Goal: Transaction & Acquisition: Purchase product/service

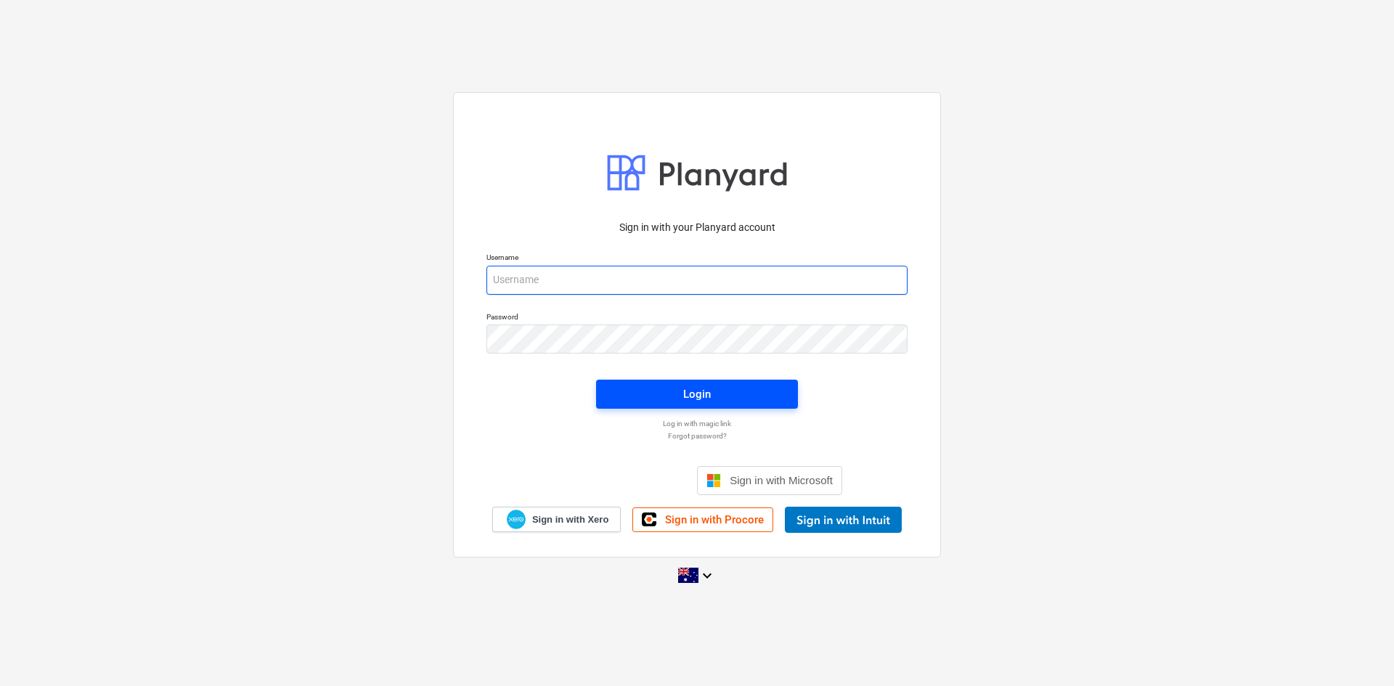
type input "[EMAIL_ADDRESS][DOMAIN_NAME]"
click at [639, 382] on button "Login" at bounding box center [697, 394] width 202 height 29
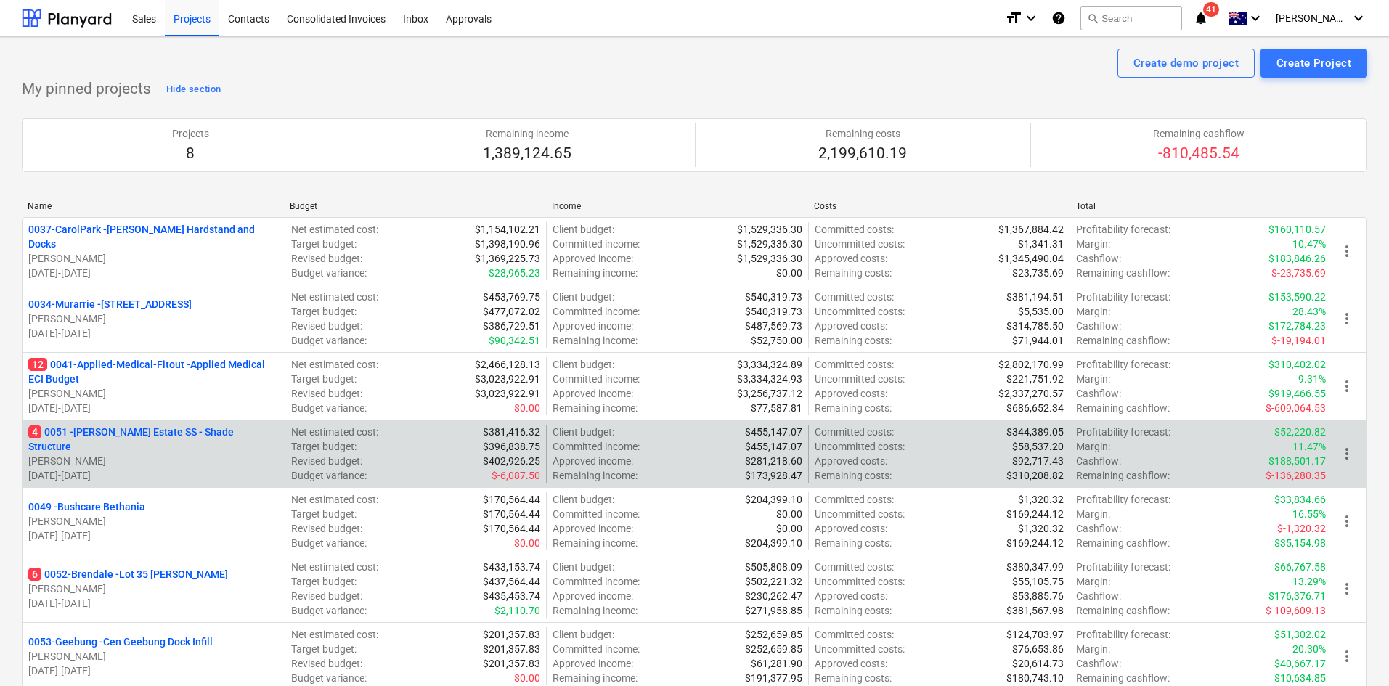
click at [172, 431] on div "4 0051 - Patrick Estate SS - Shade Structure T. Pawar 06.08.2025 - 30.11.2025" at bounding box center [154, 454] width 262 height 58
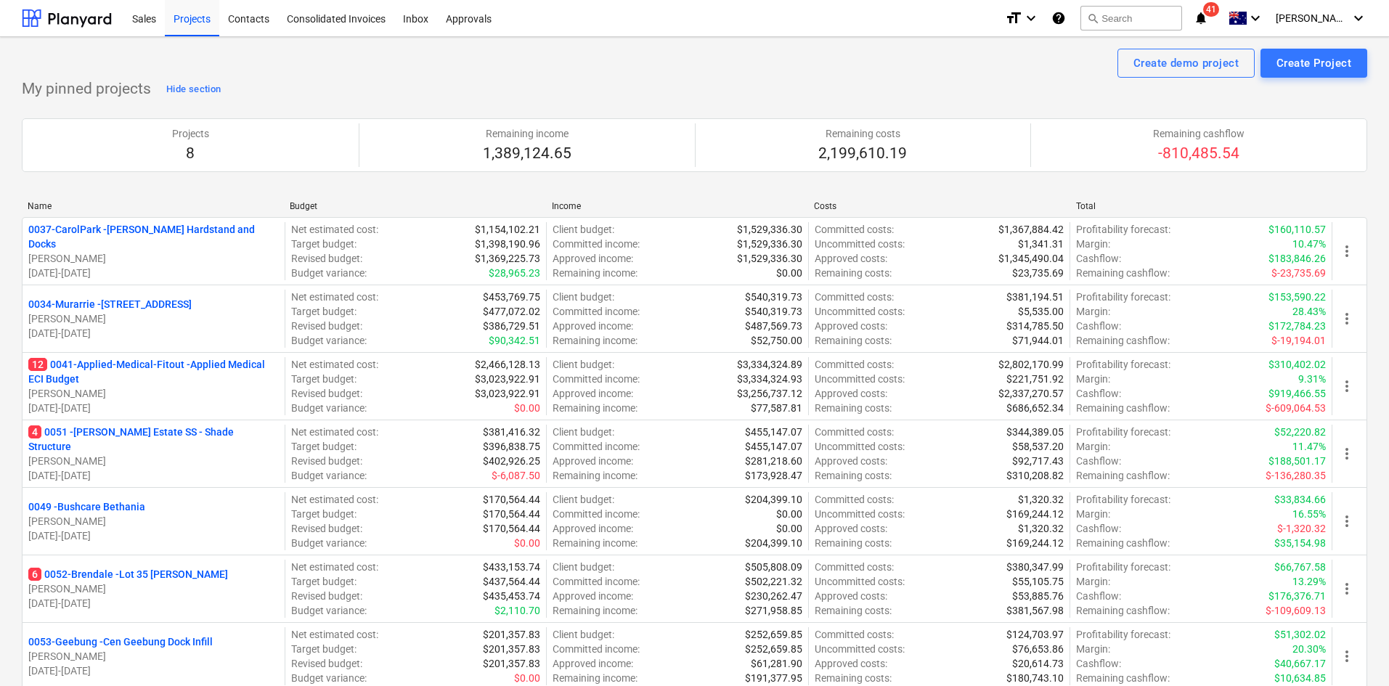
click at [175, 439] on p "4 0051 - Patrick Estate SS - Shade Structure" at bounding box center [153, 439] width 251 height 29
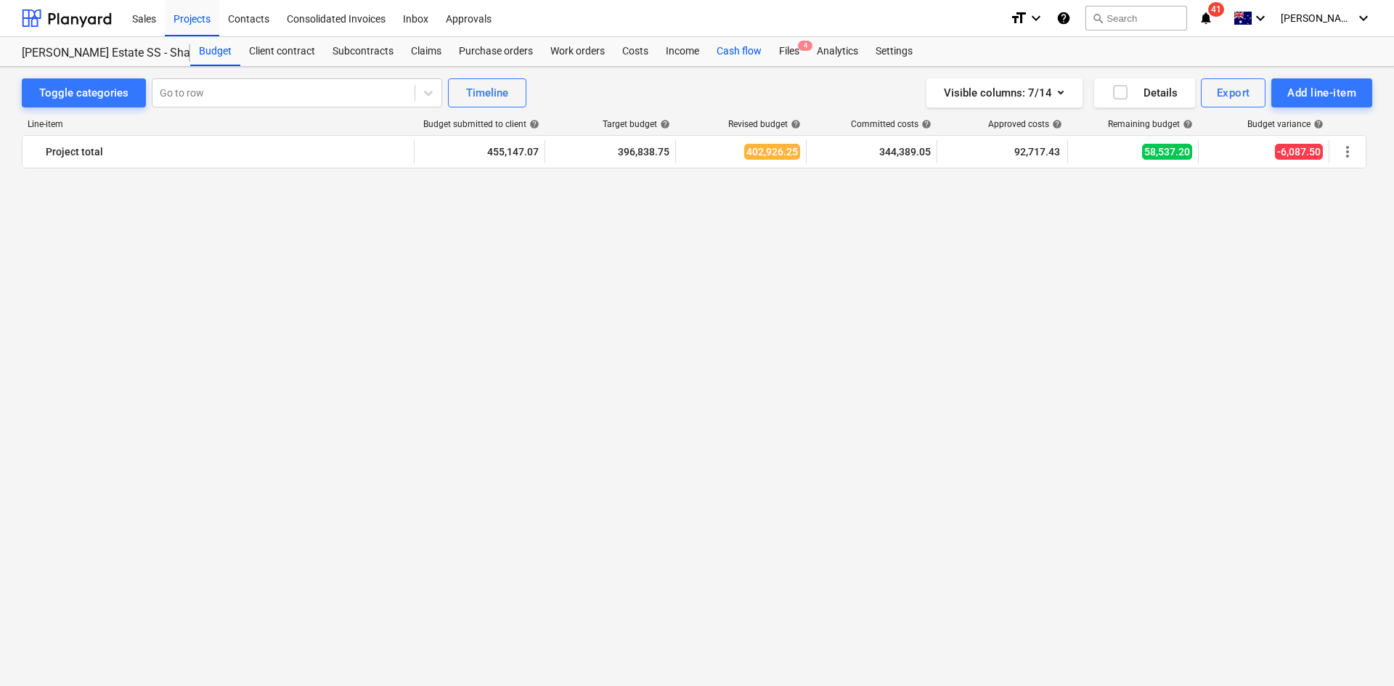
scroll to position [2730, 0]
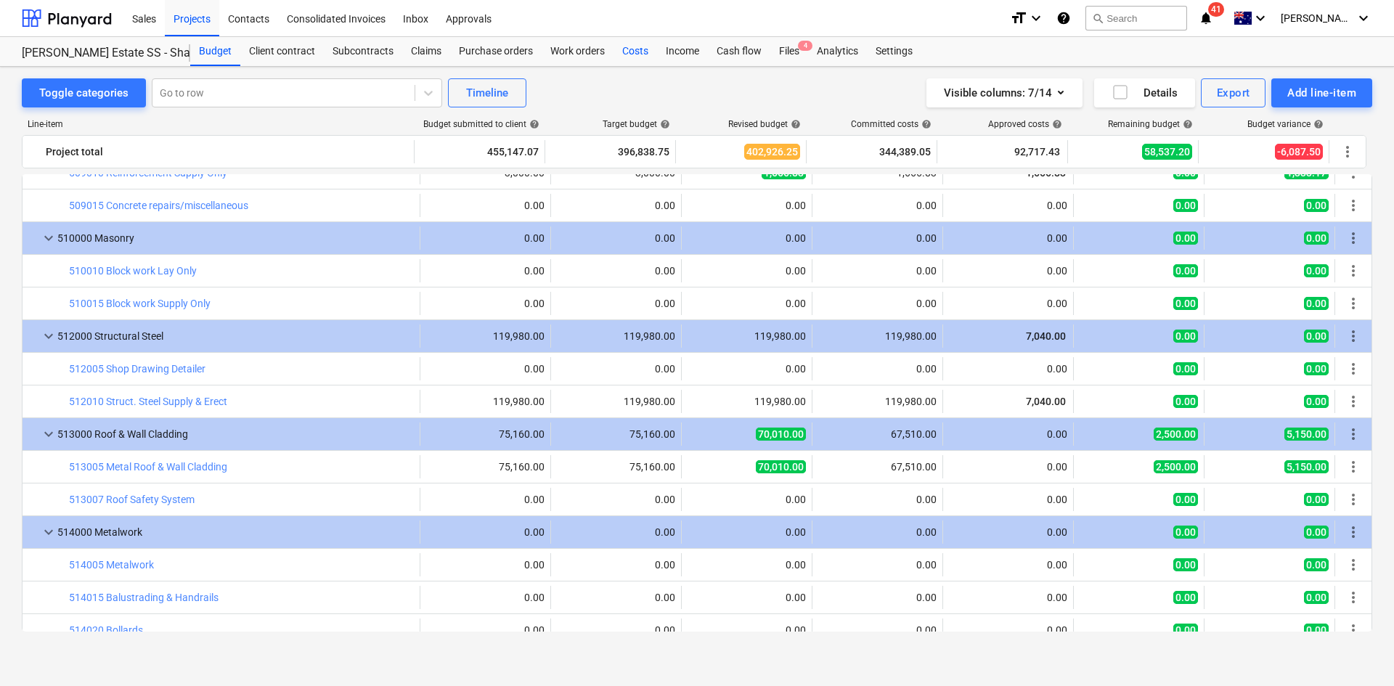
click at [629, 46] on div "Costs" at bounding box center [636, 51] width 44 height 29
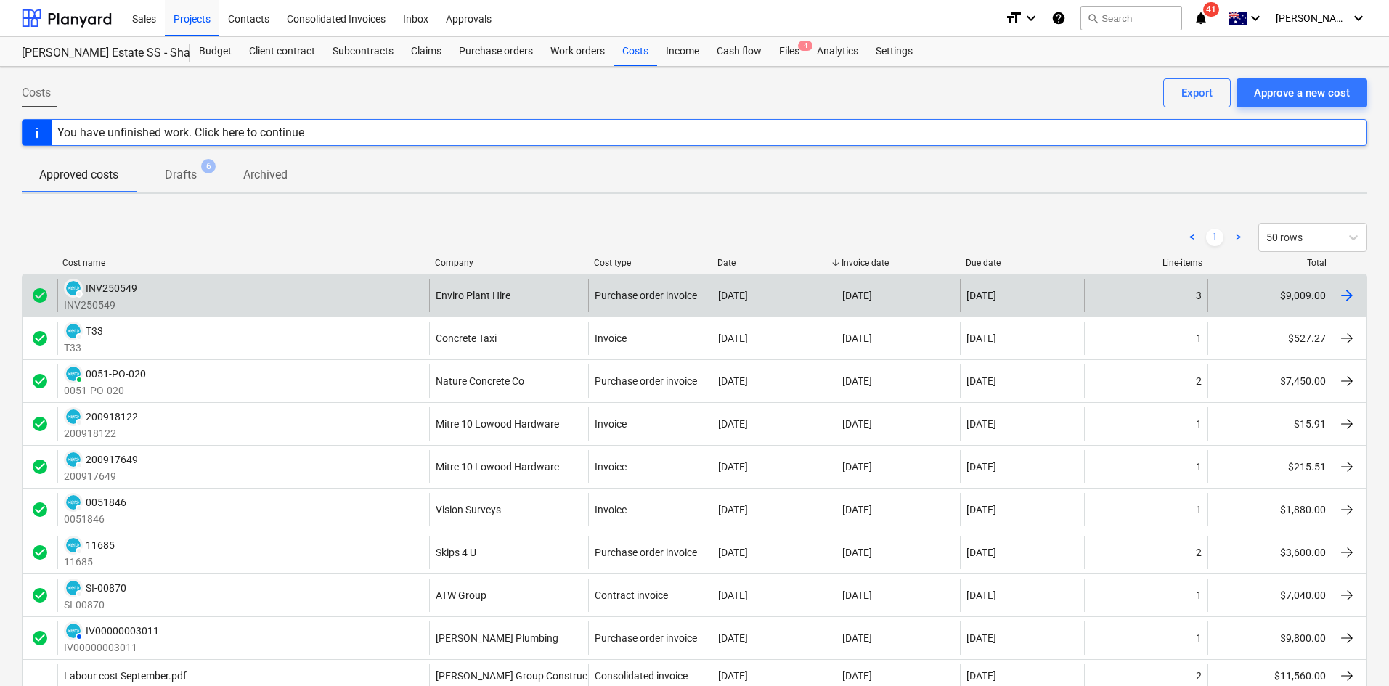
click at [582, 288] on div "Enviro Plant Hire" at bounding box center [508, 295] width 159 height 33
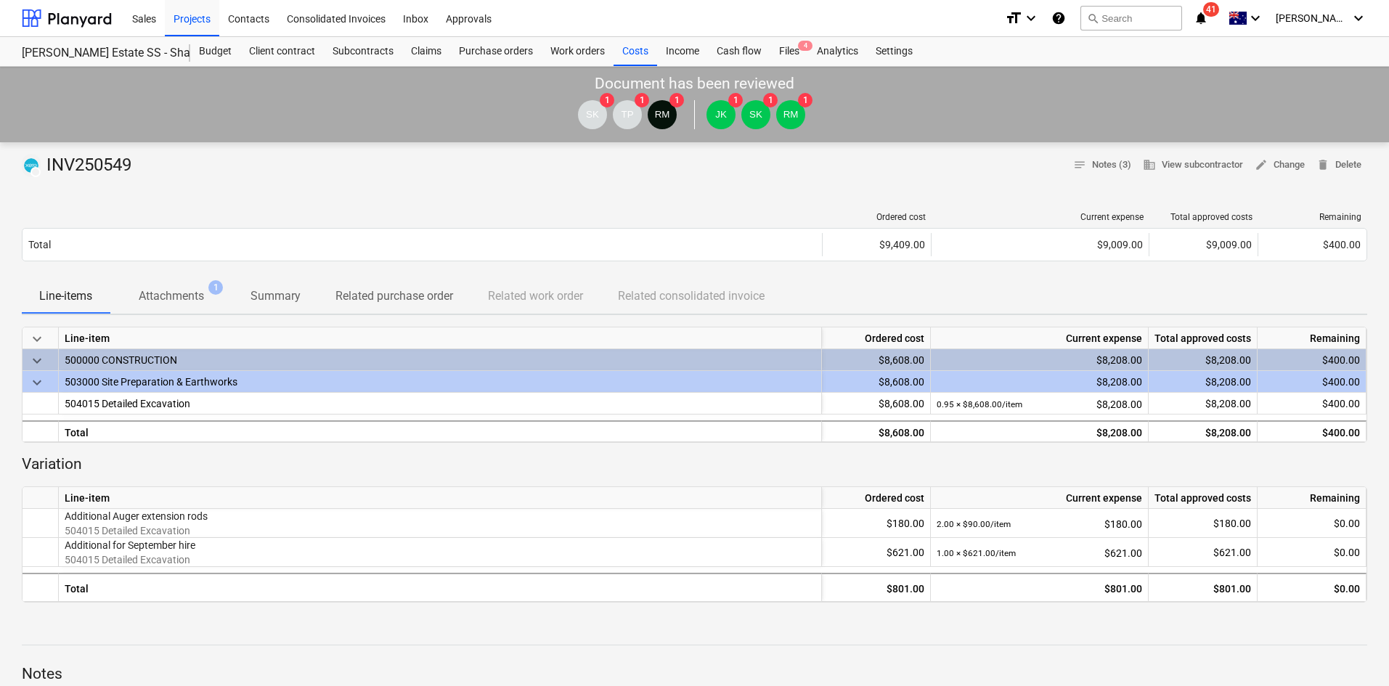
click at [196, 293] on p "Attachments" at bounding box center [171, 296] width 65 height 17
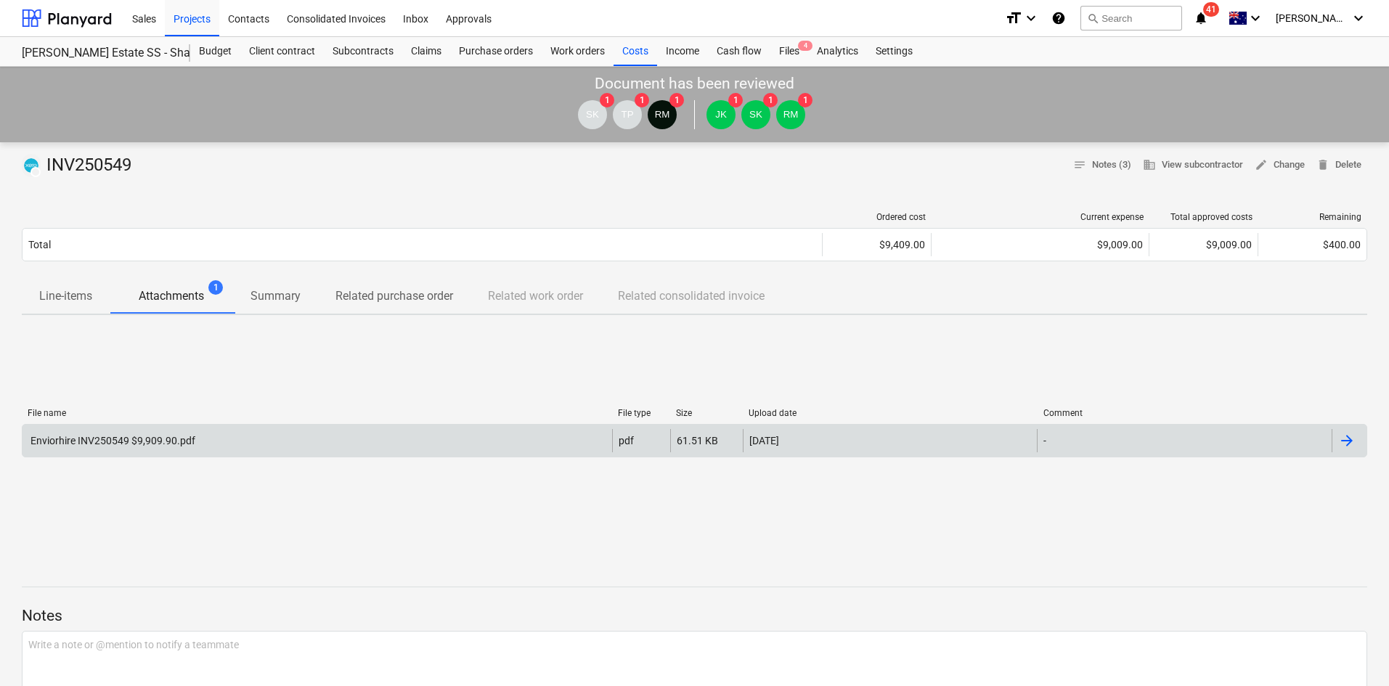
click at [273, 436] on div "Enviorhire INV250549 $9,909.90.pdf" at bounding box center [318, 440] width 590 height 23
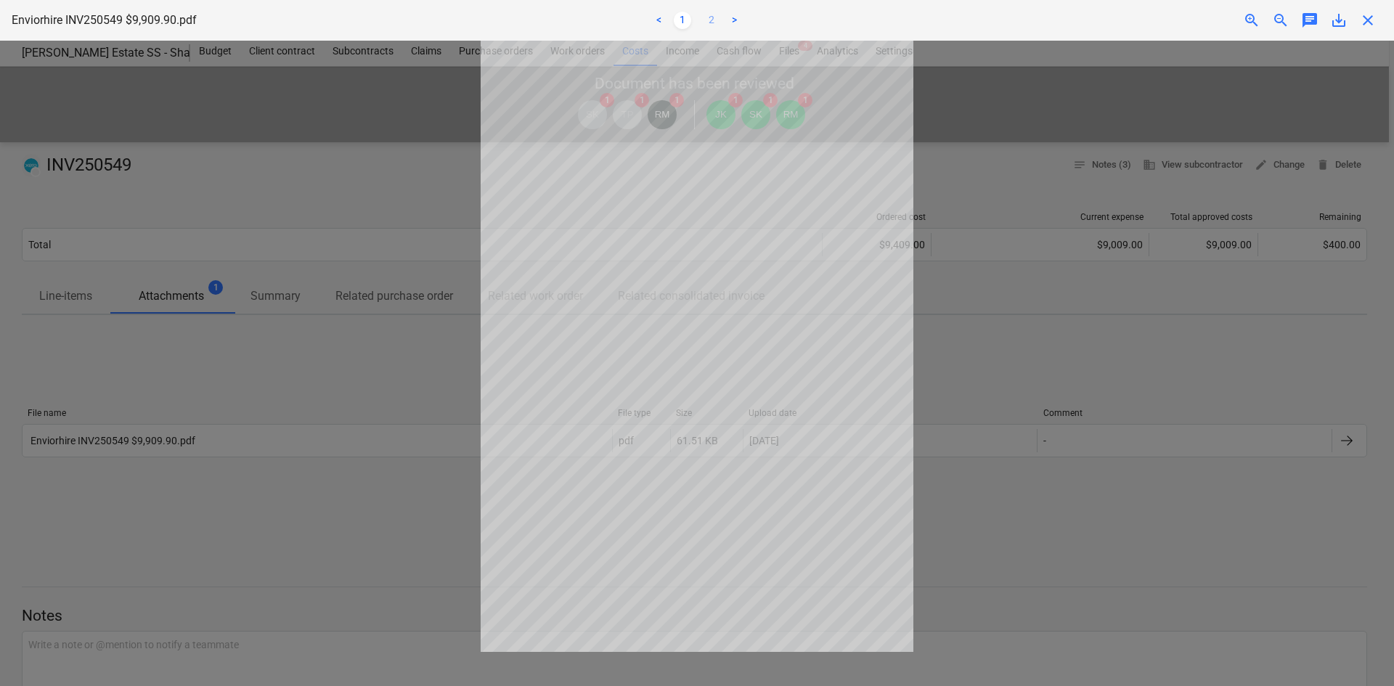
click at [713, 24] on link "2" at bounding box center [711, 20] width 17 height 17
click at [683, 22] on link "1" at bounding box center [682, 20] width 17 height 17
click at [1364, 16] on span "close" at bounding box center [1367, 20] width 17 height 17
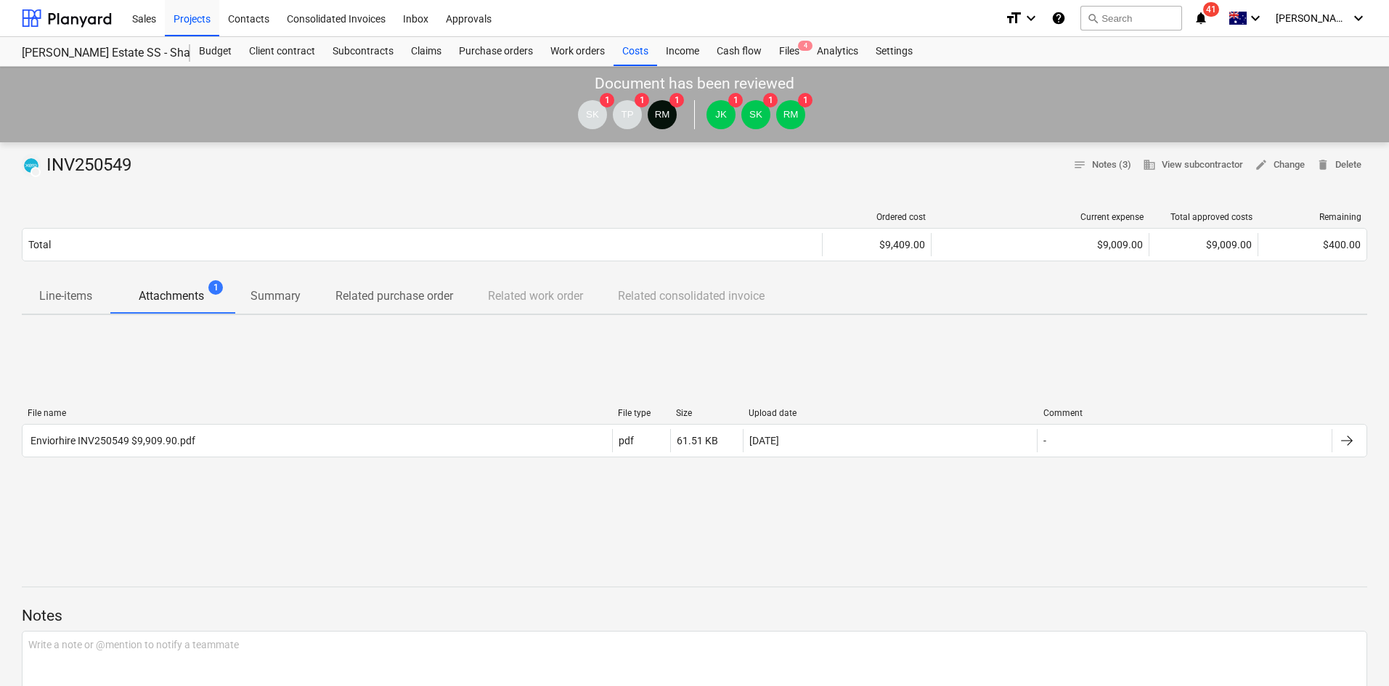
click at [201, 338] on div "File name File type Size Upload date Comment Enviorhire INV250549 $9,909.90.pdf…" at bounding box center [695, 436] width 1346 height 218
click at [696, 533] on div "File name File type Size Upload date Comment Enviorhire INV250549 $9,909.90.pdf…" at bounding box center [695, 436] width 1346 height 218
click at [1087, 605] on div at bounding box center [695, 601] width 1346 height 12
click at [1113, 529] on div "File name File type Size Upload date Comment Enviorhire INV250549 $9,909.90.pdf…" at bounding box center [695, 436] width 1346 height 218
click at [1114, 529] on div "File name File type Size Upload date Comment Enviorhire INV250549 $9,909.90.pdf…" at bounding box center [695, 436] width 1346 height 218
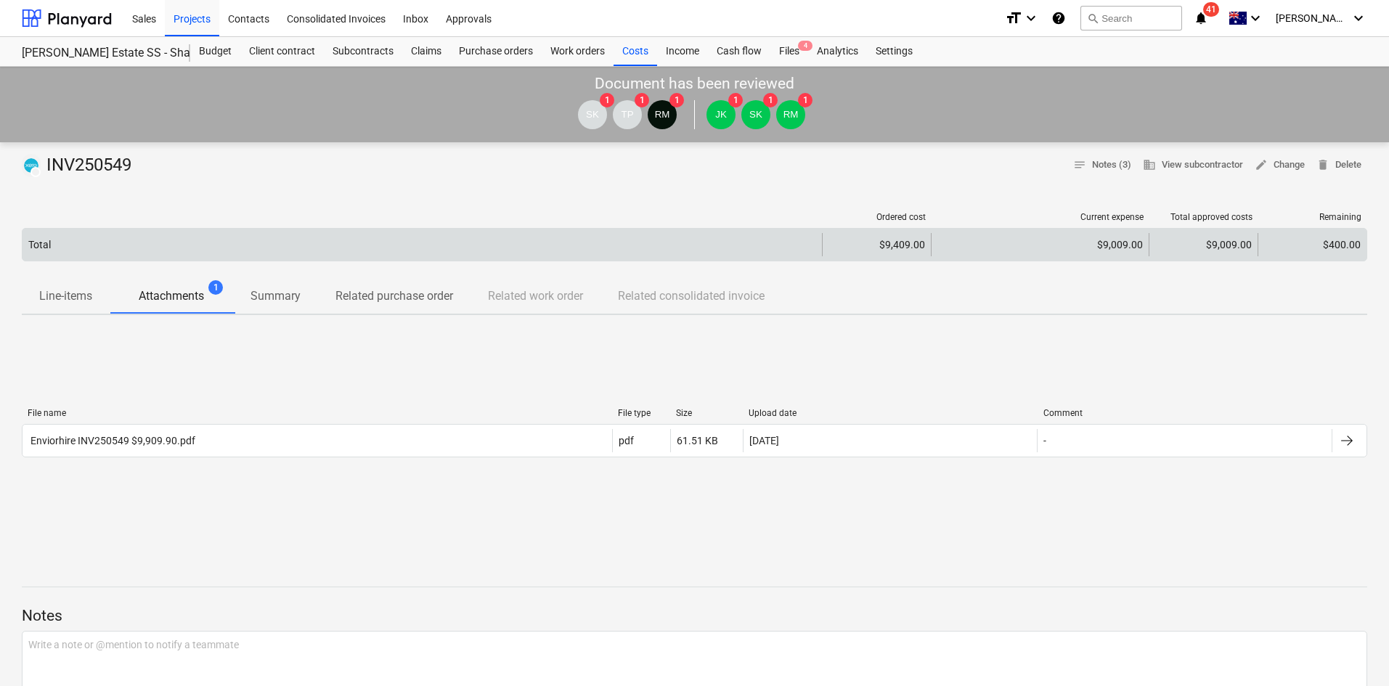
drag, startPoint x: 35, startPoint y: 250, endPoint x: 34, endPoint y: 237, distance: 12.4
click at [33, 243] on p "Total" at bounding box center [39, 244] width 23 height 15
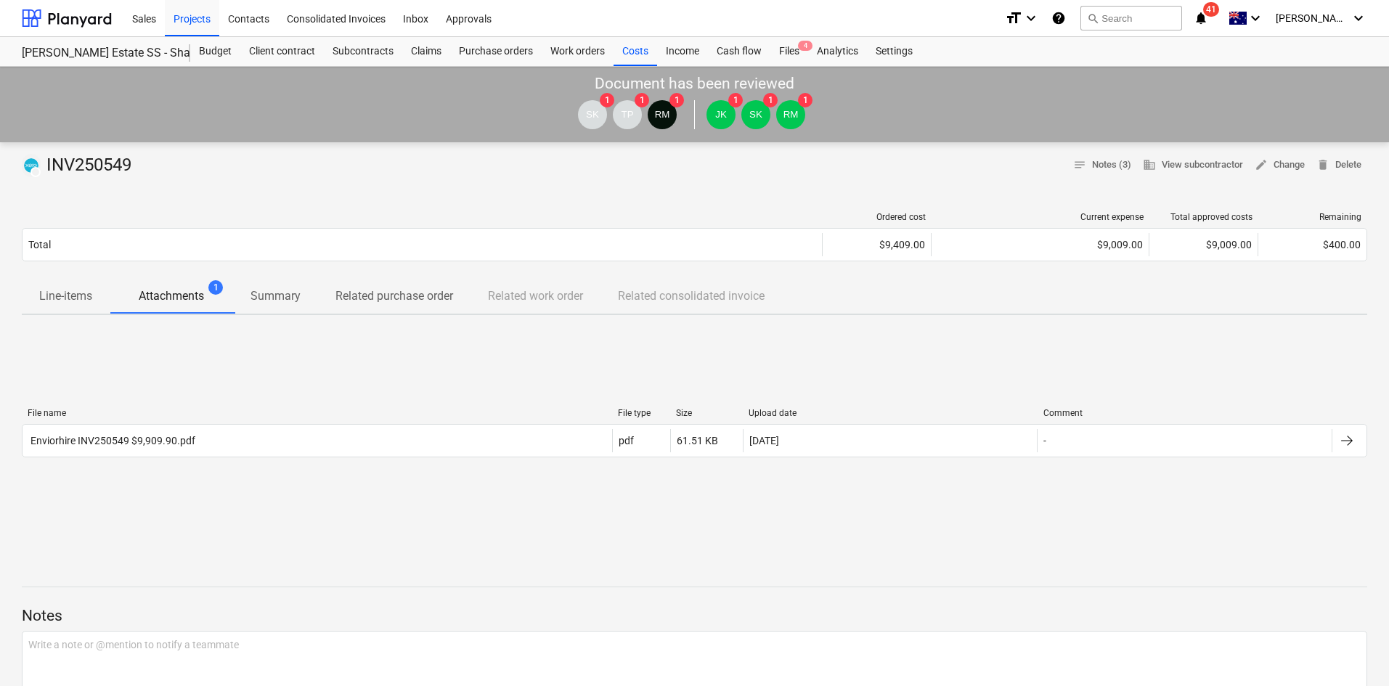
click at [524, 499] on div "File name File type Size Upload date Comment Enviorhire INV250549 $9,909.90.pdf…" at bounding box center [695, 436] width 1346 height 218
click at [678, 269] on div "Ordered cost Current expense Total approved costs Remaining Total $9,409.00 $9,…" at bounding box center [695, 239] width 1346 height 78
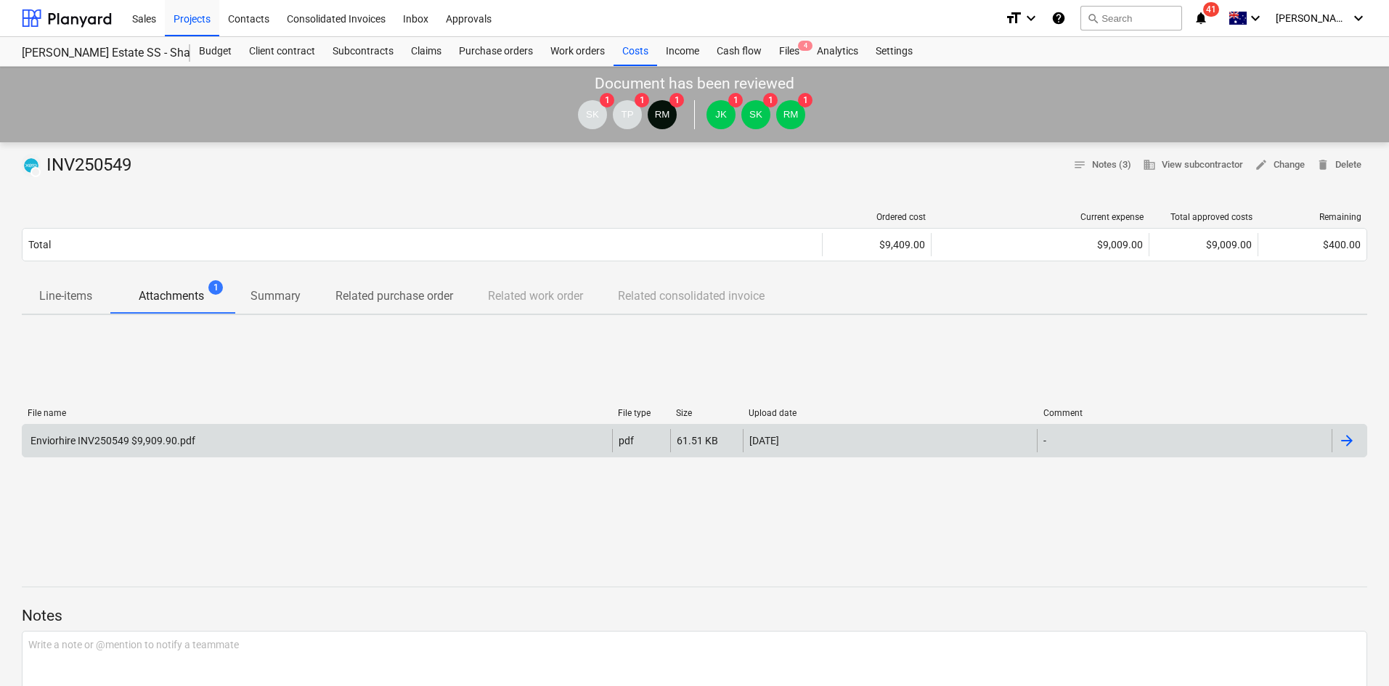
click at [171, 452] on div "Enviorhire INV250549 $9,909.90.pdf" at bounding box center [318, 440] width 590 height 23
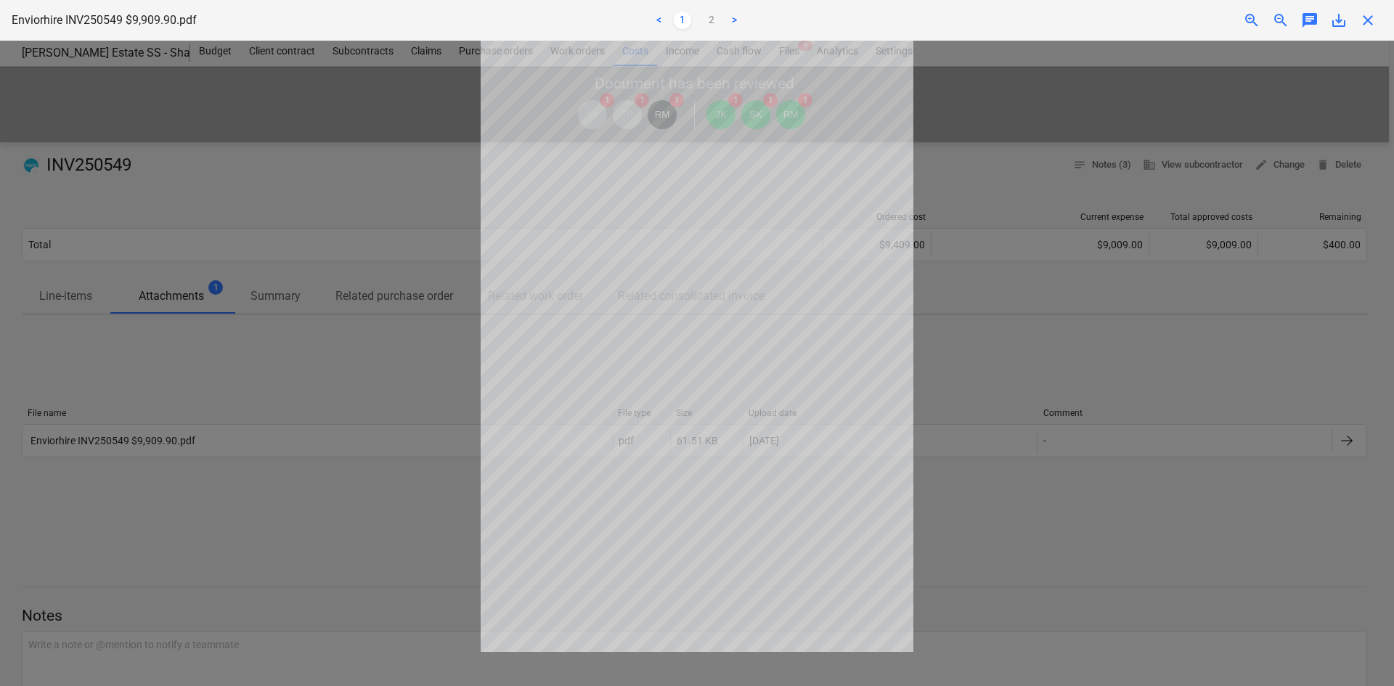
click at [1367, 11] on div "Enviorhire INV250549 $9,909.90.pdf < 1 2 > zoom_in zoom_out chat 0 save_alt clo…" at bounding box center [697, 20] width 1394 height 41
click at [1370, 22] on span "close" at bounding box center [1367, 20] width 17 height 17
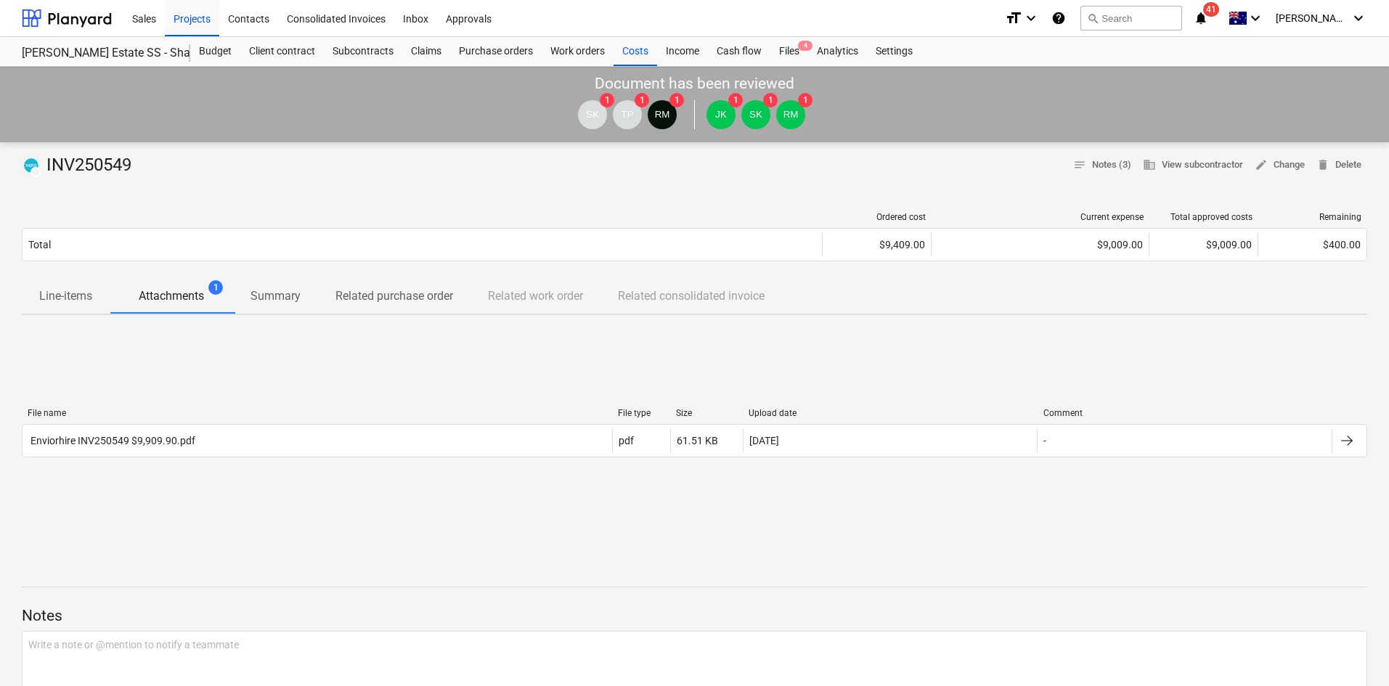
drag, startPoint x: 236, startPoint y: 160, endPoint x: 249, endPoint y: 50, distance: 110.4
click at [238, 154] on div "DRAFT INV250549 notes Notes (3) business View subcontractor edit Change delete …" at bounding box center [695, 165] width 1346 height 23
click at [186, 14] on div "Projects" at bounding box center [192, 17] width 54 height 37
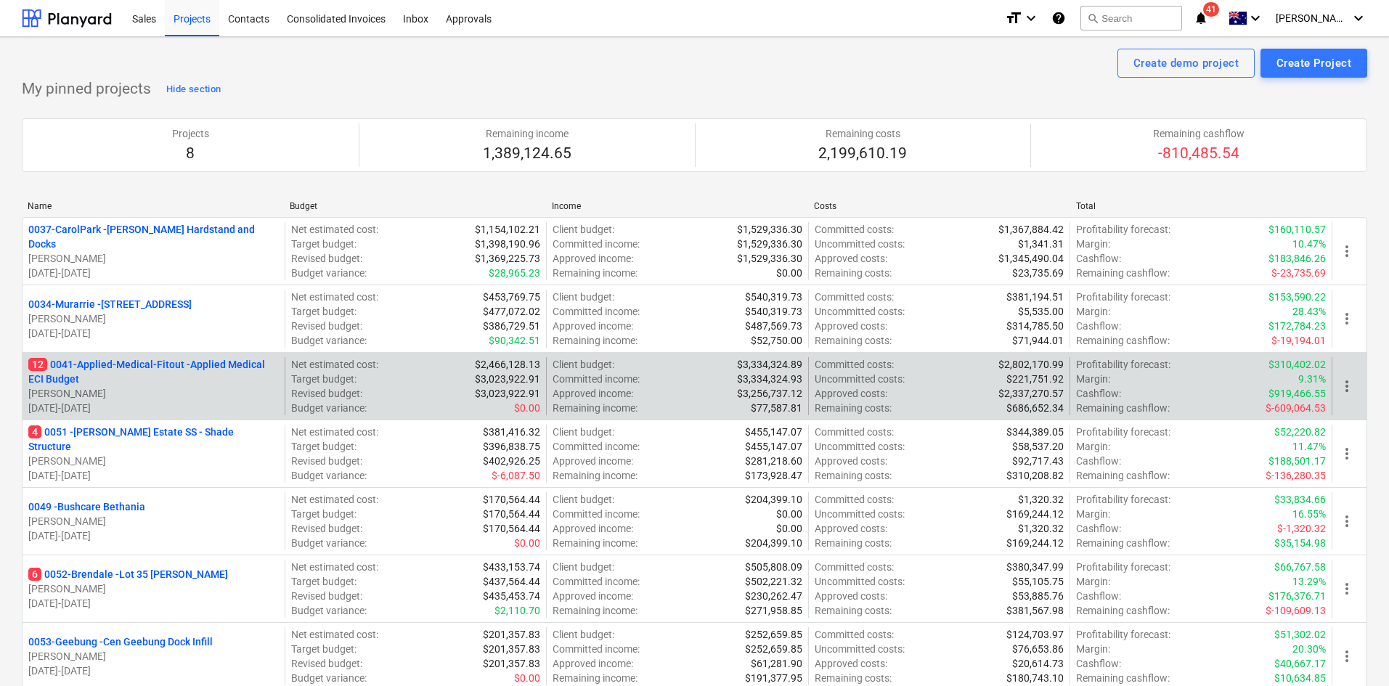
click at [155, 367] on p "12 0041-Applied-Medical-Fitout - Applied Medical ECI Budget" at bounding box center [153, 371] width 251 height 29
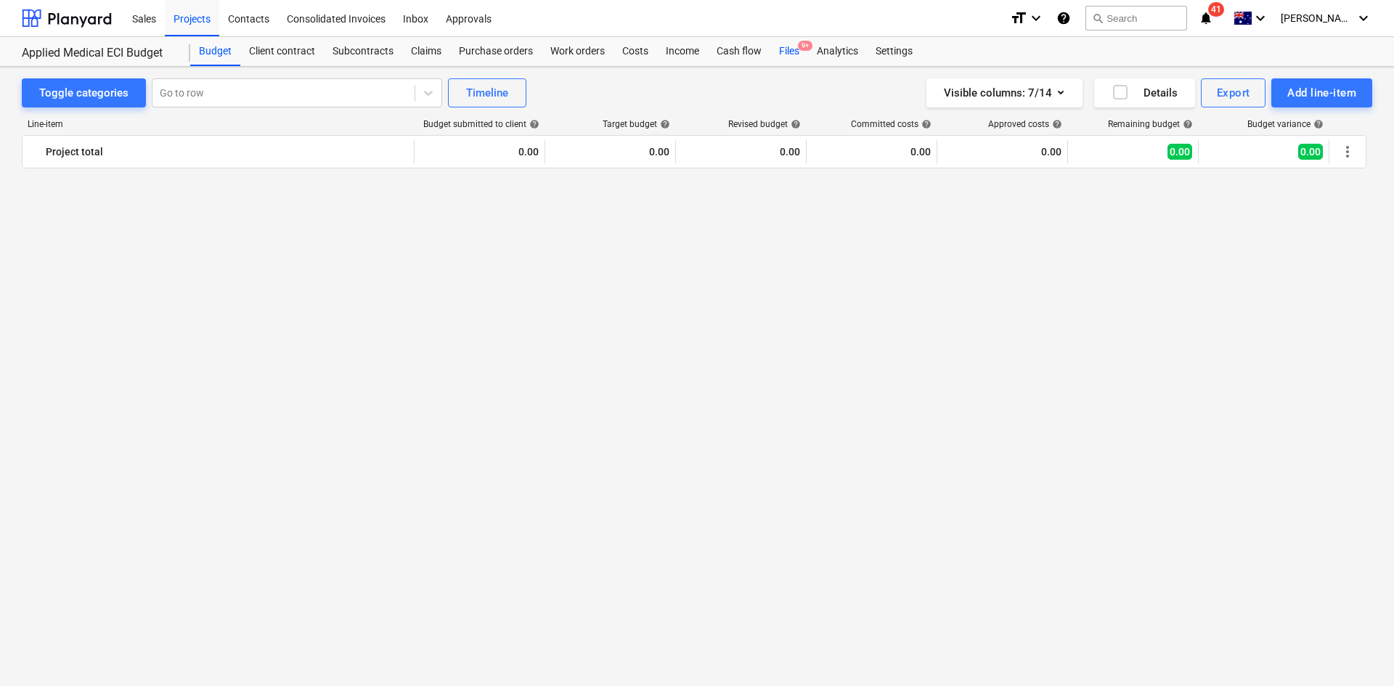
scroll to position [2022, 0]
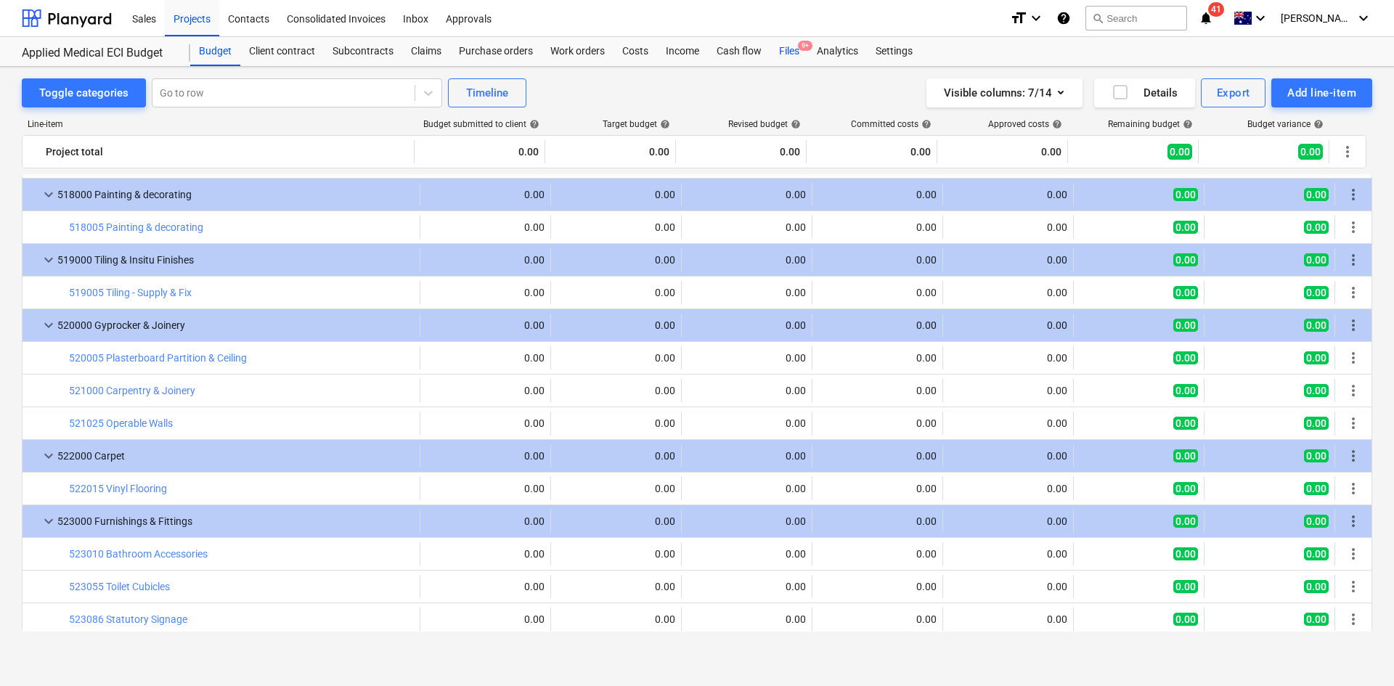
click at [794, 51] on div "Files 9+" at bounding box center [789, 51] width 38 height 29
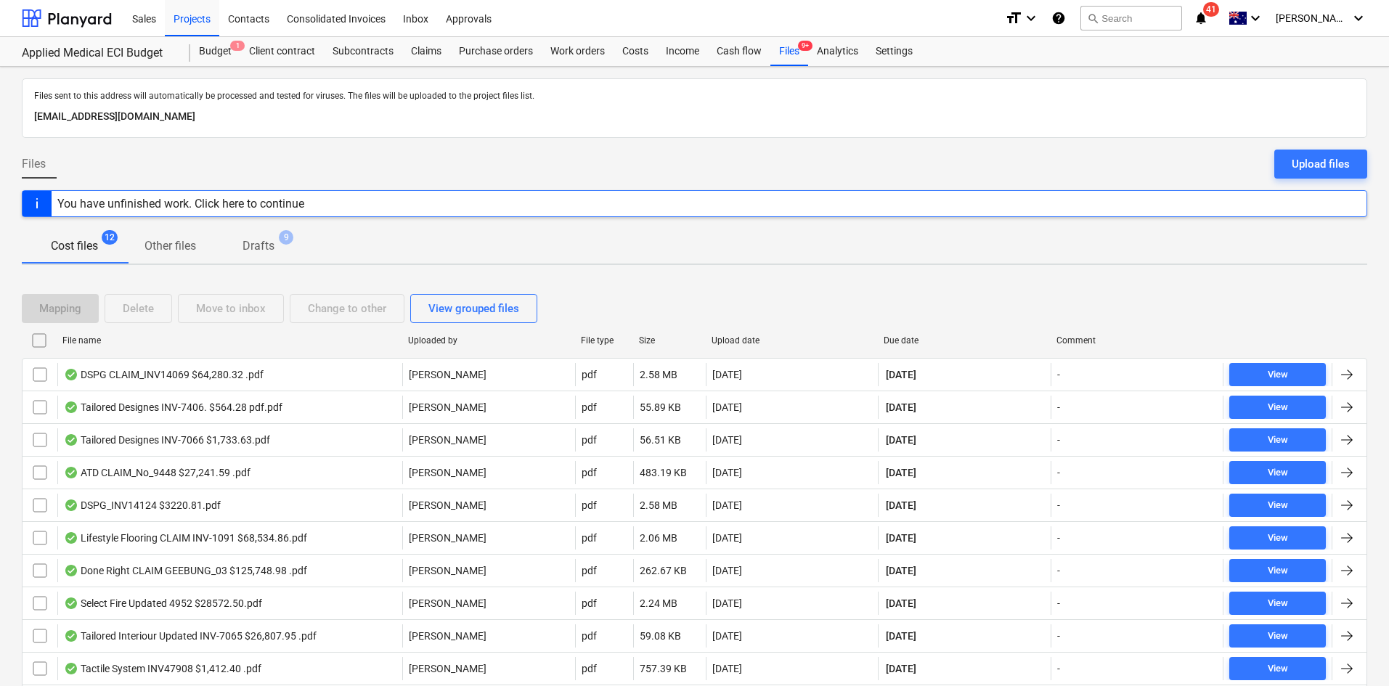
click at [892, 338] on div "Due date" at bounding box center [964, 341] width 161 height 10
checkbox input "false"
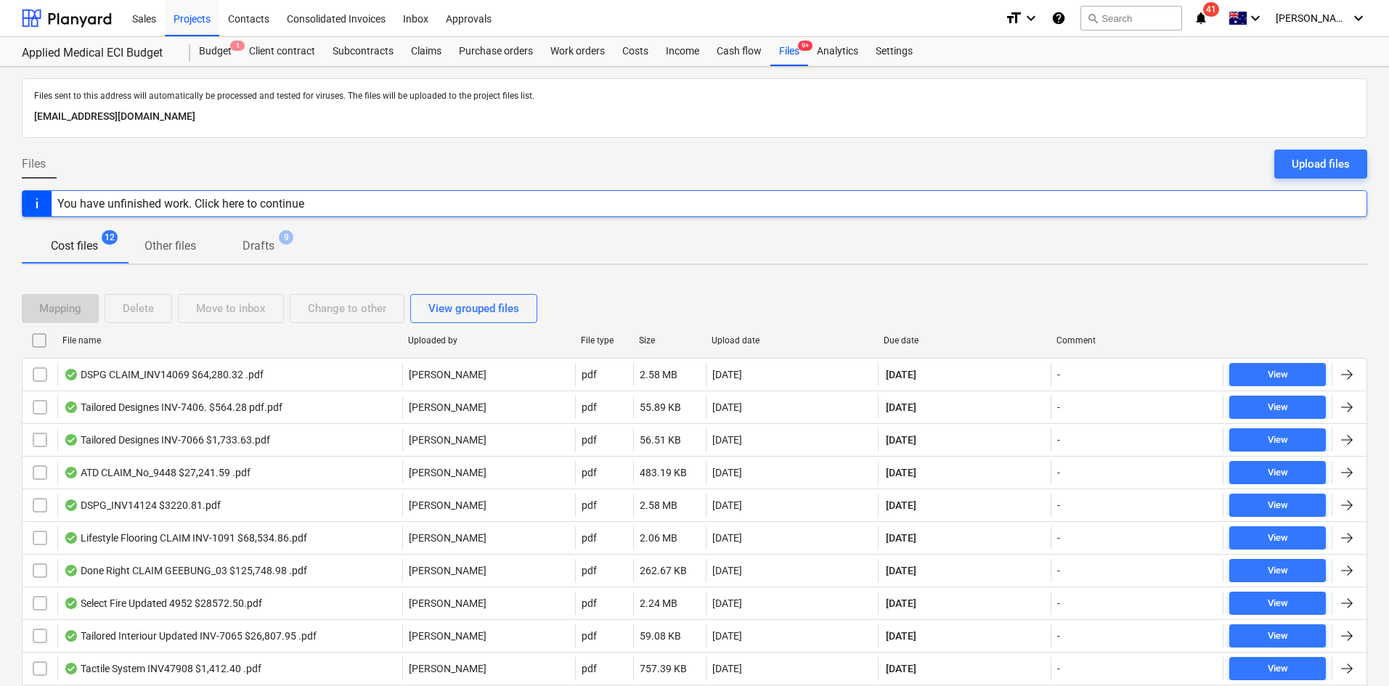
checkbox input "false"
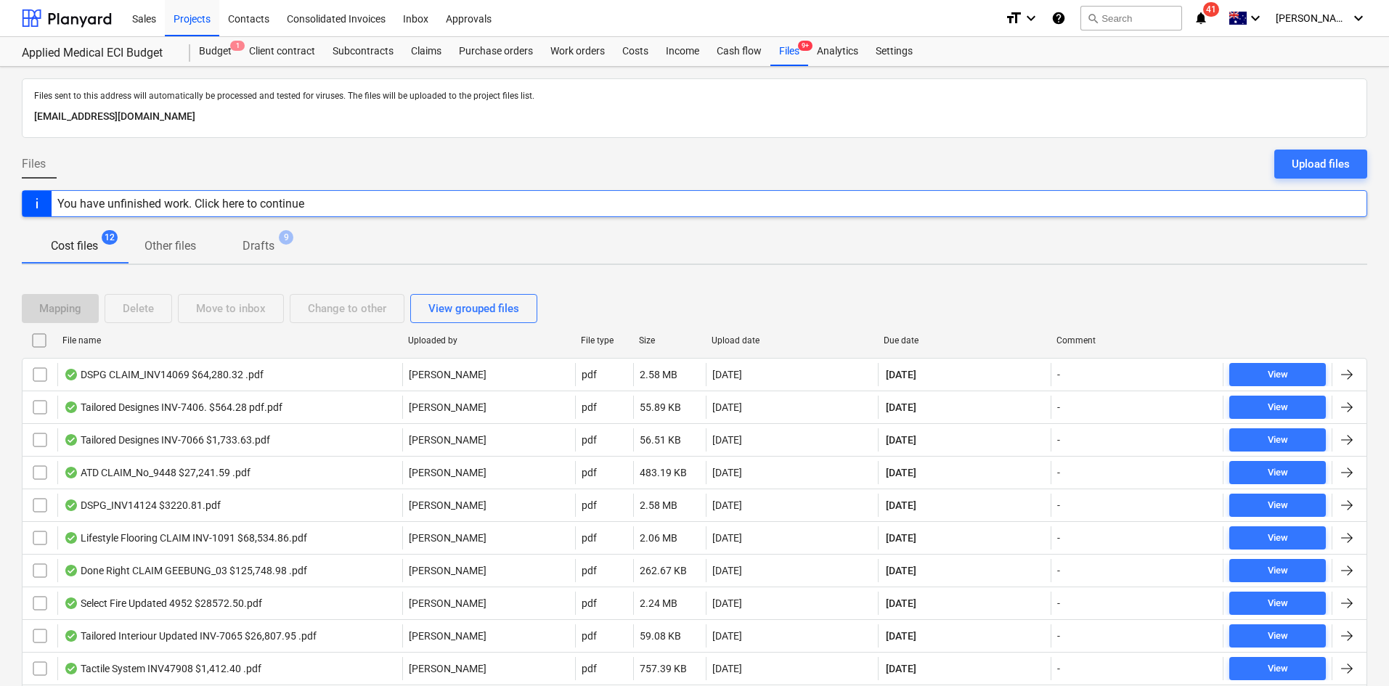
checkbox input "false"
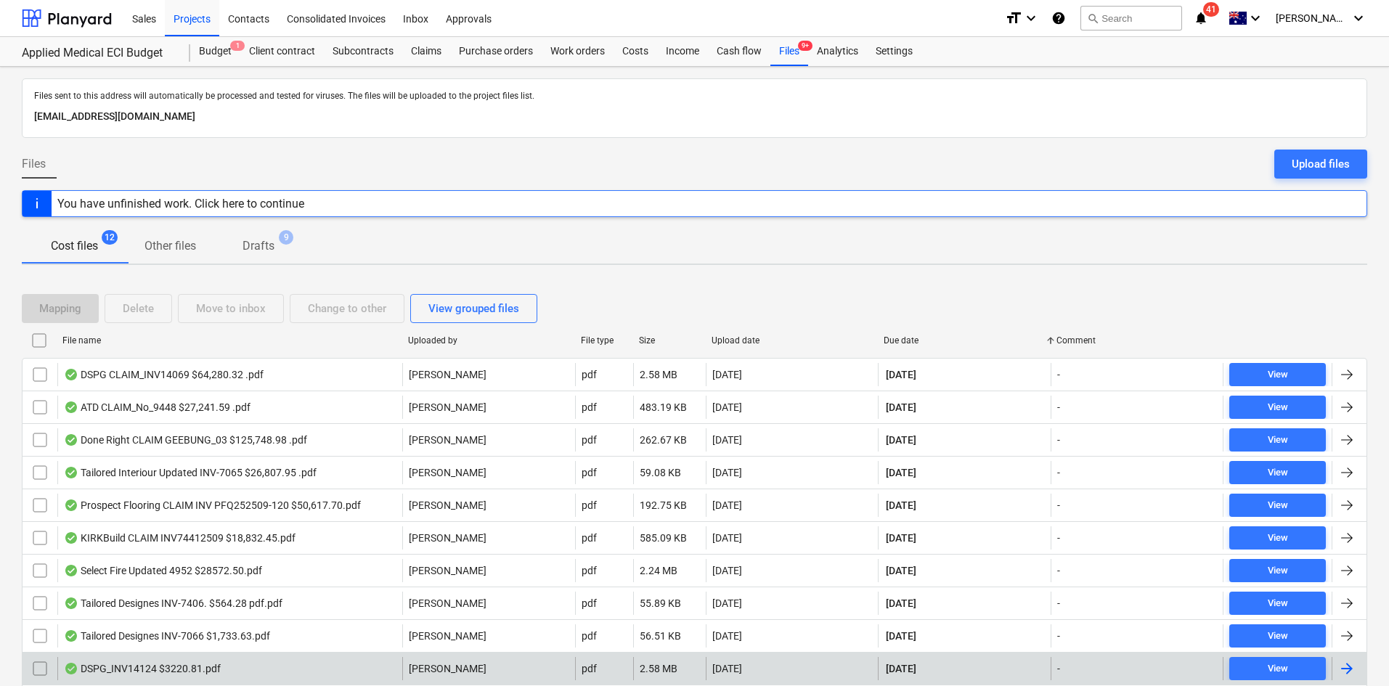
click at [366, 669] on div "DSPG_INV14124 $3220.81.pdf" at bounding box center [229, 668] width 345 height 23
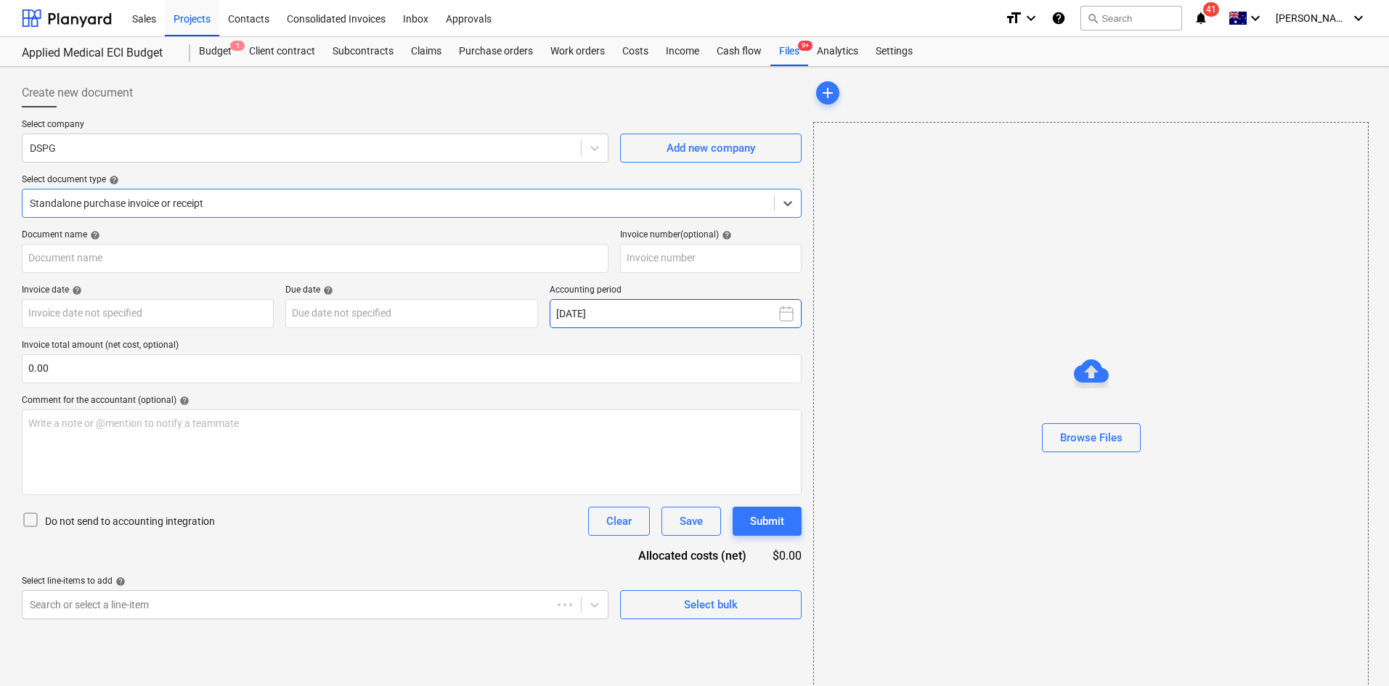
type input "14124"
type input "[DATE]"
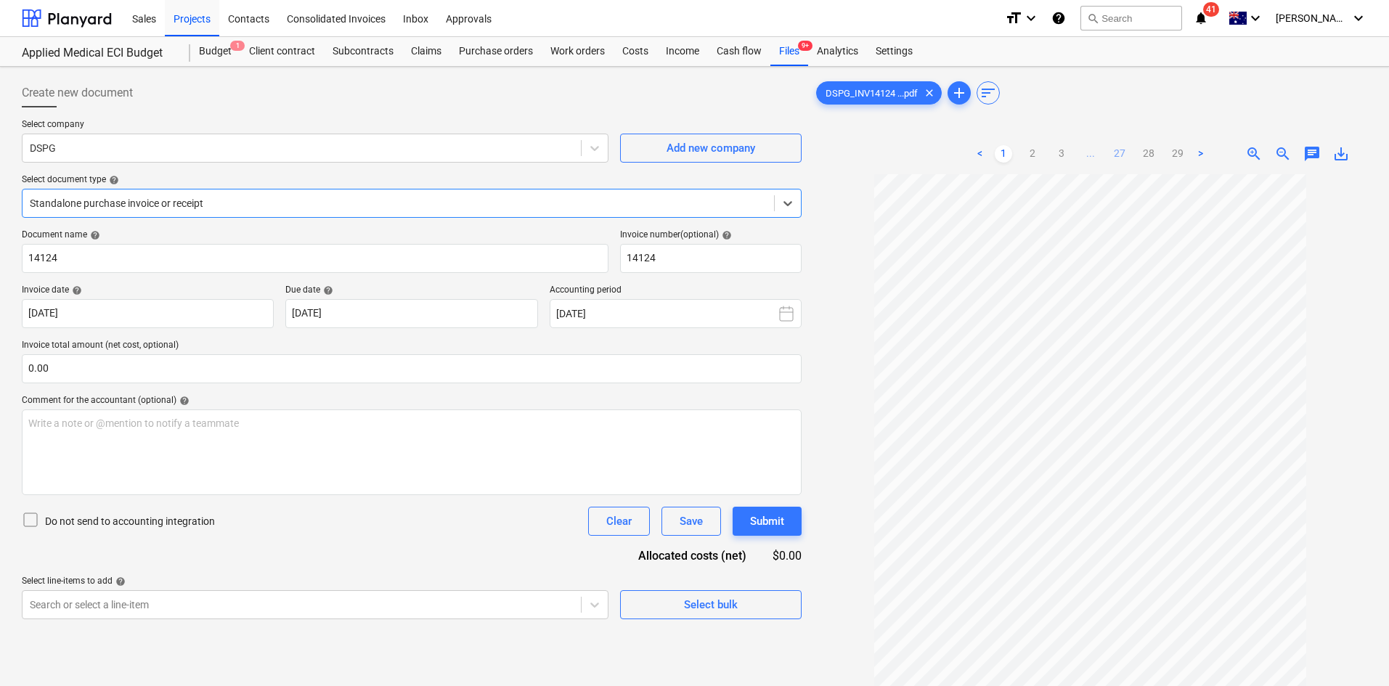
click at [1127, 152] on link "27" at bounding box center [1119, 153] width 17 height 17
click at [1028, 155] on ul "< 1 2 3 ... 26 27 28 29 >" at bounding box center [1090, 153] width 267 height 17
click at [1044, 151] on link "3" at bounding box center [1046, 153] width 17 height 17
click at [191, 25] on div "Projects" at bounding box center [192, 17] width 54 height 37
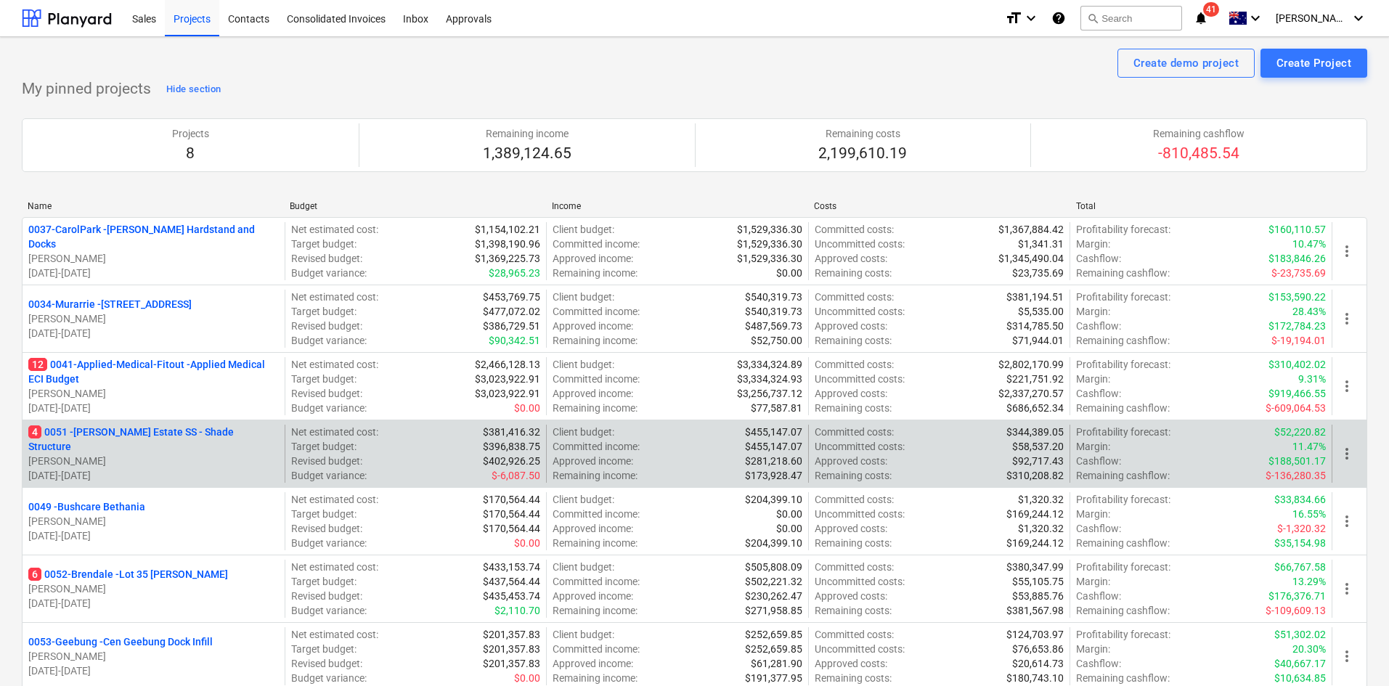
click at [113, 454] on p "[PERSON_NAME]" at bounding box center [153, 461] width 251 height 15
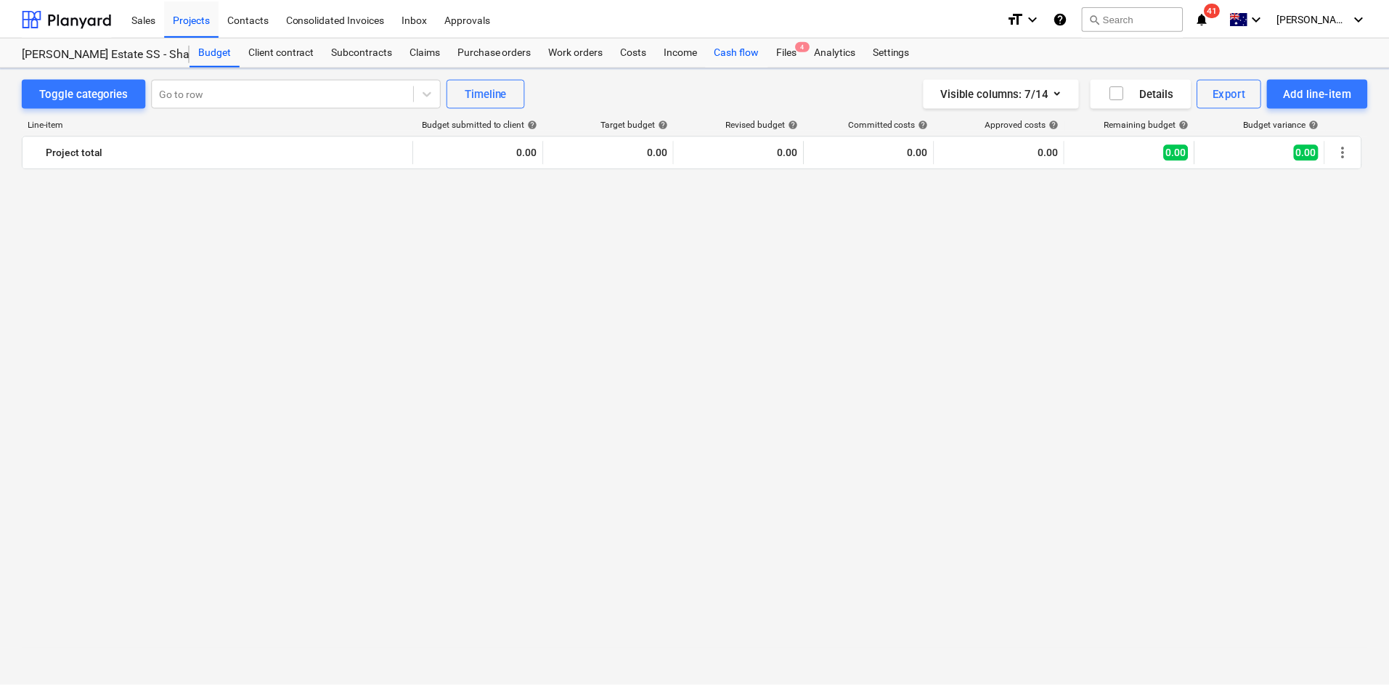
scroll to position [2730, 0]
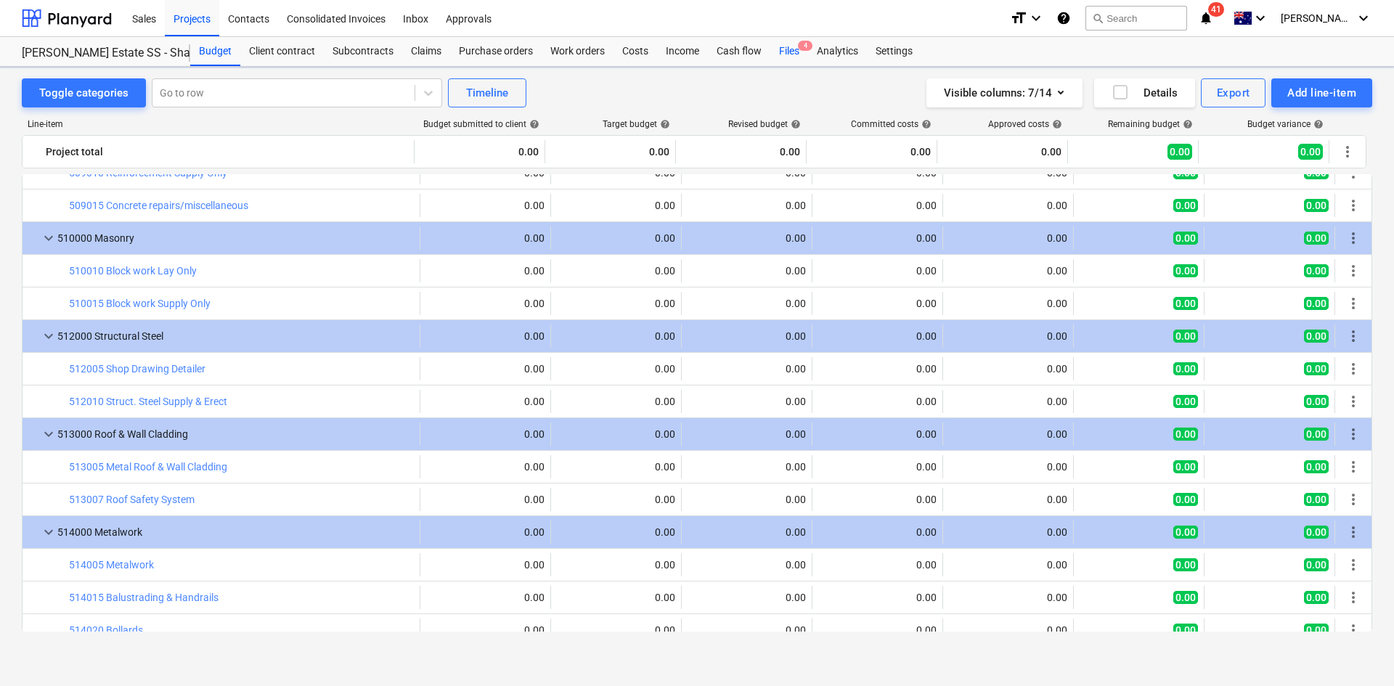
drag, startPoint x: 794, startPoint y: 51, endPoint x: 793, endPoint y: 65, distance: 14.6
click at [794, 51] on div "Files 4" at bounding box center [789, 51] width 38 height 29
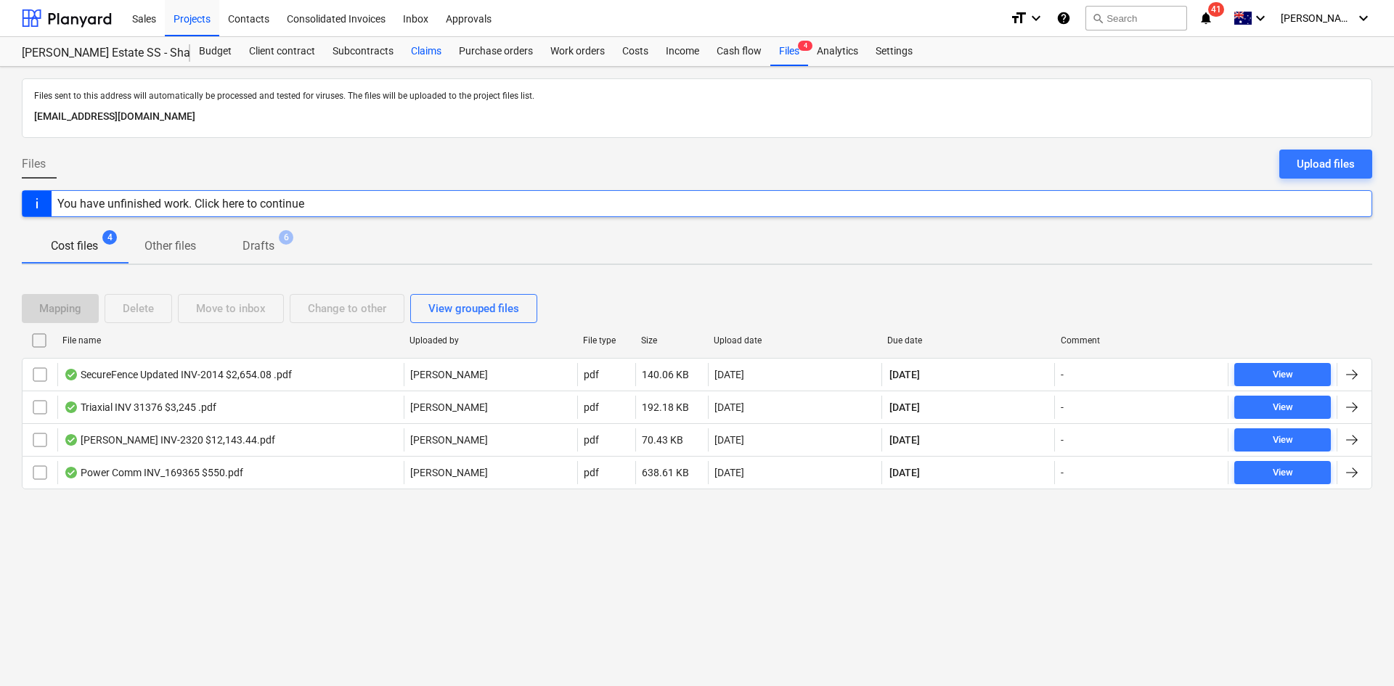
click at [426, 44] on div "Claims" at bounding box center [426, 51] width 48 height 29
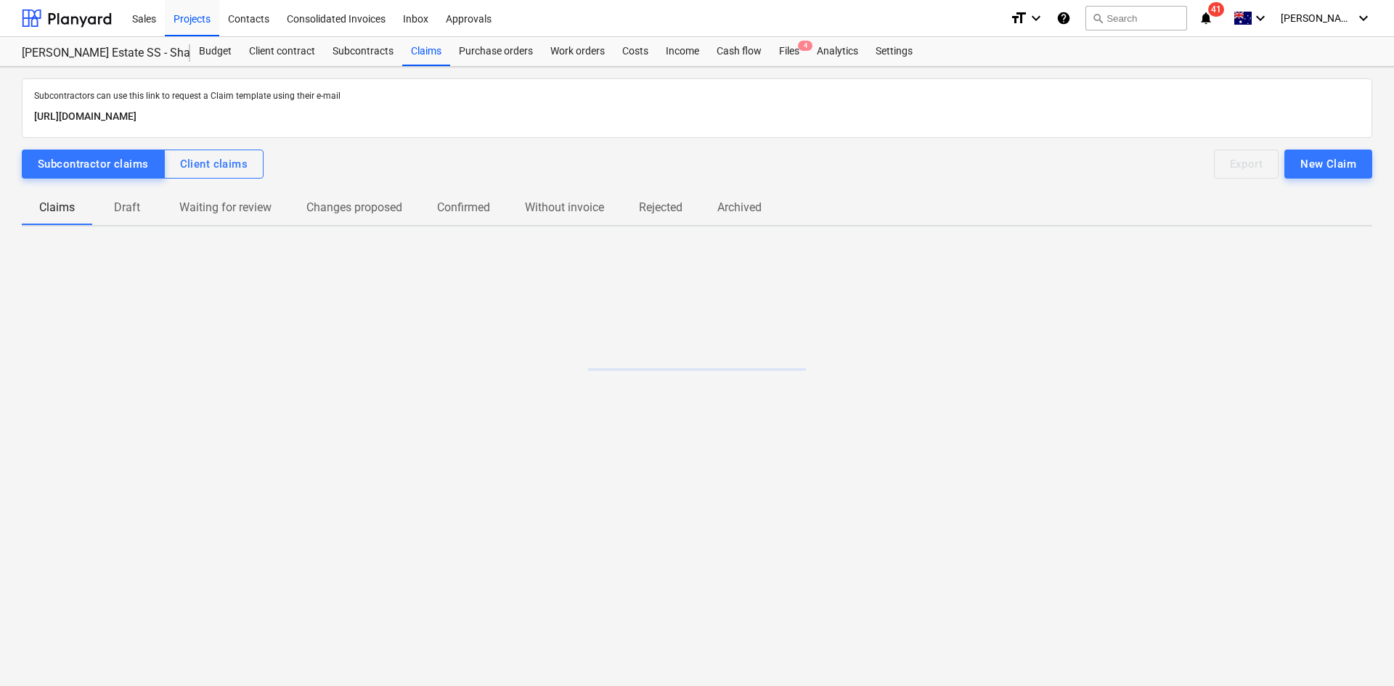
click at [124, 214] on p "Draft" at bounding box center [127, 207] width 35 height 17
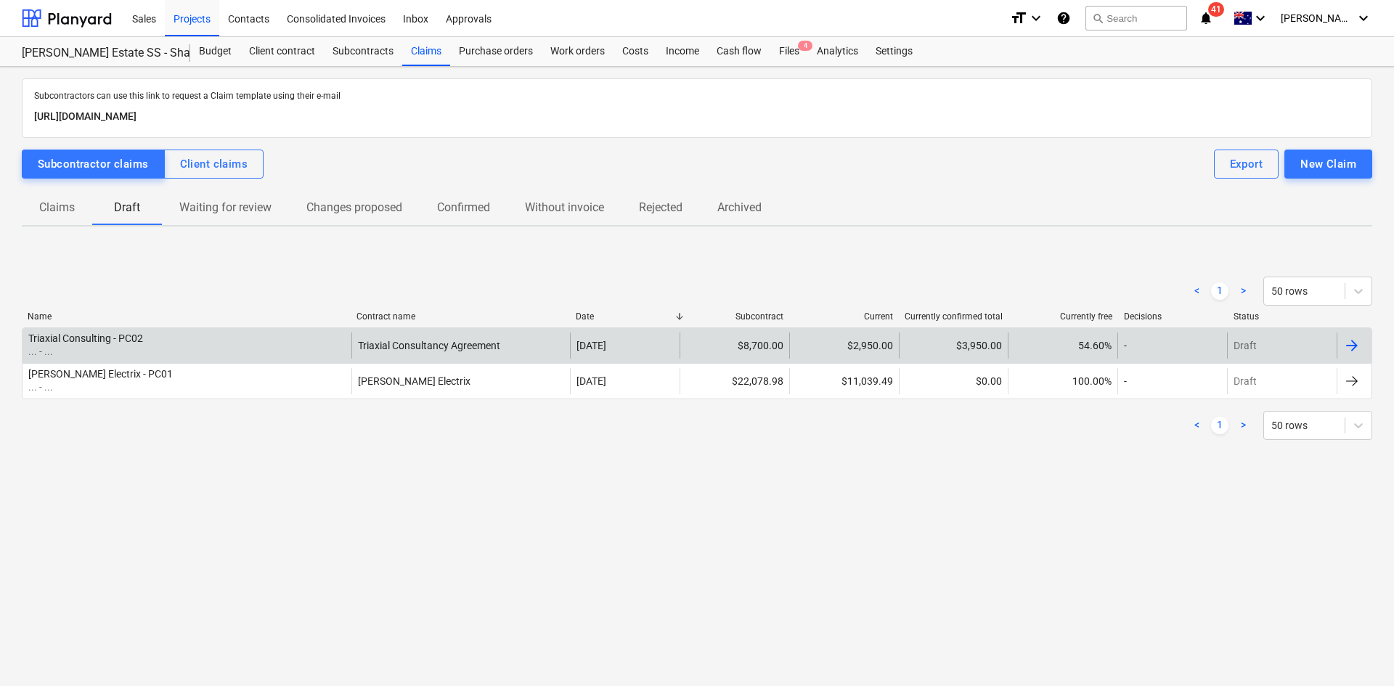
click at [173, 347] on div "Triaxial Consulting - PC02 ... - ..." at bounding box center [187, 346] width 329 height 26
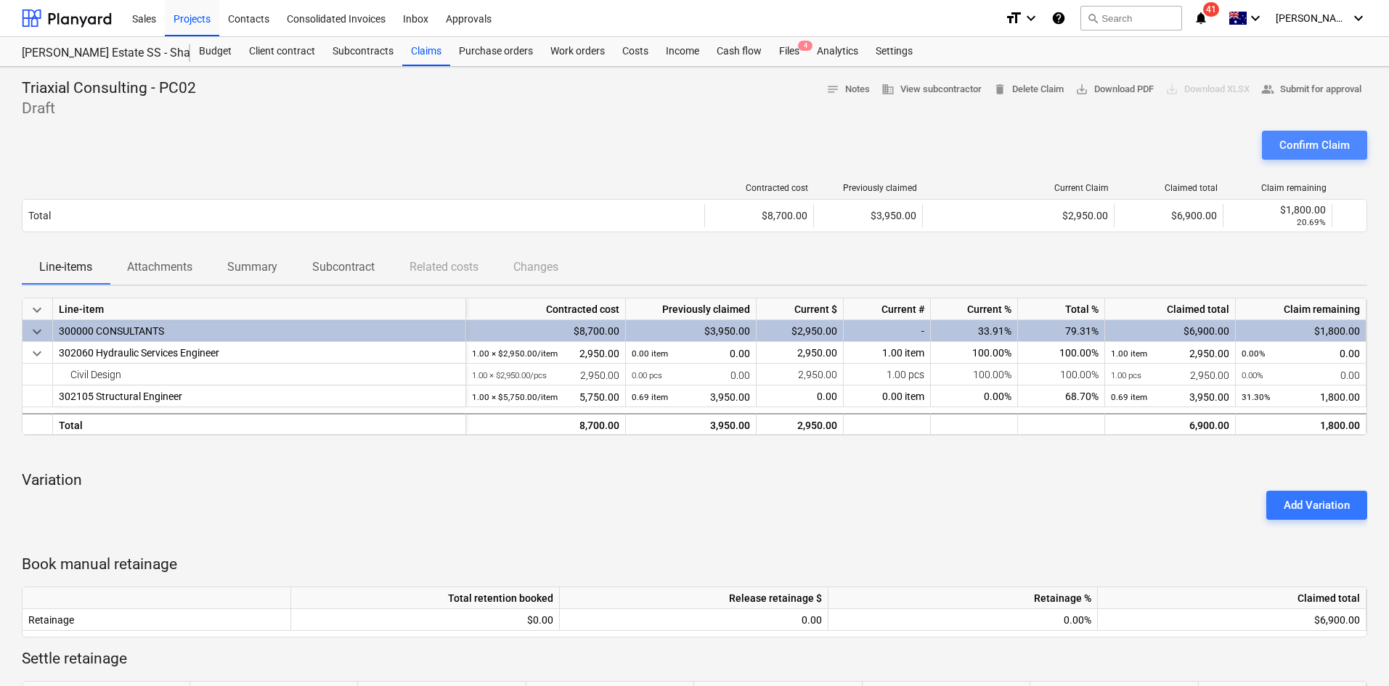
click at [1338, 146] on div "Confirm Claim" at bounding box center [1315, 145] width 70 height 19
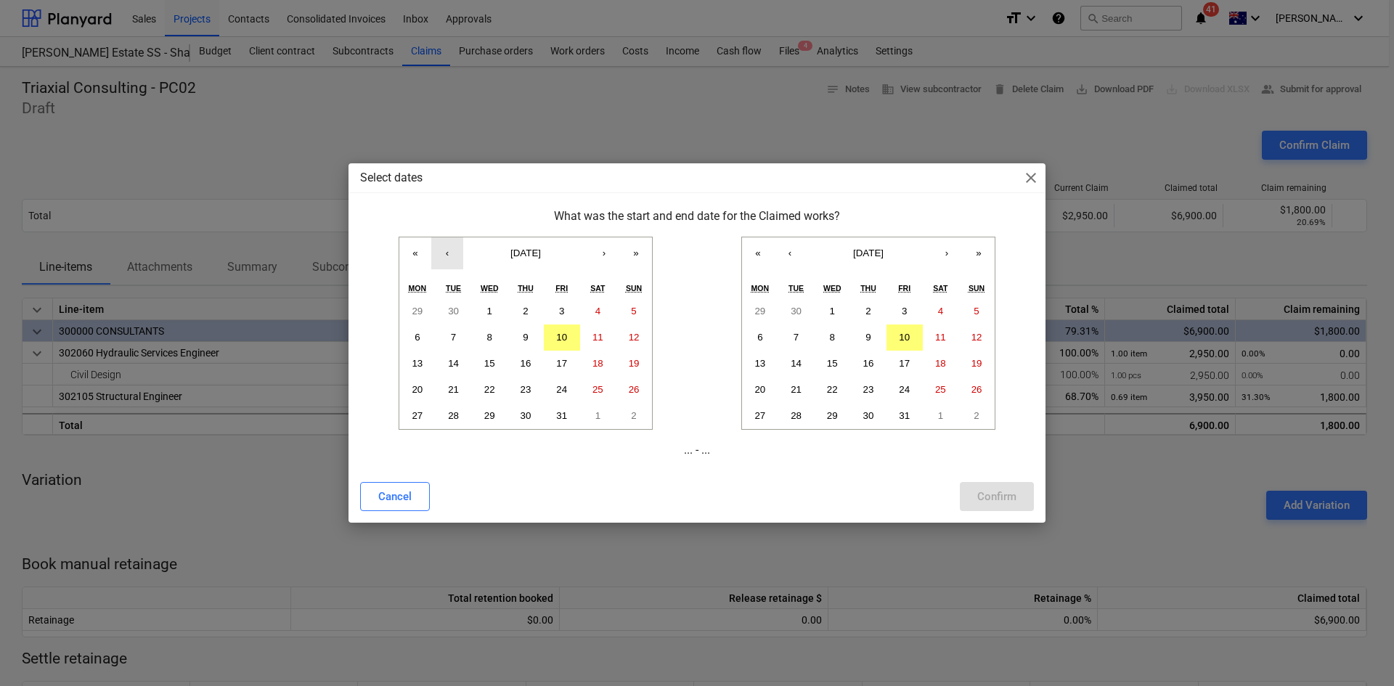
click at [455, 250] on button "‹" at bounding box center [447, 253] width 32 height 32
click at [428, 312] on button "1" at bounding box center [417, 311] width 36 height 26
click at [810, 251] on button "[DATE]" at bounding box center [868, 253] width 125 height 32
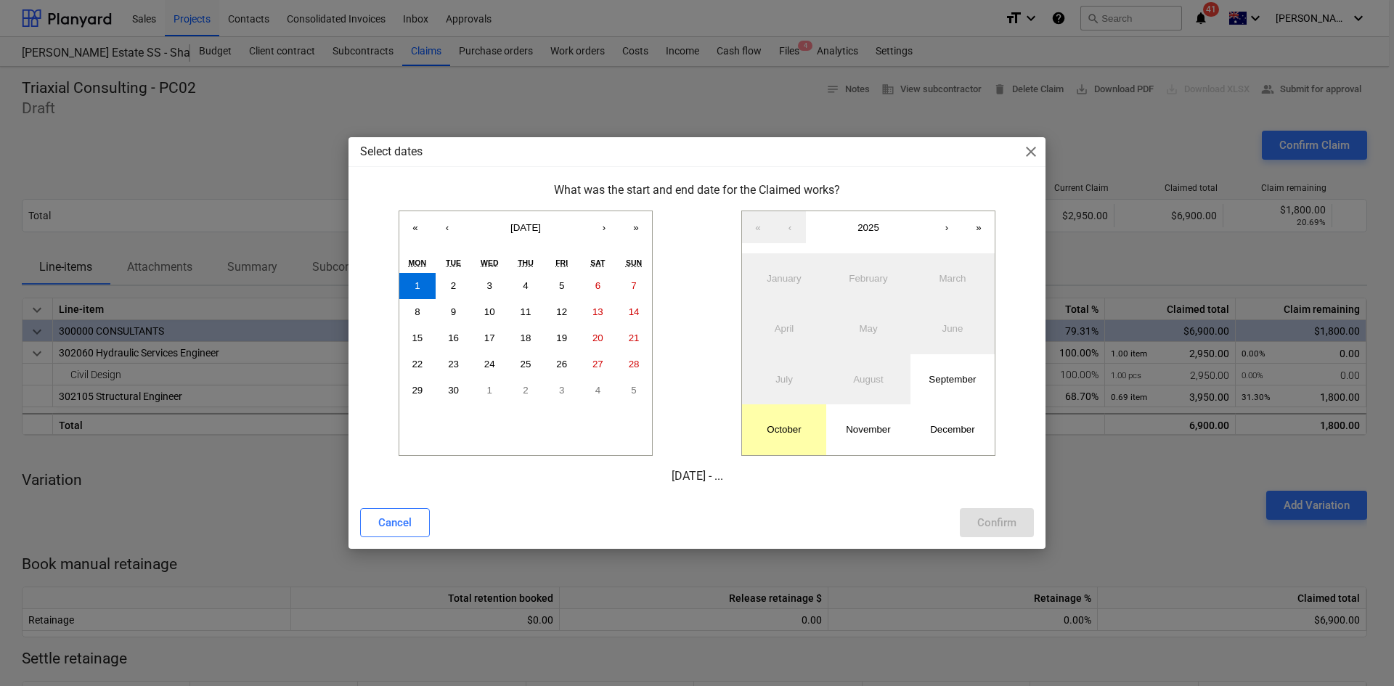
click at [763, 425] on button "October" at bounding box center [784, 429] width 84 height 50
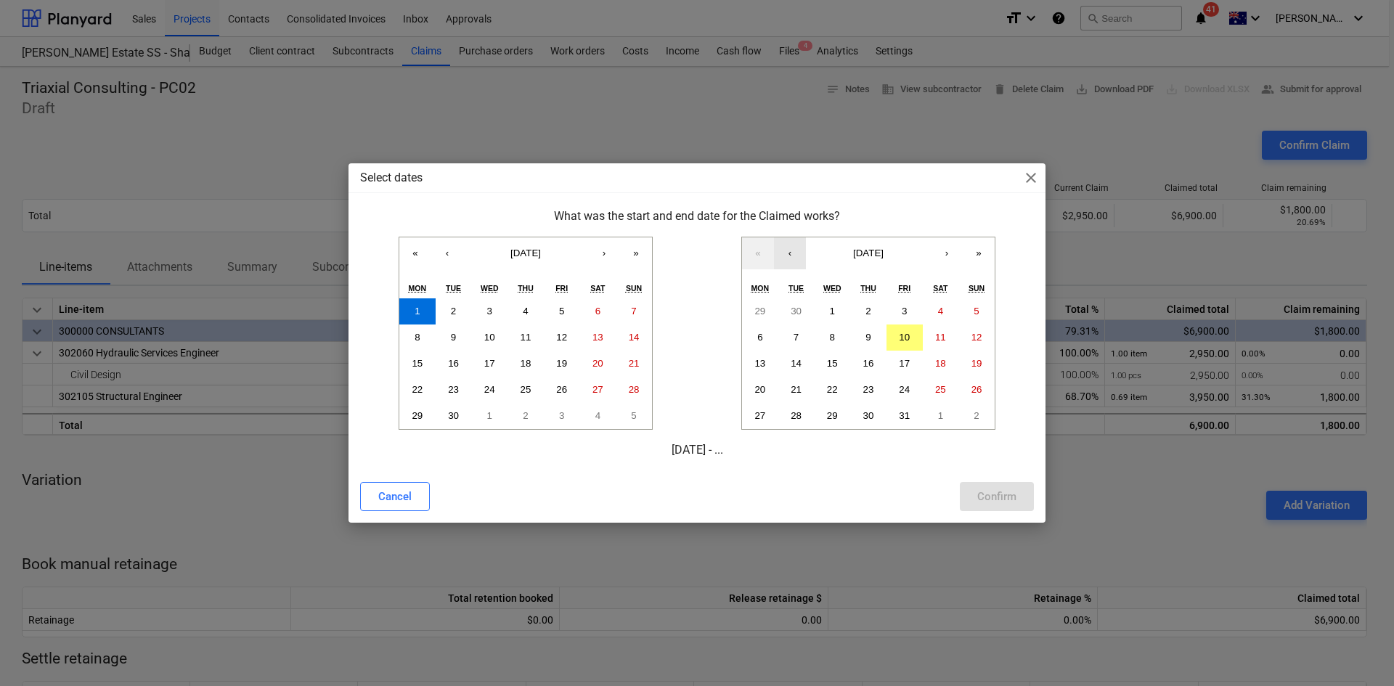
click at [783, 256] on button "‹" at bounding box center [790, 253] width 32 height 32
click at [795, 412] on abbr "30" at bounding box center [796, 415] width 11 height 11
click at [980, 493] on div "Confirm" at bounding box center [996, 496] width 39 height 19
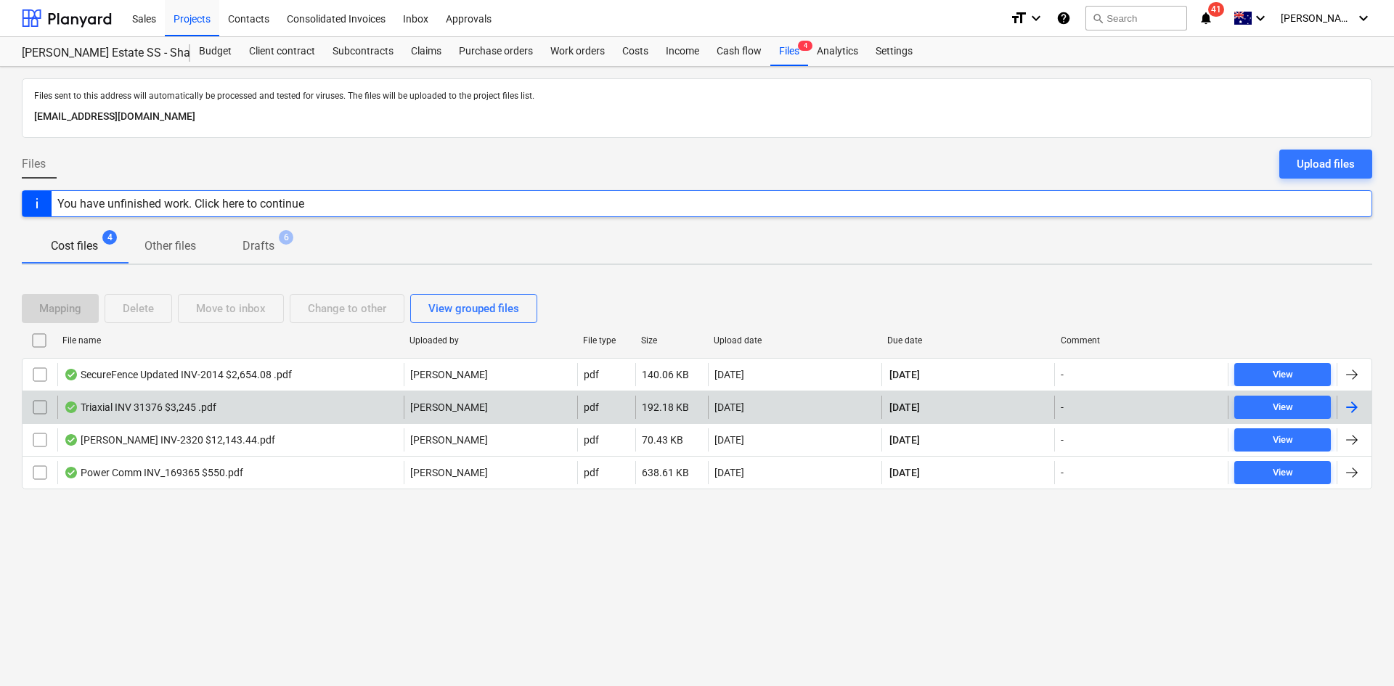
click at [232, 404] on div "Triaxial INV 31376 $3,245 .pdf" at bounding box center [230, 407] width 346 height 23
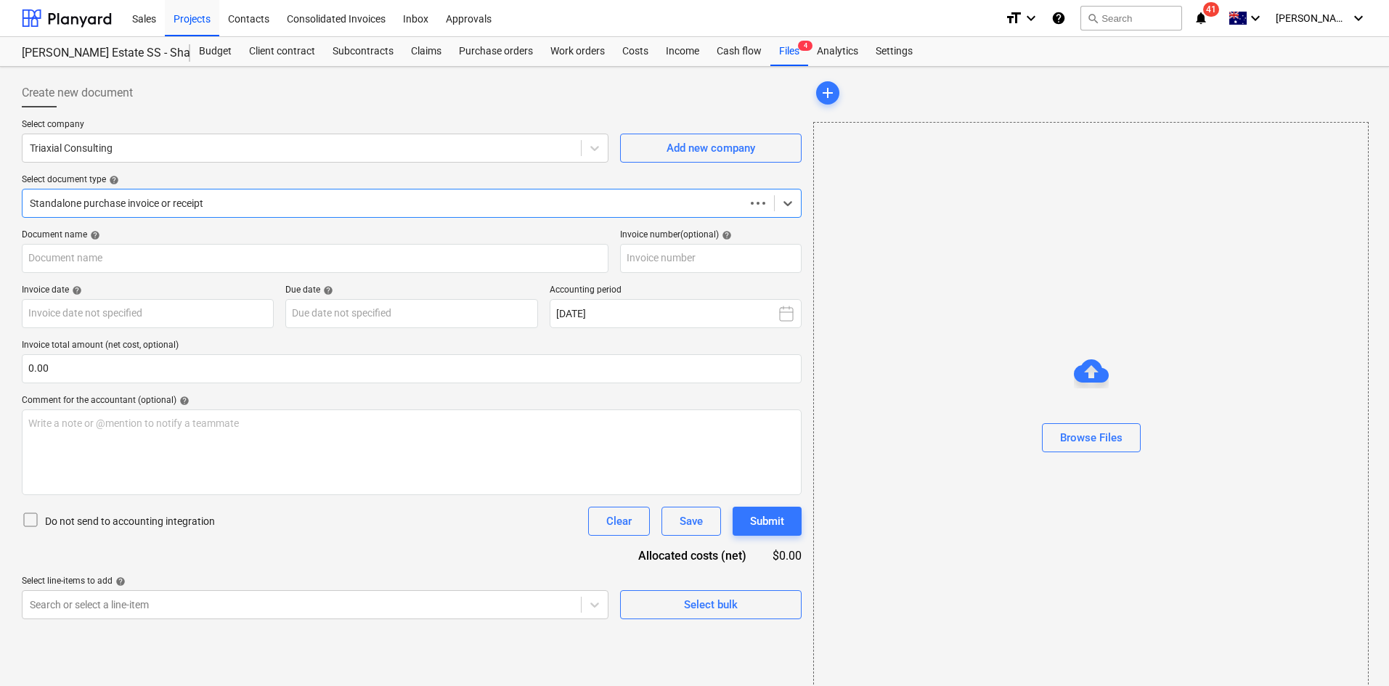
type input "31376"
type input "14 Oct 2025"
type input "[DATE]"
type input "31376"
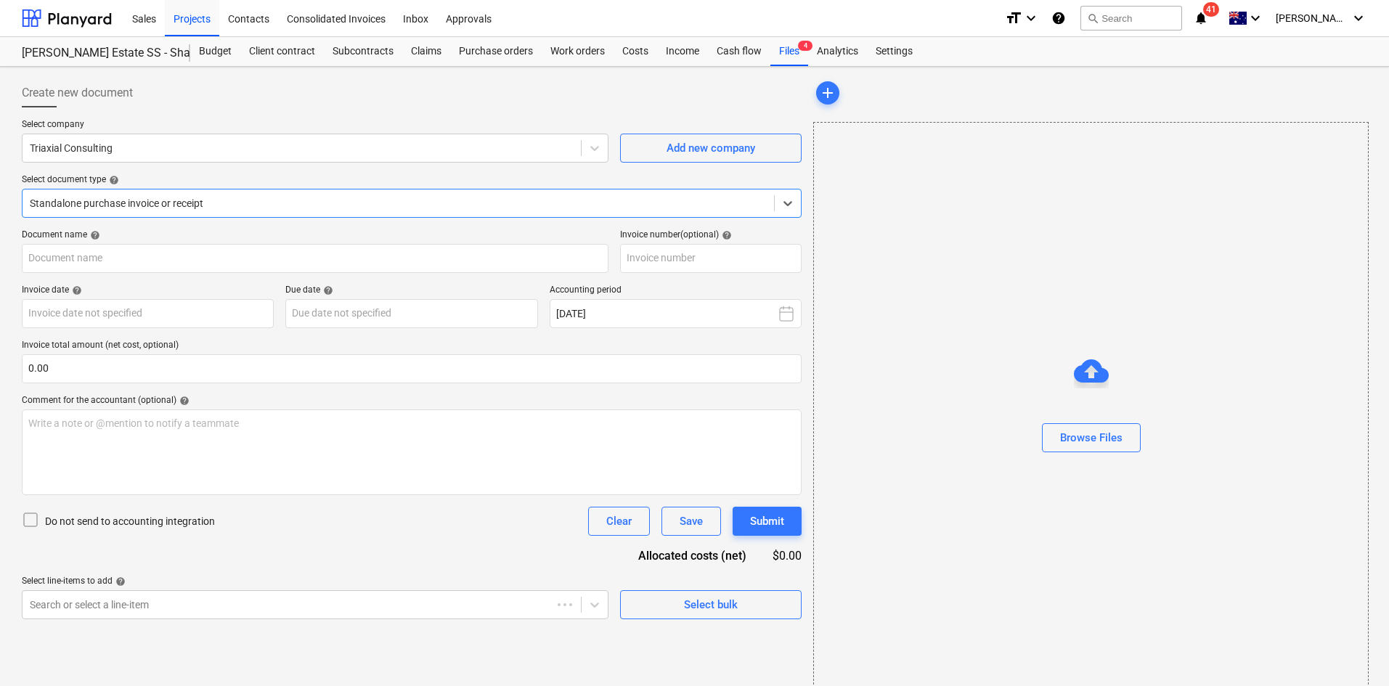
type input "31376"
type input "[DATE]"
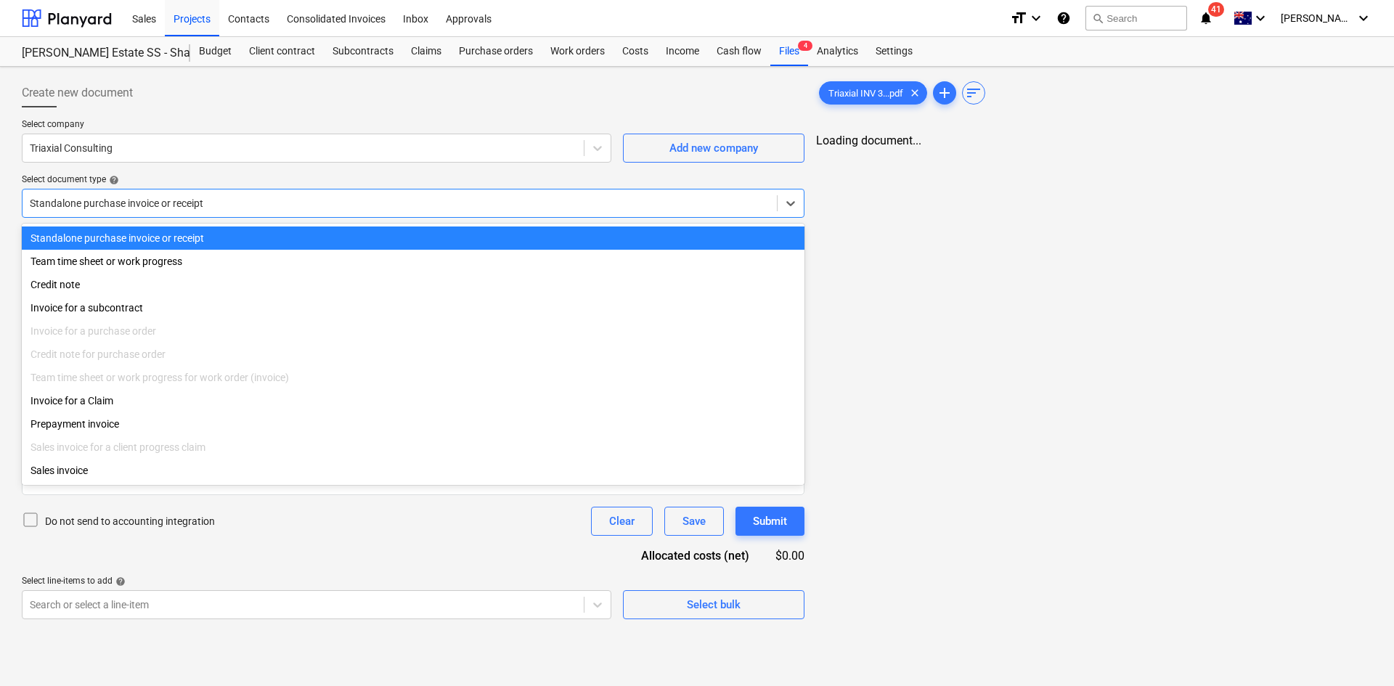
click at [186, 193] on div "Standalone purchase invoice or receipt" at bounding box center [400, 203] width 755 height 20
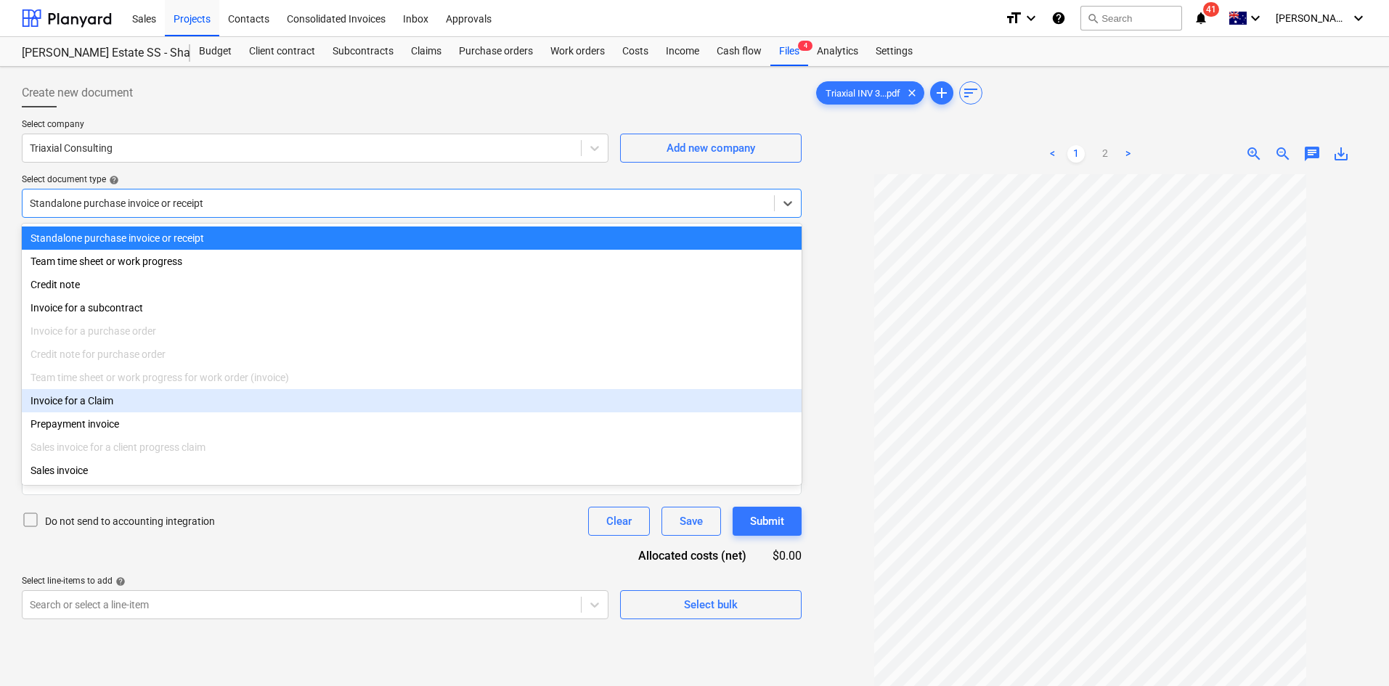
click at [97, 399] on div "Invoice for a Claim" at bounding box center [412, 400] width 780 height 23
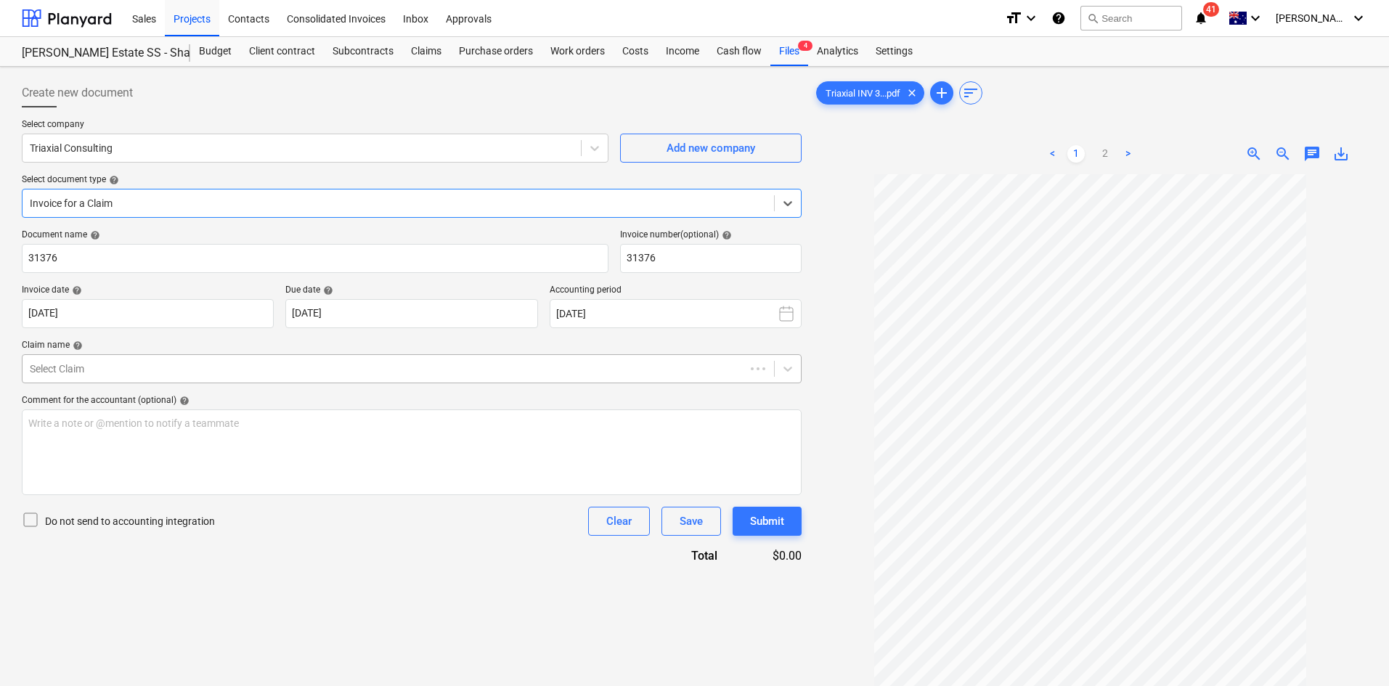
click at [107, 365] on div at bounding box center [384, 369] width 708 height 15
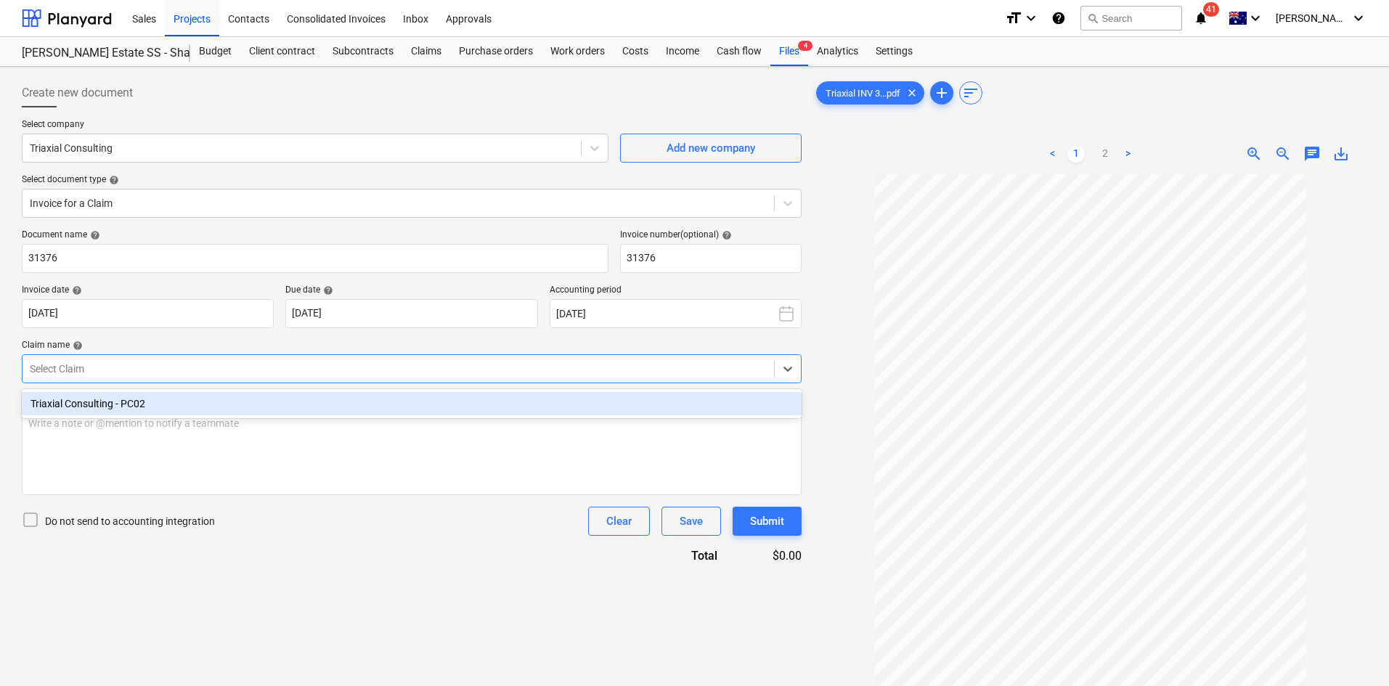
click at [111, 399] on div "Triaxial Consulting - PC02" at bounding box center [412, 403] width 780 height 23
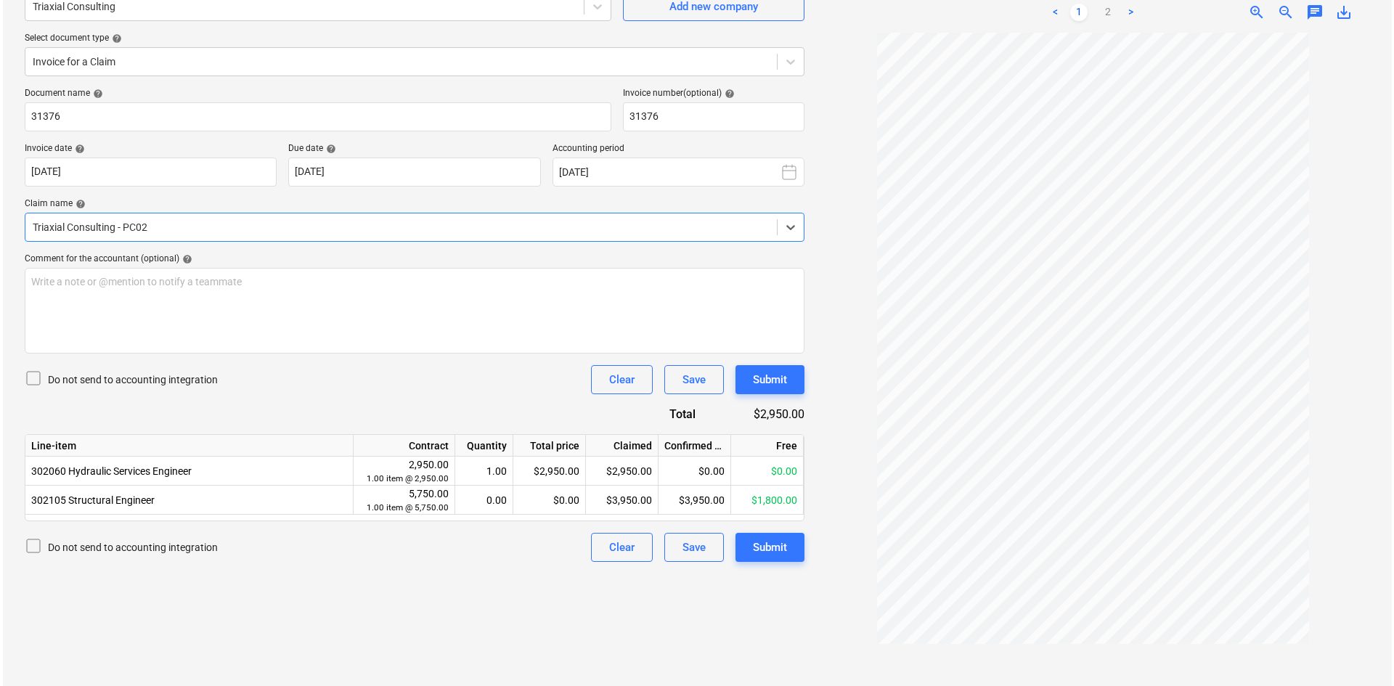
scroll to position [145, 0]
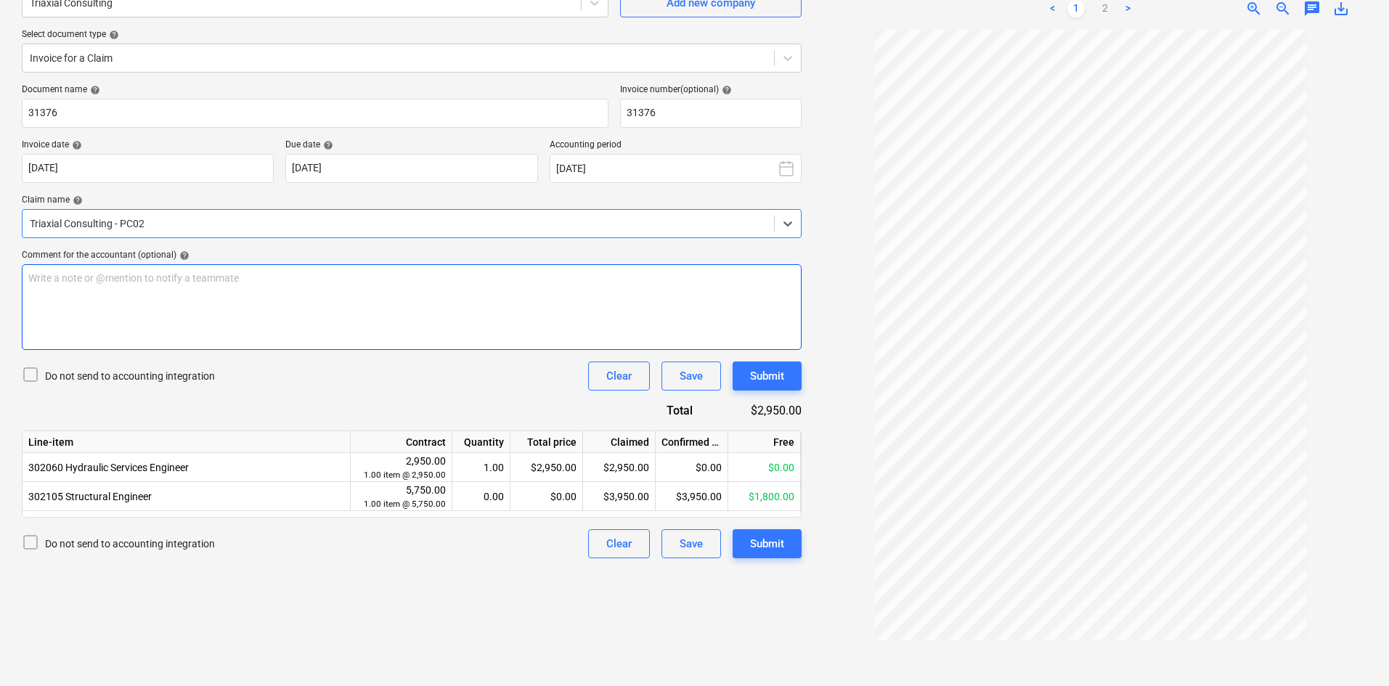
click at [204, 294] on div "Write a note or @mention to notify a teammate [PERSON_NAME]" at bounding box center [412, 307] width 780 height 86
click at [99, 306] on span "Before GST - $ 2950.00" at bounding box center [80, 307] width 104 height 12
click at [313, 396] on div "Document name help 31376 Invoice number (optional) help 31376 Invoice date help…" at bounding box center [412, 321] width 780 height 474
click at [789, 378] on button "Submit" at bounding box center [767, 376] width 69 height 29
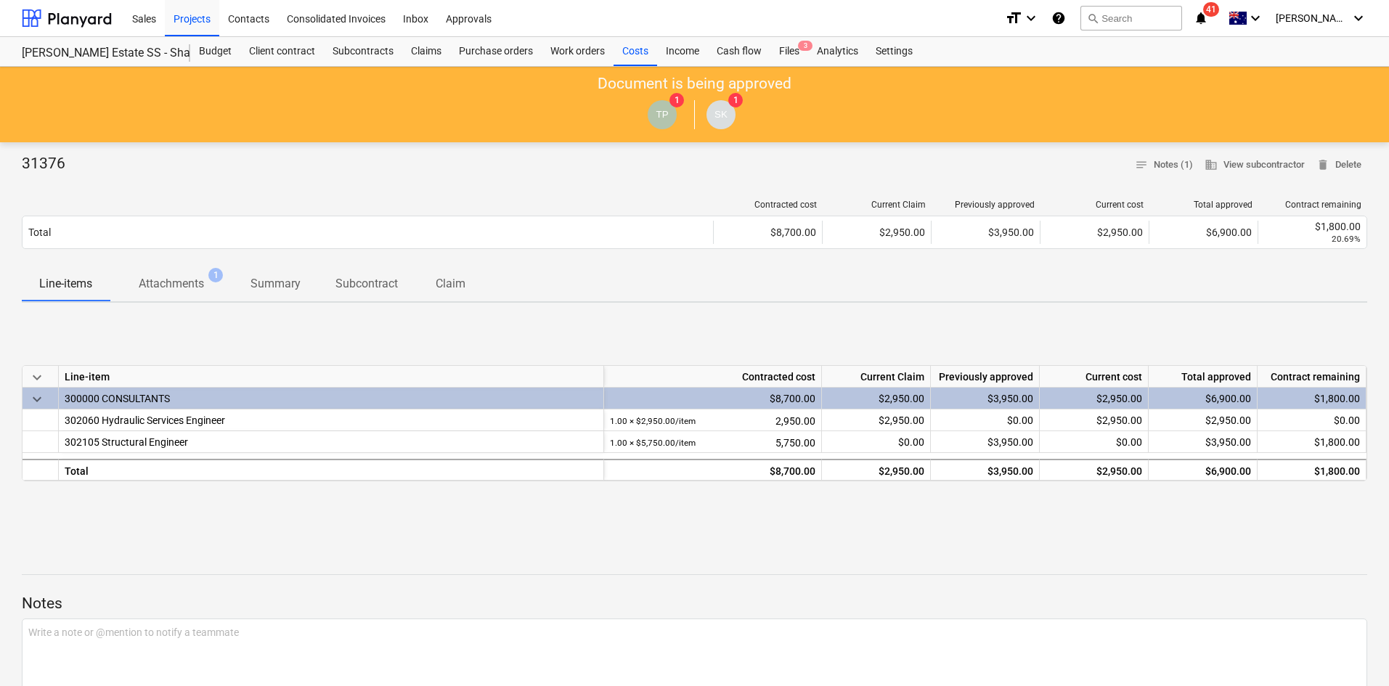
click at [608, 190] on div "Contracted cost Current Claim Previously approved Current cost Total approved C…" at bounding box center [695, 227] width 1346 height 78
click at [352, 54] on div "Subcontracts" at bounding box center [363, 51] width 78 height 29
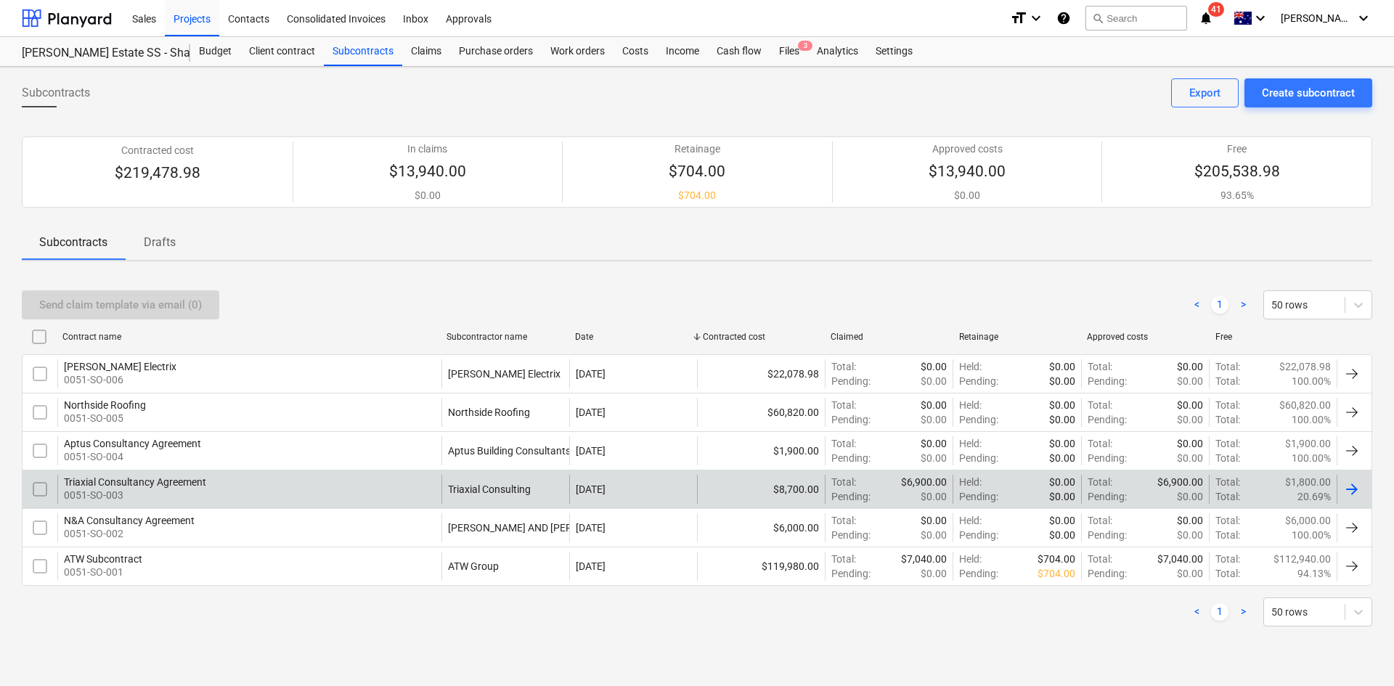
click at [182, 489] on p "0051-SO-003" at bounding box center [135, 495] width 142 height 15
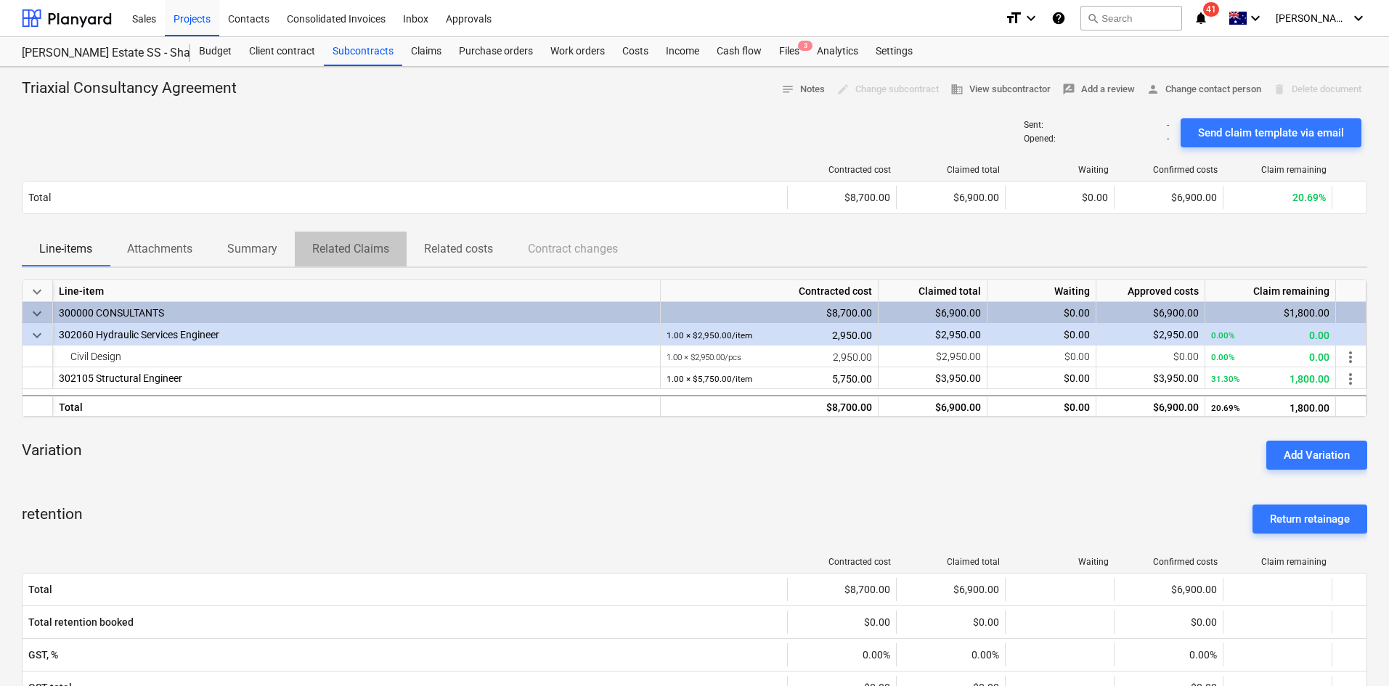
click at [371, 251] on p "Related Claims" at bounding box center [350, 248] width 77 height 17
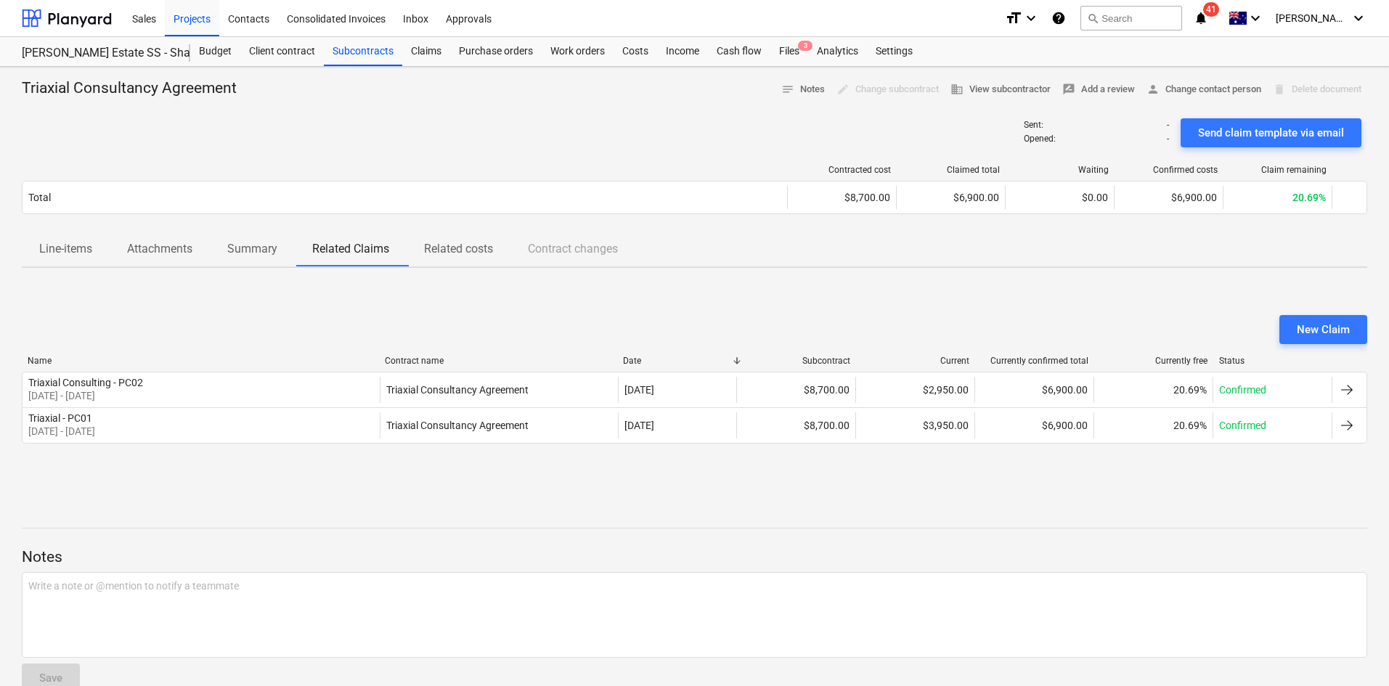
click at [631, 307] on div "New Claim Name Contract name Date Subcontract Current Currently confirmed total…" at bounding box center [695, 389] width 1346 height 218
click at [336, 333] on div "New Claim" at bounding box center [695, 329] width 1346 height 29
click at [321, 171] on div at bounding box center [405, 170] width 766 height 10
click at [192, 15] on div "Projects" at bounding box center [192, 17] width 54 height 37
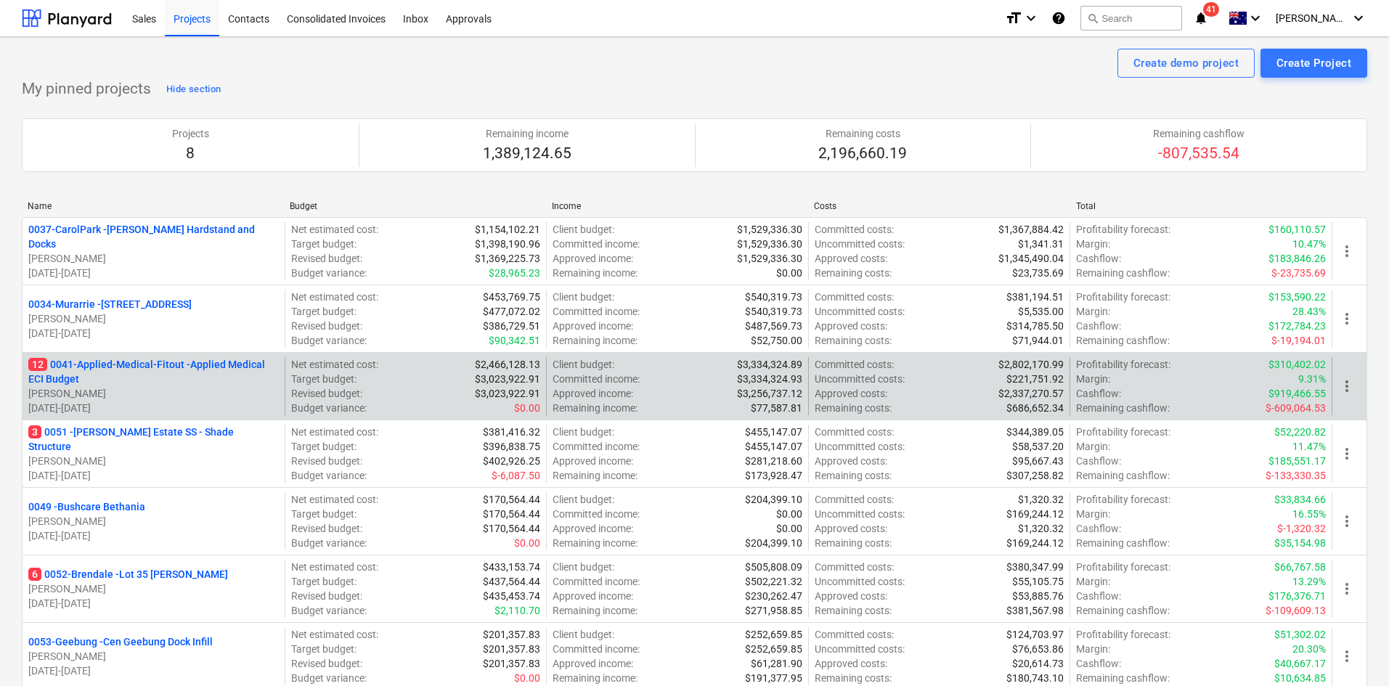
scroll to position [581, 0]
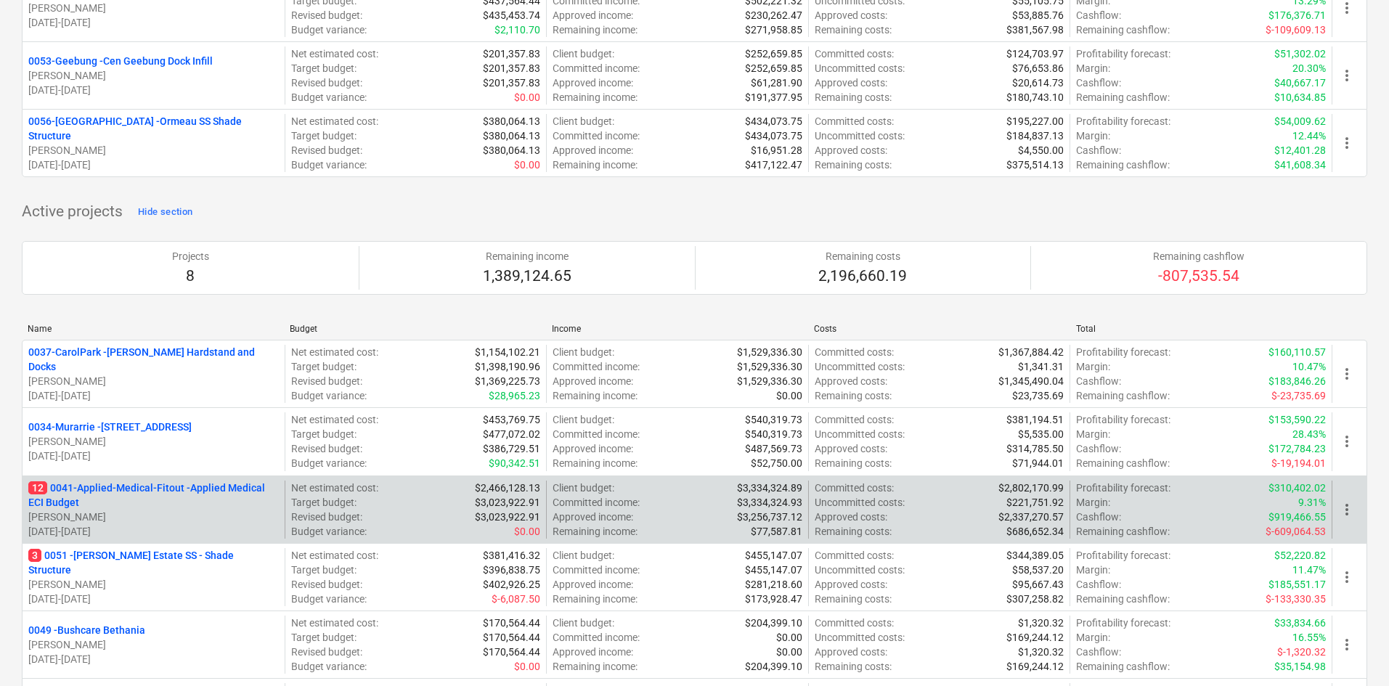
click at [129, 487] on p "12 0041-Applied-Medical-Fitout - Applied Medical ECI Budget" at bounding box center [153, 495] width 251 height 29
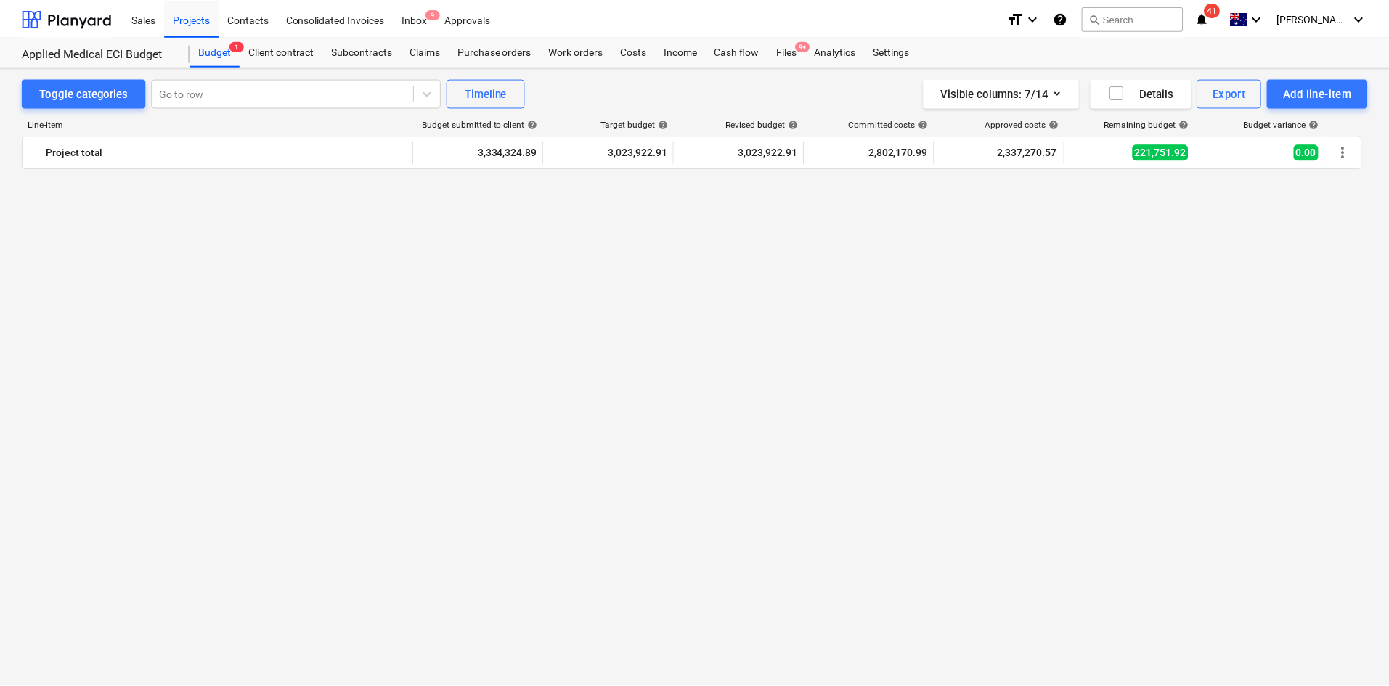
scroll to position [2022, 0]
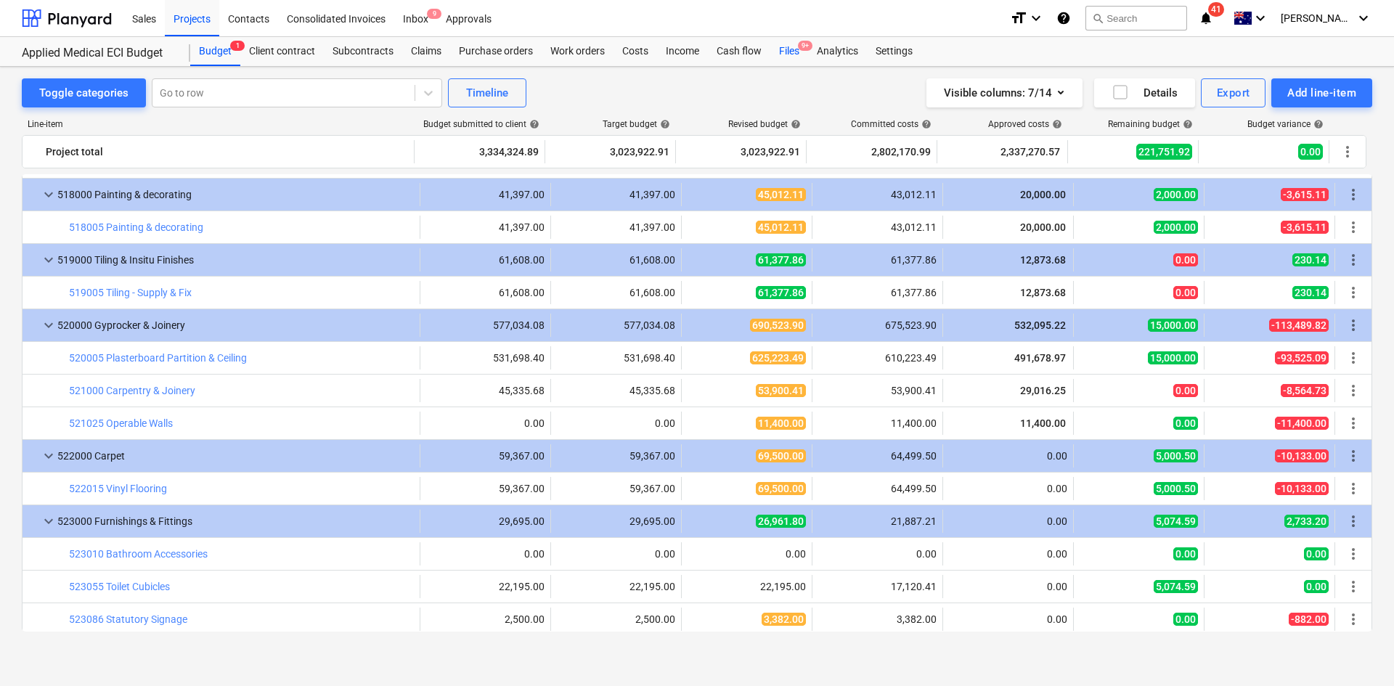
click at [789, 59] on div "Files 9+" at bounding box center [789, 51] width 38 height 29
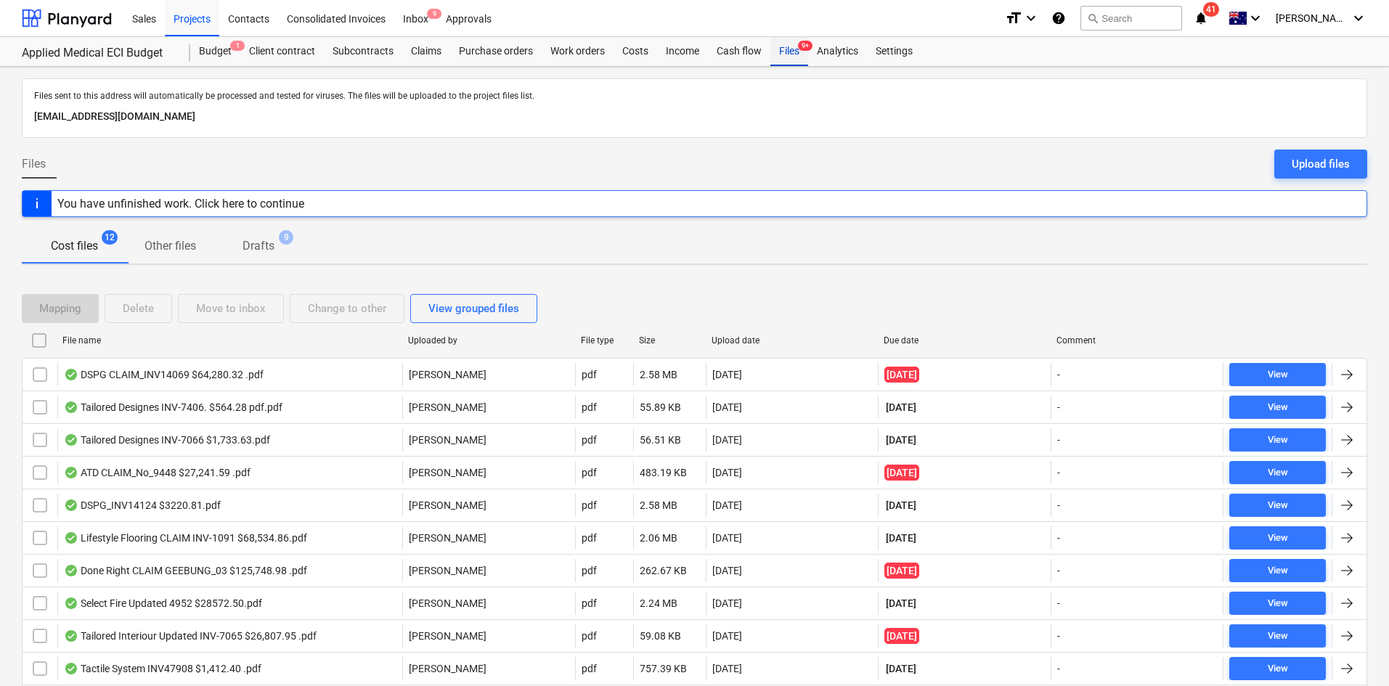
click at [788, 52] on div "Files 9+" at bounding box center [789, 51] width 38 height 29
click at [213, 58] on div "Budget 1" at bounding box center [215, 51] width 50 height 29
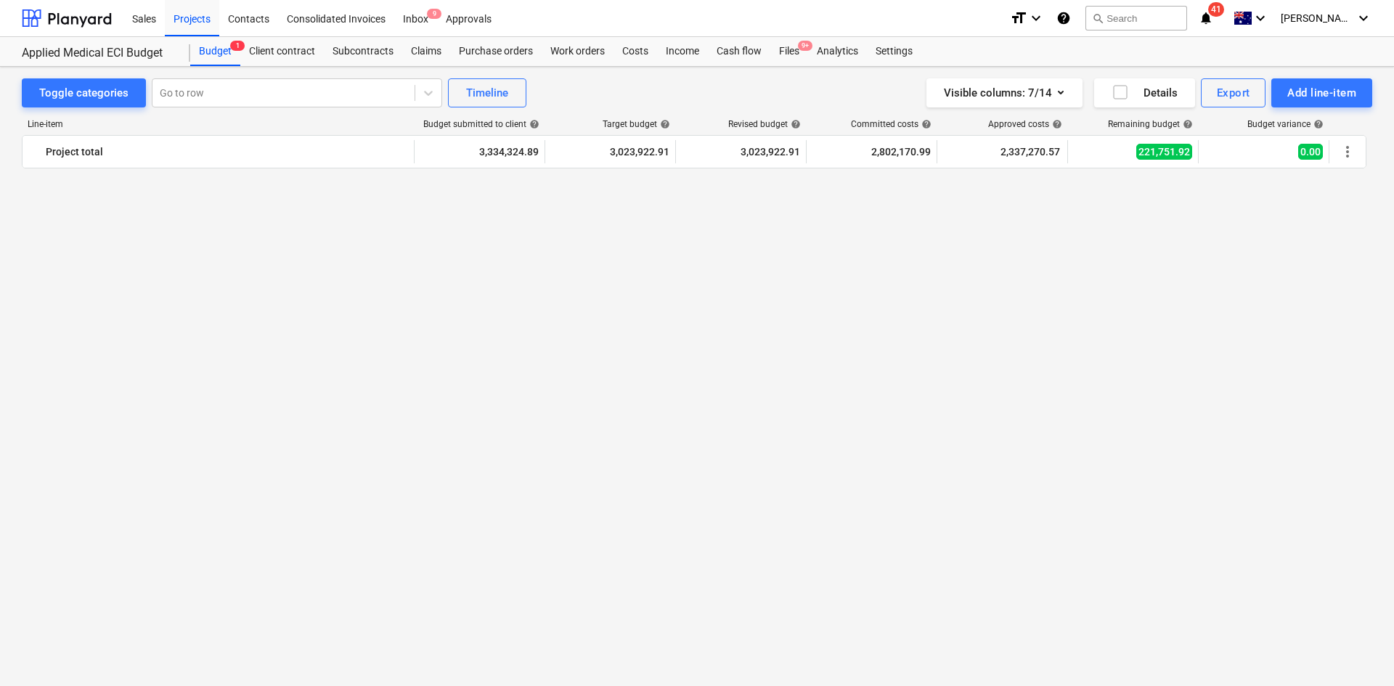
scroll to position [2022, 0]
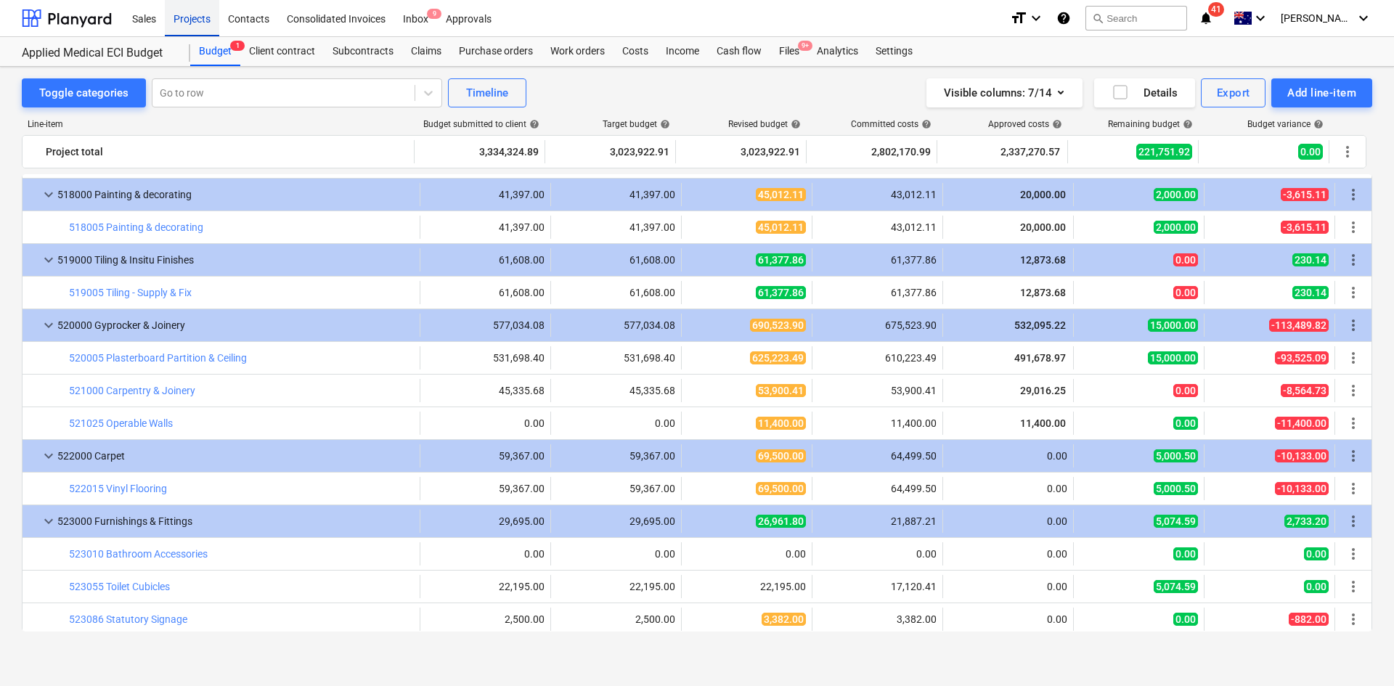
click at [190, 17] on div "Projects" at bounding box center [192, 17] width 54 height 37
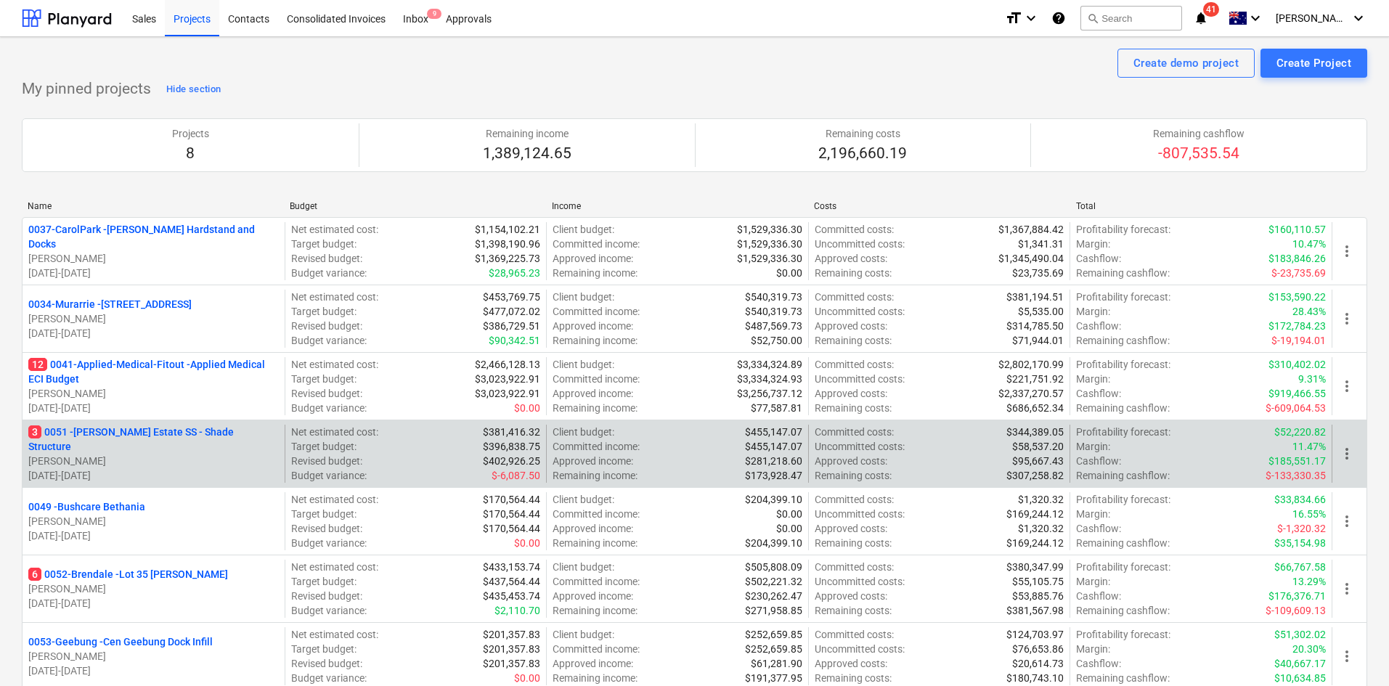
click at [110, 468] on p "[DATE] - [DATE]" at bounding box center [153, 475] width 251 height 15
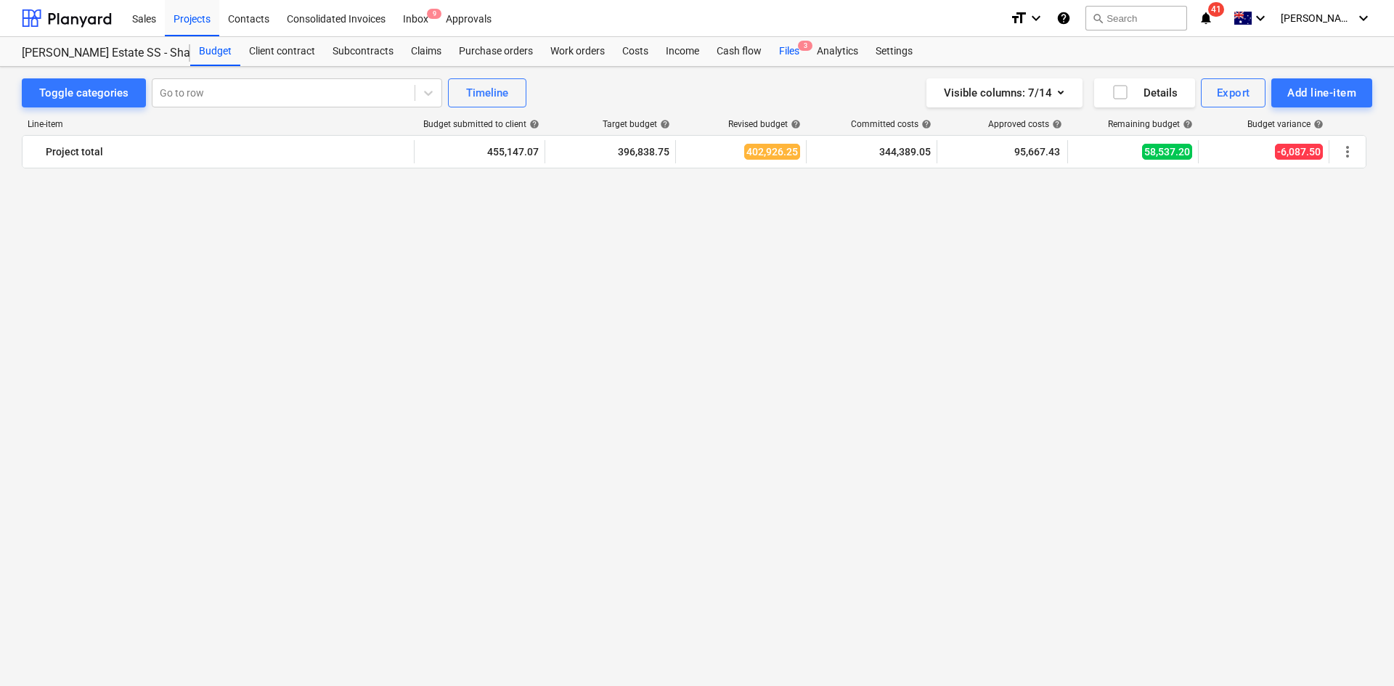
click at [792, 51] on div "Files 3" at bounding box center [789, 51] width 38 height 29
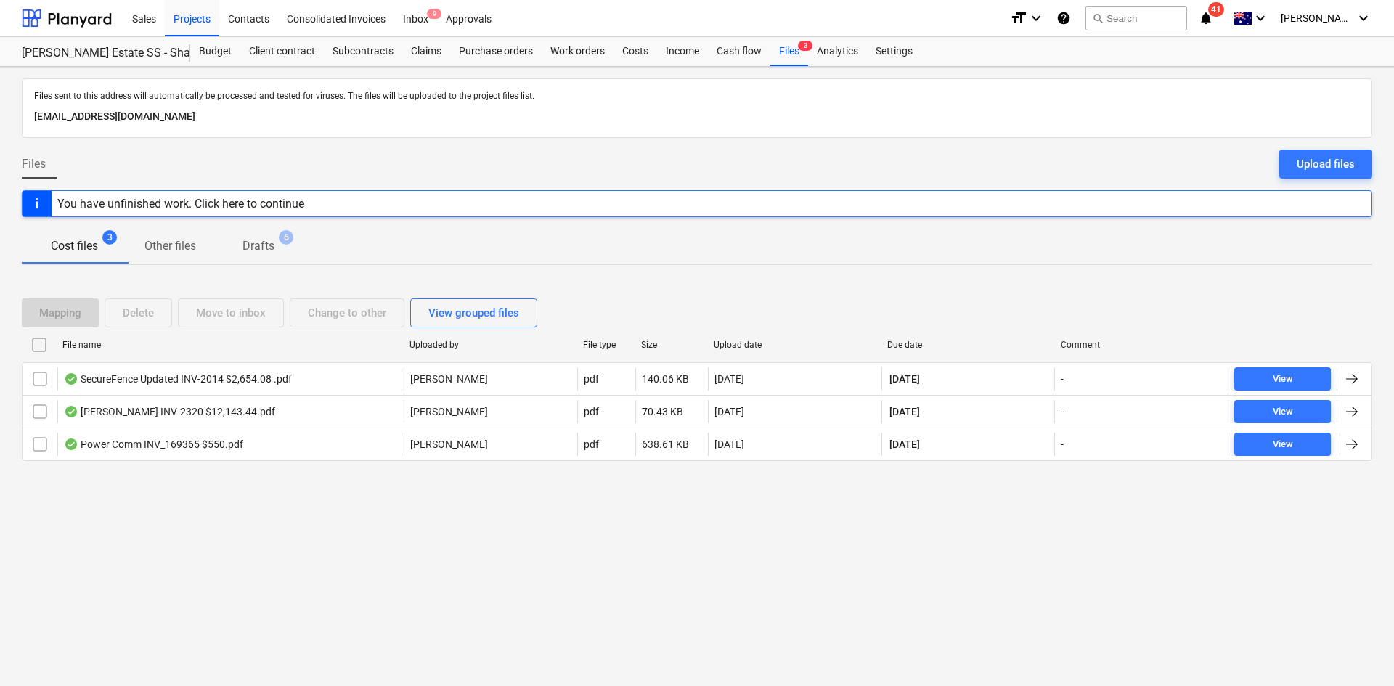
drag, startPoint x: 344, startPoint y: 567, endPoint x: 374, endPoint y: 508, distance: 66.6
click at [346, 566] on div "Files sent to this address will automatically be processed and tested for virus…" at bounding box center [697, 376] width 1394 height 619
drag, startPoint x: 369, startPoint y: 158, endPoint x: 278, endPoint y: 32, distance: 155.6
click at [369, 156] on div "Files Upload files" at bounding box center [697, 170] width 1351 height 41
click at [199, 21] on div "Projects" at bounding box center [192, 17] width 54 height 37
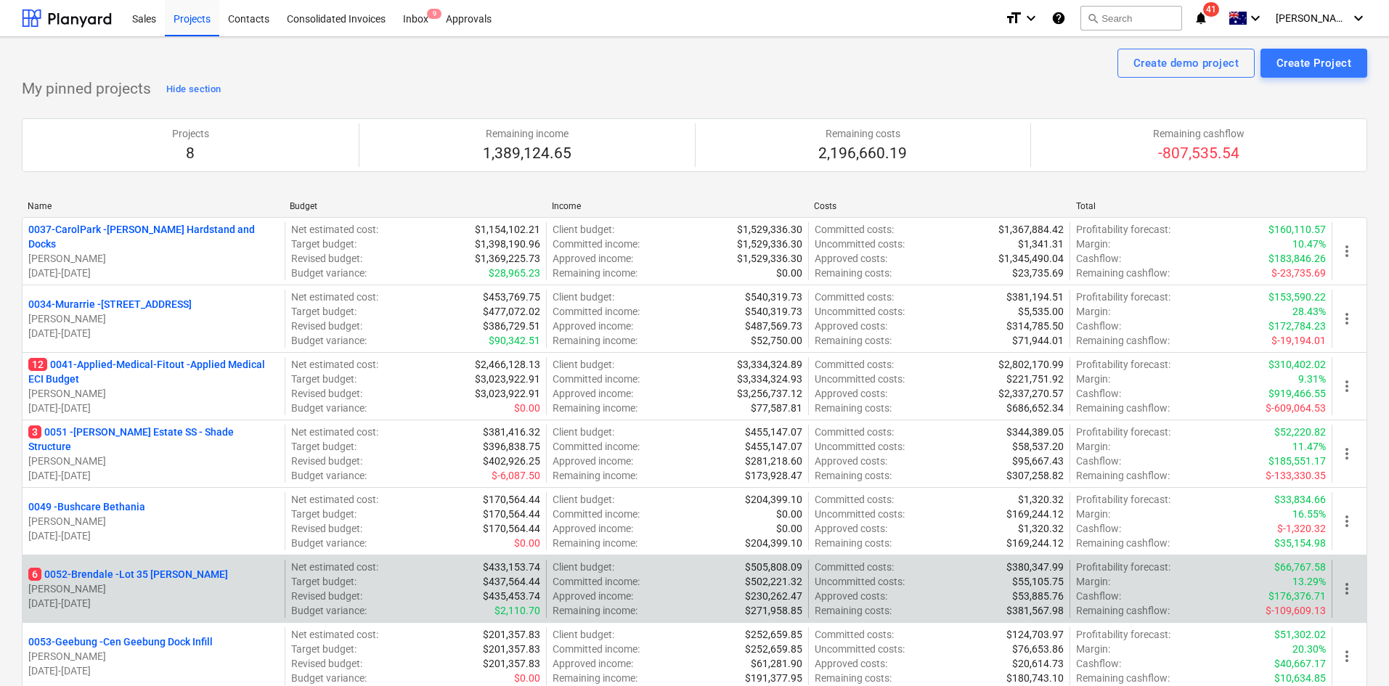
click at [150, 575] on p "6 0052-Brendale - Lot 35 [PERSON_NAME]" at bounding box center [128, 574] width 200 height 15
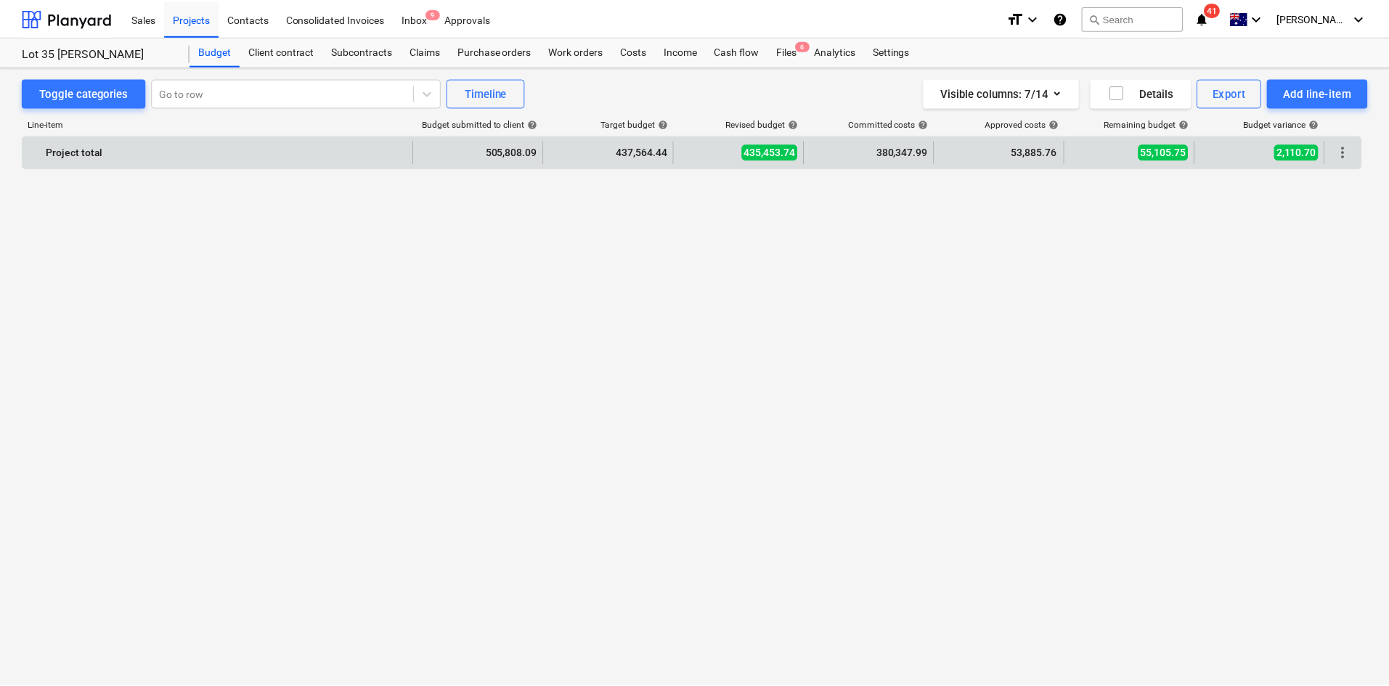
scroll to position [1598, 0]
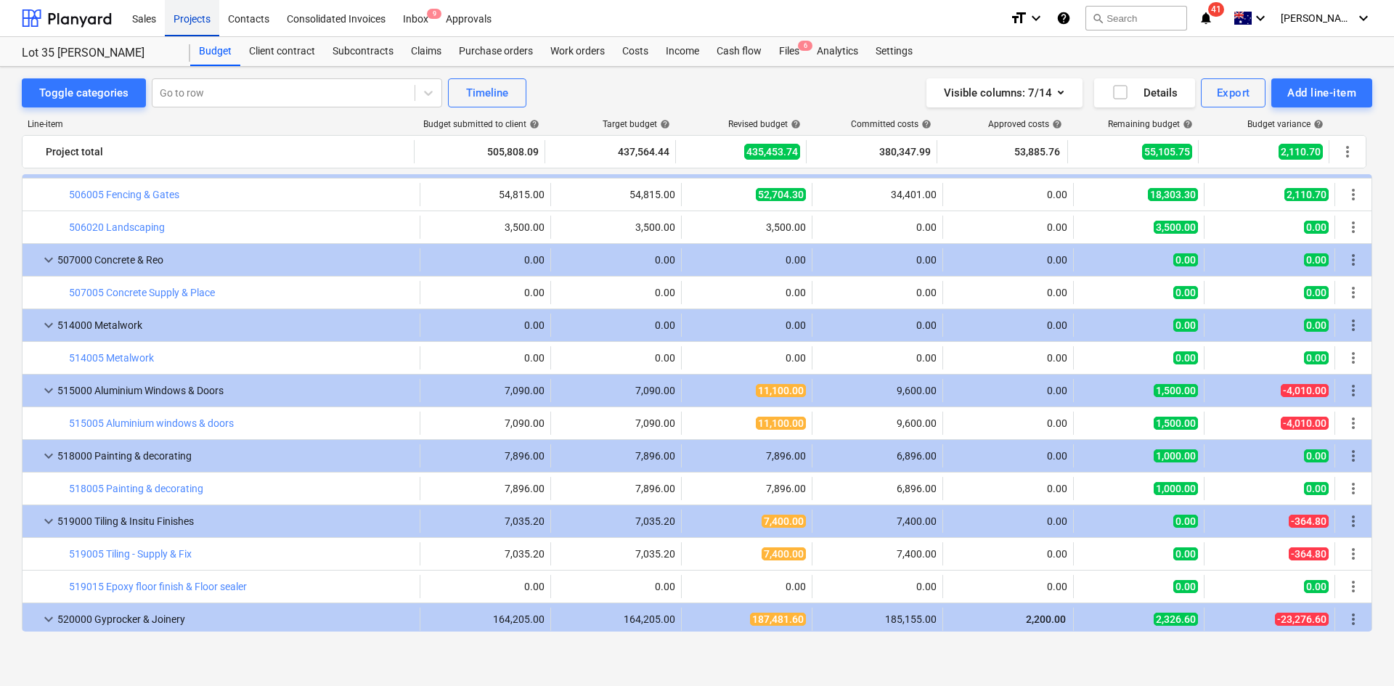
click at [191, 20] on div "Projects" at bounding box center [192, 17] width 54 height 37
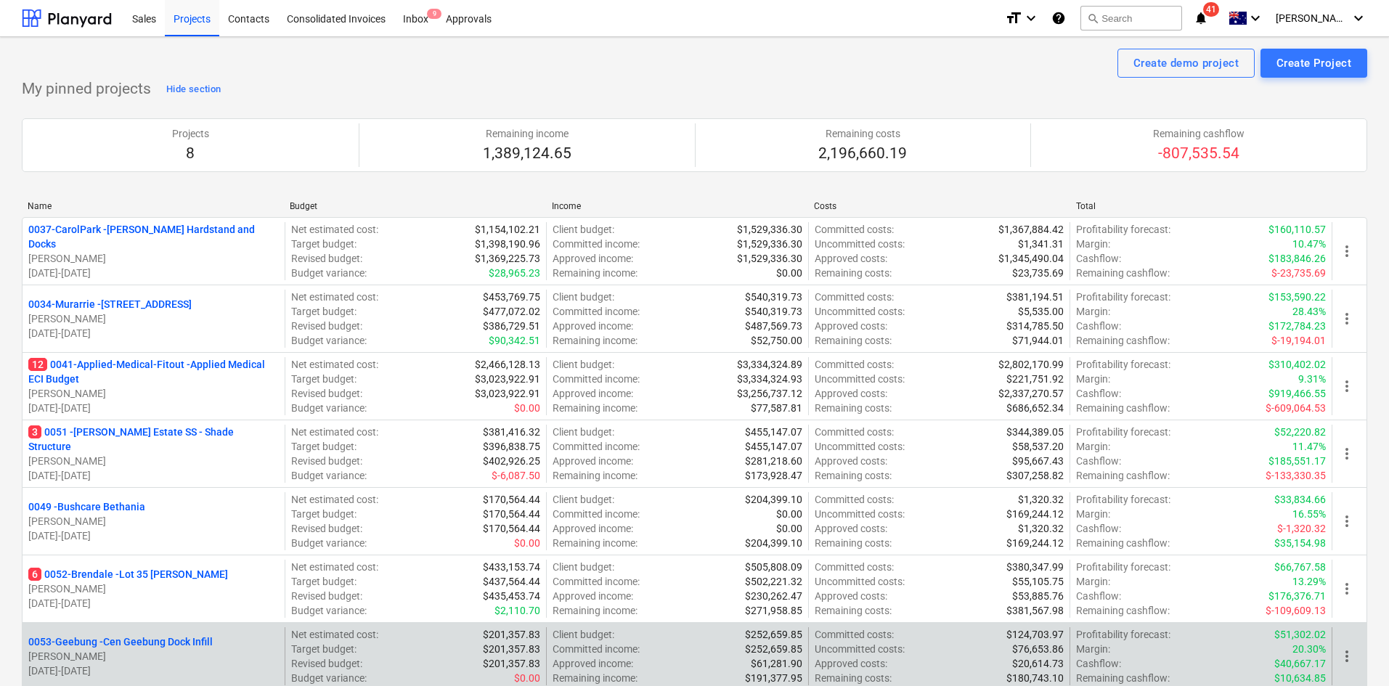
click at [129, 643] on p "0053-Geebung - Cen Geebung Dock Infill" at bounding box center [120, 642] width 184 height 15
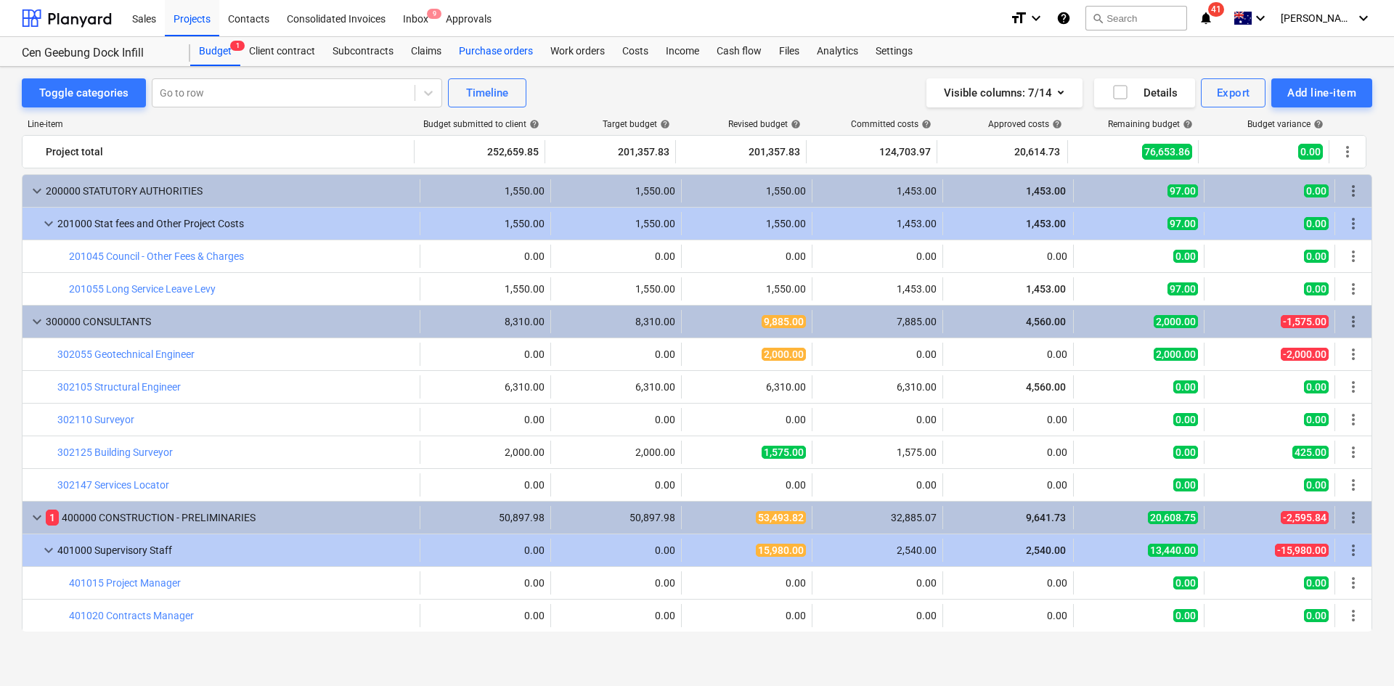
click at [503, 48] on div "Purchase orders" at bounding box center [496, 51] width 92 height 29
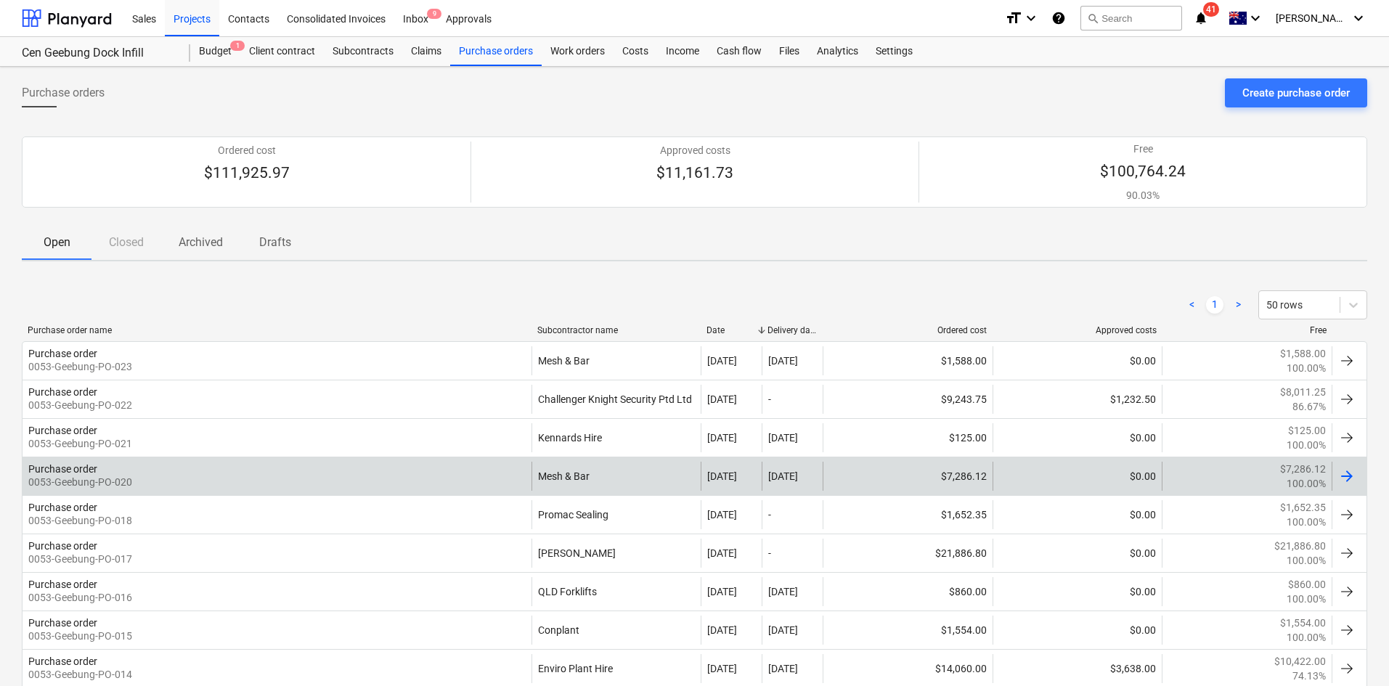
click at [385, 492] on div "Purchase order 0053-Geebung-PO-020 Mesh & Bar [DATE] [DATE] $7,286.12 $0.00 $7,…" at bounding box center [695, 476] width 1346 height 38
click at [362, 467] on div "Purchase order 0053-Geebung-PO-020" at bounding box center [277, 476] width 509 height 29
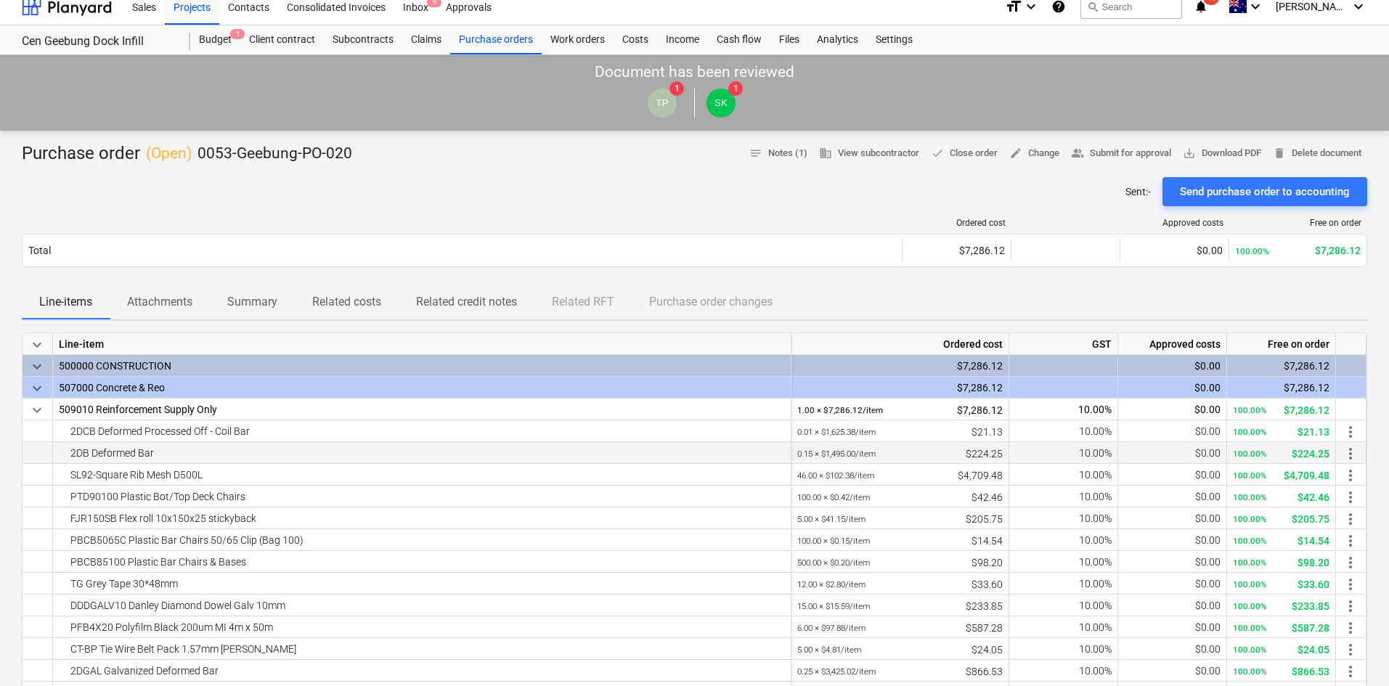
scroll to position [145, 0]
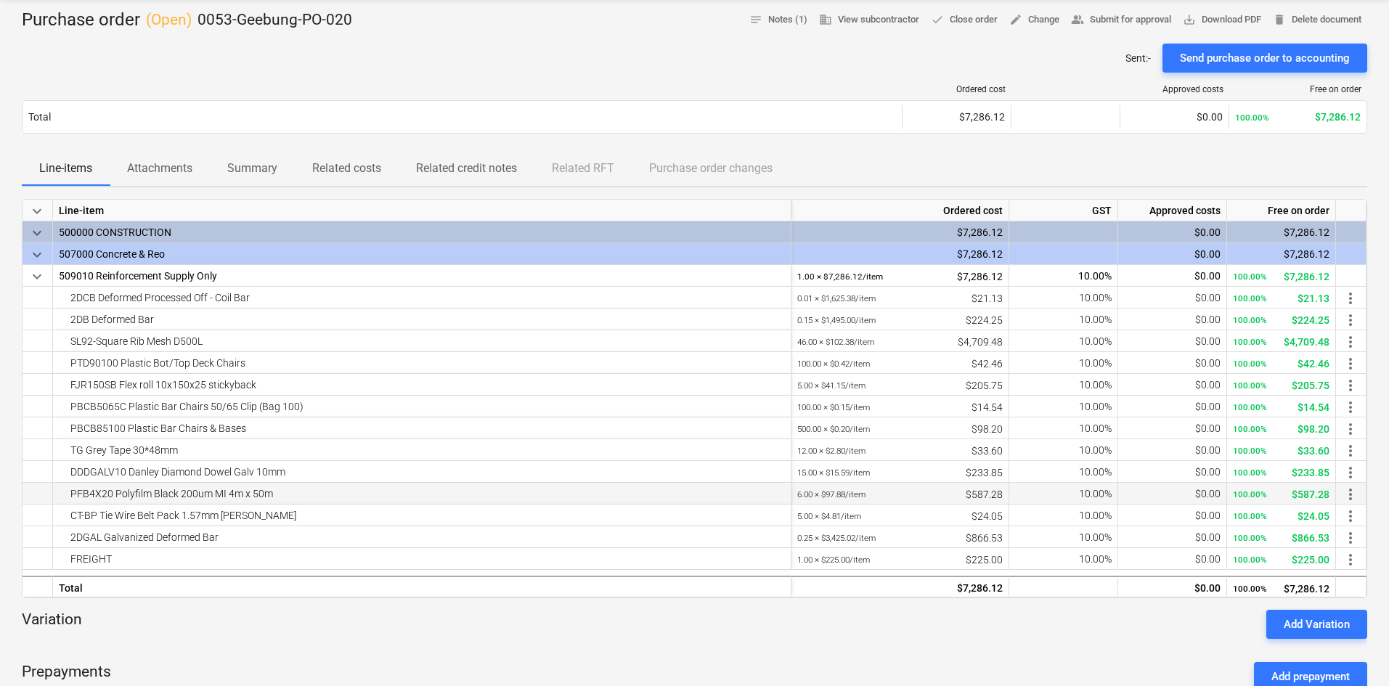
drag, startPoint x: 70, startPoint y: 491, endPoint x: 281, endPoint y: 502, distance: 210.9
click at [281, 502] on div "PFB4X20 Polyfilm Black 200um MI 4m x 50m" at bounding box center [422, 493] width 726 height 21
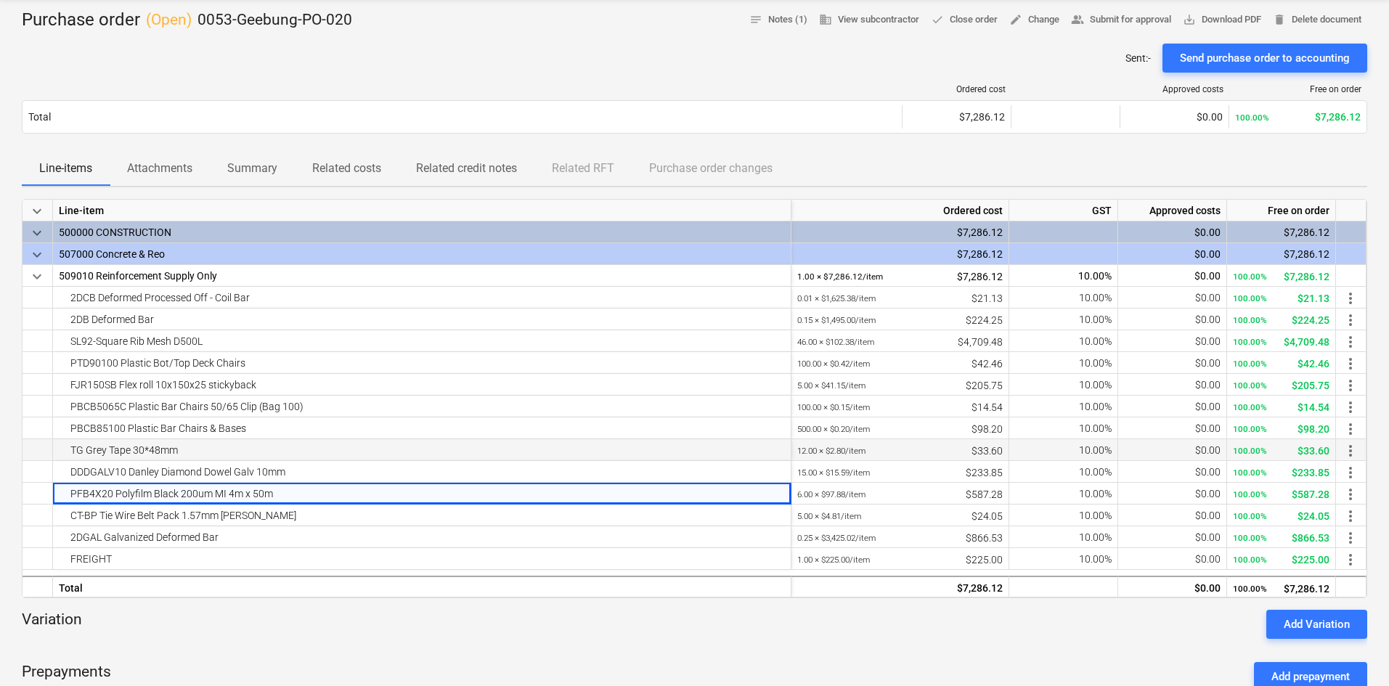
copy div "PFB4X20 Polyfilm Black 200um MI 4m x 50m"
click at [245, 635] on div "Variation Add Variation" at bounding box center [695, 624] width 1346 height 29
click at [326, 606] on div at bounding box center [695, 604] width 1346 height 12
click at [337, 672] on div "Prepayments Add prepayment" at bounding box center [695, 677] width 1346 height 52
click at [205, 473] on div "DDDGALV10 Danley Diamond Dowel Galv 10mm" at bounding box center [422, 471] width 726 height 21
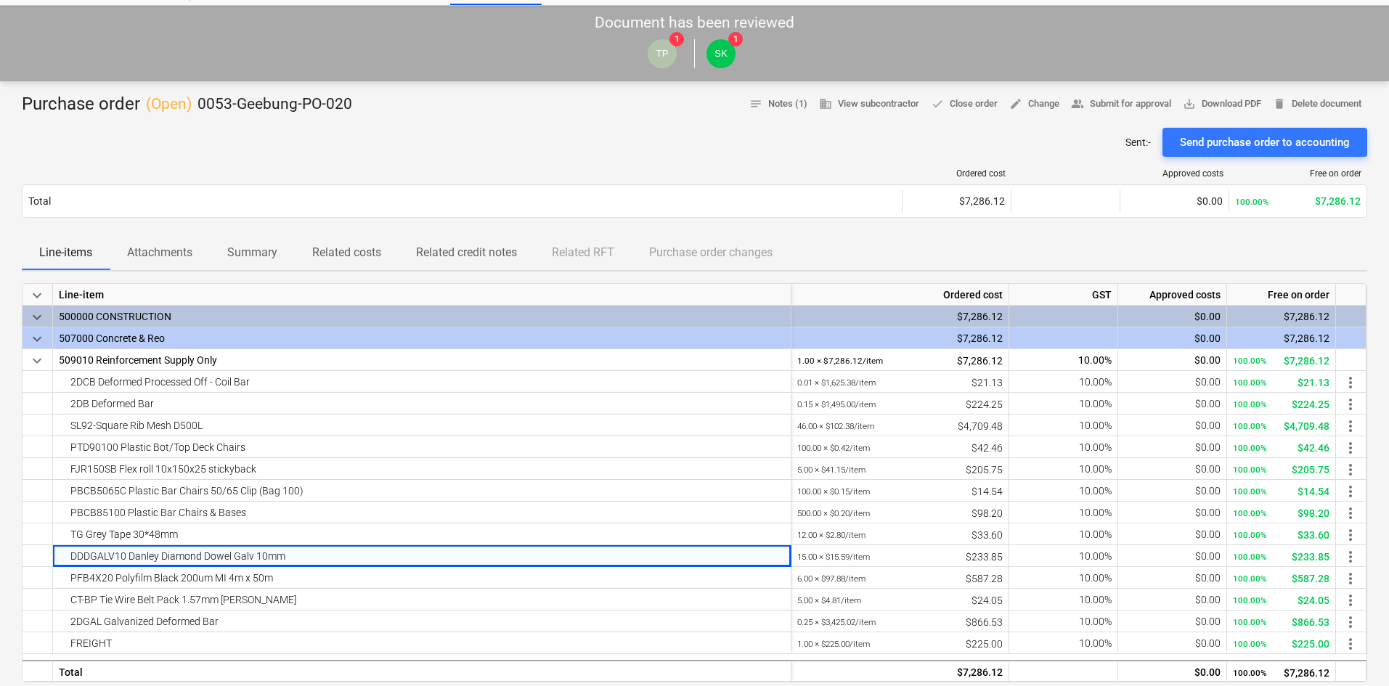
scroll to position [0, 0]
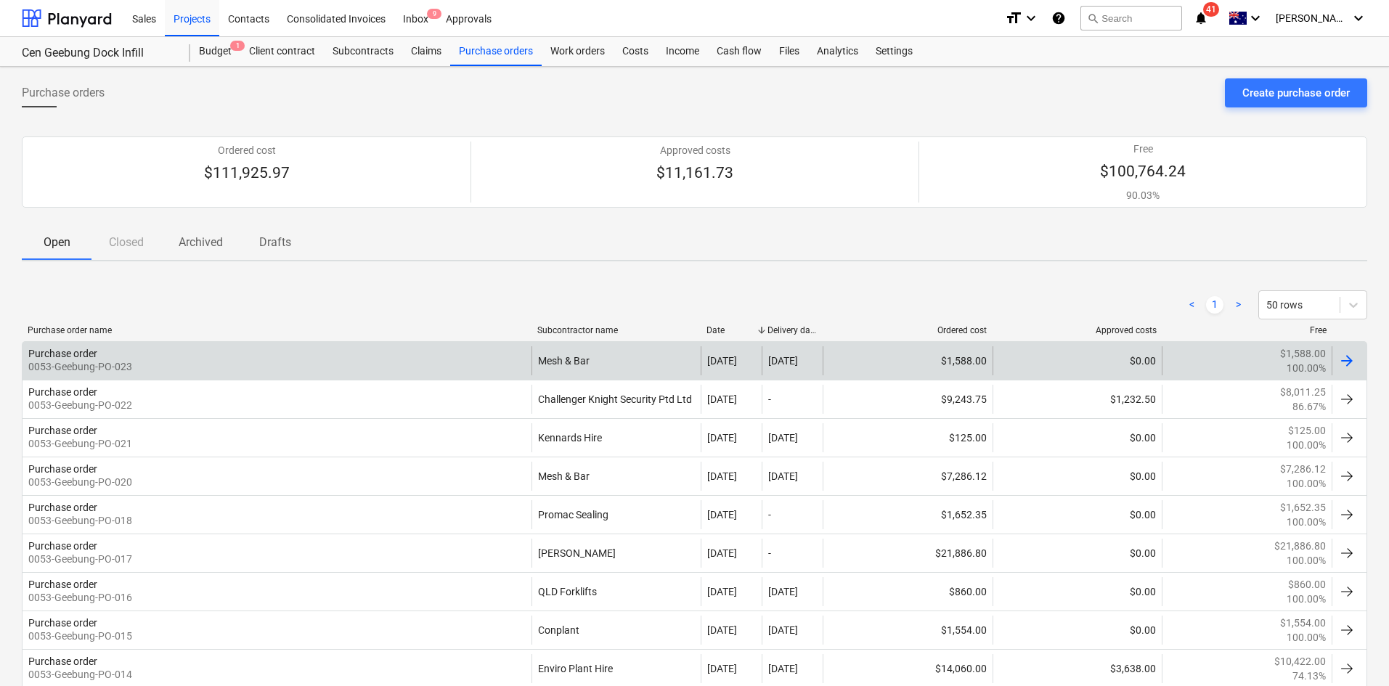
click at [494, 362] on div "Purchase order 0053-Geebung-PO-023" at bounding box center [277, 360] width 509 height 29
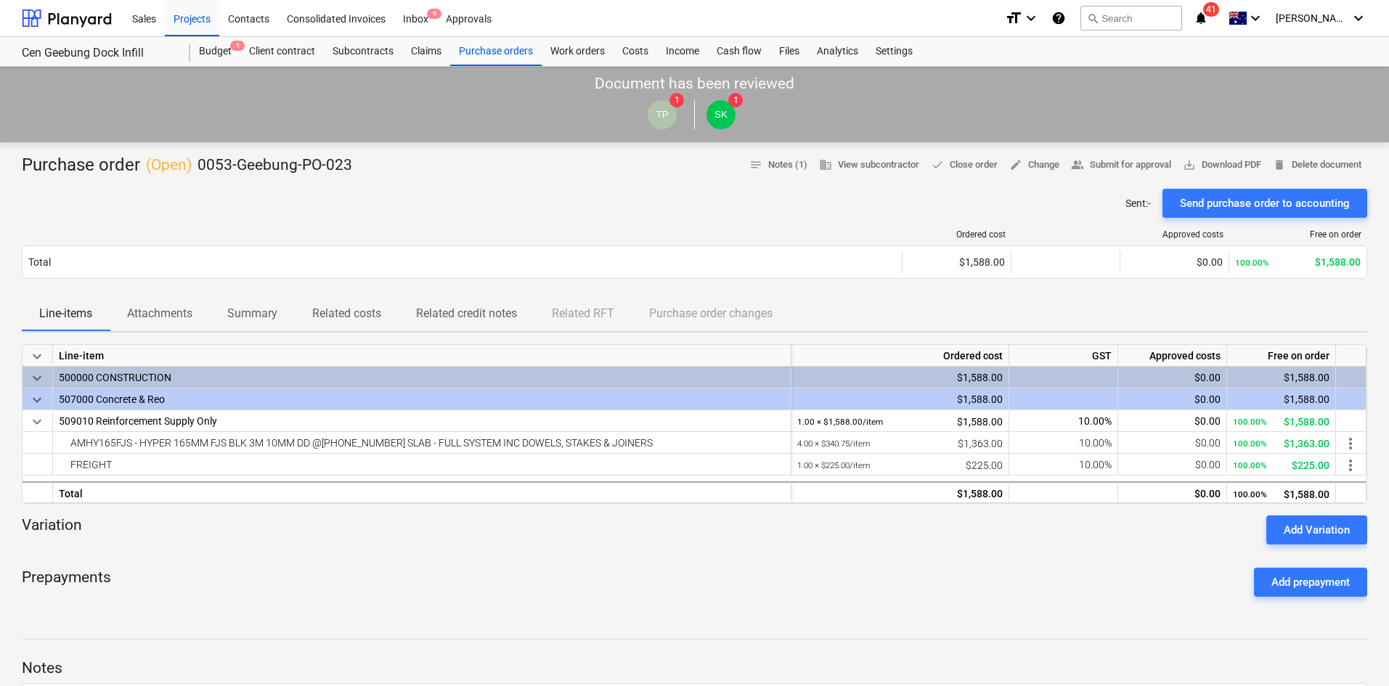
click at [164, 312] on p "Attachments" at bounding box center [159, 313] width 65 height 17
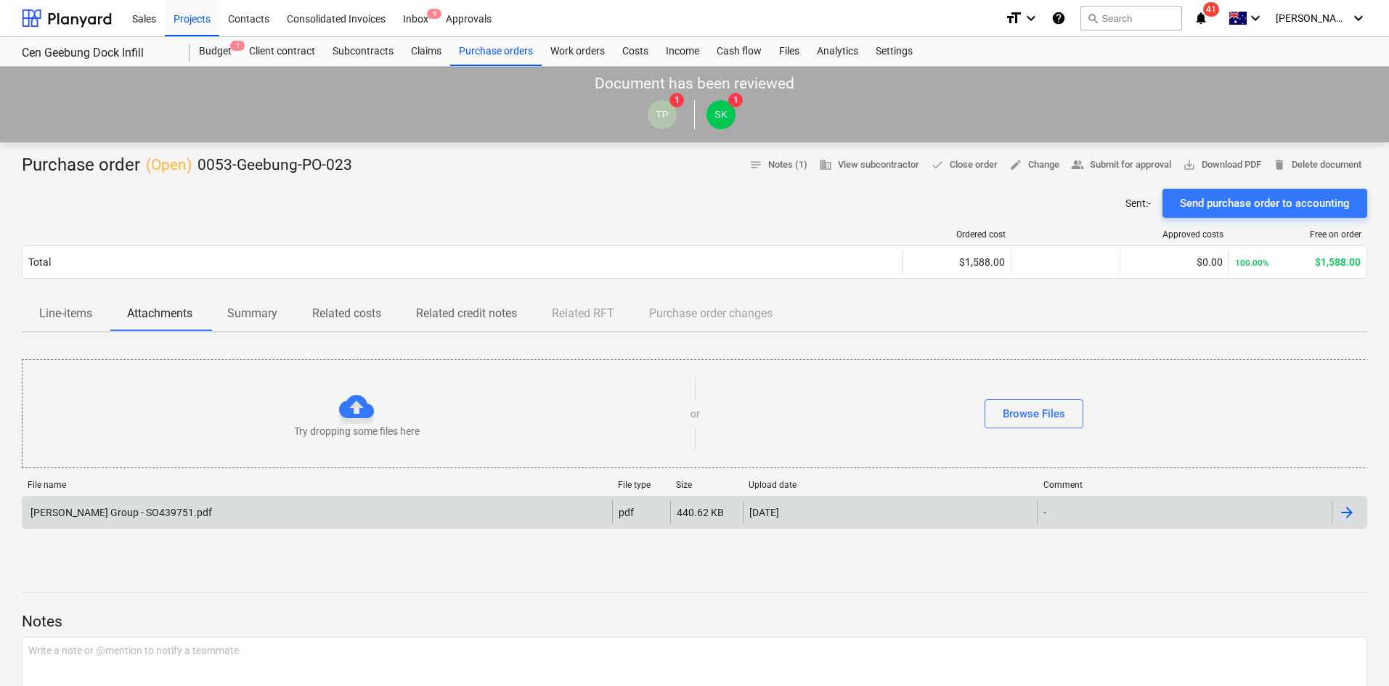
click at [216, 509] on div "[PERSON_NAME] Group - SO439751.pdf" at bounding box center [318, 512] width 590 height 23
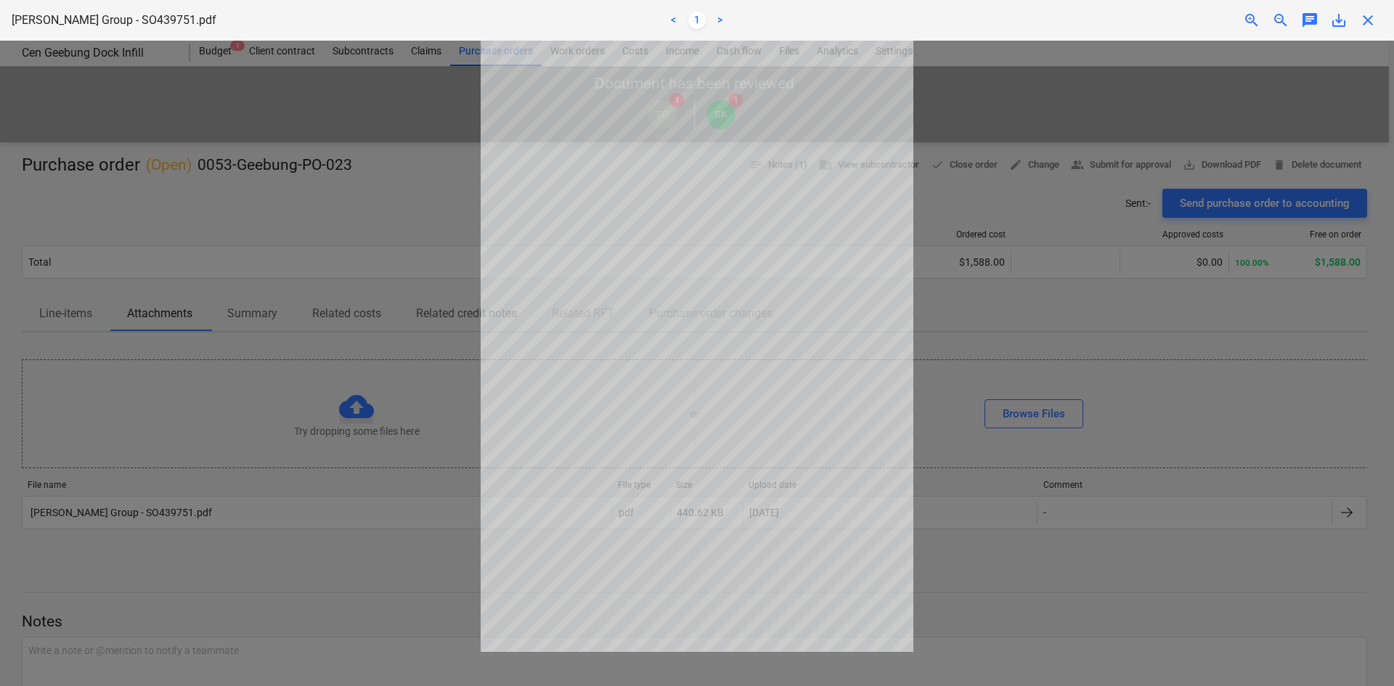
click at [1375, 12] on span "close" at bounding box center [1367, 20] width 17 height 17
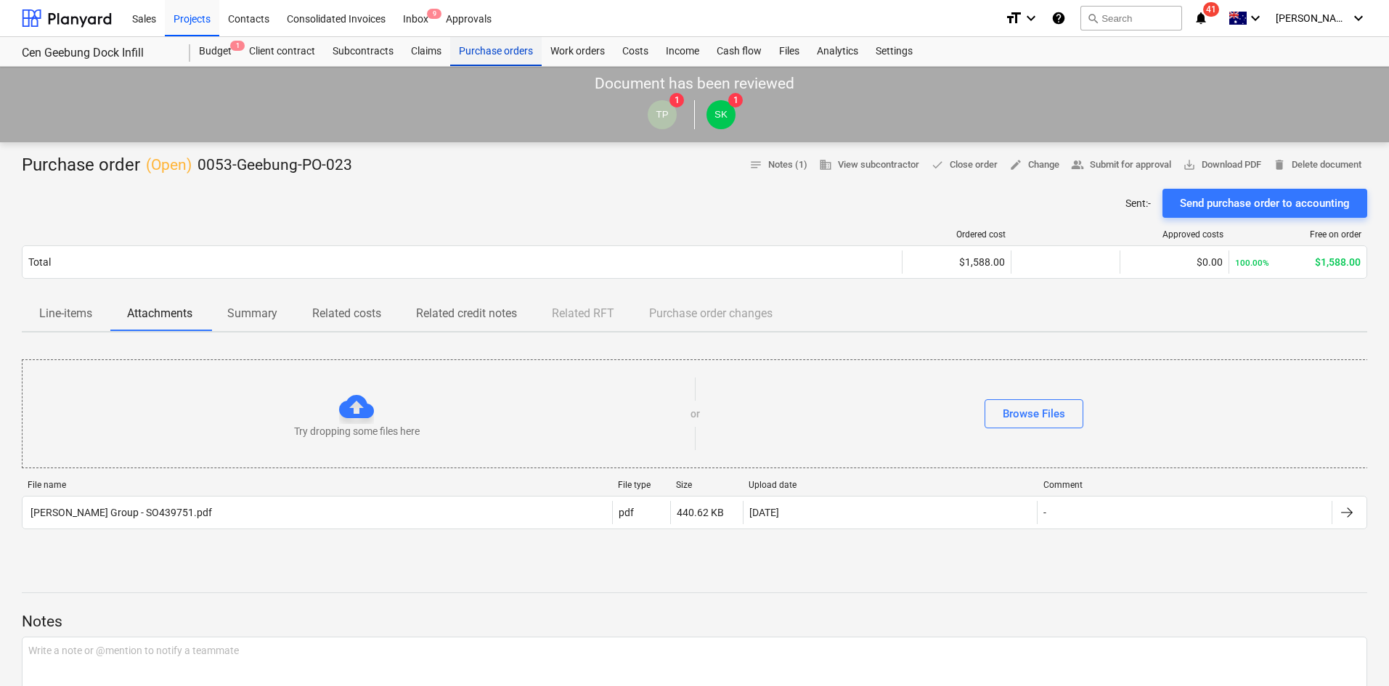
click at [486, 52] on div "Purchase orders" at bounding box center [496, 51] width 92 height 29
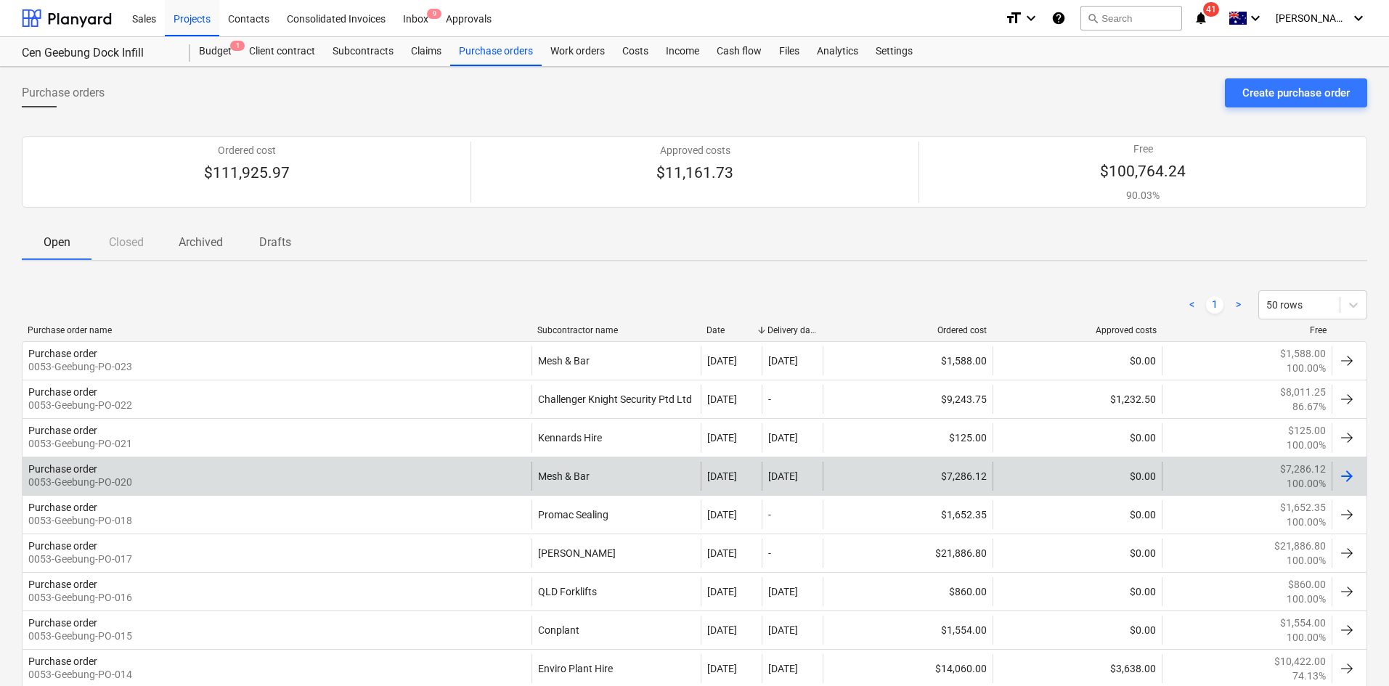
click at [264, 480] on div "Purchase order 0053-Geebung-PO-020" at bounding box center [277, 476] width 509 height 29
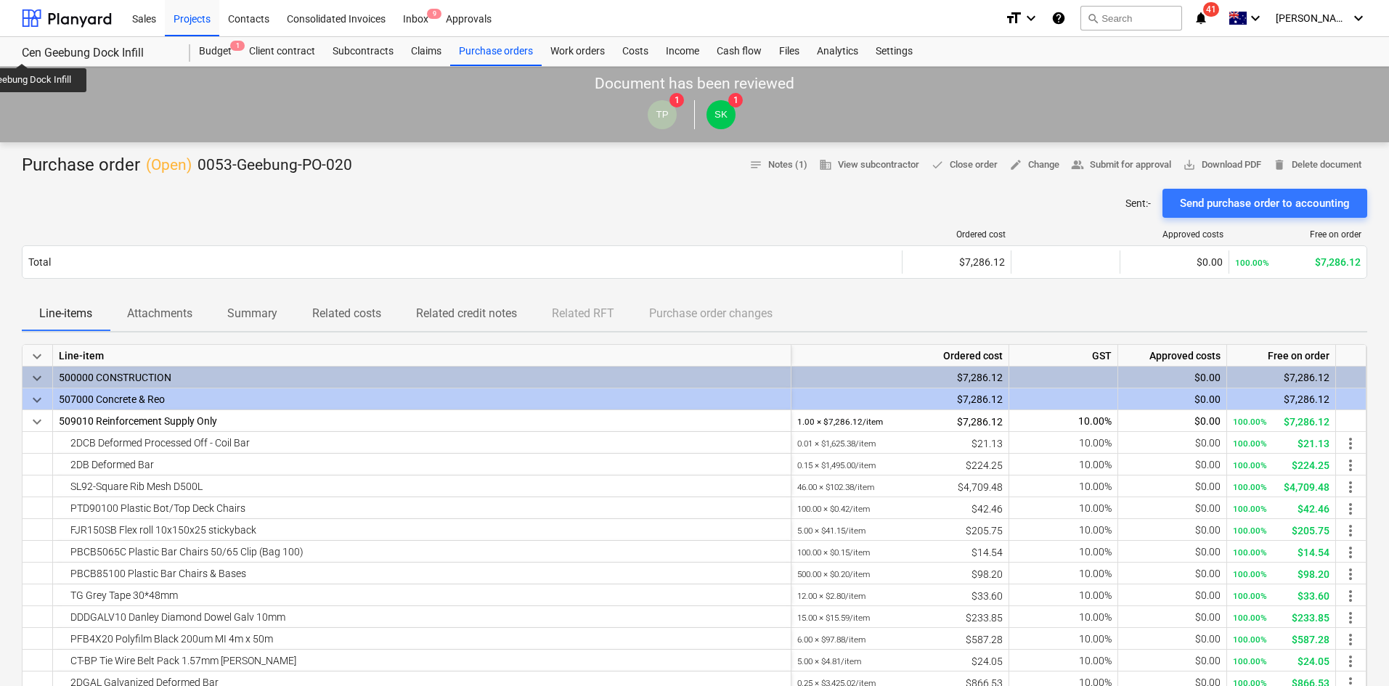
drag, startPoint x: 385, startPoint y: 229, endPoint x: 343, endPoint y: 160, distance: 80.5
click at [385, 229] on div at bounding box center [462, 234] width 881 height 10
click at [180, 23] on div "Projects" at bounding box center [192, 17] width 54 height 37
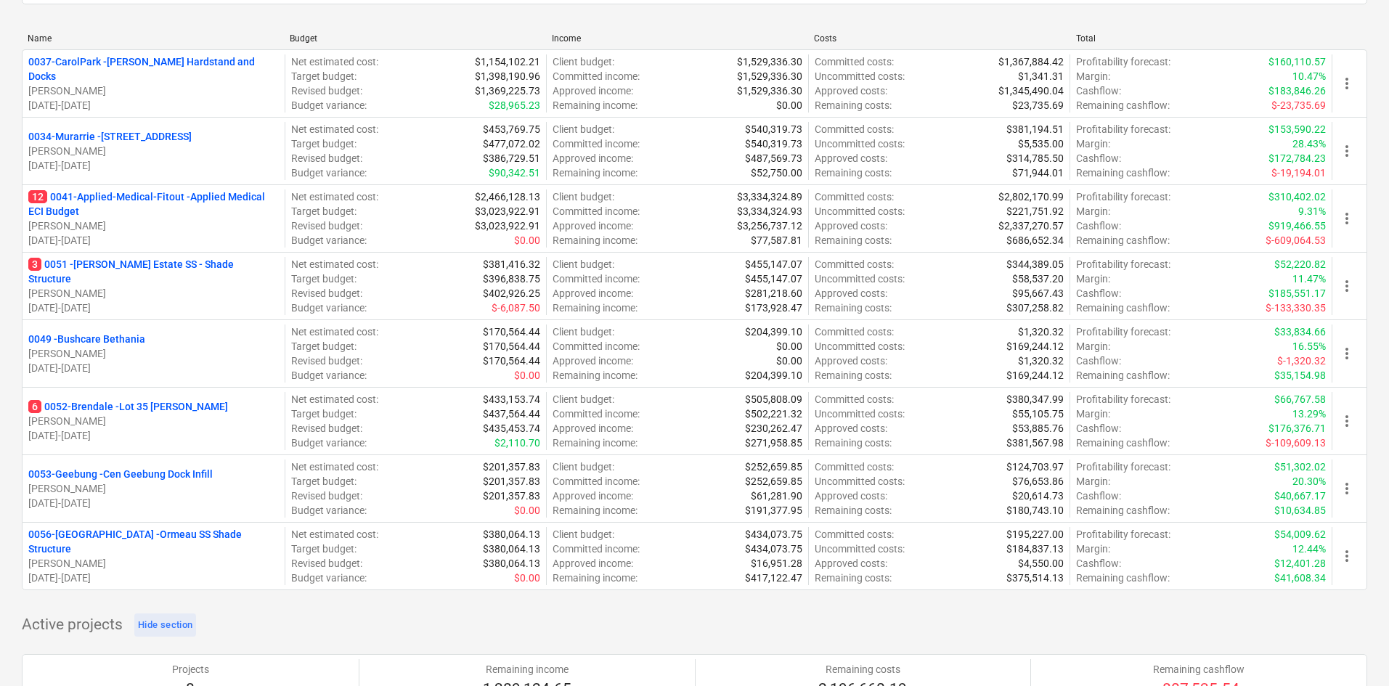
scroll to position [218, 0]
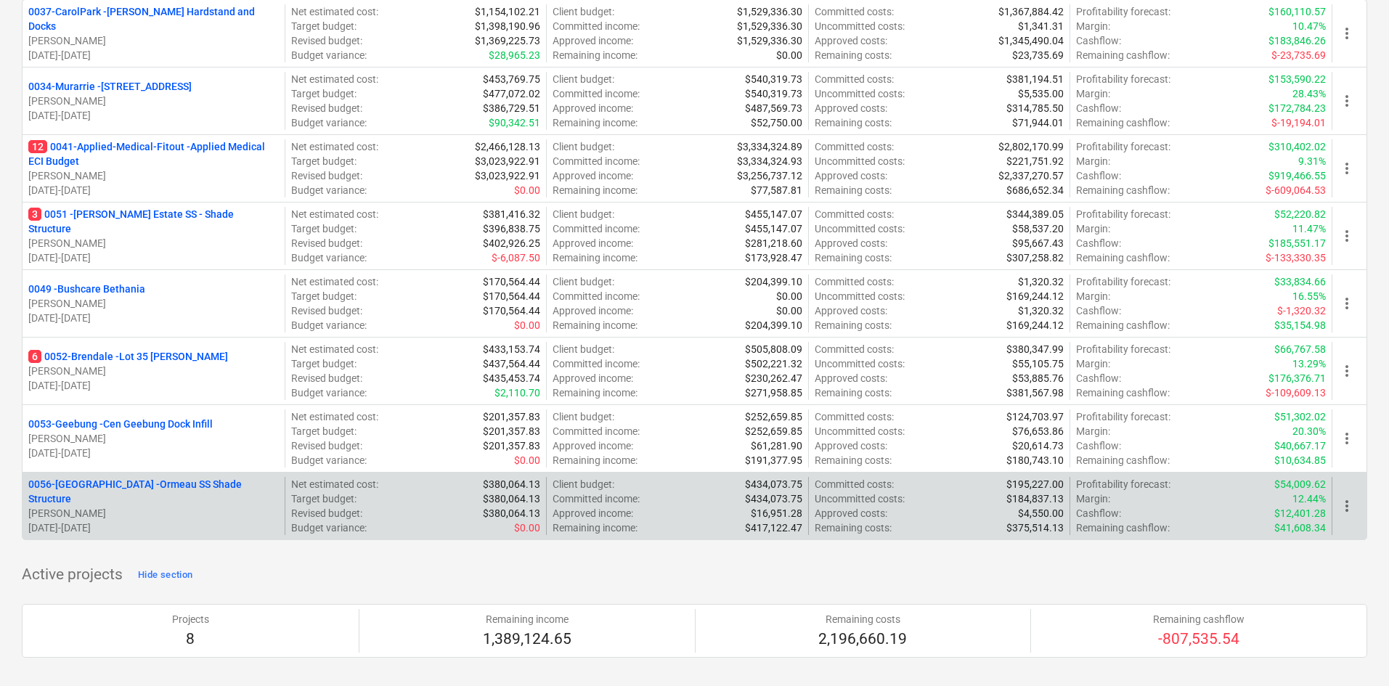
click at [114, 491] on p "0056-Ormeau - Ormeau SS Shade Structure" at bounding box center [153, 491] width 251 height 29
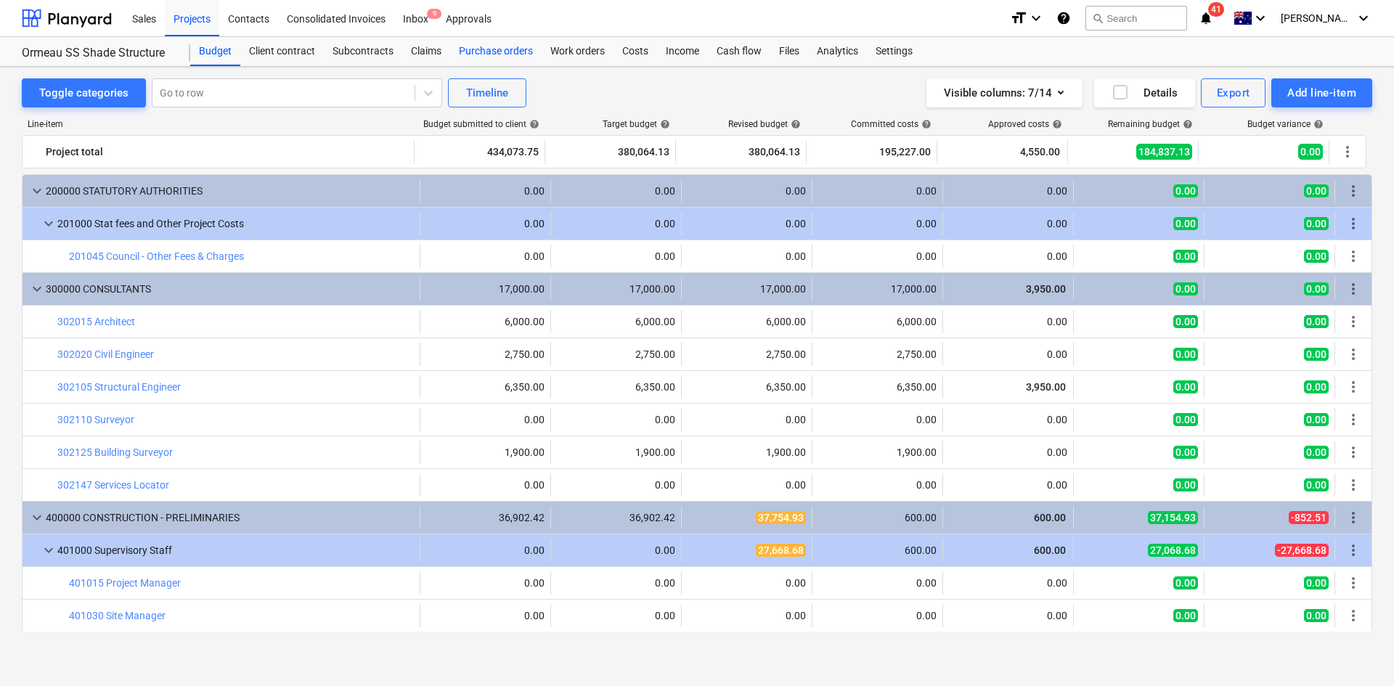
click at [493, 46] on div "Purchase orders" at bounding box center [496, 51] width 92 height 29
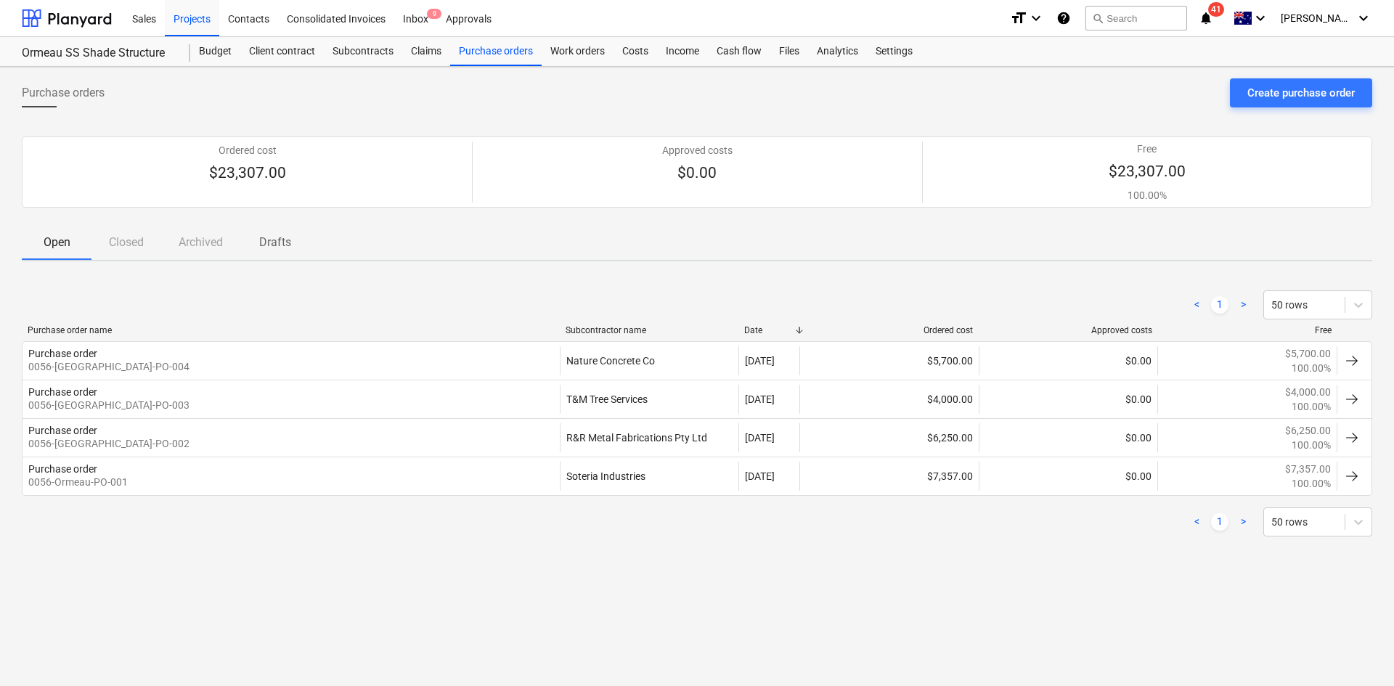
click at [118, 251] on div "Open Closed Archived Drafts" at bounding box center [697, 242] width 1351 height 35
click at [261, 244] on p "Drafts" at bounding box center [275, 242] width 35 height 17
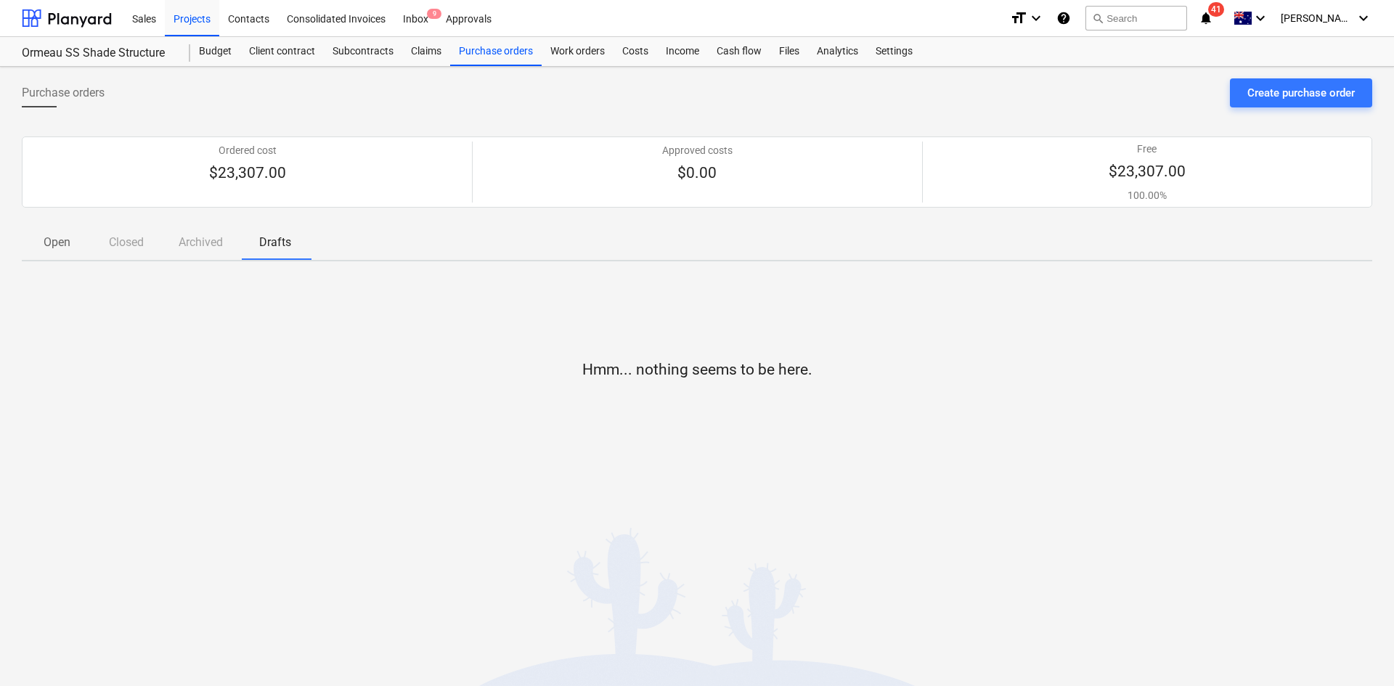
click at [121, 240] on div "Open Closed Archived Drafts" at bounding box center [697, 242] width 1351 height 35
click at [54, 240] on p "Open" at bounding box center [56, 242] width 35 height 17
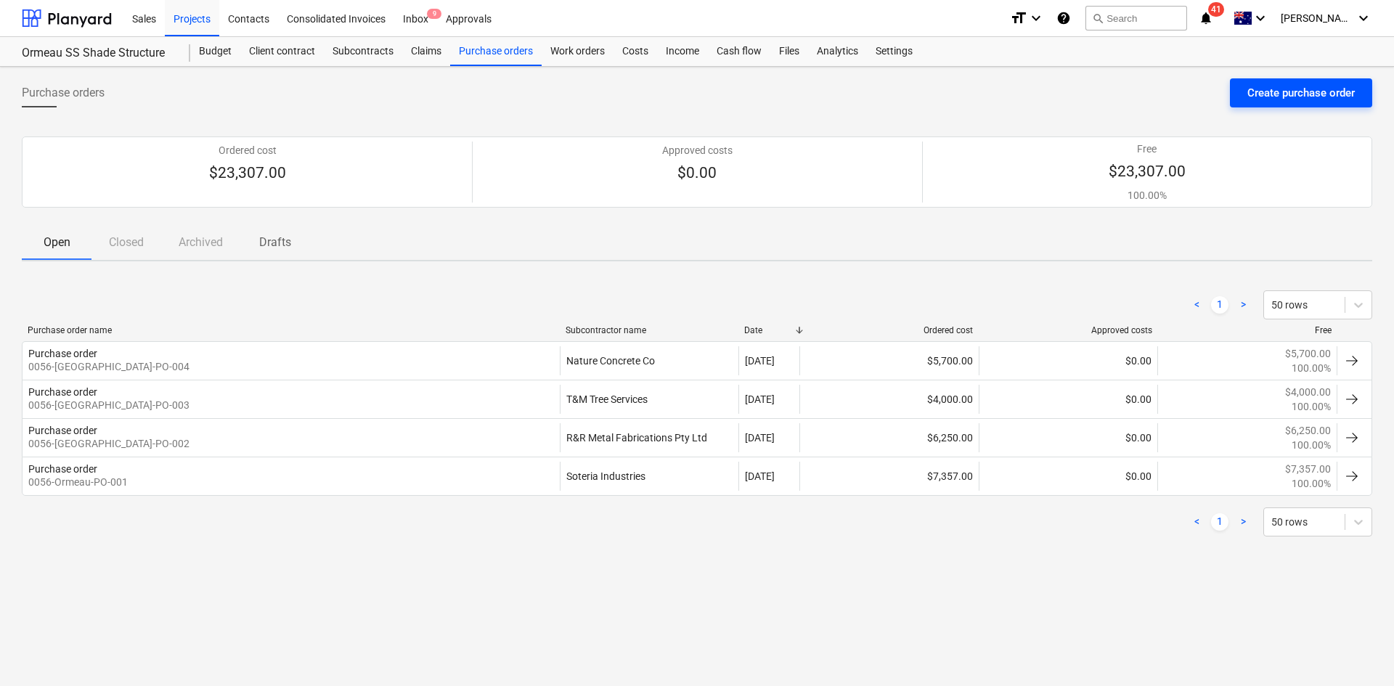
click at [1350, 96] on div "Create purchase order" at bounding box center [1301, 93] width 107 height 19
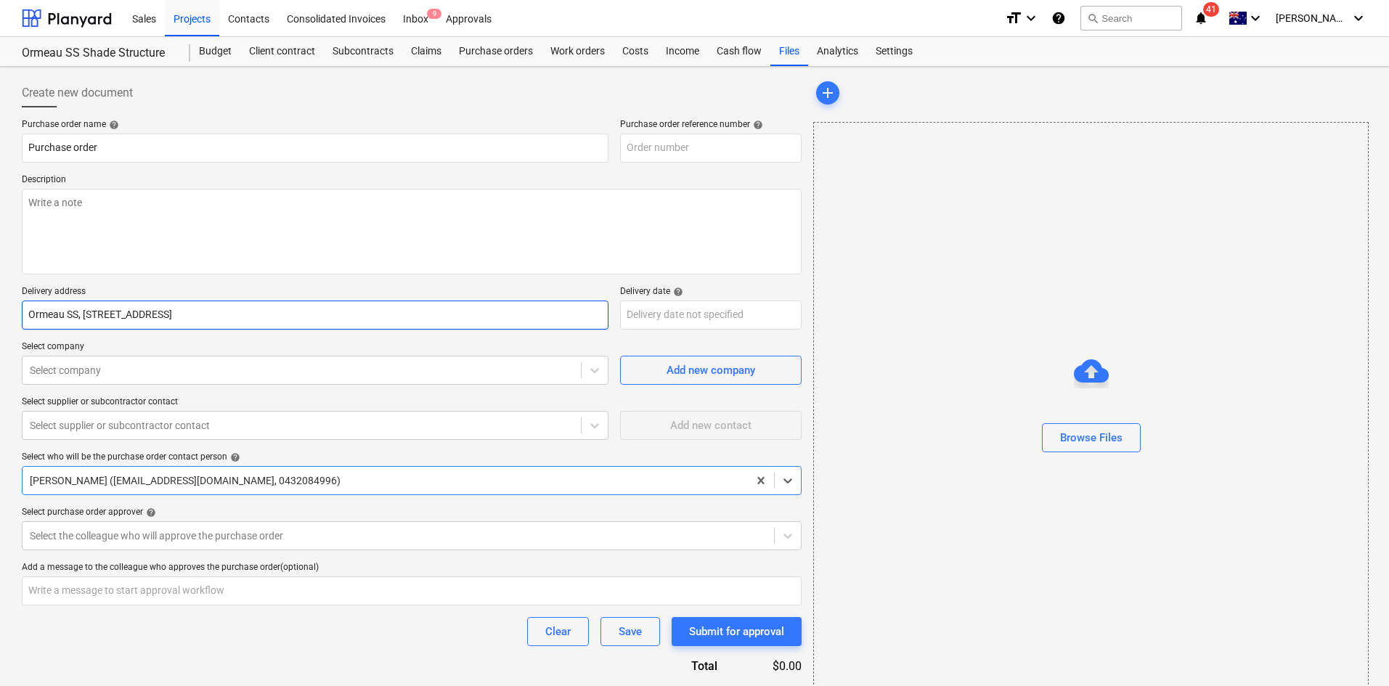
type textarea "x"
type input "0056-[GEOGRAPHIC_DATA]-PO-005"
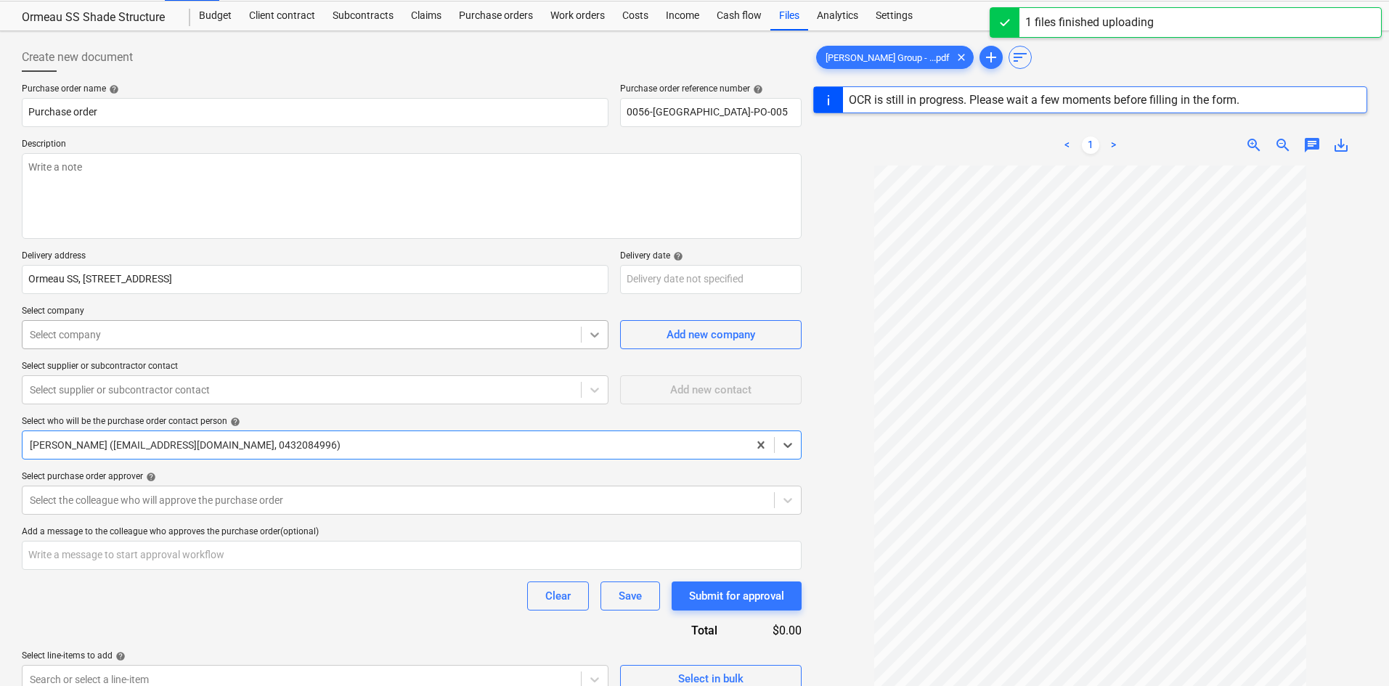
scroll to position [55, 0]
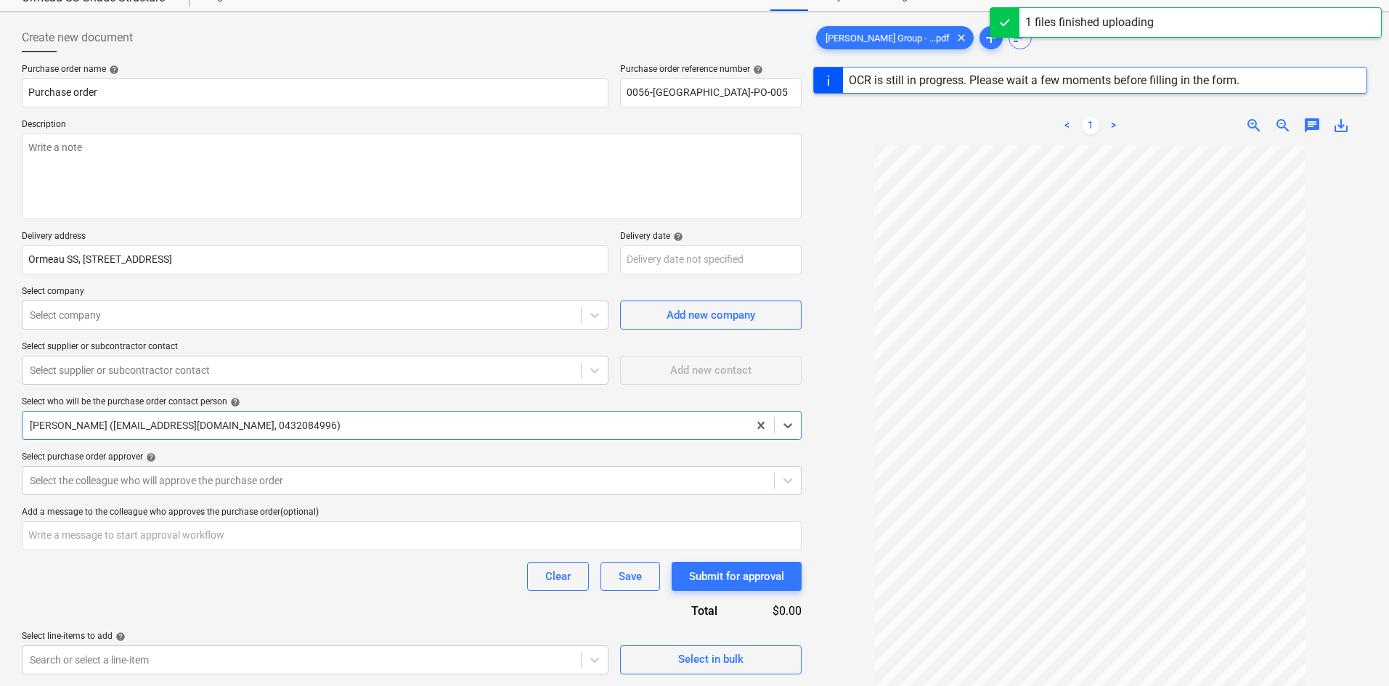
click at [1256, 123] on span "zoom_in" at bounding box center [1253, 125] width 17 height 17
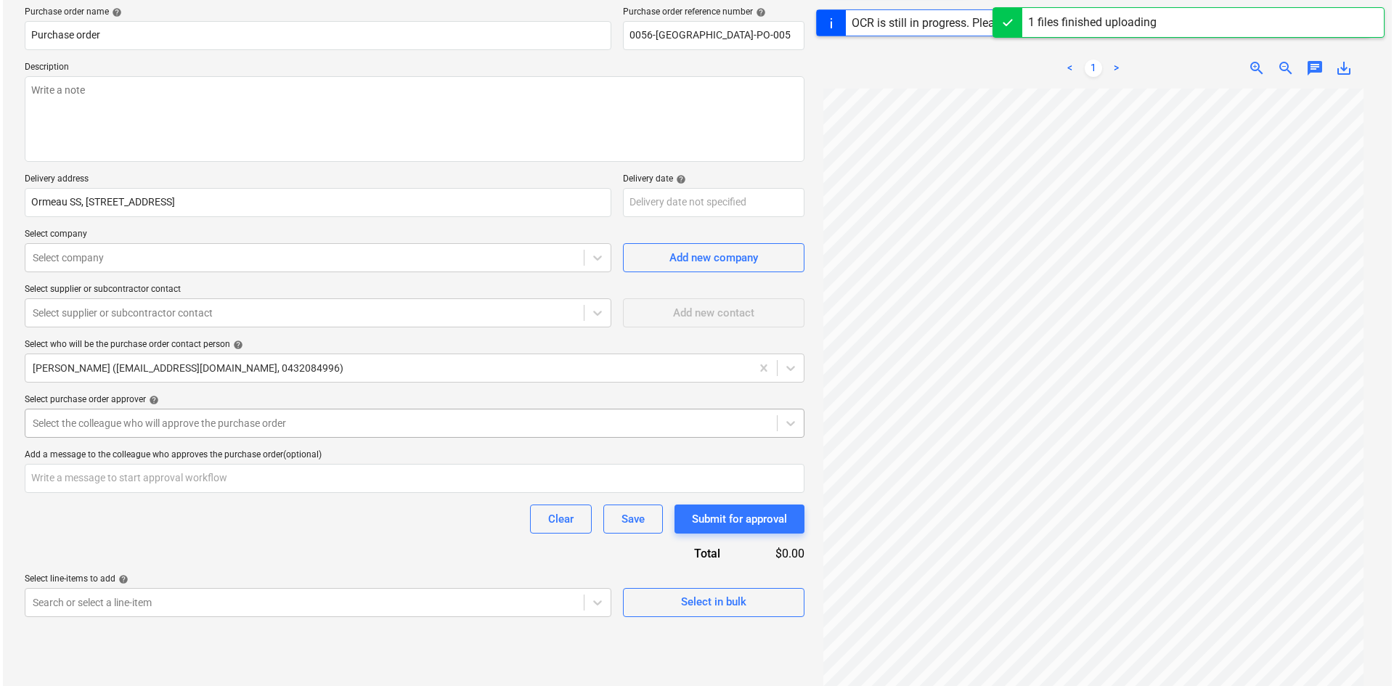
scroll to position [172, 0]
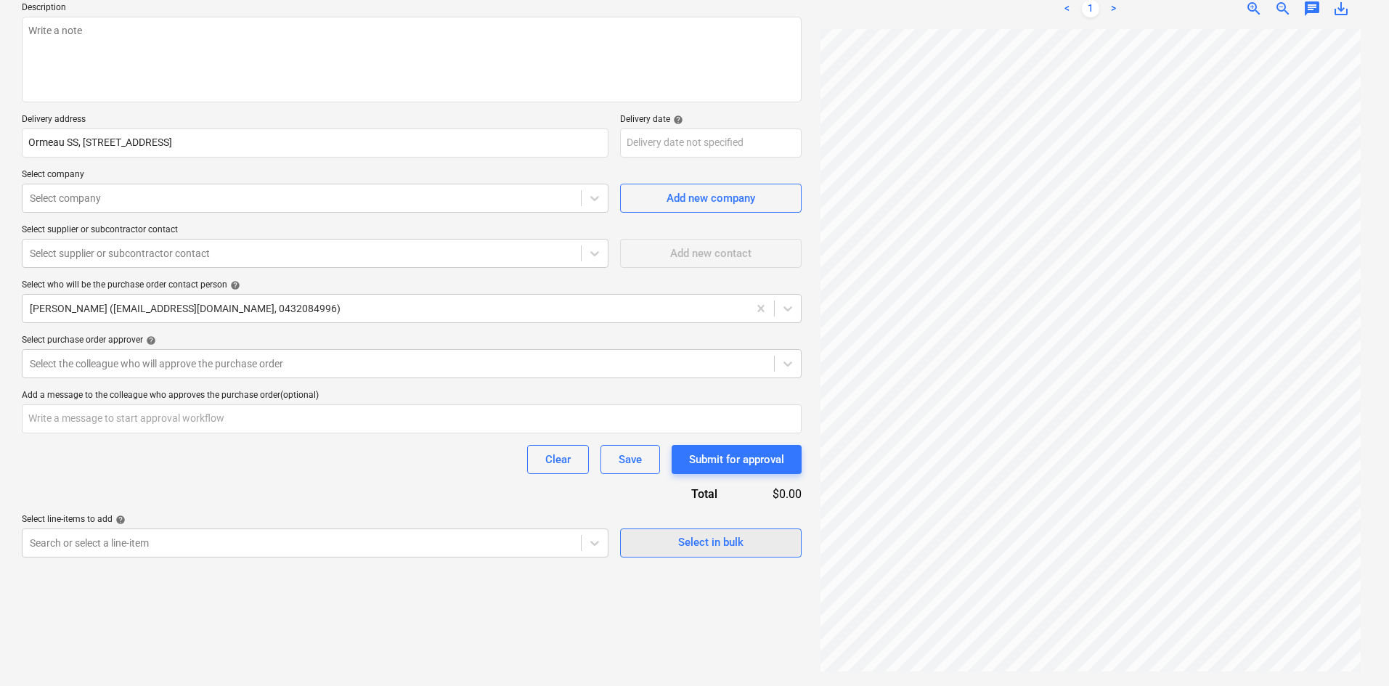
click at [700, 541] on div "Select in bulk" at bounding box center [710, 542] width 65 height 19
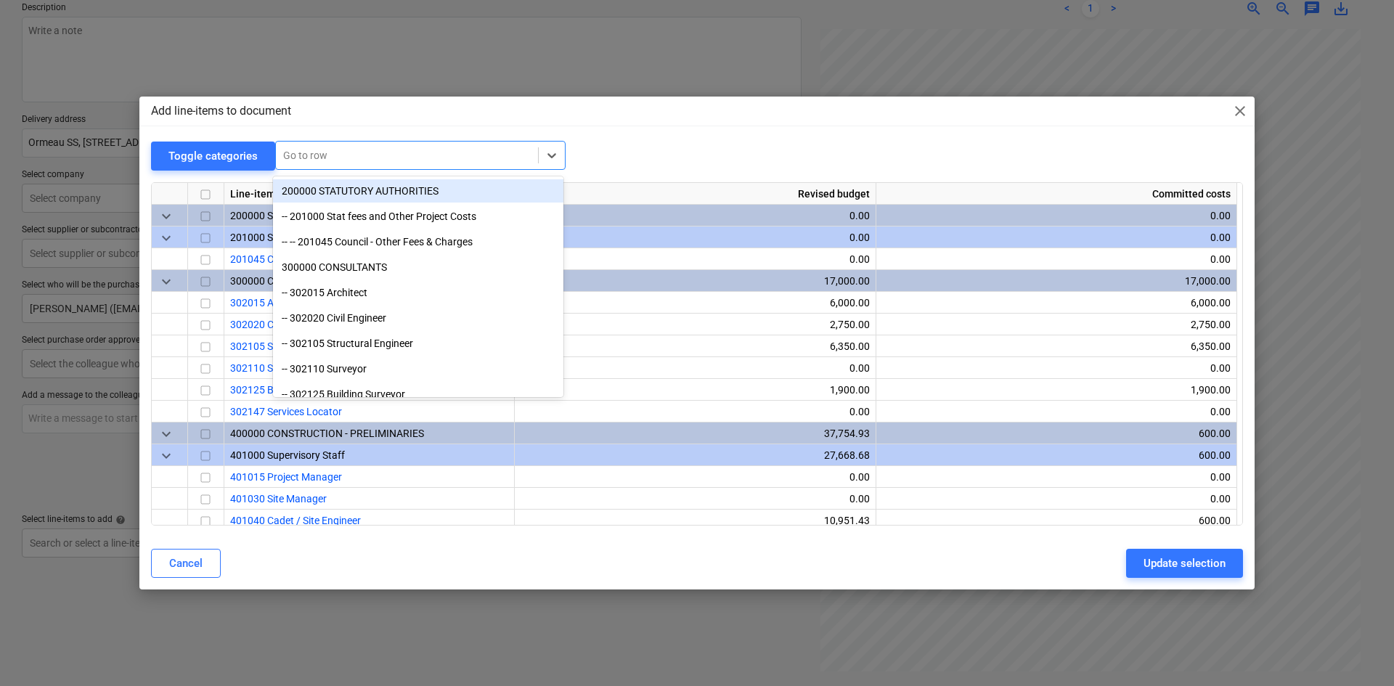
click at [307, 151] on div at bounding box center [407, 155] width 248 height 15
type textarea "x"
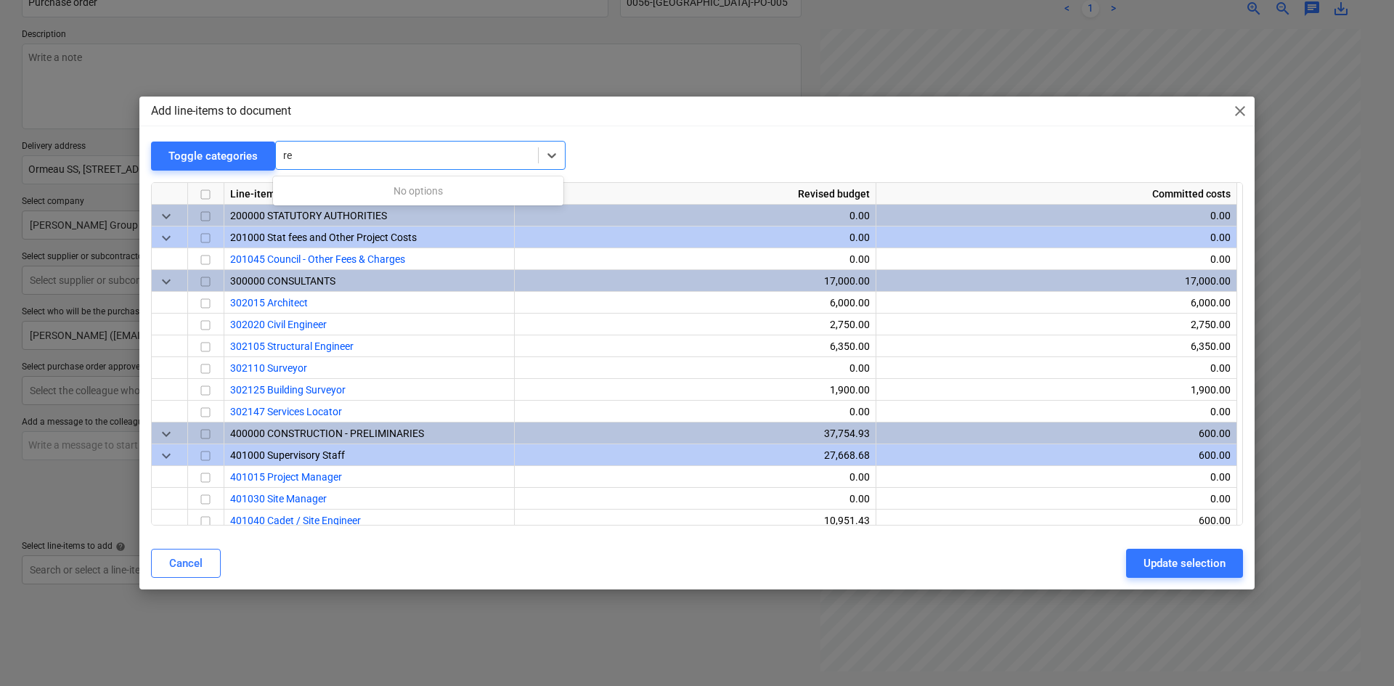
type input "r"
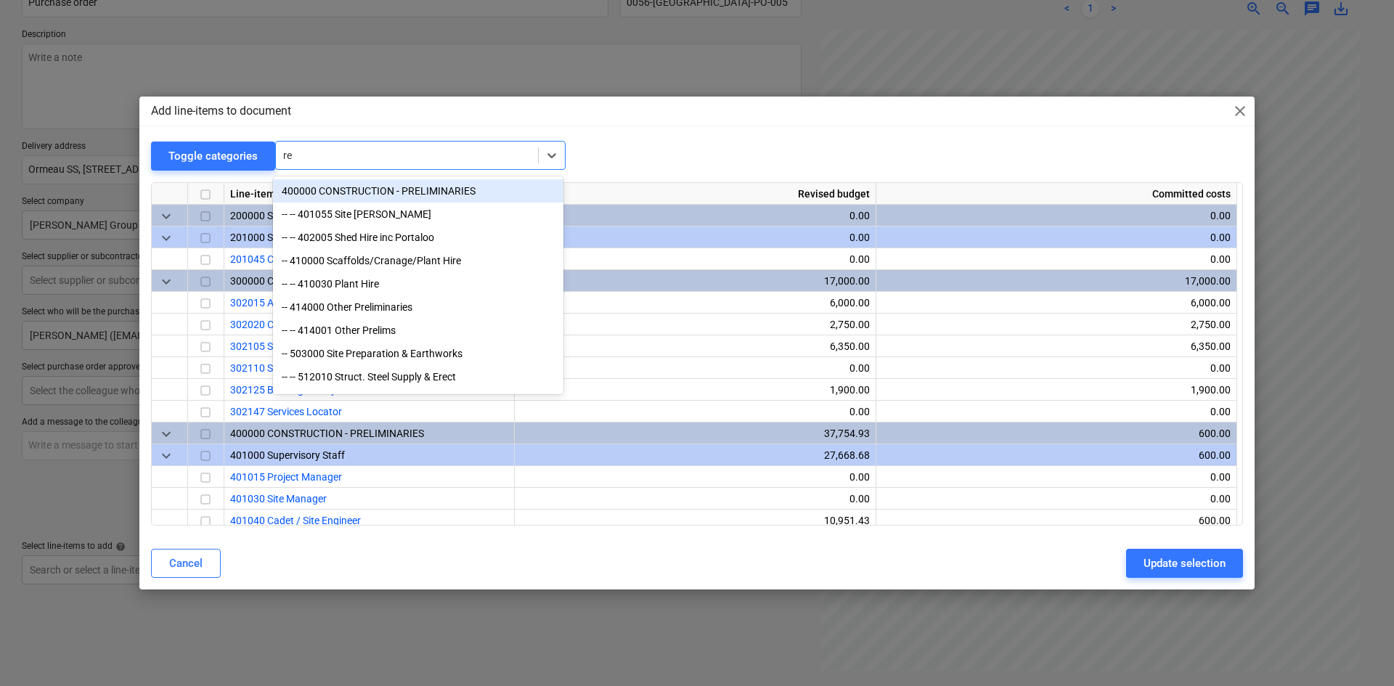
type input "r"
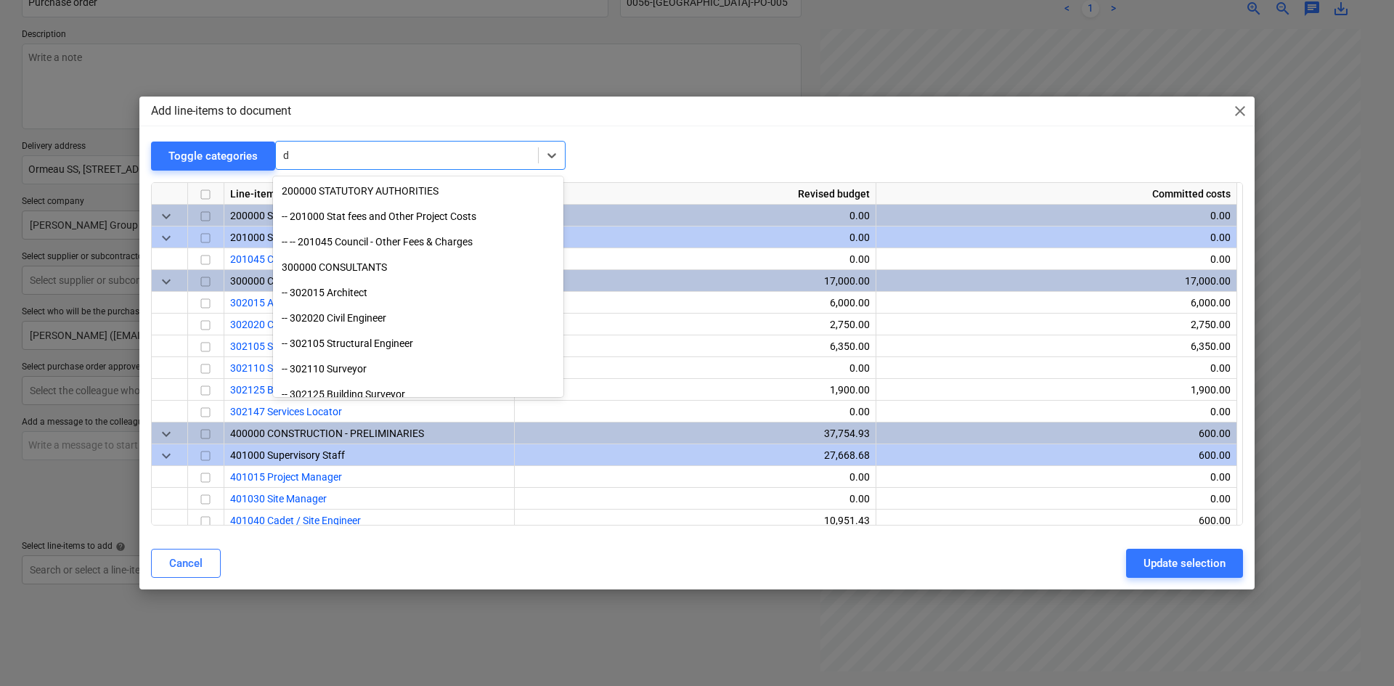
type input "de"
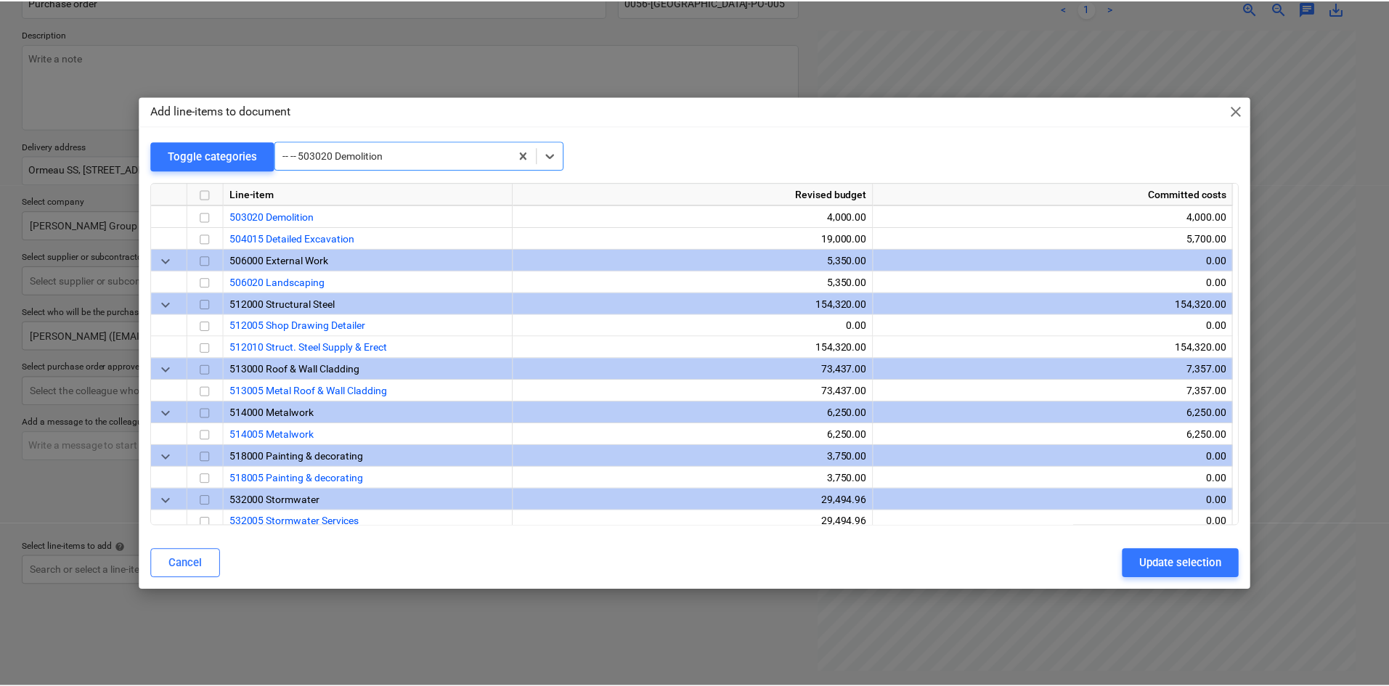
scroll to position [959, 0]
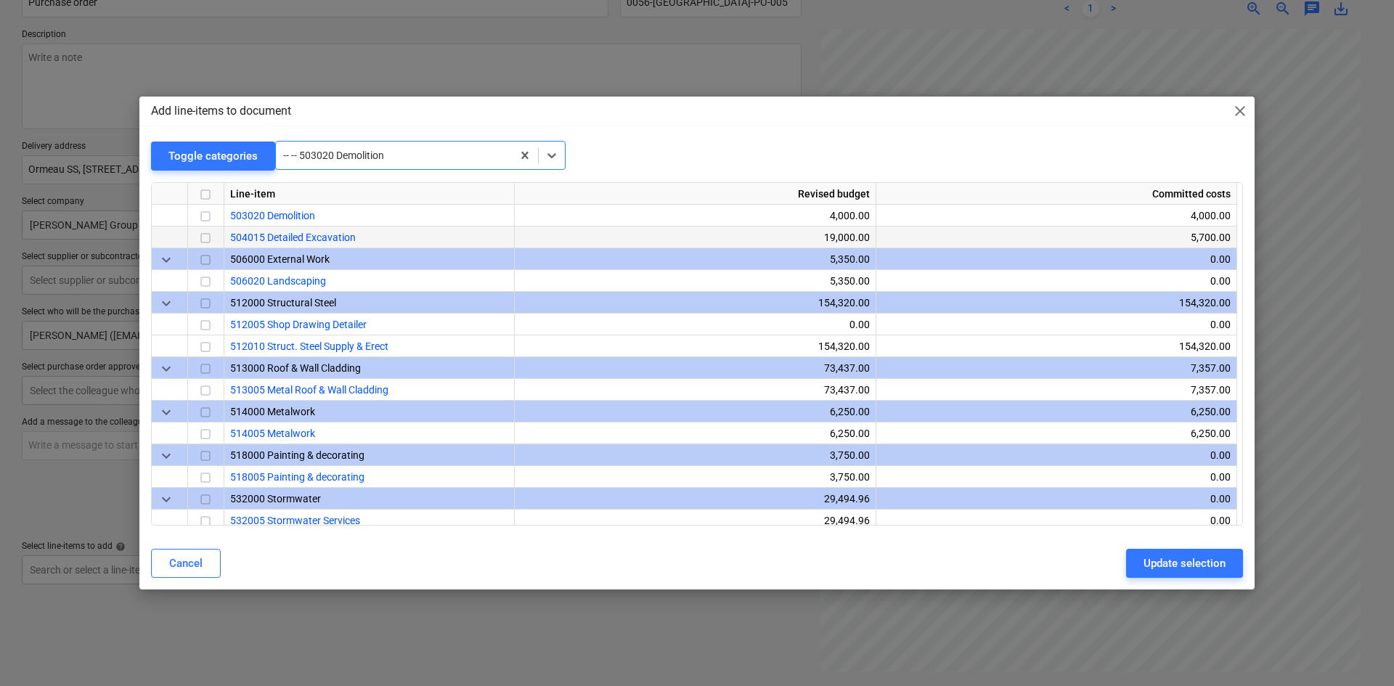
click at [211, 235] on input "checkbox" at bounding box center [205, 237] width 17 height 17
click at [1147, 564] on div "Update selection" at bounding box center [1185, 563] width 82 height 19
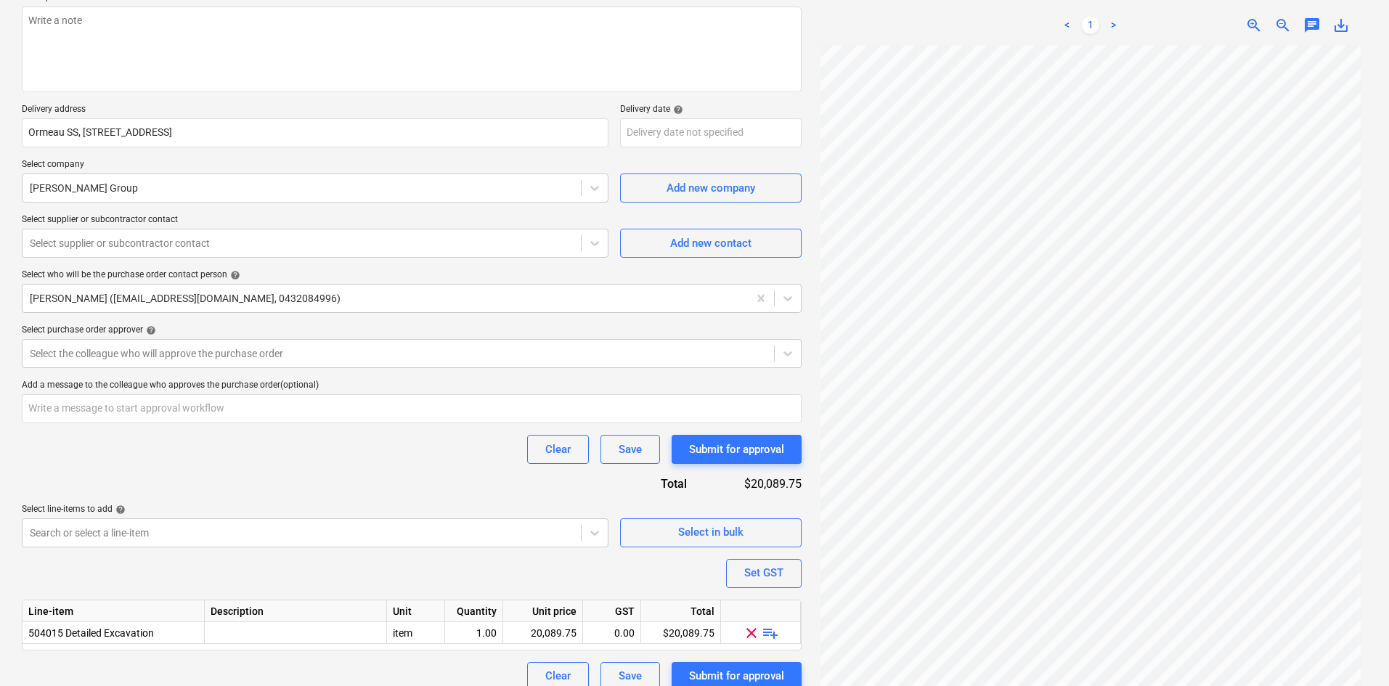
scroll to position [199, 0]
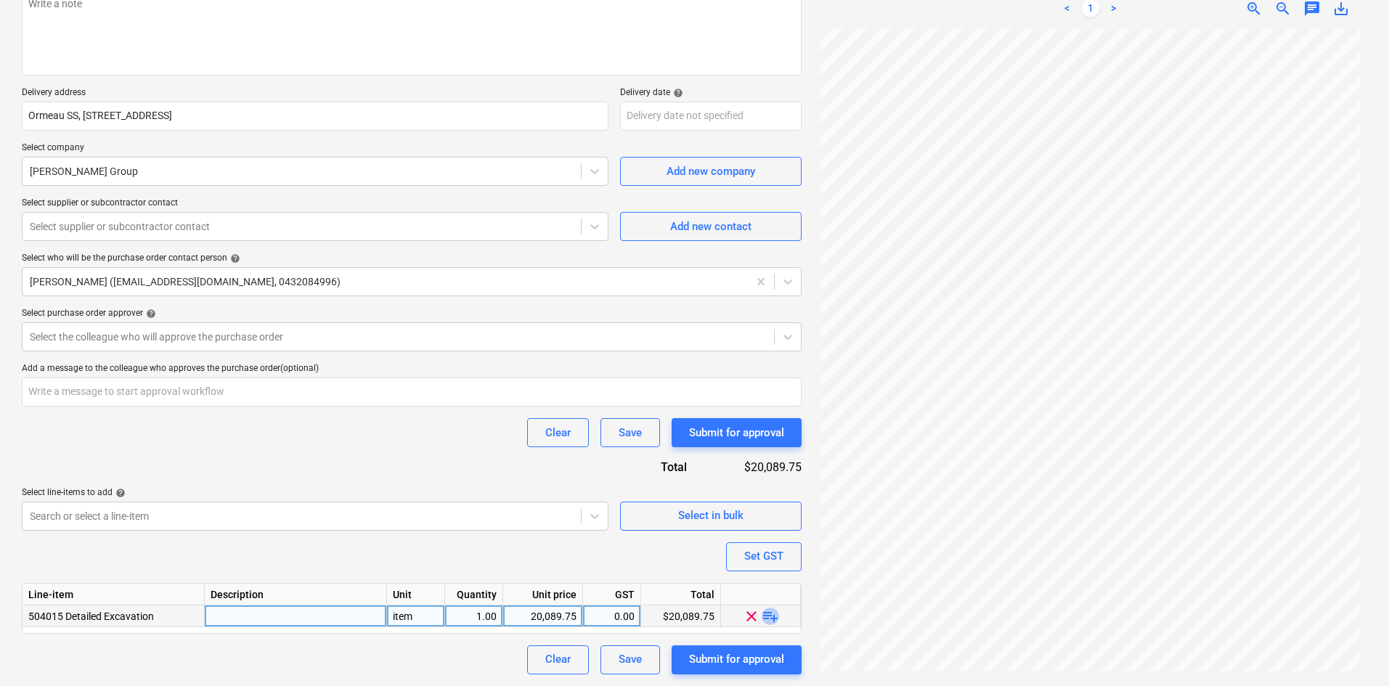
click at [770, 619] on span "playlist_add" at bounding box center [770, 615] width 17 height 17
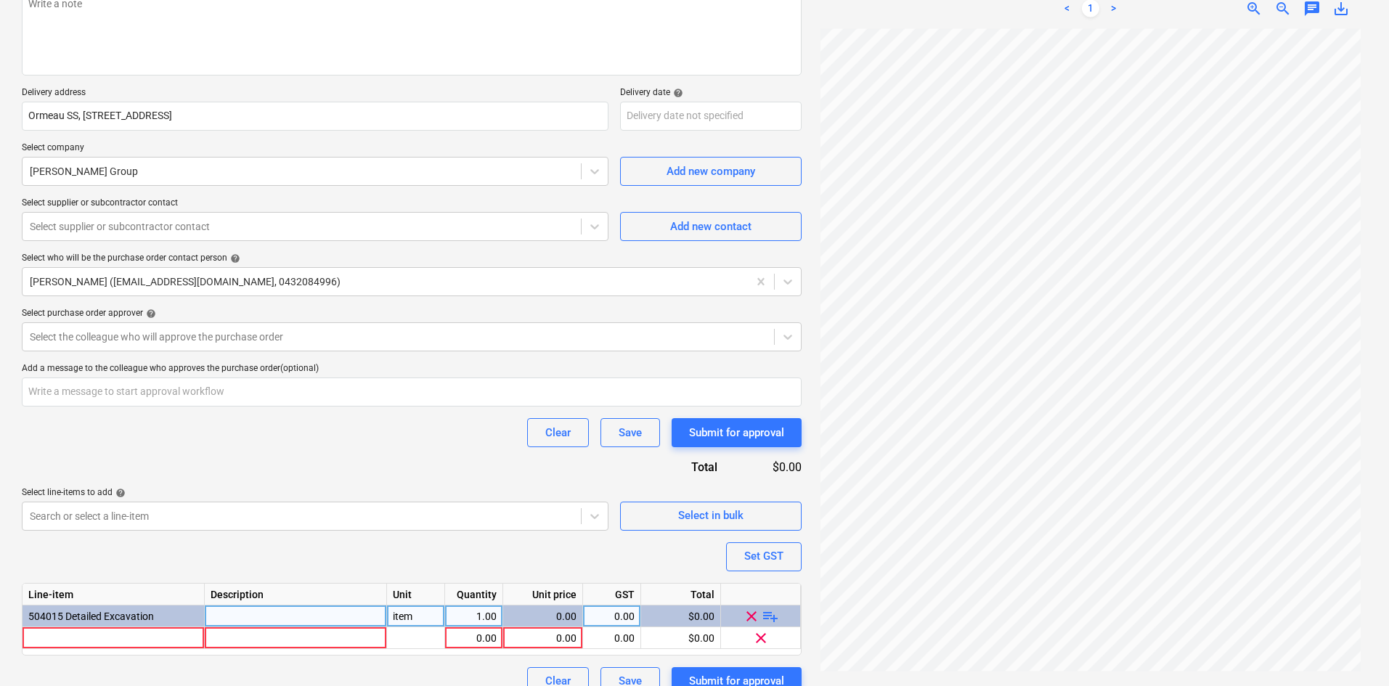
click at [770, 618] on span "playlist_add" at bounding box center [770, 615] width 17 height 17
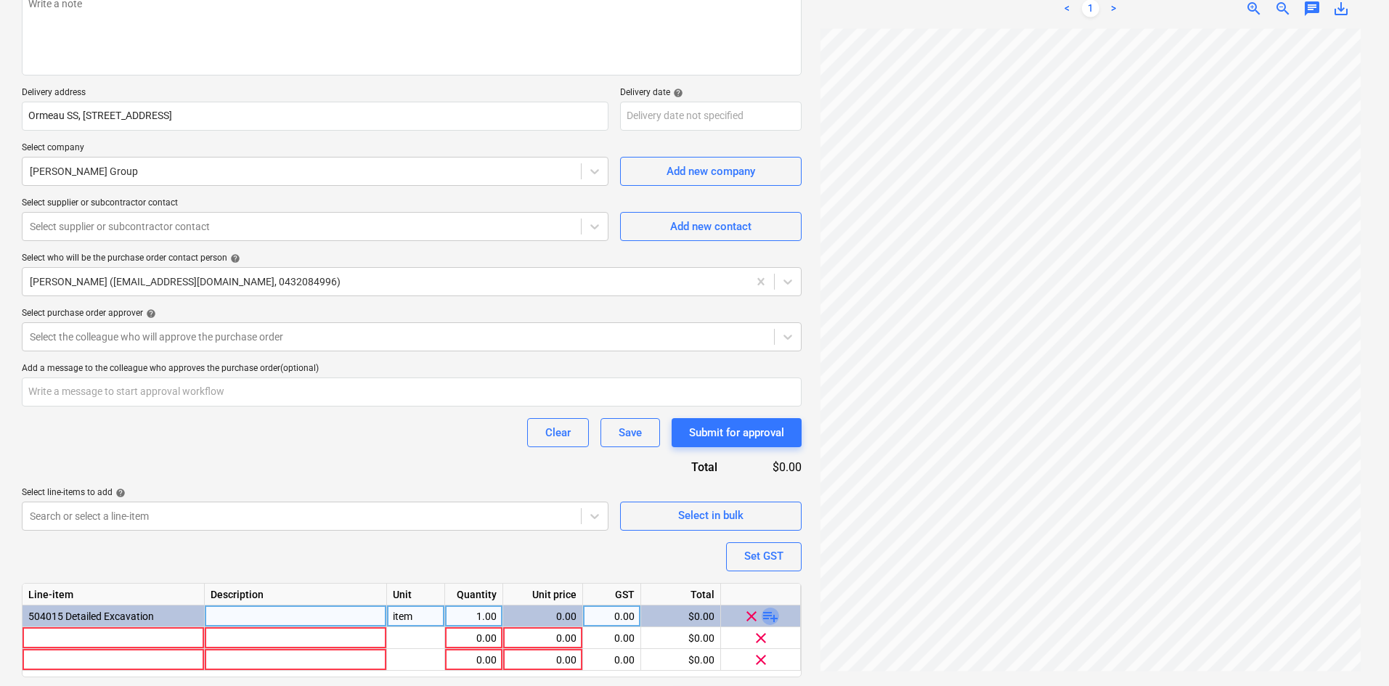
click at [770, 618] on span "playlist_add" at bounding box center [770, 615] width 17 height 17
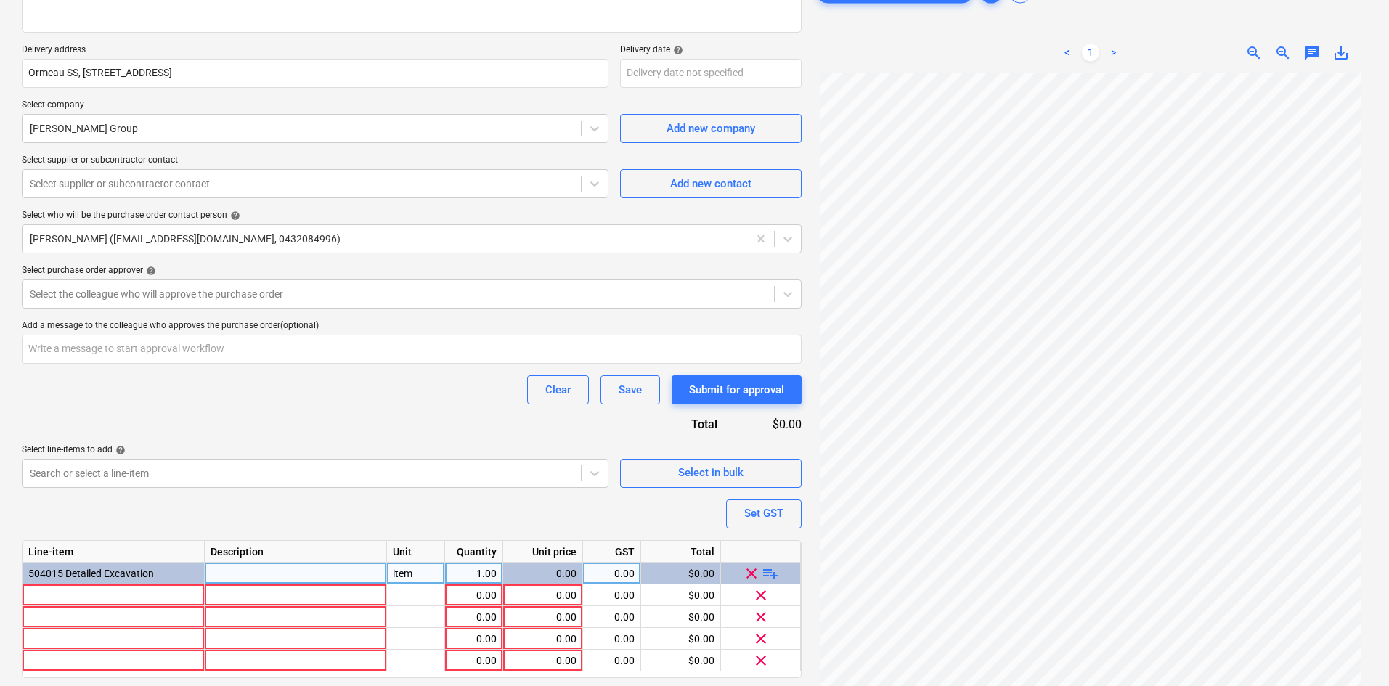
scroll to position [286, 0]
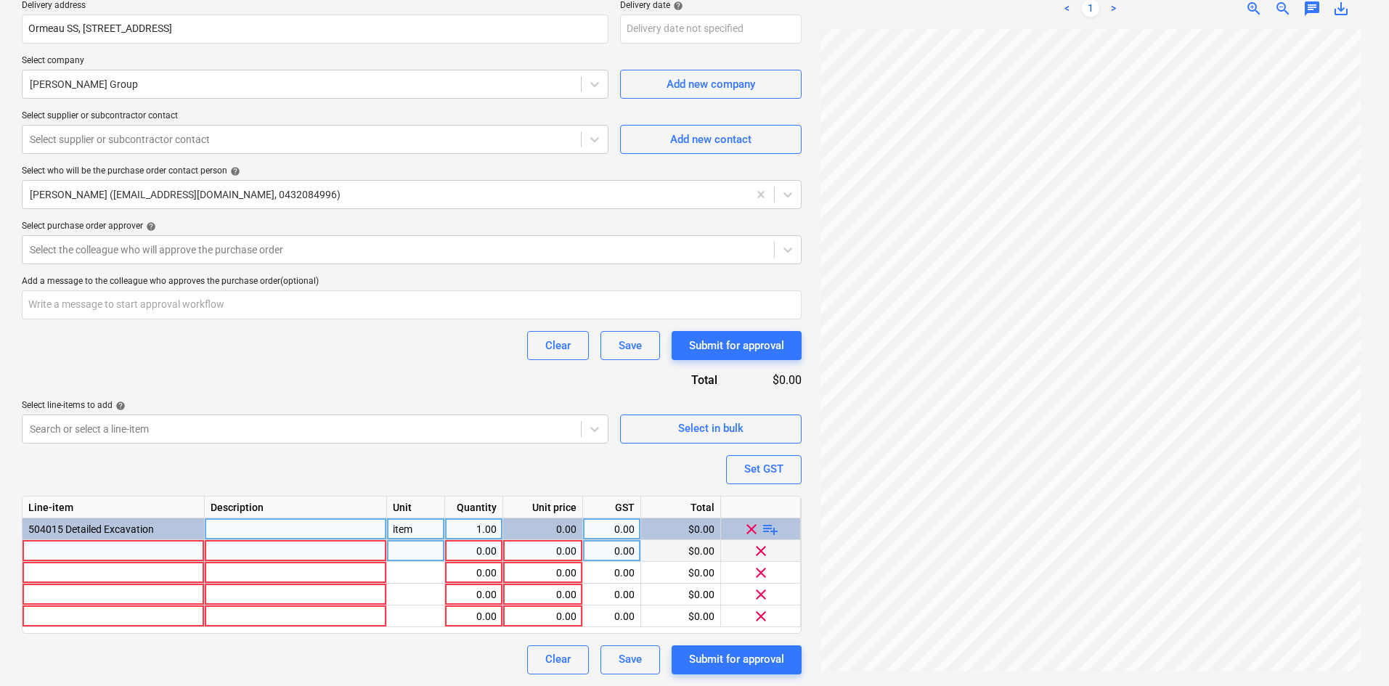
type textarea "x"
click at [33, 539] on div "504015 Detailed Excavation" at bounding box center [114, 530] width 182 height 22
click at [44, 551] on div at bounding box center [114, 551] width 182 height 22
type input "2DCB"
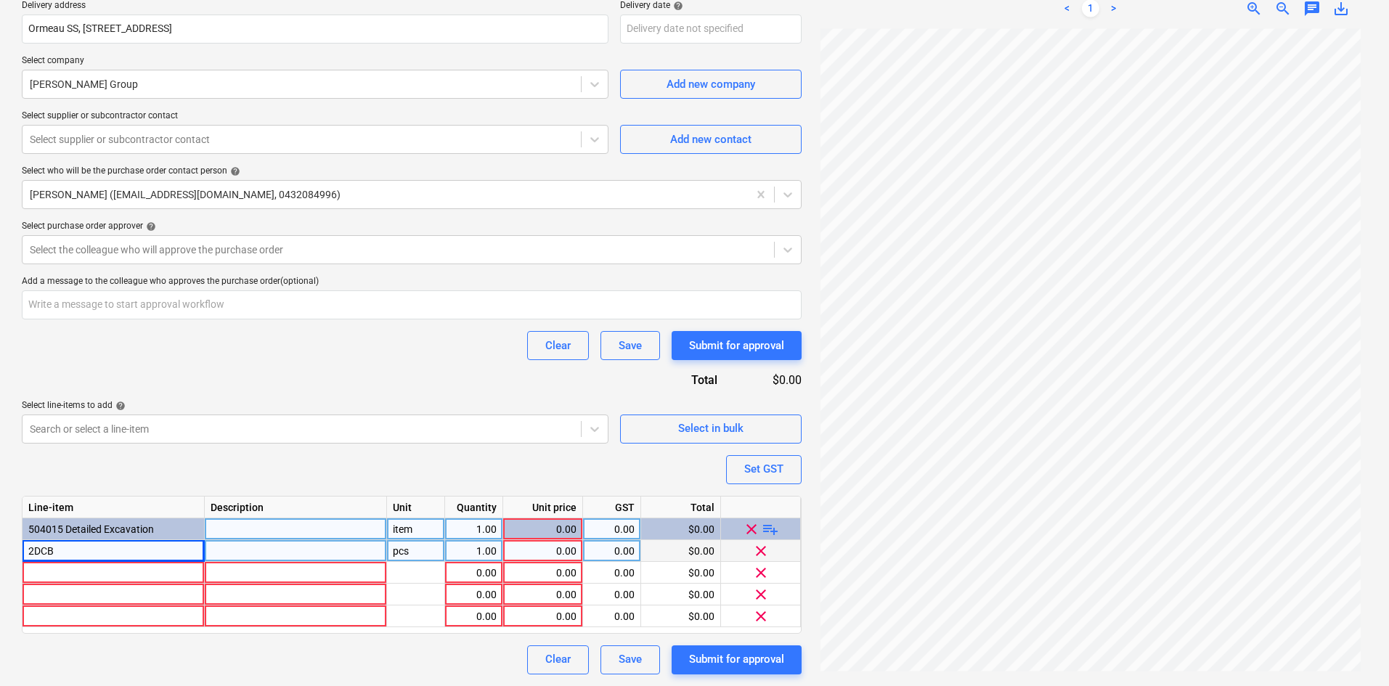
click at [94, 558] on div "2DCB" at bounding box center [114, 551] width 182 height 22
click at [89, 549] on input "2DCB" at bounding box center [114, 550] width 182 height 21
type textarea "x"
click at [83, 547] on input "2DCB" at bounding box center [114, 550] width 182 height 21
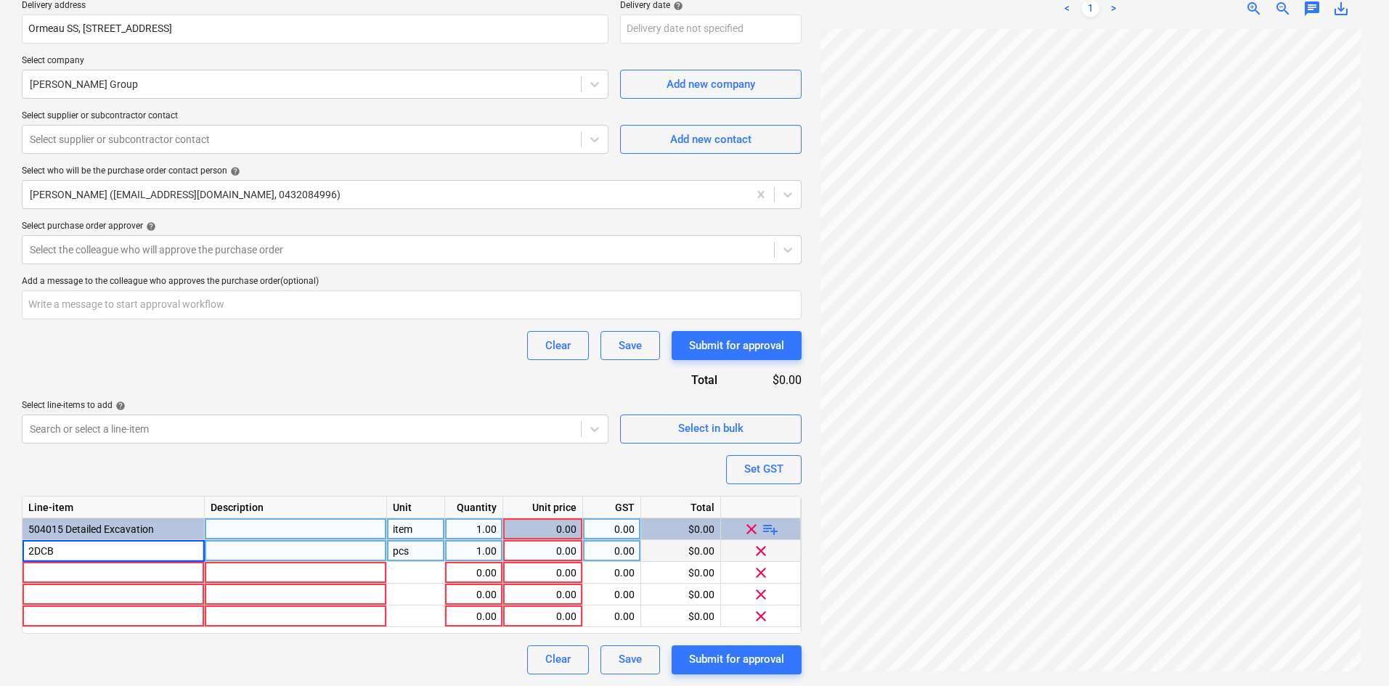
click at [54, 546] on input "2DCB" at bounding box center [114, 550] width 182 height 21
click at [73, 550] on input "2DCB" at bounding box center [114, 550] width 182 height 21
type input "2DCB Deformed Processed Off - Coil Bar"
type textarea "x"
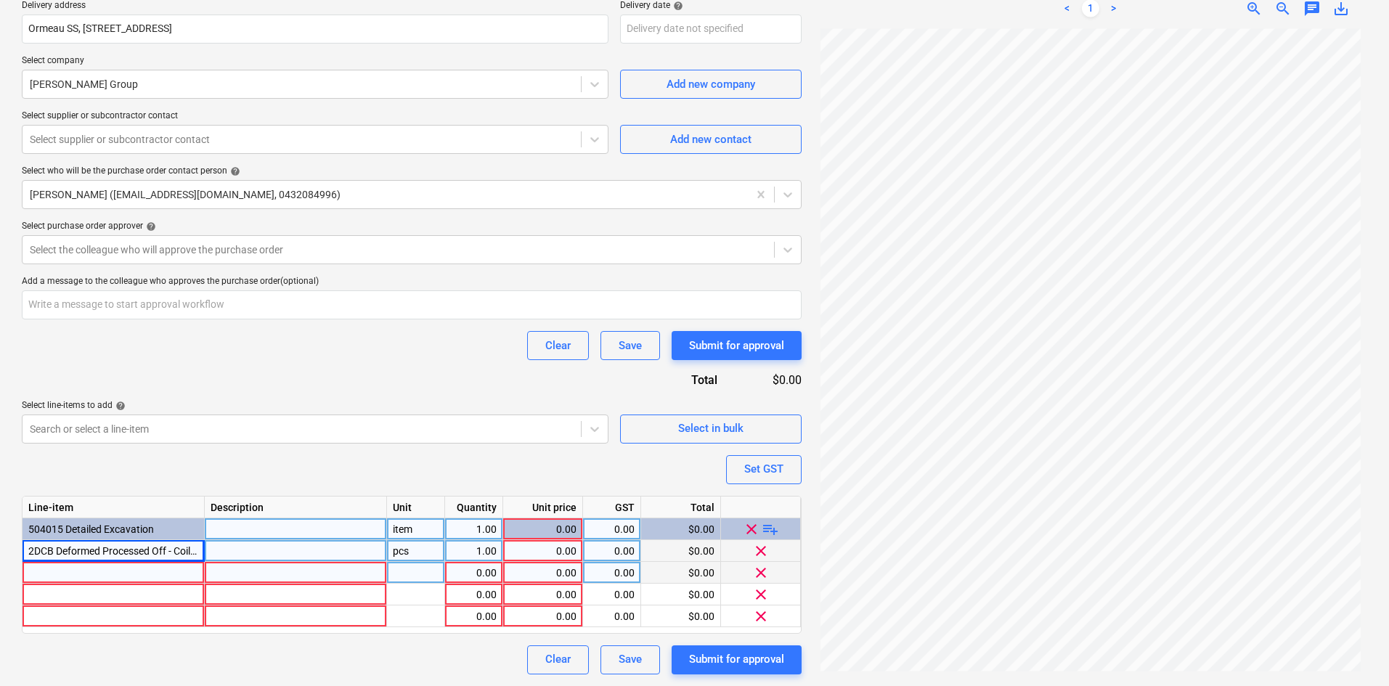
click at [115, 574] on div at bounding box center [114, 573] width 182 height 22
type input "FREIGHT"
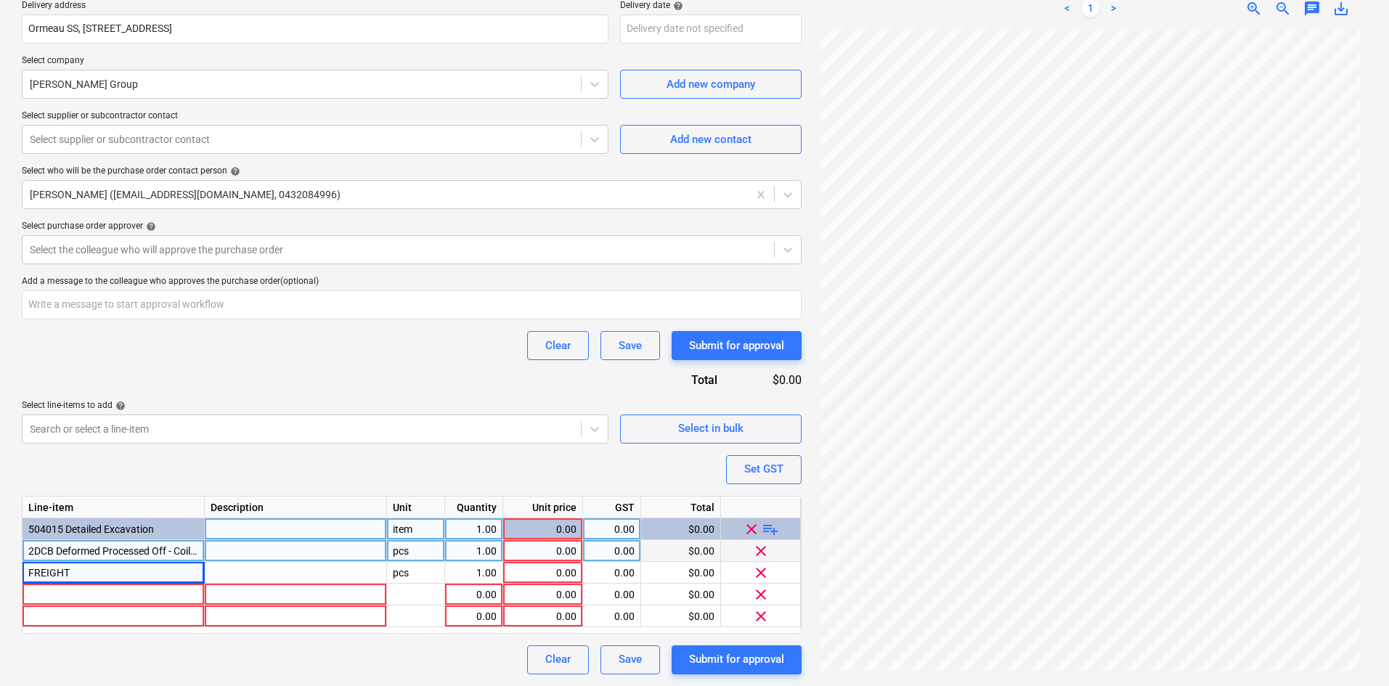
click at [230, 373] on div "Purchase order name help Purchase order Purchase order reference number help 00…" at bounding box center [412, 254] width 780 height 842
click at [420, 526] on div "item" at bounding box center [416, 530] width 58 height 22
click at [418, 555] on div "pcs" at bounding box center [416, 551] width 58 height 22
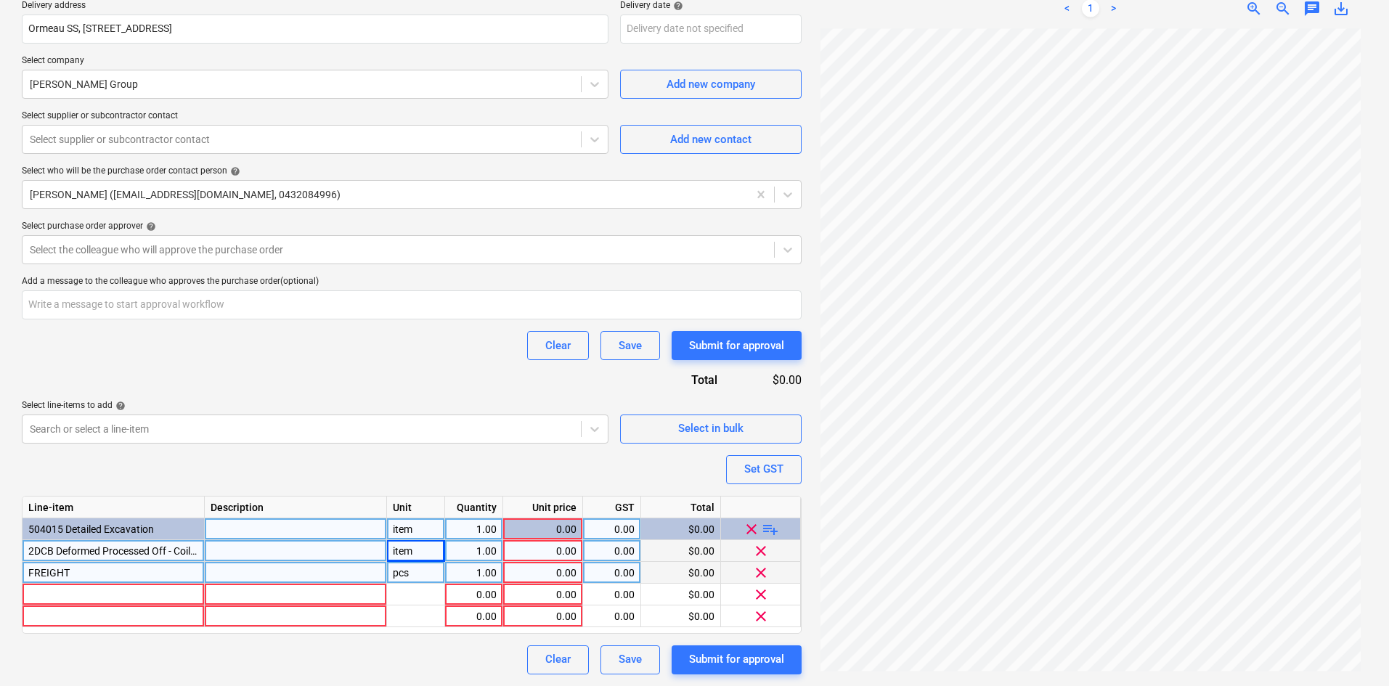
click at [416, 570] on div "pcs" at bounding box center [416, 573] width 58 height 22
type textarea "x"
click at [546, 549] on div "0.00" at bounding box center [543, 551] width 68 height 22
click at [471, 548] on div "1.00" at bounding box center [474, 551] width 46 height 22
type input "0.337"
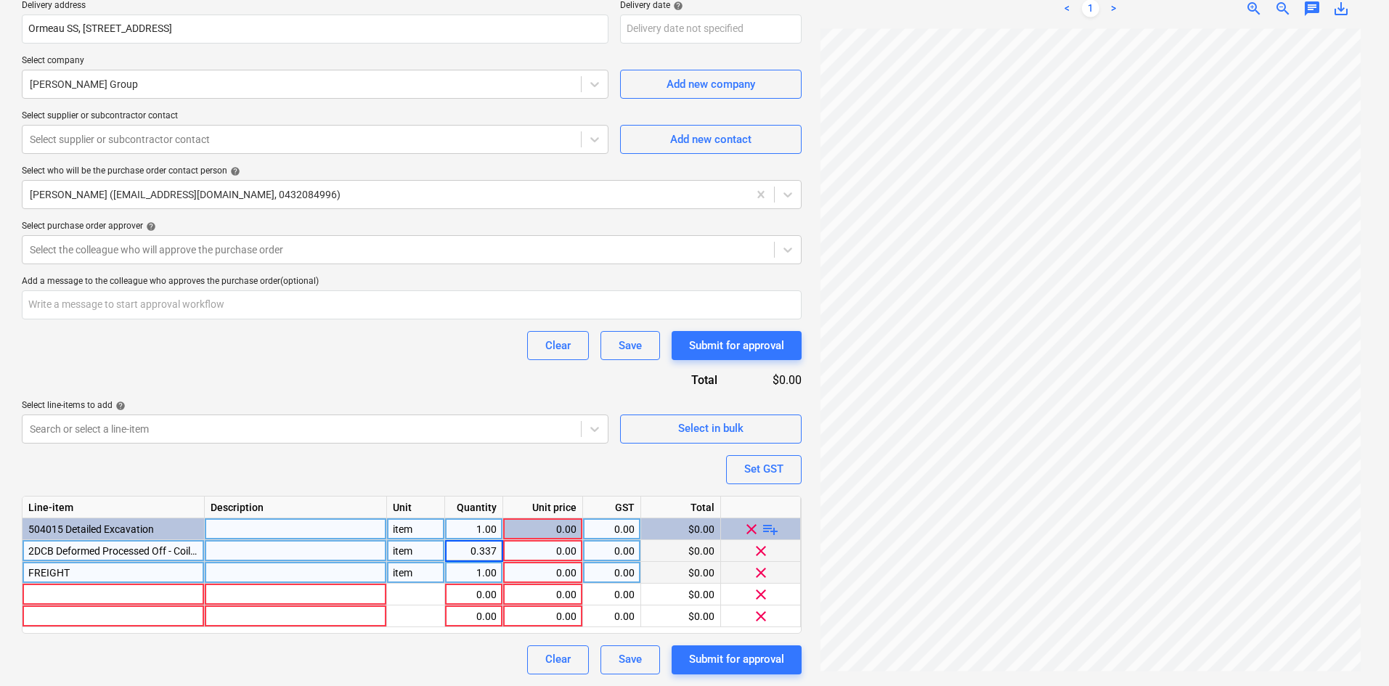
type textarea "x"
click at [542, 550] on div "0.00" at bounding box center [543, 551] width 68 height 22
type input "1625"
type textarea "x"
click at [421, 358] on div "Clear Save Submit for approval" at bounding box center [412, 345] width 780 height 29
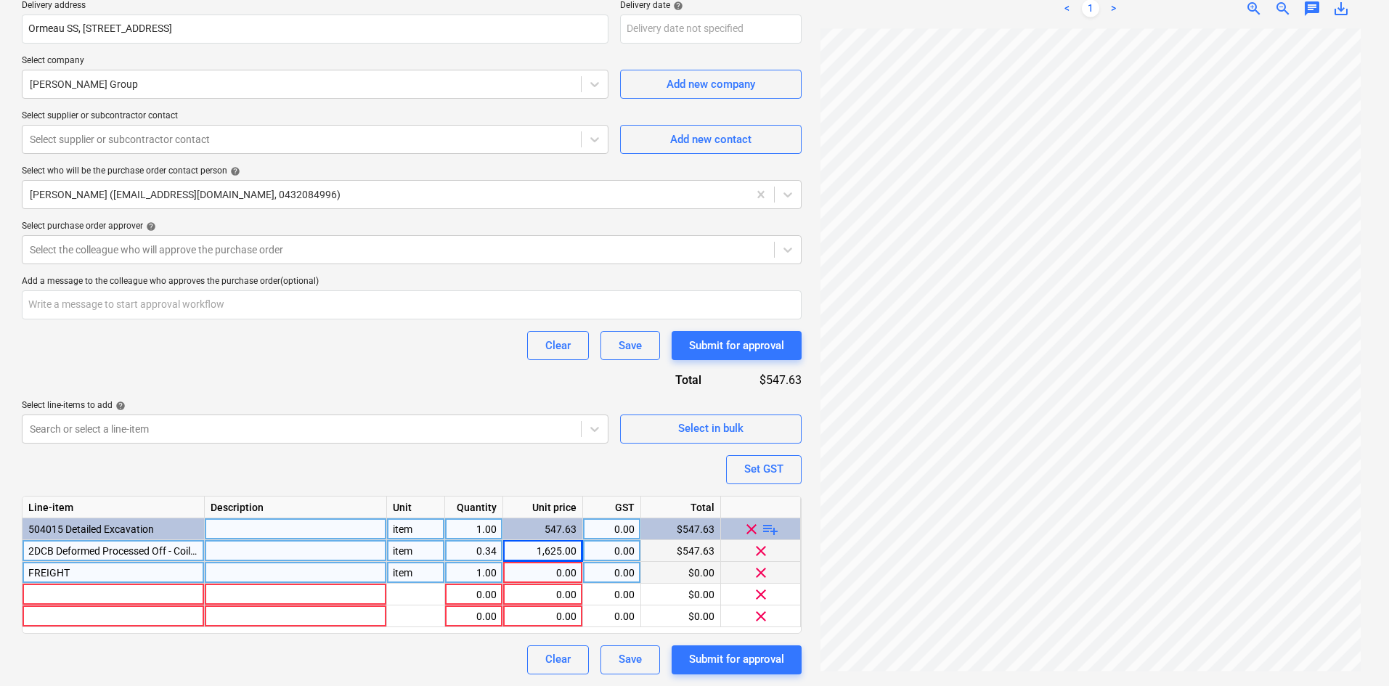
click at [528, 571] on div "0.00" at bounding box center [543, 573] width 68 height 22
type input "225"
click at [434, 336] on div "Clear Save Submit for approval" at bounding box center [412, 345] width 780 height 29
click at [762, 599] on span "clear" at bounding box center [760, 593] width 17 height 17
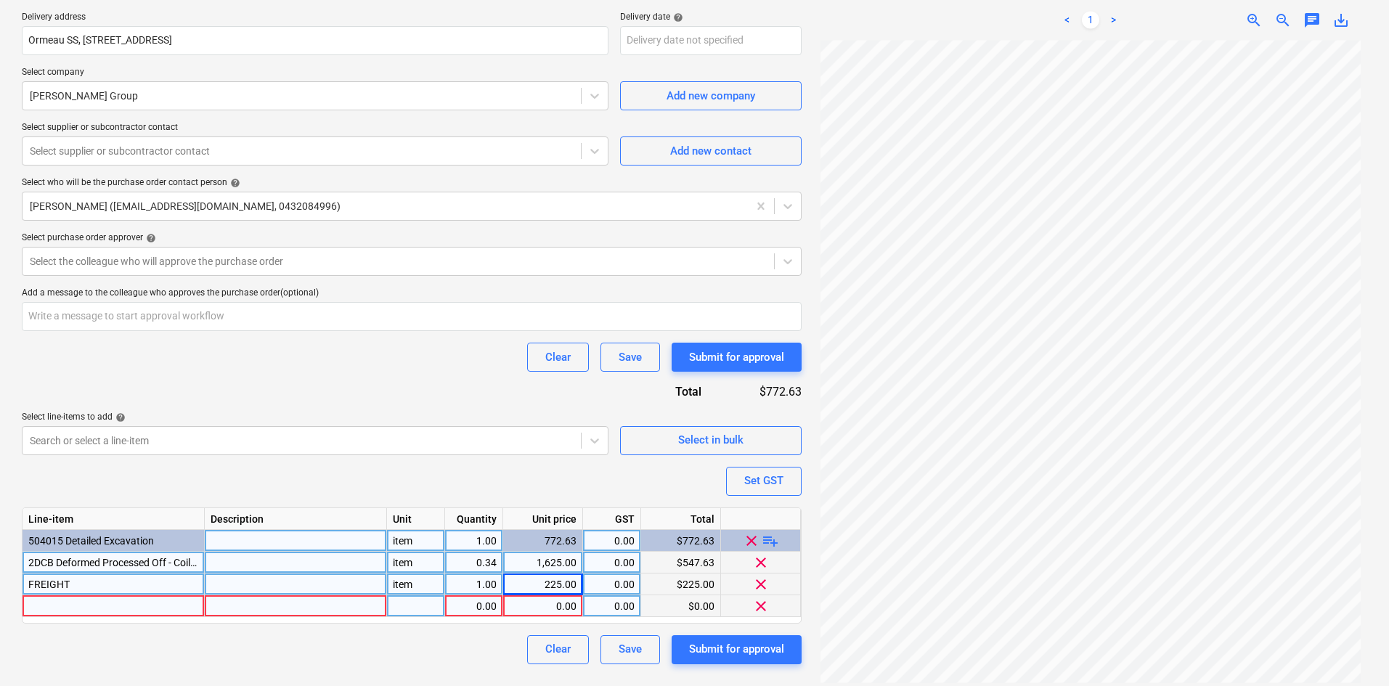
scroll to position [275, 0]
click at [765, 609] on span "clear" at bounding box center [760, 605] width 17 height 17
type textarea "x"
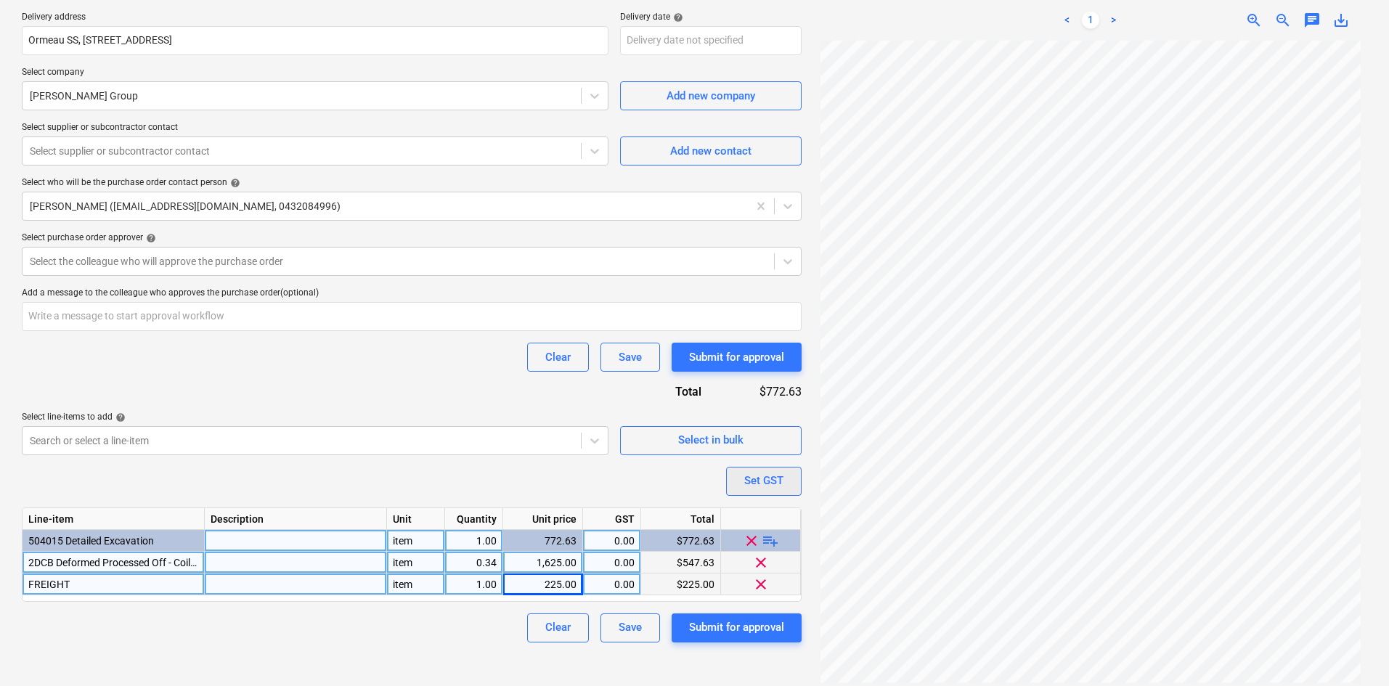
click at [762, 485] on div "Set GST" at bounding box center [763, 480] width 39 height 19
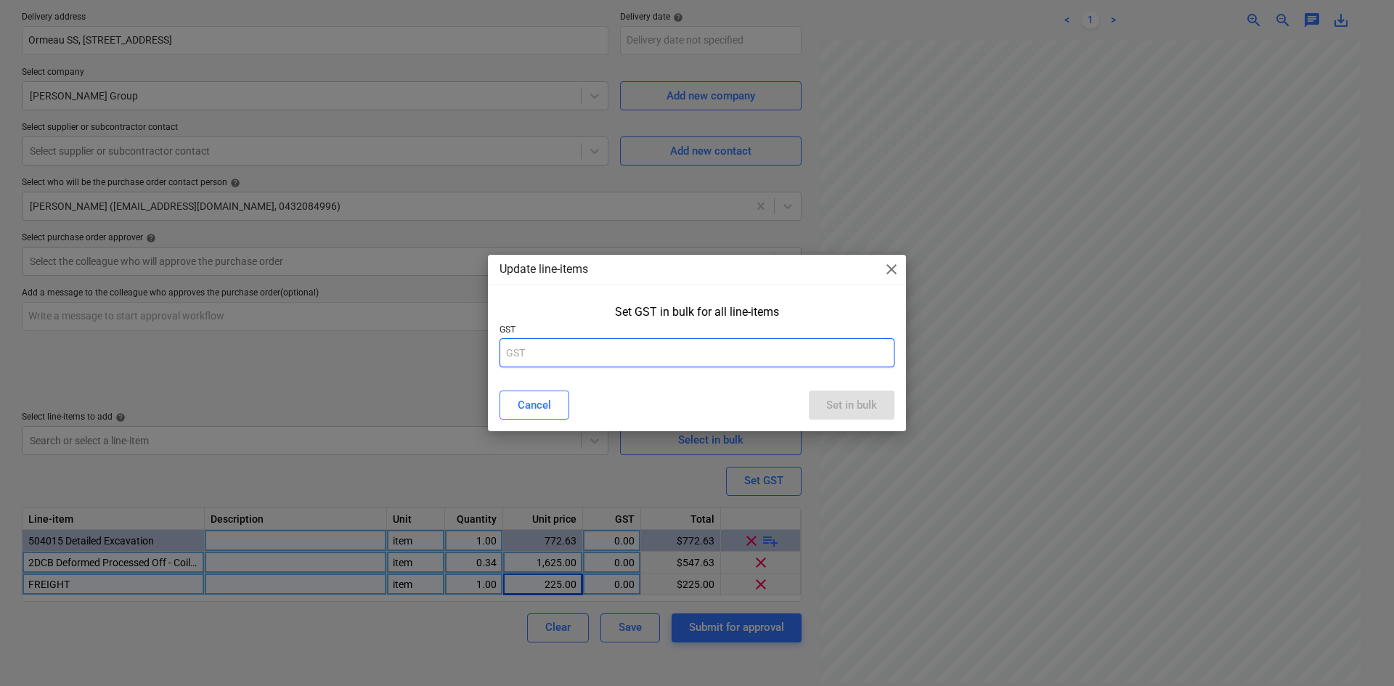
click at [645, 355] on input "text" at bounding box center [697, 352] width 395 height 29
type input "10"
click at [885, 407] on button "Set in bulk" at bounding box center [852, 405] width 86 height 29
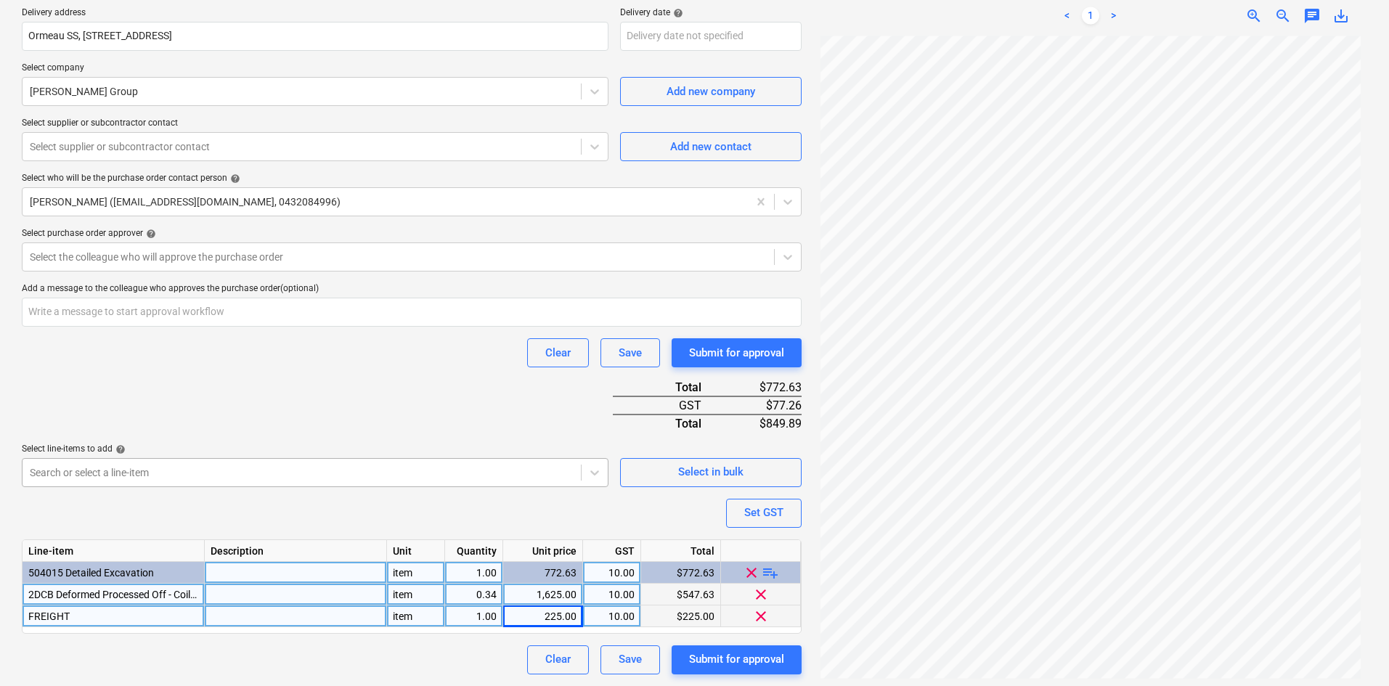
click at [230, 407] on body "Sales Projects Contacts Consolidated Invoices Inbox 9 Approvals format_size key…" at bounding box center [694, 64] width 1389 height 686
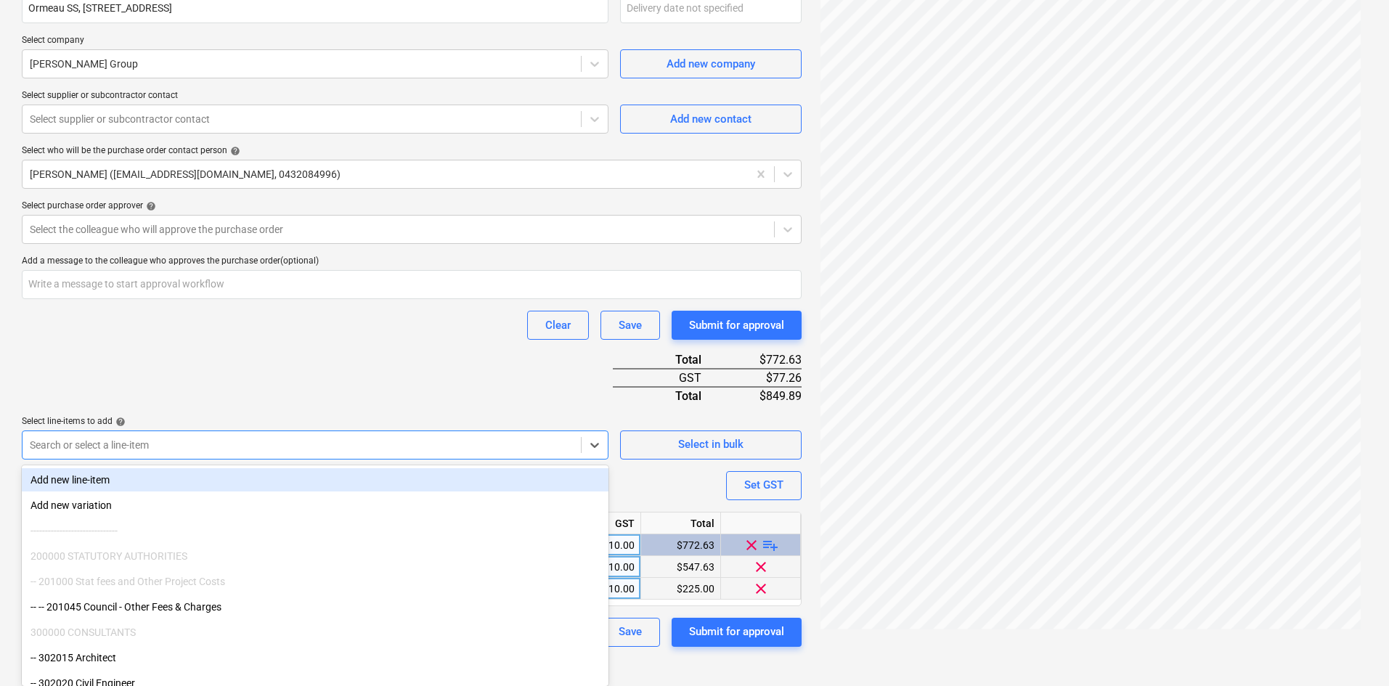
type textarea "x"
click at [280, 390] on div "Purchase order name help Purchase order Purchase order reference number help 00…" at bounding box center [412, 230] width 780 height 834
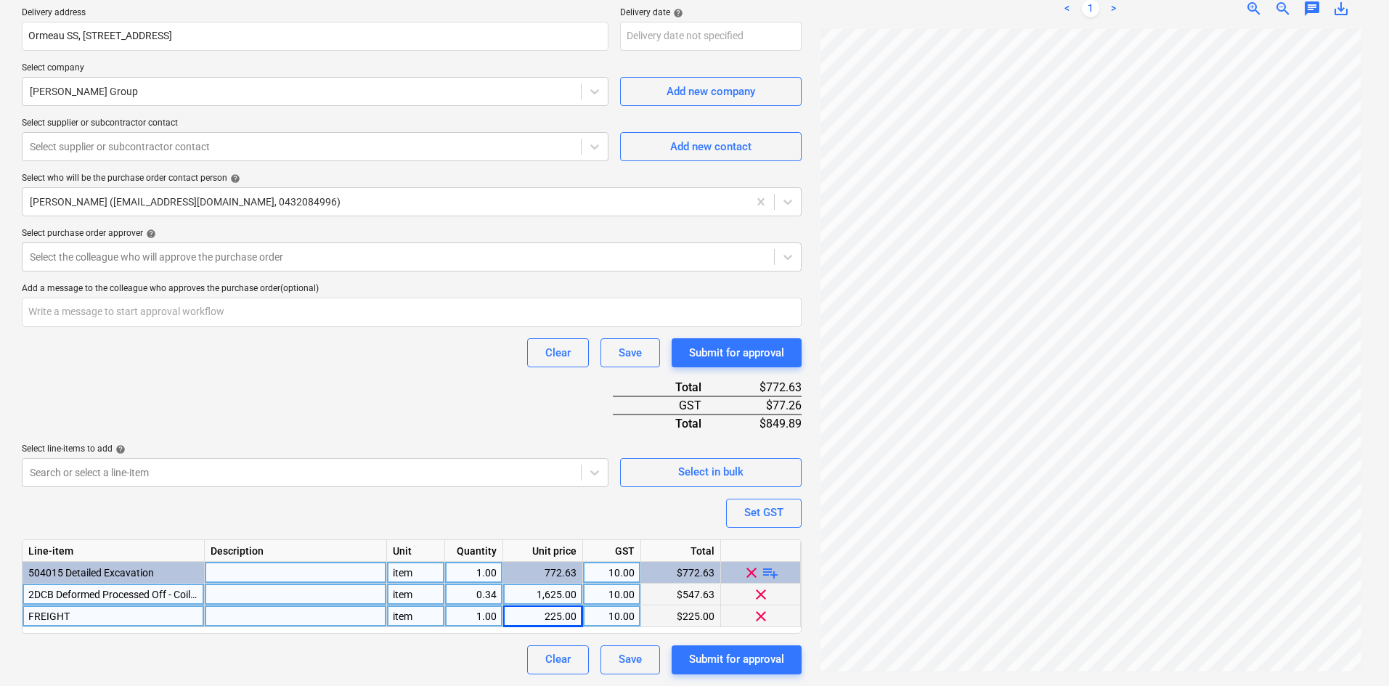
scroll to position [279, 0]
click at [449, 412] on div "Purchase order name help Purchase order Purchase order reference number help 00…" at bounding box center [412, 257] width 780 height 834
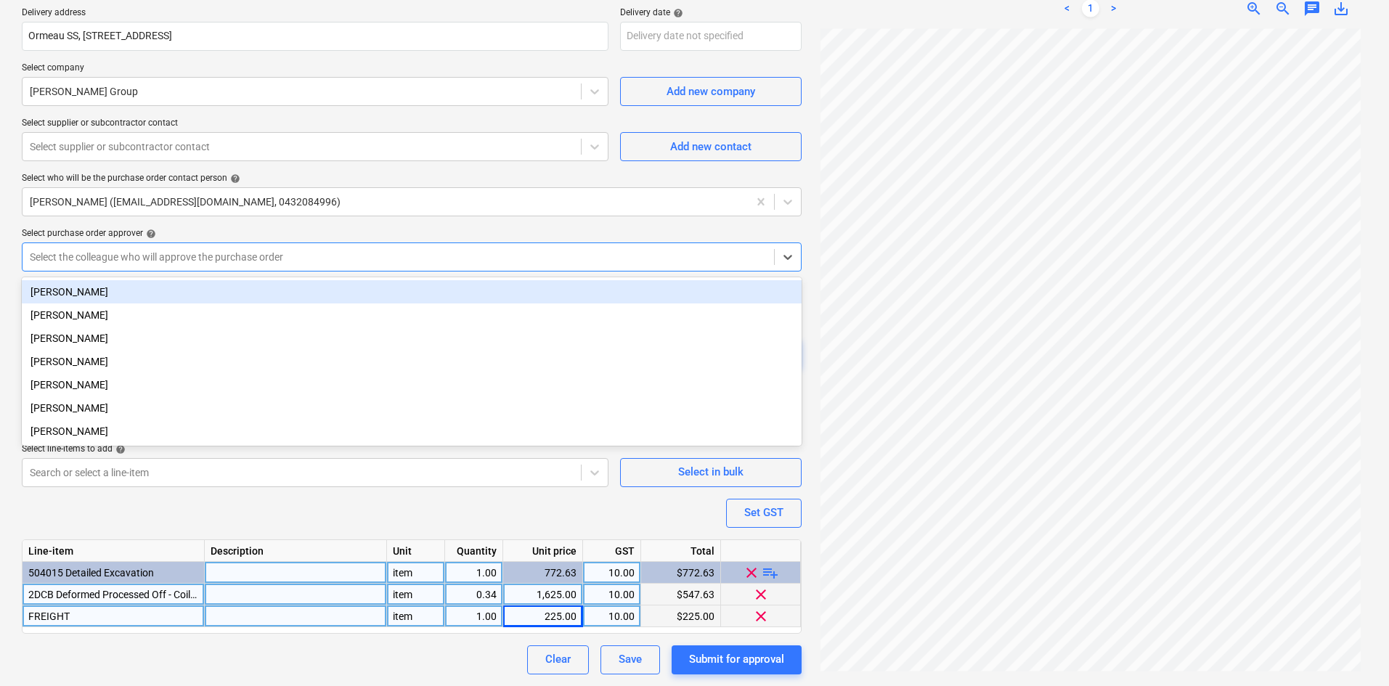
click at [200, 260] on div at bounding box center [398, 257] width 737 height 15
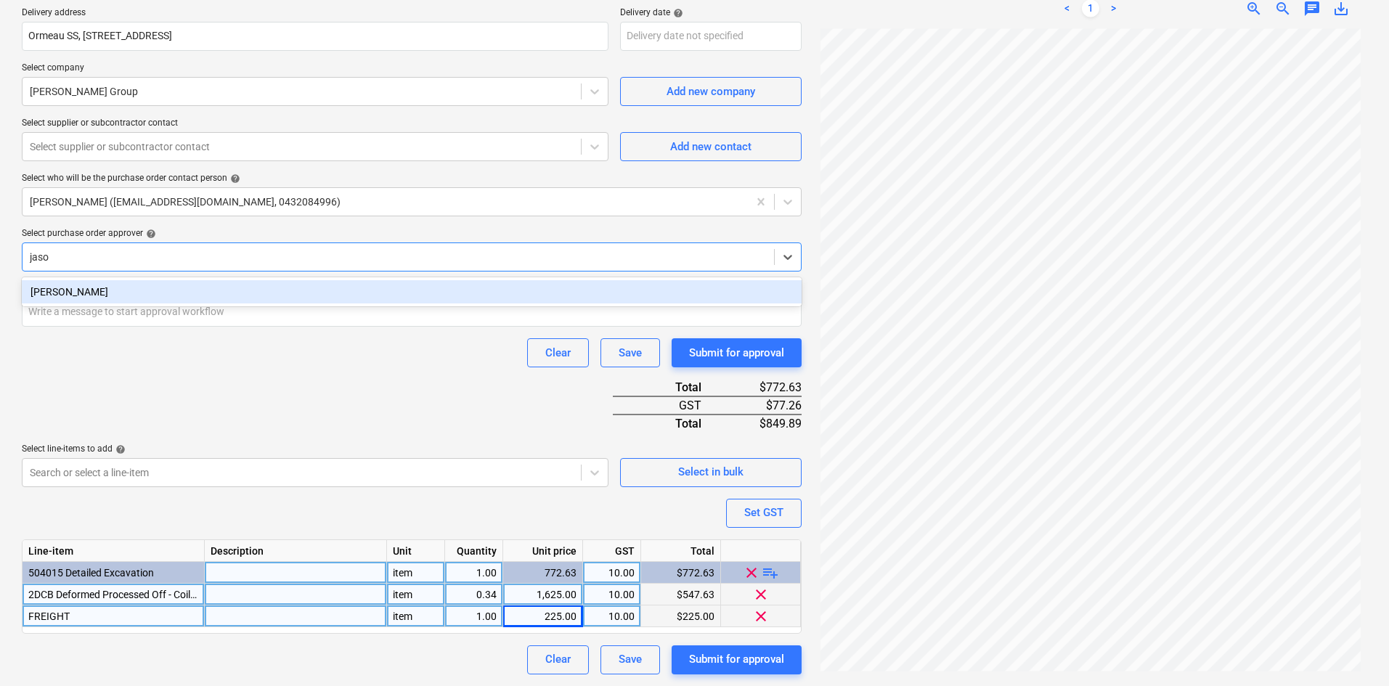
type input "[PERSON_NAME]"
type textarea "x"
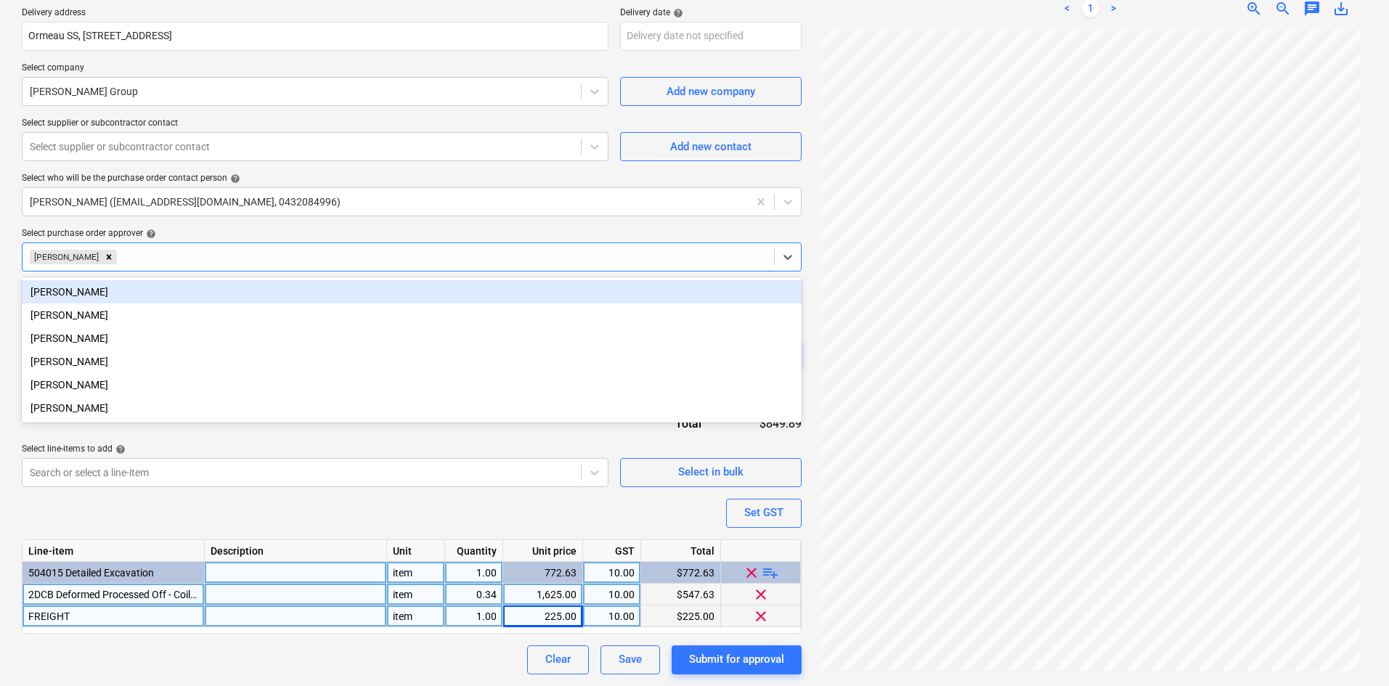
drag, startPoint x: 102, startPoint y: 260, endPoint x: 143, endPoint y: 229, distance: 50.8
click at [104, 259] on icon "Remove Jason Escobar" at bounding box center [109, 257] width 10 height 10
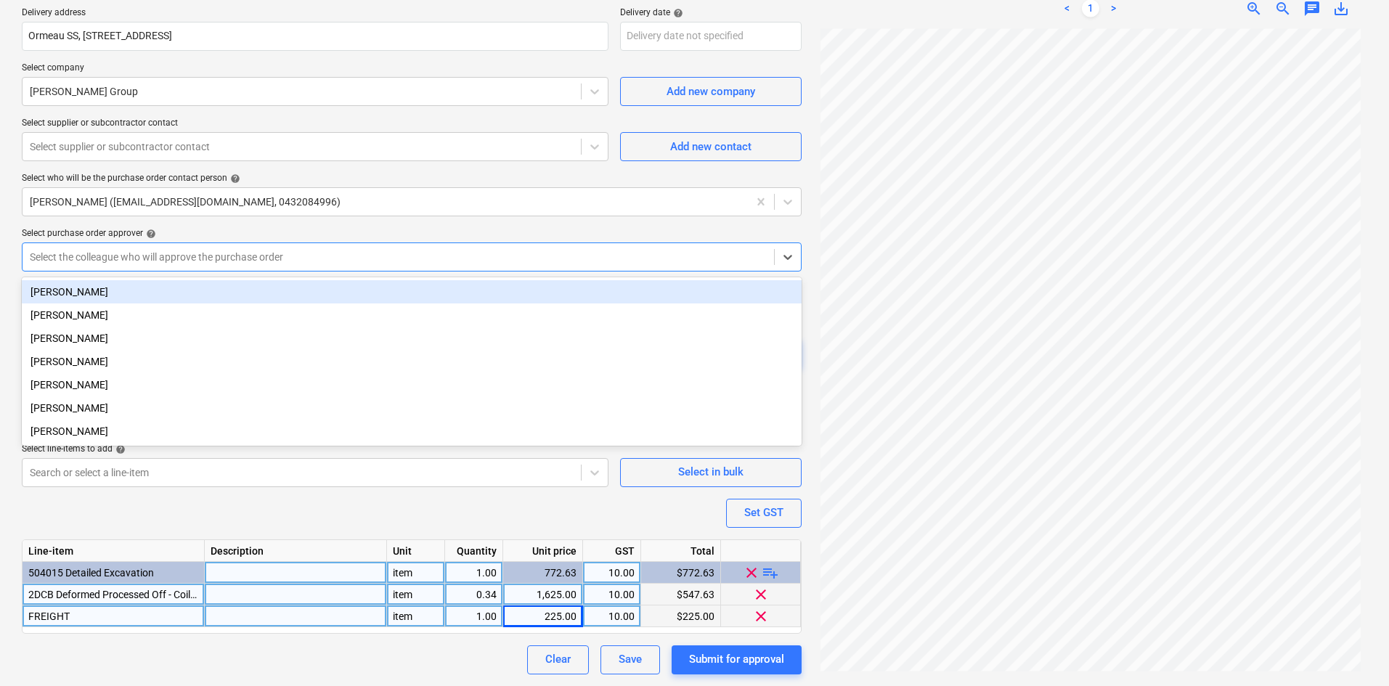
click at [196, 227] on div "Purchase order name help Purchase order Purchase order reference number help 00…" at bounding box center [412, 257] width 780 height 834
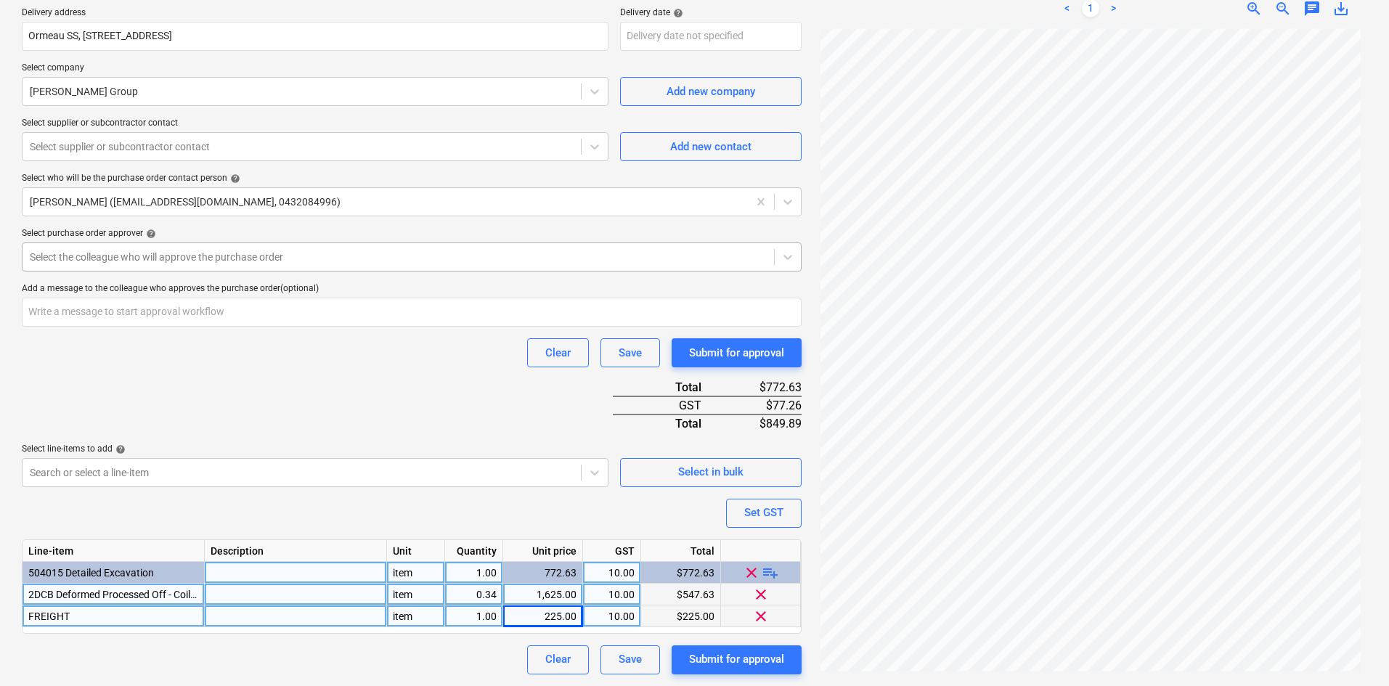
click at [129, 253] on div at bounding box center [398, 257] width 737 height 15
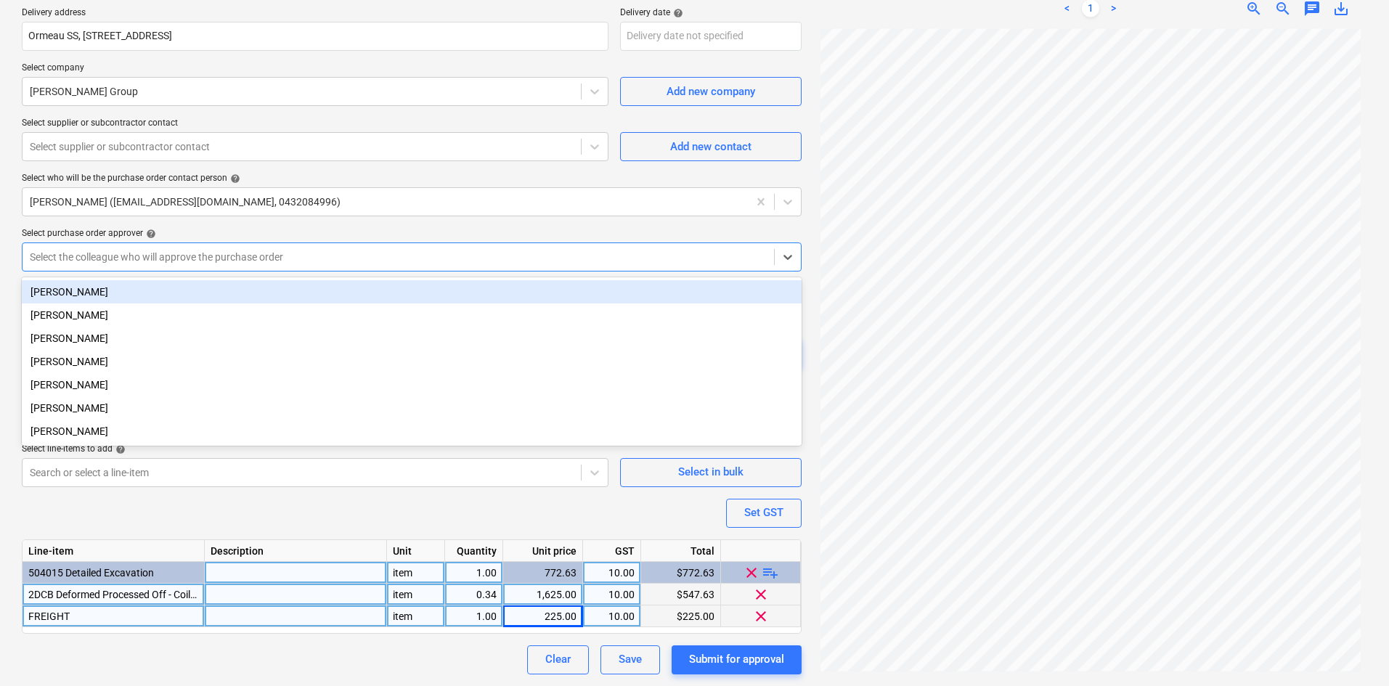
click at [109, 282] on div "[PERSON_NAME]" at bounding box center [412, 291] width 780 height 23
type textarea "x"
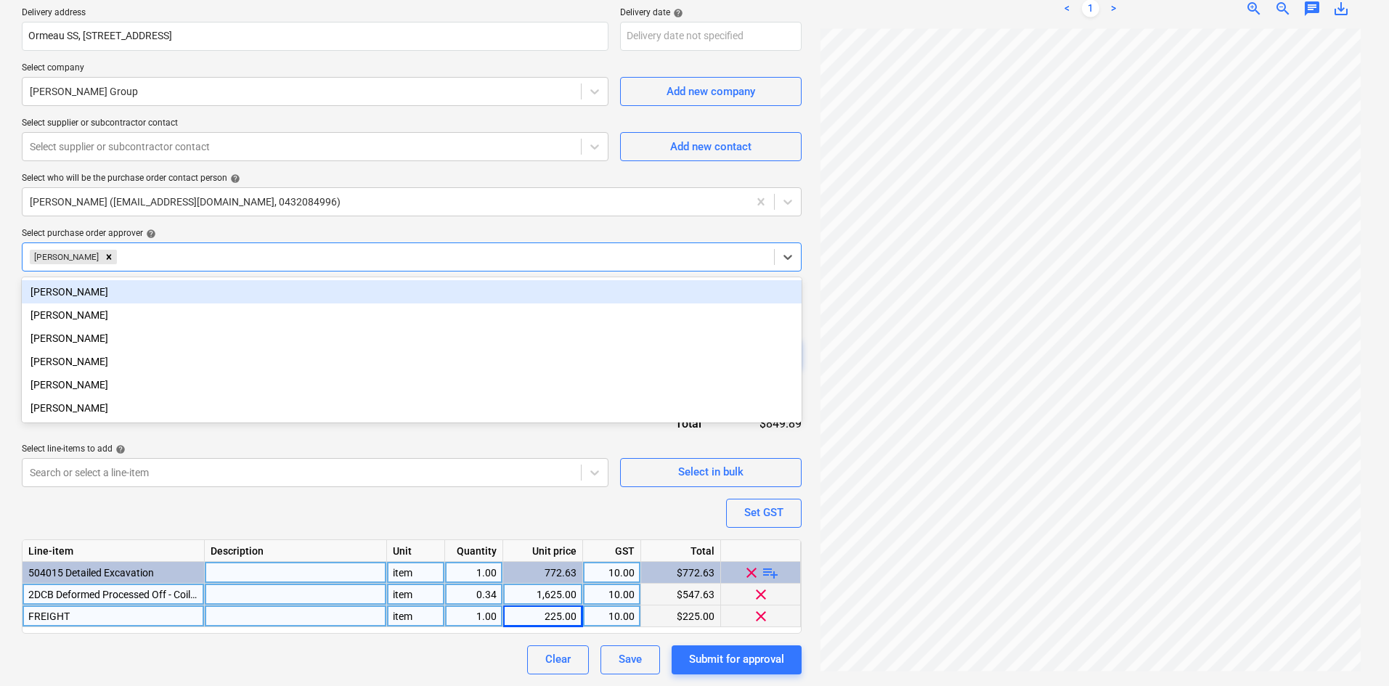
click at [222, 238] on div "Select purchase order approver help" at bounding box center [412, 234] width 780 height 12
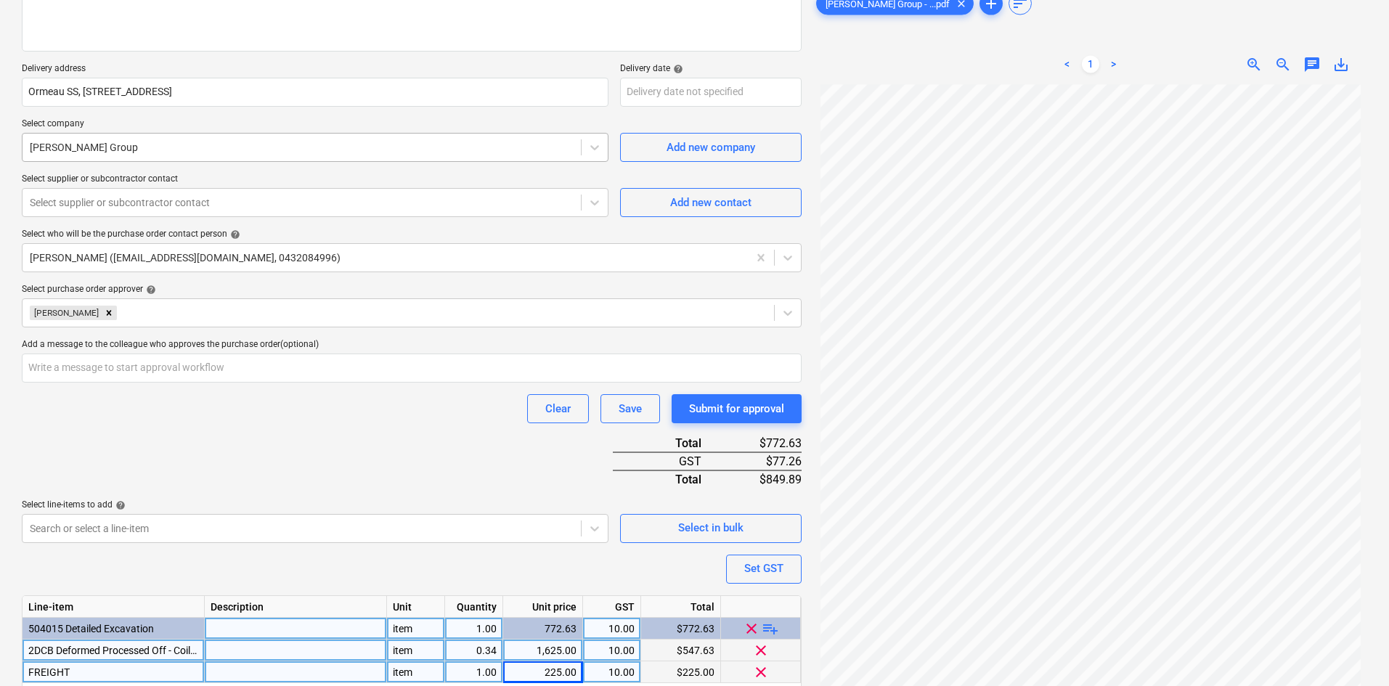
scroll to position [134, 0]
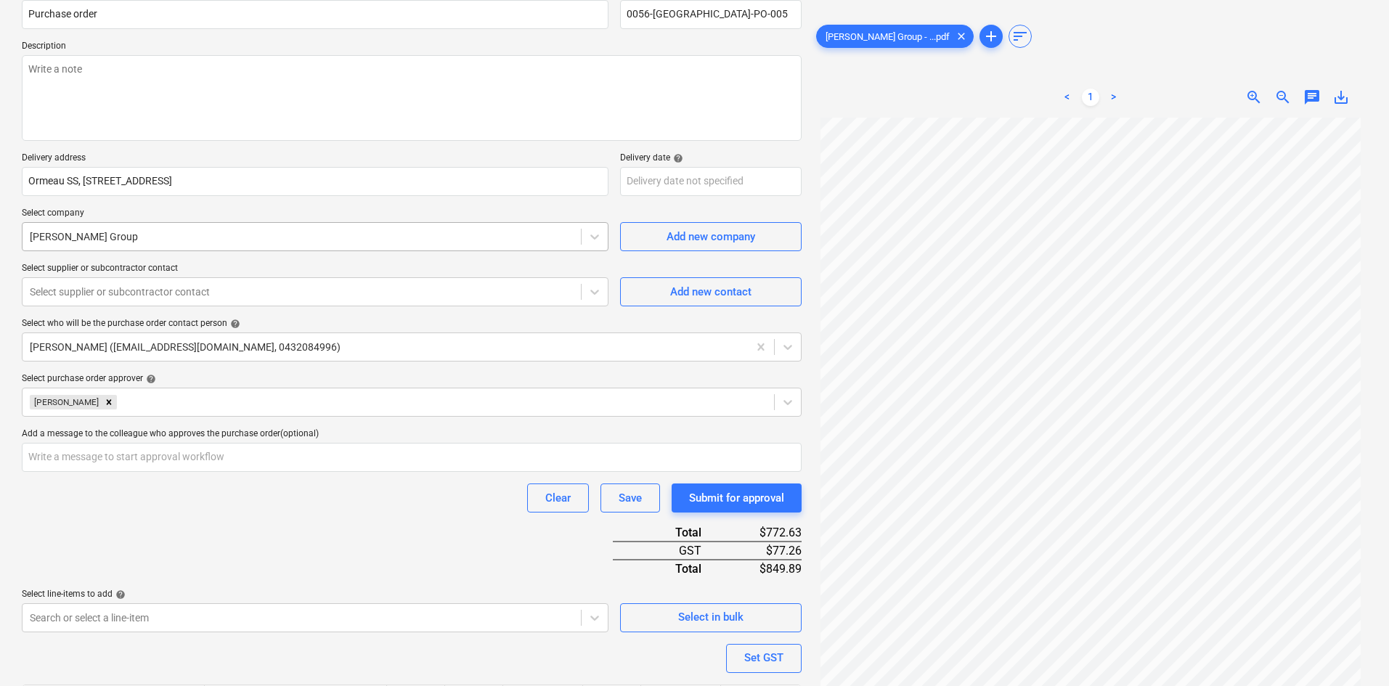
click at [213, 235] on div at bounding box center [302, 236] width 544 height 15
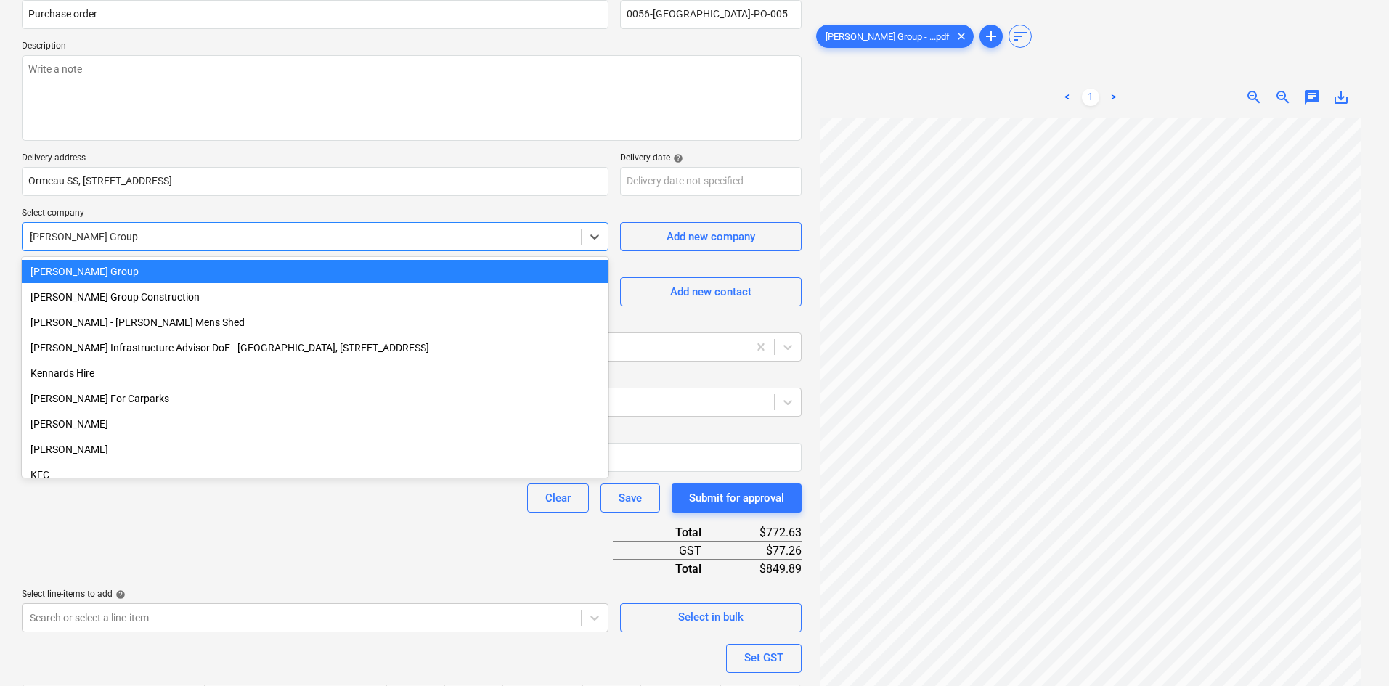
scroll to position [1561, 0]
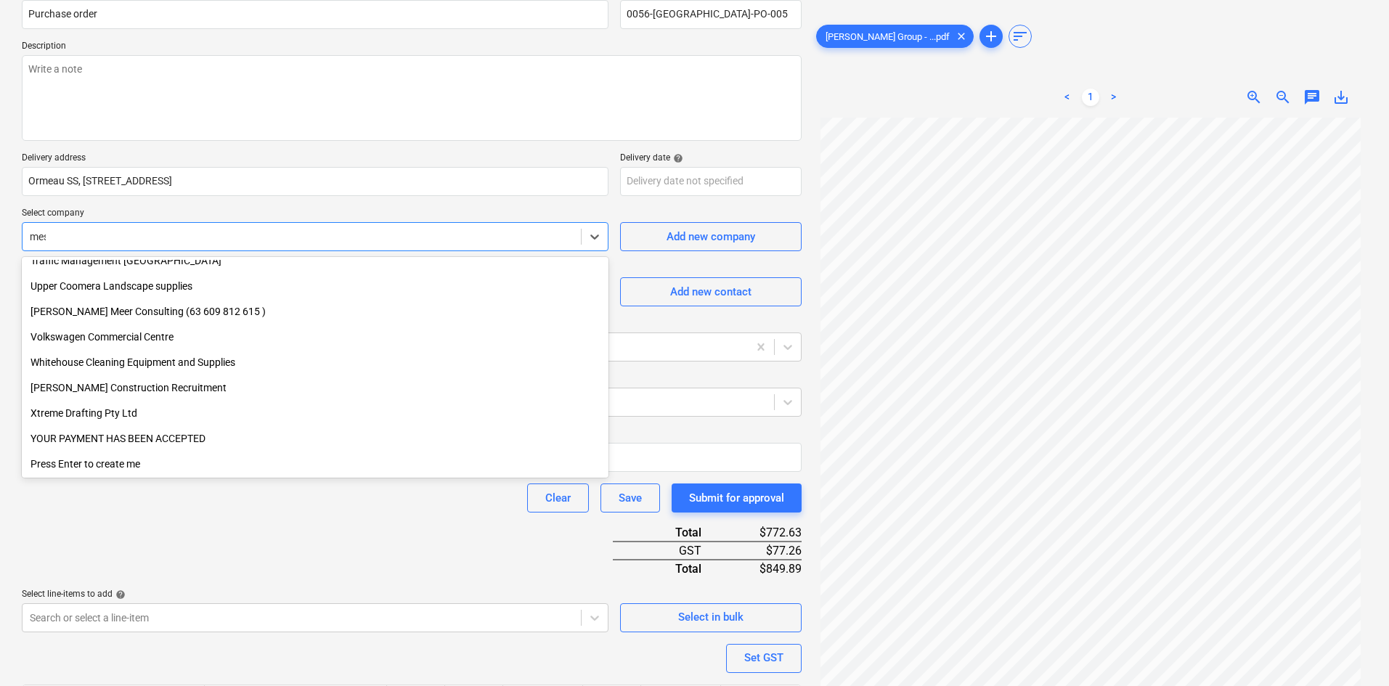
type input "mesh"
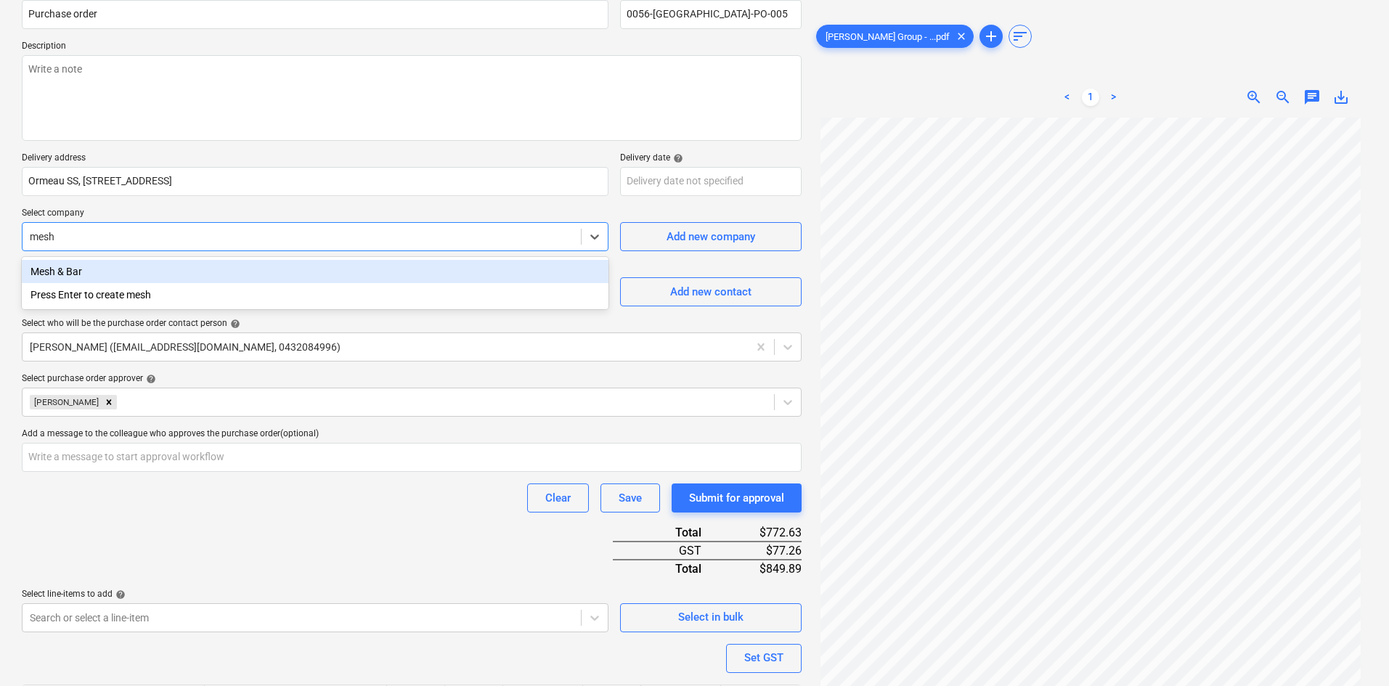
type textarea "x"
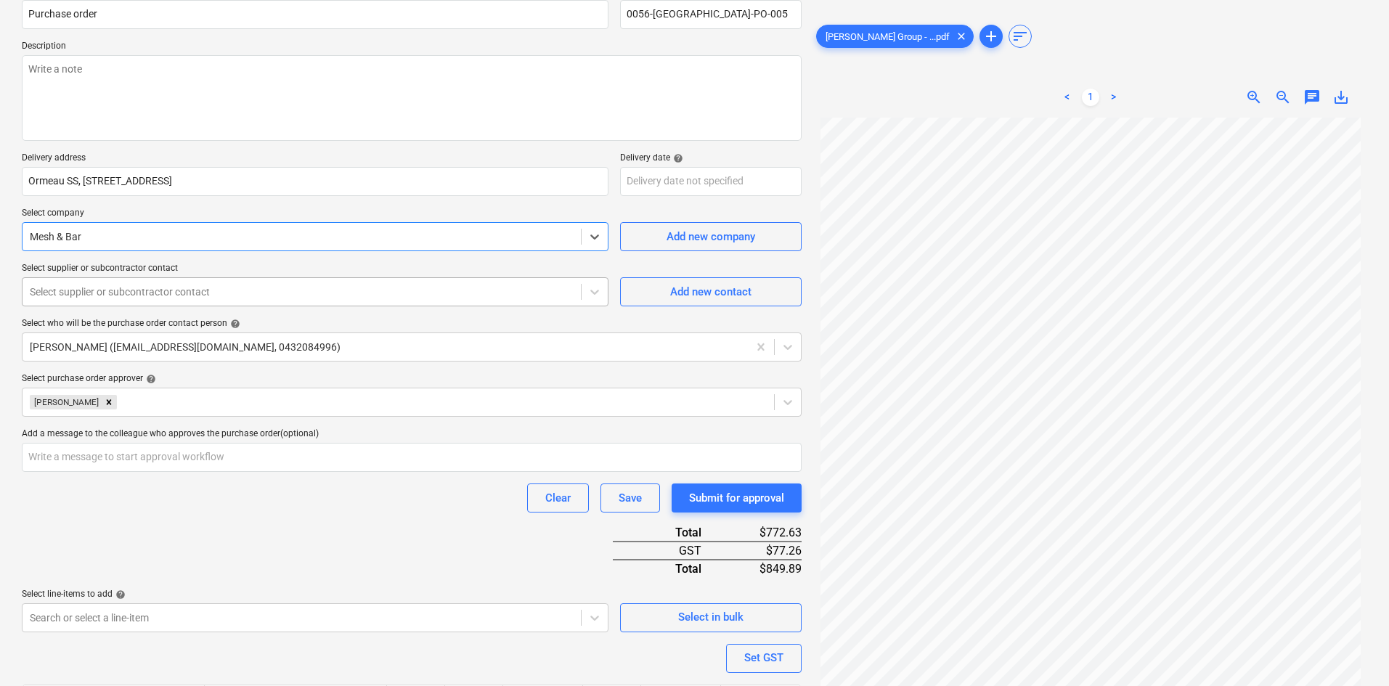
click at [162, 294] on div at bounding box center [302, 292] width 544 height 15
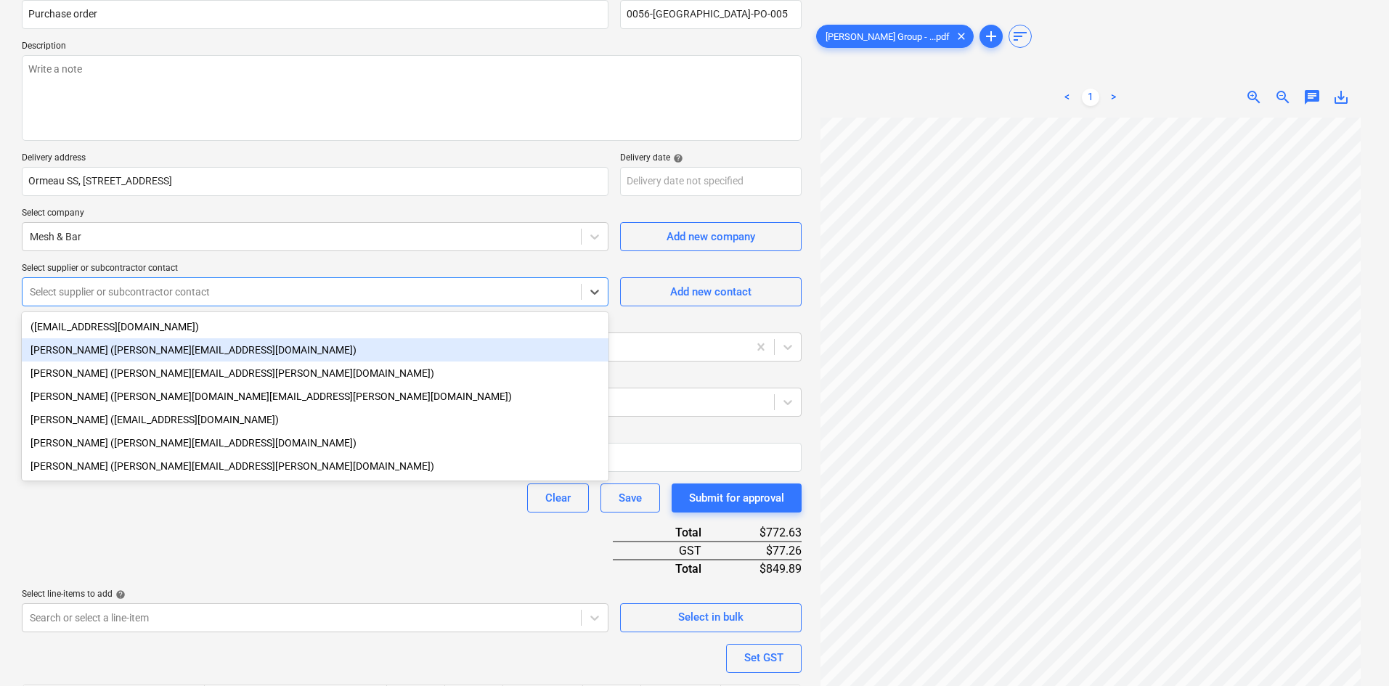
click at [139, 348] on div "[PERSON_NAME] ([PERSON_NAME][EMAIL_ADDRESS][DOMAIN_NAME])" at bounding box center [315, 349] width 587 height 23
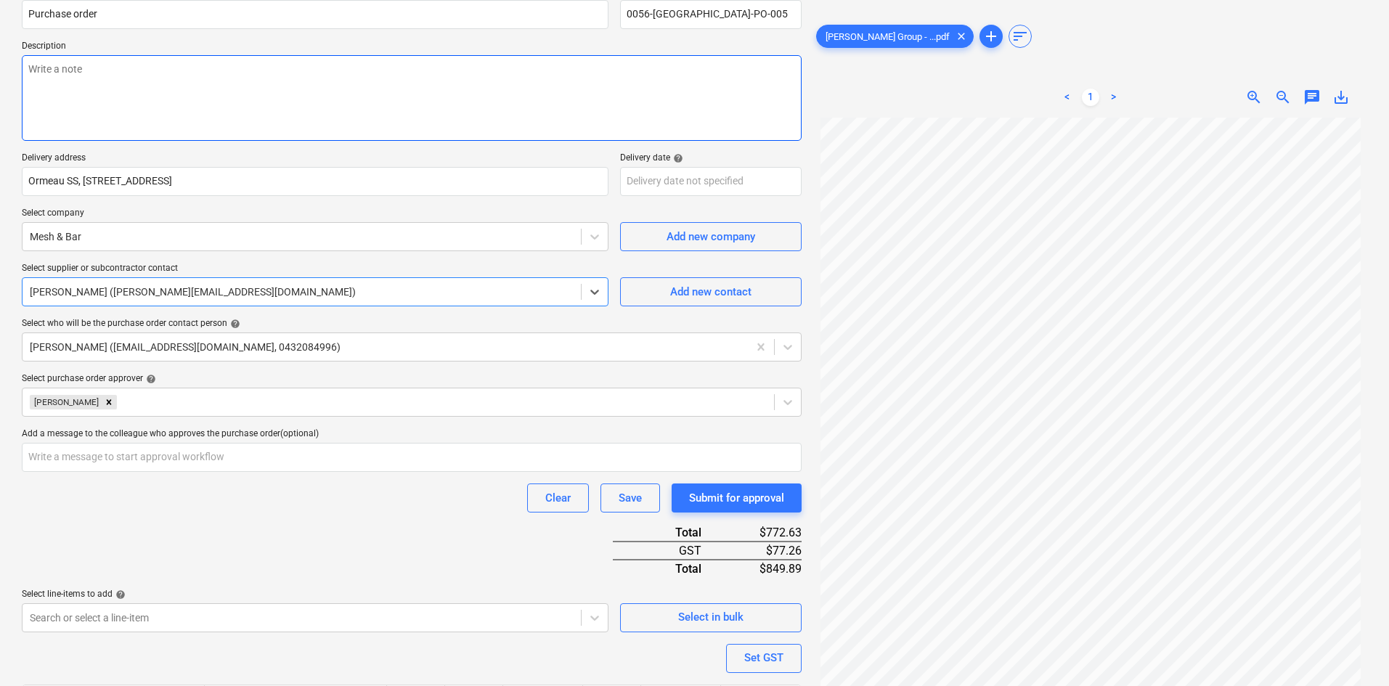
click at [212, 113] on textarea at bounding box center [412, 98] width 780 height 86
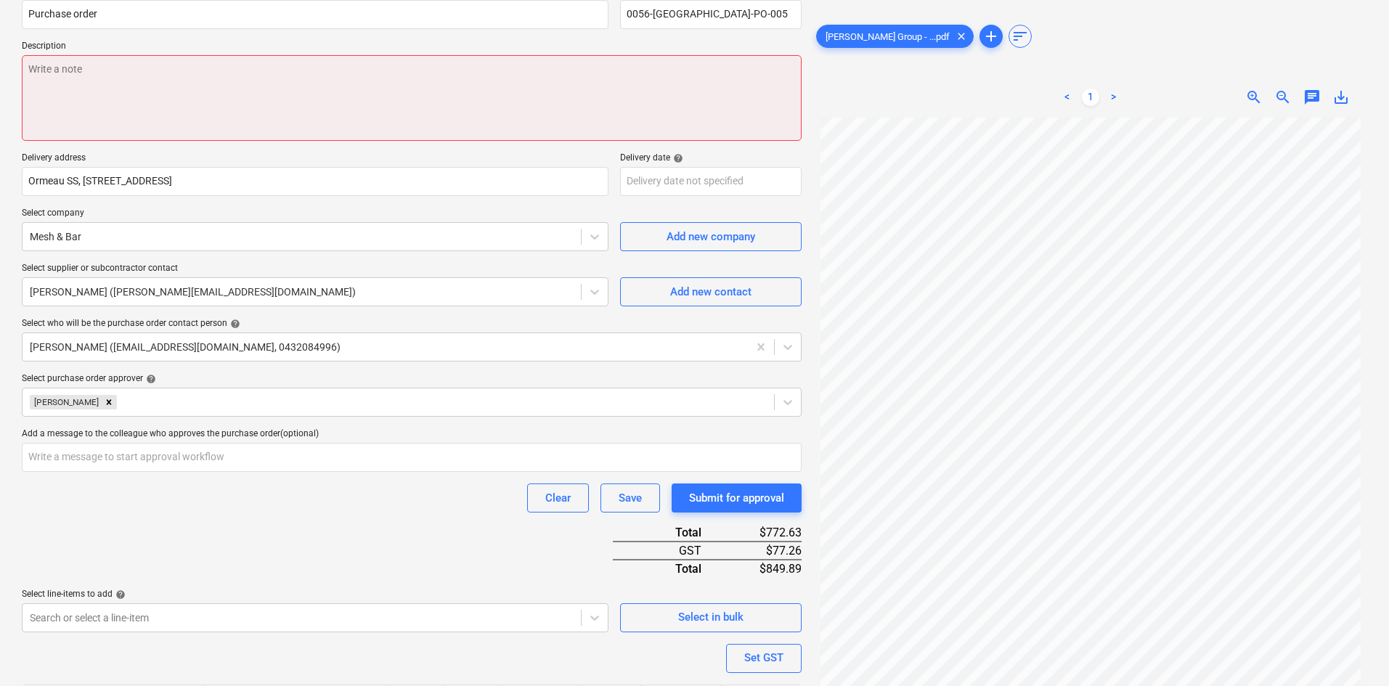
click at [122, 81] on textarea at bounding box center [412, 98] width 780 height 86
paste textarea "Site contact : [PERSON_NAME] - [PHONE_NUMBER]"
type textarea "x"
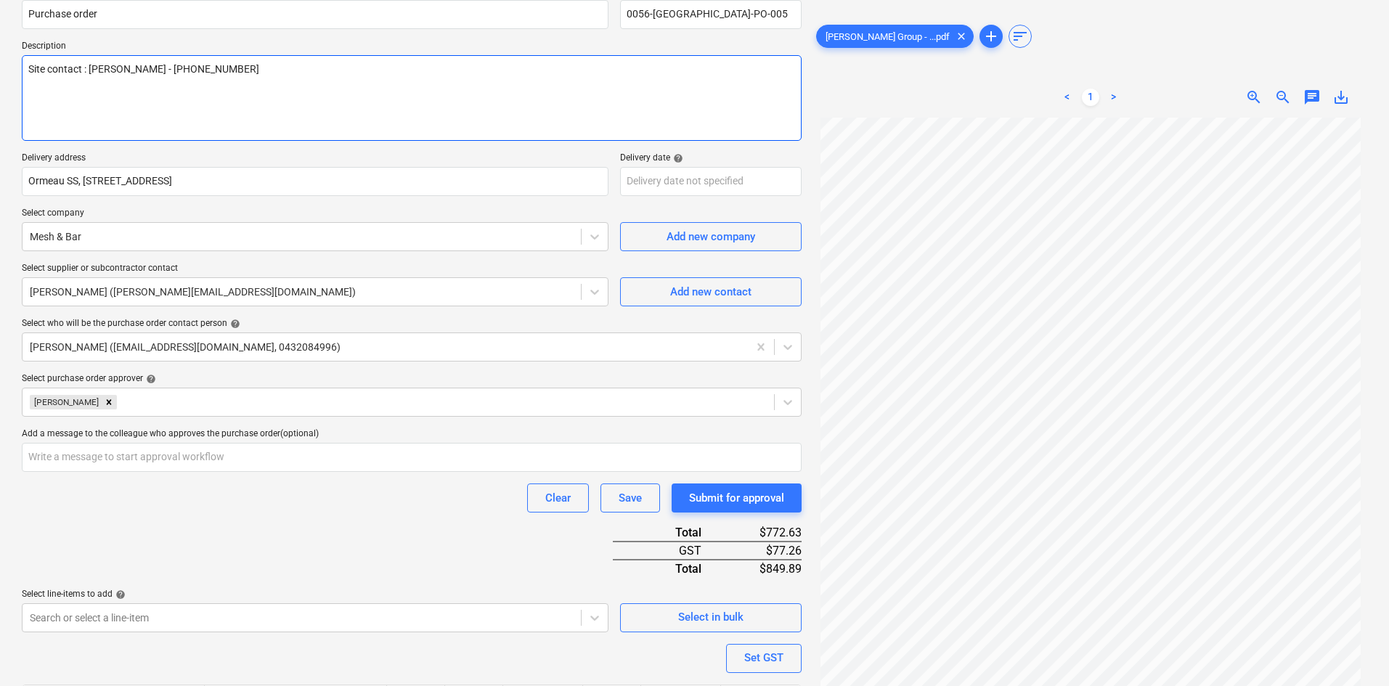
type textarea "Site contact : [PERSON_NAME] - [PHONE_NUMBER]"
click at [416, 160] on p "Delivery address" at bounding box center [315, 160] width 587 height 15
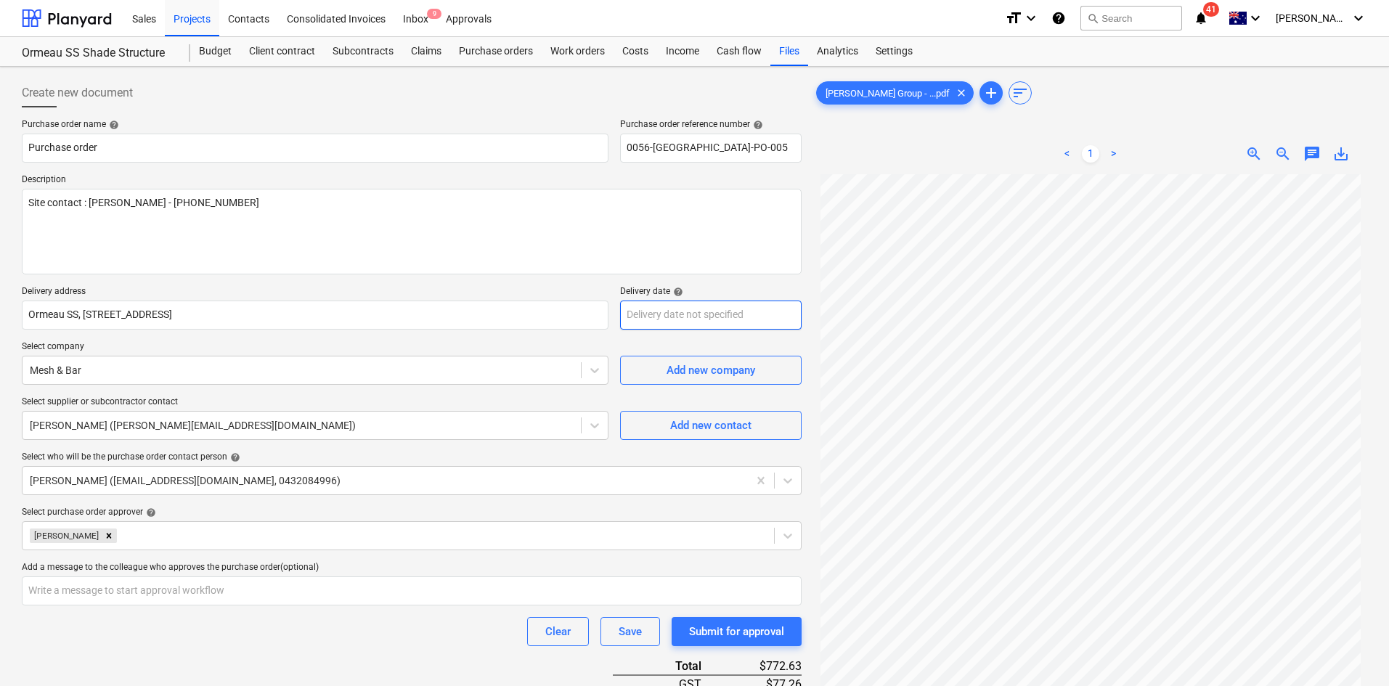
click at [694, 309] on body "Sales Projects Contacts Consolidated Invoices Inbox 9 Approvals format_size key…" at bounding box center [694, 343] width 1389 height 686
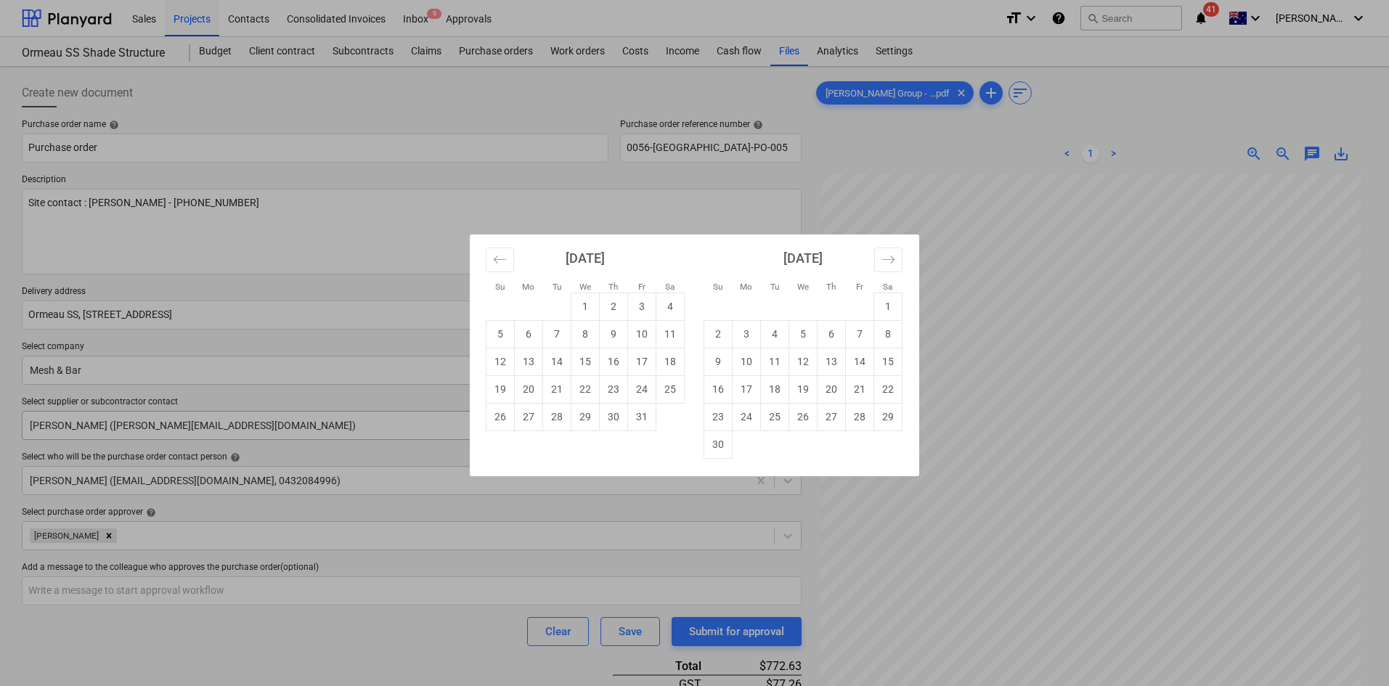
click at [529, 412] on td "27" at bounding box center [529, 417] width 28 height 28
type textarea "x"
type input "[DATE]"
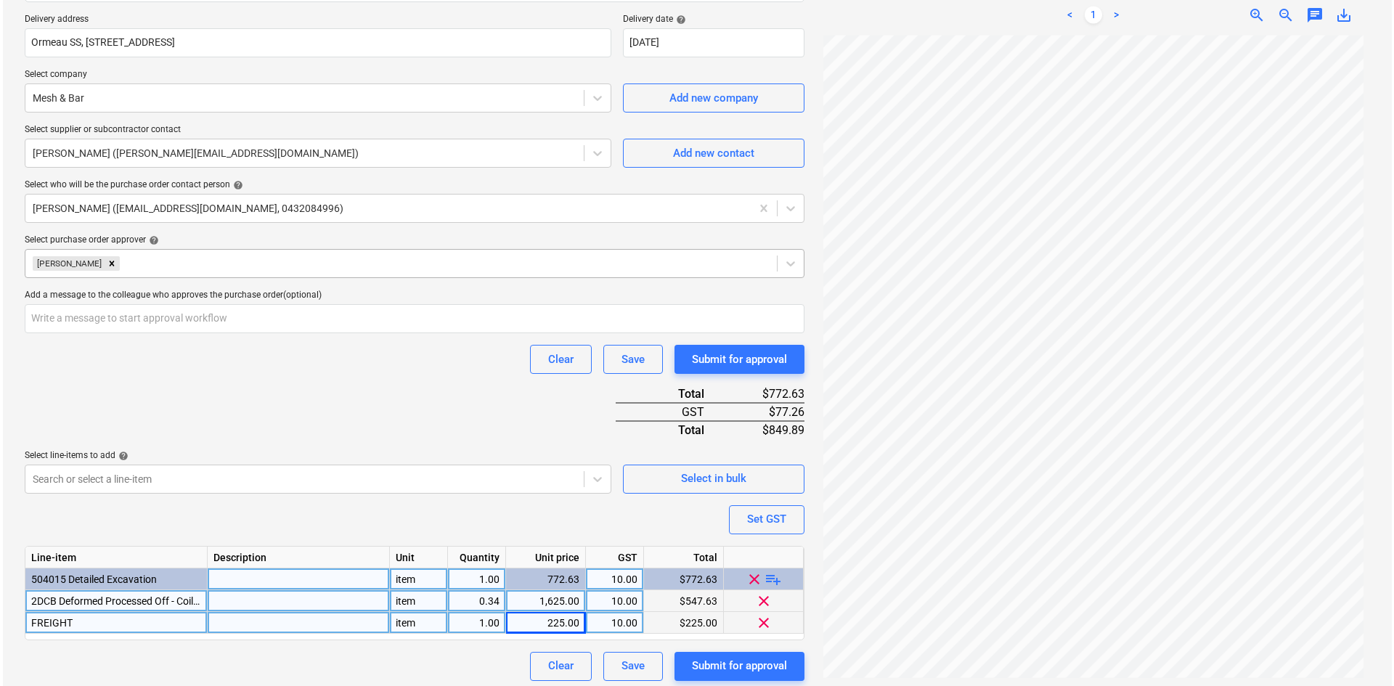
scroll to position [279, 0]
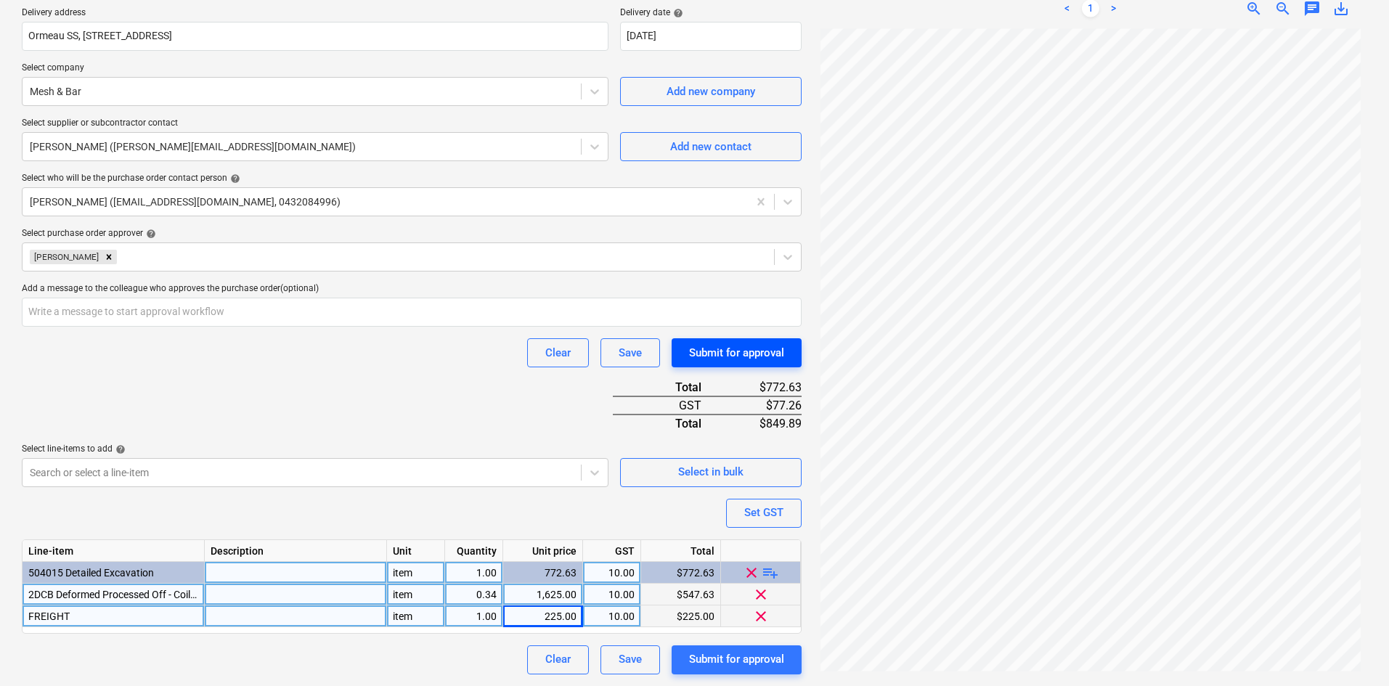
click at [720, 346] on div "Submit for approval" at bounding box center [736, 352] width 95 height 19
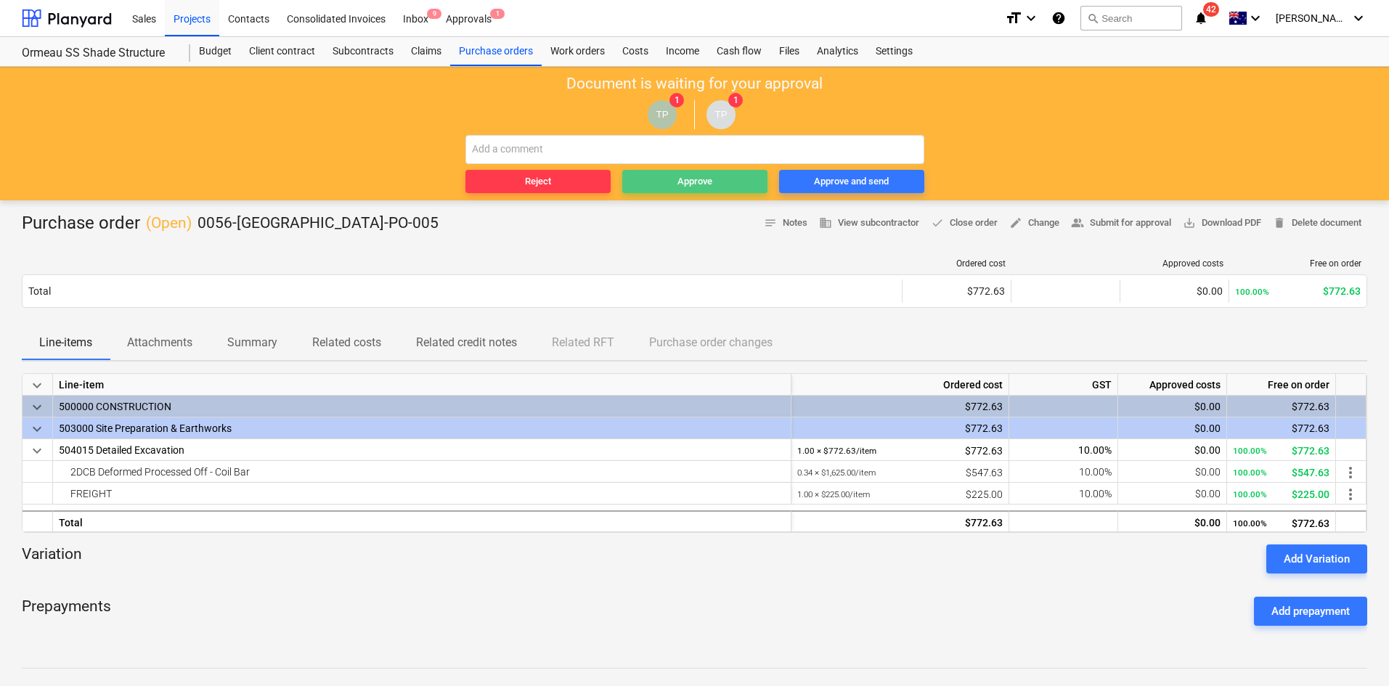
click at [688, 186] on div "Approve" at bounding box center [695, 182] width 35 height 17
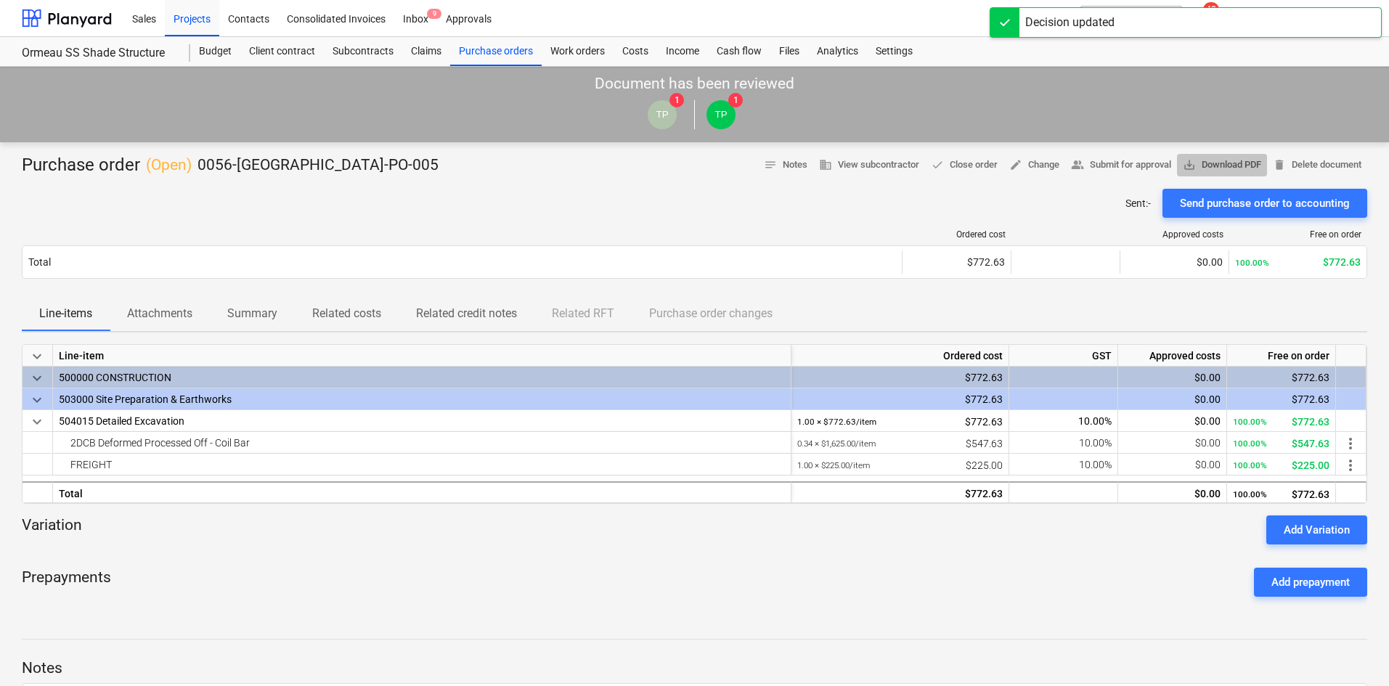
click at [1211, 163] on span "save_alt Download PDF" at bounding box center [1222, 165] width 78 height 17
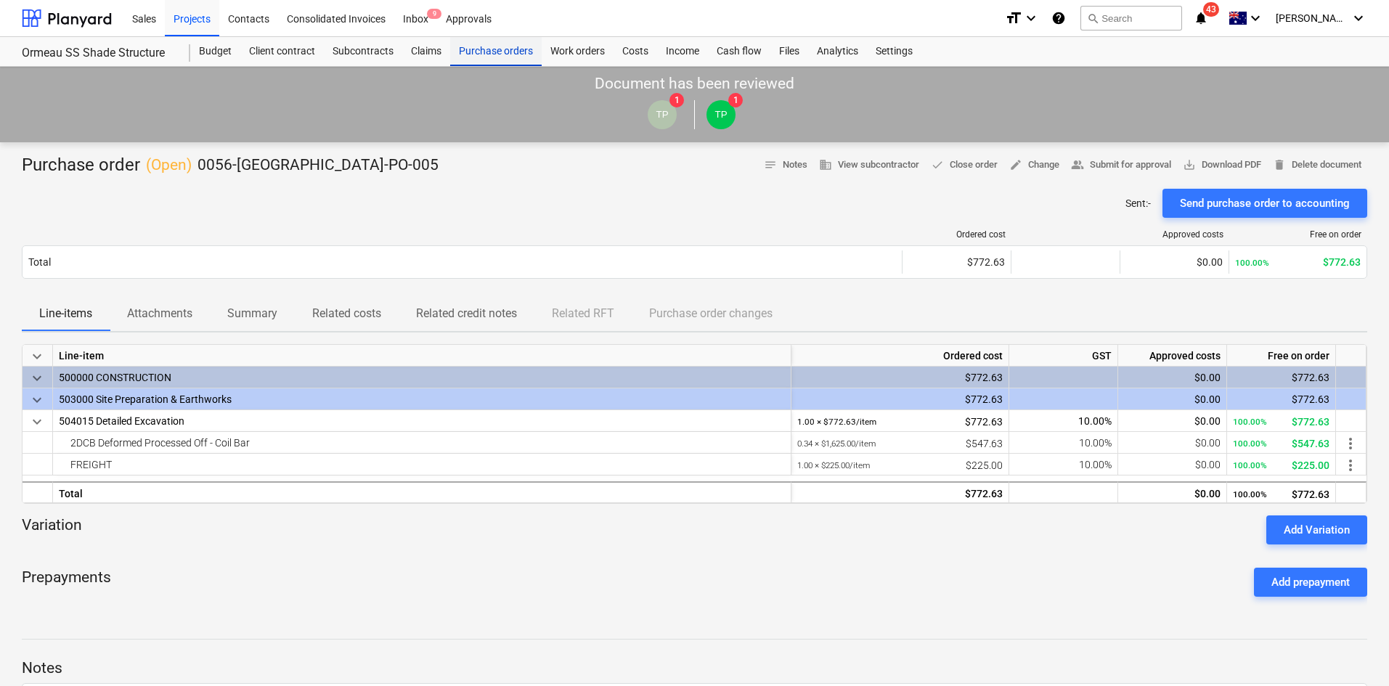
click at [505, 44] on div "Purchase orders" at bounding box center [496, 51] width 92 height 29
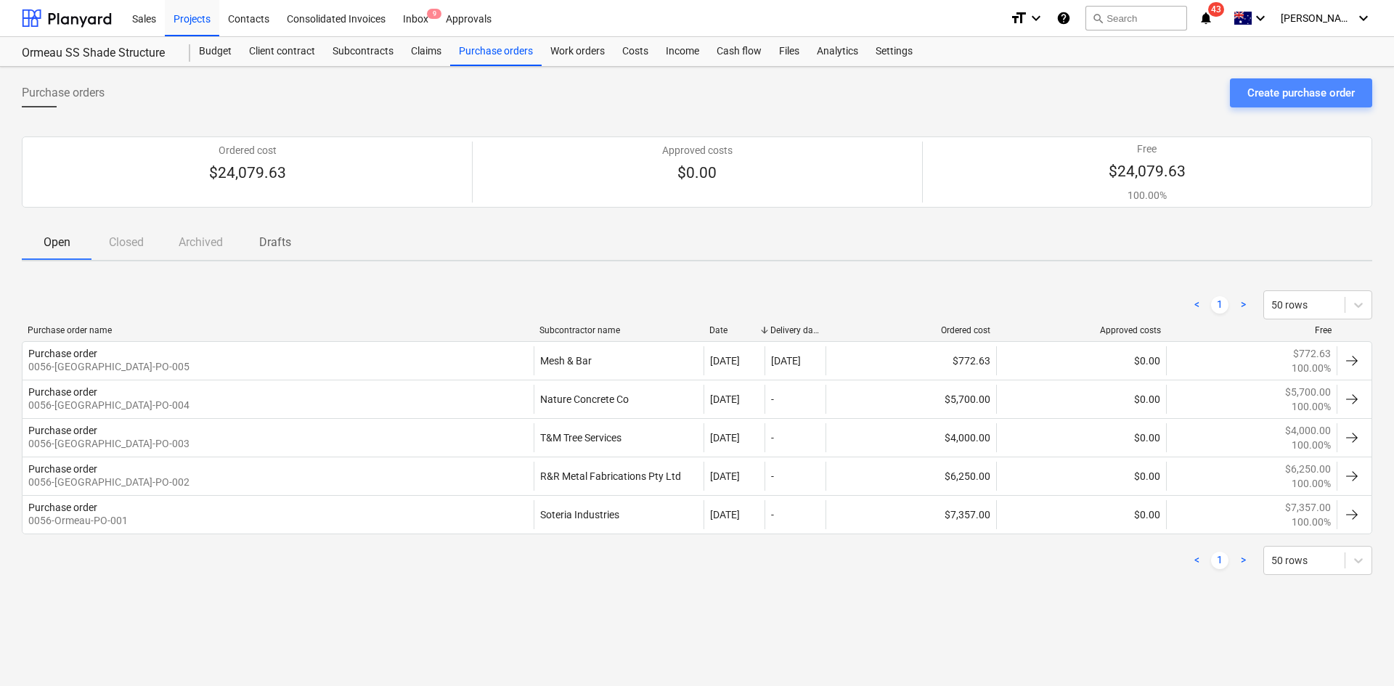
click at [1317, 92] on div "Create purchase order" at bounding box center [1301, 93] width 107 height 19
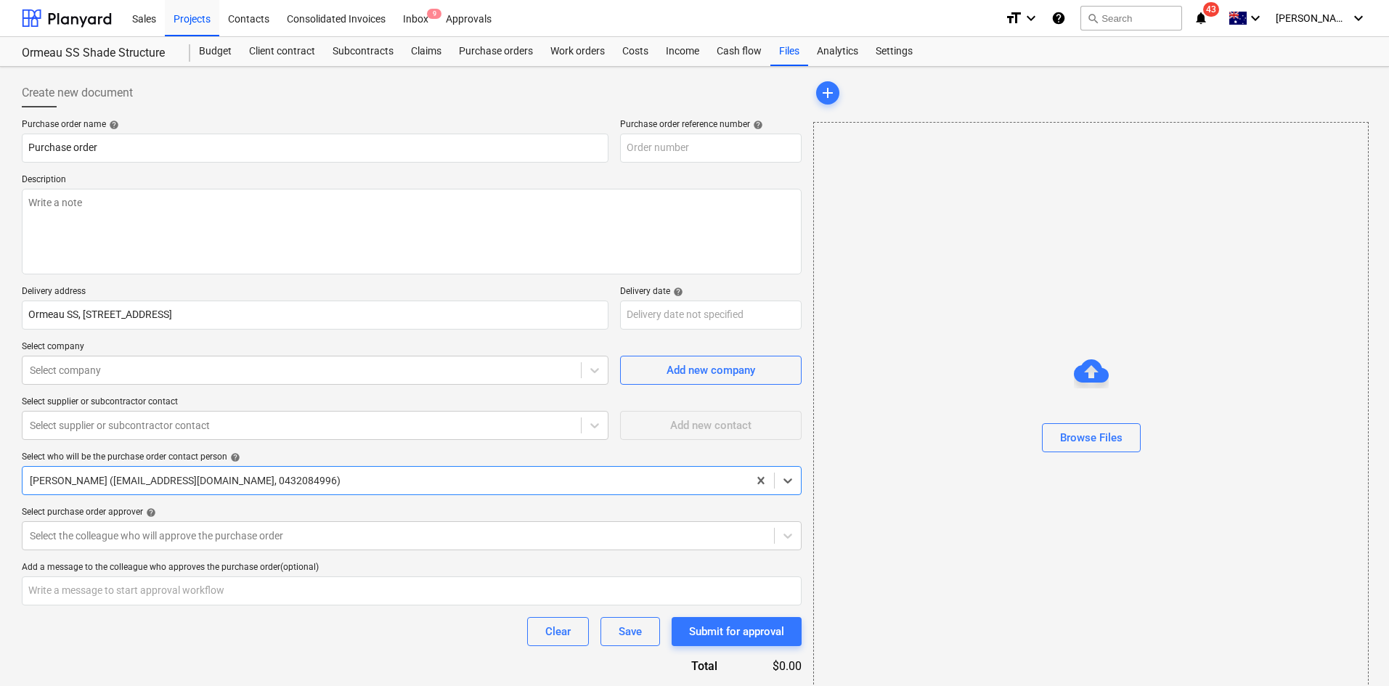
type textarea "x"
type input "0056-[GEOGRAPHIC_DATA]-PO-006"
click at [1097, 439] on div "Browse Files" at bounding box center [1091, 437] width 62 height 19
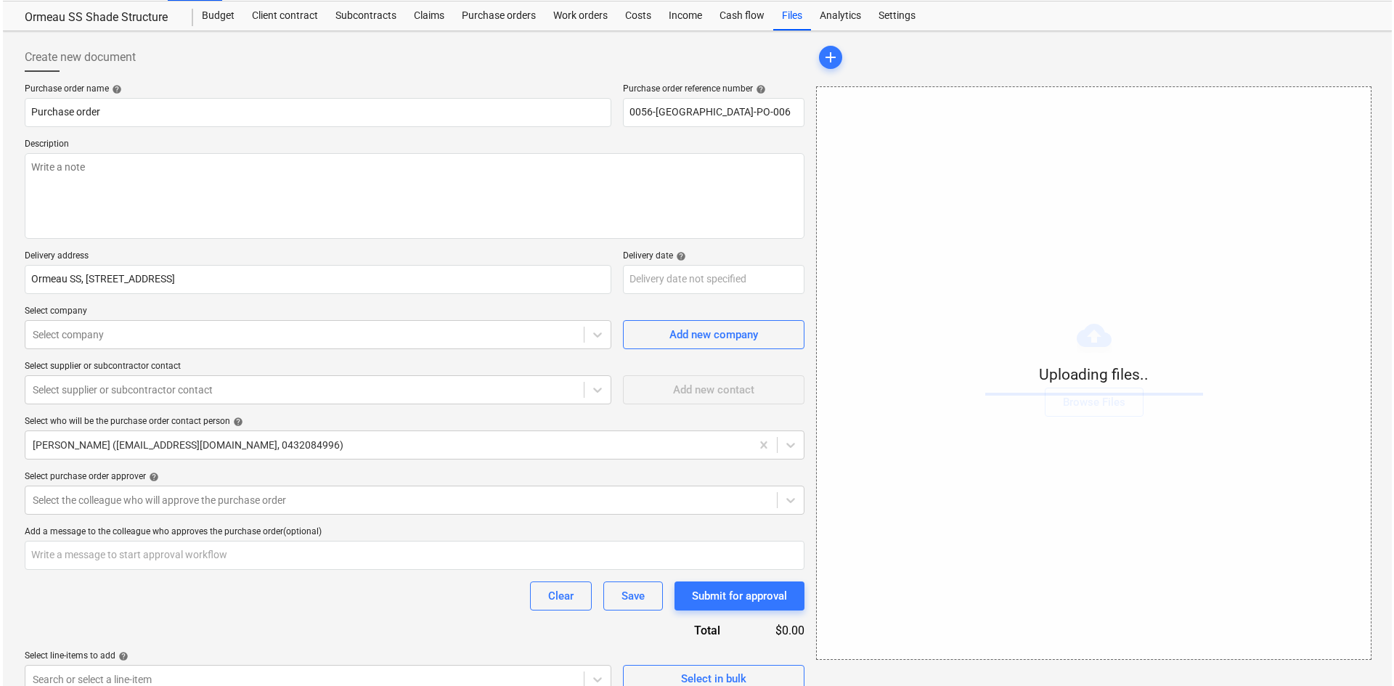
scroll to position [55, 0]
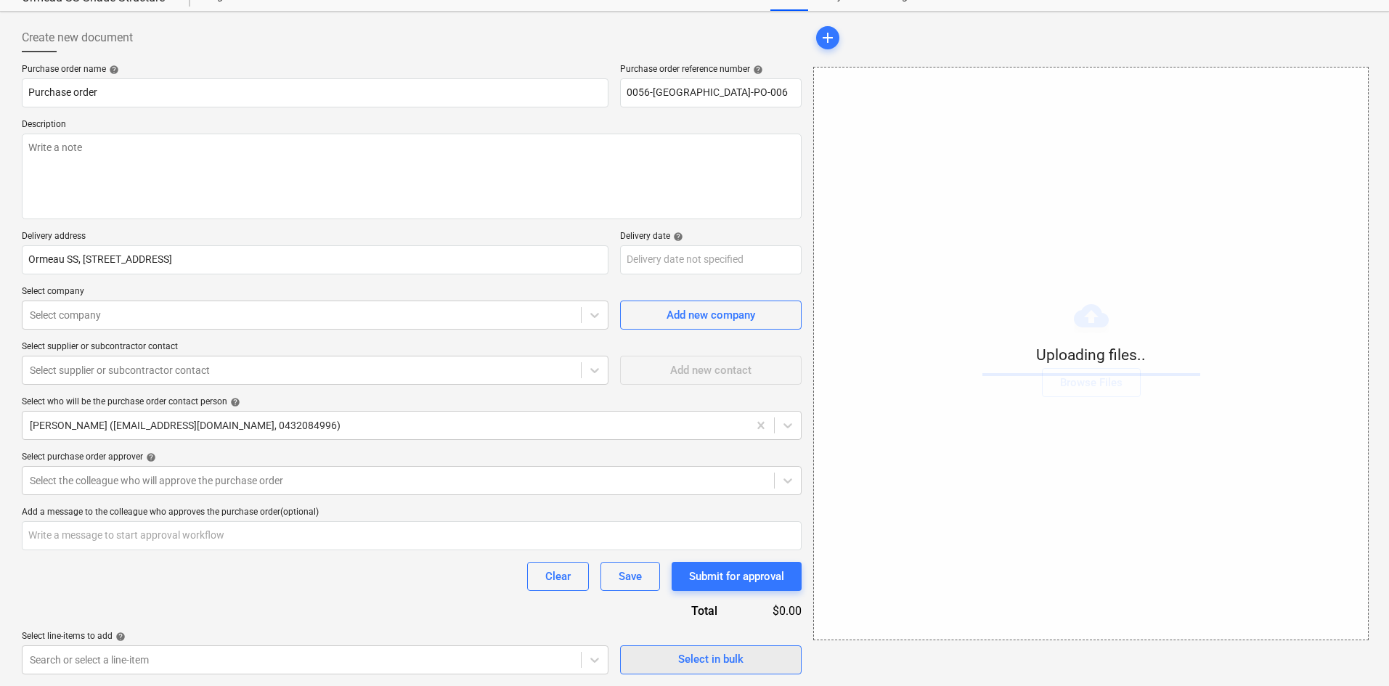
click at [692, 662] on div "Select in bulk" at bounding box center [710, 659] width 65 height 19
type textarea "x"
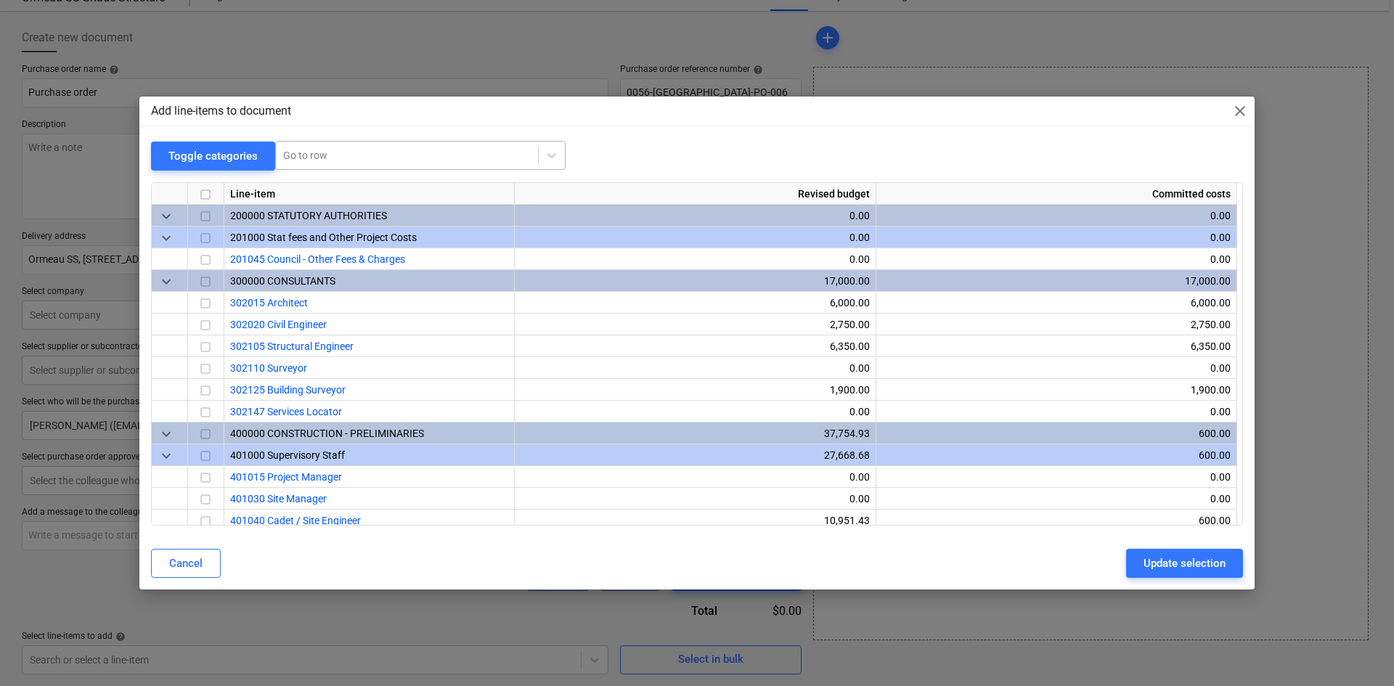
click at [293, 156] on div at bounding box center [407, 155] width 248 height 15
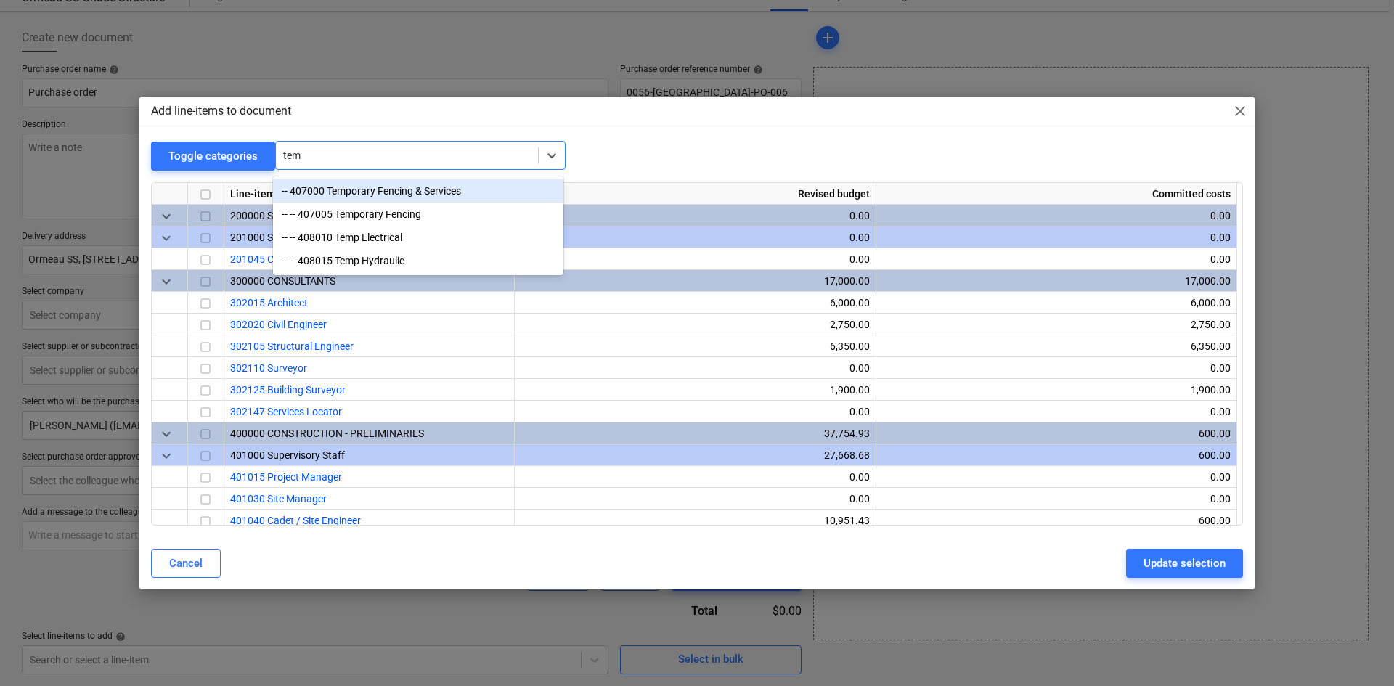
type input "temp"
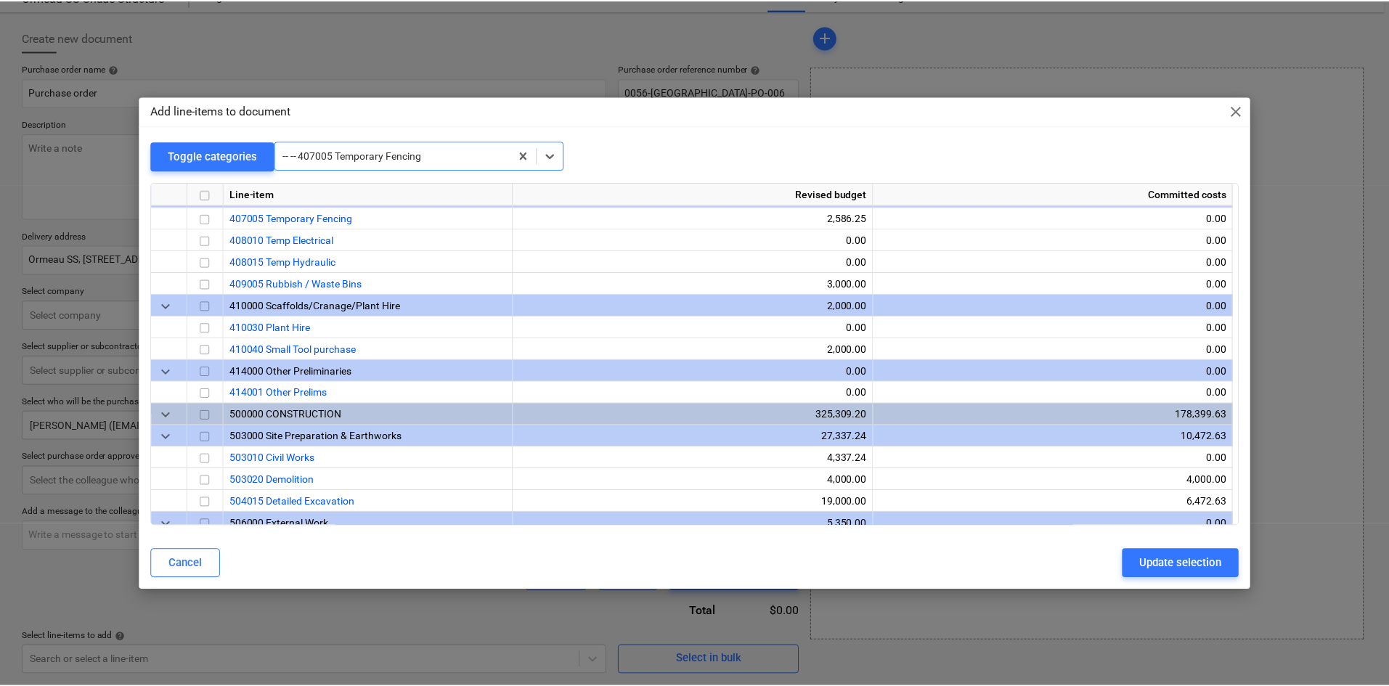
scroll to position [697, 0]
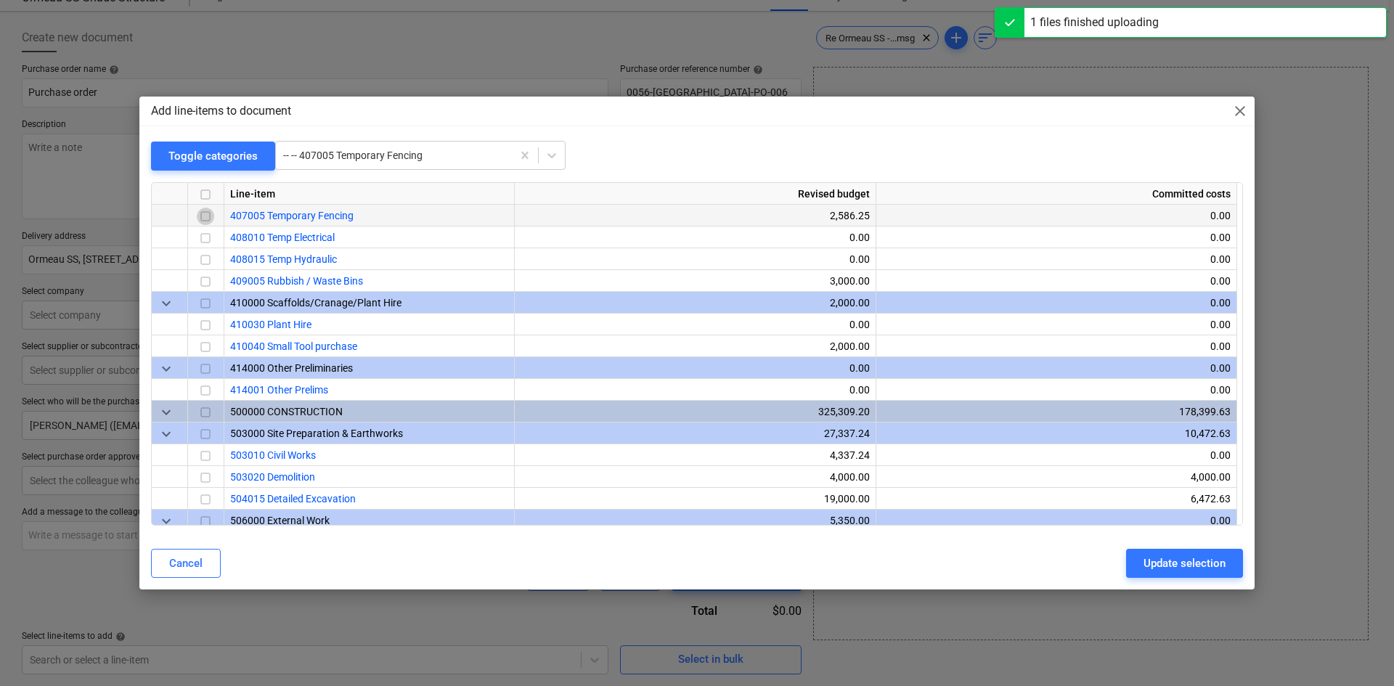
click at [206, 214] on input "checkbox" at bounding box center [205, 216] width 17 height 17
click at [1157, 556] on div "Update selection" at bounding box center [1185, 563] width 82 height 19
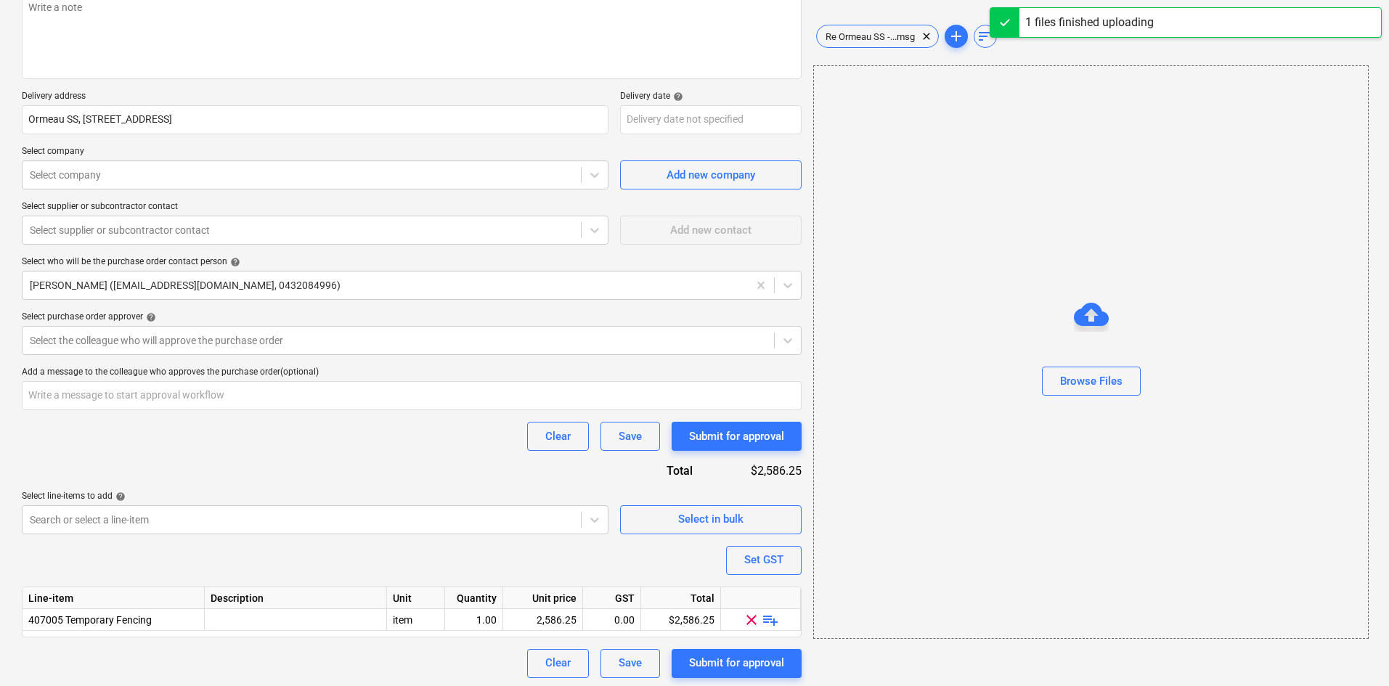
scroll to position [199, 0]
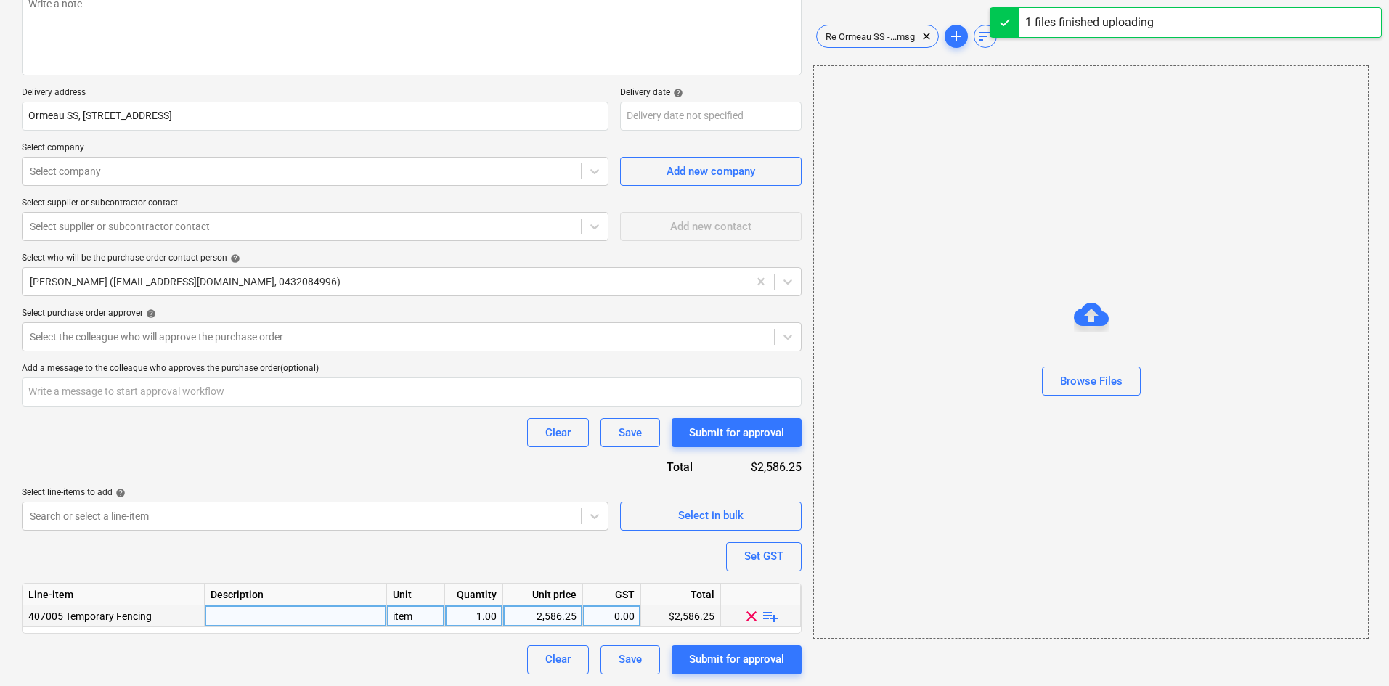
click at [775, 616] on span "playlist_add" at bounding box center [770, 615] width 17 height 17
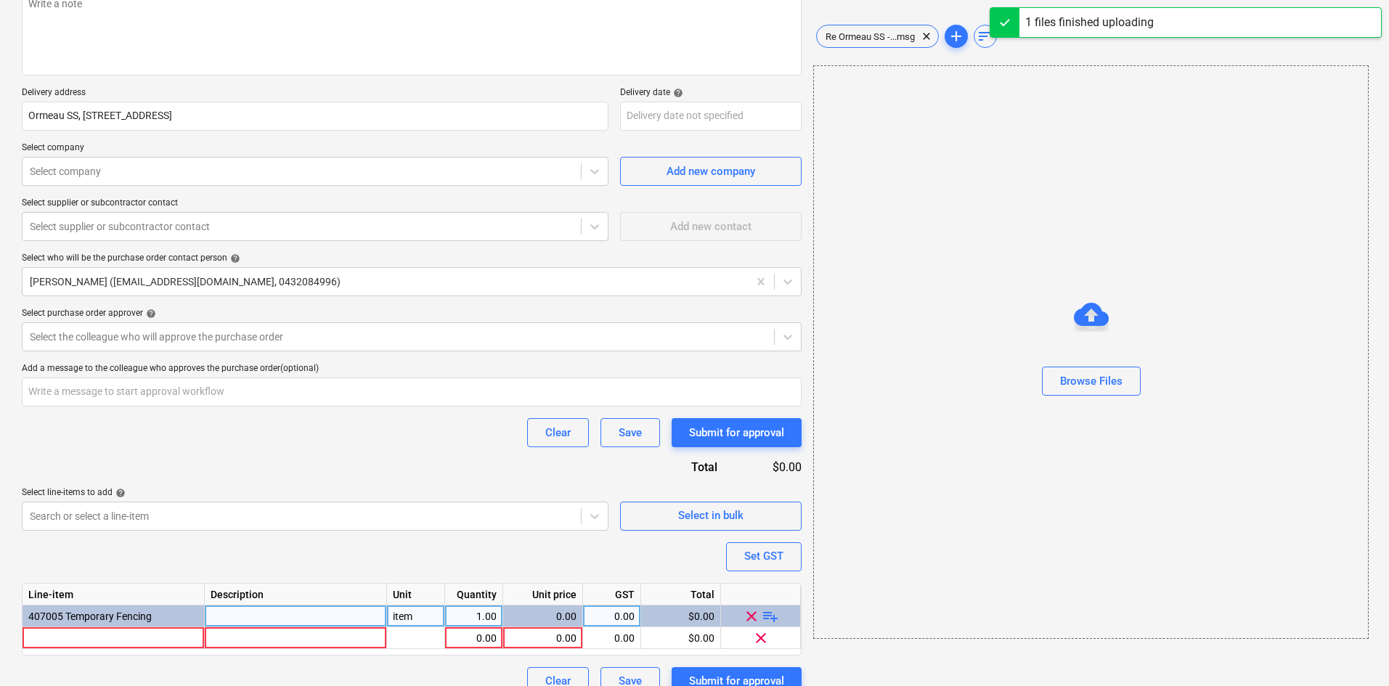
click at [775, 616] on span "playlist_add" at bounding box center [770, 615] width 17 height 17
type textarea "x"
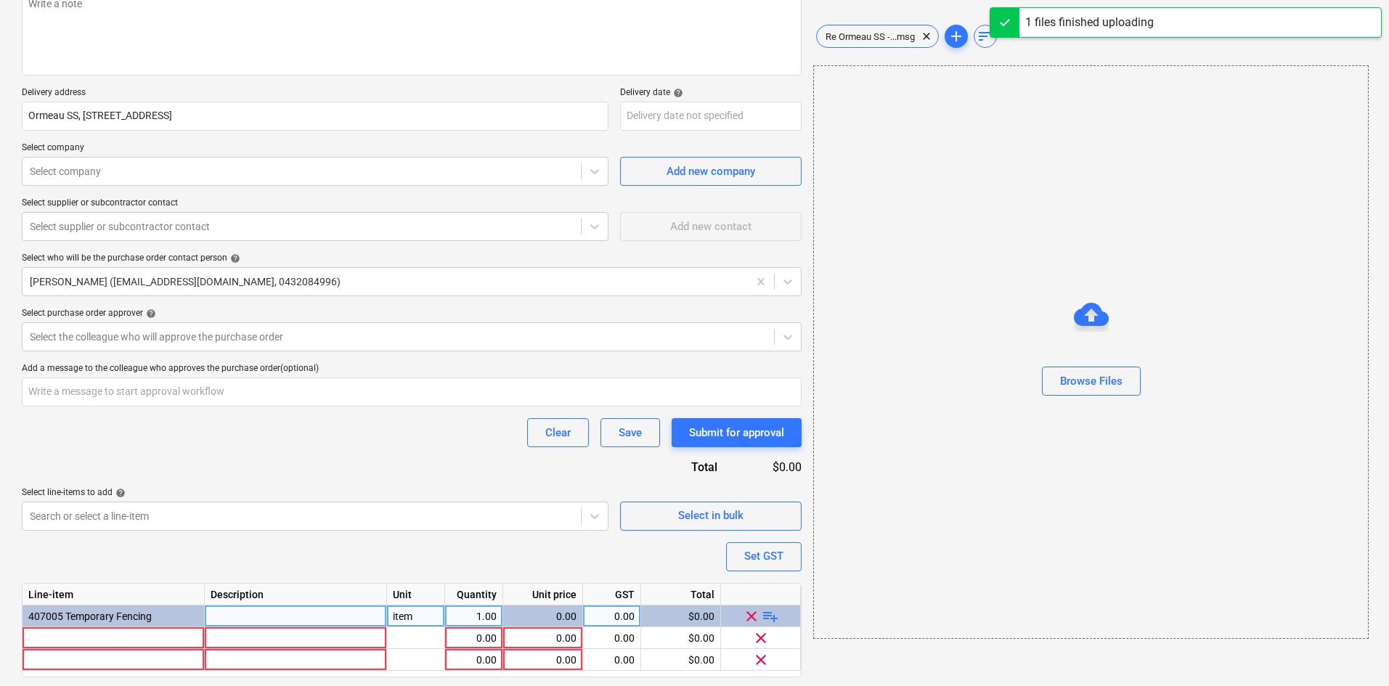
scroll to position [243, 0]
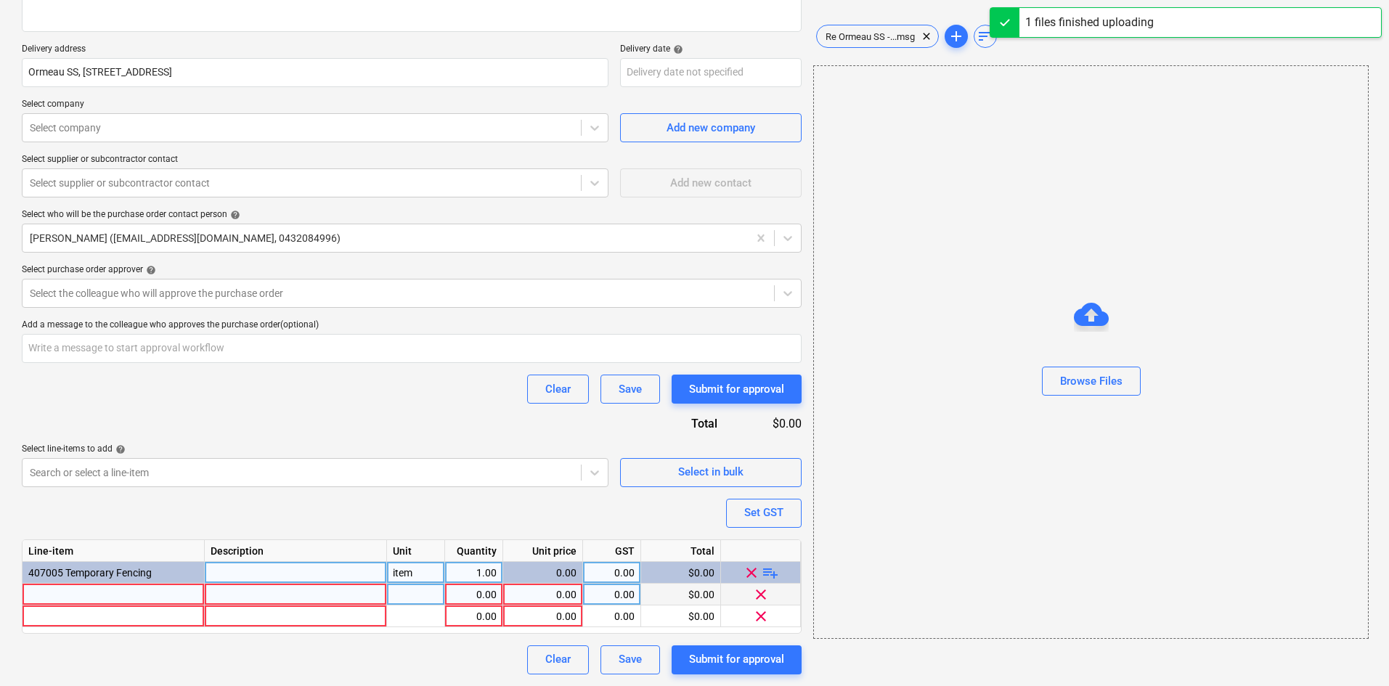
click at [81, 597] on div at bounding box center [114, 595] width 182 height 22
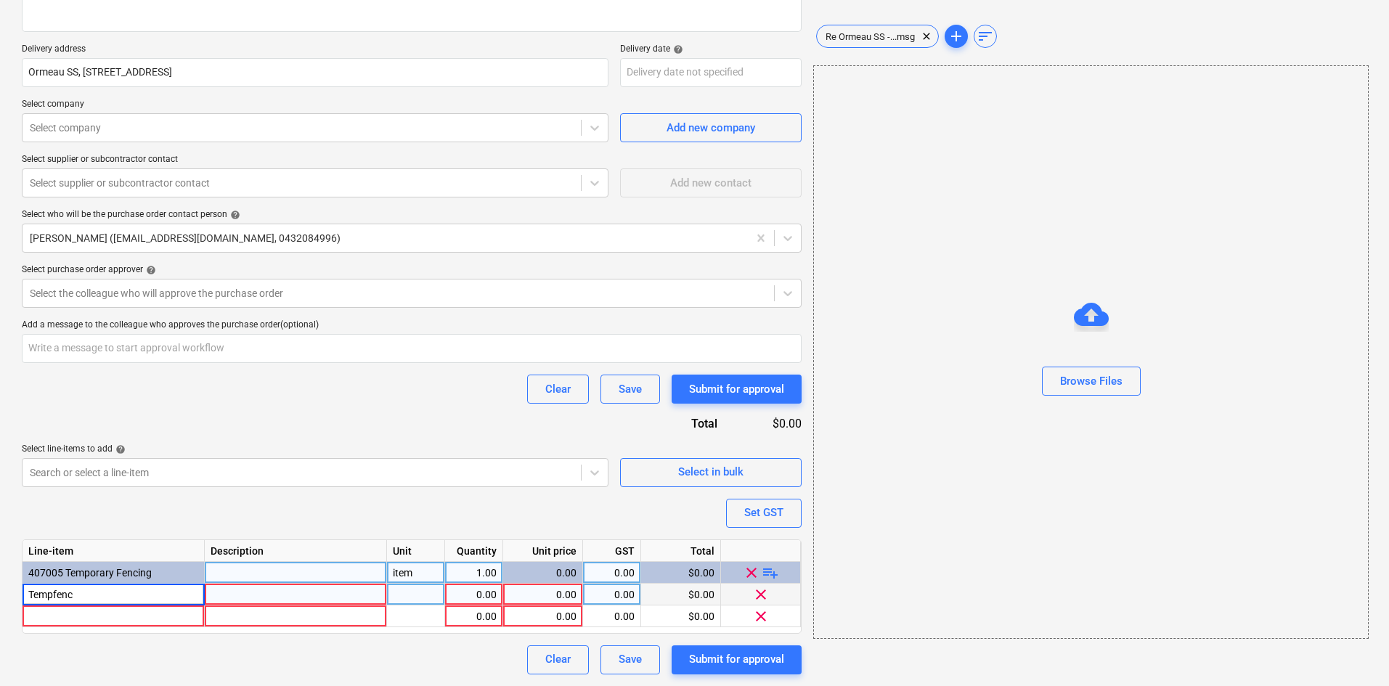
type input "Tempfence"
type textarea "x"
click at [407, 577] on div "item" at bounding box center [416, 573] width 58 height 22
click at [411, 587] on div "pcs" at bounding box center [416, 595] width 58 height 22
type input "item"
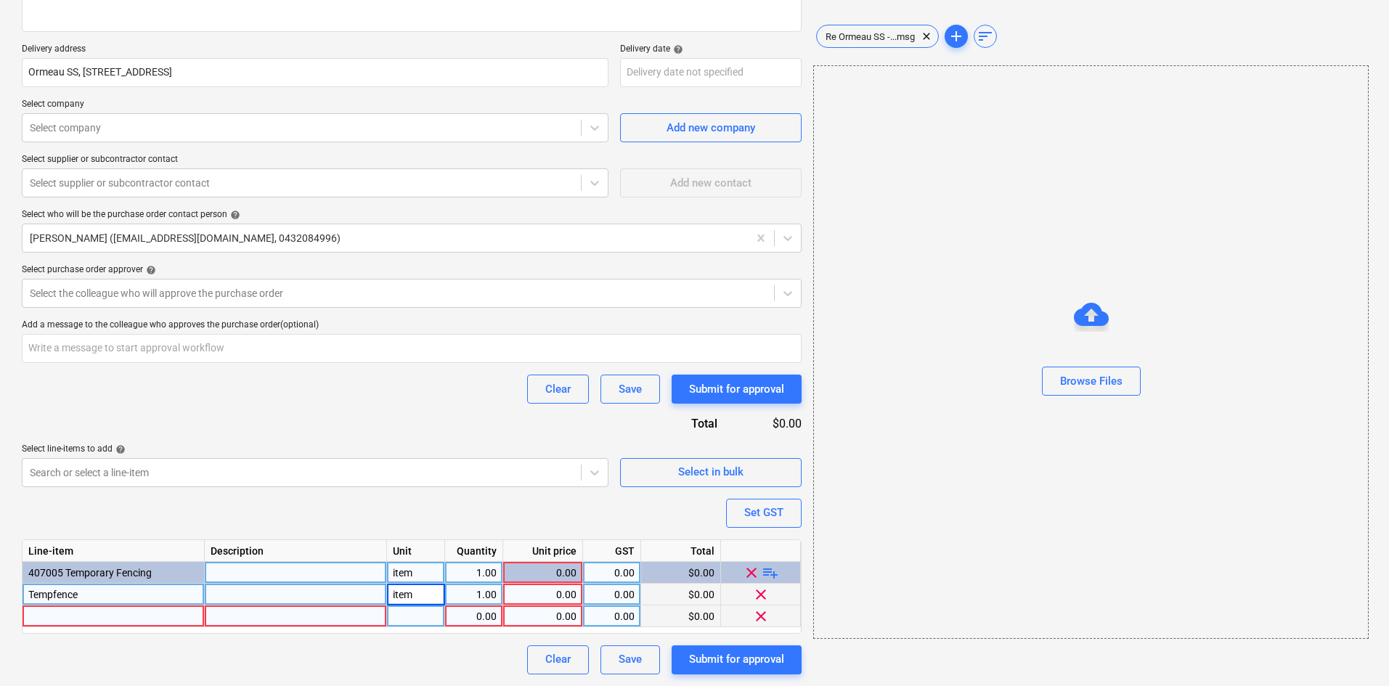
click at [415, 612] on div at bounding box center [416, 617] width 58 height 22
type textarea "x"
click at [271, 590] on div at bounding box center [296, 595] width 182 height 22
click at [168, 582] on div "407005 Temporary Fencing" at bounding box center [114, 573] width 182 height 22
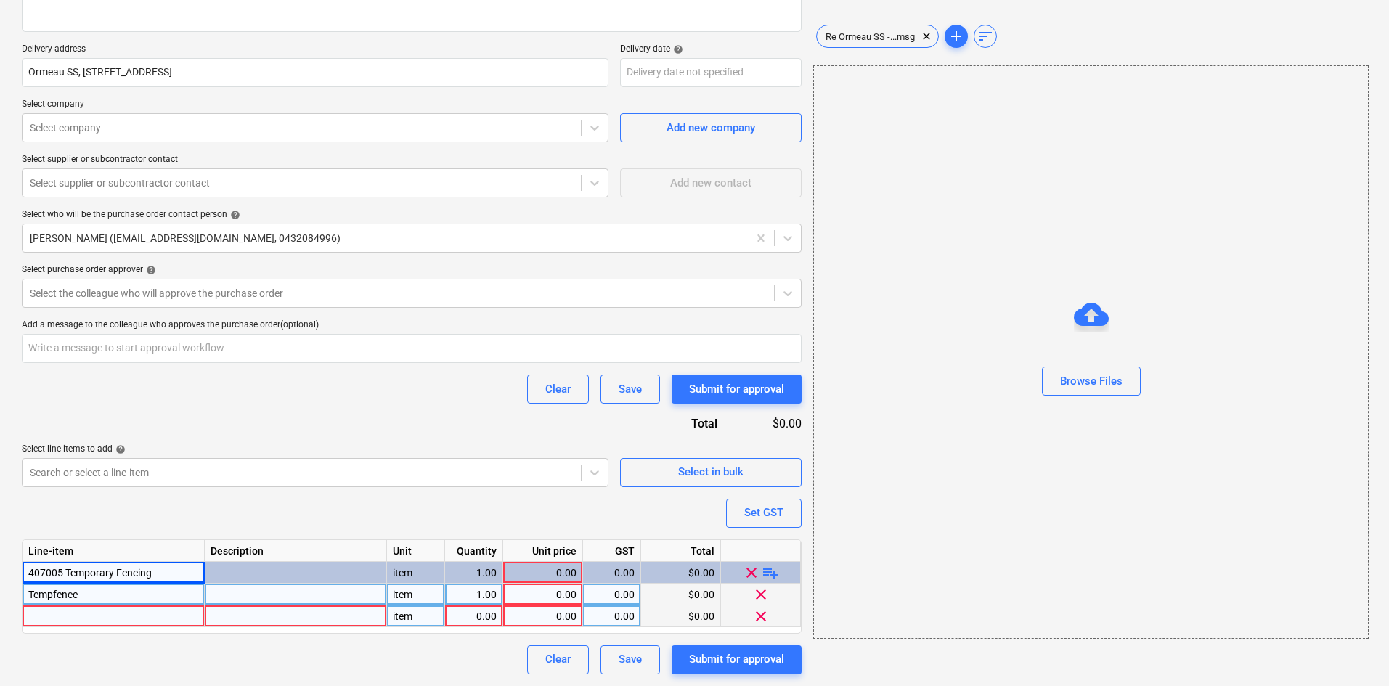
click at [121, 584] on div "Tempfence" at bounding box center [114, 595] width 182 height 22
click at [116, 593] on input "Tempfence" at bounding box center [114, 594] width 182 height 21
type input "Tempfence - 161lm approx."
type textarea "x"
drag, startPoint x: 57, startPoint y: 592, endPoint x: 334, endPoint y: 596, distance: 276.7
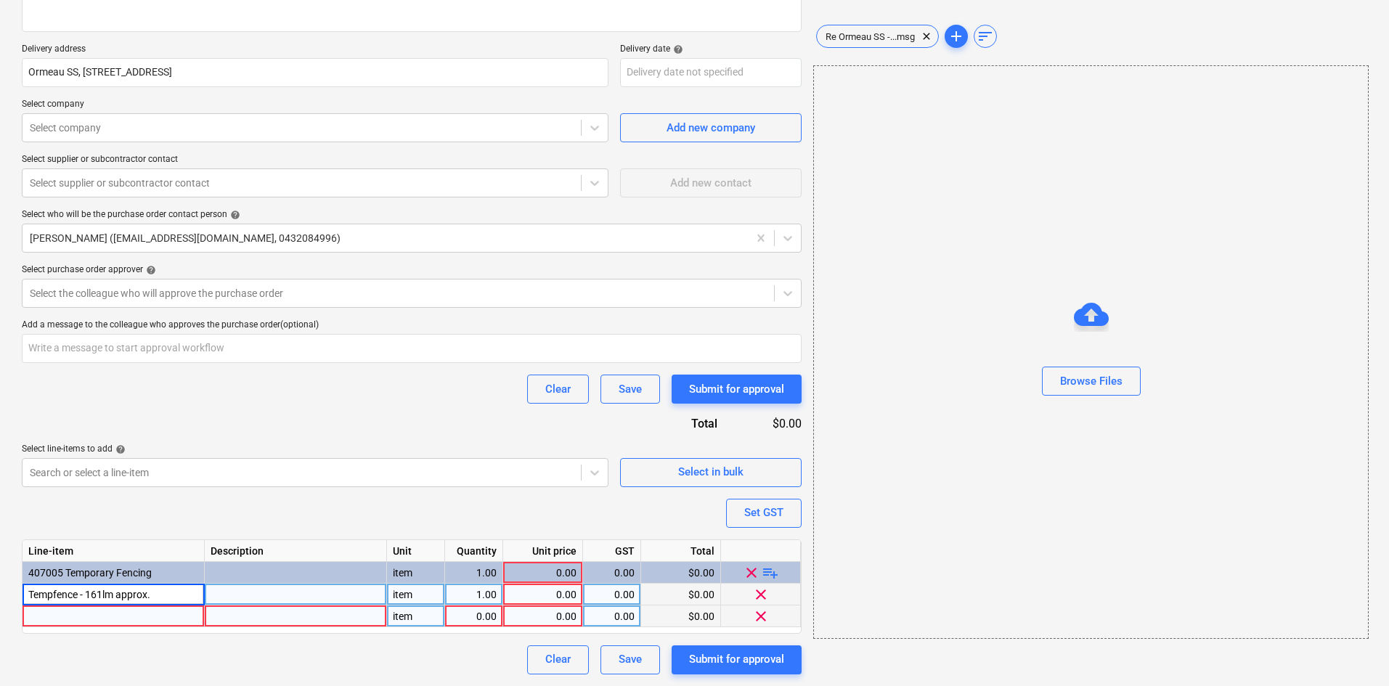
click at [293, 608] on div at bounding box center [296, 617] width 182 height 22
click at [554, 598] on div "0.00" at bounding box center [543, 595] width 68 height 22
type input "7.95"
type textarea "x"
click at [484, 598] on div "1.00" at bounding box center [474, 595] width 46 height 22
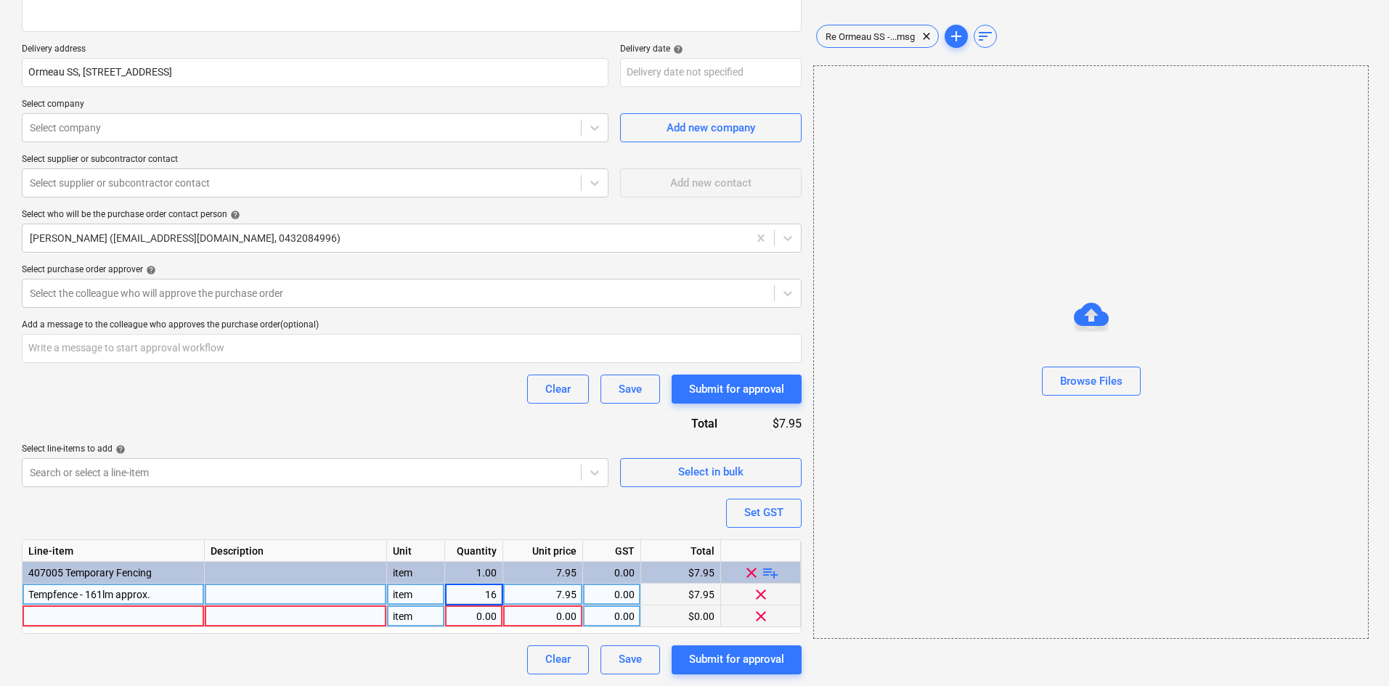
type input "161"
type textarea "x"
click at [325, 397] on div "Clear Save Submit for approval" at bounding box center [412, 389] width 780 height 29
click at [85, 617] on div at bounding box center [114, 617] width 182 height 22
type input "Bracing"
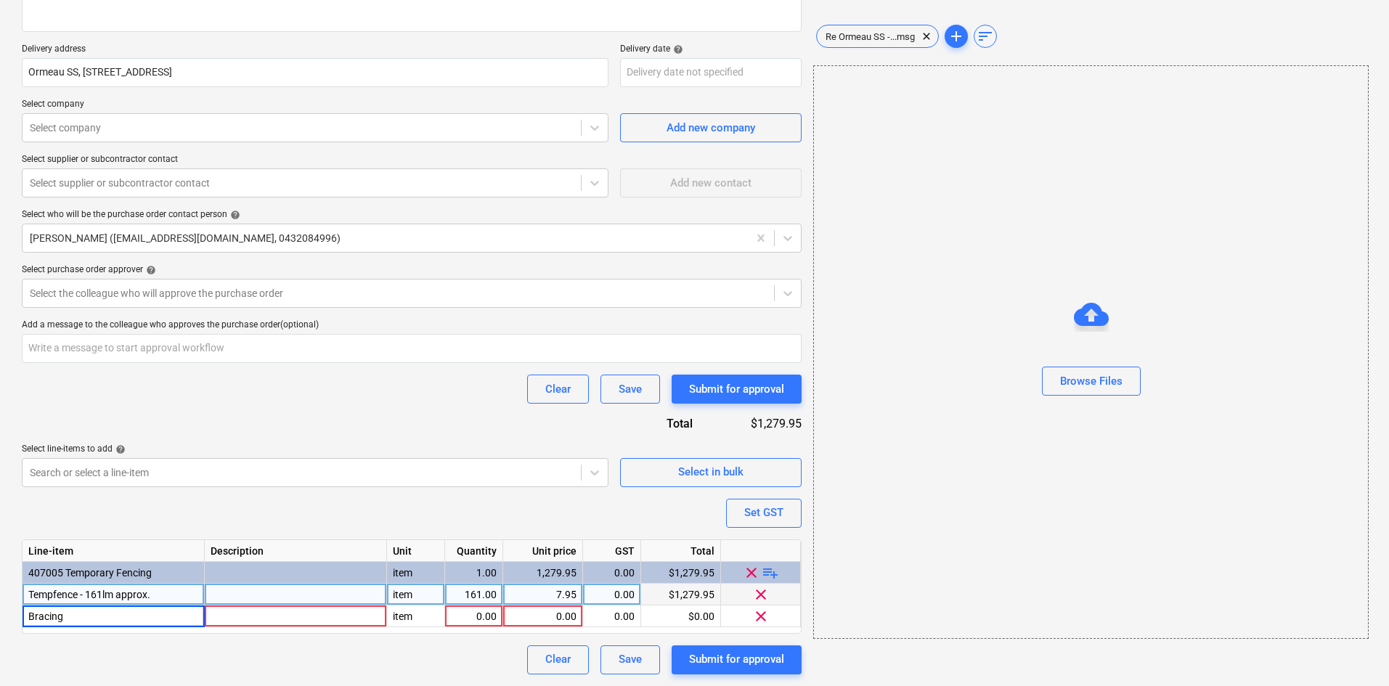
click at [449, 652] on div "Clear Save Submit for approval" at bounding box center [412, 660] width 780 height 29
click at [347, 414] on div "Purchase order name help Purchase order Purchase order reference number help 00…" at bounding box center [412, 276] width 780 height 798
click at [397, 396] on div "Clear Save Submit for approval" at bounding box center [412, 389] width 780 height 29
type textarea "x"
click at [490, 620] on div "0.00" at bounding box center [474, 617] width 46 height 22
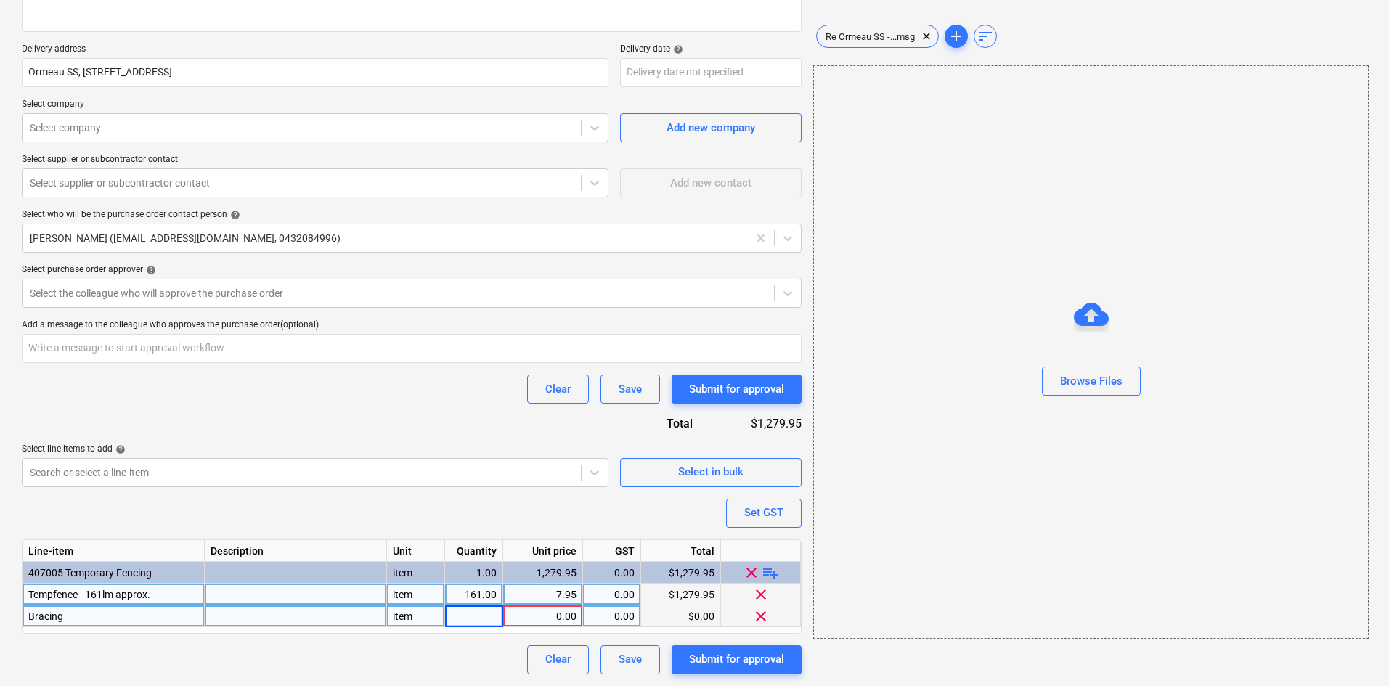
type input "7"
type textarea "x"
type input "80.5"
type textarea "x"
click at [548, 617] on div "0.00" at bounding box center [543, 617] width 68 height 22
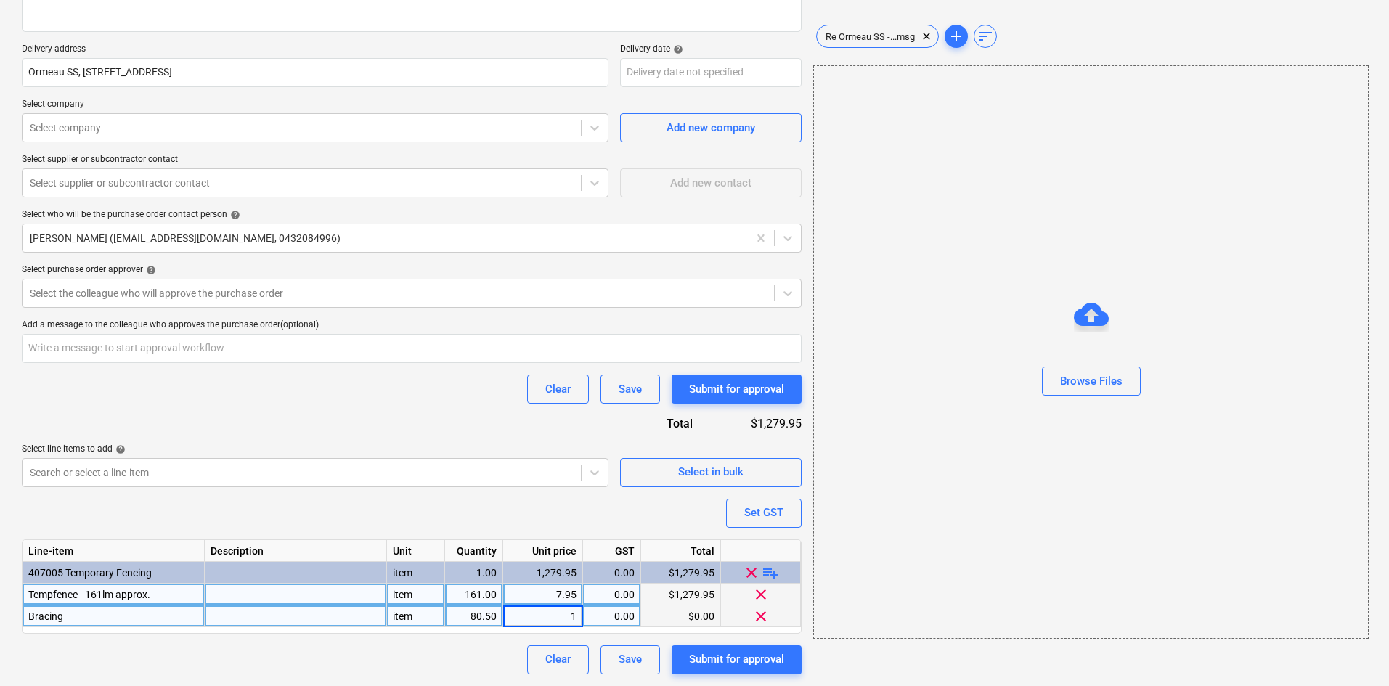
type input "15"
click at [470, 412] on div "Purchase order name help Purchase order Purchase order reference number help 00…" at bounding box center [412, 276] width 780 height 798
click at [325, 394] on div "Clear Save Submit for approval" at bounding box center [412, 389] width 780 height 29
type textarea "x"
click at [482, 615] on div "80.50" at bounding box center [474, 617] width 46 height 22
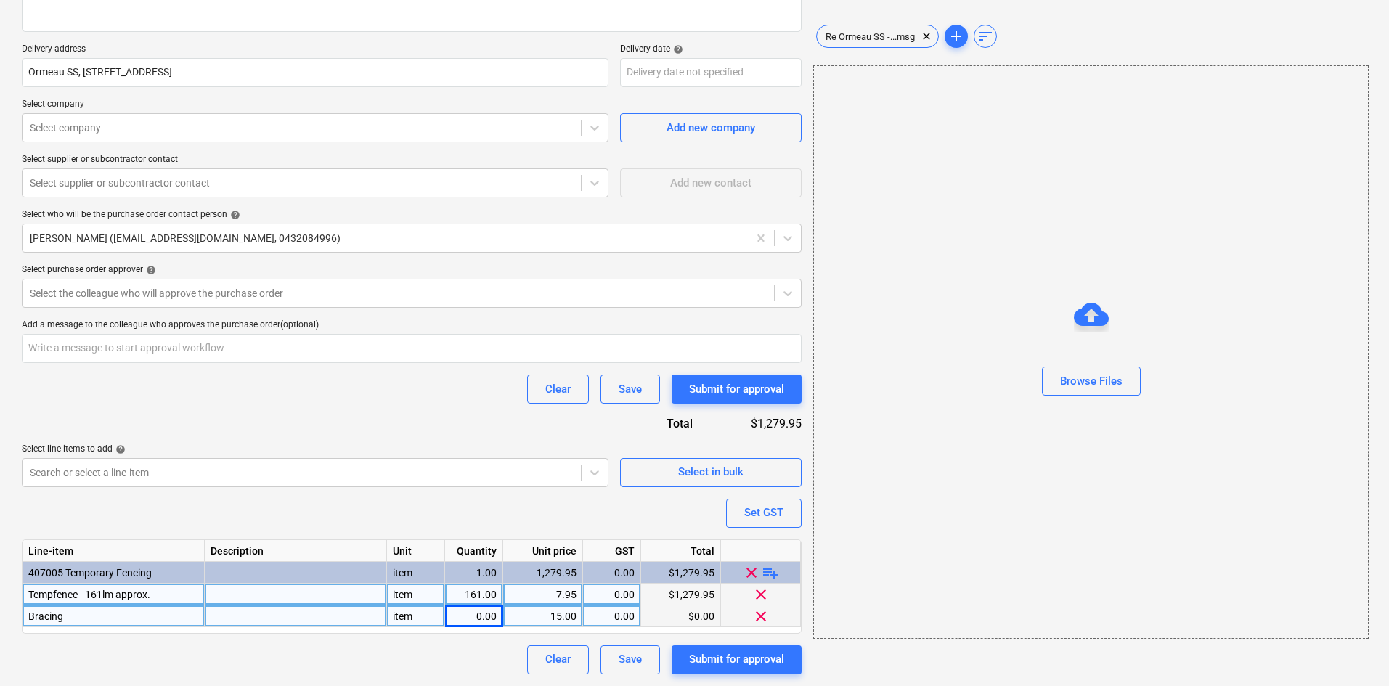
click at [483, 614] on div "0.00" at bounding box center [474, 617] width 46 height 22
type textarea "x"
type input "33"
click at [221, 614] on div at bounding box center [296, 617] width 182 height 22
click at [442, 426] on div "Purchase order name help Purchase order Purchase order reference number help 00…" at bounding box center [412, 276] width 780 height 798
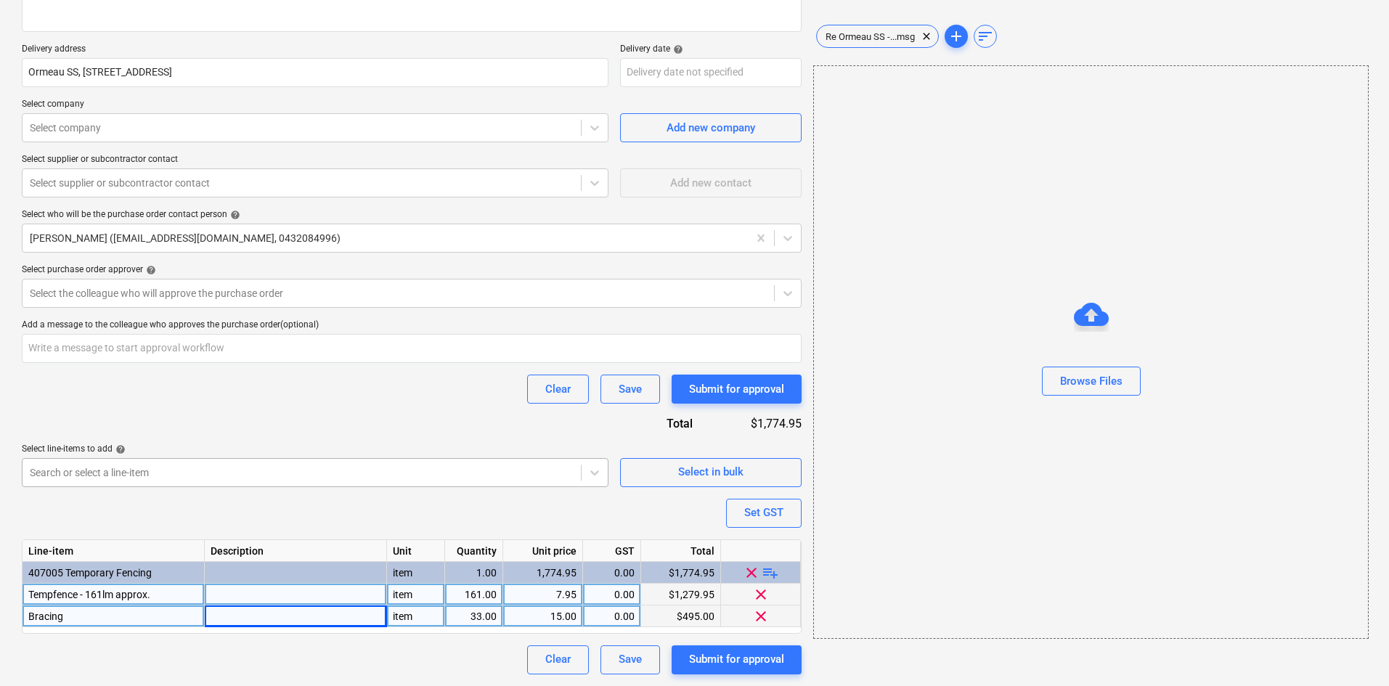
type textarea "x"
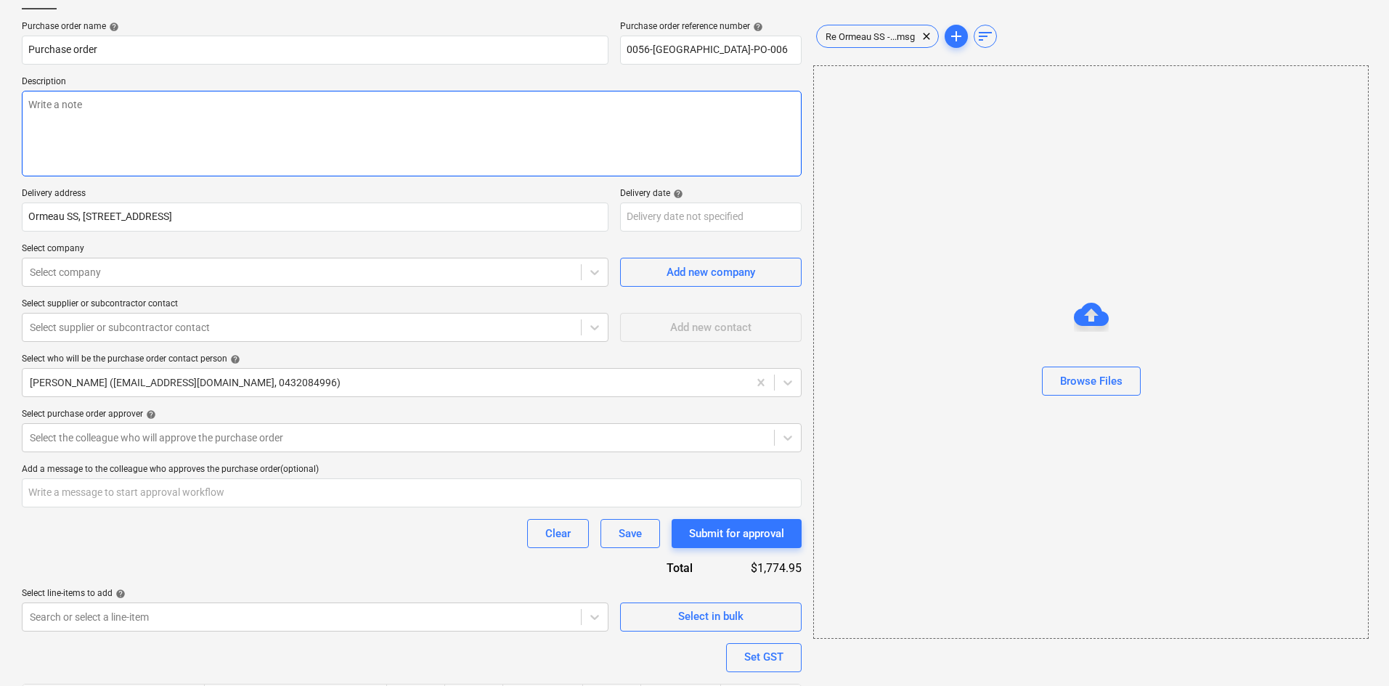
scroll to position [97, 0]
click at [113, 266] on div at bounding box center [302, 273] width 544 height 15
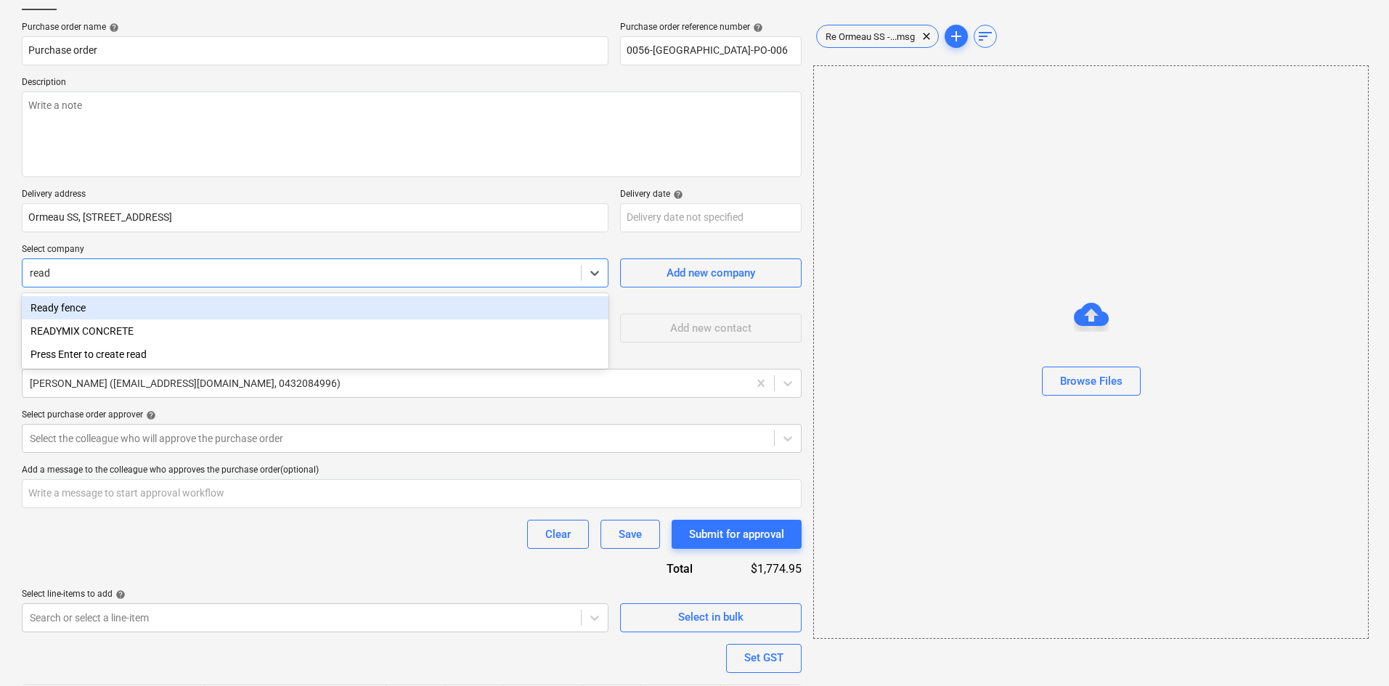
type input "ready"
type textarea "x"
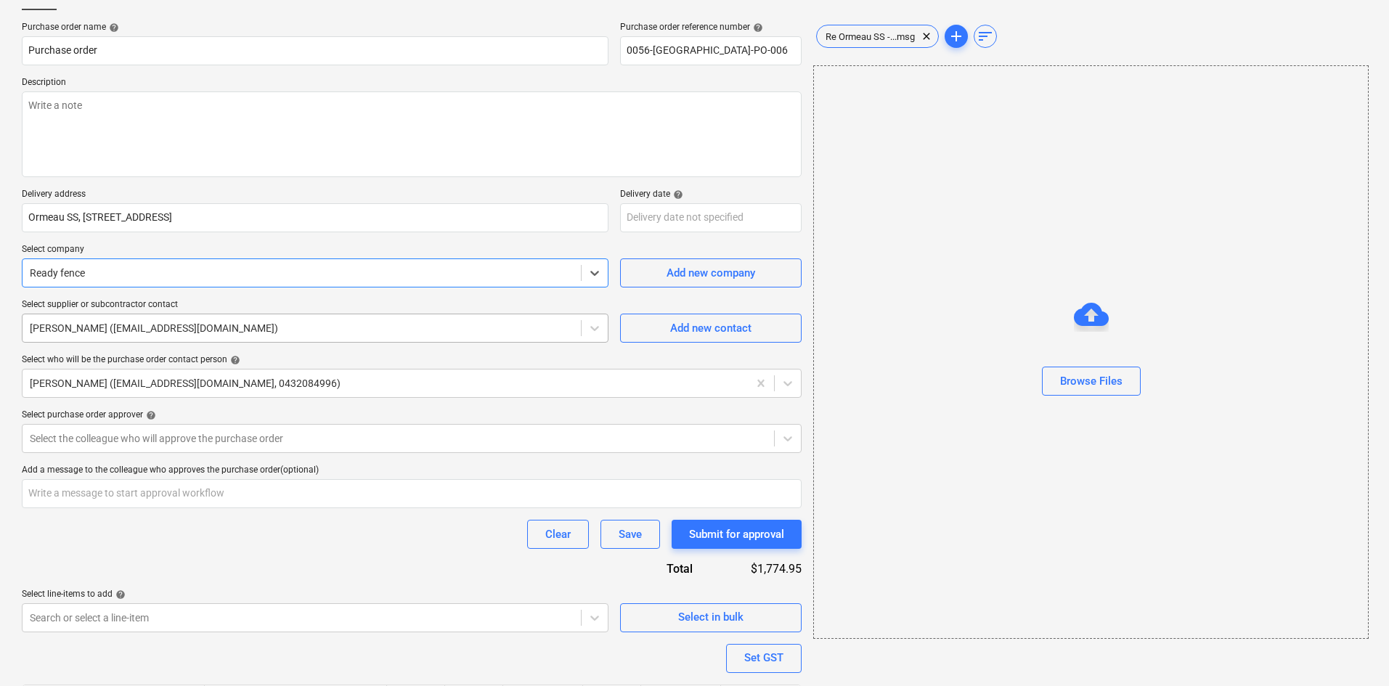
click at [119, 324] on div at bounding box center [302, 328] width 544 height 15
click at [147, 327] on div at bounding box center [302, 328] width 544 height 15
click at [730, 320] on div "Add new contact" at bounding box center [710, 328] width 81 height 19
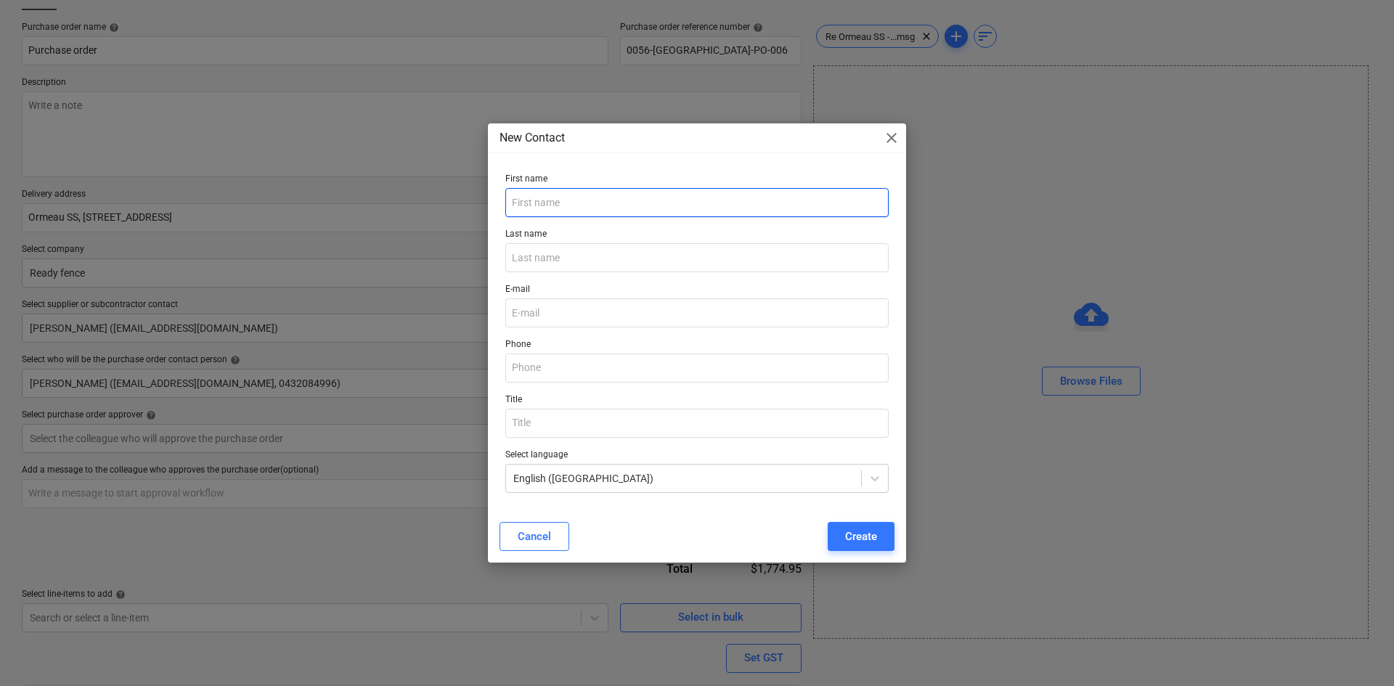
click at [532, 217] on div "First name" at bounding box center [697, 195] width 395 height 55
click at [535, 203] on input "text" at bounding box center [696, 202] width 383 height 29
click at [548, 203] on input "text" at bounding box center [696, 202] width 383 height 29
type textarea "x"
paste input "Graeme"
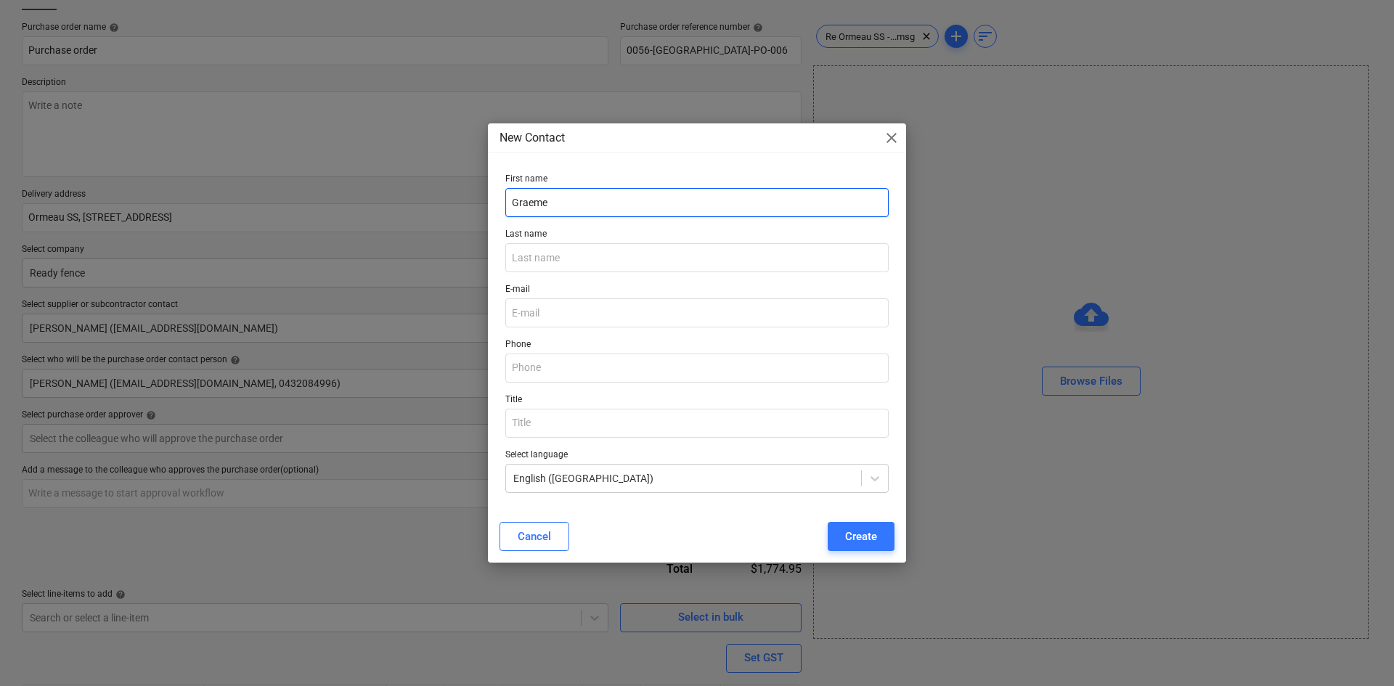
type input "Graeme"
type textarea "x"
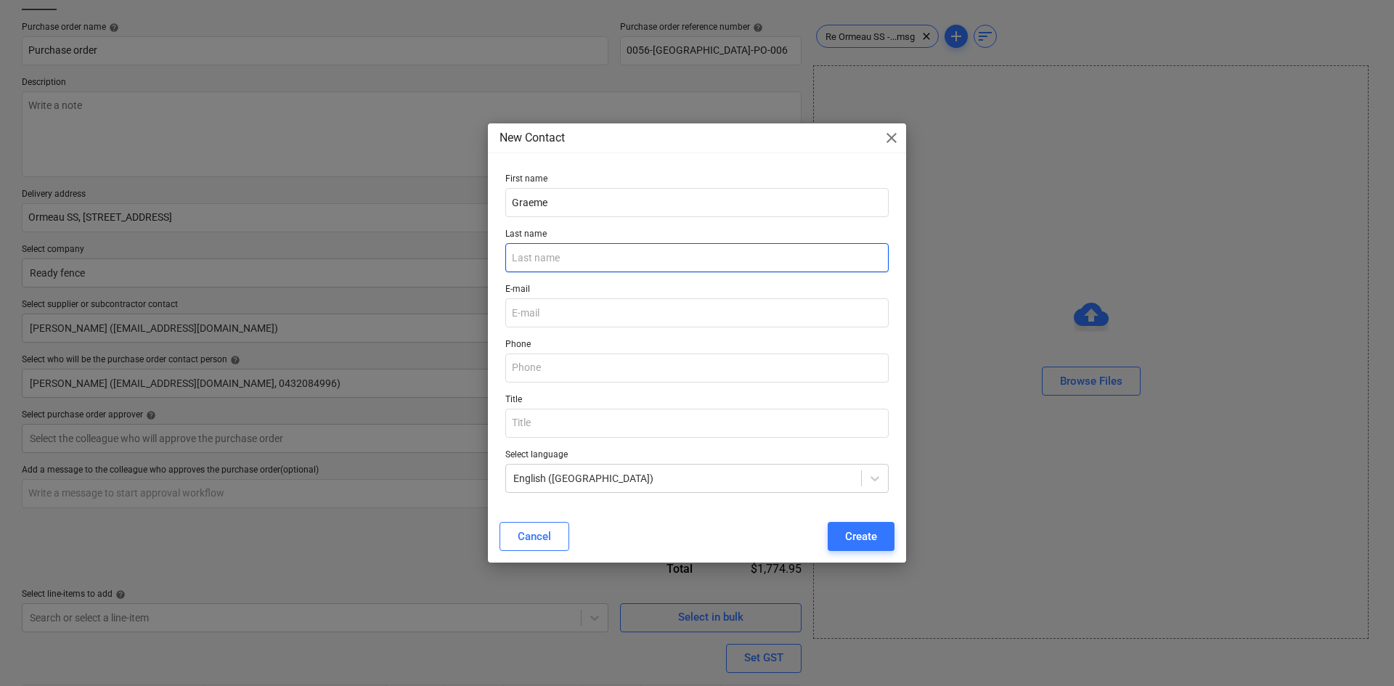
click at [560, 262] on input "text" at bounding box center [696, 257] width 383 height 29
paste input "Overgaard"
type input "Overgaard"
type textarea "x"
type input "Overgaard"
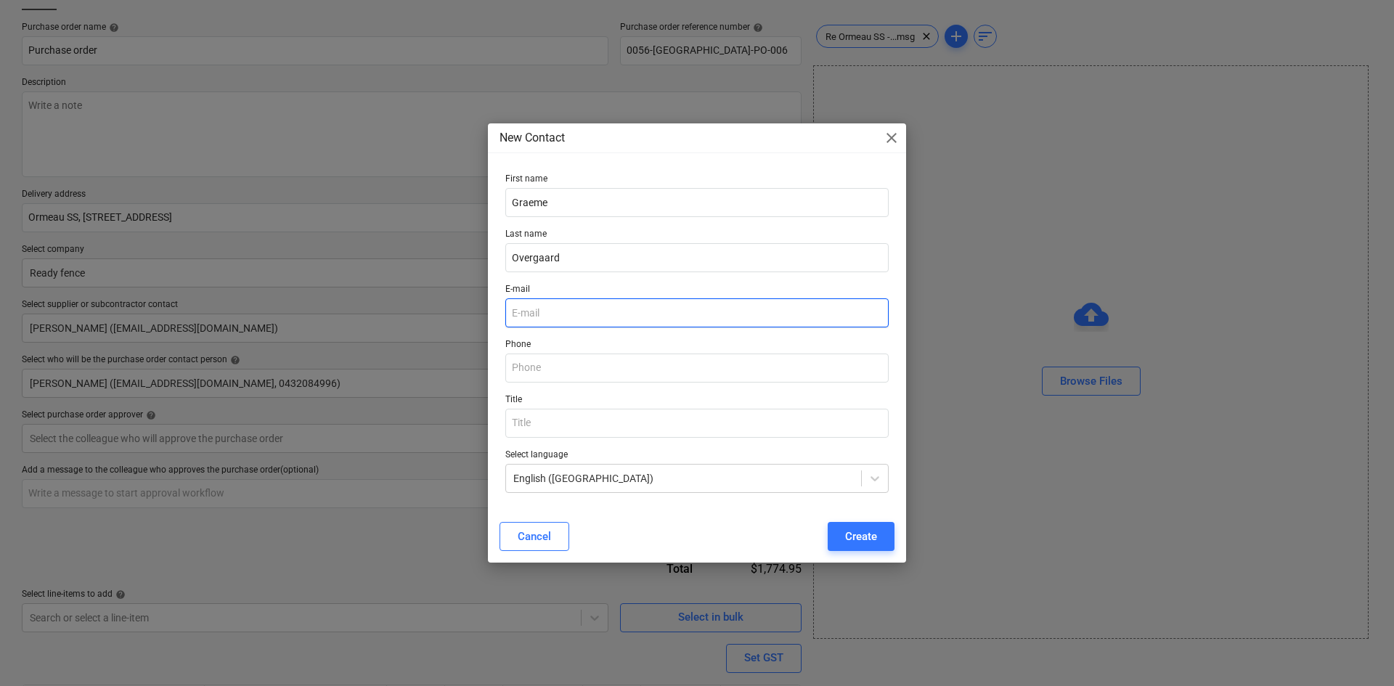
click at [569, 318] on input "email" at bounding box center [696, 312] width 383 height 29
type textarea "x"
click at [582, 318] on input "email" at bounding box center [696, 312] width 383 height 29
paste input "[EMAIL_ADDRESS][DOMAIN_NAME]"
type input "[EMAIL_ADDRESS][DOMAIN_NAME]"
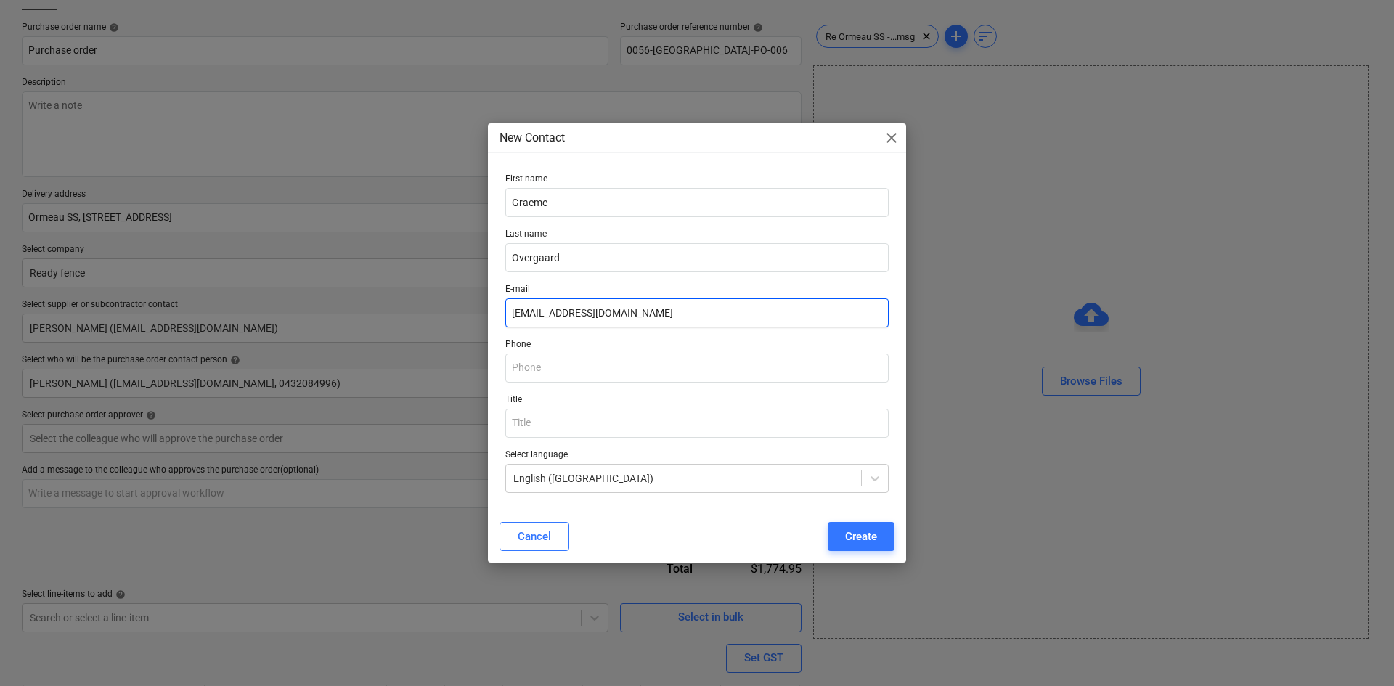
type textarea "x"
type input "[EMAIL_ADDRESS][DOMAIN_NAME]"
click at [548, 432] on input "text" at bounding box center [696, 423] width 383 height 29
click at [580, 423] on input "text" at bounding box center [696, 423] width 383 height 29
click at [601, 404] on p "Title" at bounding box center [696, 401] width 383 height 15
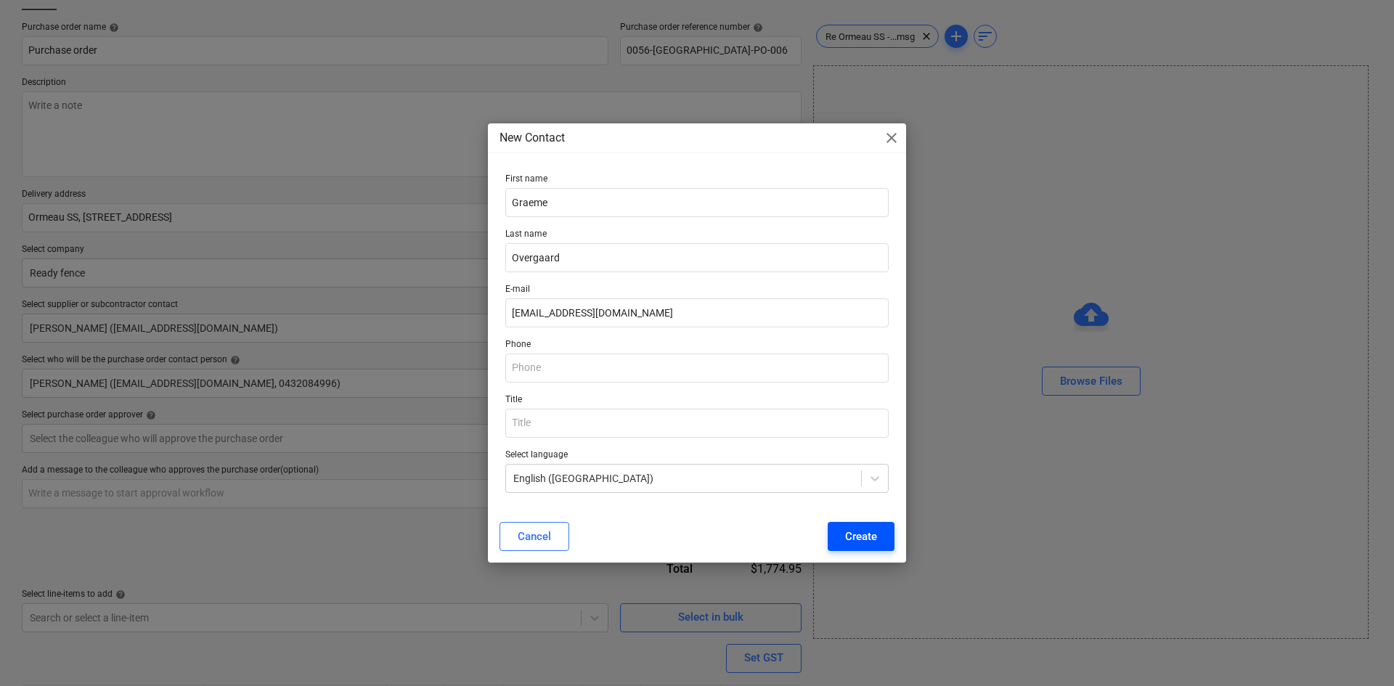
click at [866, 540] on div "Create" at bounding box center [861, 536] width 32 height 19
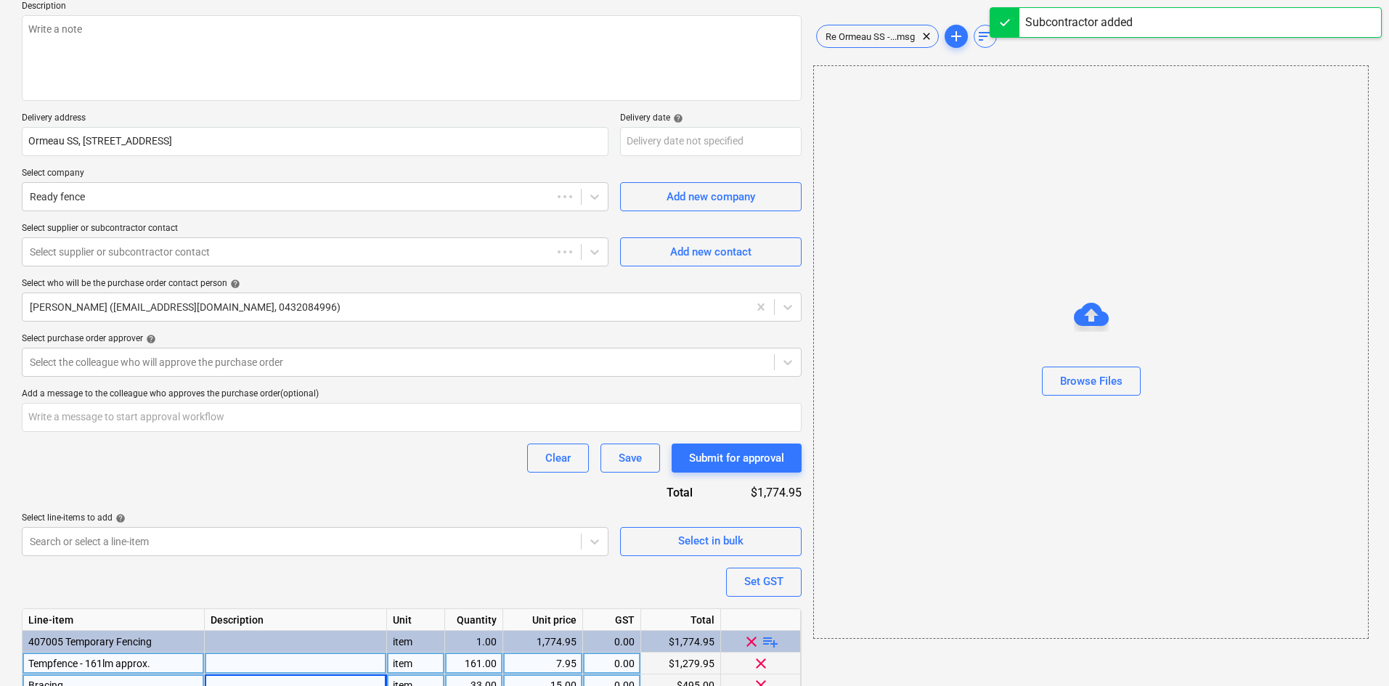
scroll to position [243, 0]
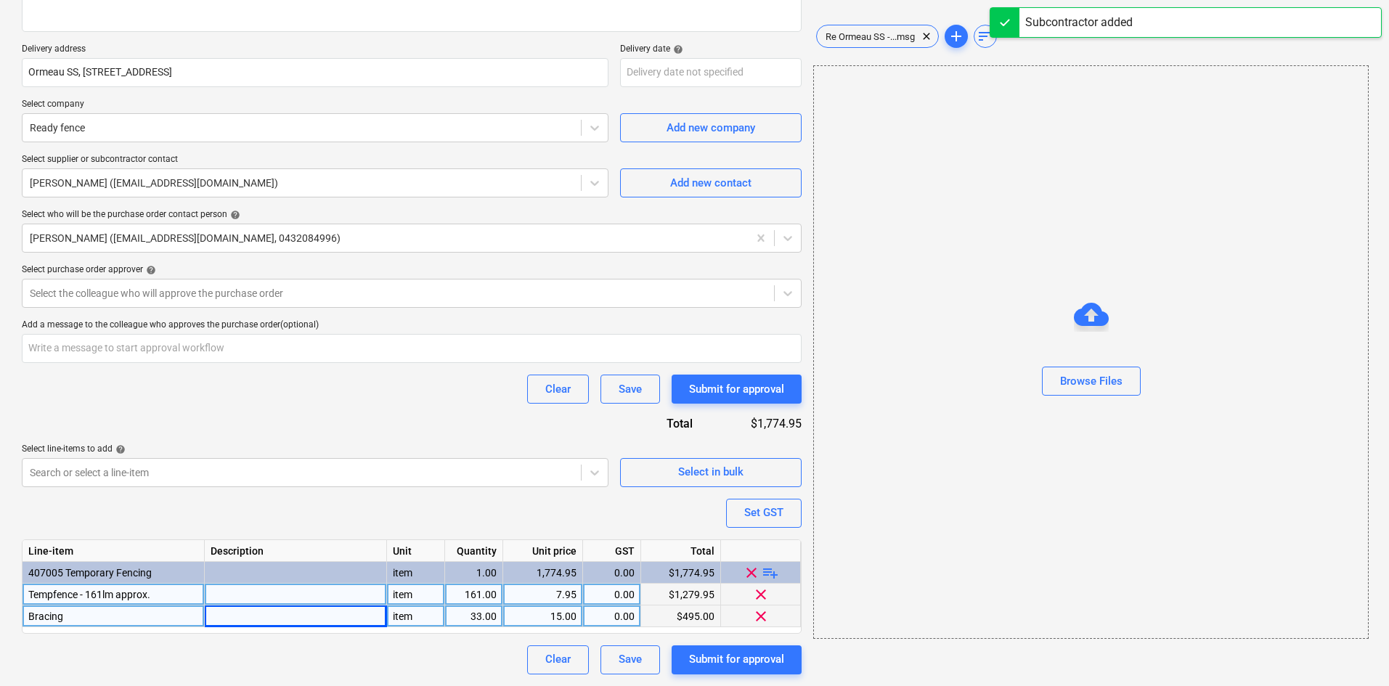
click at [342, 365] on div "Purchase order name help Purchase order Purchase order reference number help 00…" at bounding box center [412, 276] width 780 height 798
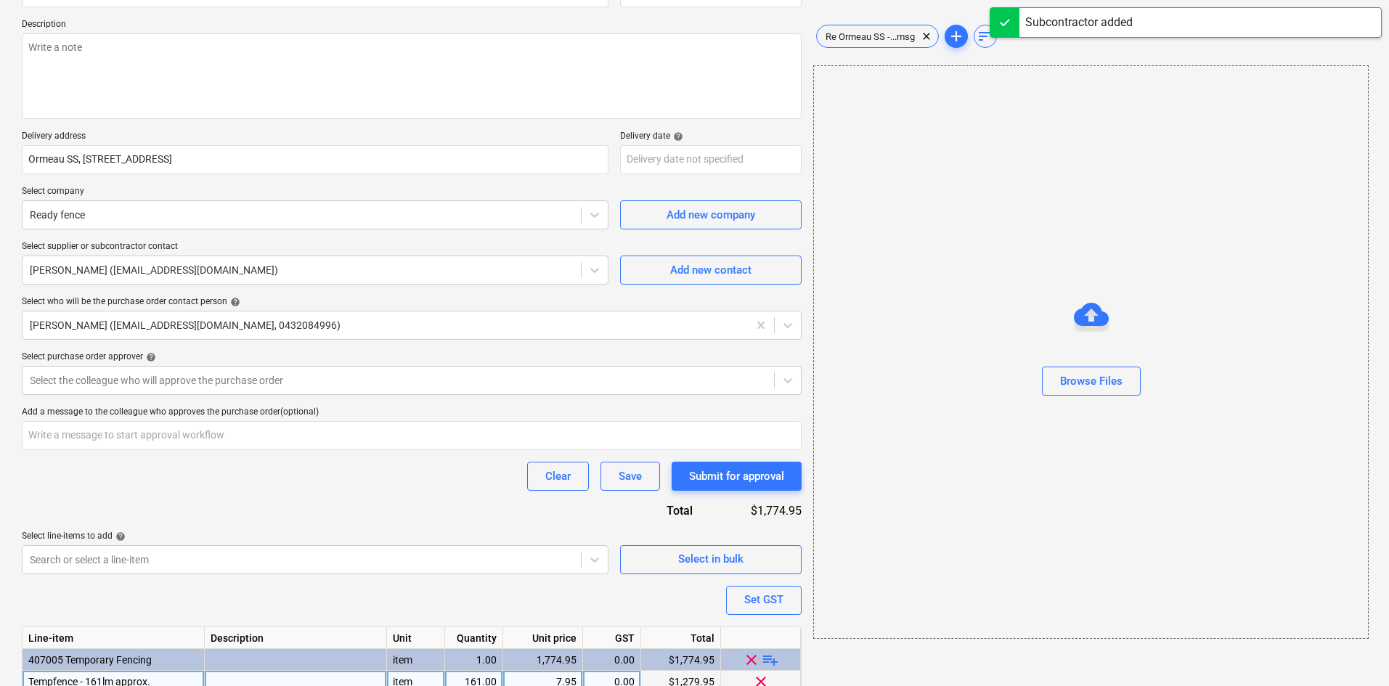
scroll to position [0, 0]
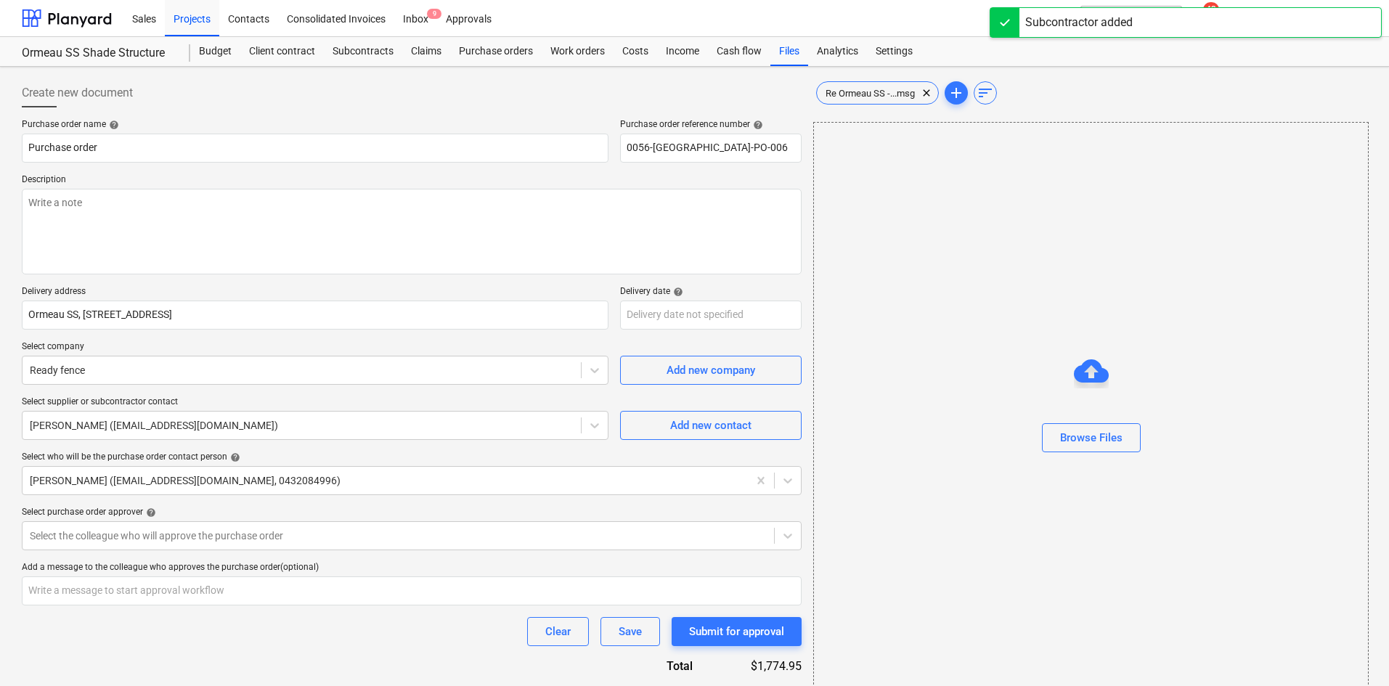
click at [253, 187] on p "Description" at bounding box center [412, 181] width 780 height 15
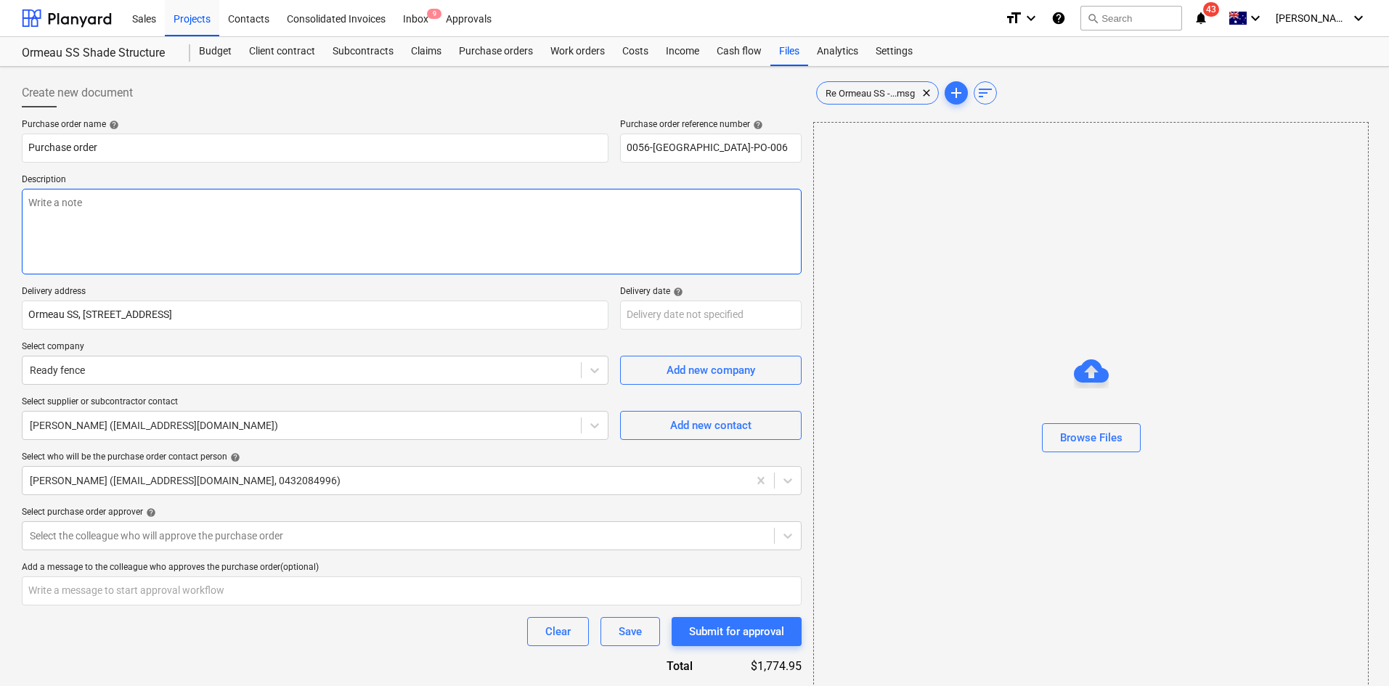
click at [233, 232] on textarea at bounding box center [412, 232] width 780 height 86
paste textarea "Site contact : [PERSON_NAME] - [PHONE_NUMBER]"
type textarea "x"
type textarea "Site contact : [PERSON_NAME] - [PHONE_NUMBER]"
type textarea "x"
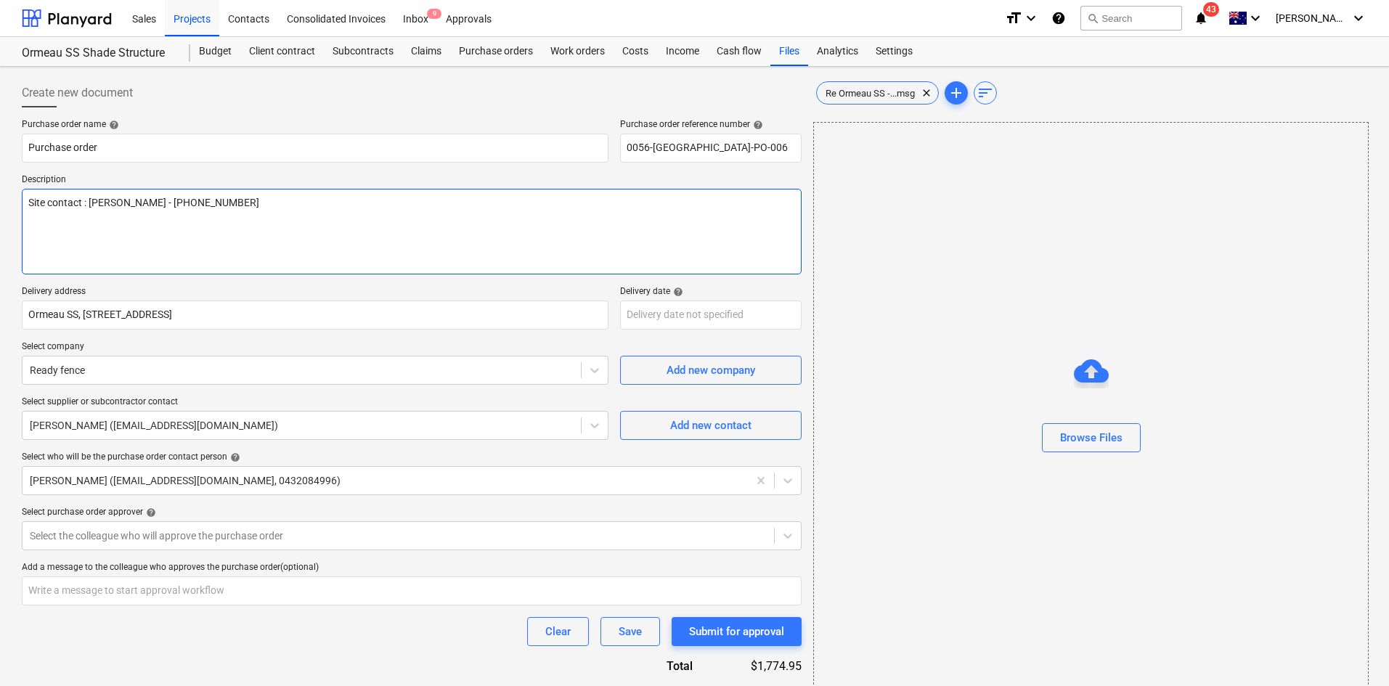
type textarea "Site contact : [PERSON_NAME] - [PHONE_NUMBER]"
drag, startPoint x: 280, startPoint y: 177, endPoint x: 291, endPoint y: 176, distance: 11.6
click at [280, 176] on p "Description" at bounding box center [412, 181] width 780 height 15
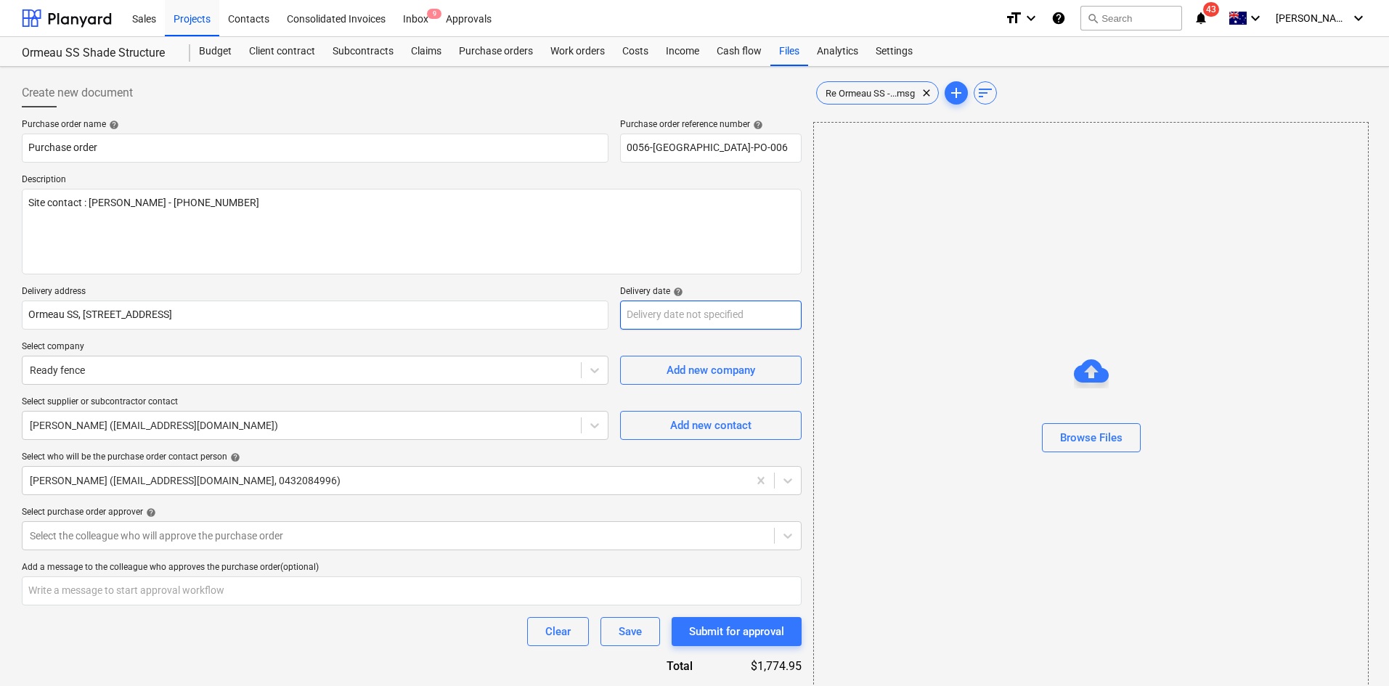
click at [699, 306] on body "Sales Projects Contacts Consolidated Invoices Inbox 9 Approvals format_size key…" at bounding box center [694, 343] width 1389 height 686
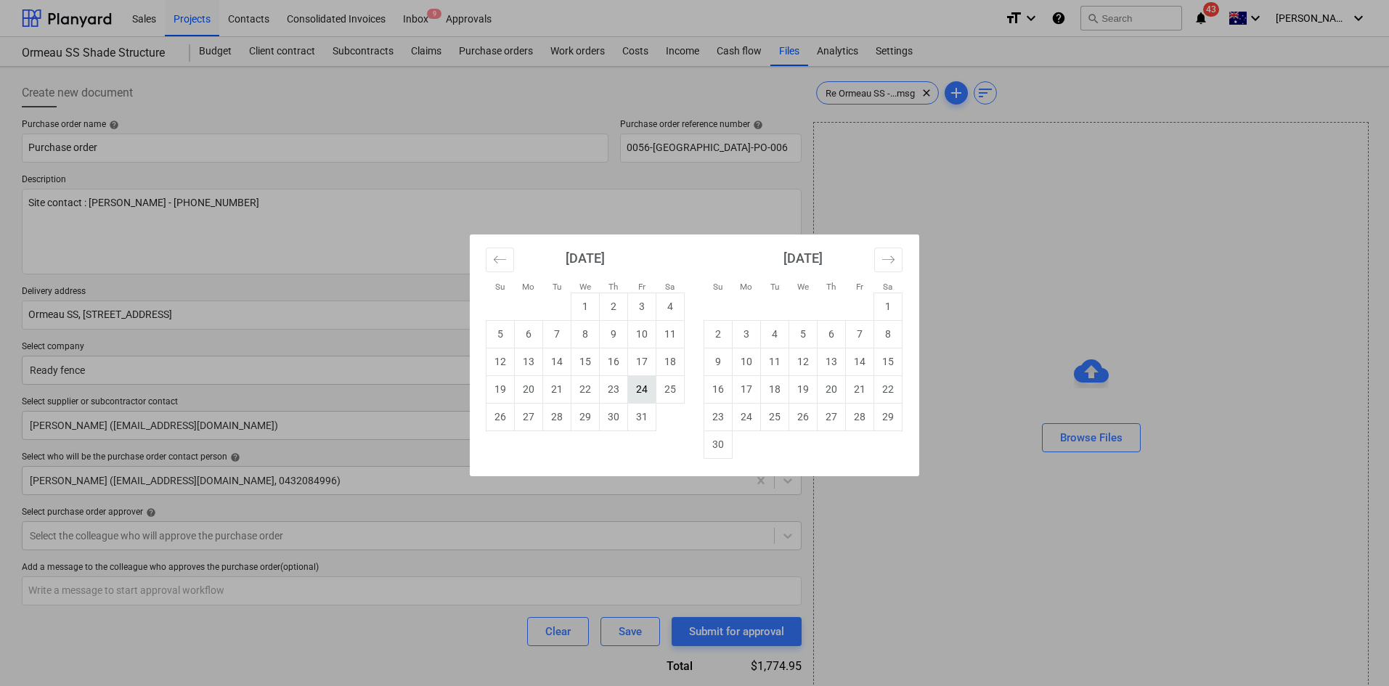
click at [640, 386] on td "24" at bounding box center [642, 389] width 28 height 28
type textarea "x"
type input "[DATE]"
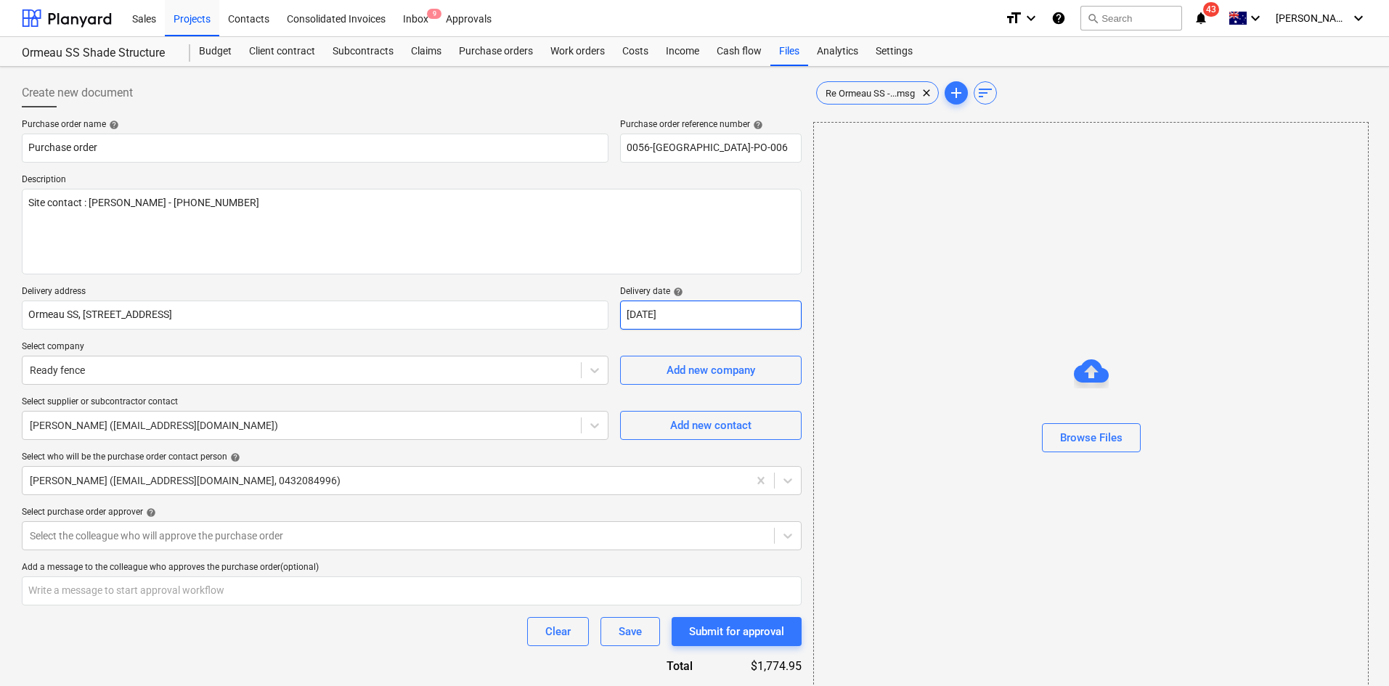
click at [655, 321] on body "Sales Projects Contacts Consolidated Invoices Inbox 9 Approvals format_size key…" at bounding box center [694, 343] width 1389 height 686
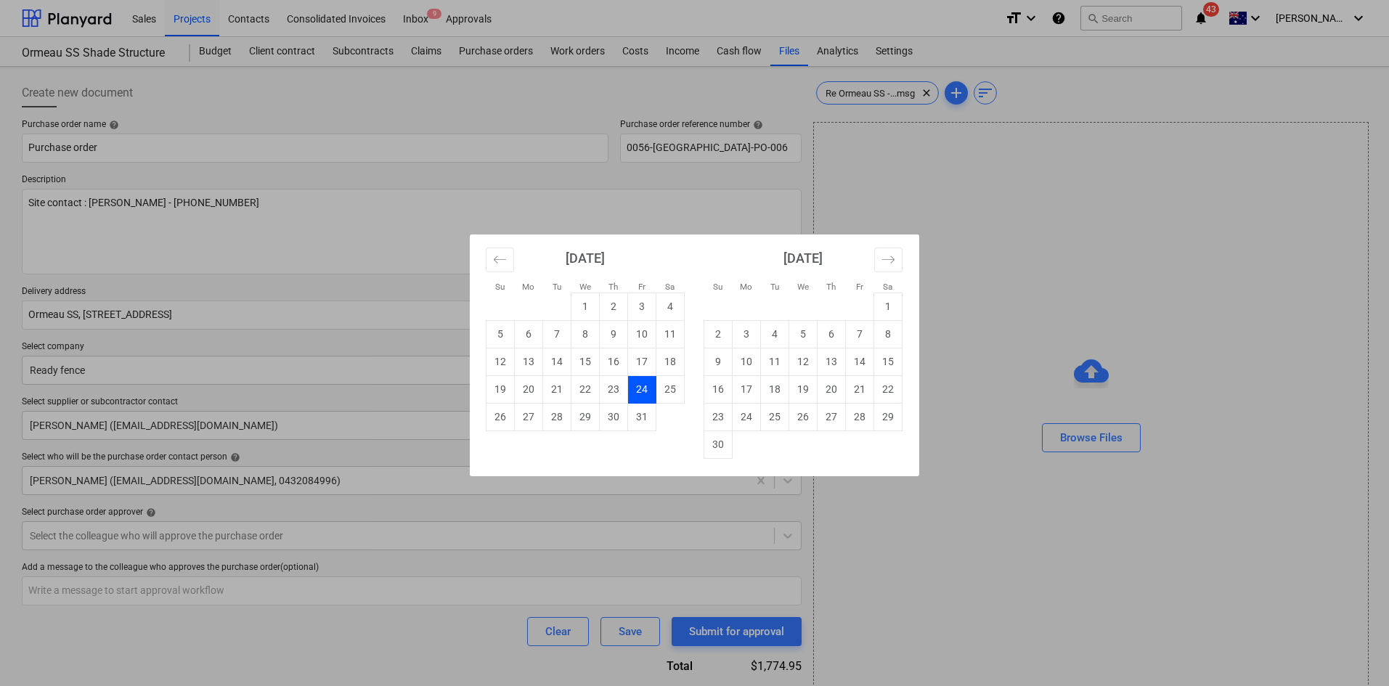
click at [373, 284] on div "Su Mo Tu We Th Fr Sa Su Mo Tu We Th Fr Sa [DATE] 1 2 3 4 5 6 7 8 9 10 11 12 13 …" at bounding box center [694, 343] width 1389 height 686
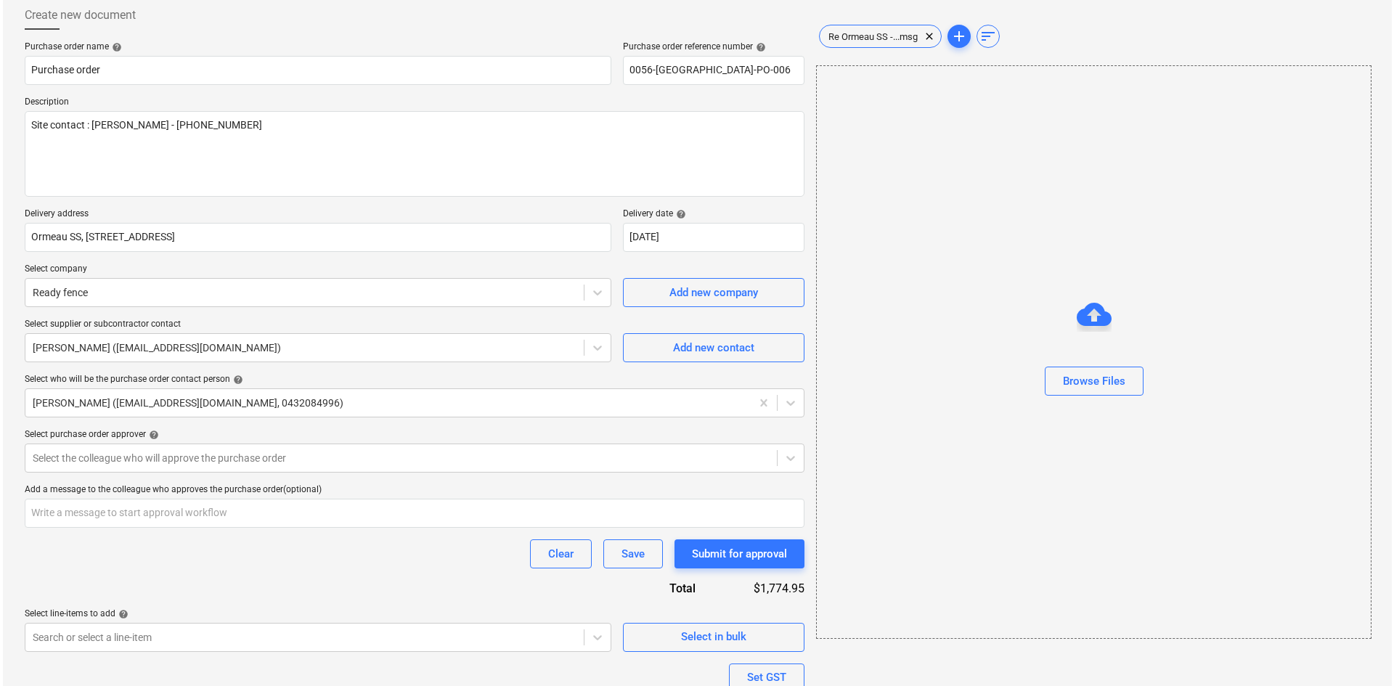
scroll to position [243, 0]
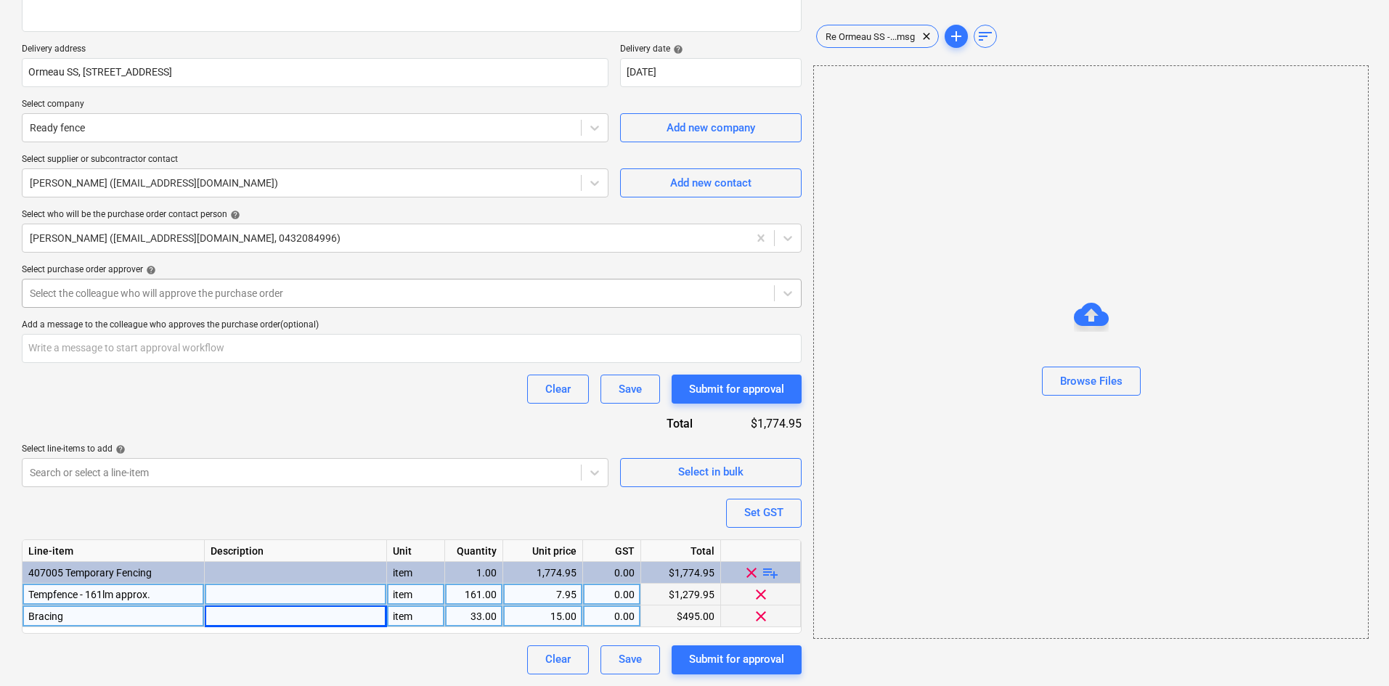
click at [184, 284] on div "Select the colleague who will approve the purchase order" at bounding box center [399, 293] width 752 height 20
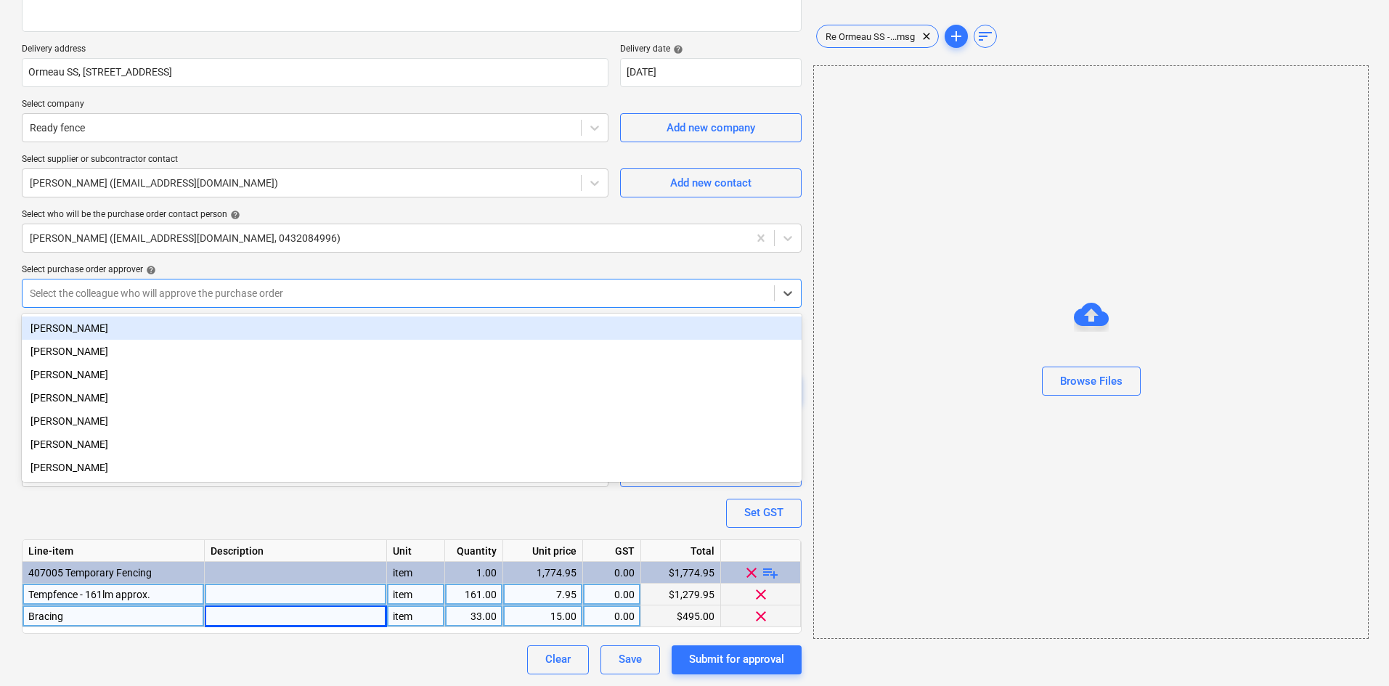
drag, startPoint x: 108, startPoint y: 333, endPoint x: 166, endPoint y: 299, distance: 67.0
click at [108, 332] on div "[PERSON_NAME]" at bounding box center [412, 328] width 780 height 23
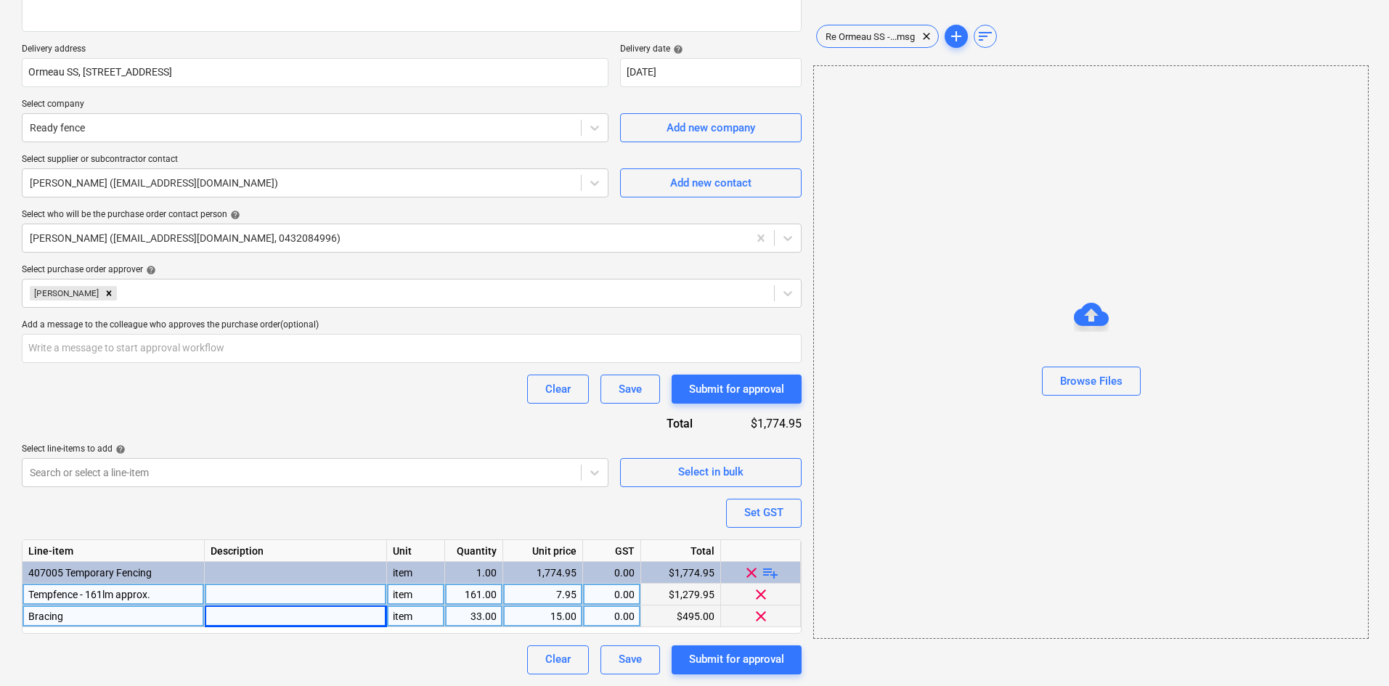
click at [220, 255] on div "Purchase order name help Purchase order Purchase order reference number help 00…" at bounding box center [412, 276] width 780 height 798
click at [746, 663] on div "Submit for approval" at bounding box center [736, 659] width 95 height 19
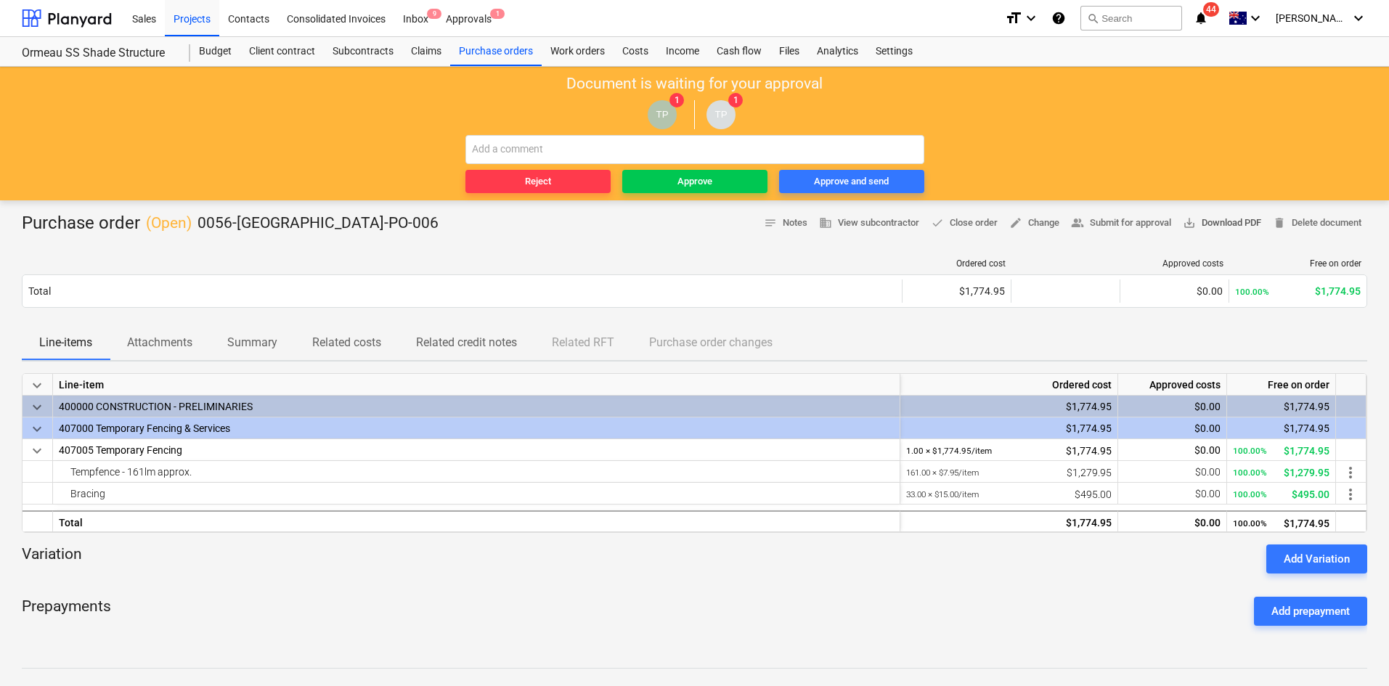
click at [1210, 221] on span "save_alt Download PDF" at bounding box center [1222, 223] width 78 height 17
click at [1021, 222] on span "edit Change" at bounding box center [1034, 223] width 50 height 17
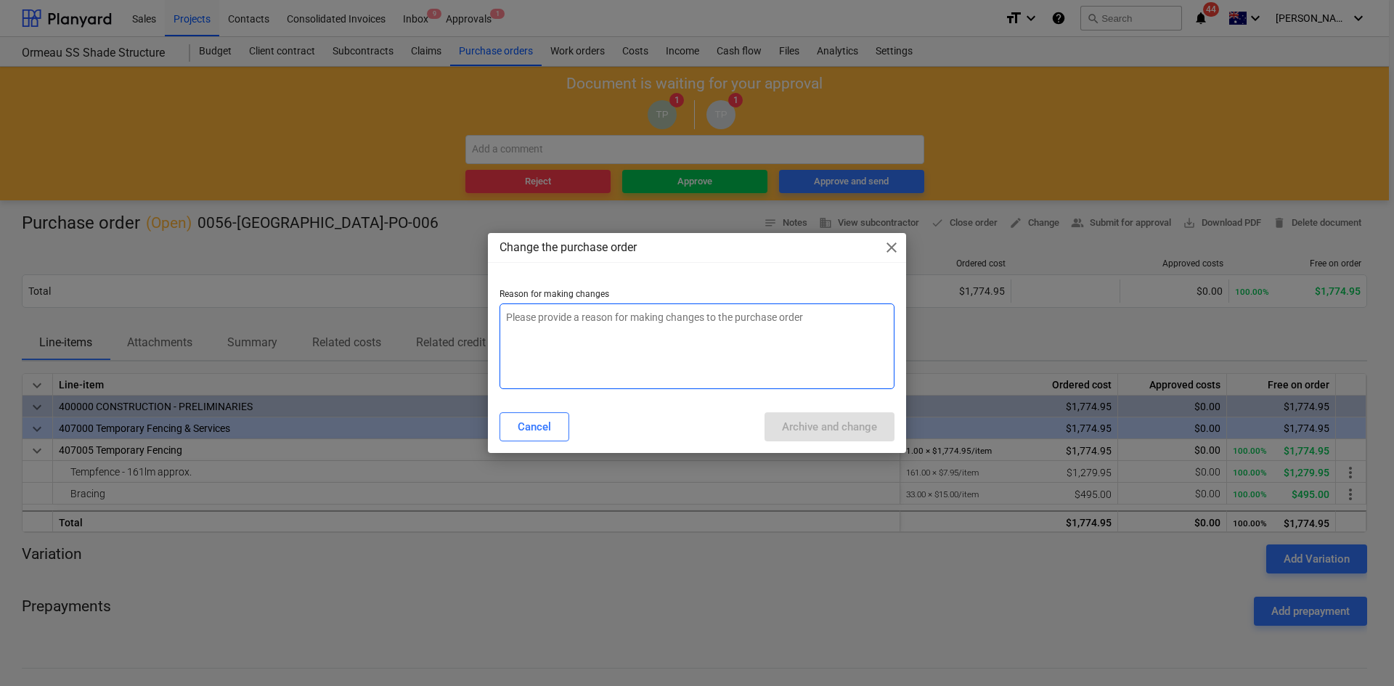
click at [646, 352] on textarea at bounding box center [697, 347] width 395 height 86
type textarea "x"
type textarea "g"
type textarea "x"
type textarea "gs"
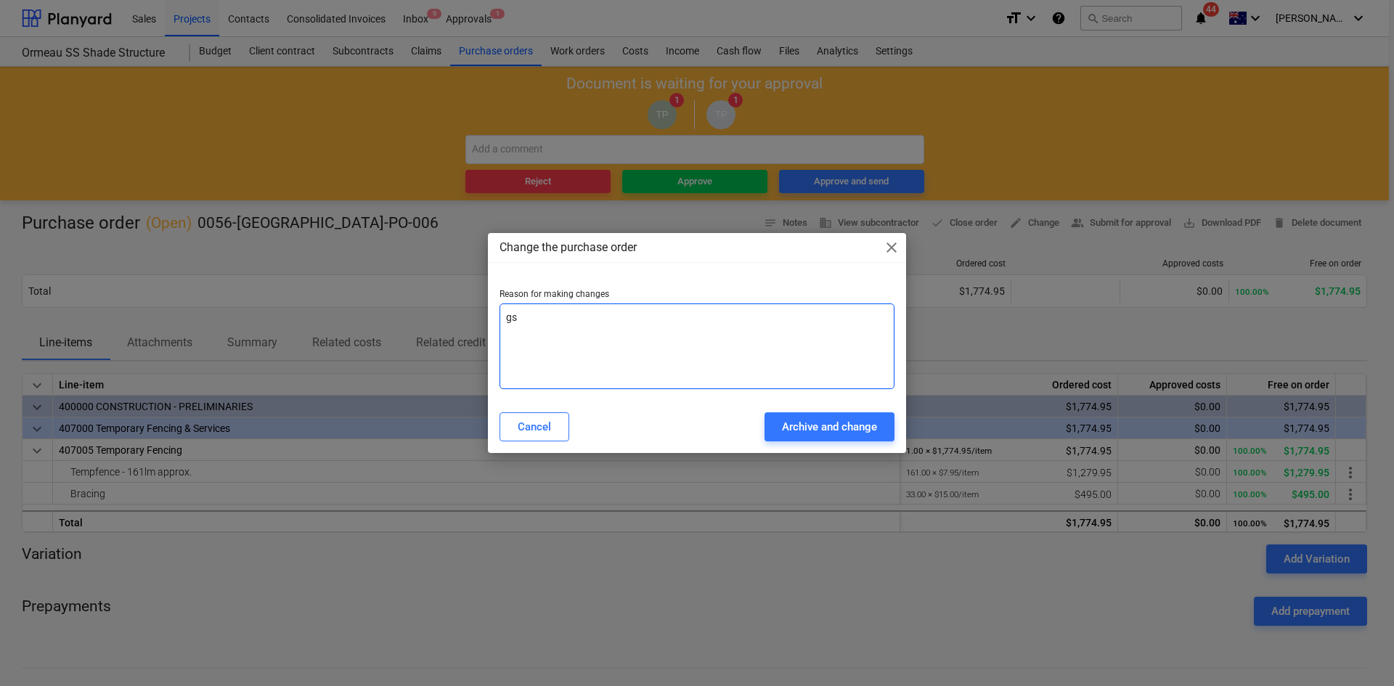
type textarea "x"
type textarea "gst"
type textarea "x"
type textarea "gst"
type textarea "x"
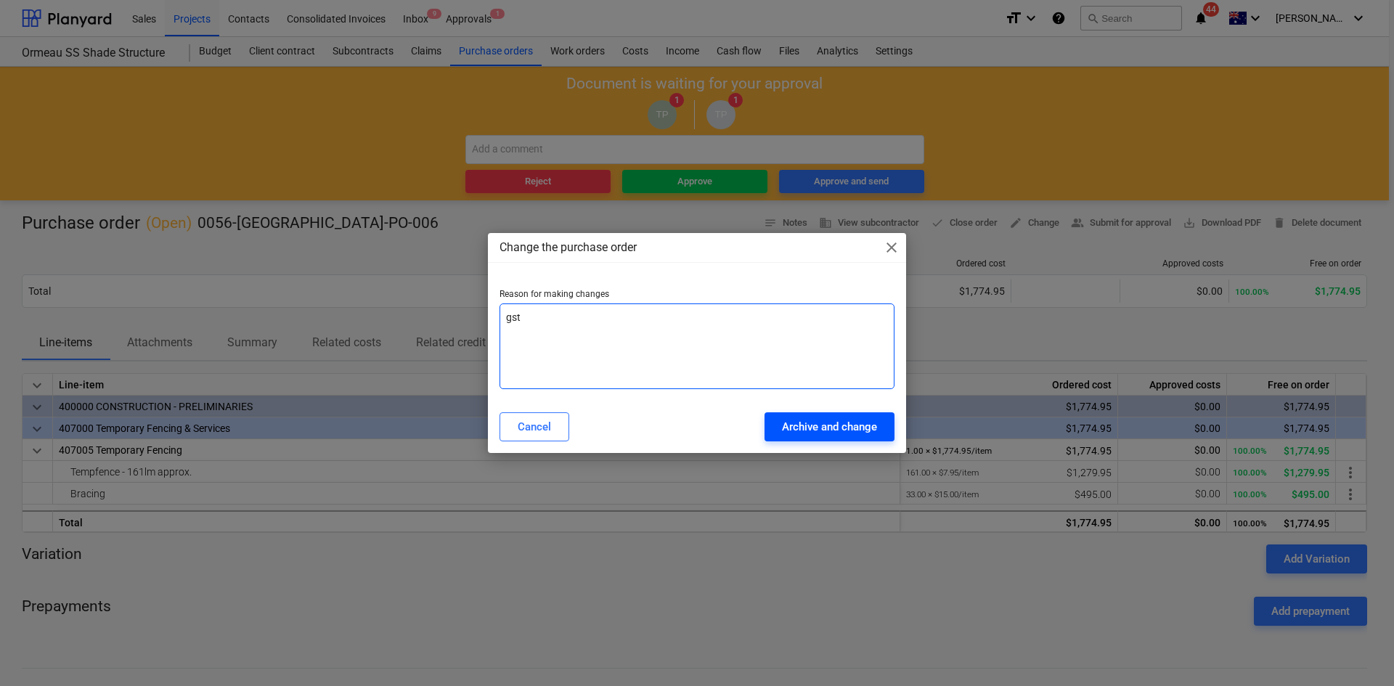
type textarea "gst"
click at [793, 424] on div "Archive and change" at bounding box center [829, 427] width 95 height 19
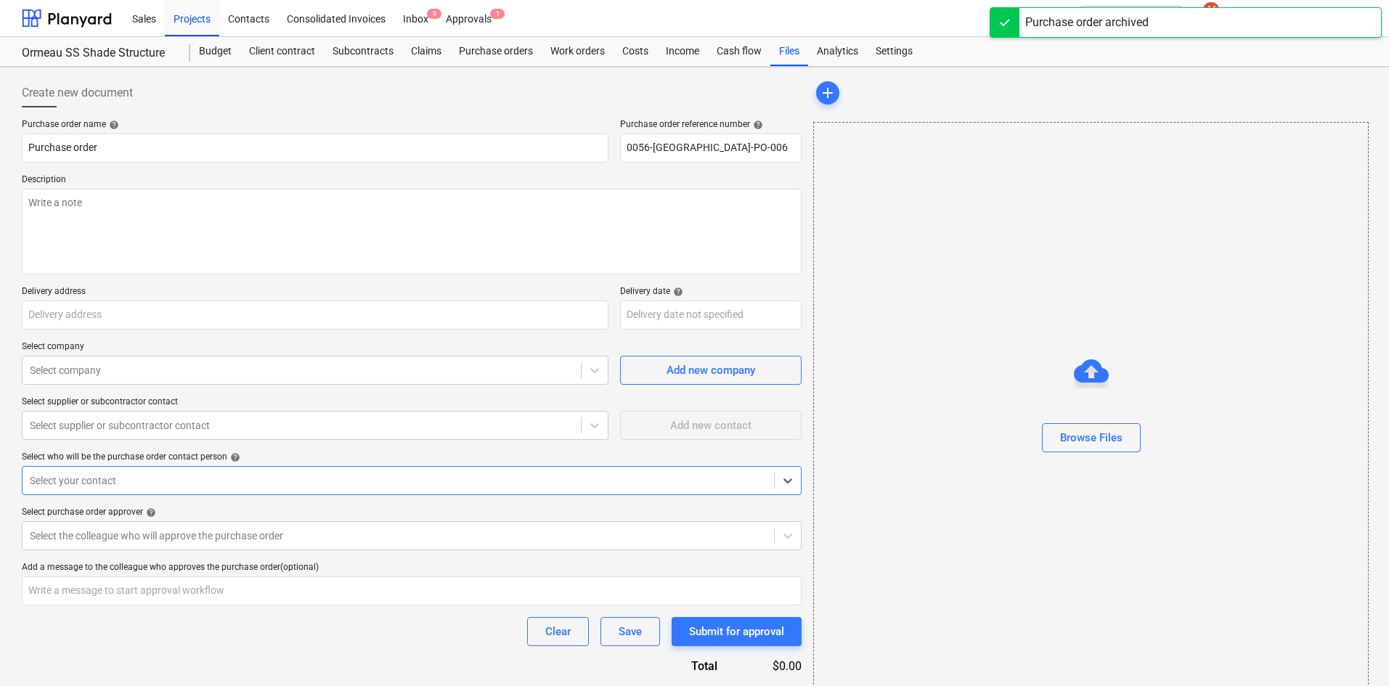
type textarea "x"
type textarea "Site contact : [PERSON_NAME] - [PHONE_NUMBER]"
type input "Ormeau SS, [STREET_ADDRESS]"
type input "[DATE]"
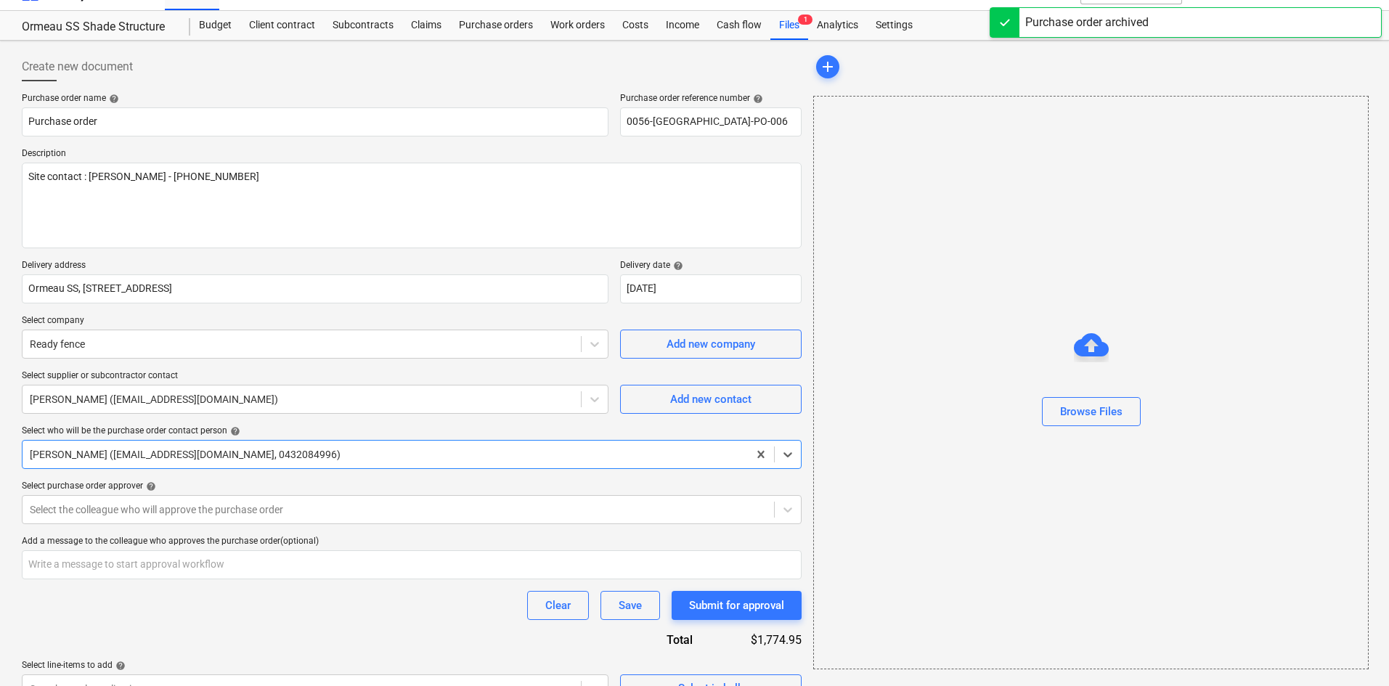
scroll to position [243, 0]
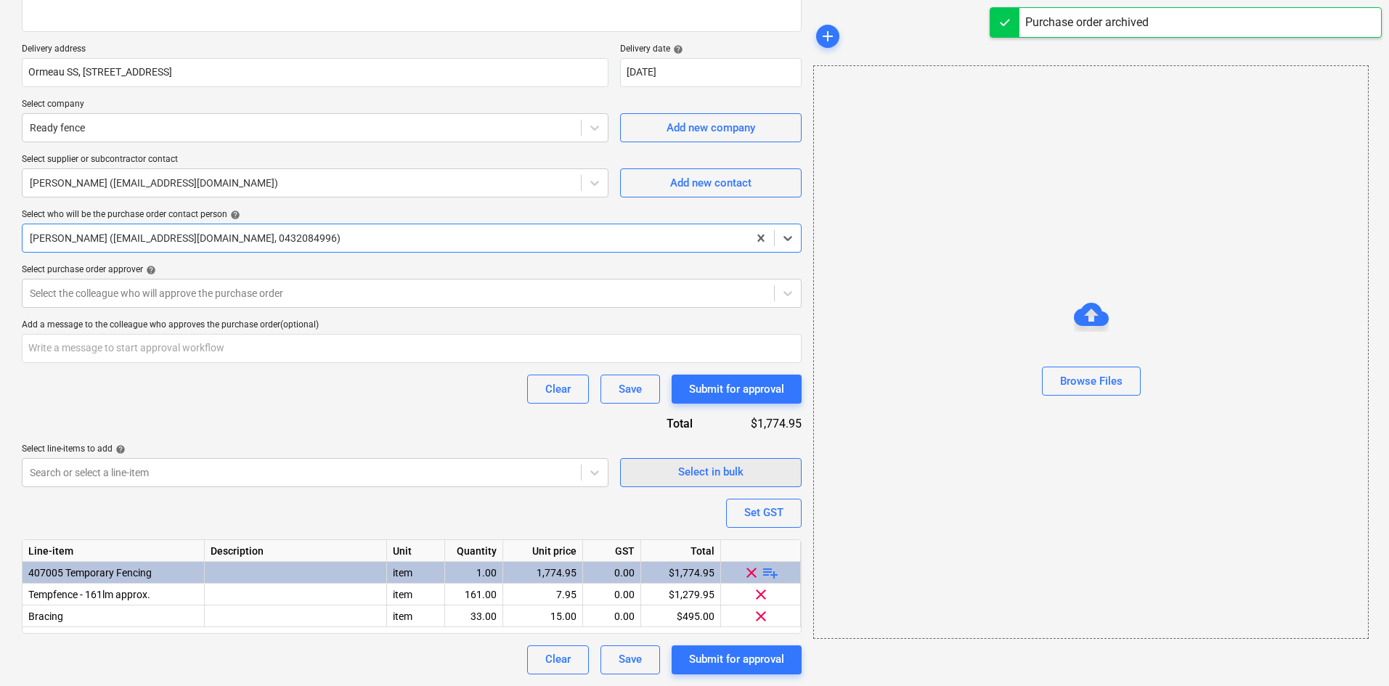
type textarea "x"
click at [754, 519] on div "Set GST" at bounding box center [763, 512] width 39 height 19
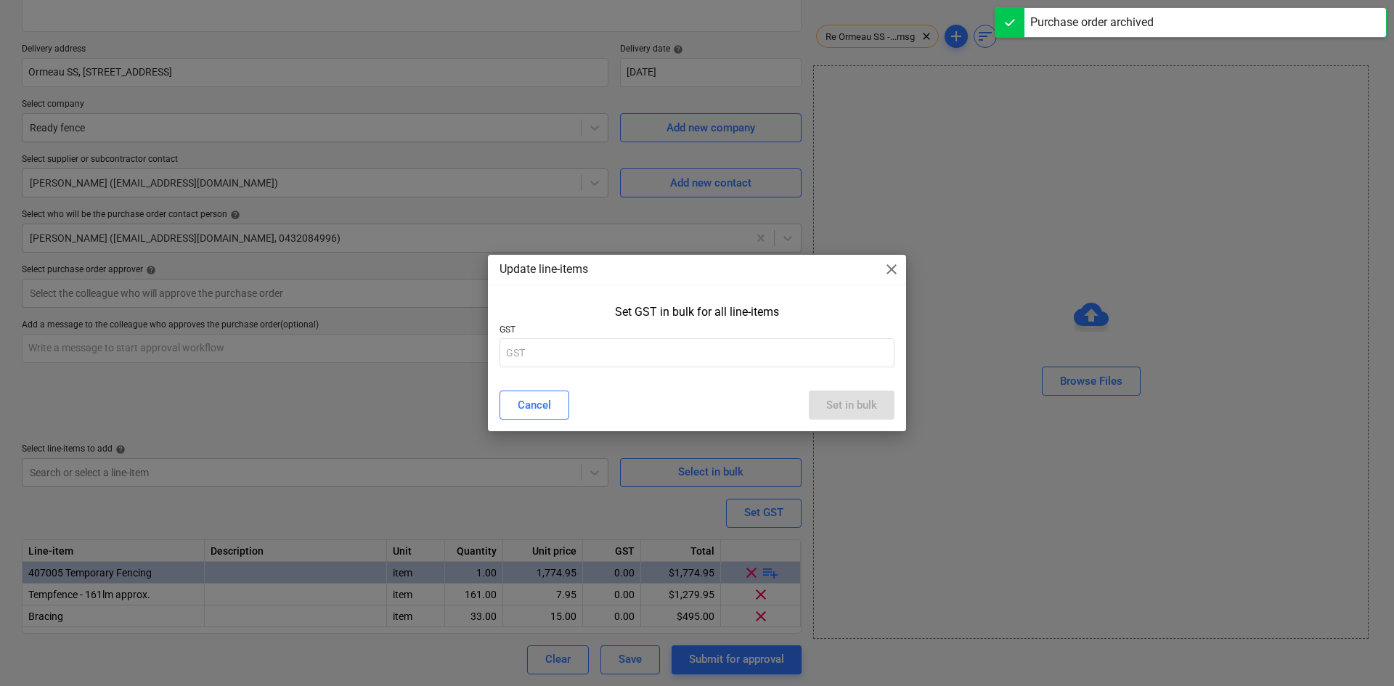
click at [601, 335] on p "GST" at bounding box center [697, 332] width 395 height 15
click at [589, 349] on input "text" at bounding box center [697, 352] width 395 height 29
type input "10"
click at [839, 400] on div "Set in bulk" at bounding box center [851, 405] width 51 height 19
type textarea "x"
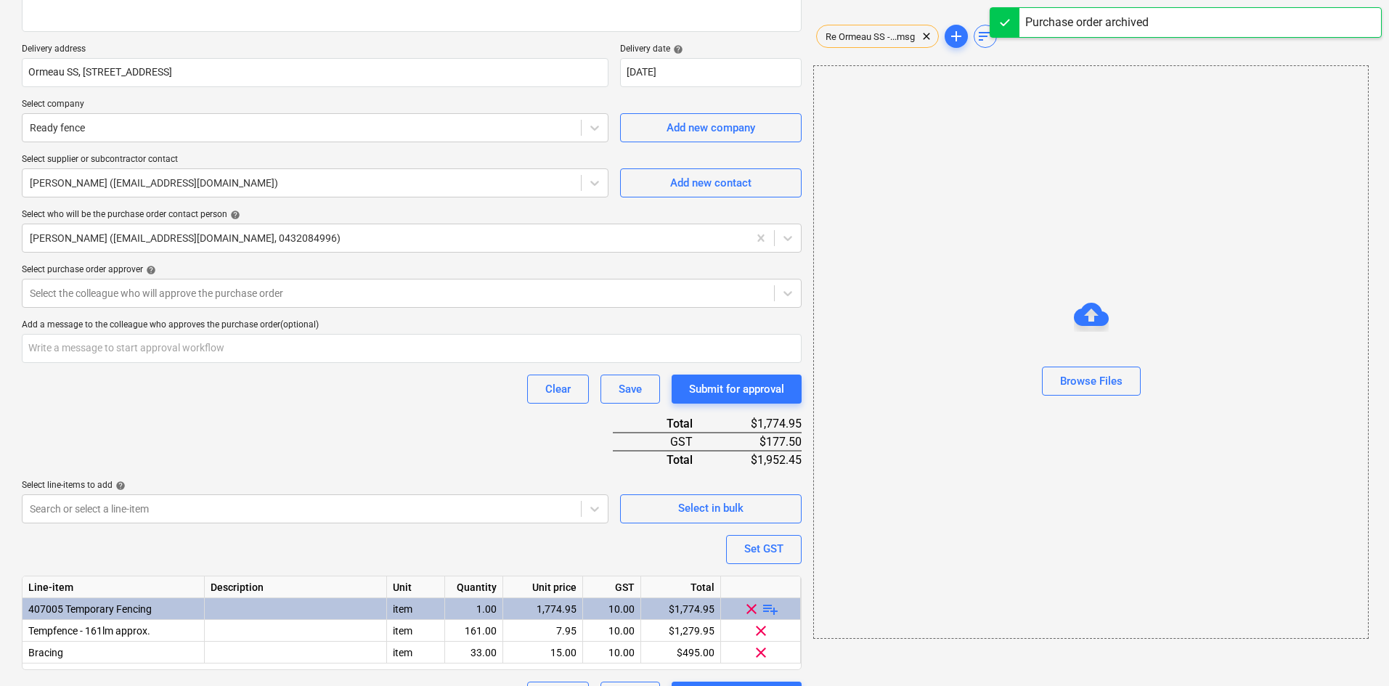
click at [497, 448] on div "Purchase order name help Purchase order Purchase order reference number help 00…" at bounding box center [412, 294] width 780 height 834
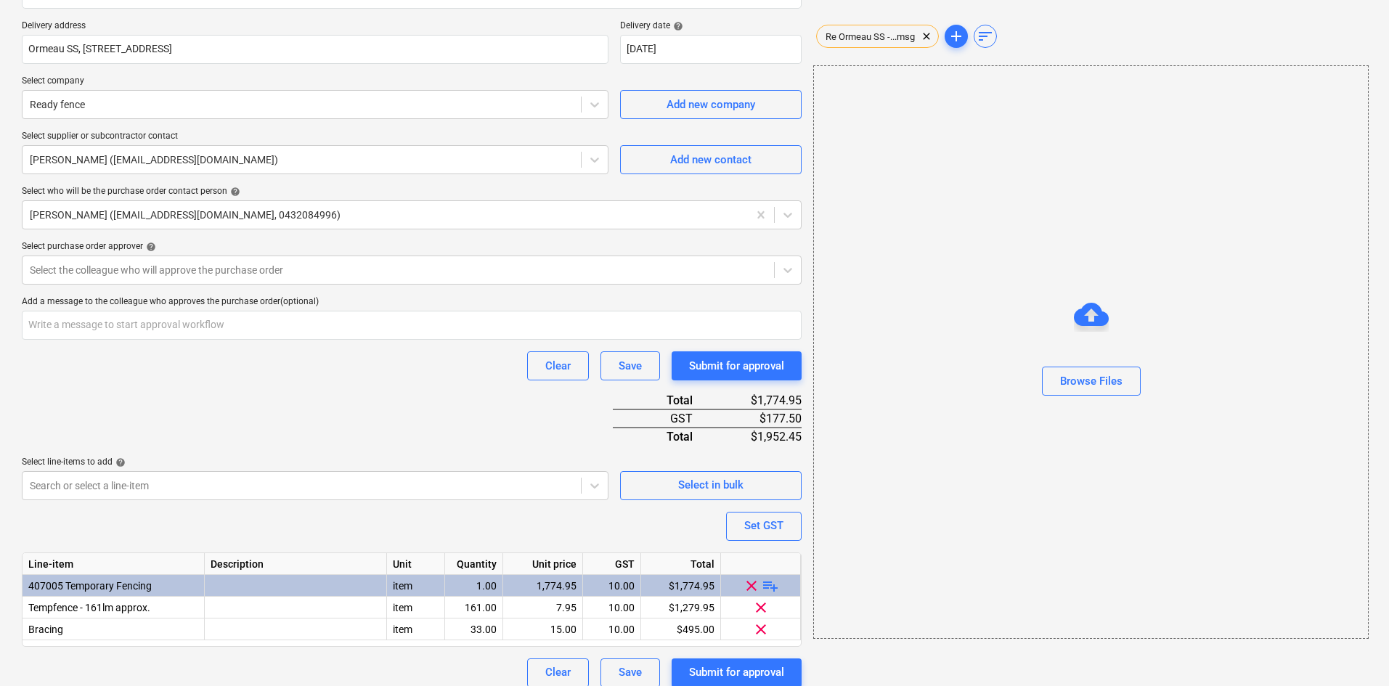
scroll to position [279, 0]
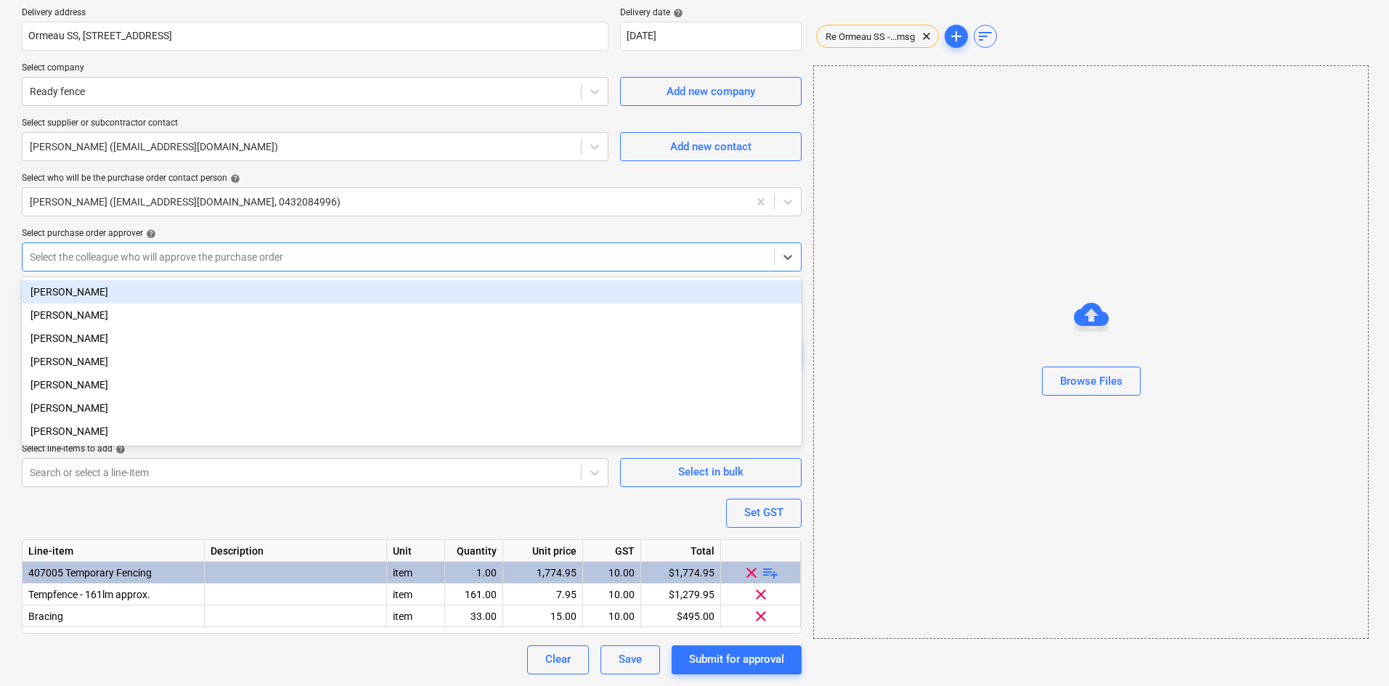
click at [279, 267] on div "Select the colleague who will approve the purchase order" at bounding box center [399, 257] width 752 height 20
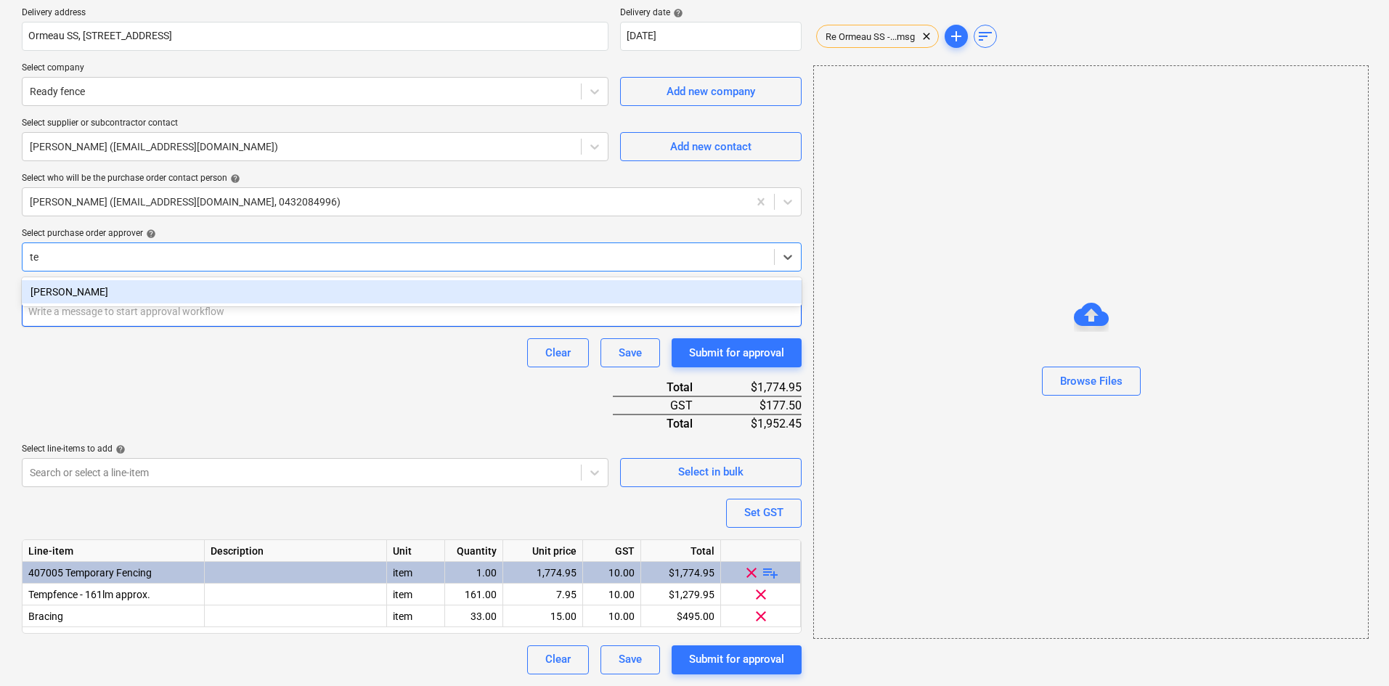
type input "tej"
click at [236, 298] on div "[PERSON_NAME]" at bounding box center [412, 291] width 780 height 23
type textarea "x"
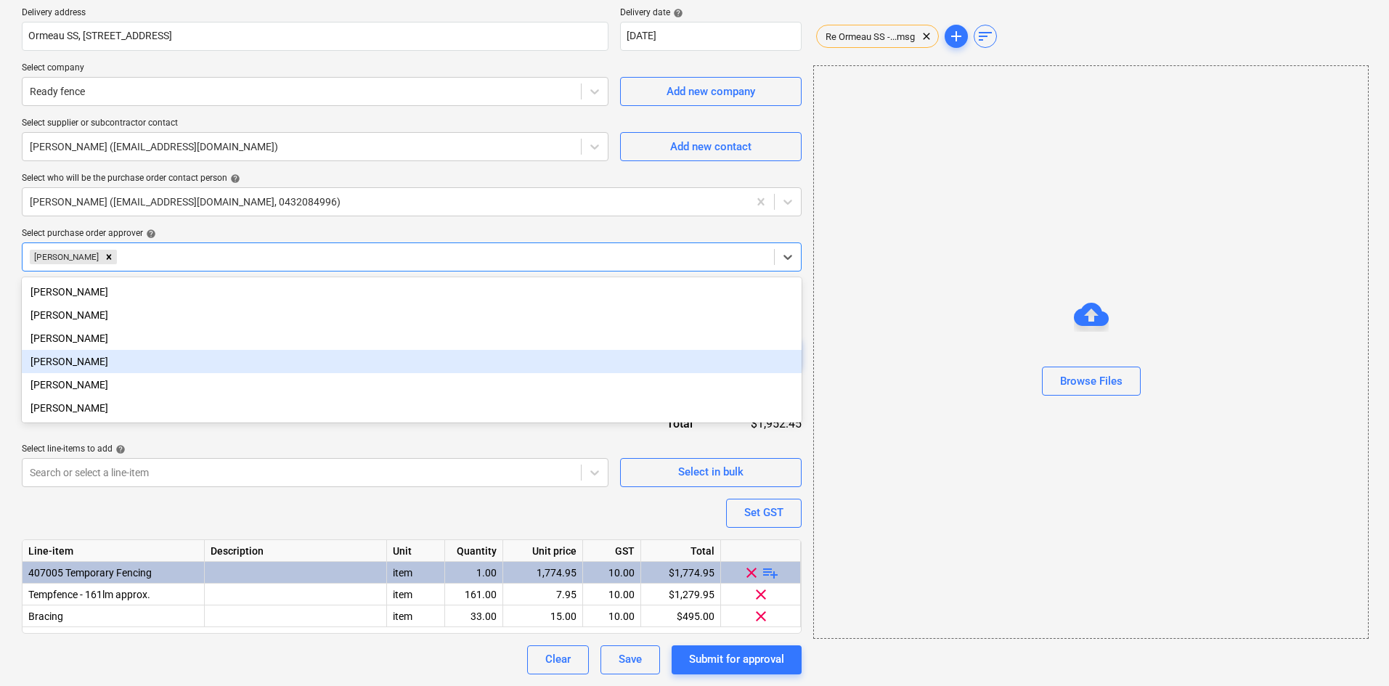
click at [276, 414] on div "[PERSON_NAME]" at bounding box center [412, 408] width 780 height 23
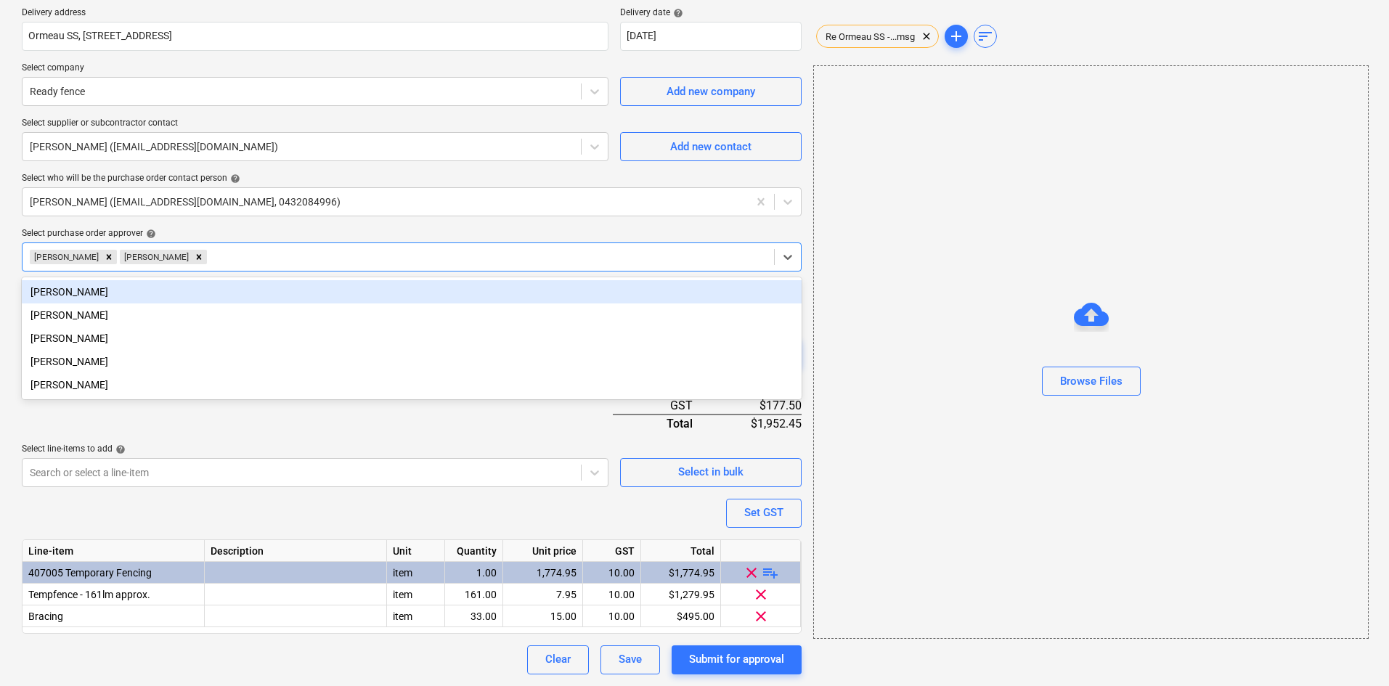
drag, startPoint x: 168, startPoint y: 259, endPoint x: 184, endPoint y: 249, distance: 18.6
click at [194, 258] on icon "Remove Geoff Morley" at bounding box center [199, 257] width 10 height 10
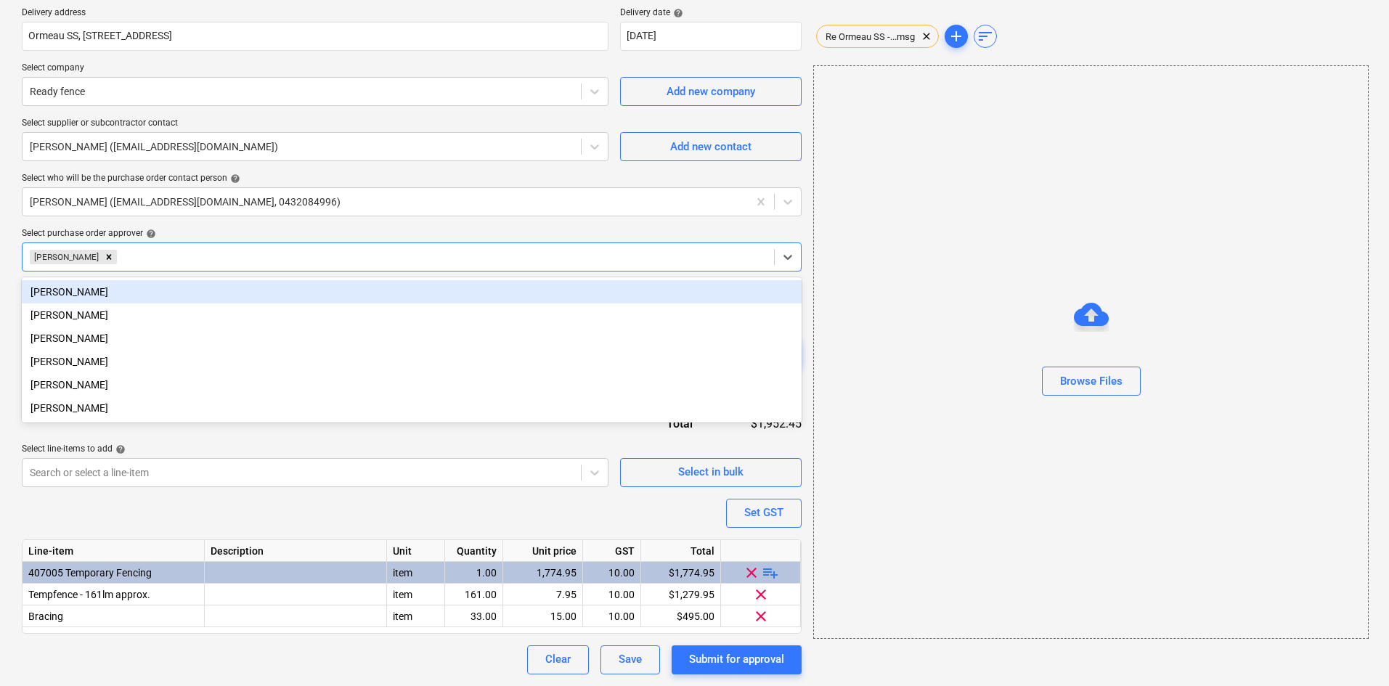
click at [217, 236] on div "Select purchase order approver help" at bounding box center [412, 234] width 780 height 12
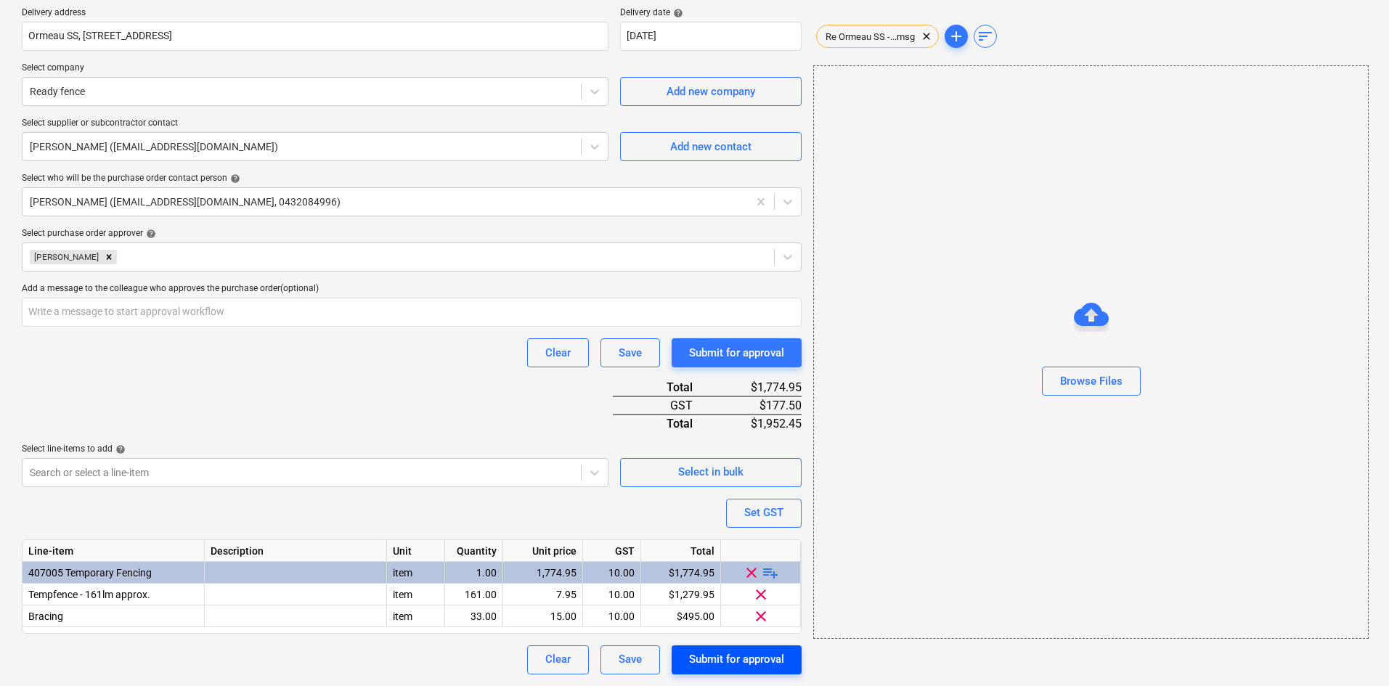
click at [753, 660] on div "Submit for approval" at bounding box center [736, 659] width 95 height 19
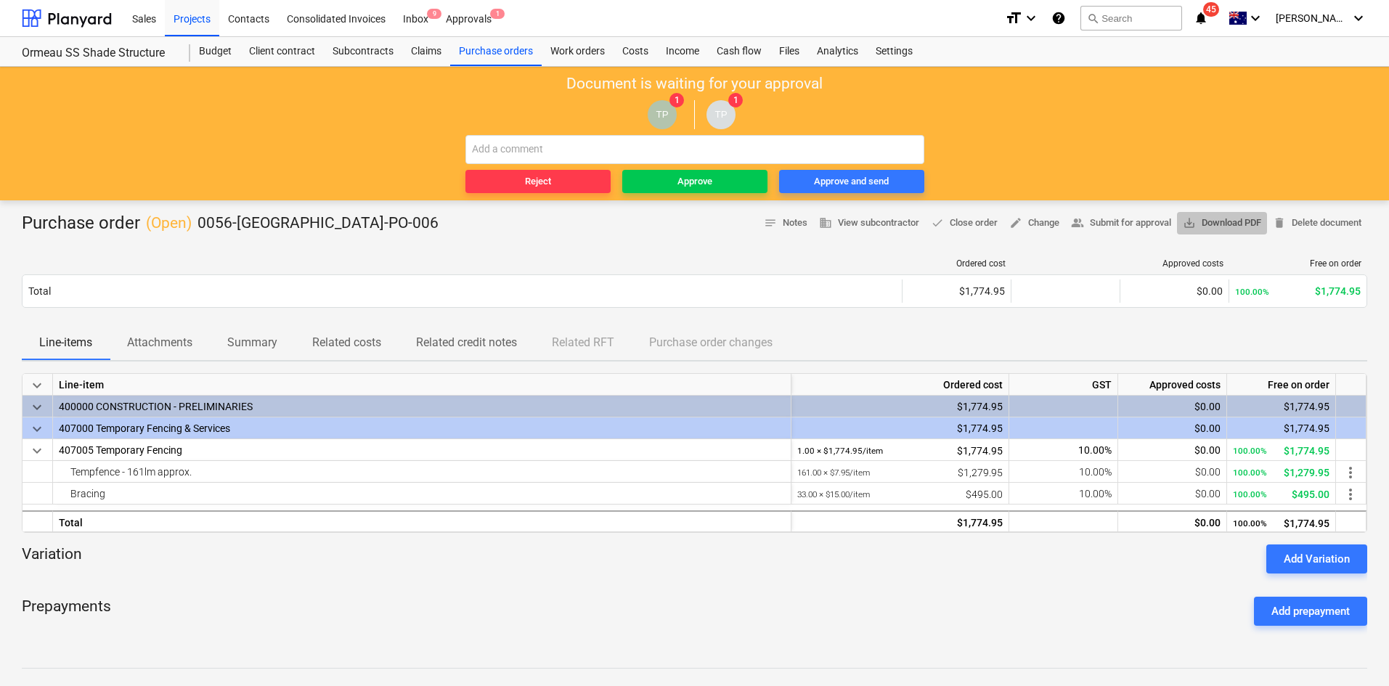
click at [1214, 221] on span "save_alt Download PDF" at bounding box center [1222, 223] width 78 height 17
click at [689, 191] on button "Approve" at bounding box center [694, 181] width 145 height 23
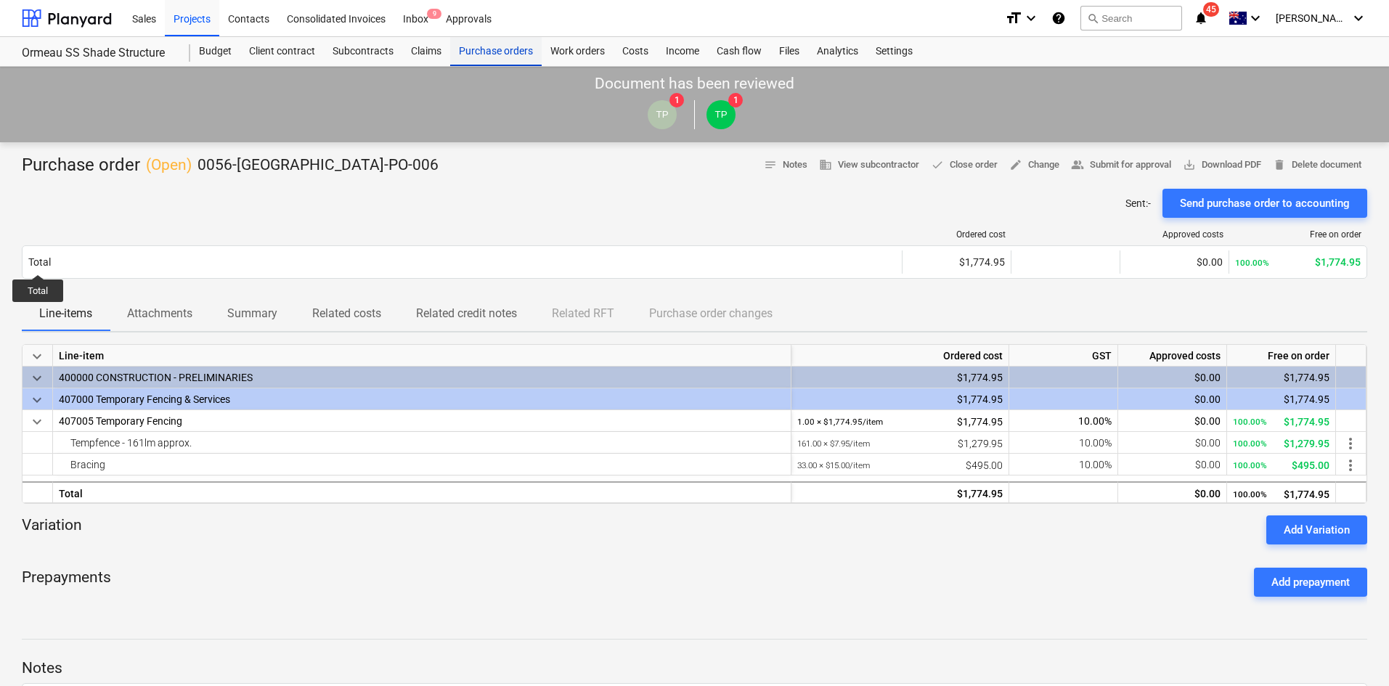
click at [497, 49] on div "Purchase orders" at bounding box center [496, 51] width 92 height 29
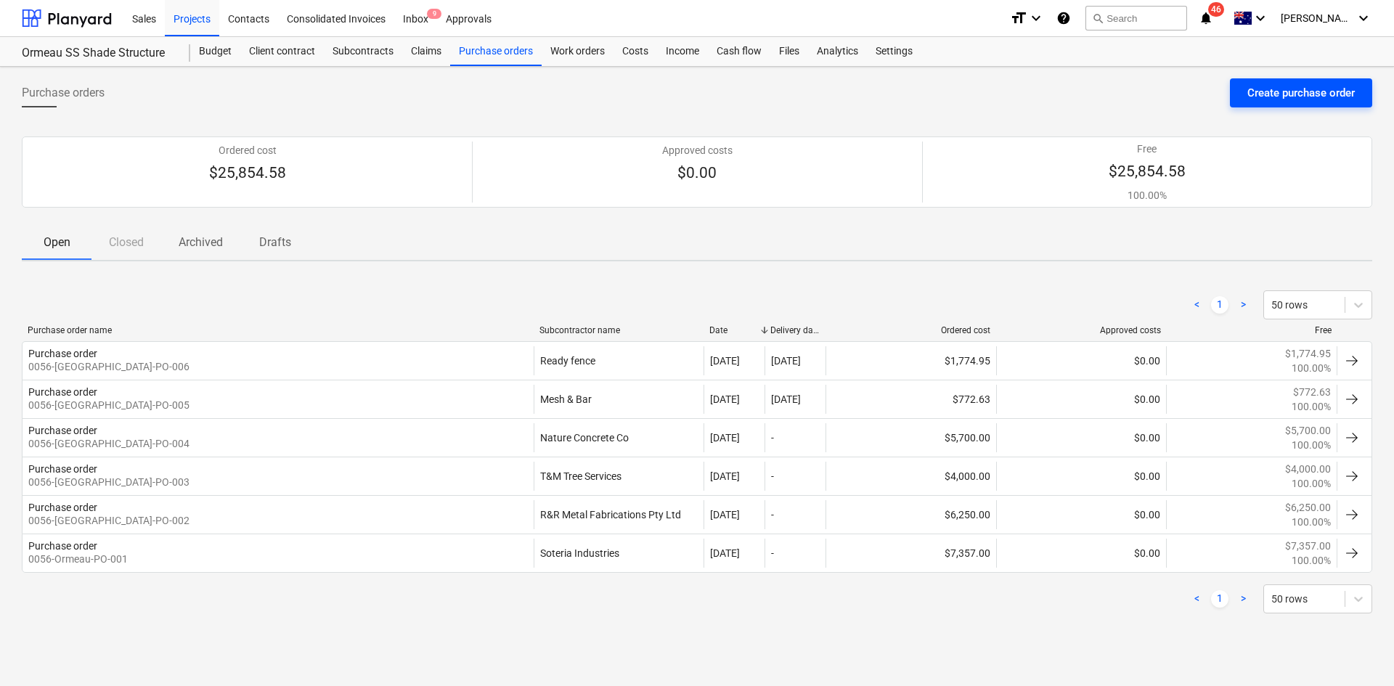
click at [1260, 99] on div "Create purchase order" at bounding box center [1301, 93] width 107 height 19
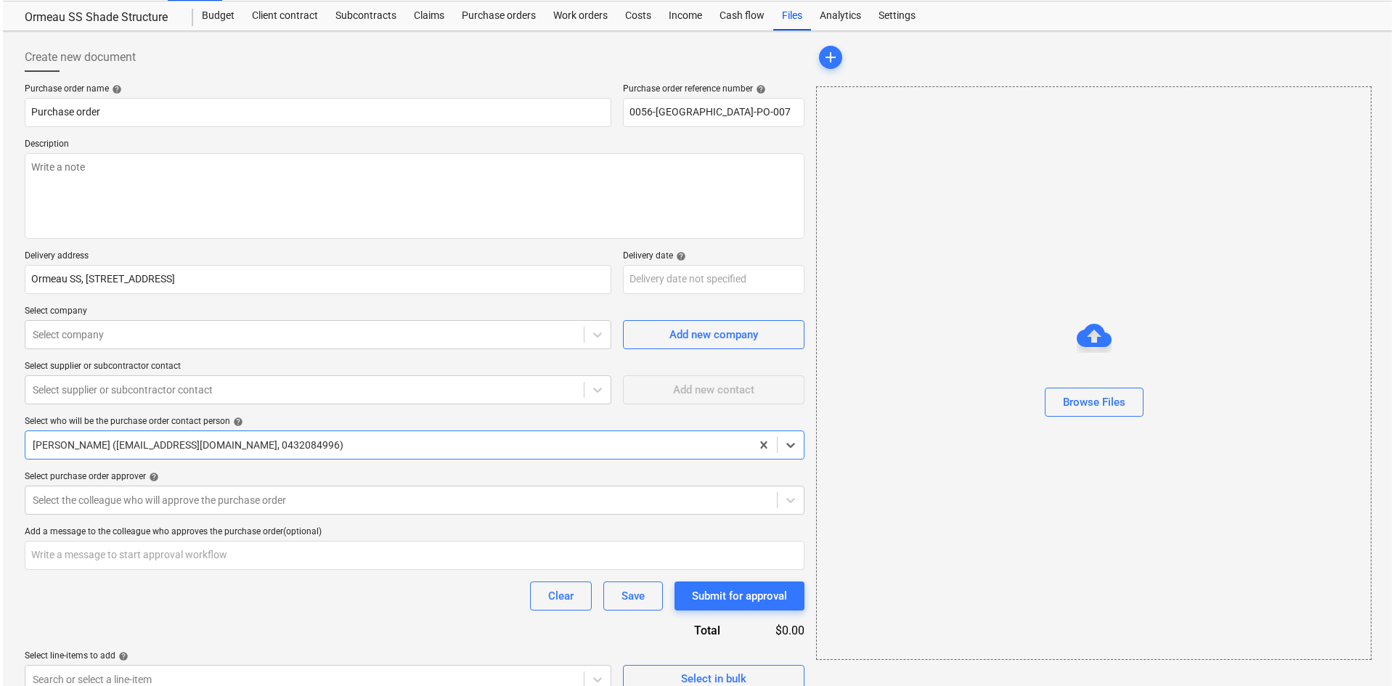
scroll to position [55, 0]
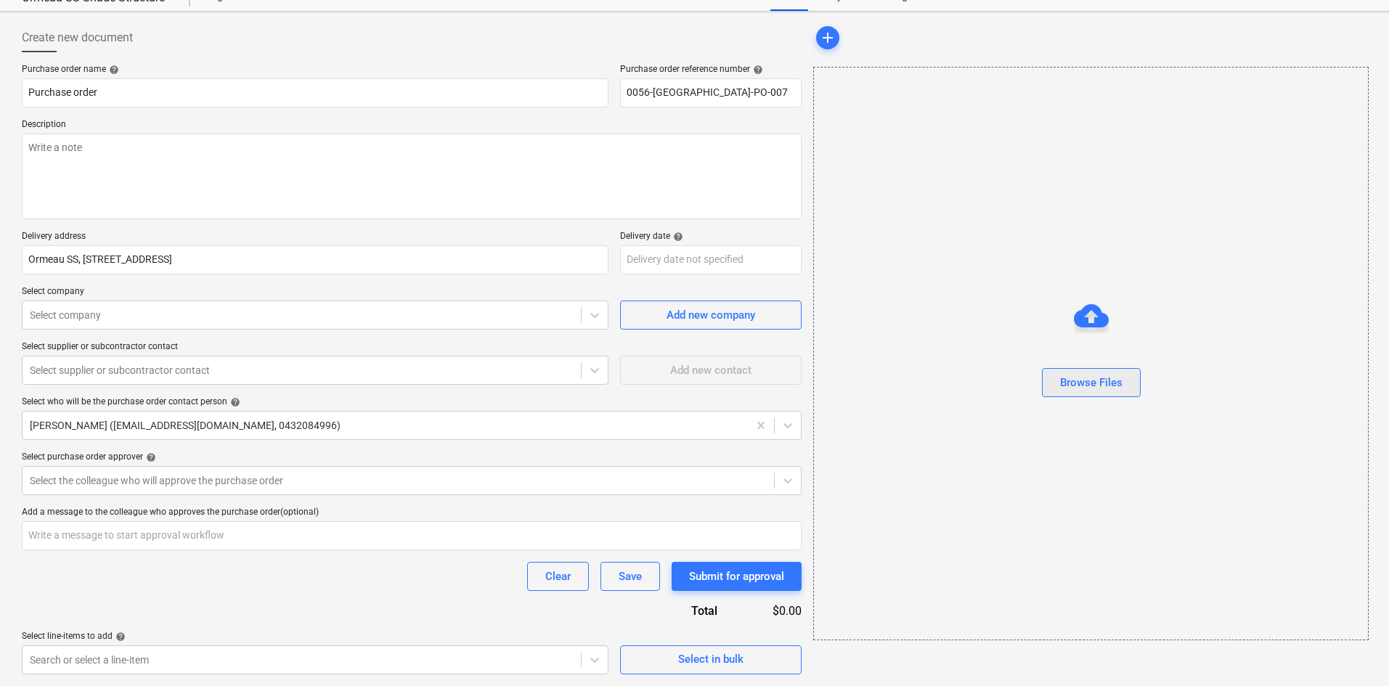
click at [1083, 384] on div "Browse Files" at bounding box center [1091, 382] width 62 height 19
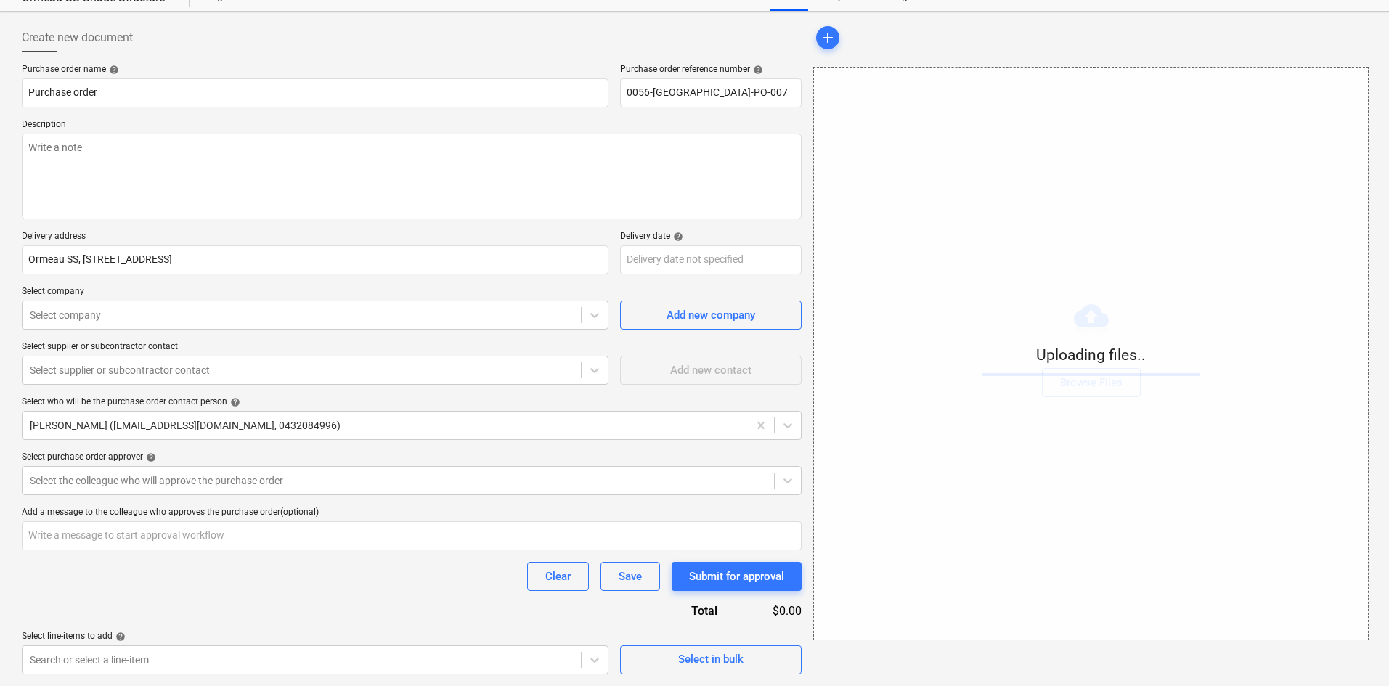
type textarea "x"
click at [106, 308] on div at bounding box center [302, 315] width 544 height 15
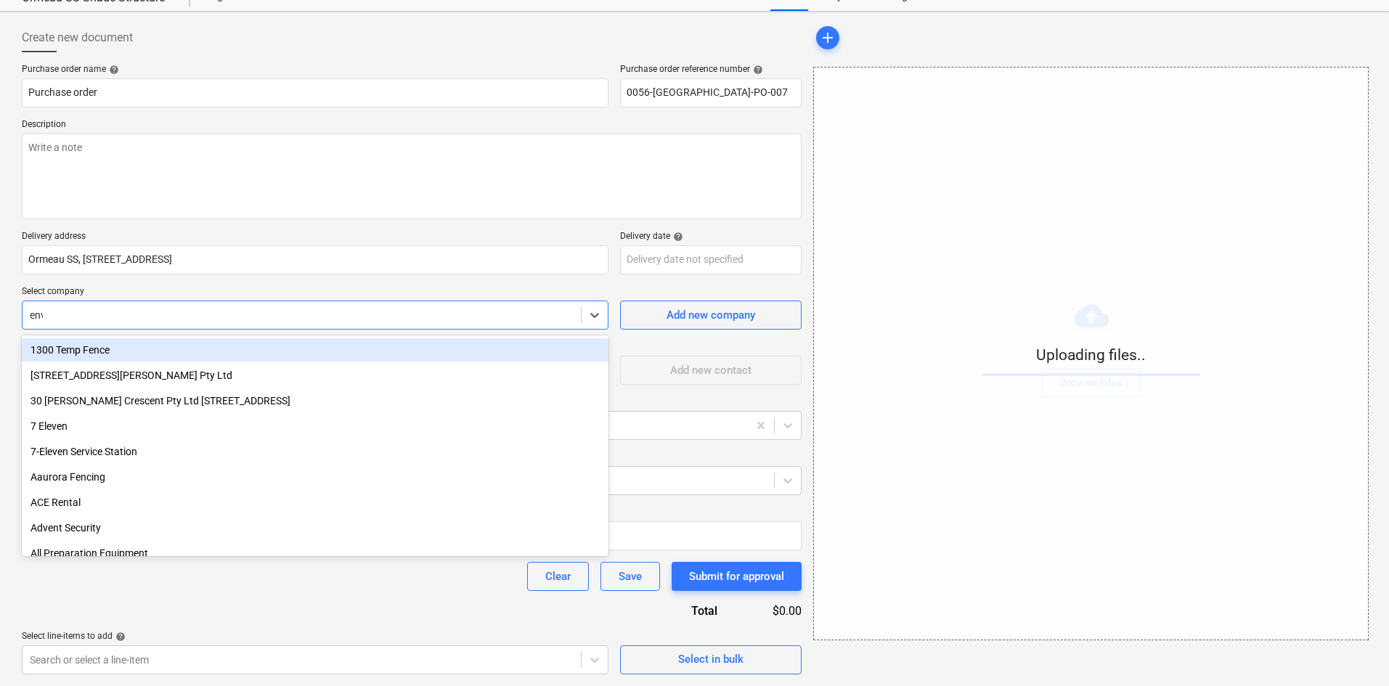
type input "envi"
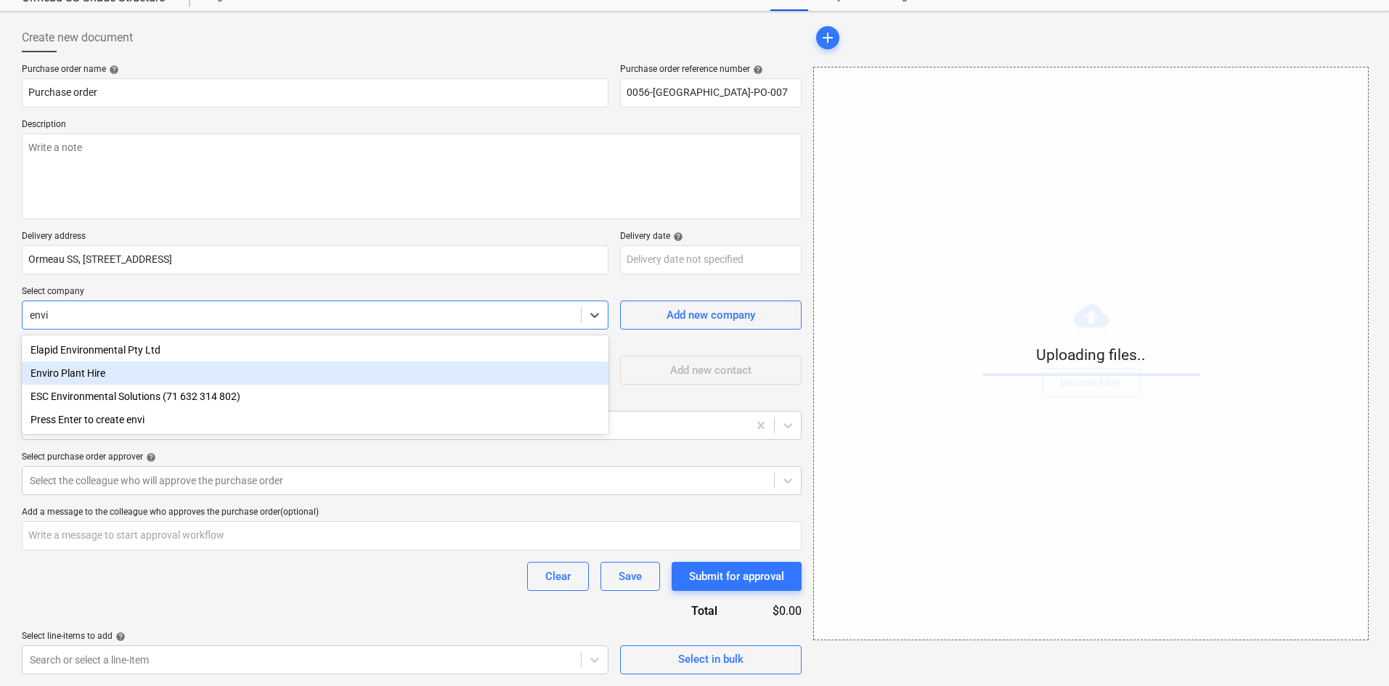
type textarea "x"
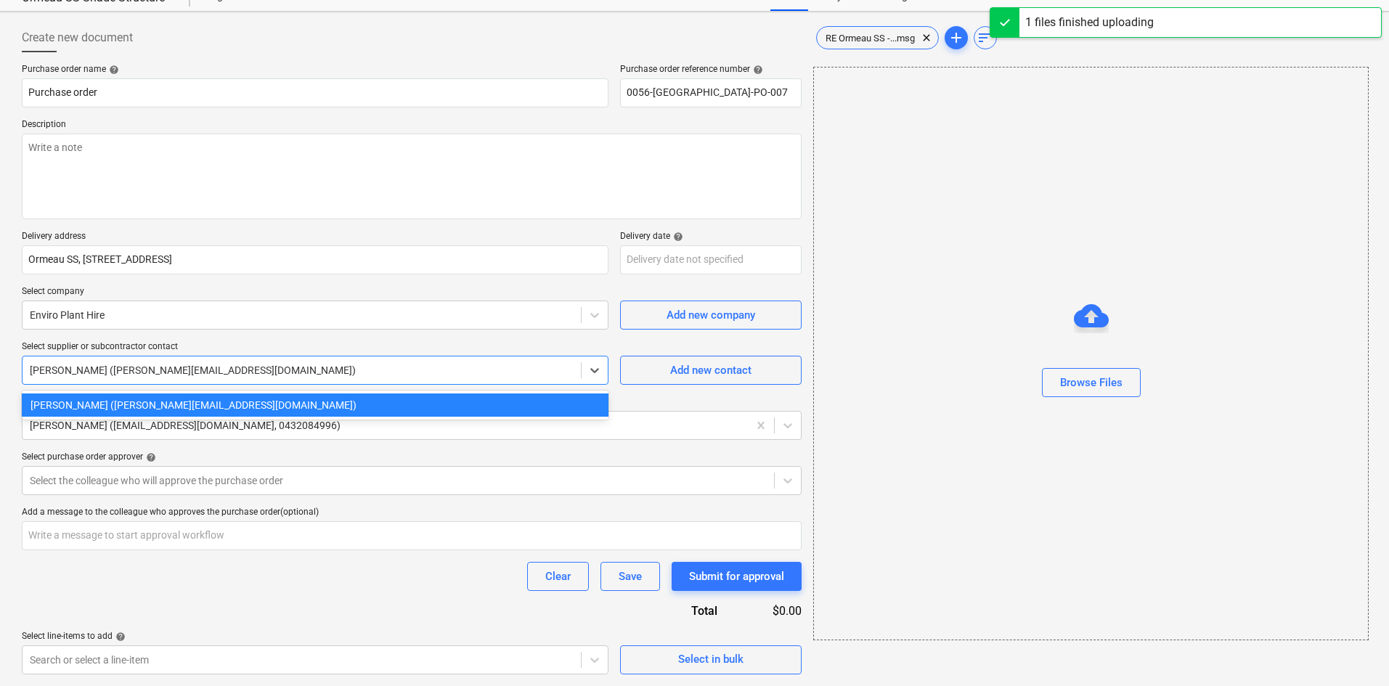
click at [199, 366] on div at bounding box center [302, 370] width 544 height 15
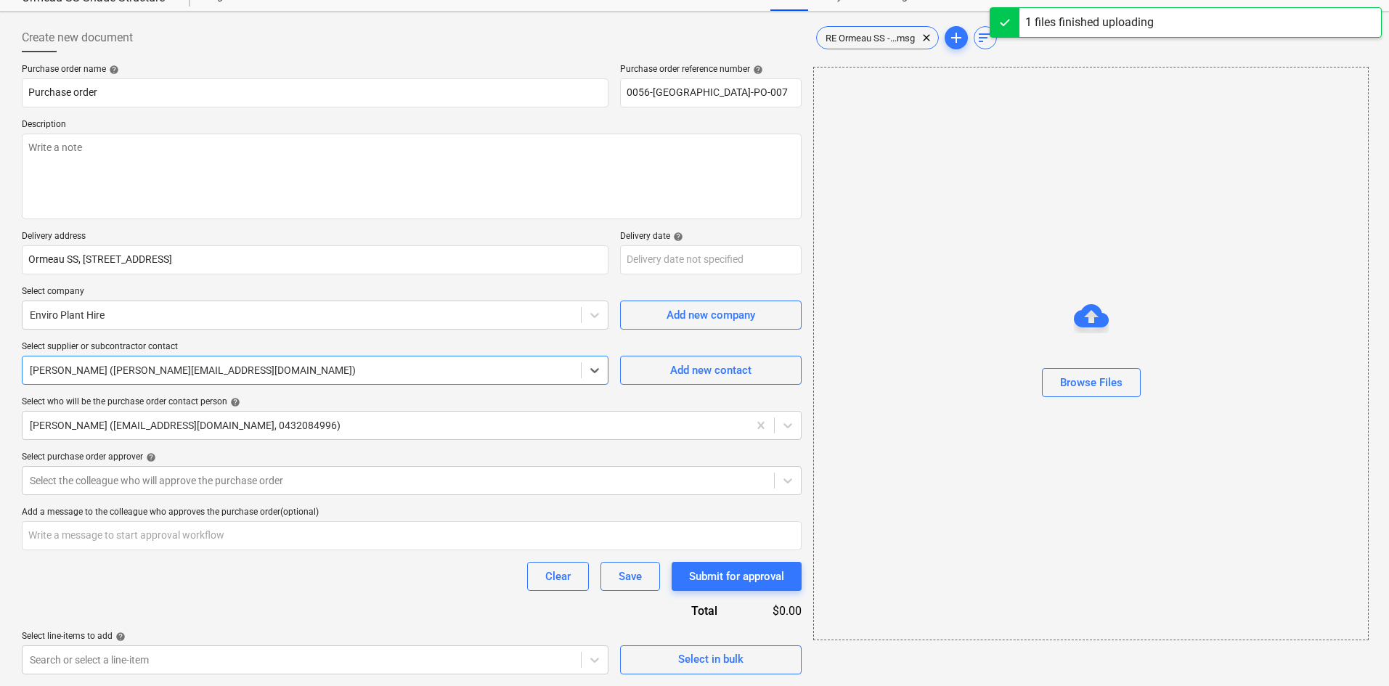
click at [219, 365] on div at bounding box center [302, 370] width 544 height 15
click at [283, 337] on div "Purchase order name help Purchase order Purchase order reference number help 00…" at bounding box center [412, 369] width 780 height 611
click at [237, 479] on div at bounding box center [398, 480] width 737 height 15
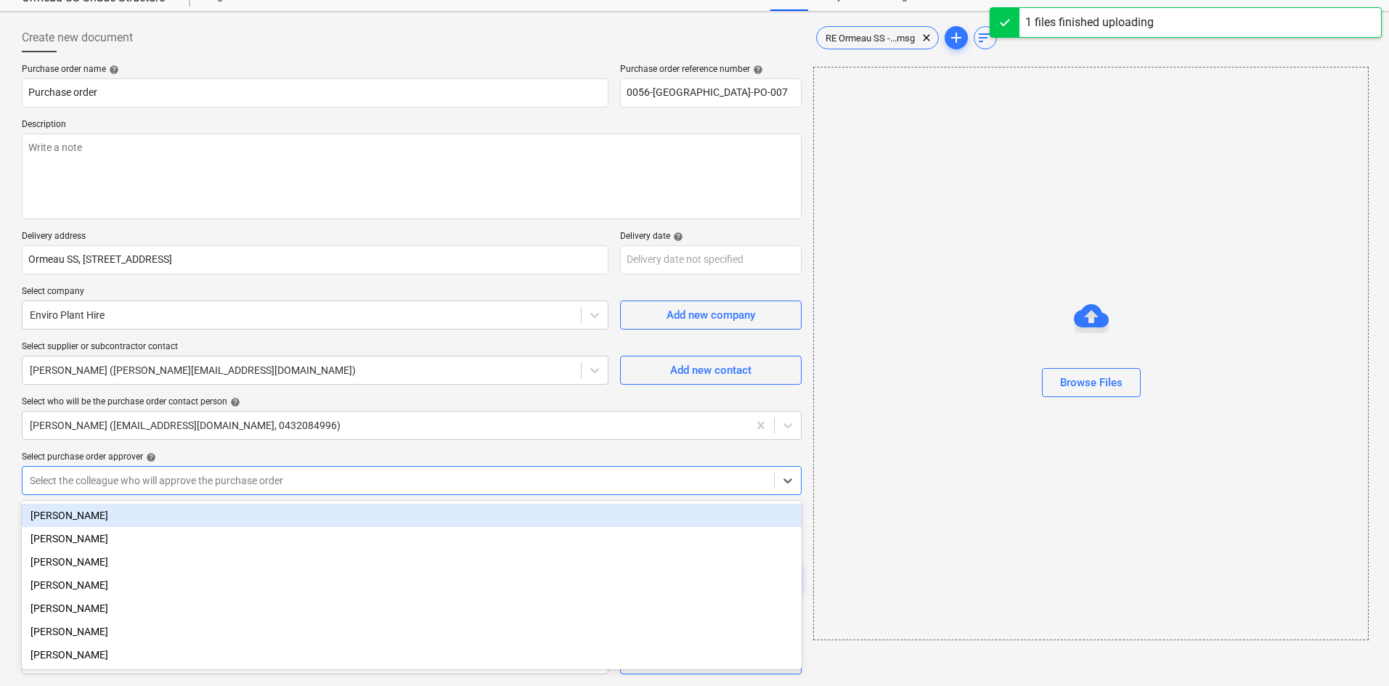
click at [169, 502] on div "[PERSON_NAME] [PERSON_NAME] [PERSON_NAME] [PERSON_NAME] [PERSON_NAME] [PERSON_N…" at bounding box center [412, 585] width 780 height 168
click at [218, 511] on div "[PERSON_NAME]" at bounding box center [412, 515] width 780 height 23
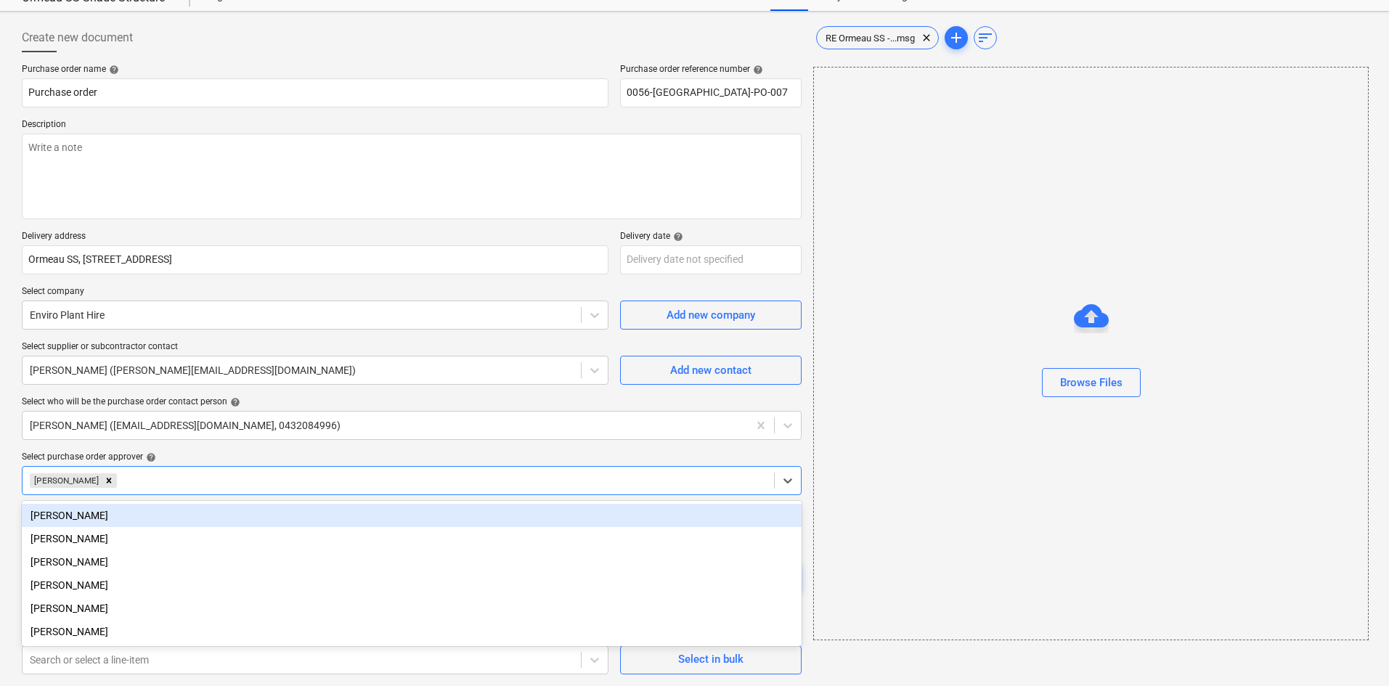
click at [295, 445] on div "Purchase order name help Purchase order Purchase order reference number help 00…" at bounding box center [412, 369] width 780 height 611
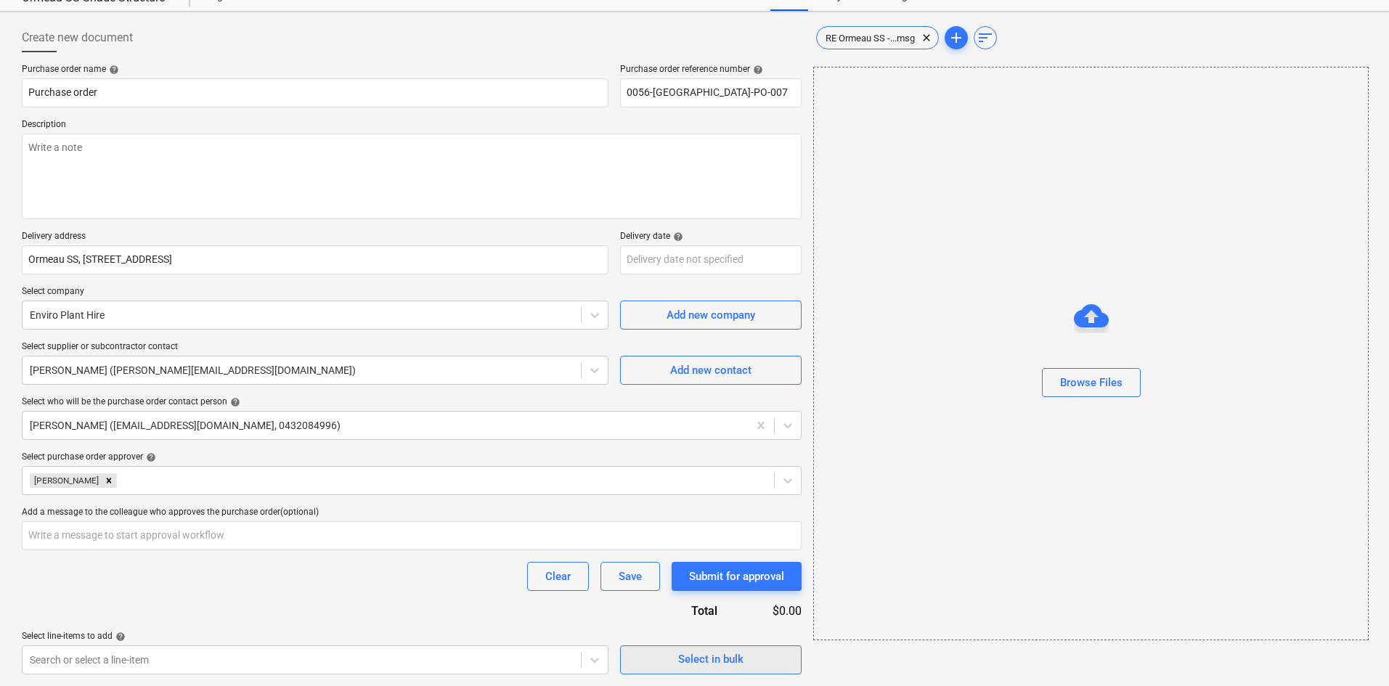
click at [694, 657] on div "Select in bulk" at bounding box center [710, 659] width 65 height 19
type textarea "x"
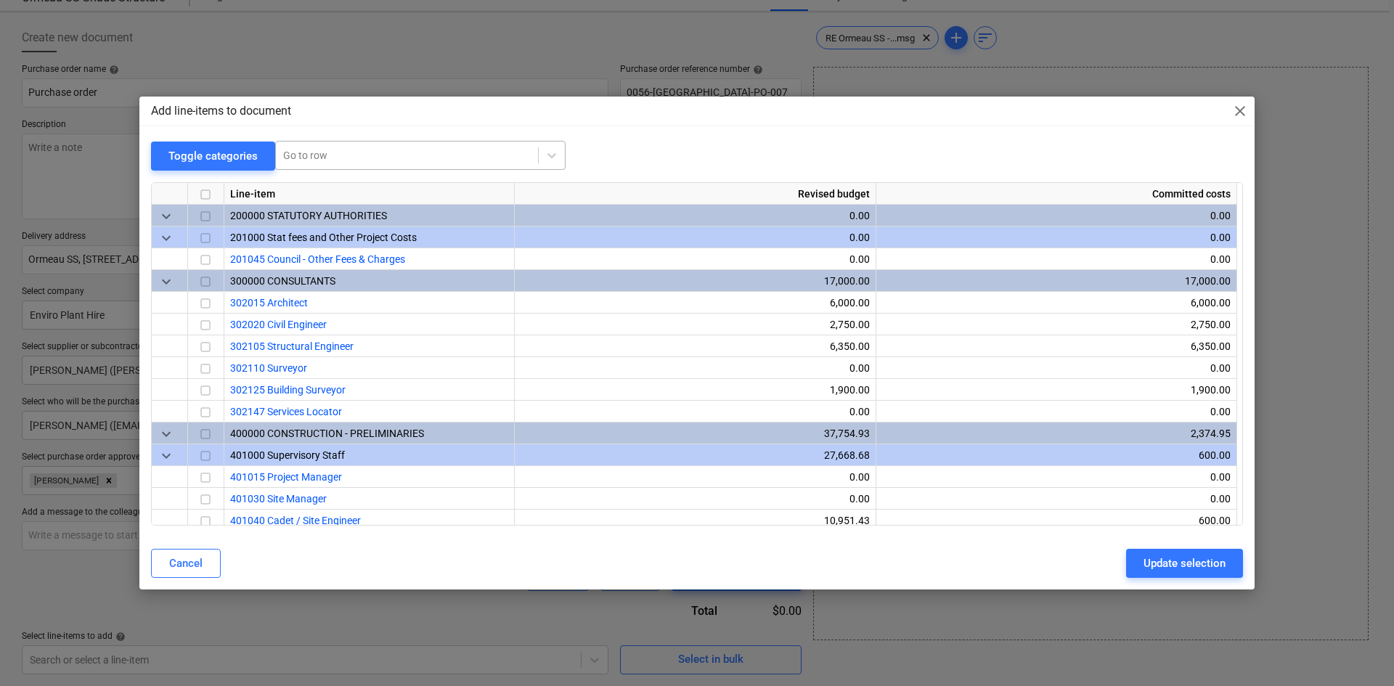
click at [388, 154] on div at bounding box center [407, 155] width 248 height 15
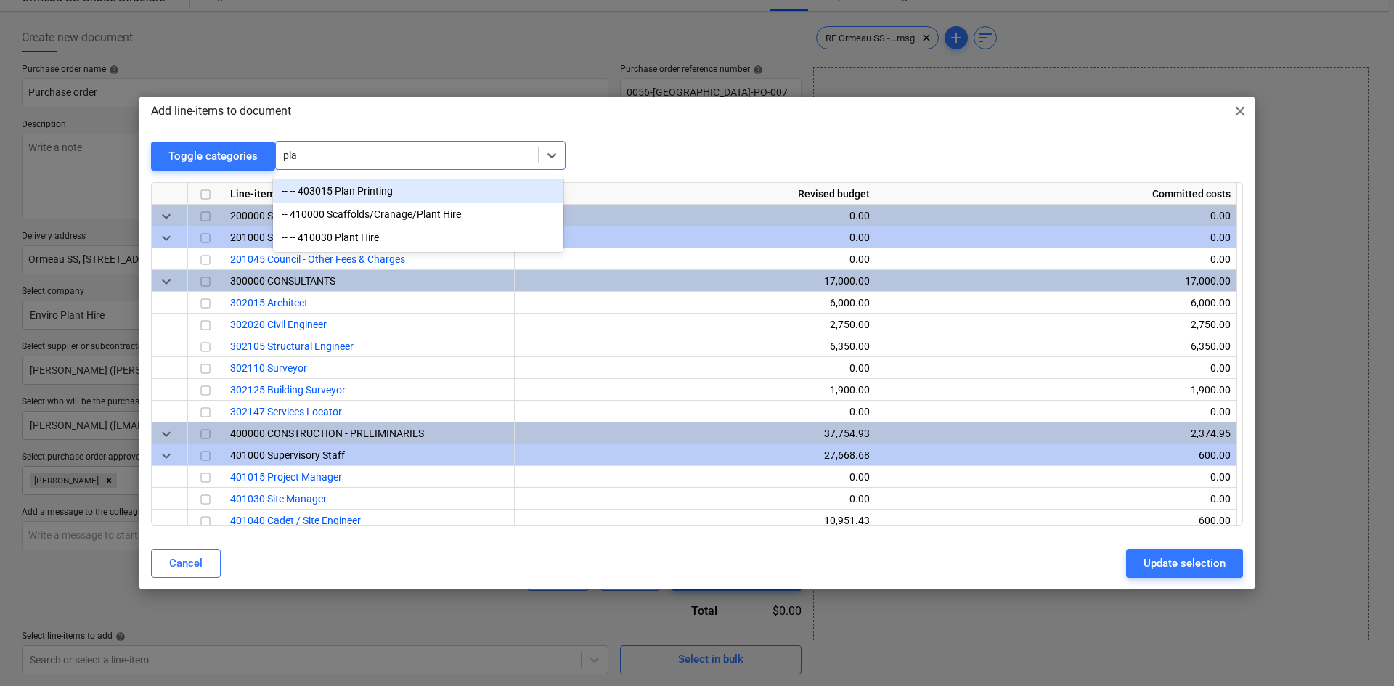
type input "plan"
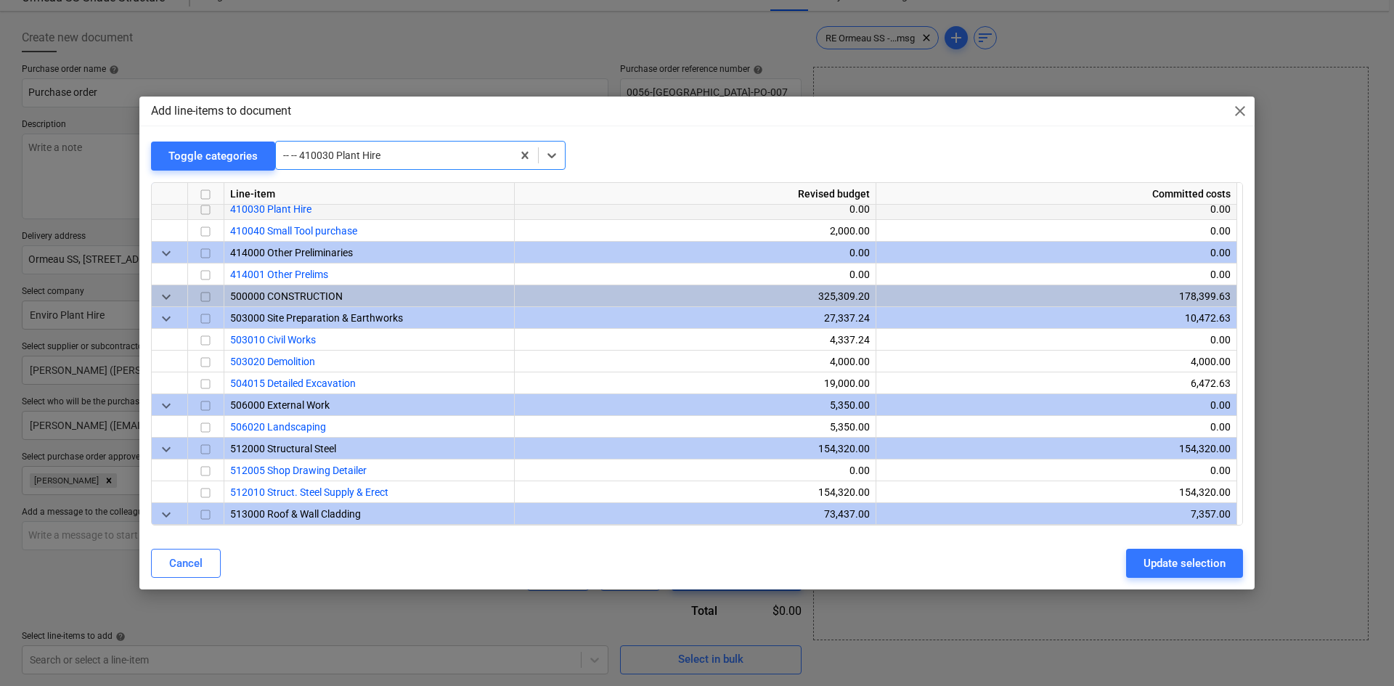
scroll to position [740, 0]
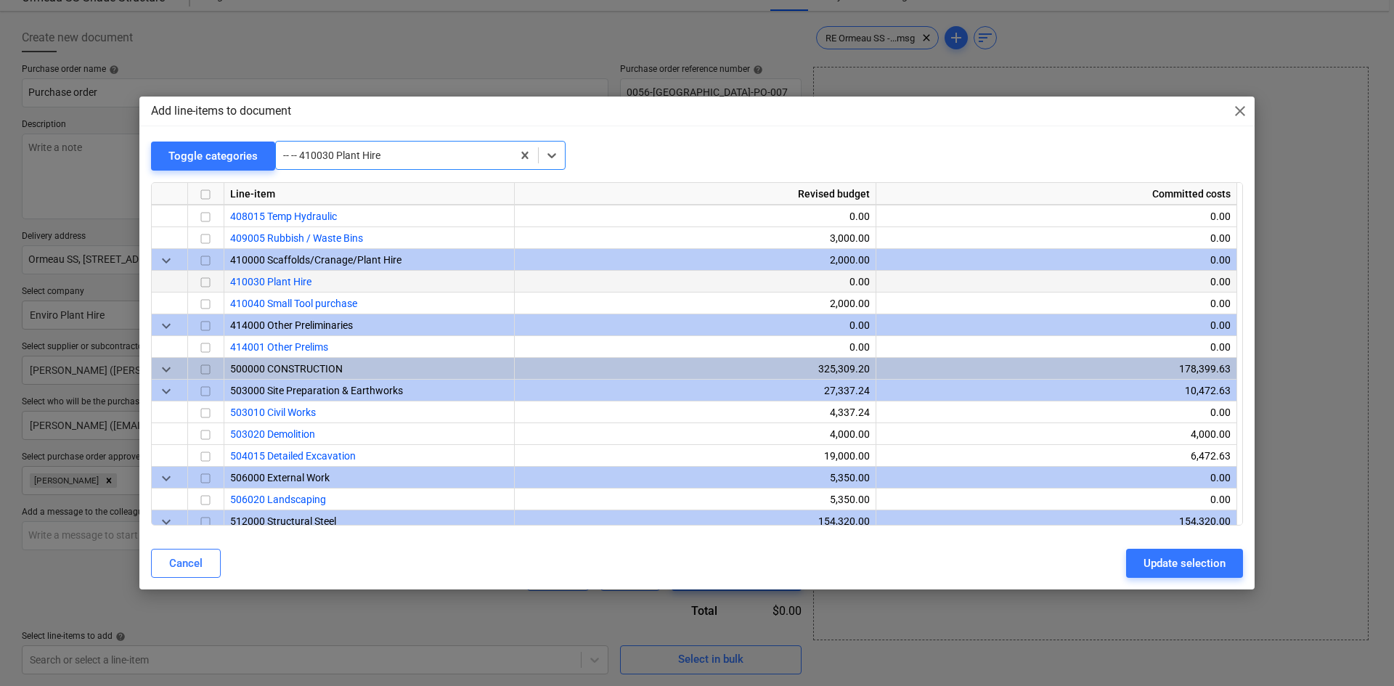
click at [206, 280] on input "checkbox" at bounding box center [205, 282] width 17 height 17
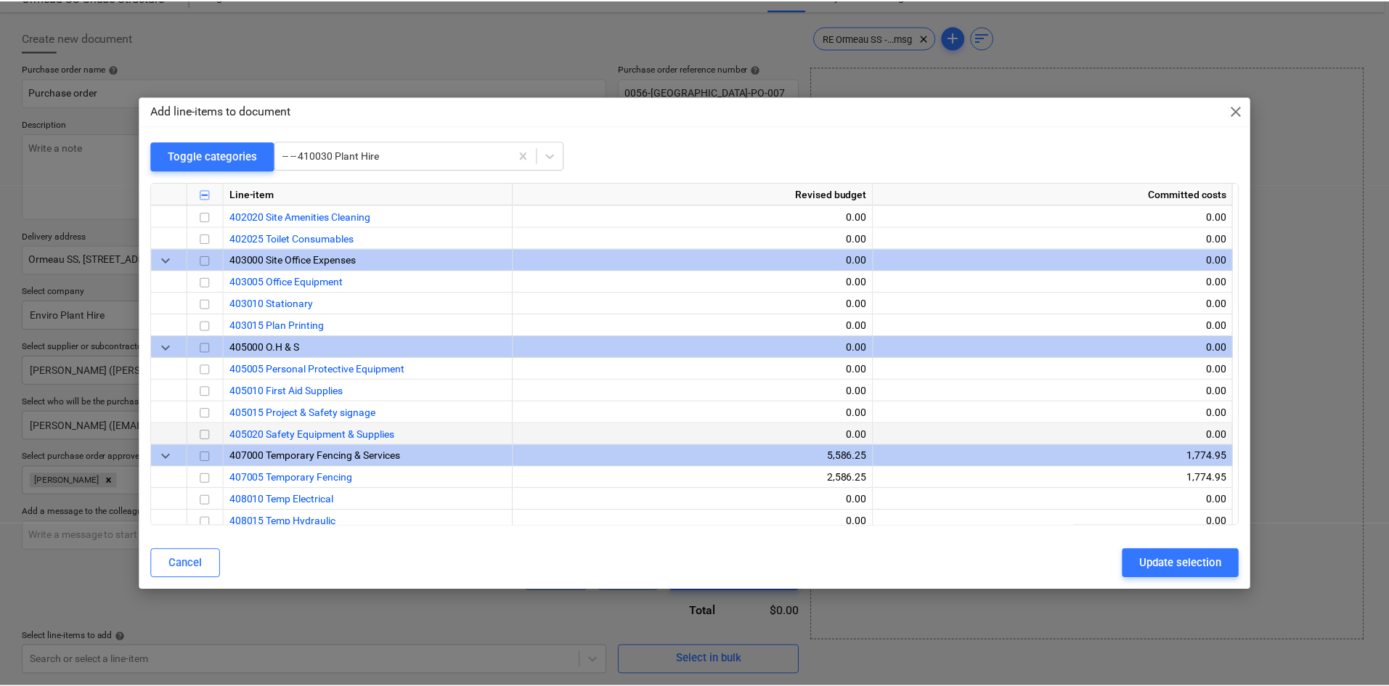
scroll to position [436, 0]
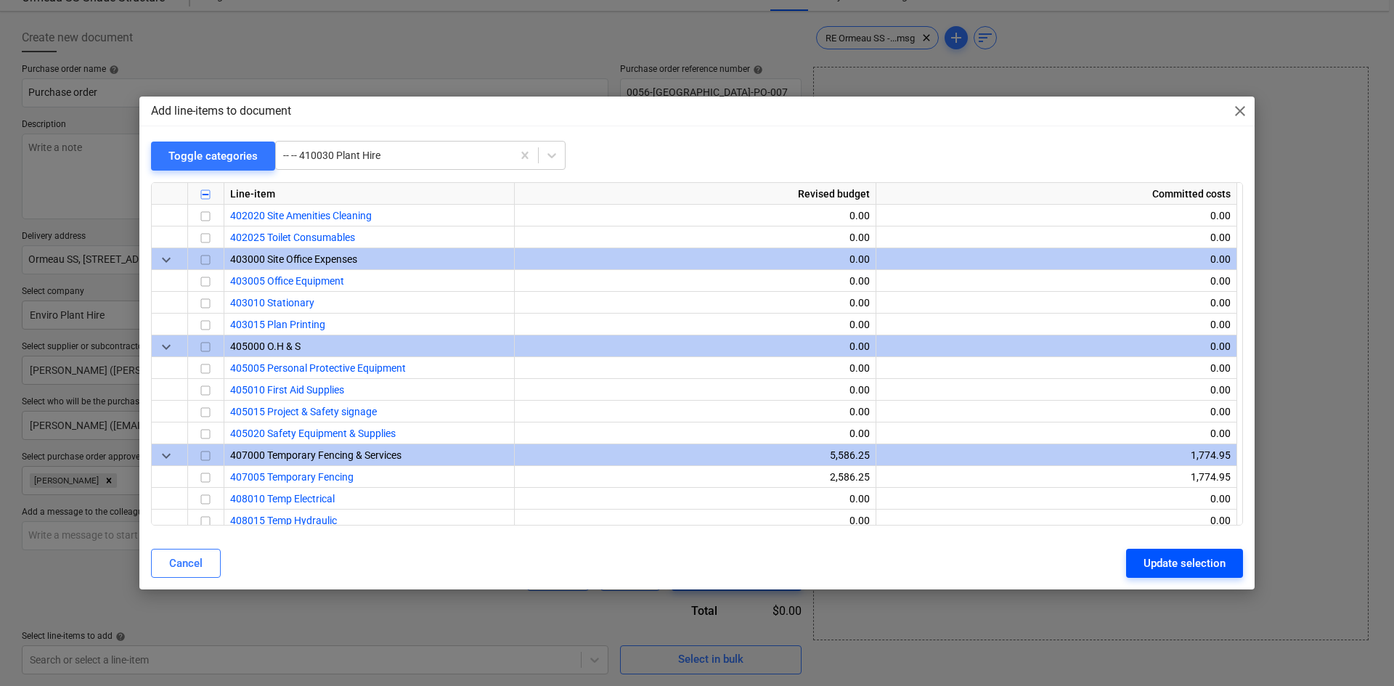
click at [1171, 565] on div "Update selection" at bounding box center [1185, 563] width 82 height 19
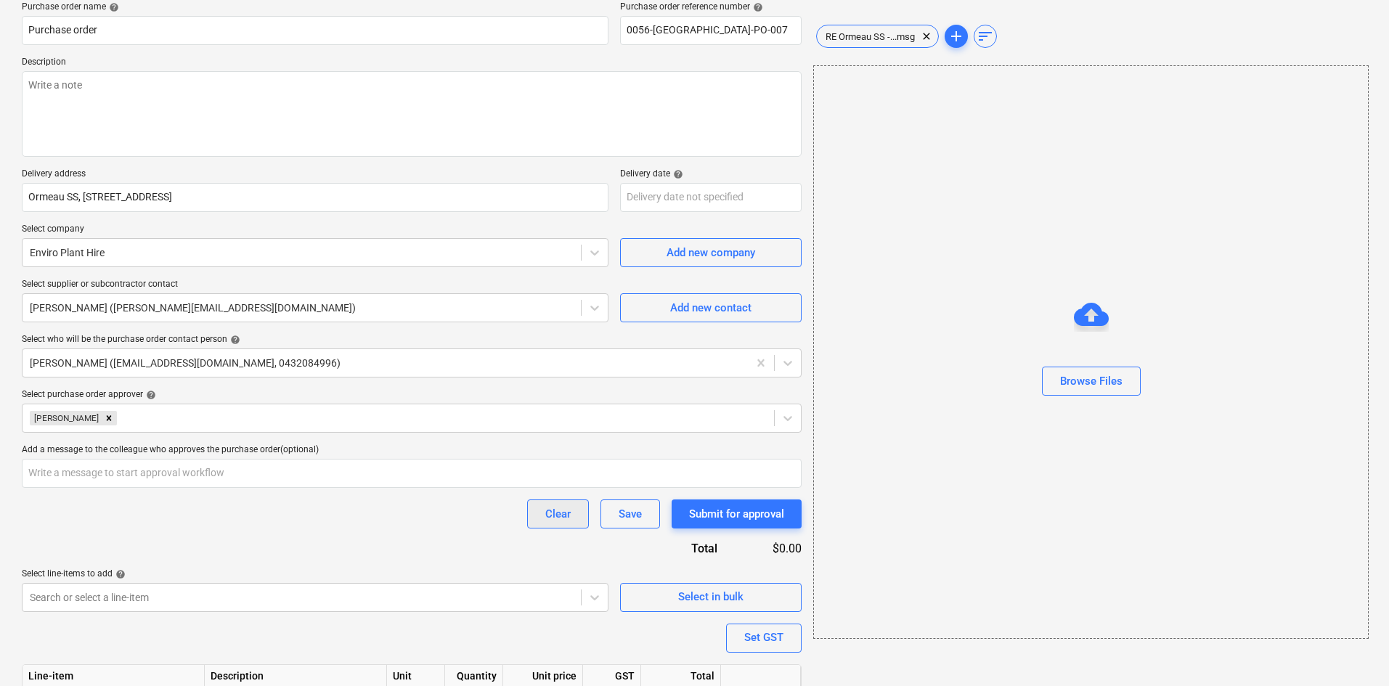
scroll to position [199, 0]
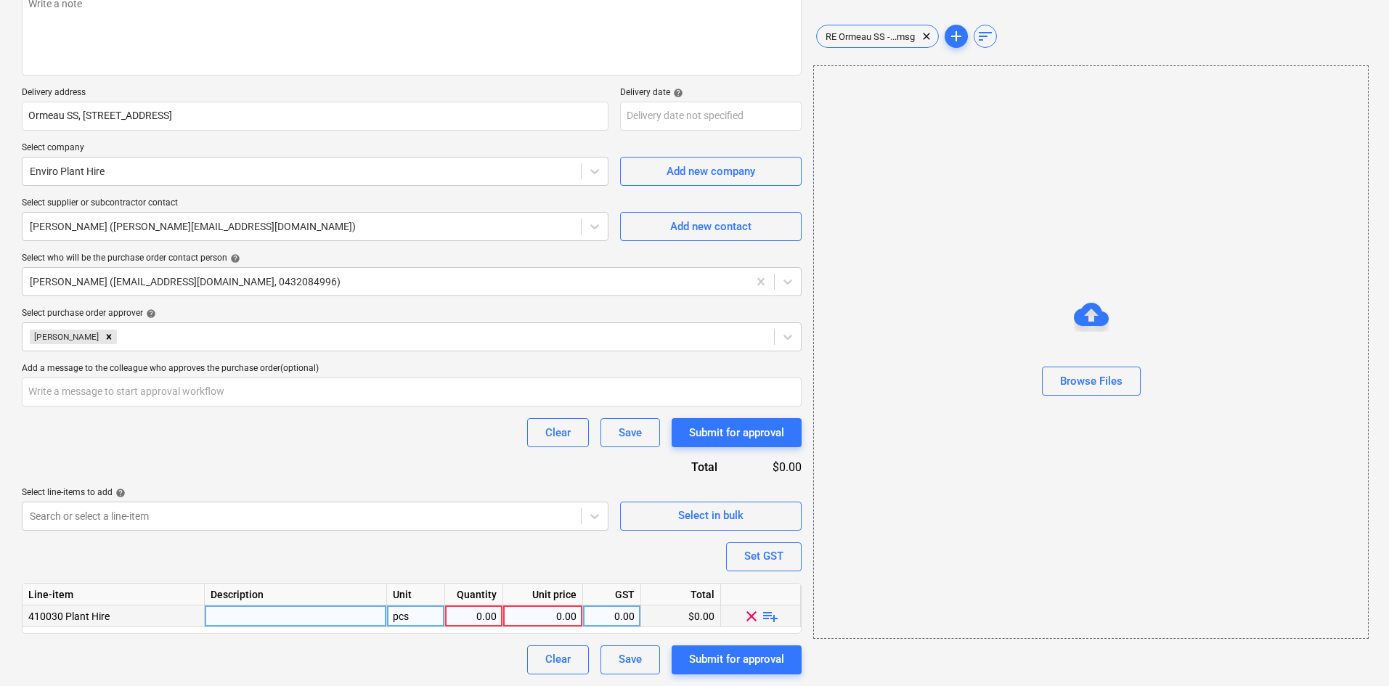
click at [412, 611] on div "pcs" at bounding box center [416, 617] width 58 height 22
click at [770, 614] on span "playlist_add" at bounding box center [770, 615] width 17 height 17
type textarea "x"
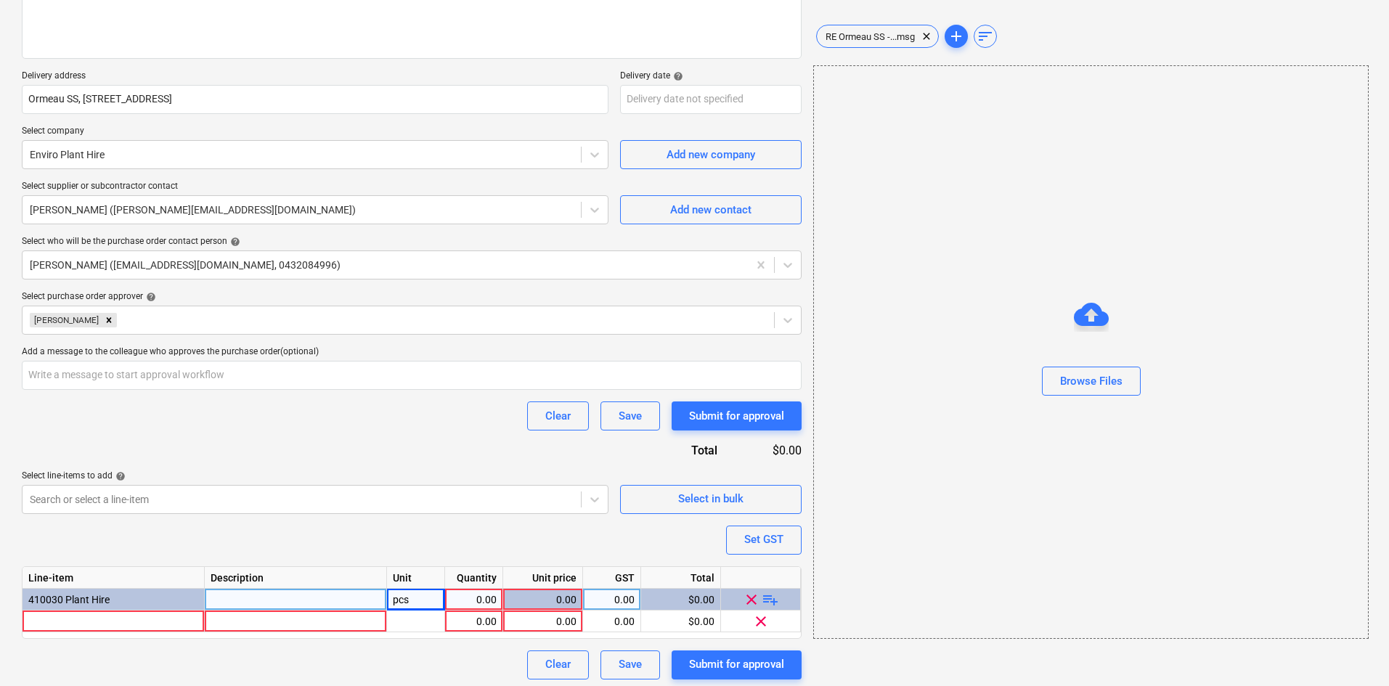
scroll to position [221, 0]
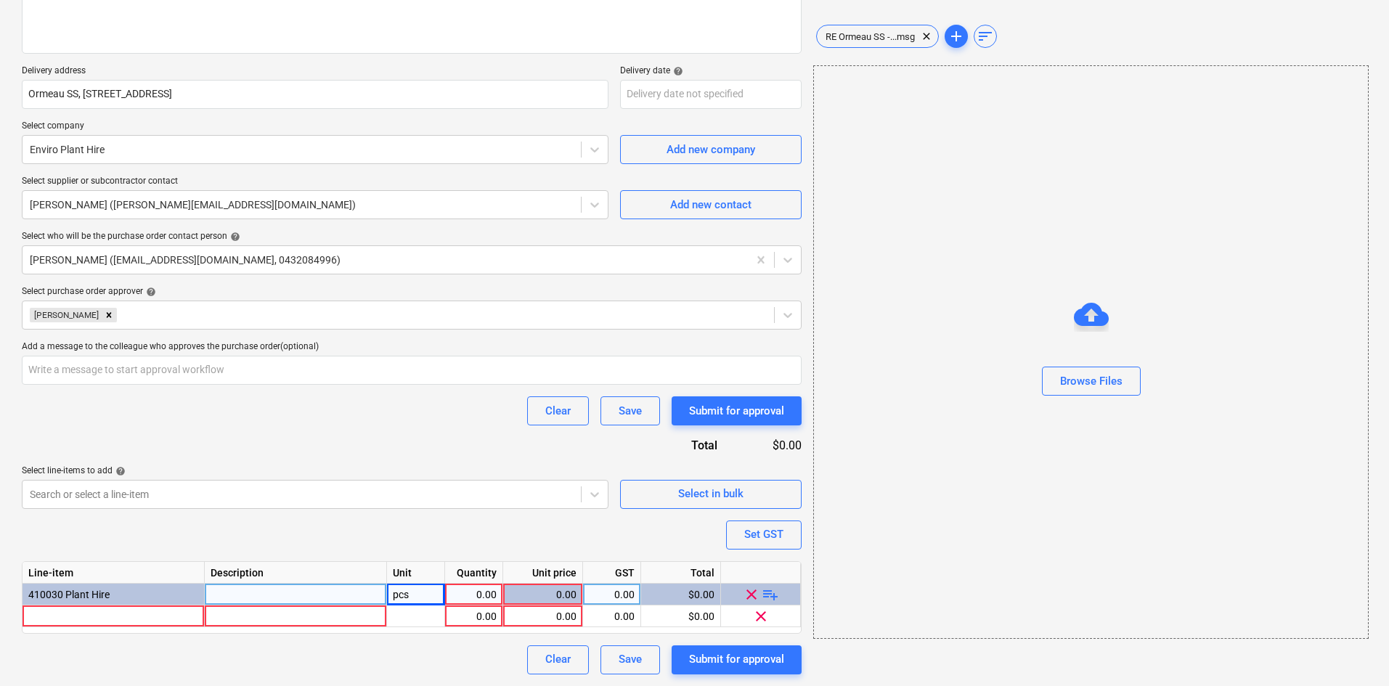
click at [416, 591] on div "pcs" at bounding box center [416, 595] width 58 height 22
type input "item"
click at [132, 622] on div at bounding box center [114, 617] width 182 height 22
type textarea "x"
click at [86, 620] on div at bounding box center [114, 617] width 182 height 22
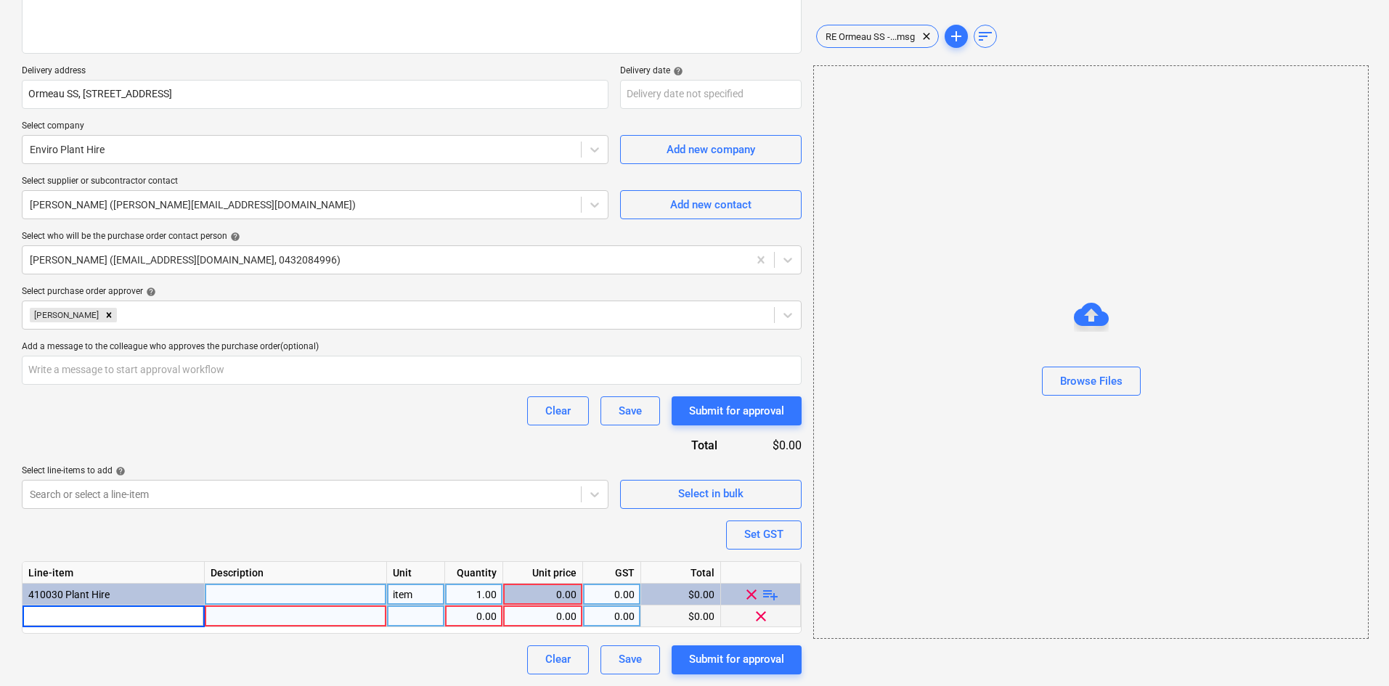
type input "• Auger drive unit"
type textarea "x"
click at [50, 606] on input "• Auger drive unit" at bounding box center [114, 616] width 182 height 21
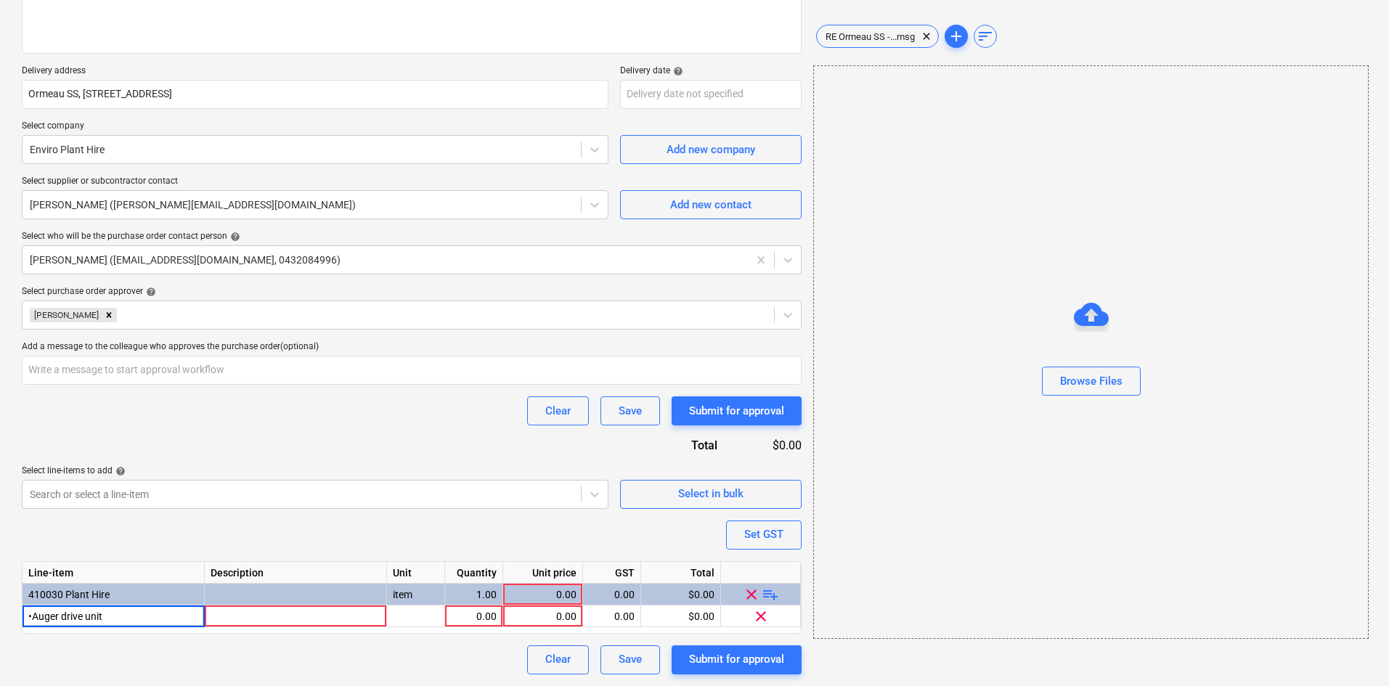
type input "Auger drive unit"
click at [773, 597] on span "playlist_add" at bounding box center [770, 593] width 17 height 17
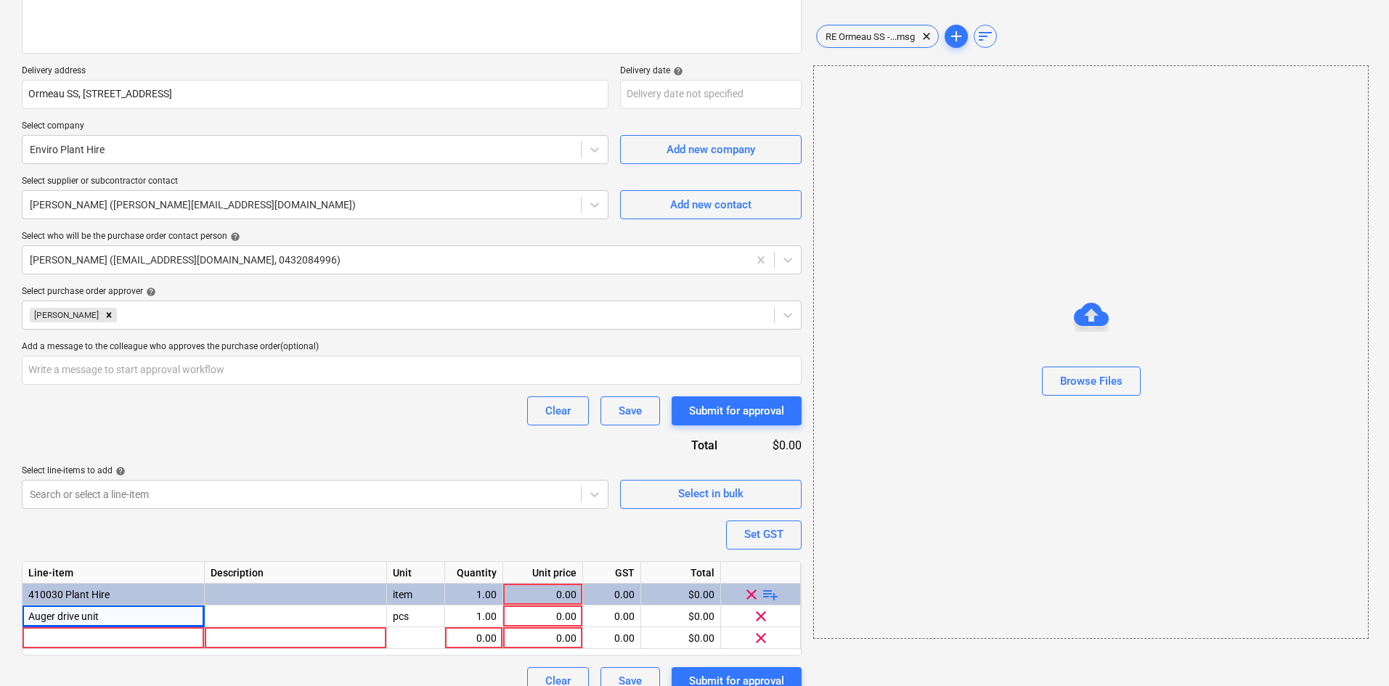
click at [767, 591] on span "playlist_add" at bounding box center [770, 593] width 17 height 17
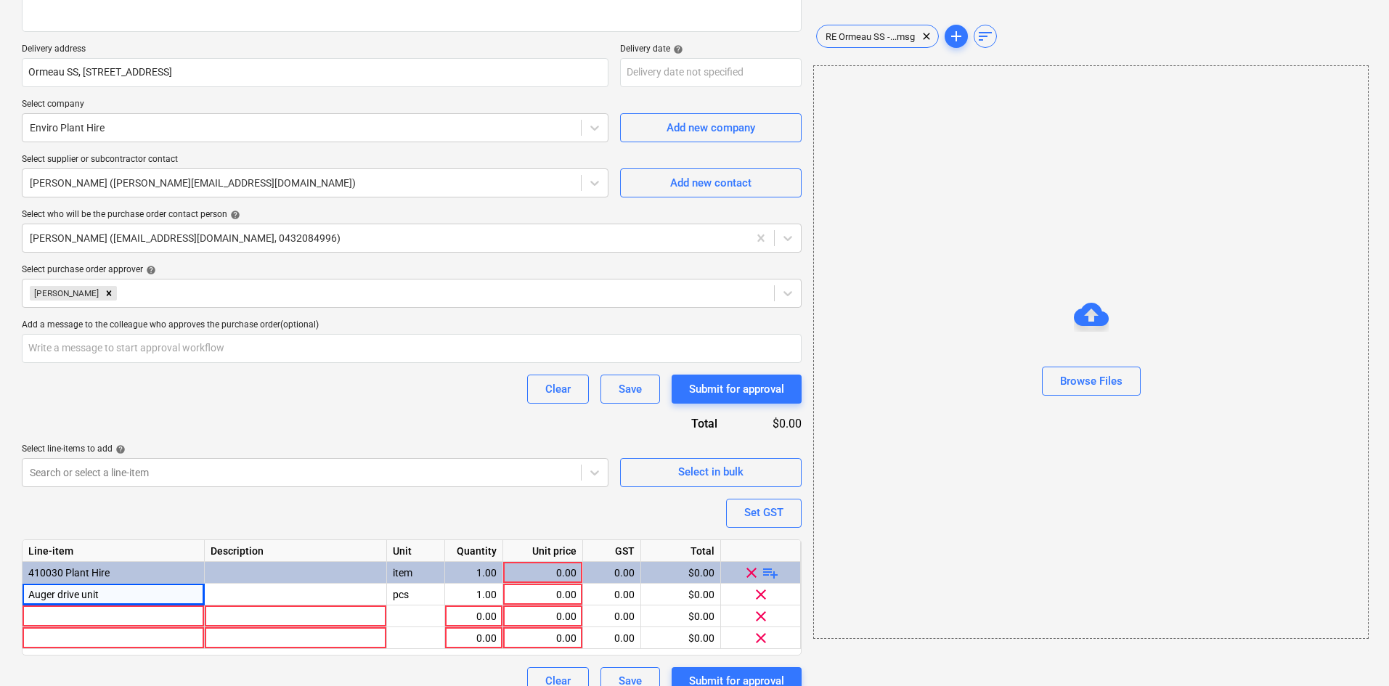
scroll to position [264, 0]
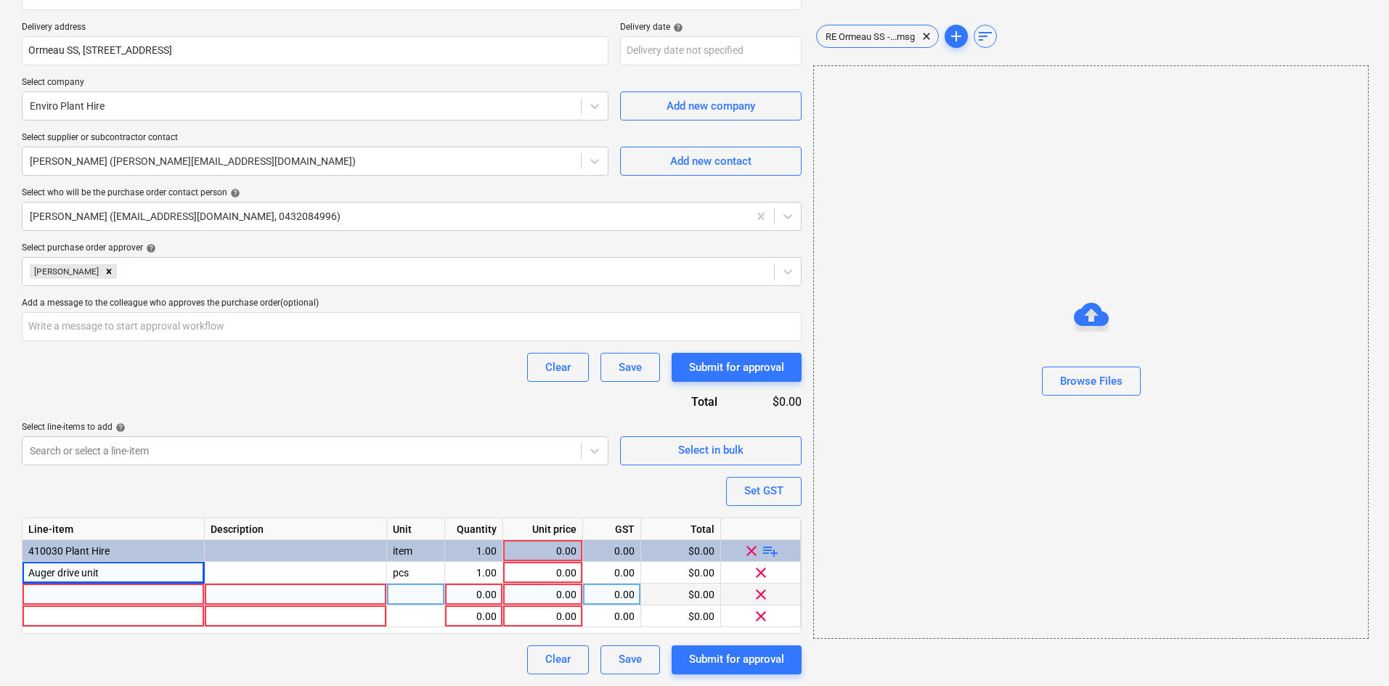
click at [89, 589] on div at bounding box center [114, 595] width 182 height 22
type textarea "x"
click at [61, 600] on div at bounding box center [114, 595] width 182 height 22
click at [77, 592] on input at bounding box center [114, 594] width 182 height 21
type input "• 750mm auger"
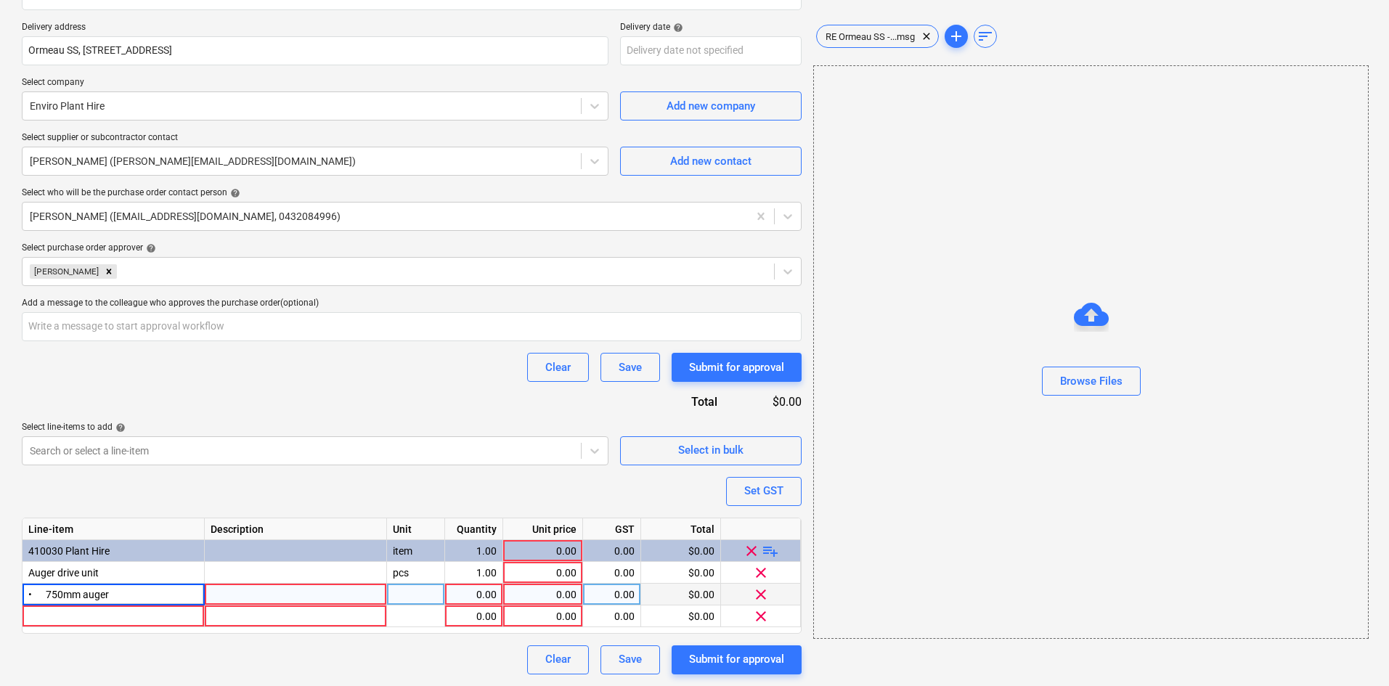
type textarea "x"
click at [49, 595] on input "• 750mm auger" at bounding box center [114, 594] width 182 height 21
type input "750mm auger"
type textarea "x"
click at [94, 619] on div at bounding box center [114, 617] width 182 height 22
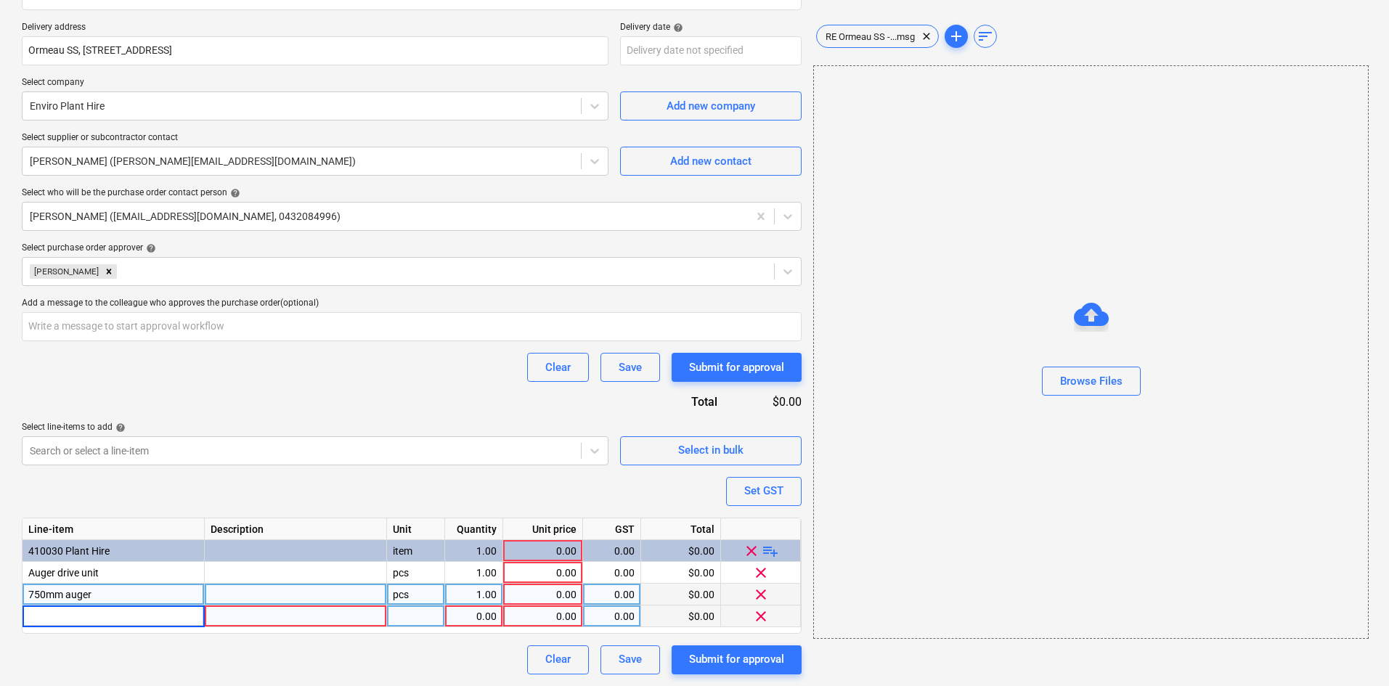
type input "• 2 x 1 metre extensions"
type textarea "x"
drag, startPoint x: 52, startPoint y: 615, endPoint x: -36, endPoint y: 611, distance: 87.2
click at [0, 422] on html "Sales Projects Contacts Consolidated Invoices Inbox 9 Approvals format_size key…" at bounding box center [694, 79] width 1389 height 686
type input "2 x 1 metre extensions"
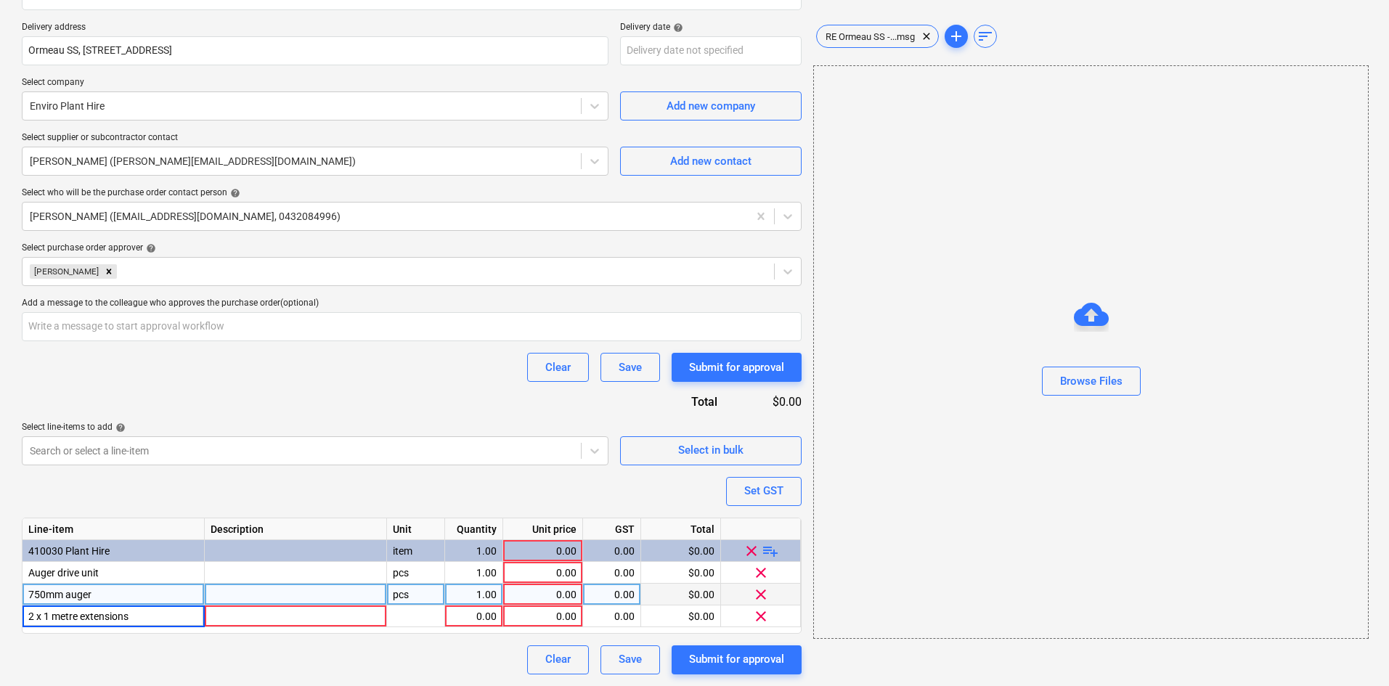
type textarea "x"
click at [105, 642] on div "Purchase order name help Purchase order Purchase order reference number help 00…" at bounding box center [412, 265] width 780 height 820
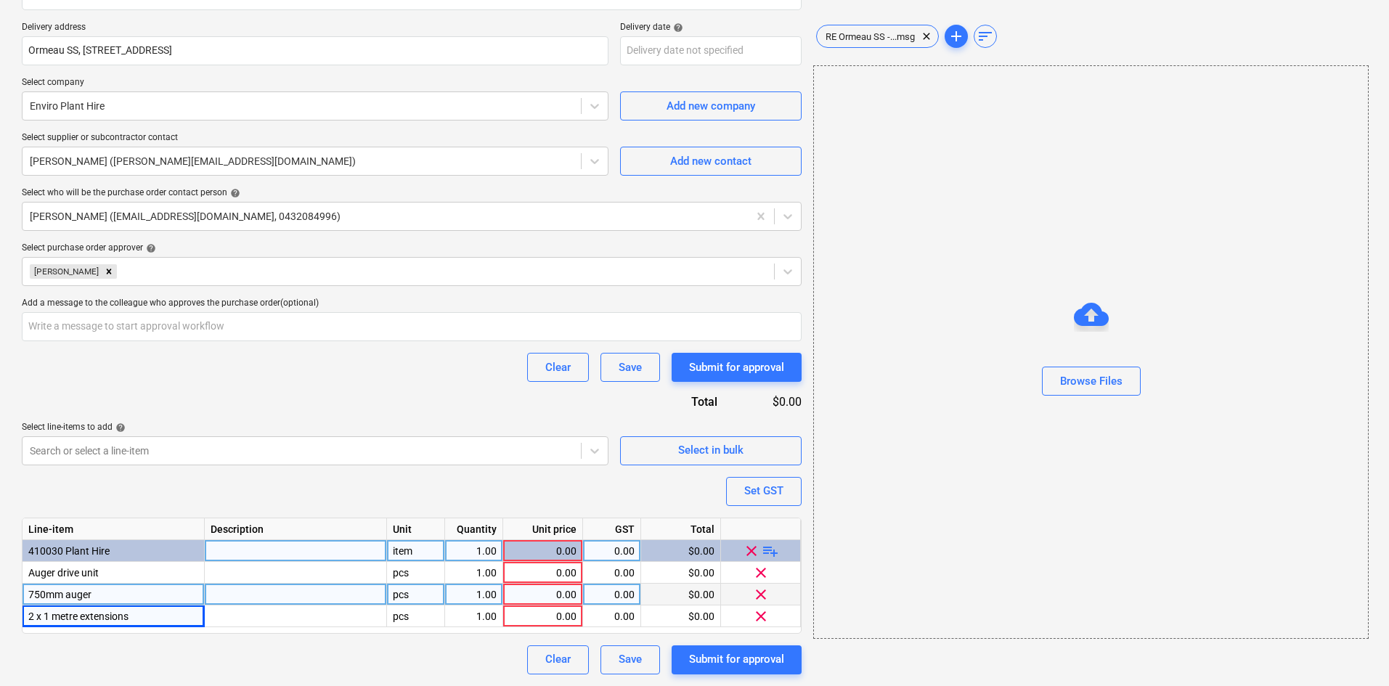
click at [401, 552] on div "item" at bounding box center [416, 551] width 58 height 22
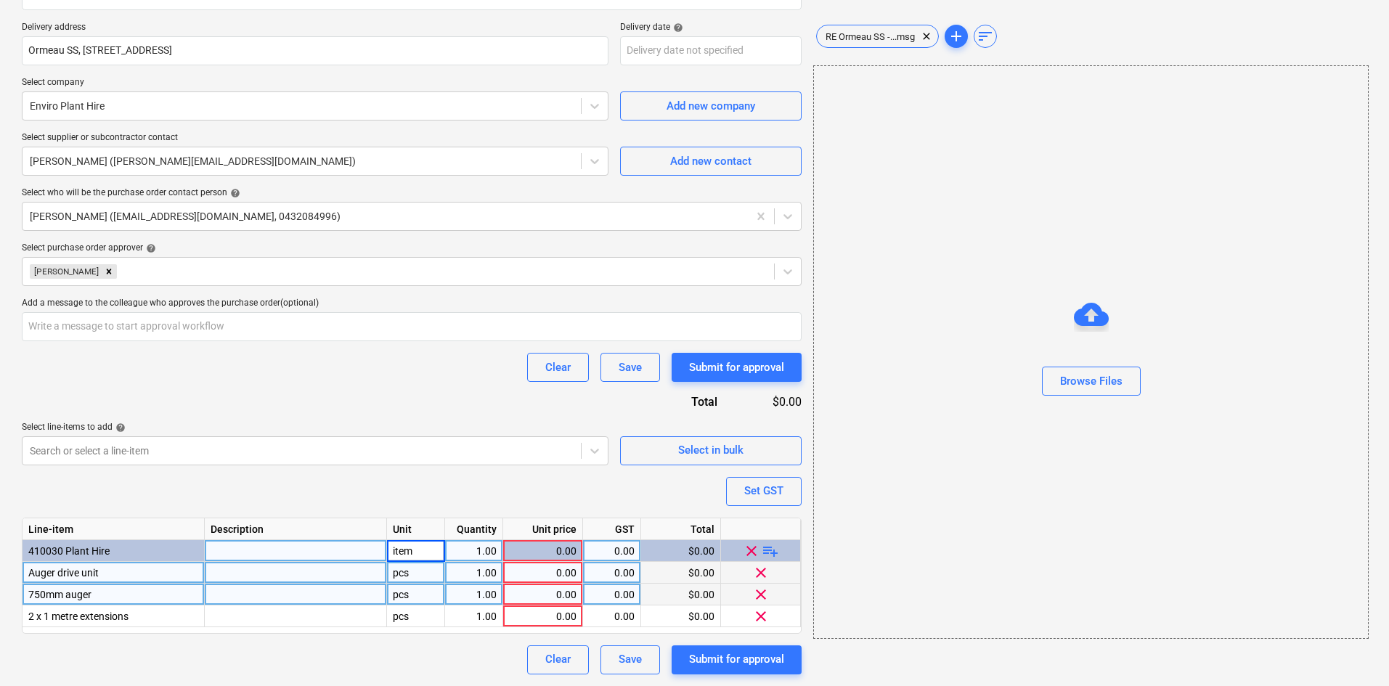
click at [400, 577] on div "pcs" at bounding box center [416, 573] width 58 height 22
type input "item"
click at [407, 598] on div "pcs" at bounding box center [416, 595] width 58 height 22
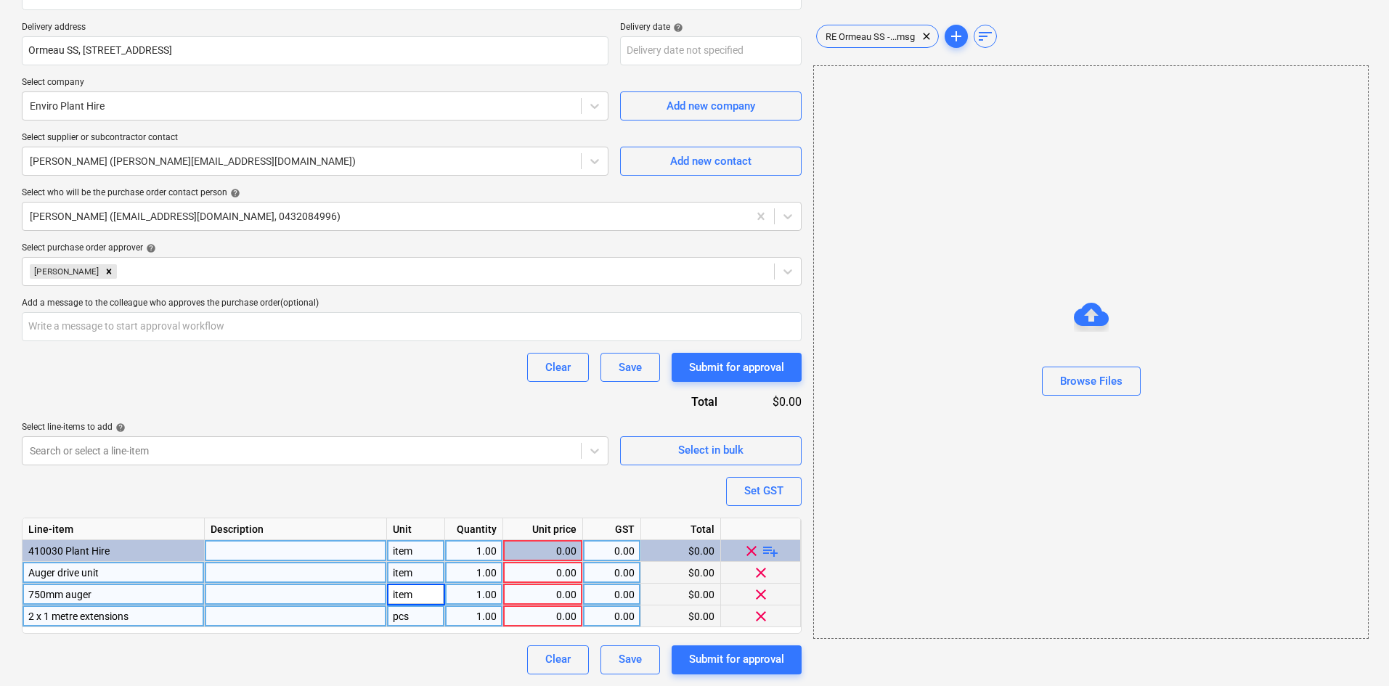
type textarea "x"
click at [407, 613] on div "pcs" at bounding box center [416, 617] width 58 height 22
type input "item"
type textarea "x"
drag, startPoint x: 391, startPoint y: 654, endPoint x: 421, endPoint y: 652, distance: 29.9
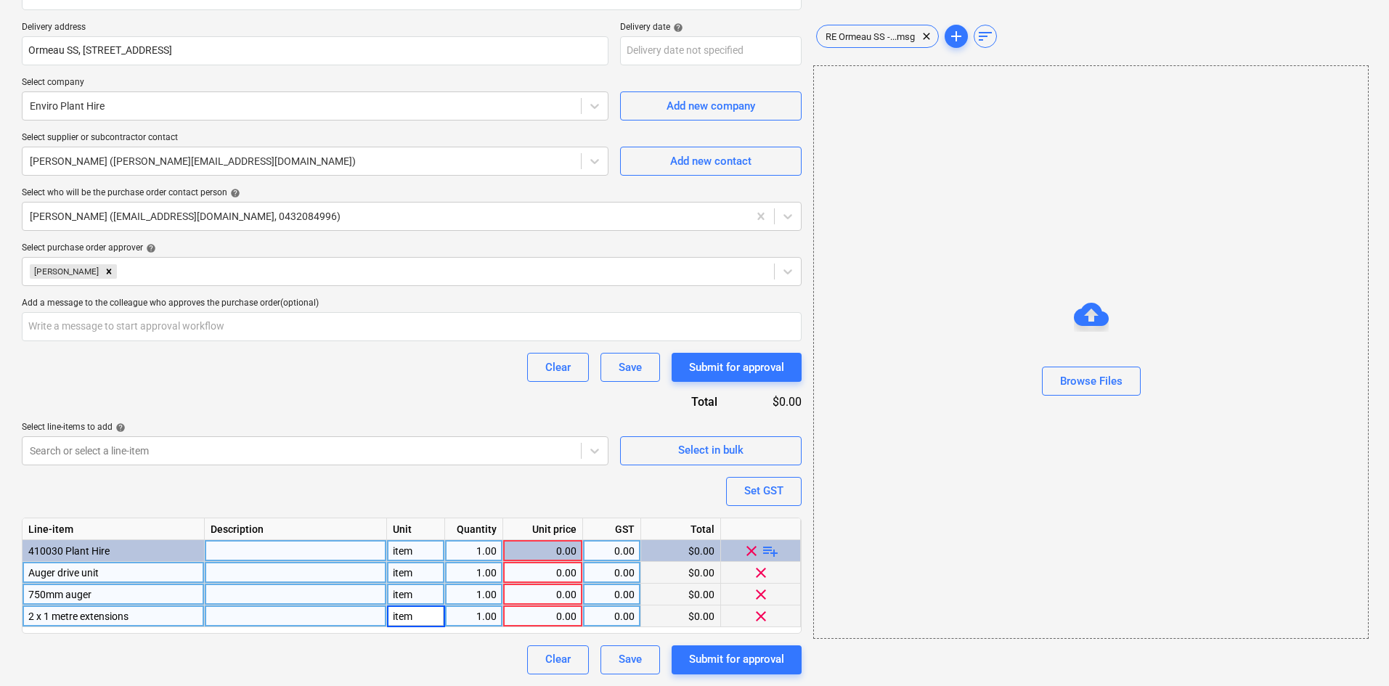
click at [394, 654] on div "Clear Save Submit for approval" at bounding box center [412, 660] width 780 height 29
click at [776, 503] on button "Set GST" at bounding box center [764, 491] width 76 height 29
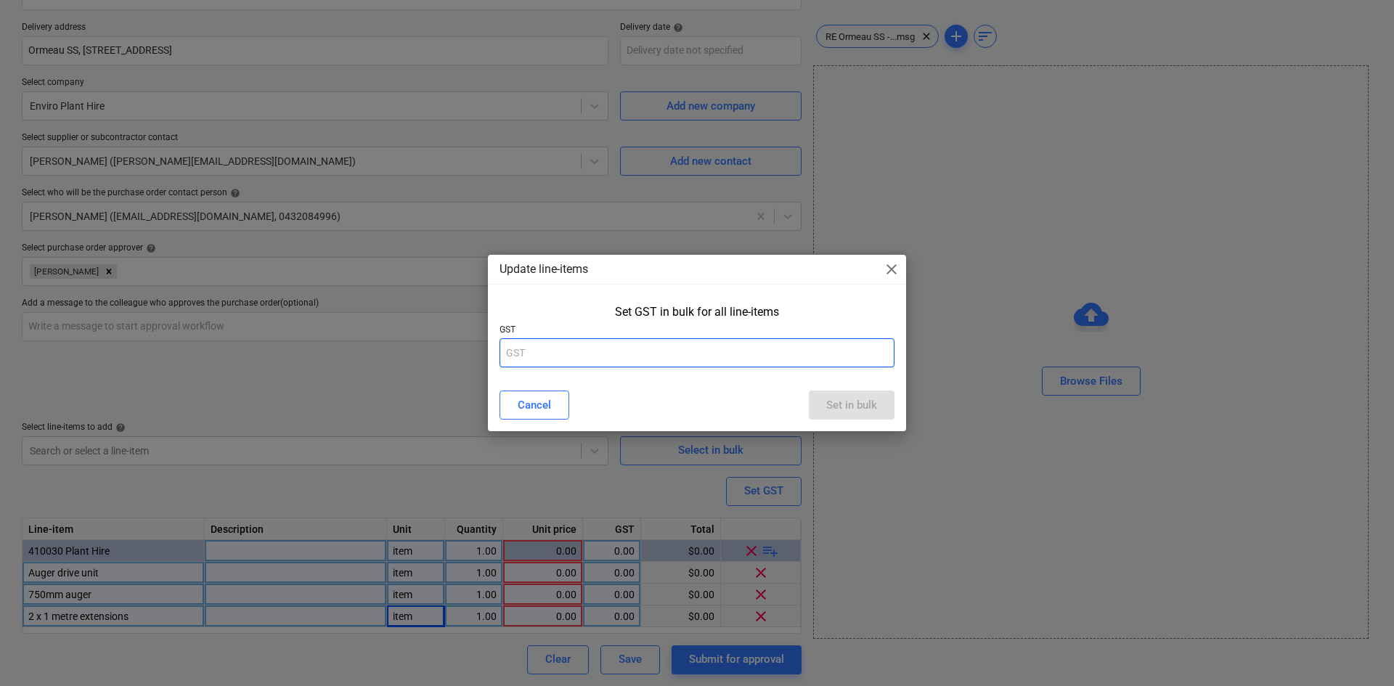
click at [586, 349] on input "text" at bounding box center [697, 352] width 395 height 29
type input "10"
click at [833, 404] on div "Set in bulk" at bounding box center [851, 405] width 51 height 19
type textarea "x"
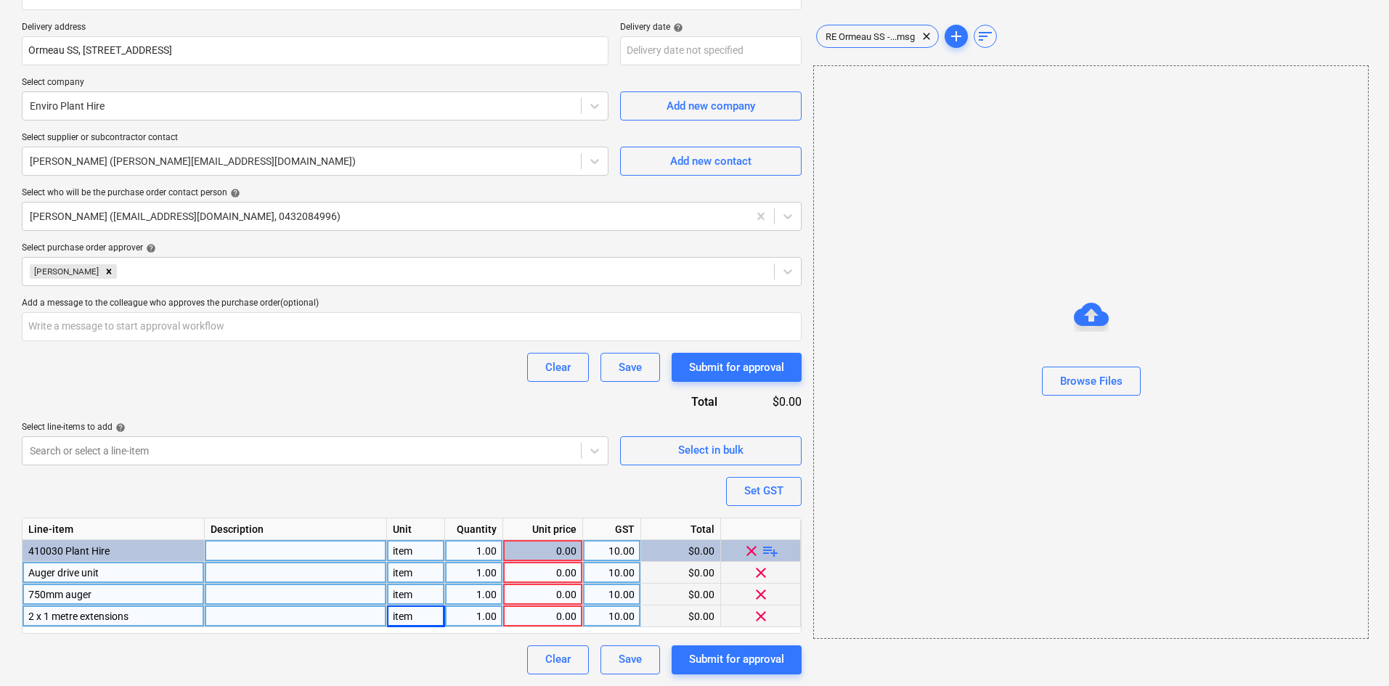
click at [539, 574] on div "0.00" at bounding box center [543, 573] width 68 height 22
type input "600"
type textarea "x"
click at [407, 576] on div "Line-item Description Unit Quantity Unit price GST Total 410030 Plant Hire item…" at bounding box center [412, 576] width 780 height 116
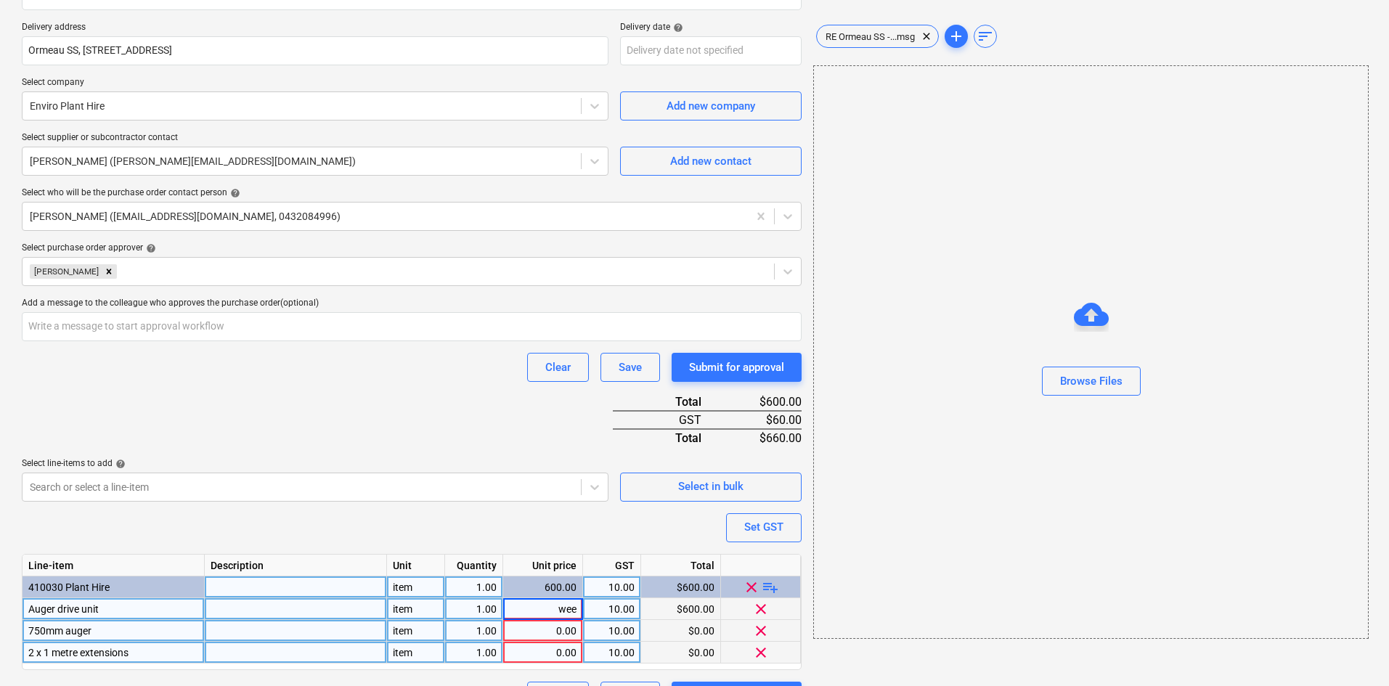
type input "week"
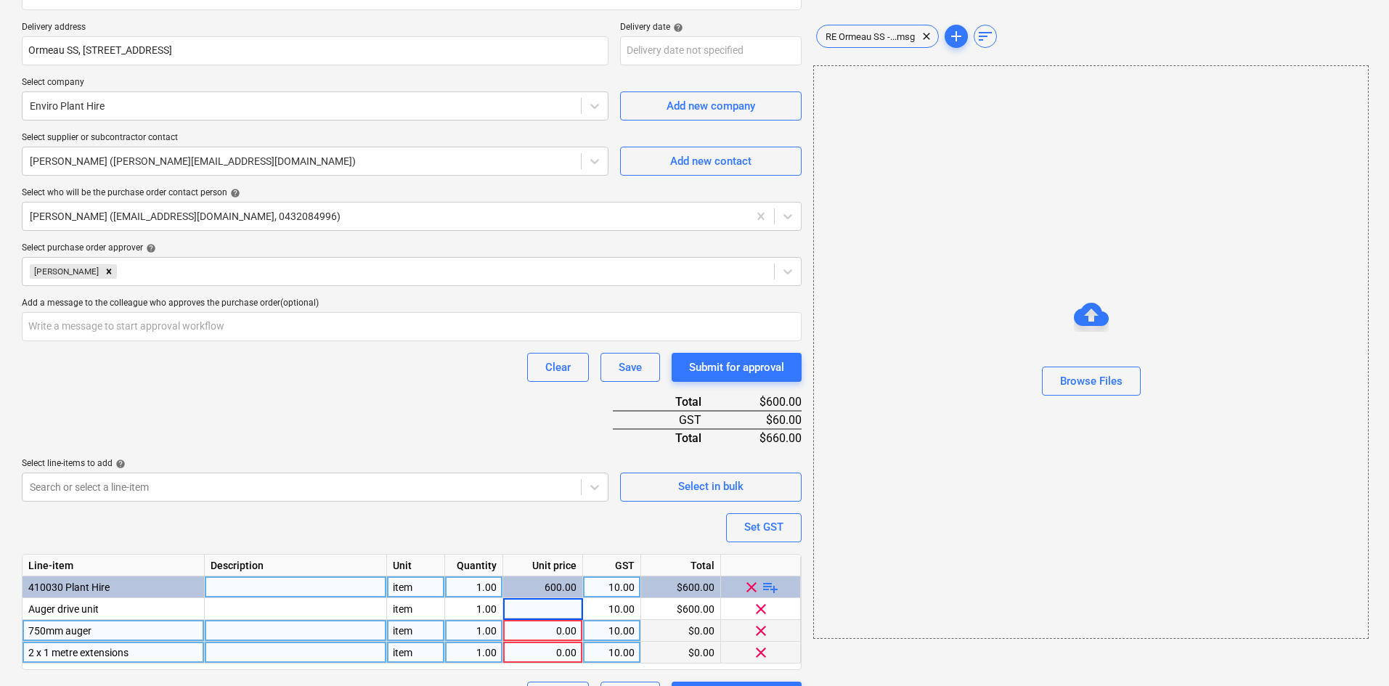
type textarea "x"
click at [418, 414] on div "Purchase order name help Purchase order Purchase order reference number help 00…" at bounding box center [412, 283] width 780 height 856
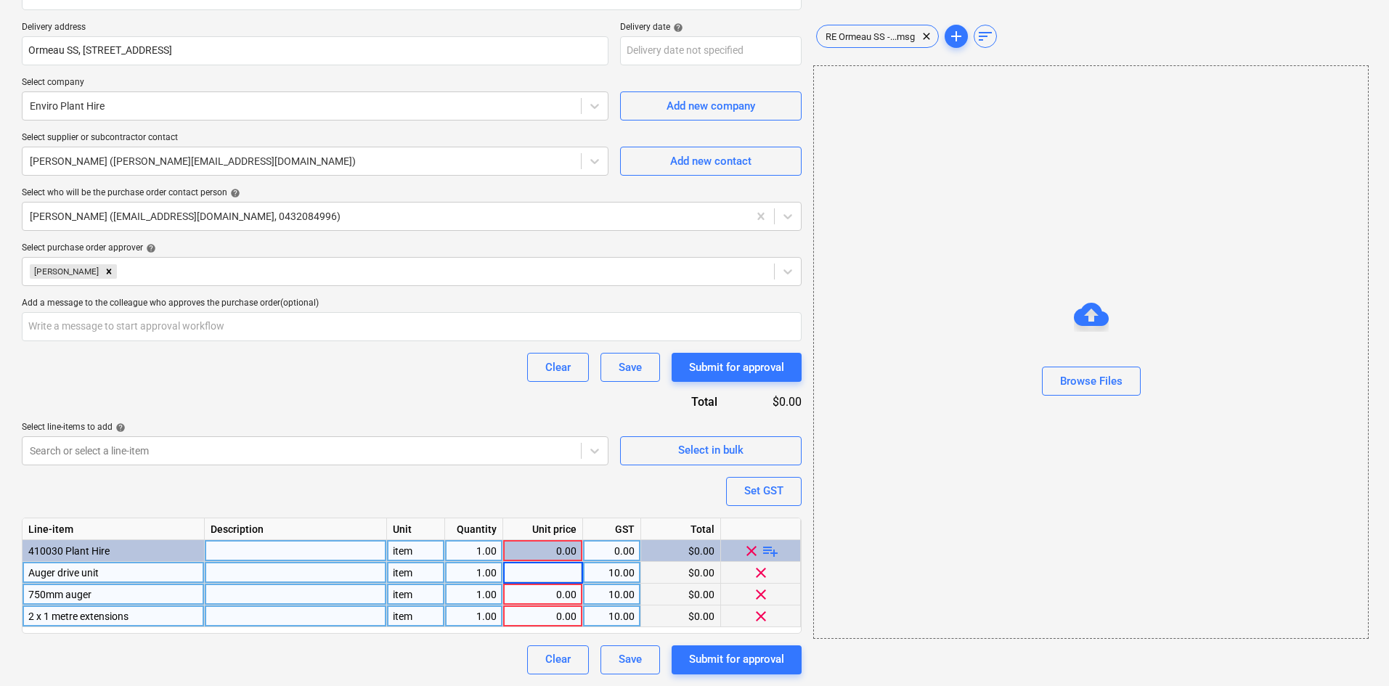
click at [558, 574] on input at bounding box center [542, 572] width 79 height 21
type input "600"
type textarea "x"
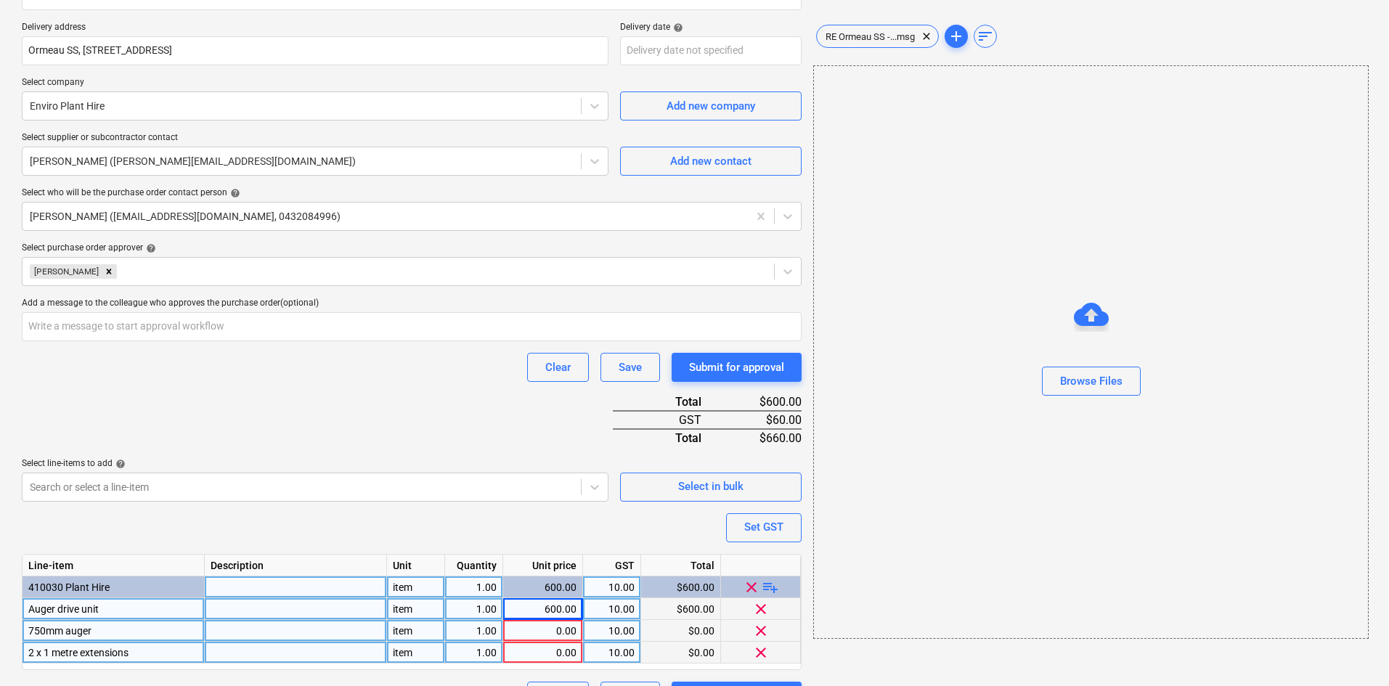
click at [401, 579] on div "Line-item Description Unit Quantity Unit price GST Total 410030 Plant Hire item…" at bounding box center [412, 612] width 780 height 116
click at [409, 617] on div "item" at bounding box center [416, 609] width 58 height 22
type input "week"
type textarea "x"
click at [415, 632] on div "item" at bounding box center [416, 631] width 58 height 22
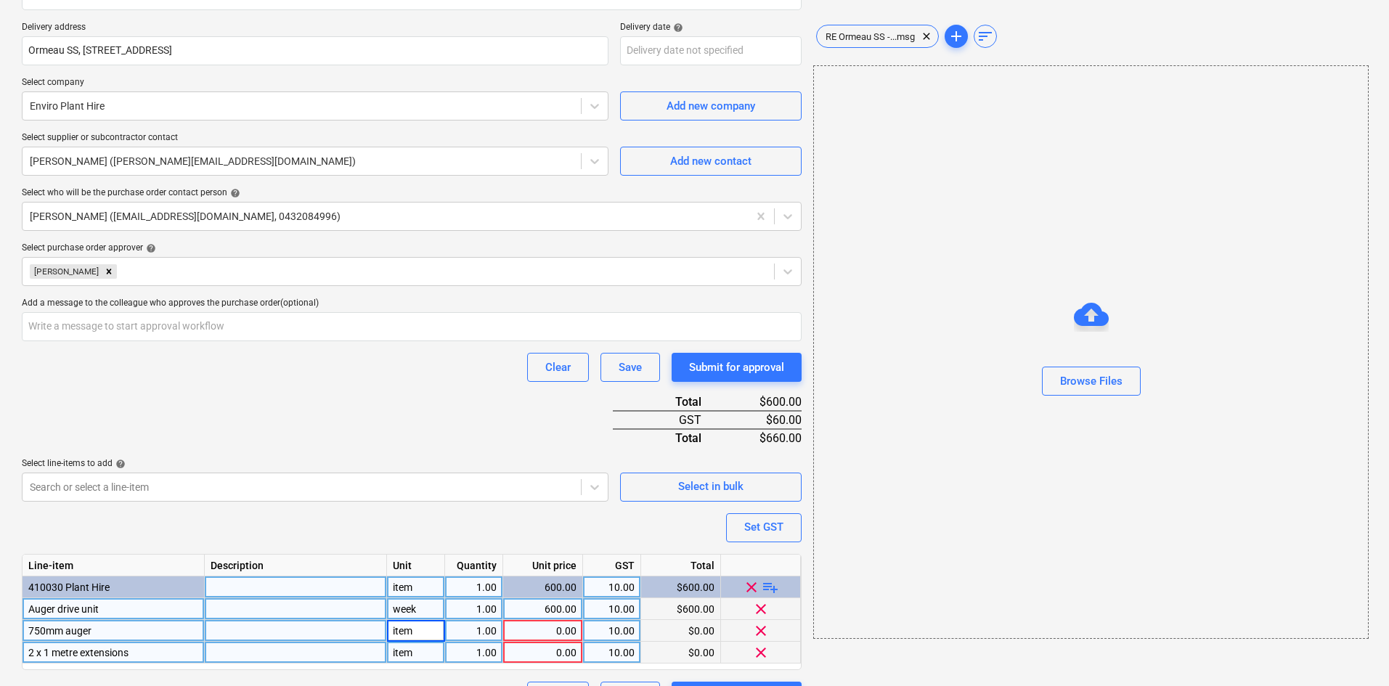
click at [398, 431] on div "Purchase order name help Purchase order Purchase order reference number help 00…" at bounding box center [412, 283] width 780 height 856
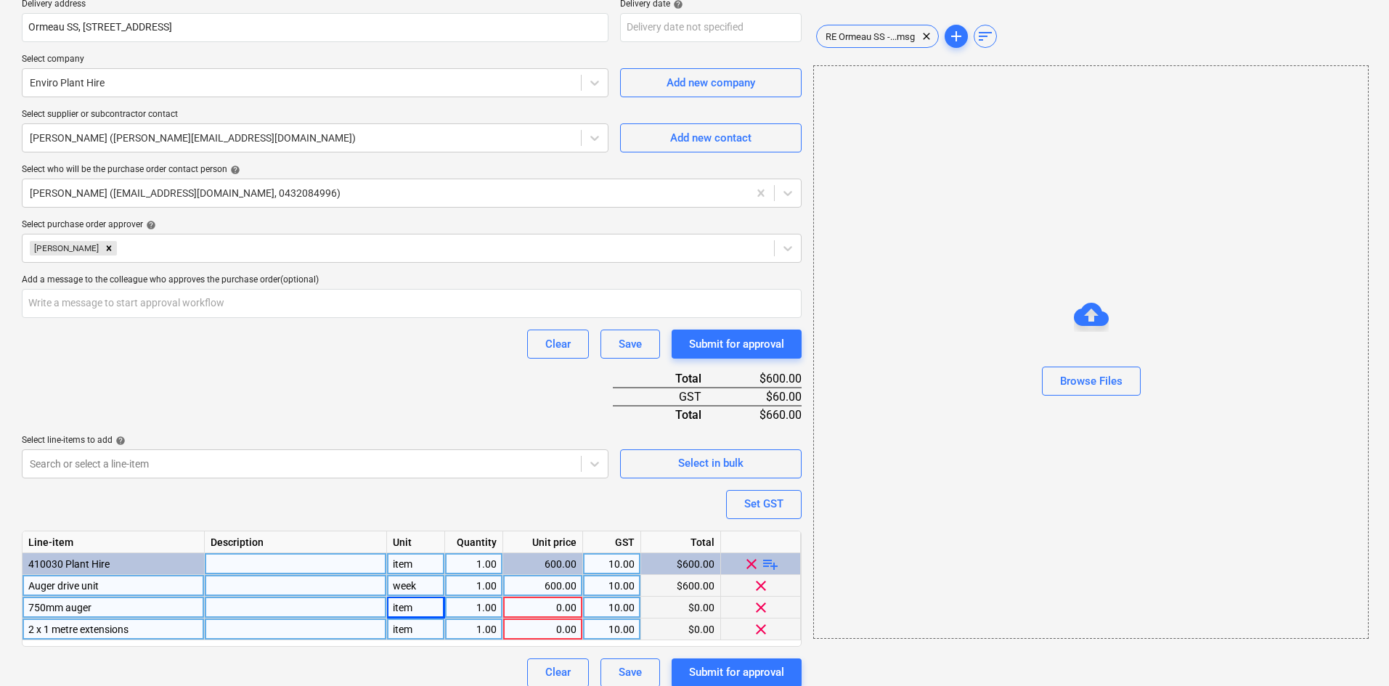
scroll to position [301, 0]
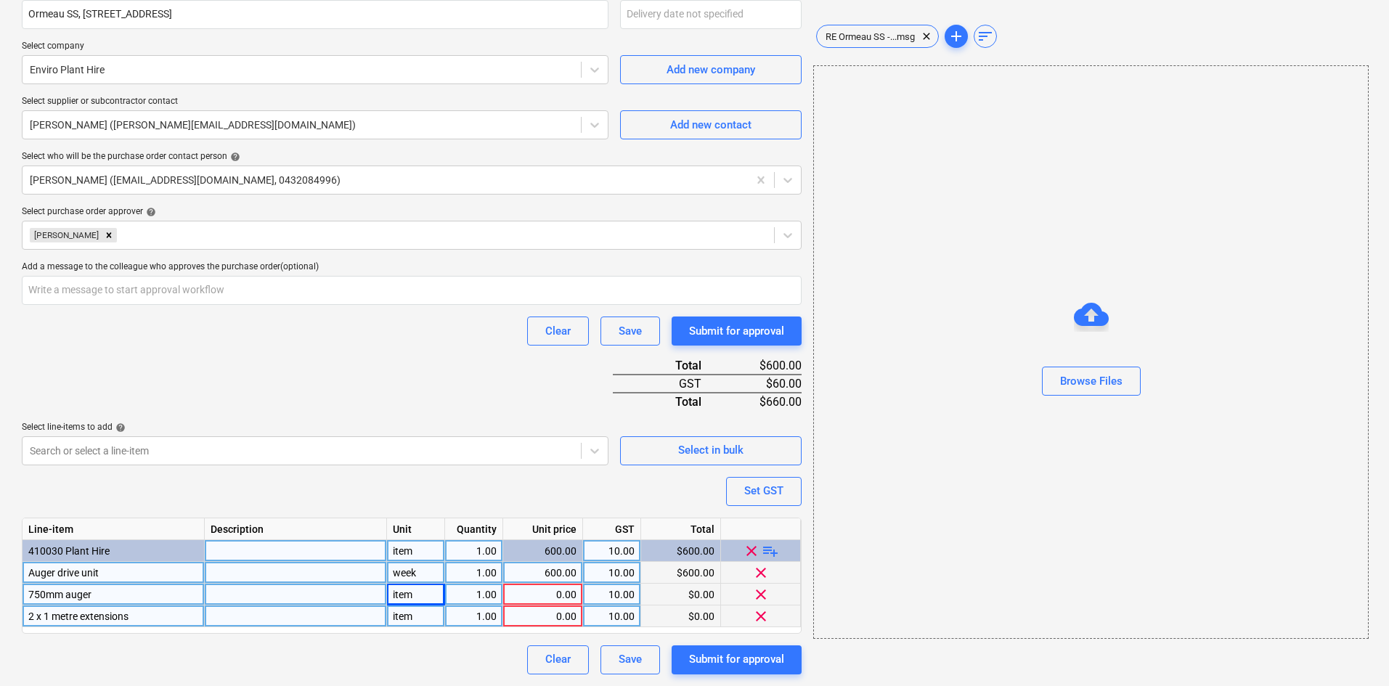
click at [414, 593] on div "item" at bounding box center [416, 595] width 58 height 22
type input "week"
type textarea "x"
click at [558, 598] on div "0.00" at bounding box center [543, 595] width 68 height 22
type input "420"
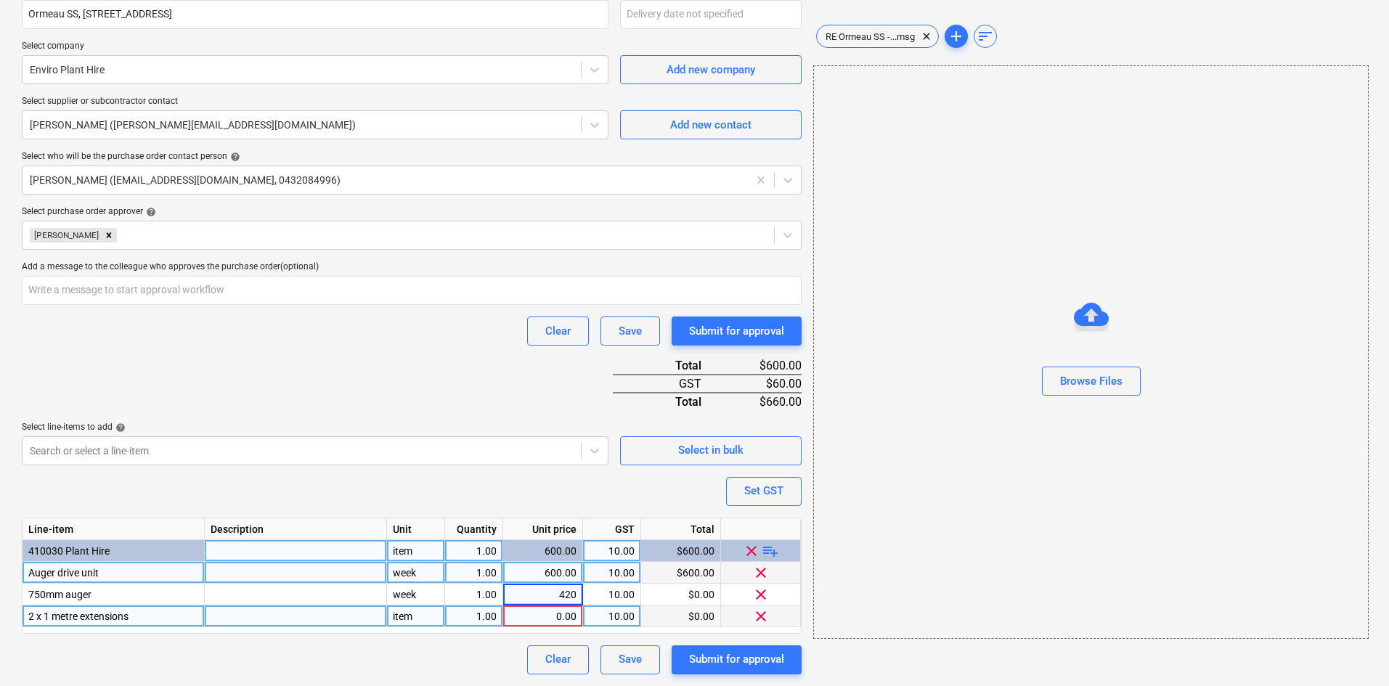
type textarea "x"
click at [454, 619] on div "1.00" at bounding box center [474, 617] width 46 height 22
click at [419, 619] on div "item" at bounding box center [416, 617] width 58 height 22
type input "week"
type textarea "x"
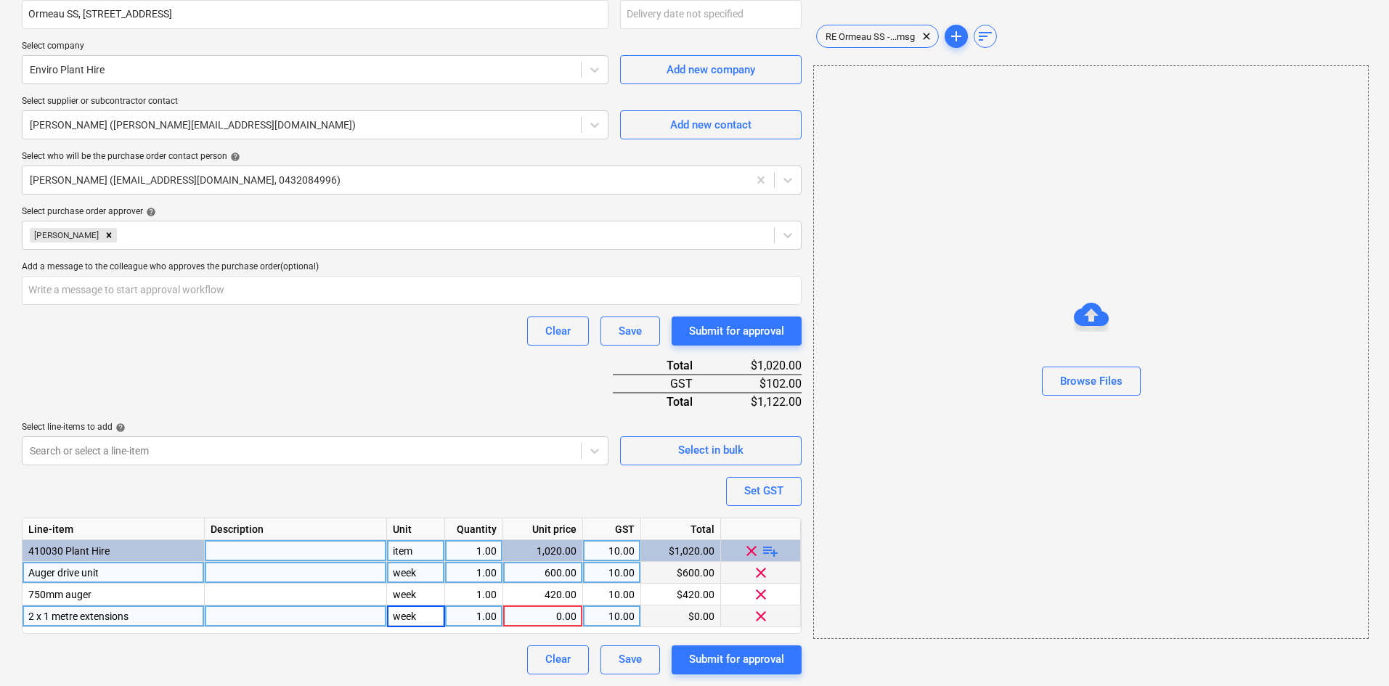
click at [490, 646] on div "Clear Save Submit for approval" at bounding box center [412, 660] width 780 height 29
click at [225, 617] on div at bounding box center [296, 617] width 182 height 22
click at [558, 617] on div "0.00" at bounding box center [543, 617] width 68 height 22
type input "180"
type textarea "x"
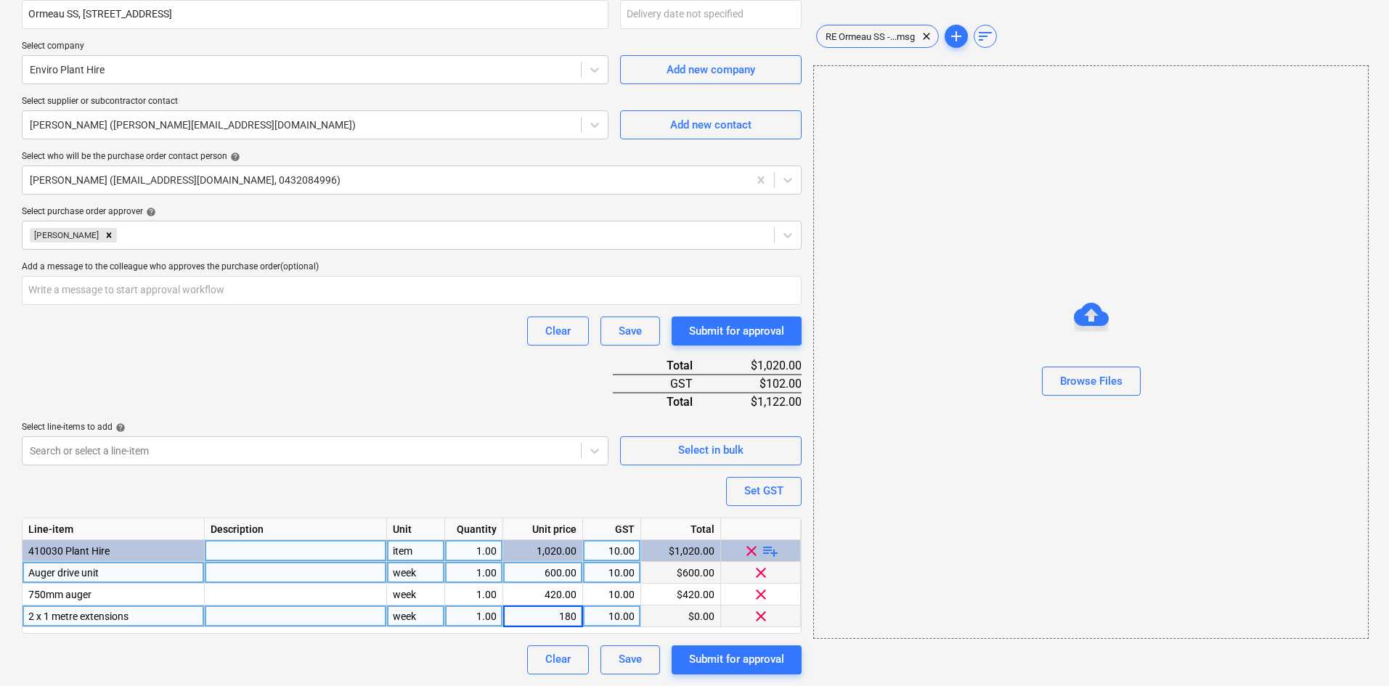
click at [217, 618] on div at bounding box center [296, 617] width 182 height 22
click at [358, 394] on div "Purchase order name help Purchase order Purchase order reference number help 00…" at bounding box center [412, 246] width 780 height 856
click at [264, 611] on div at bounding box center [296, 617] width 182 height 22
type input "$90 each"
click at [306, 334] on div "Clear Save Submit for approval" at bounding box center [412, 331] width 780 height 29
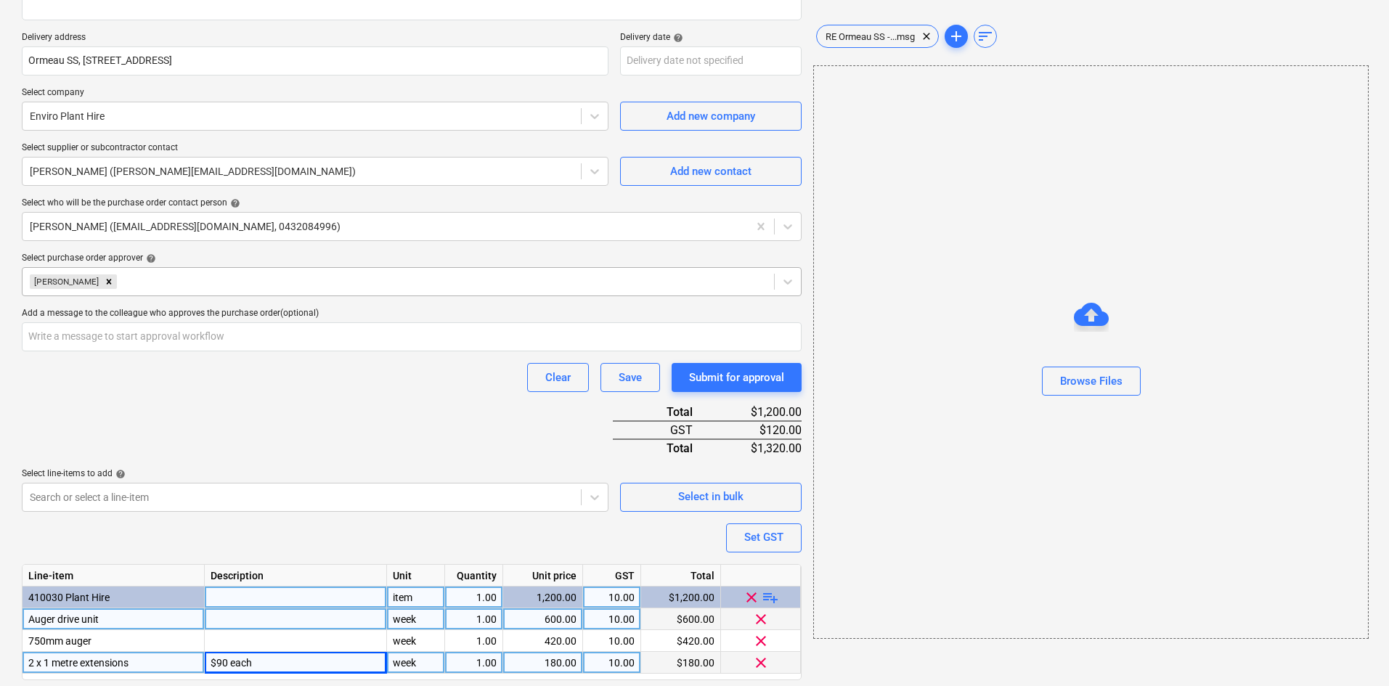
scroll to position [228, 0]
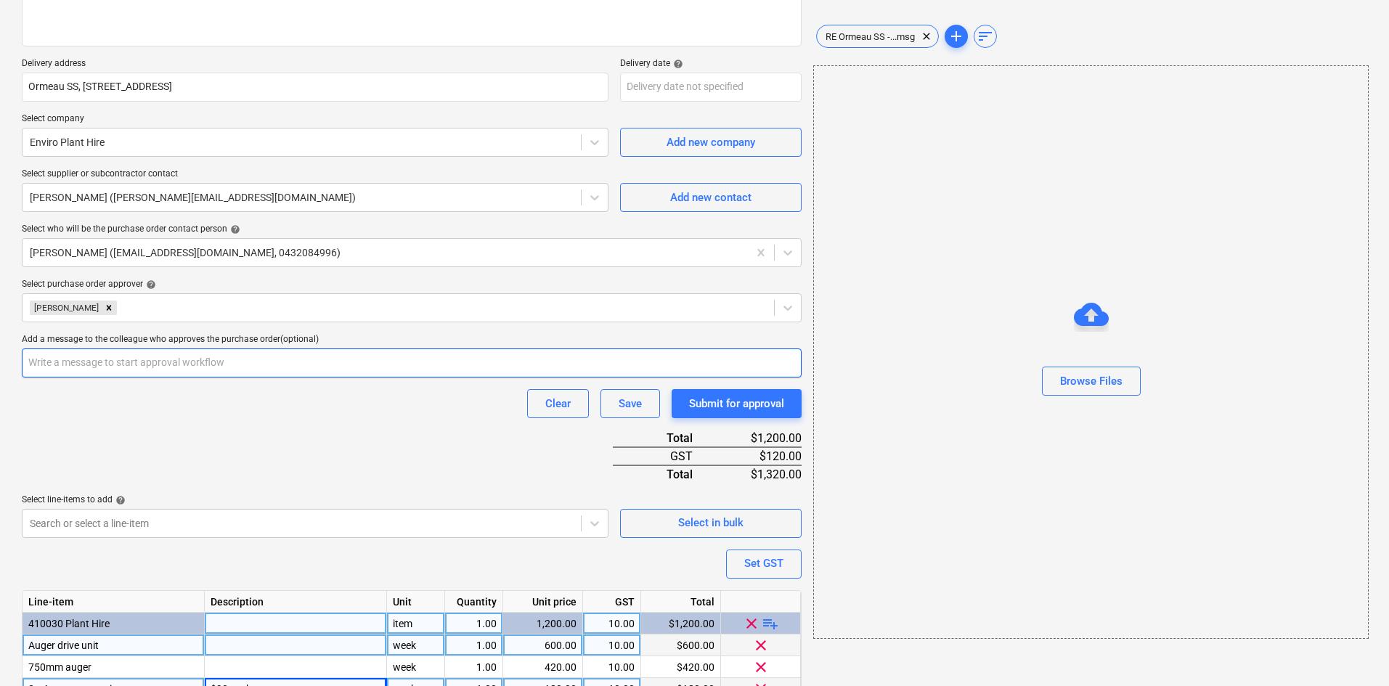
click at [150, 361] on input "text" at bounding box center [412, 363] width 780 height 29
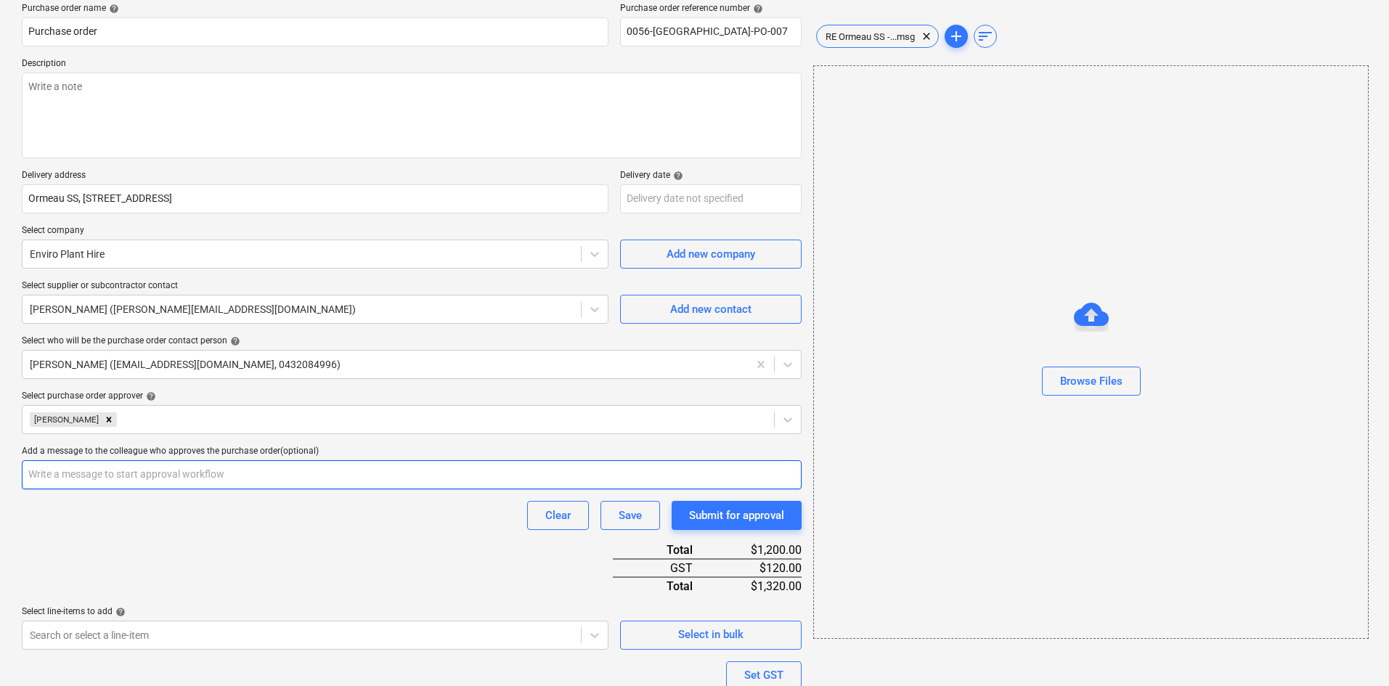
scroll to position [10, 0]
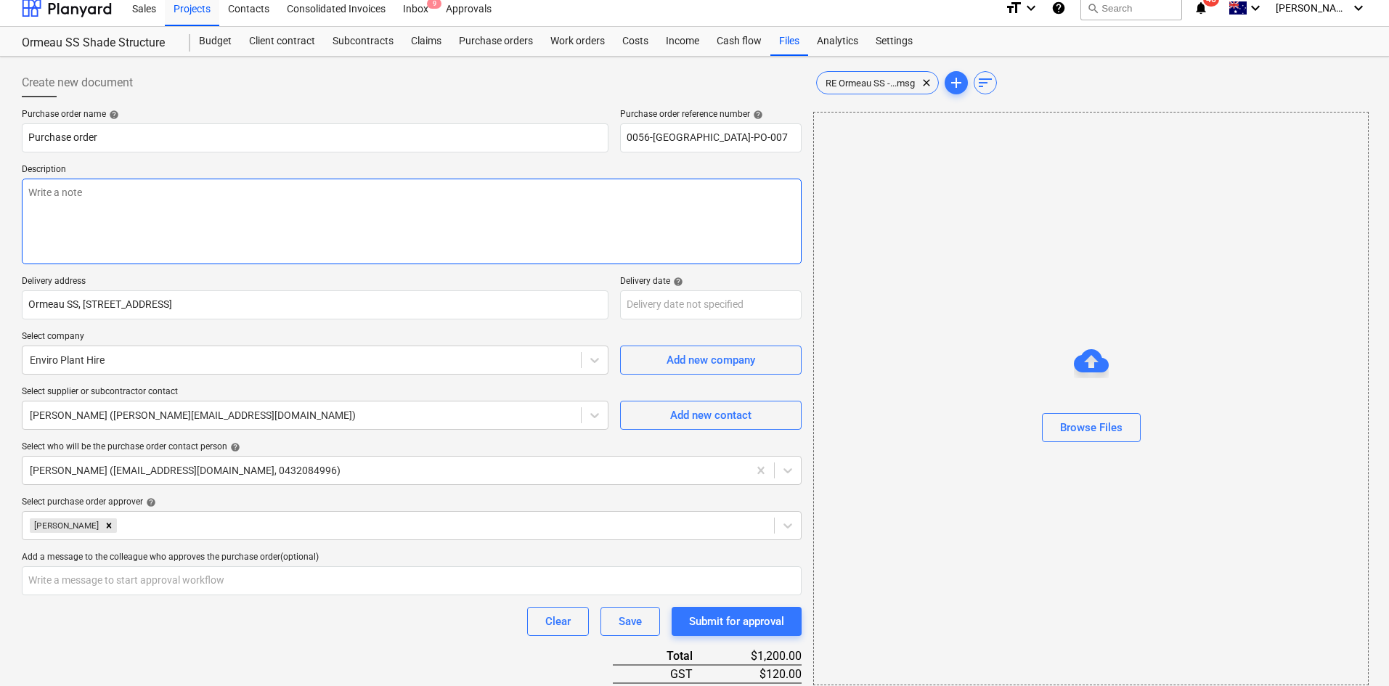
click at [187, 174] on p "Description" at bounding box center [412, 171] width 780 height 15
click at [163, 200] on textarea at bounding box center [412, 222] width 780 height 86
paste textarea "Site contact : [PERSON_NAME] - [PHONE_NUMBER]"
type textarea "x"
type textarea "Site contact : [PERSON_NAME] - [PHONE_NUMBER]"
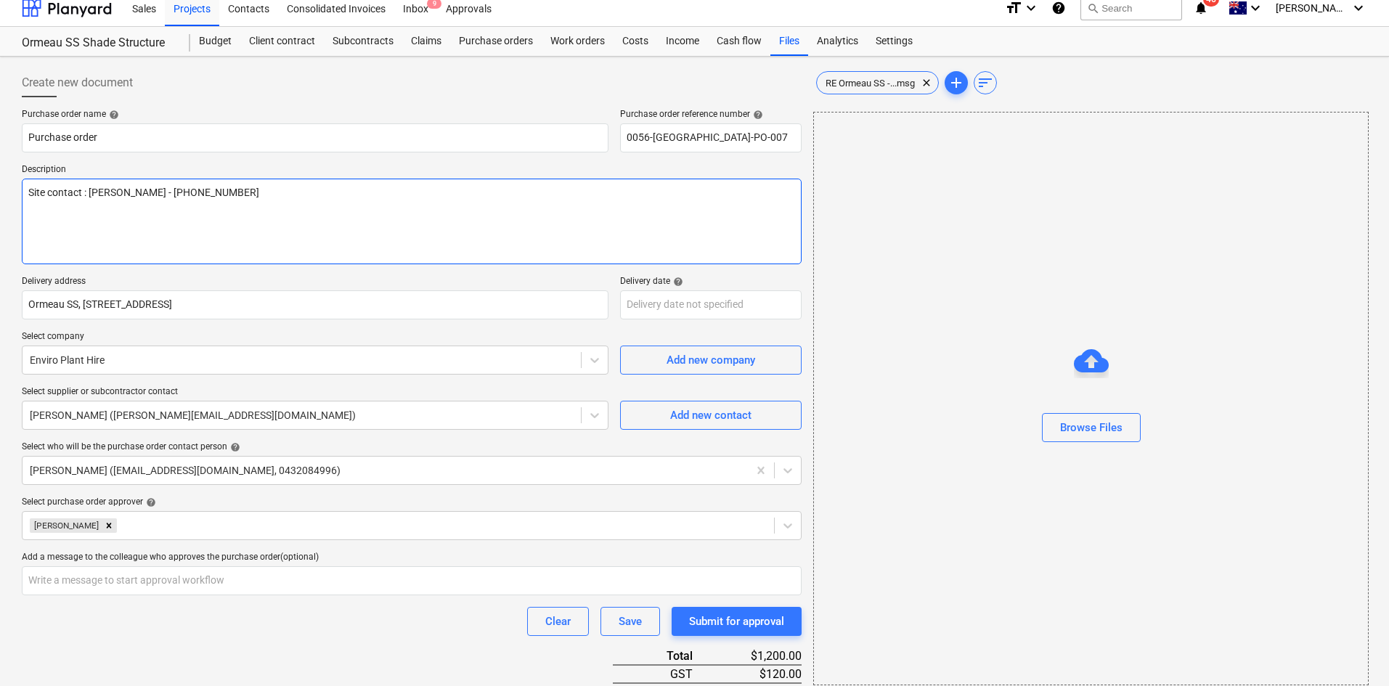
type textarea "x"
type textarea "Site contact : [PERSON_NAME] - [PHONE_NUMBER]"
click at [643, 306] on body "Sales Projects Contacts Consolidated Invoices Inbox 9 Approvals format_size key…" at bounding box center [694, 333] width 1389 height 686
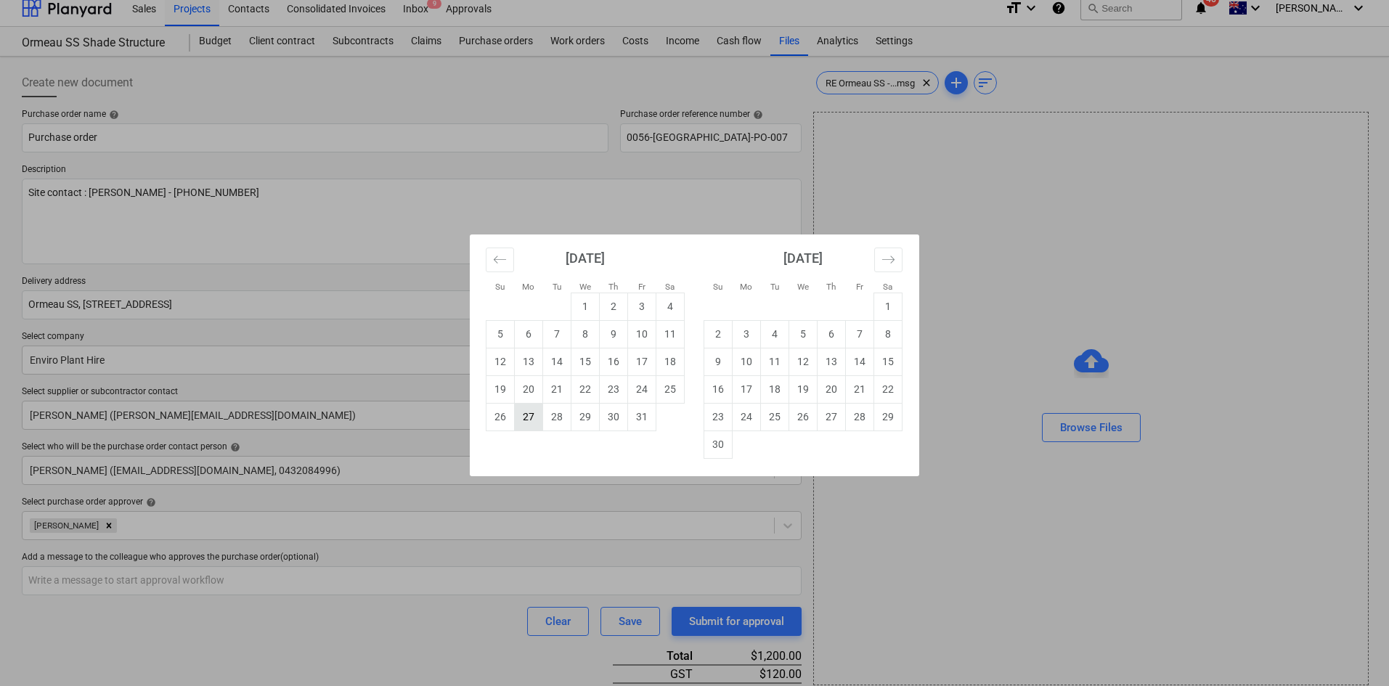
click at [527, 419] on td "27" at bounding box center [529, 417] width 28 height 28
type textarea "x"
type input "[DATE]"
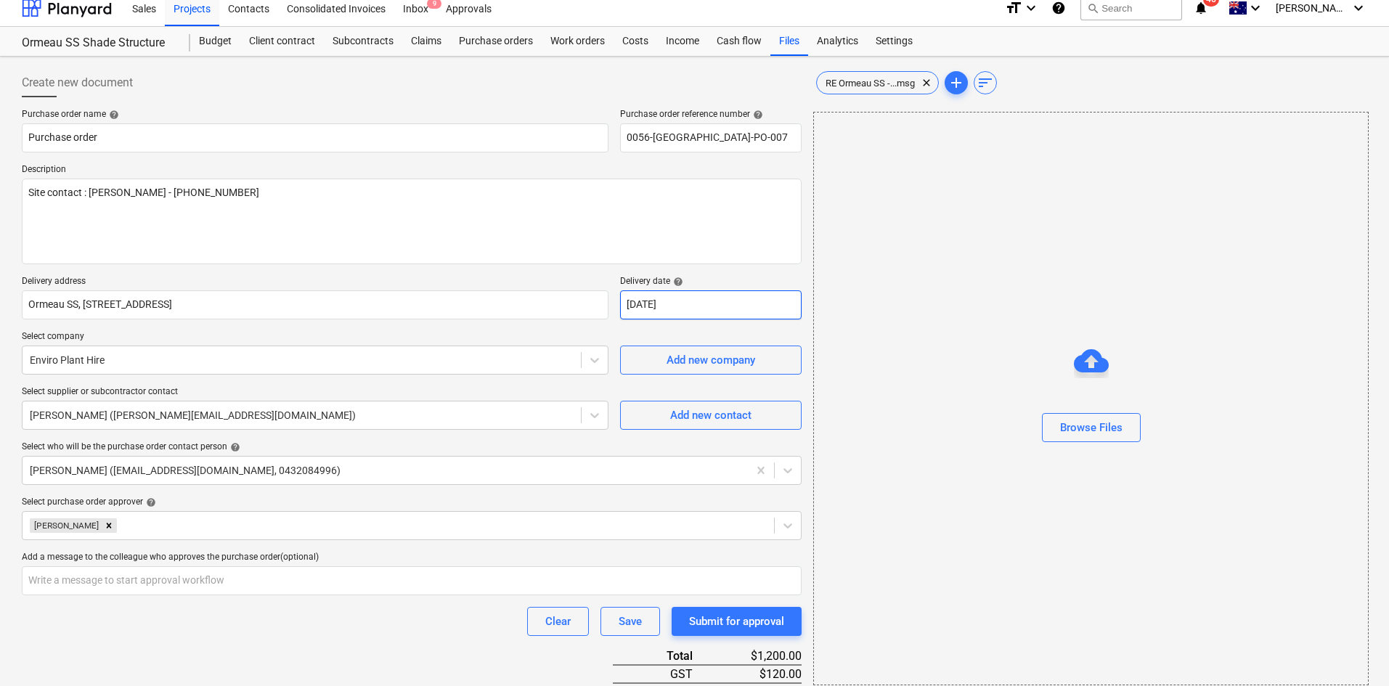
click at [709, 307] on body "Sales Projects Contacts Consolidated Invoices Inbox 9 Approvals format_size key…" at bounding box center [694, 333] width 1389 height 686
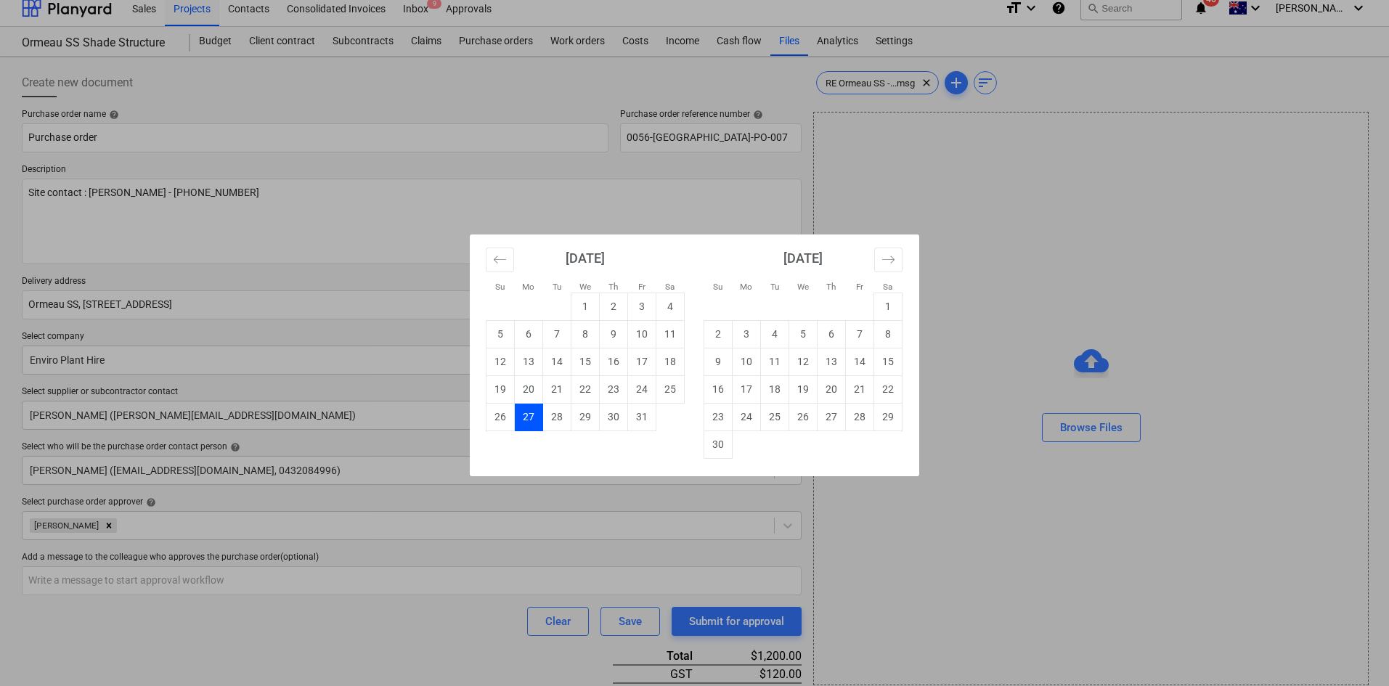
click at [426, 290] on div "Su Mo Tu We Th Fr Sa Su Mo Tu We Th Fr Sa [DATE] 1 2 3 4 5 6 7 8 9 10 11 12 13 …" at bounding box center [694, 343] width 1389 height 686
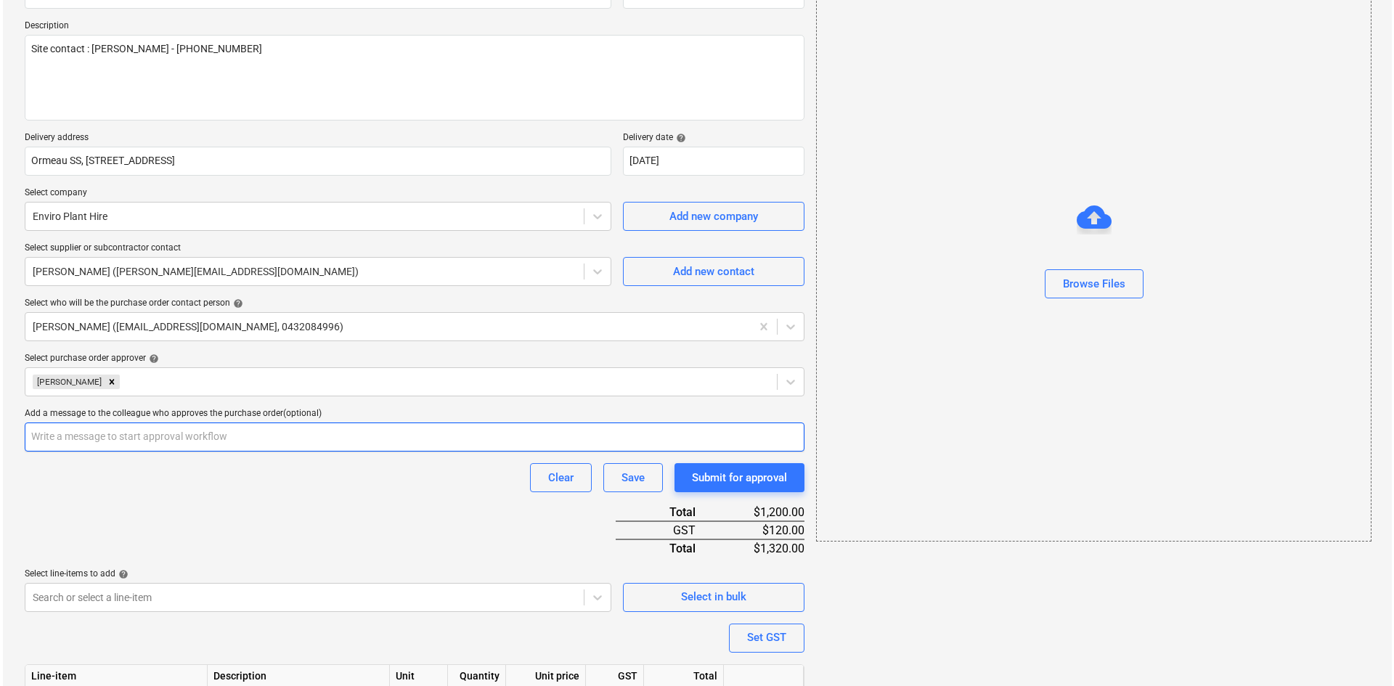
scroll to position [301, 0]
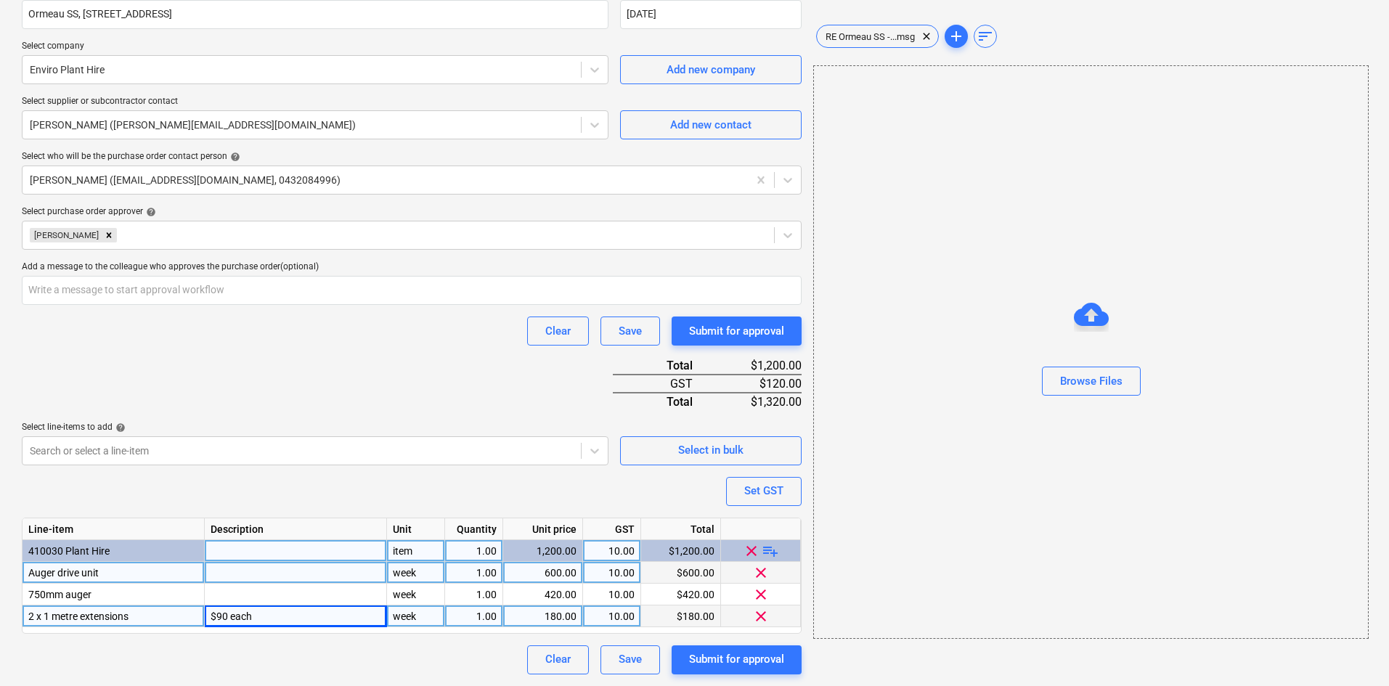
click at [397, 386] on div "Purchase order name help Purchase order Purchase order reference number help 00…" at bounding box center [412, 246] width 780 height 856
click at [737, 664] on div "Submit for approval" at bounding box center [736, 659] width 95 height 19
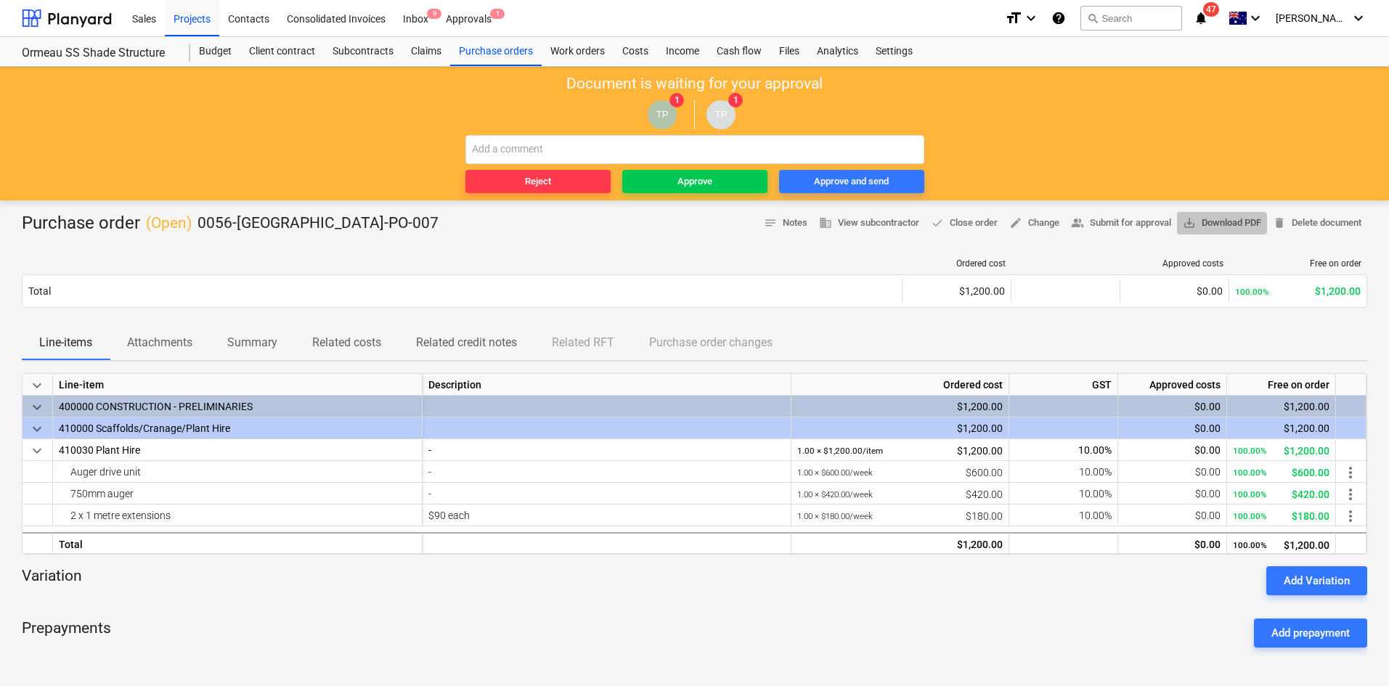
click at [1207, 216] on span "save_alt Download PDF" at bounding box center [1222, 223] width 78 height 17
click at [702, 182] on div "Approve" at bounding box center [695, 182] width 35 height 17
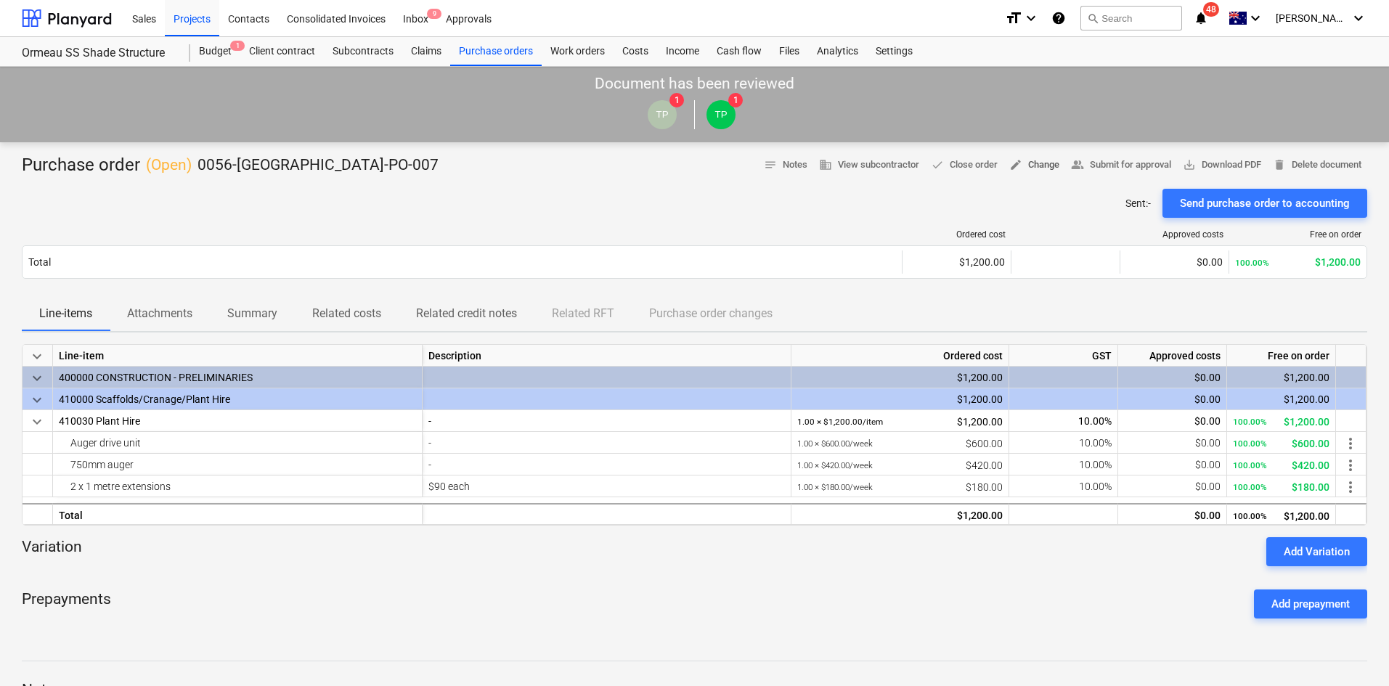
click at [1018, 166] on span "edit Change" at bounding box center [1034, 165] width 50 height 17
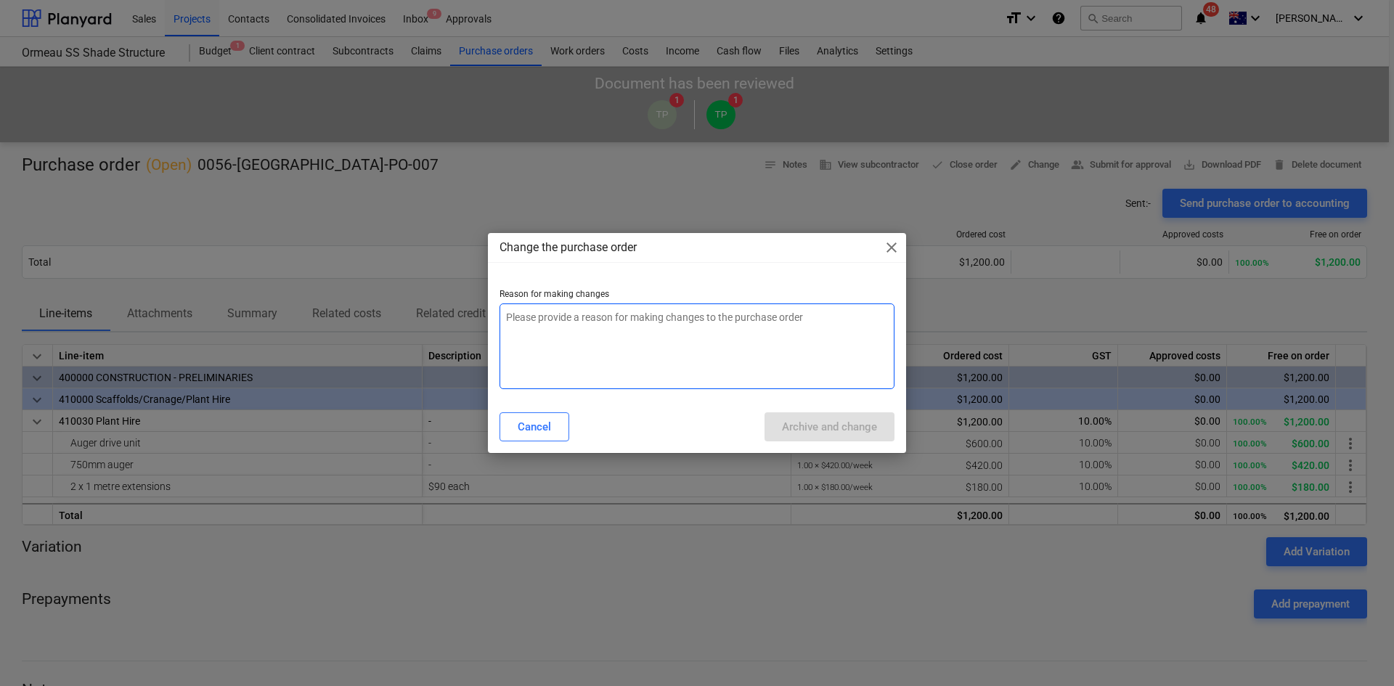
drag, startPoint x: 667, startPoint y: 330, endPoint x: 658, endPoint y: 330, distance: 9.4
click at [666, 330] on textarea at bounding box center [697, 347] width 395 height 86
type textarea "x"
type textarea "a"
type textarea "x"
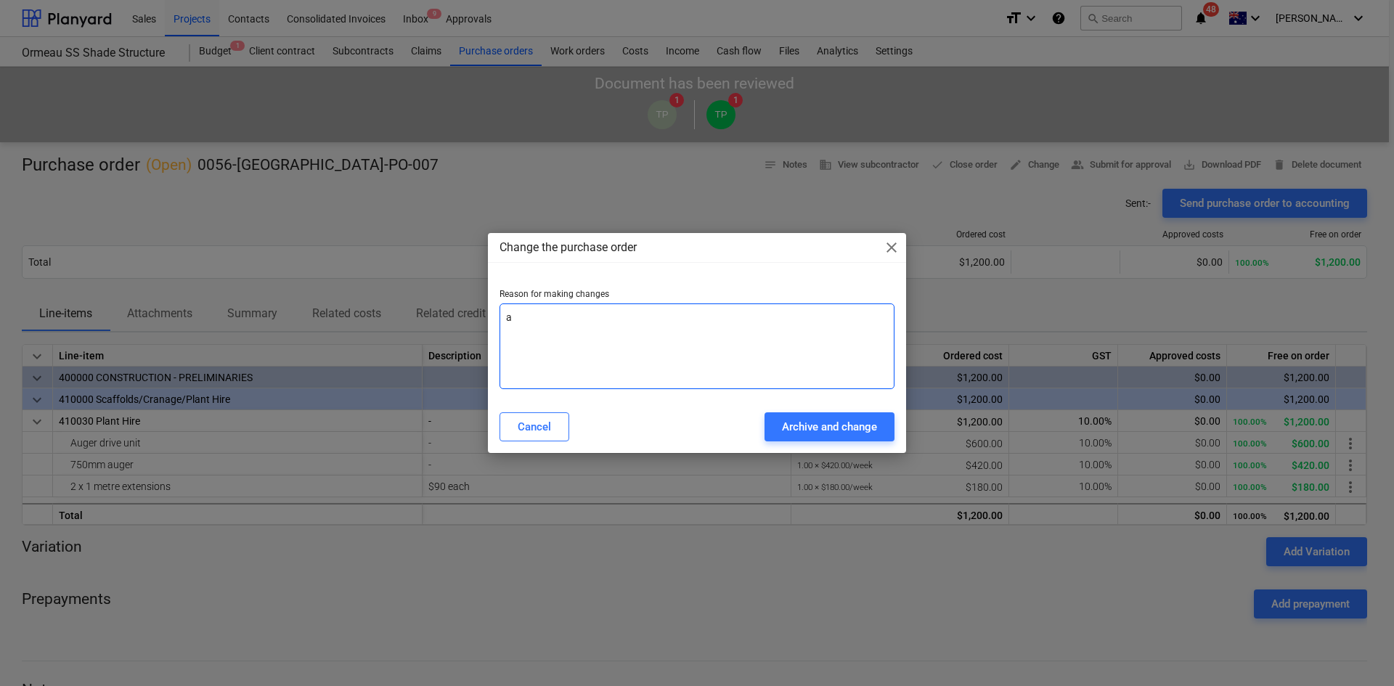
type textarea "ad"
type textarea "x"
type textarea "add"
type textarea "x"
type textarea "addi"
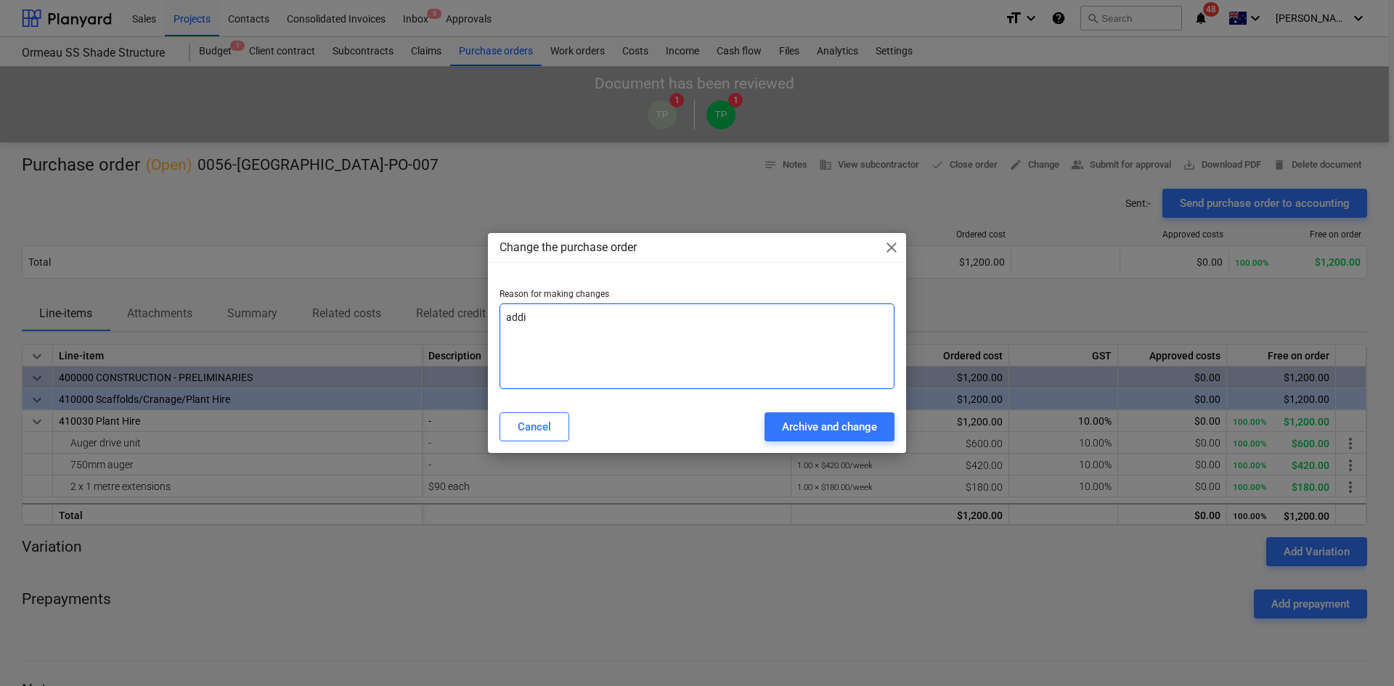
type textarea "x"
type textarea "addit"
type textarea "x"
type textarea "[PERSON_NAME]"
type textarea "x"
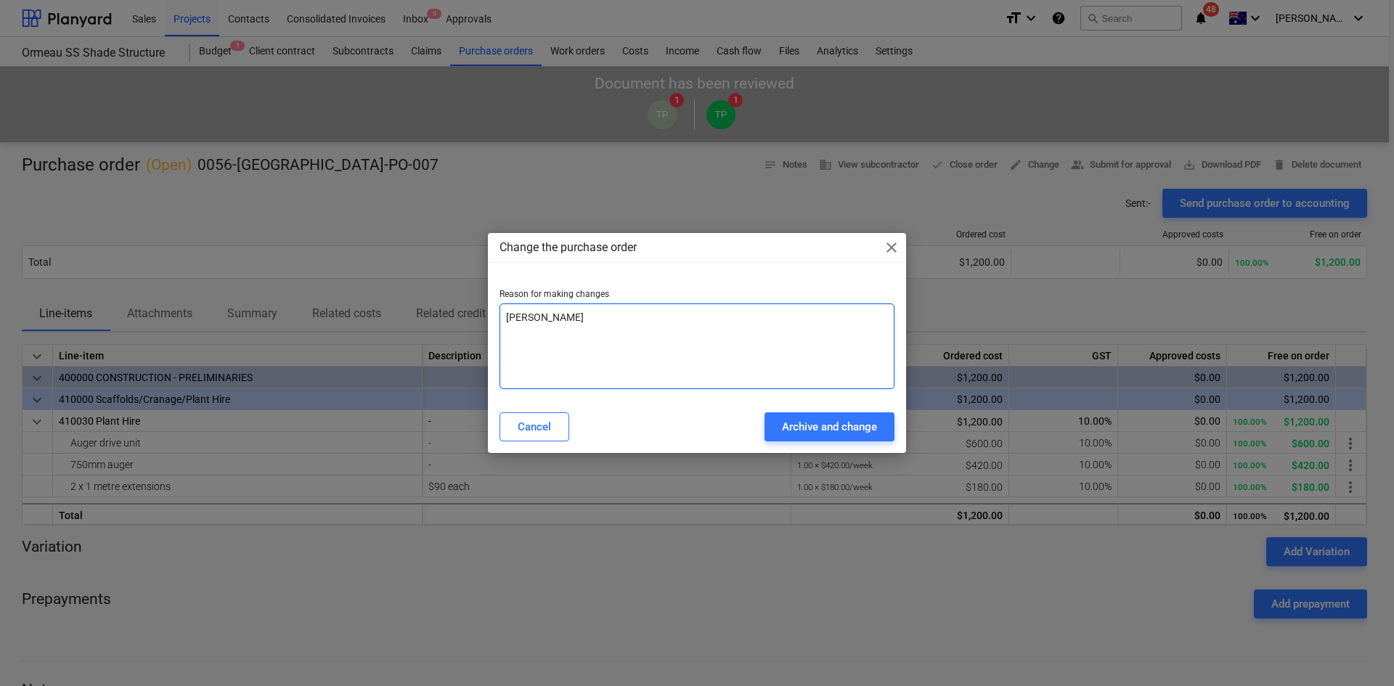
type textarea "additio"
type textarea "x"
type textarea "addition"
type textarea "x"
type textarea "additiona"
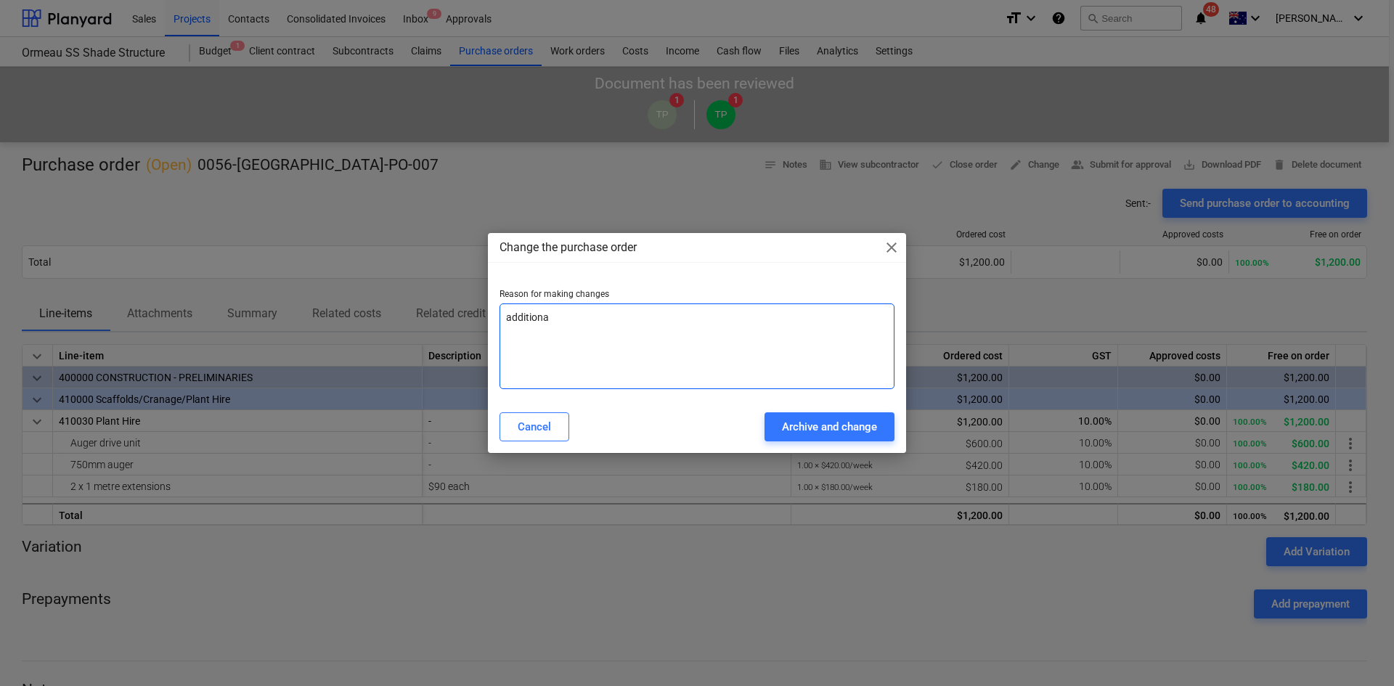
type textarea "x"
type textarea "additional"
type textarea "x"
type textarea "additionals"
type textarea "x"
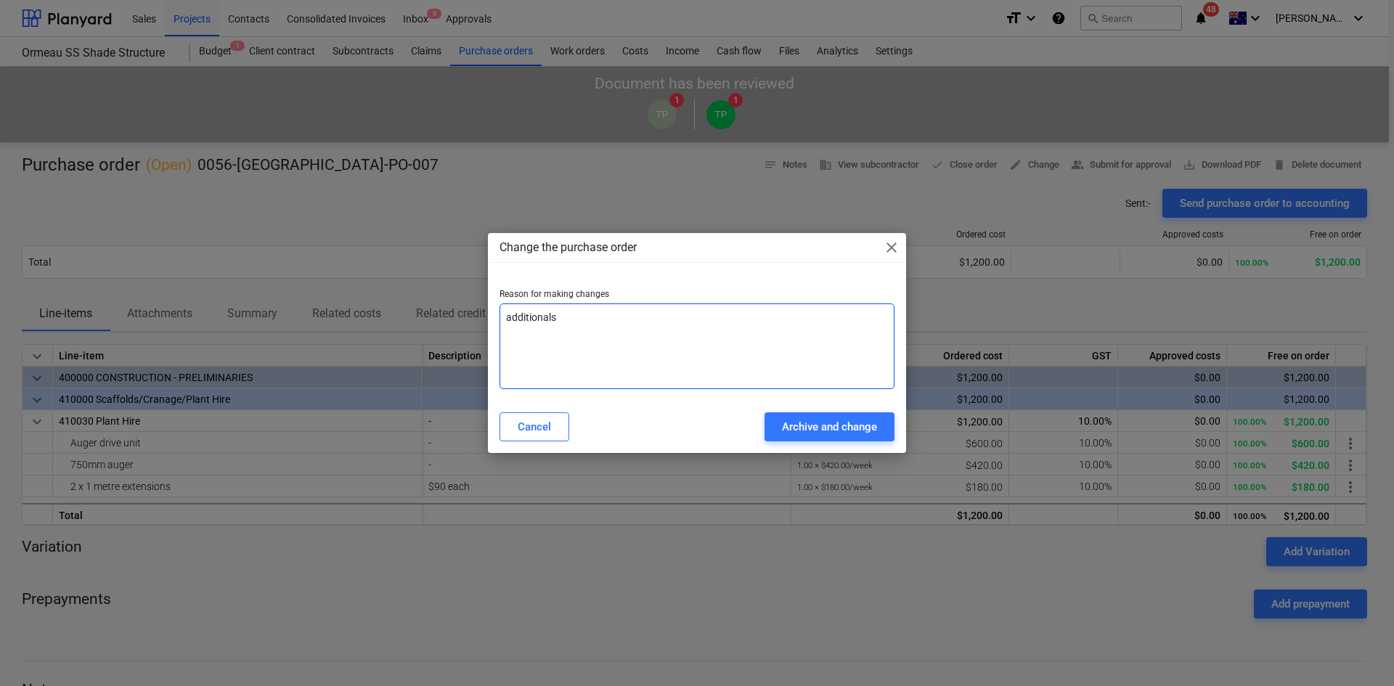
type textarea "additionals"
type textarea "x"
type textarea "additional"
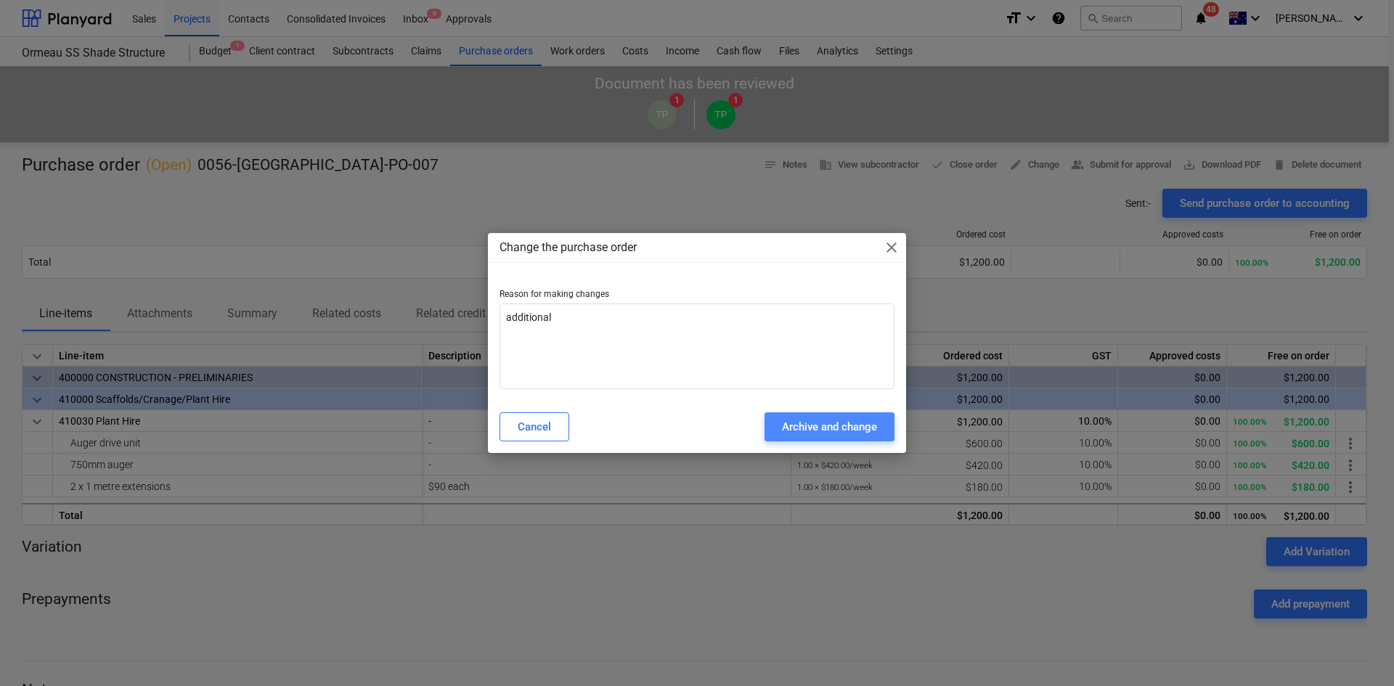
click at [810, 419] on div "Archive and change" at bounding box center [829, 427] width 95 height 19
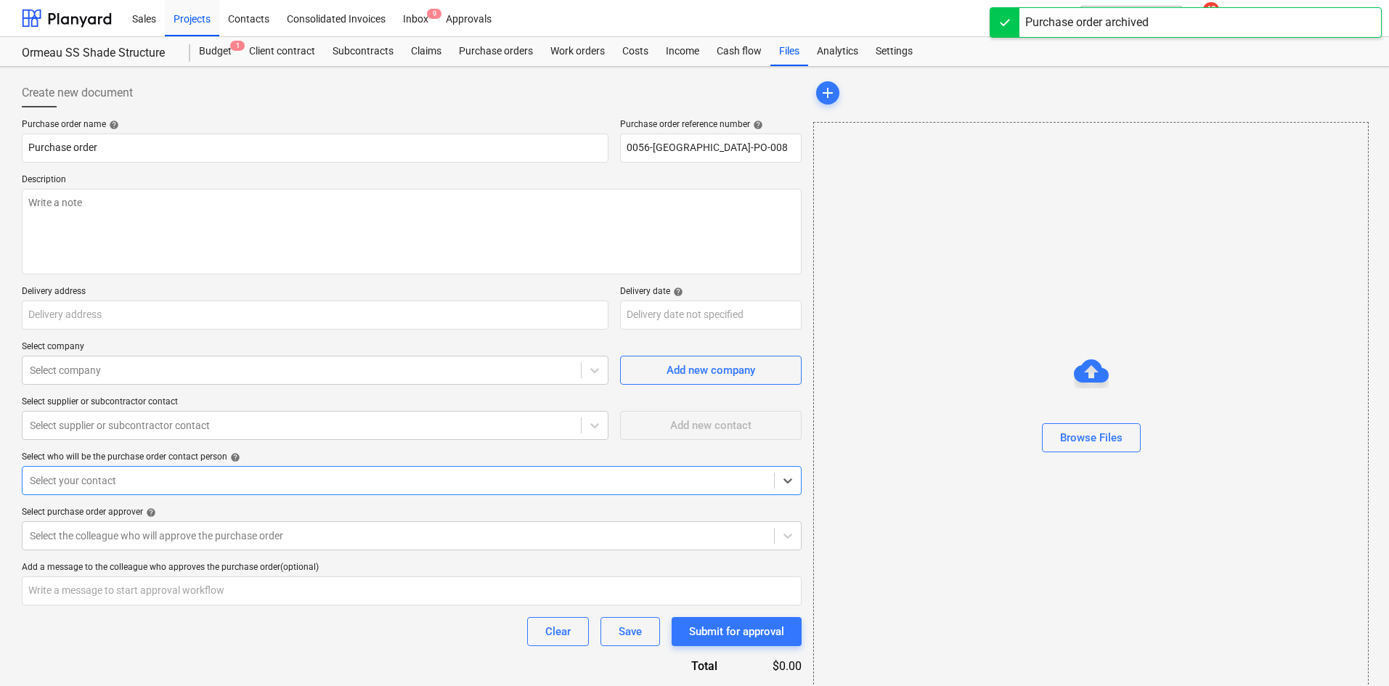
type textarea "x"
type input "0056-[GEOGRAPHIC_DATA]-PO-007"
type textarea "Site contact : [PERSON_NAME] - [PHONE_NUMBER]"
type input "Ormeau SS, [STREET_ADDRESS]"
type input "[DATE]"
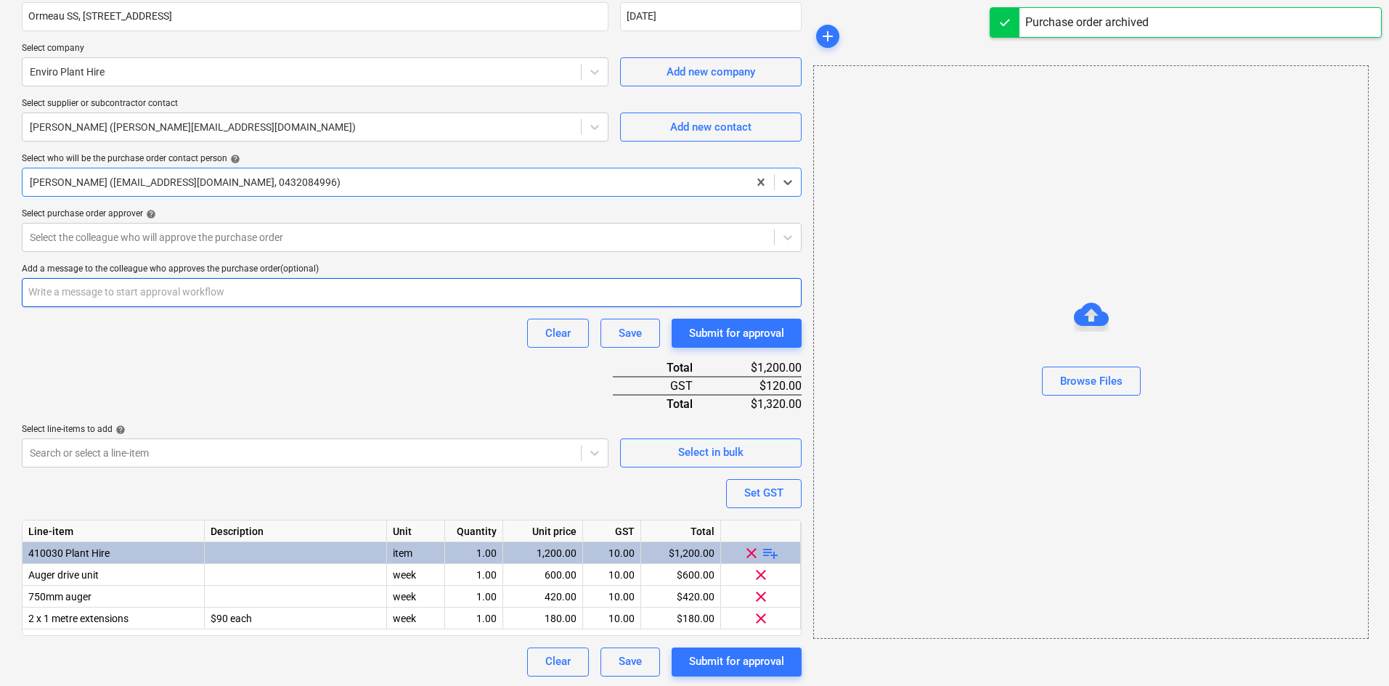
scroll to position [301, 0]
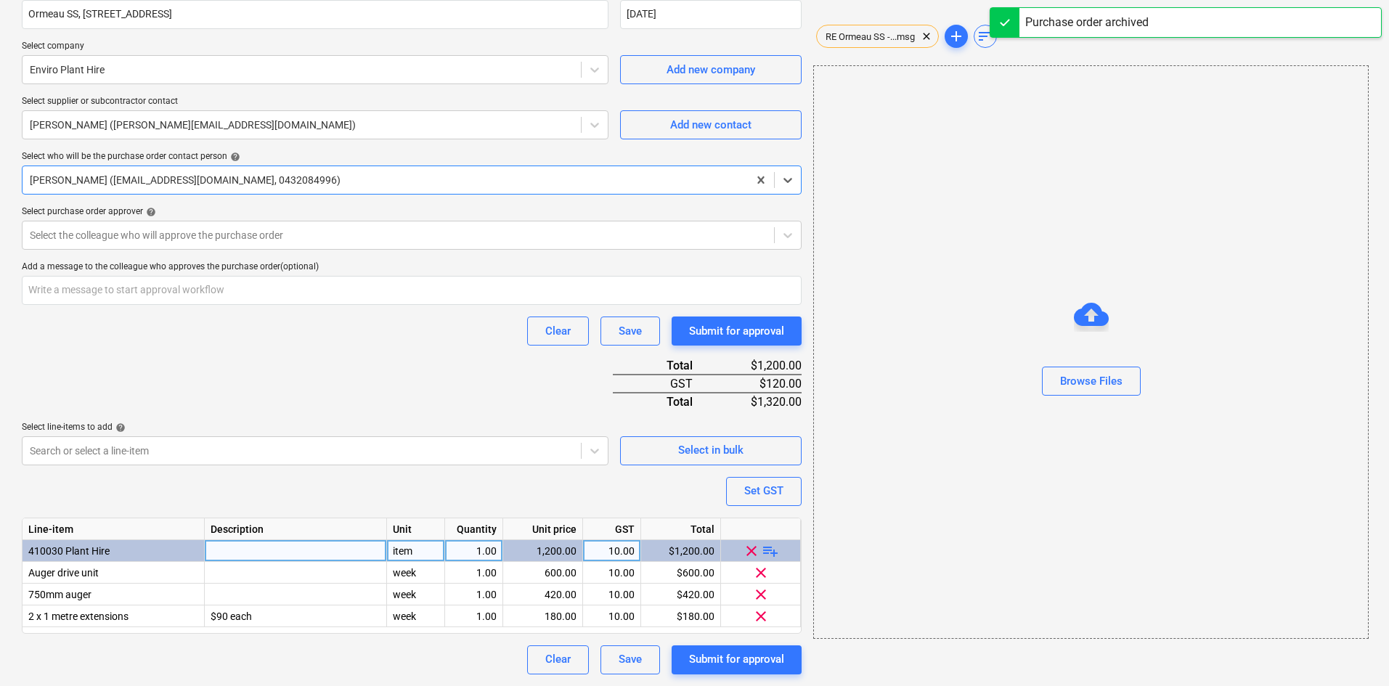
click at [771, 545] on span "playlist_add" at bounding box center [770, 550] width 17 height 17
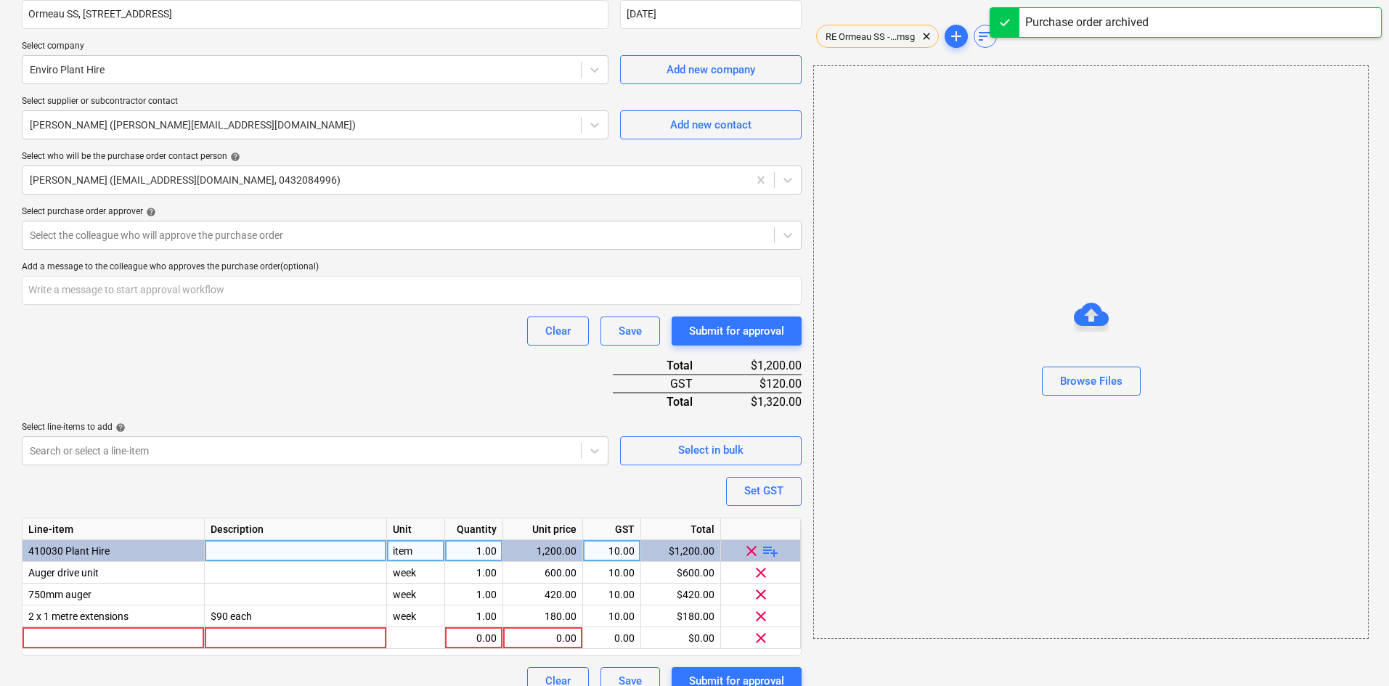
click at [771, 550] on span "playlist_add" at bounding box center [770, 550] width 17 height 17
type textarea "x"
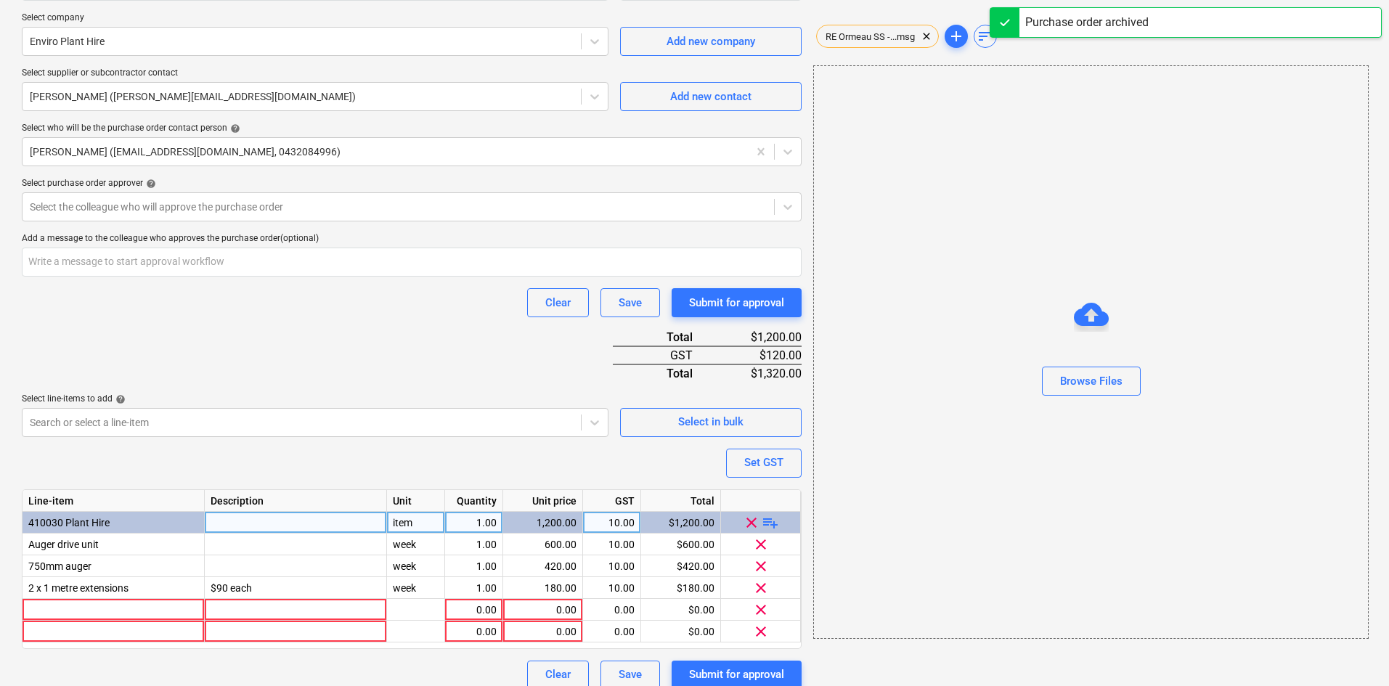
scroll to position [344, 0]
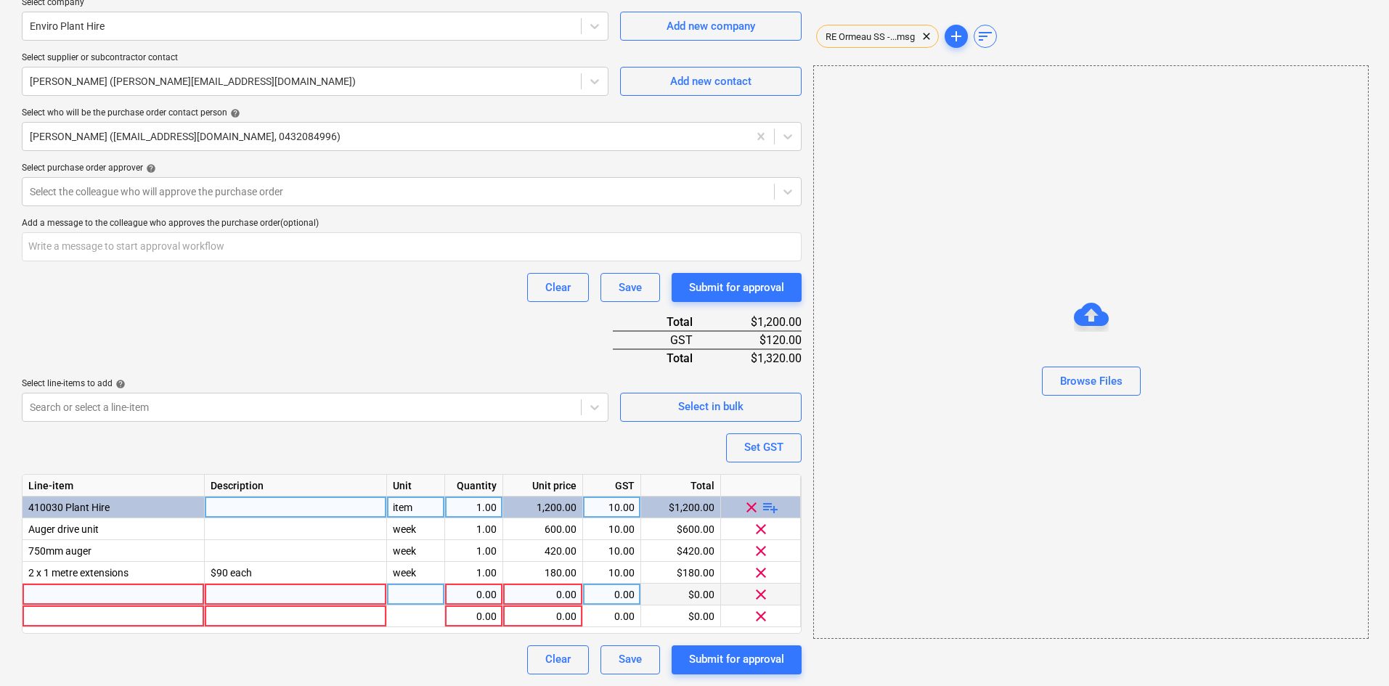
click at [66, 595] on div at bounding box center [114, 595] width 182 height 22
type input "8t excavator"
type textarea "x"
type input "day"
type textarea "x"
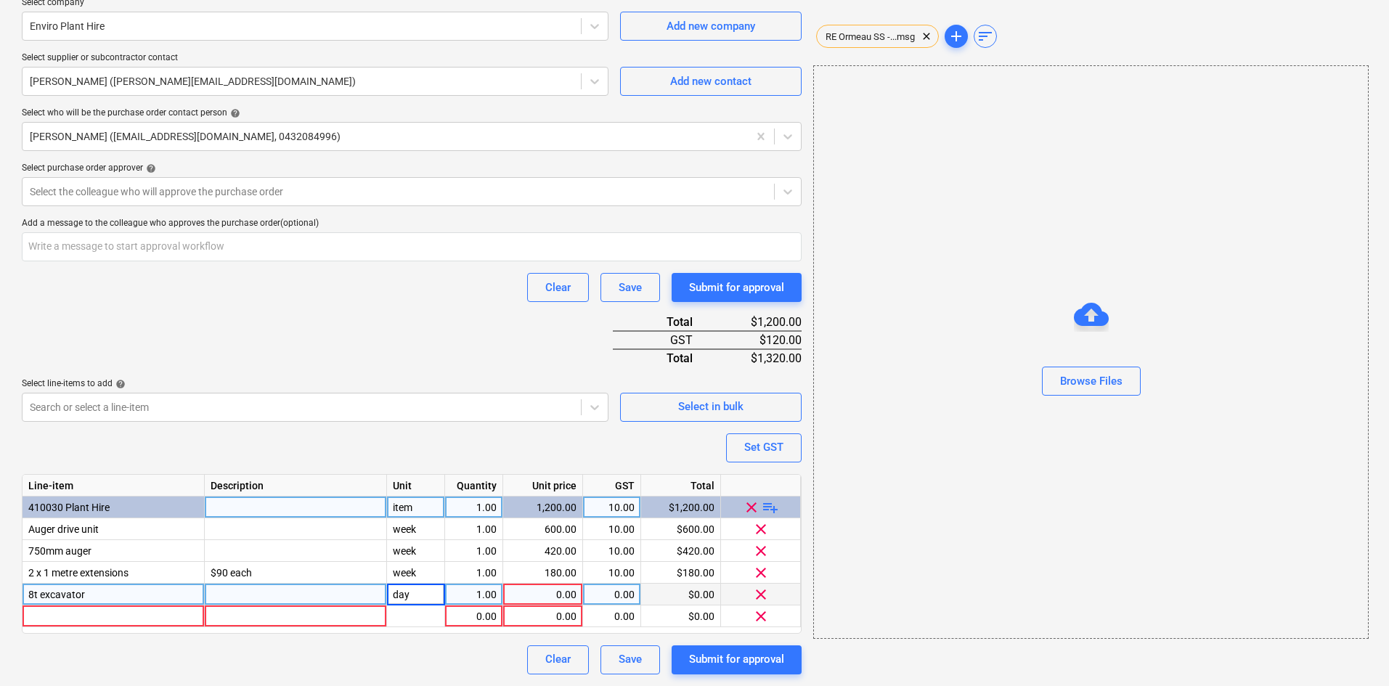
click at [472, 598] on div "1.00" at bounding box center [474, 595] width 46 height 22
type input "5"
type textarea "x"
click at [524, 593] on div "0.00" at bounding box center [543, 595] width 68 height 22
type input "340"
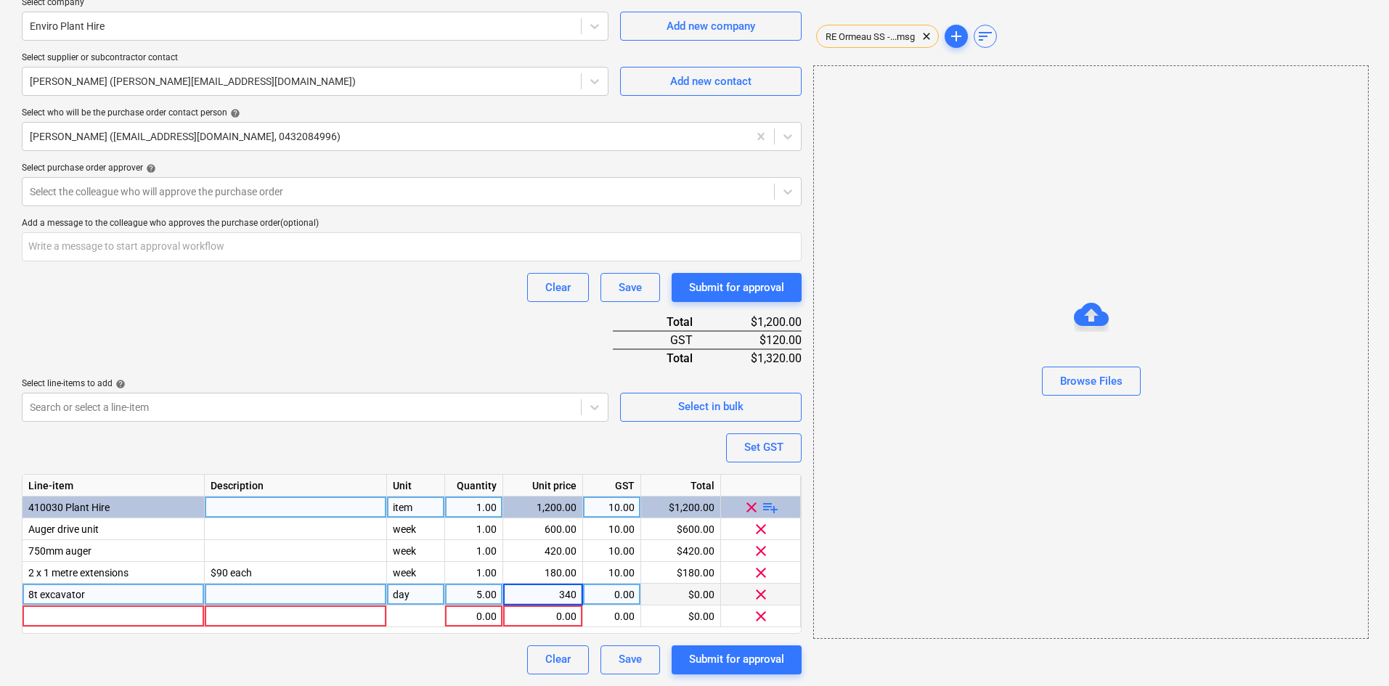
type textarea "x"
click at [267, 312] on div "Purchase order name help Purchase order Purchase order reference number help 00…" at bounding box center [412, 225] width 780 height 900
click at [55, 616] on div at bounding box center [114, 617] width 182 height 22
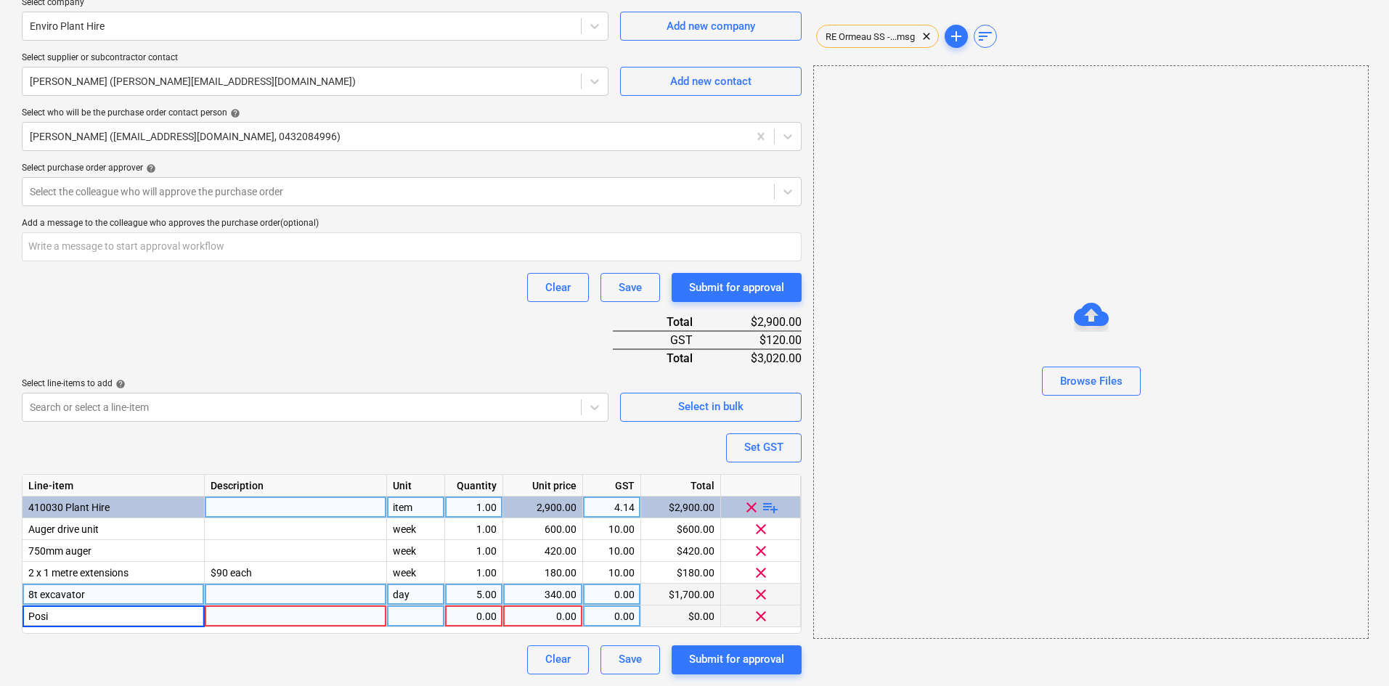
type input "Posi"
type textarea "x"
click at [755, 437] on button "Set GST" at bounding box center [764, 448] width 76 height 29
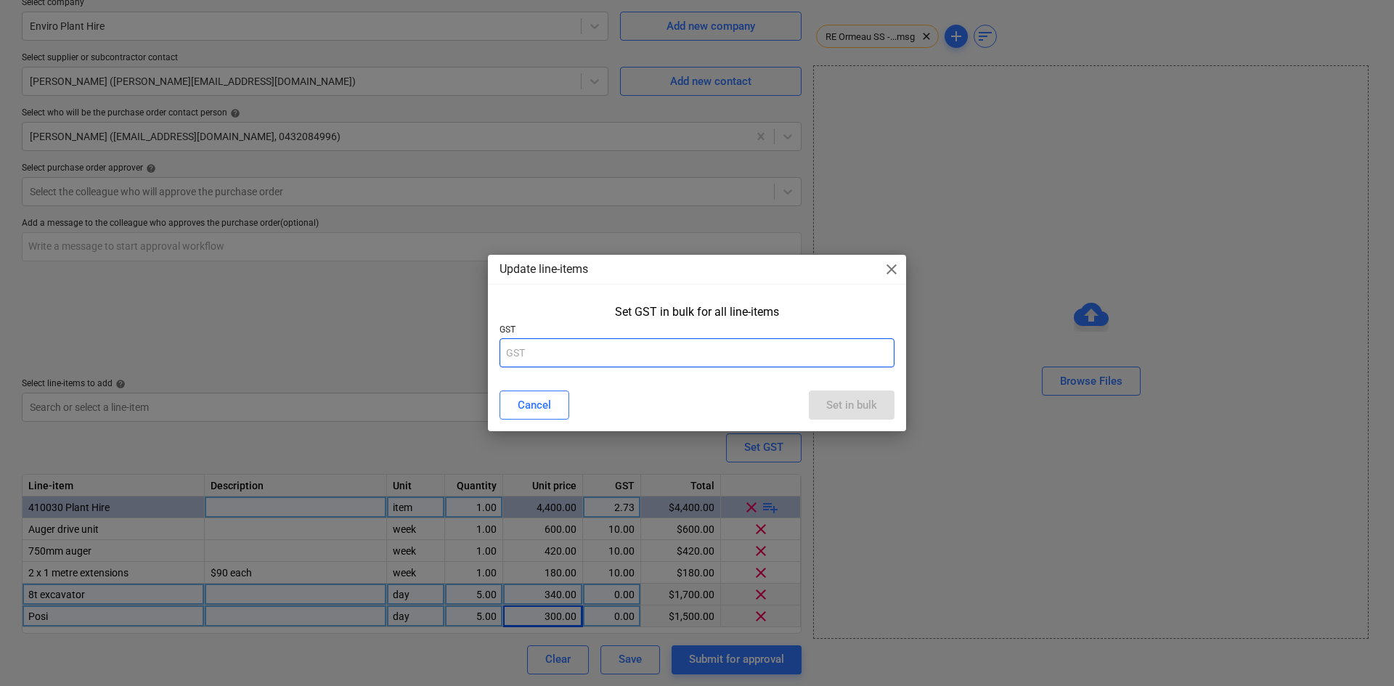
click at [733, 349] on input "text" at bounding box center [697, 352] width 395 height 29
click at [861, 407] on div "Set in bulk" at bounding box center [851, 405] width 51 height 19
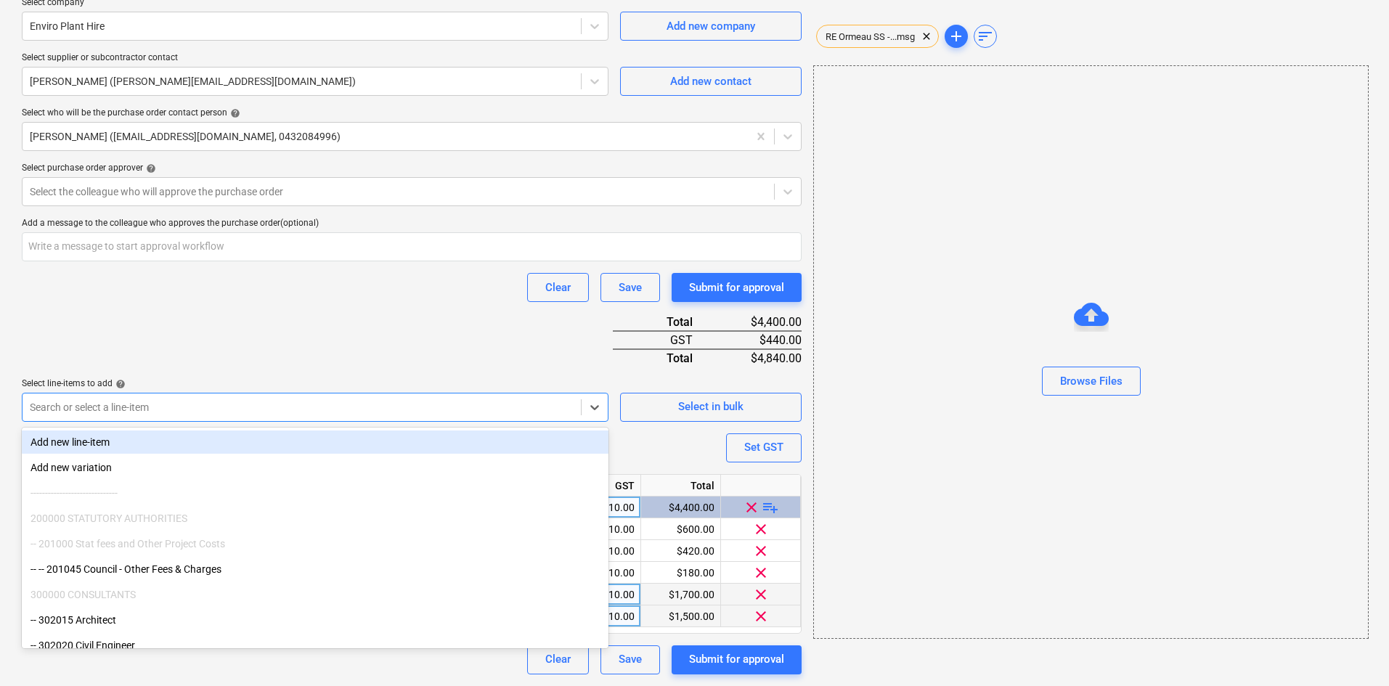
click at [312, 415] on div at bounding box center [302, 407] width 544 height 15
click at [386, 341] on div "Purchase order name help Purchase order Purchase order reference number help 00…" at bounding box center [412, 225] width 780 height 900
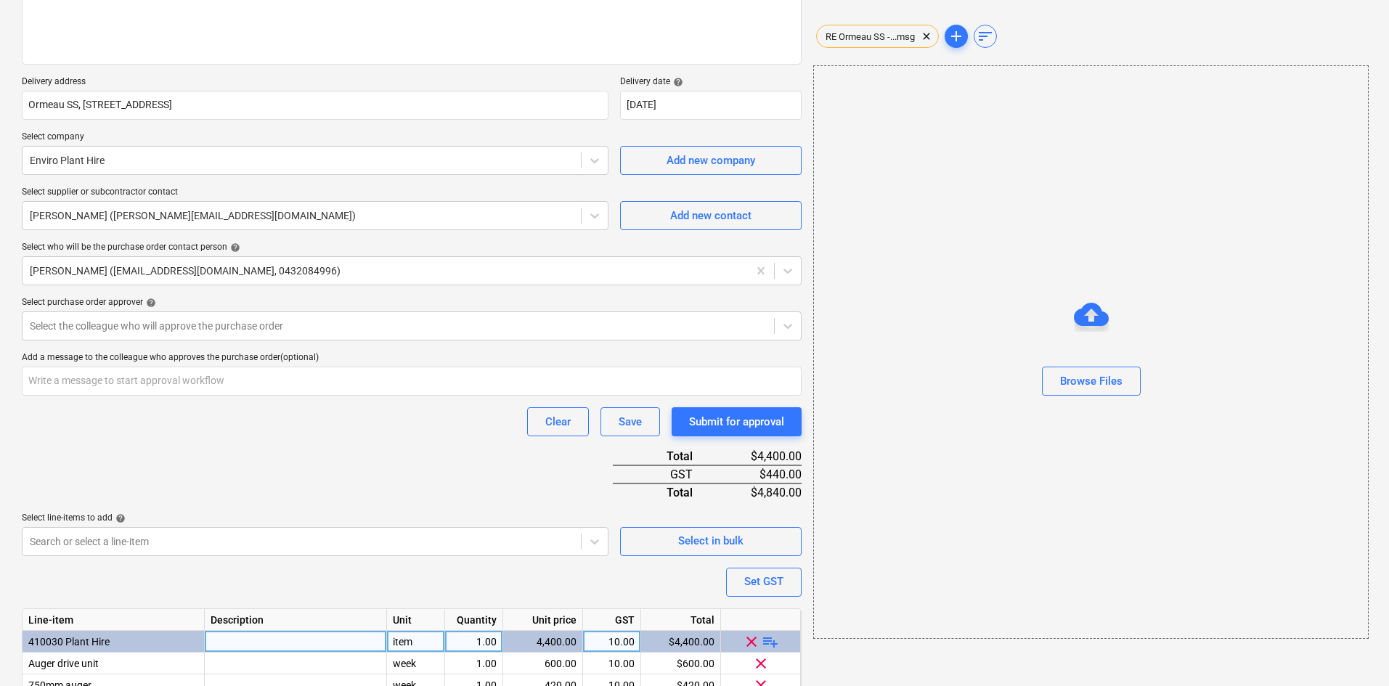
scroll to position [199, 0]
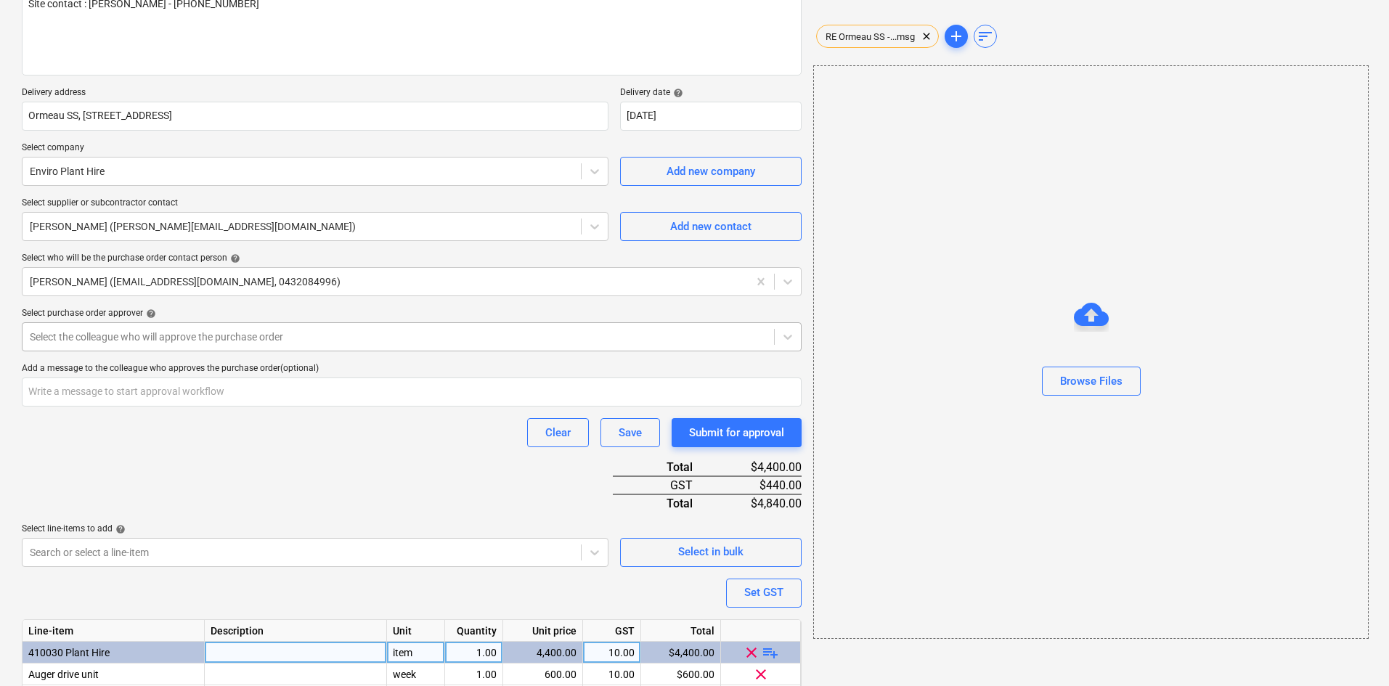
click at [175, 331] on div at bounding box center [398, 337] width 737 height 15
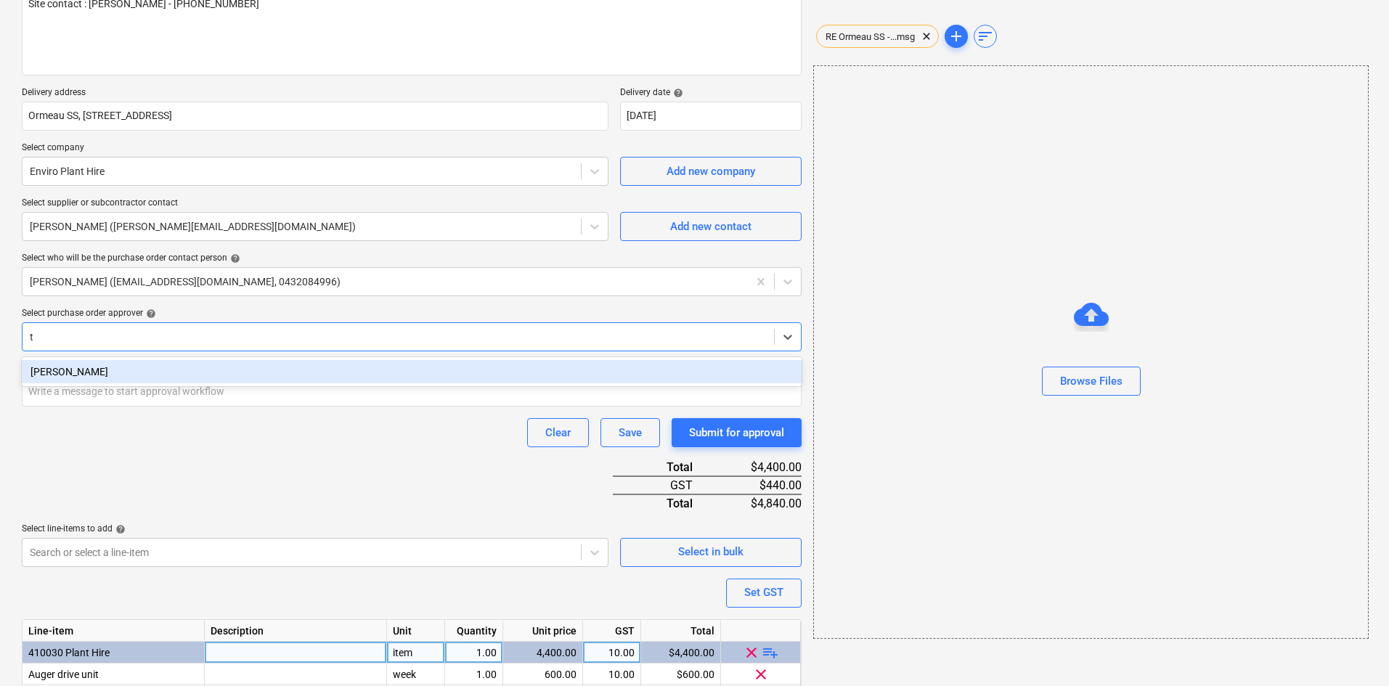
click at [153, 365] on div "[PERSON_NAME]" at bounding box center [412, 371] width 780 height 23
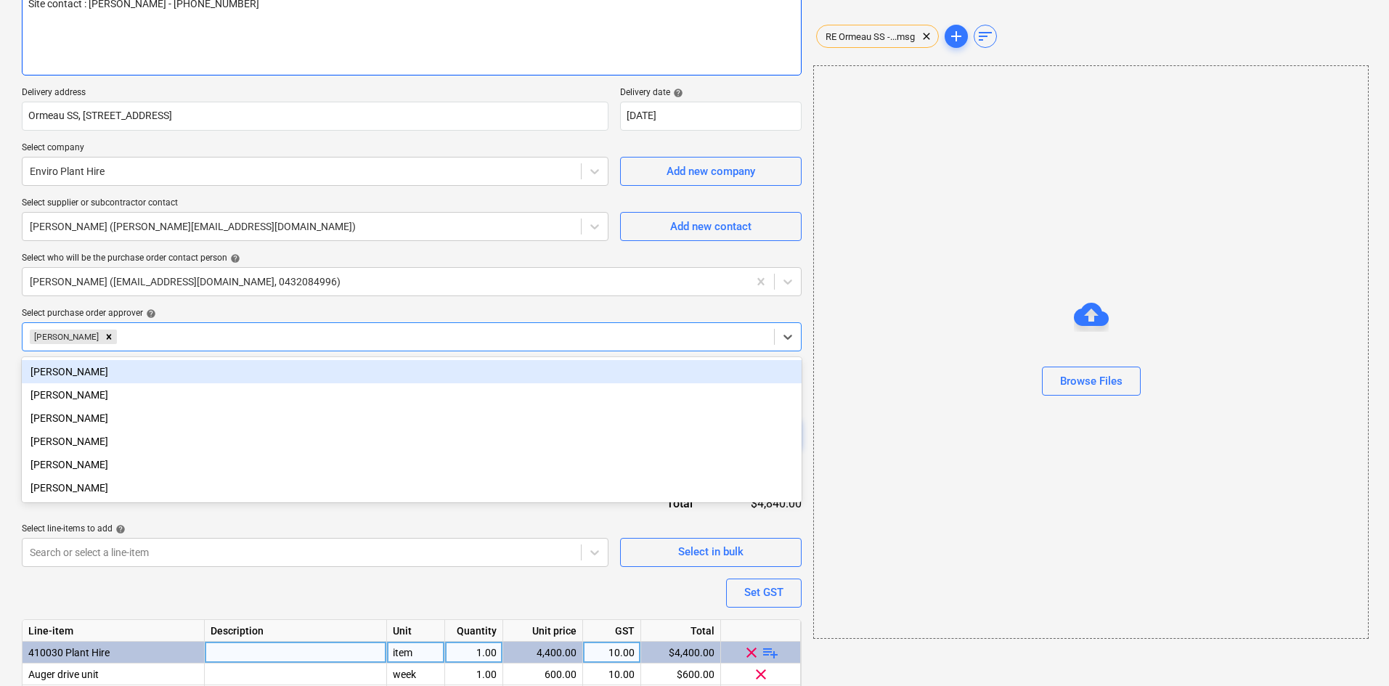
click at [194, 70] on textarea "Site contact : [PERSON_NAME] - [PHONE_NUMBER]" at bounding box center [412, 33] width 780 height 86
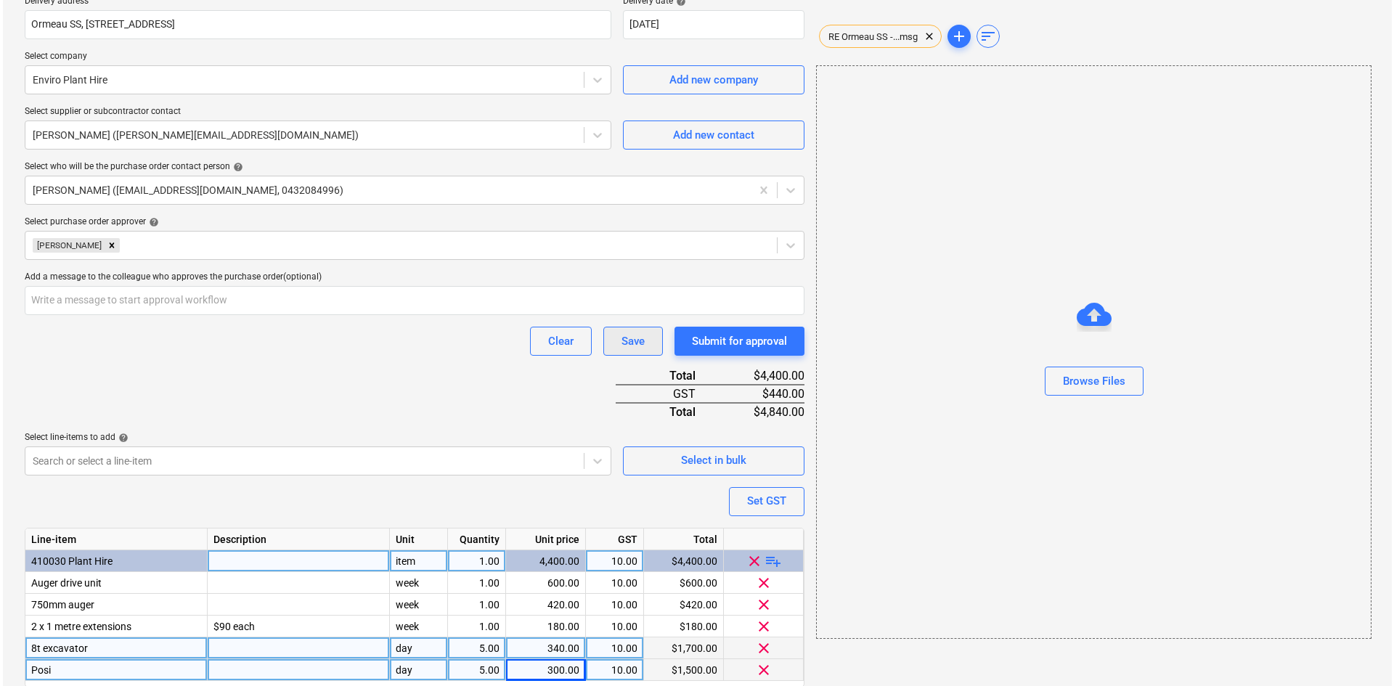
scroll to position [344, 0]
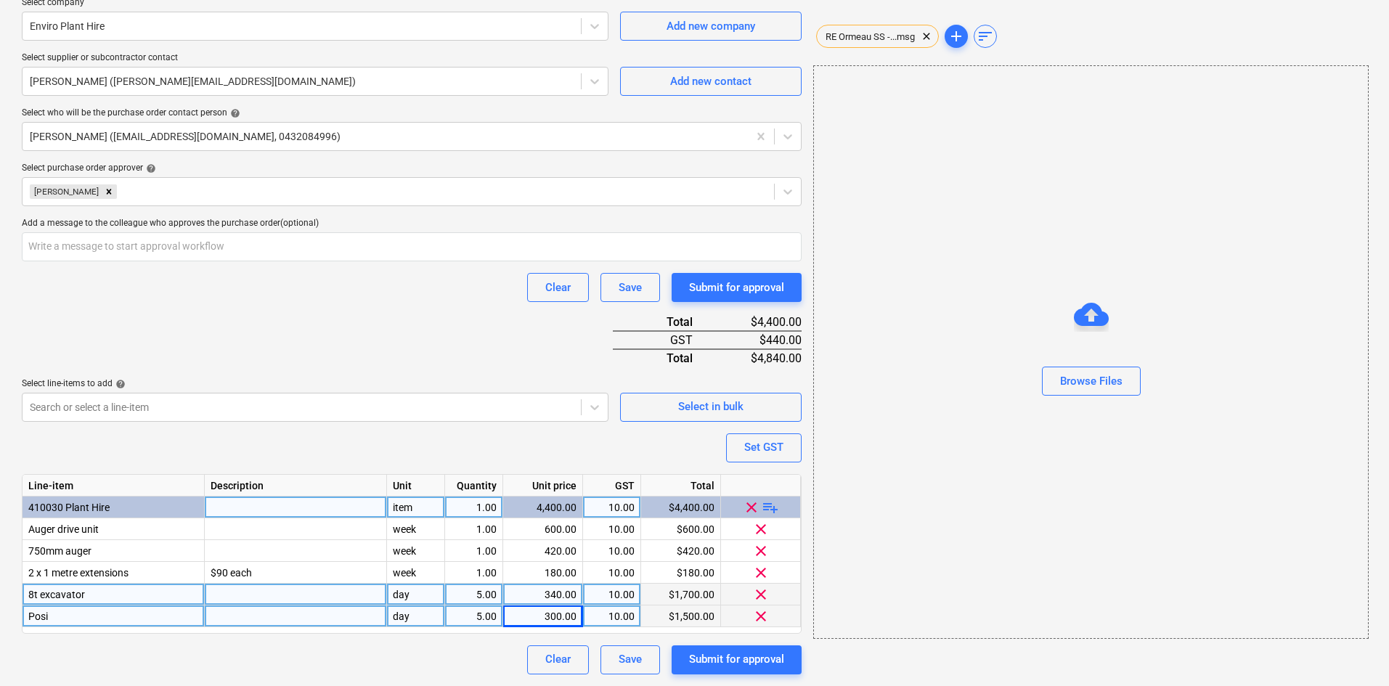
click at [402, 295] on div "Clear Save Submit for approval" at bounding box center [412, 287] width 780 height 29
click at [741, 670] on button "Submit for approval" at bounding box center [737, 660] width 130 height 29
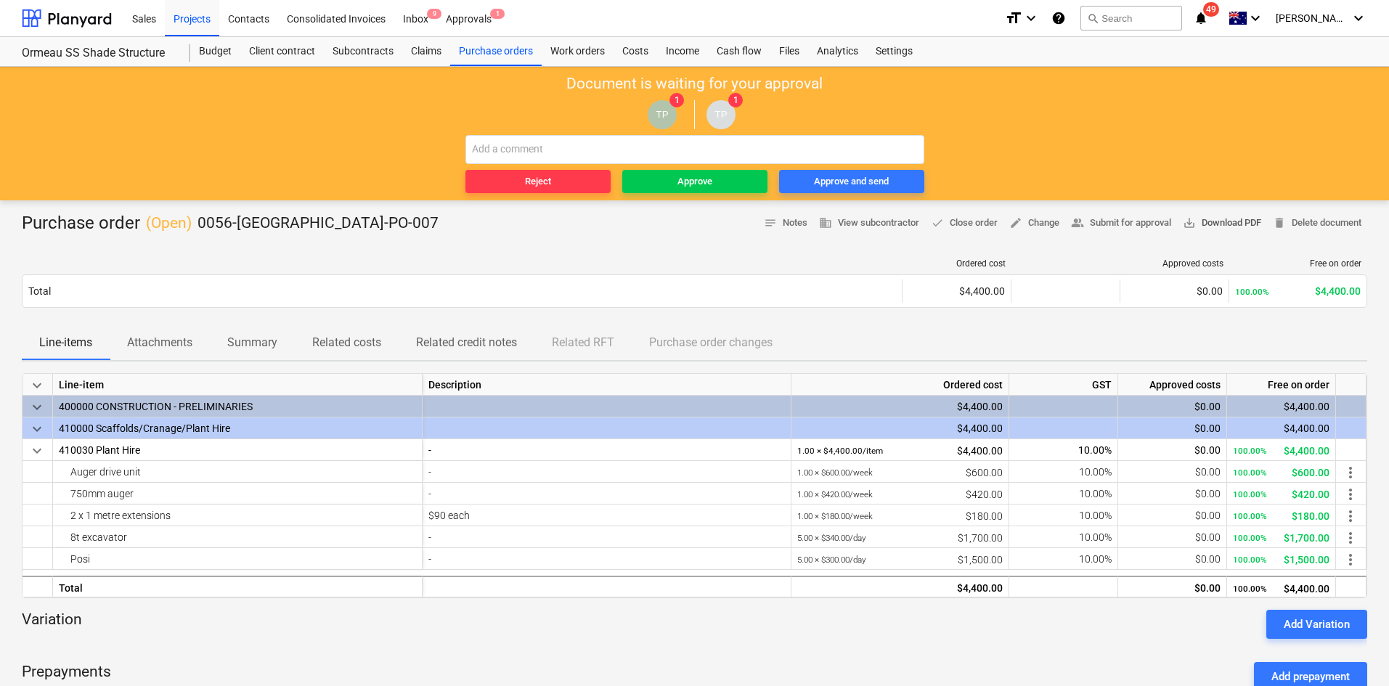
click at [1235, 226] on span "save_alt Download PDF" at bounding box center [1222, 223] width 78 height 17
click at [706, 178] on div "Approve" at bounding box center [695, 182] width 35 height 17
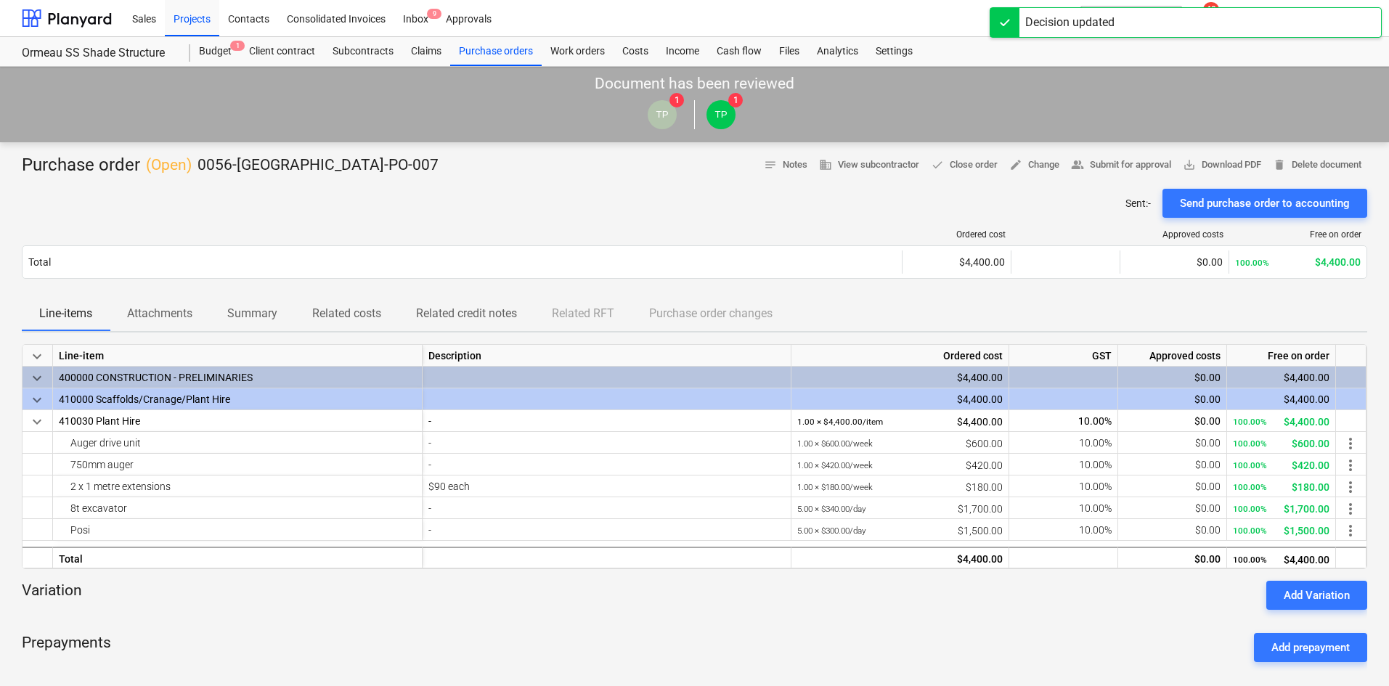
click at [854, 220] on div "Ordered cost Approved costs Free on order Total $4,400.00 $0.00 100.00% $4,400.…" at bounding box center [695, 257] width 1346 height 78
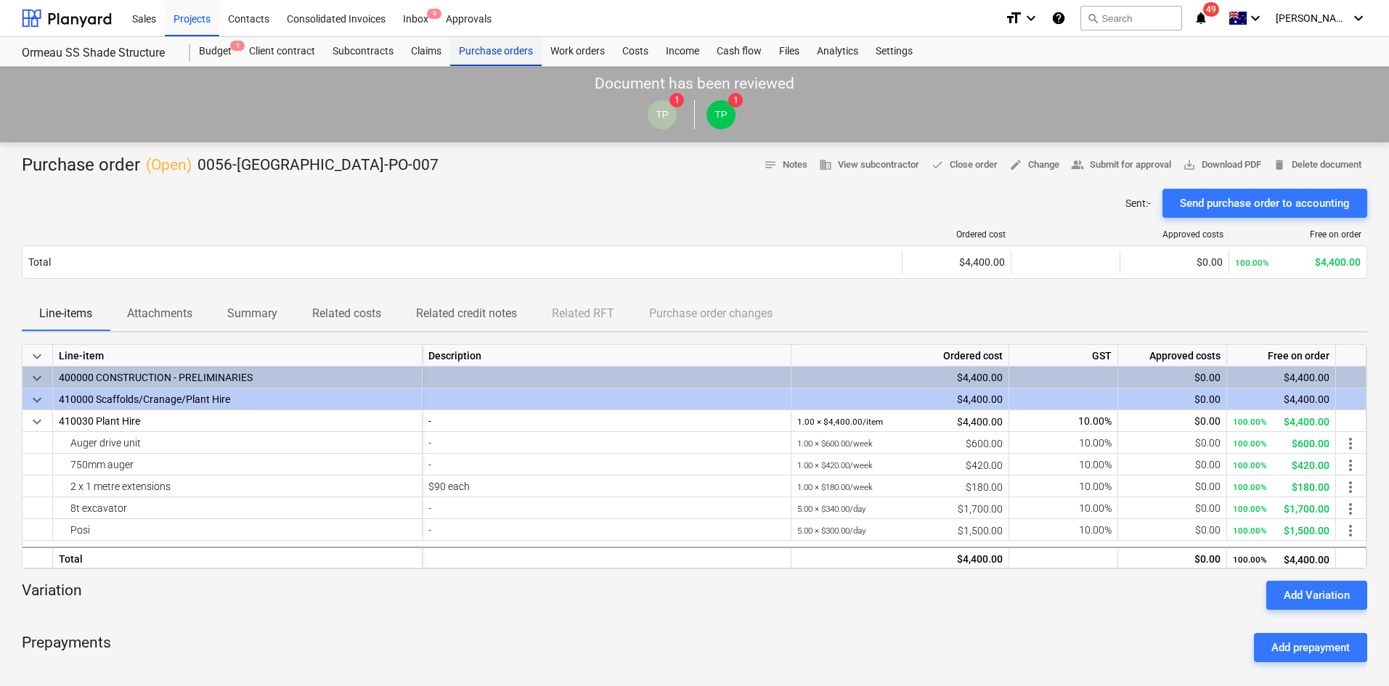
click at [502, 45] on div "Purchase orders" at bounding box center [496, 51] width 92 height 29
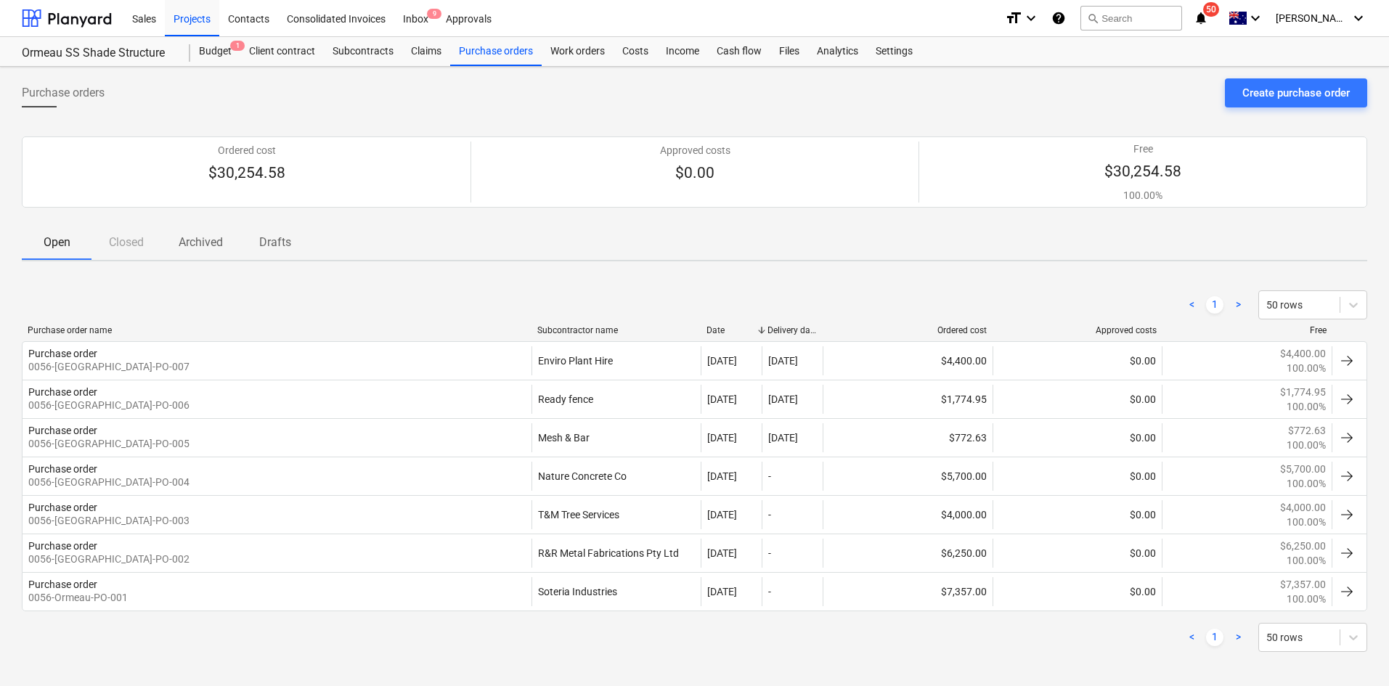
click at [334, 298] on div "< 1 > 50 rows" at bounding box center [695, 304] width 1346 height 29
click at [495, 55] on div "Purchase orders" at bounding box center [496, 51] width 92 height 29
click at [1256, 95] on div "Create purchase order" at bounding box center [1296, 93] width 107 height 19
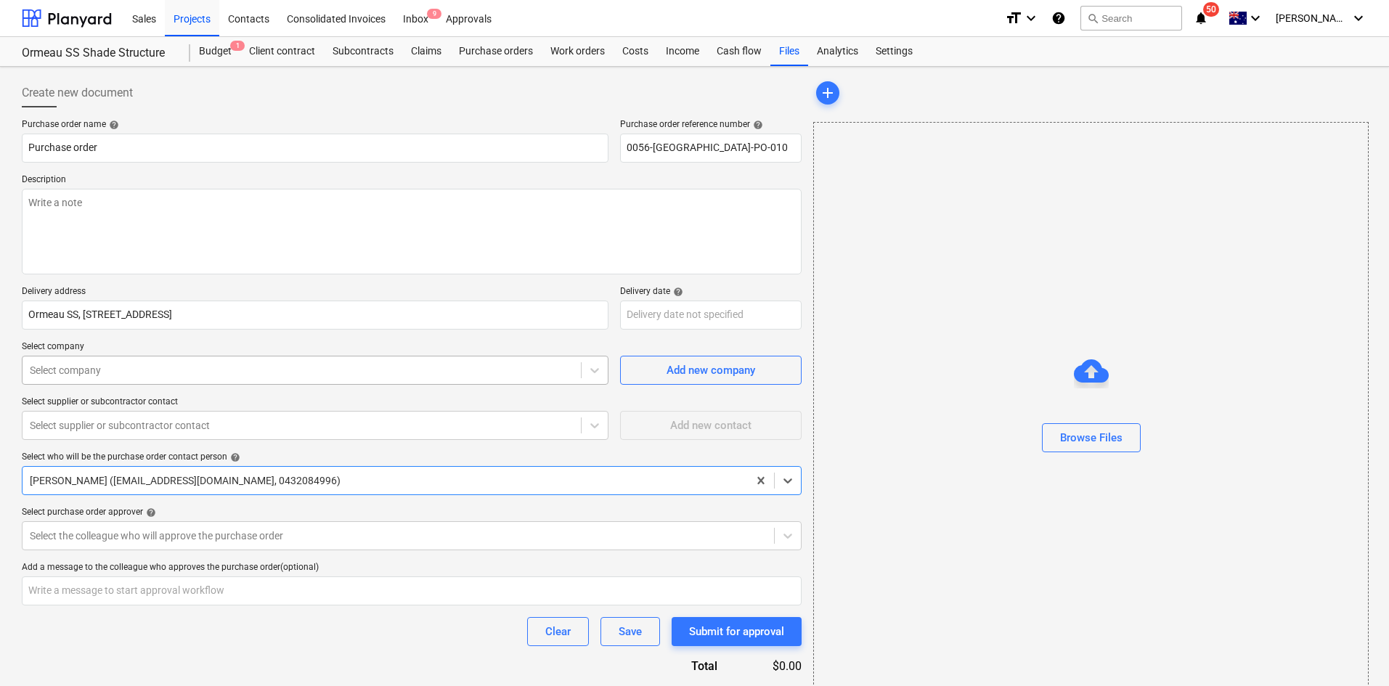
click at [150, 368] on div at bounding box center [302, 370] width 544 height 15
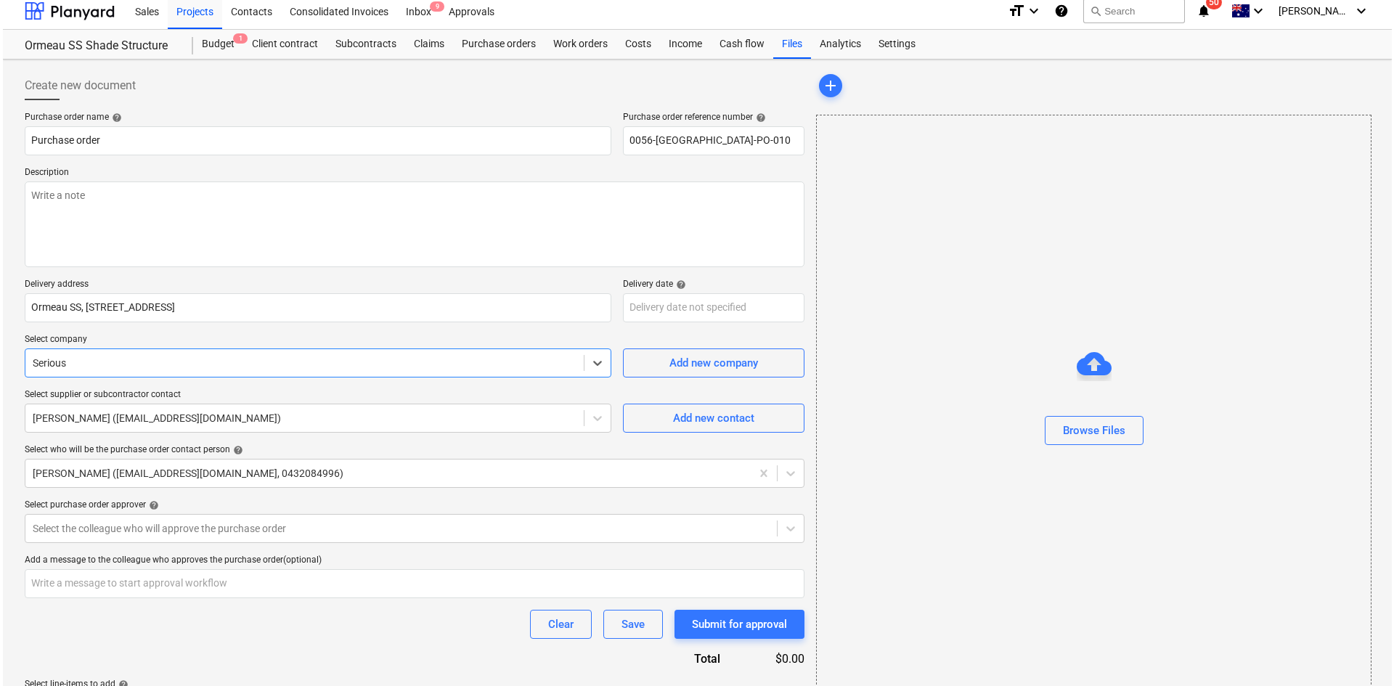
scroll to position [55, 0]
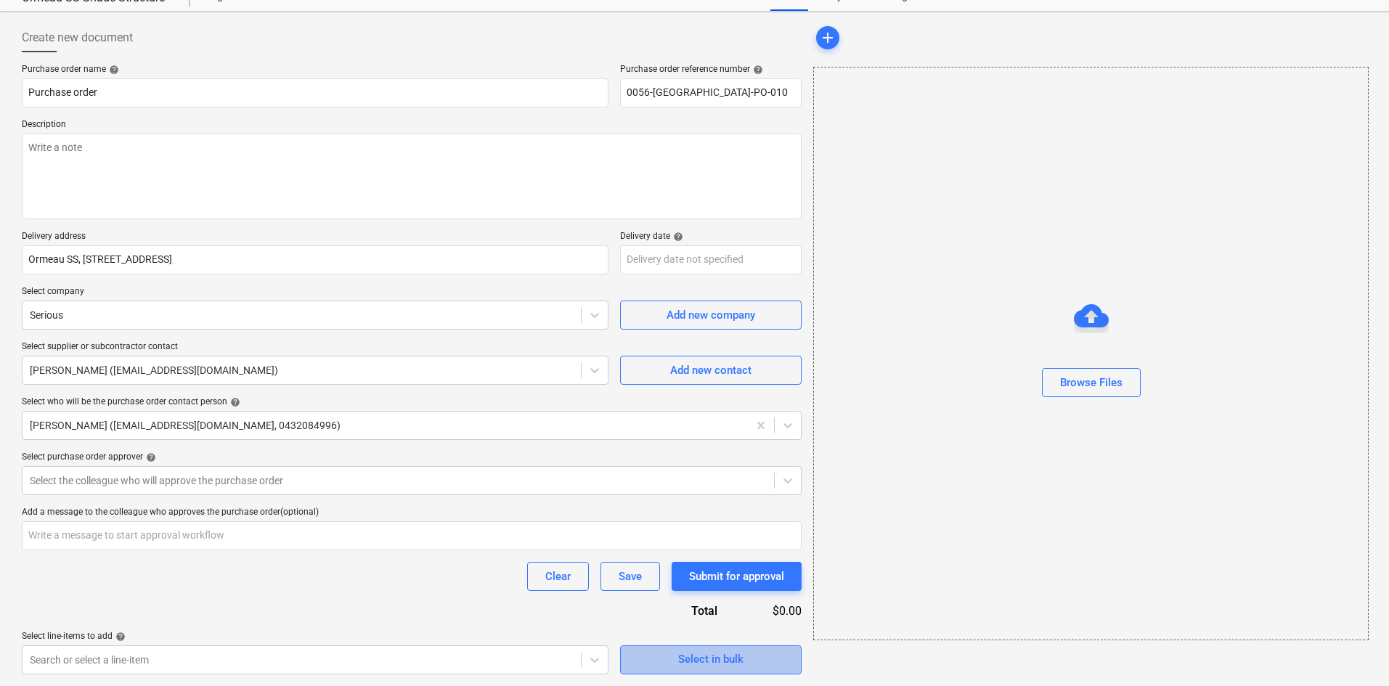
click at [726, 659] on div "Select in bulk" at bounding box center [710, 659] width 65 height 19
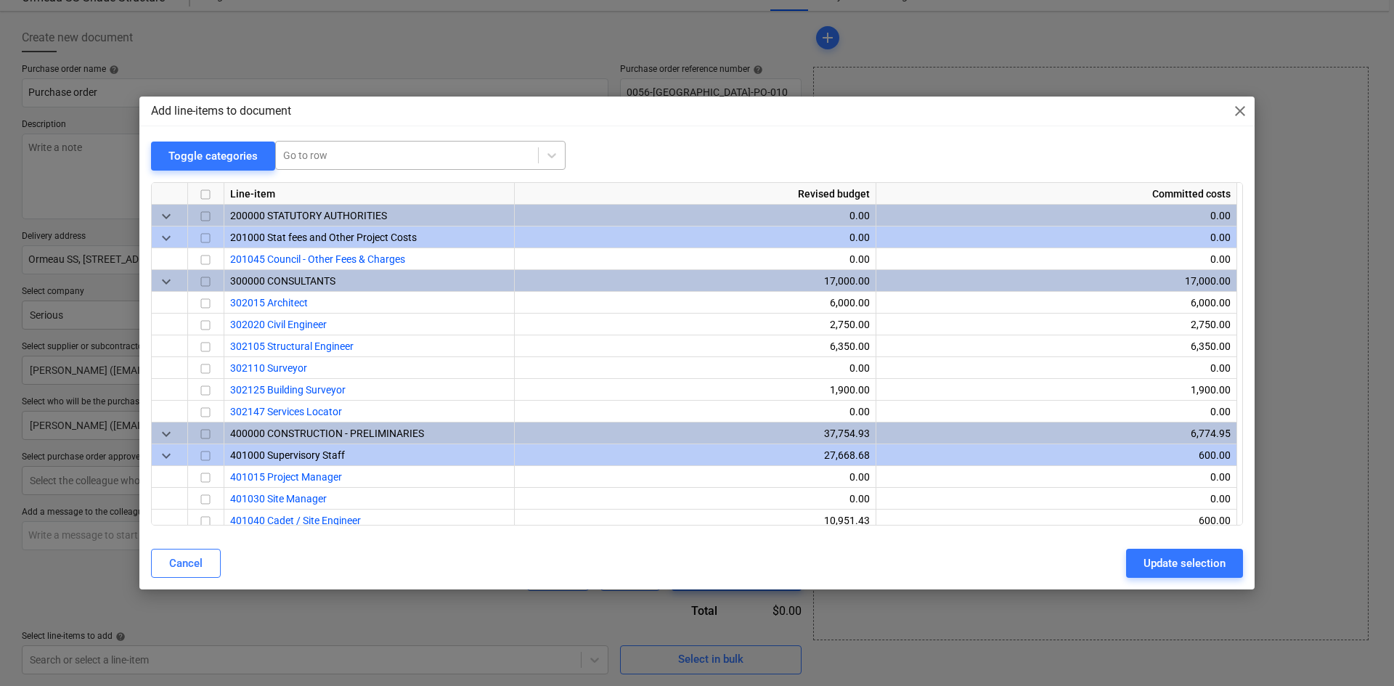
click at [388, 155] on div at bounding box center [407, 155] width 248 height 15
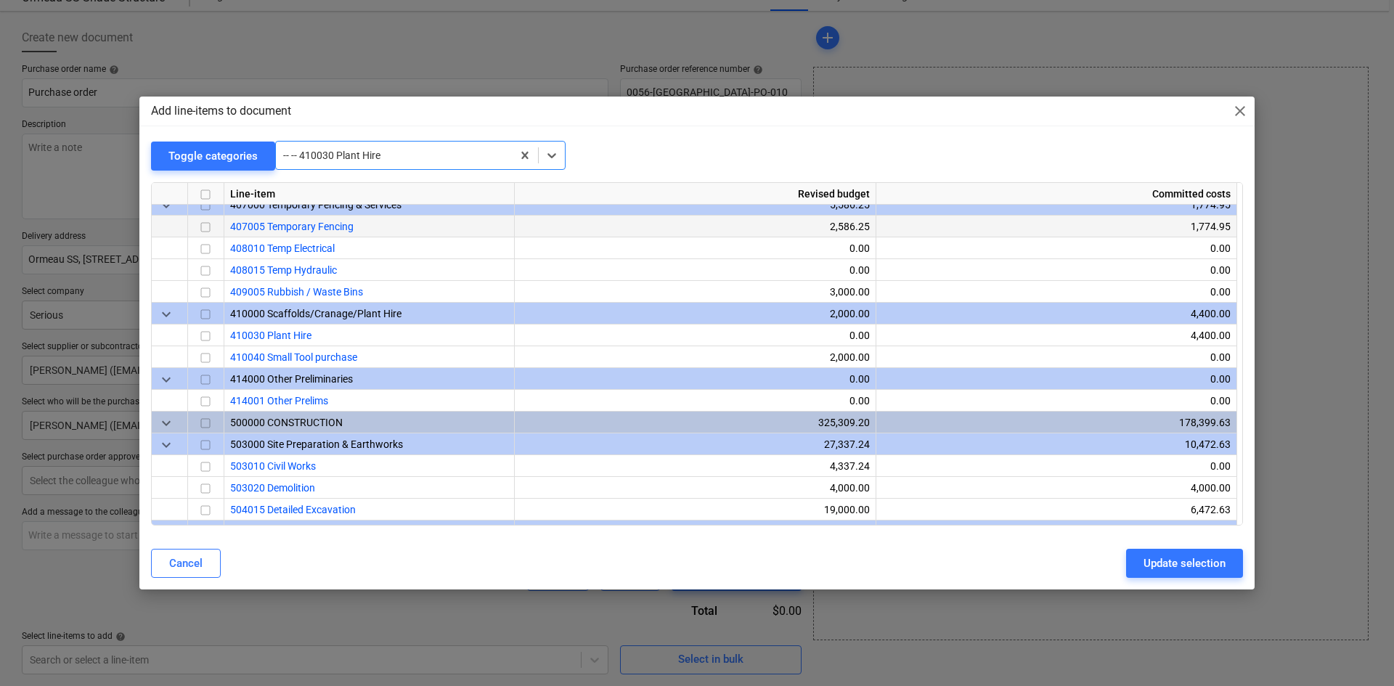
scroll to position [661, 0]
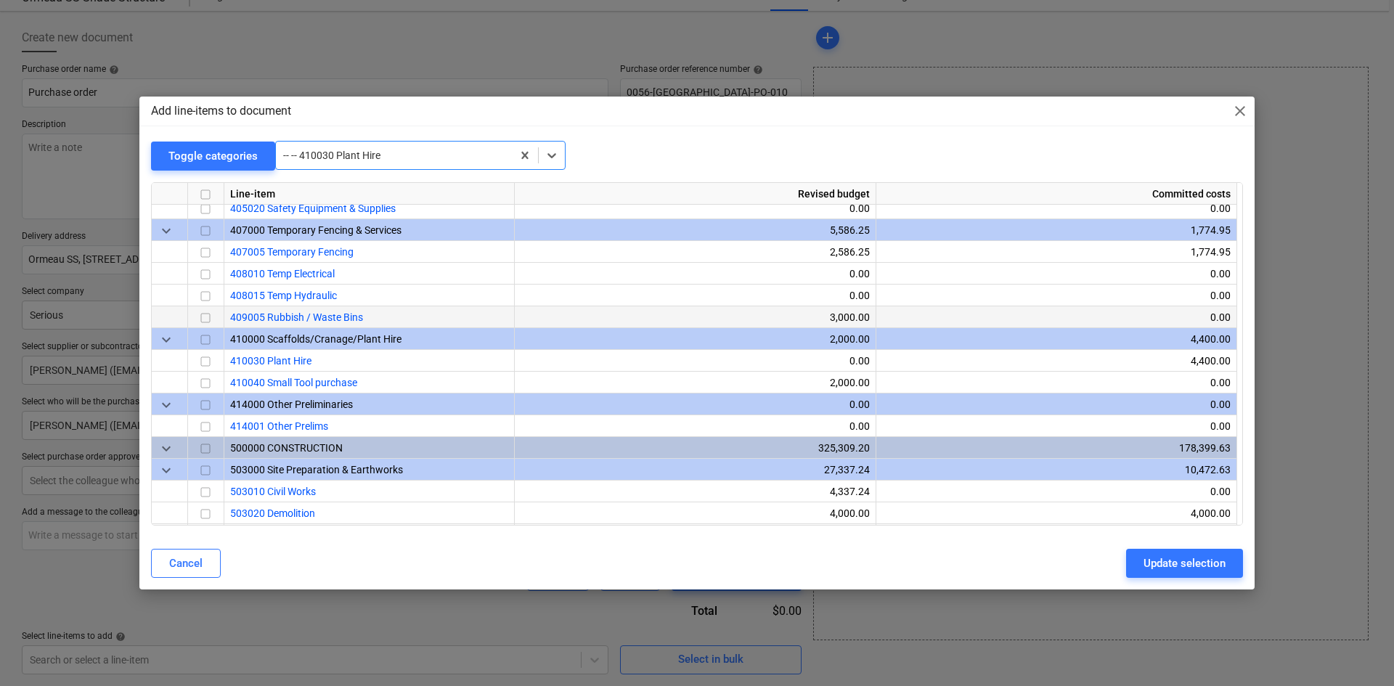
click at [200, 317] on input "checkbox" at bounding box center [205, 317] width 17 height 17
click at [200, 322] on input "checkbox" at bounding box center [205, 317] width 17 height 17
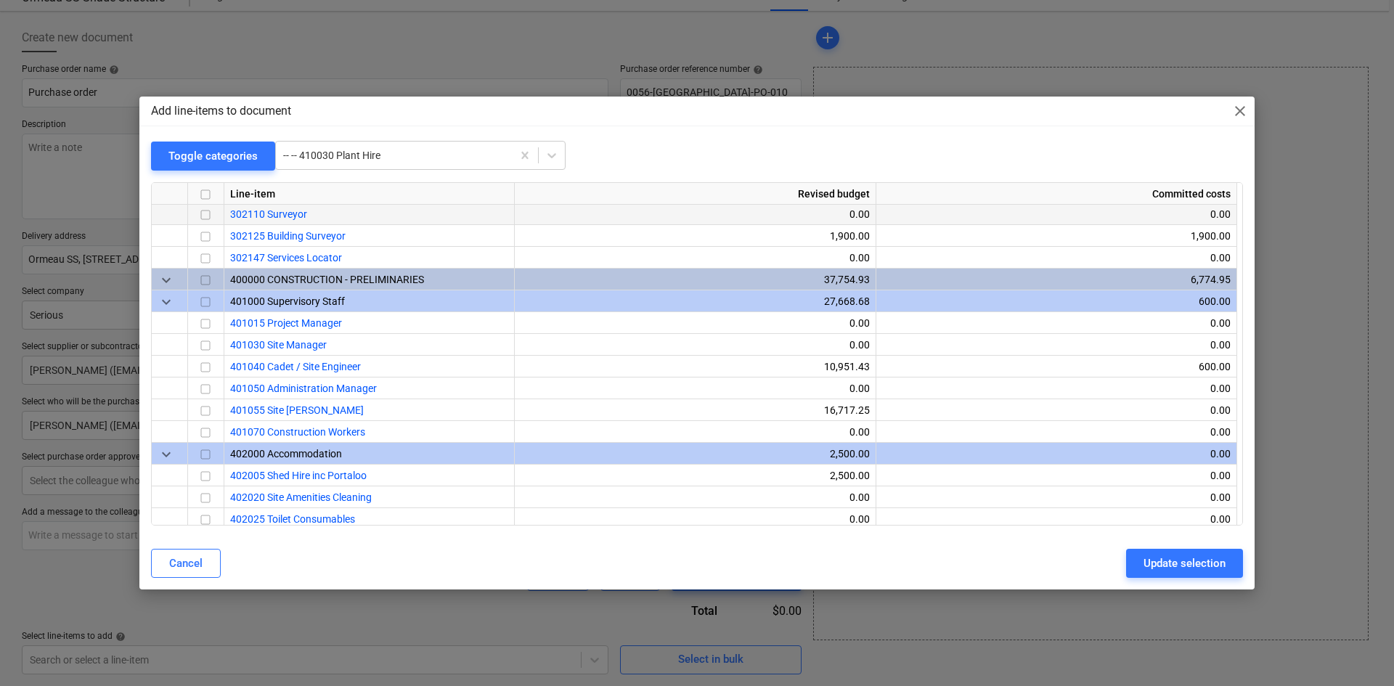
scroll to position [153, 0]
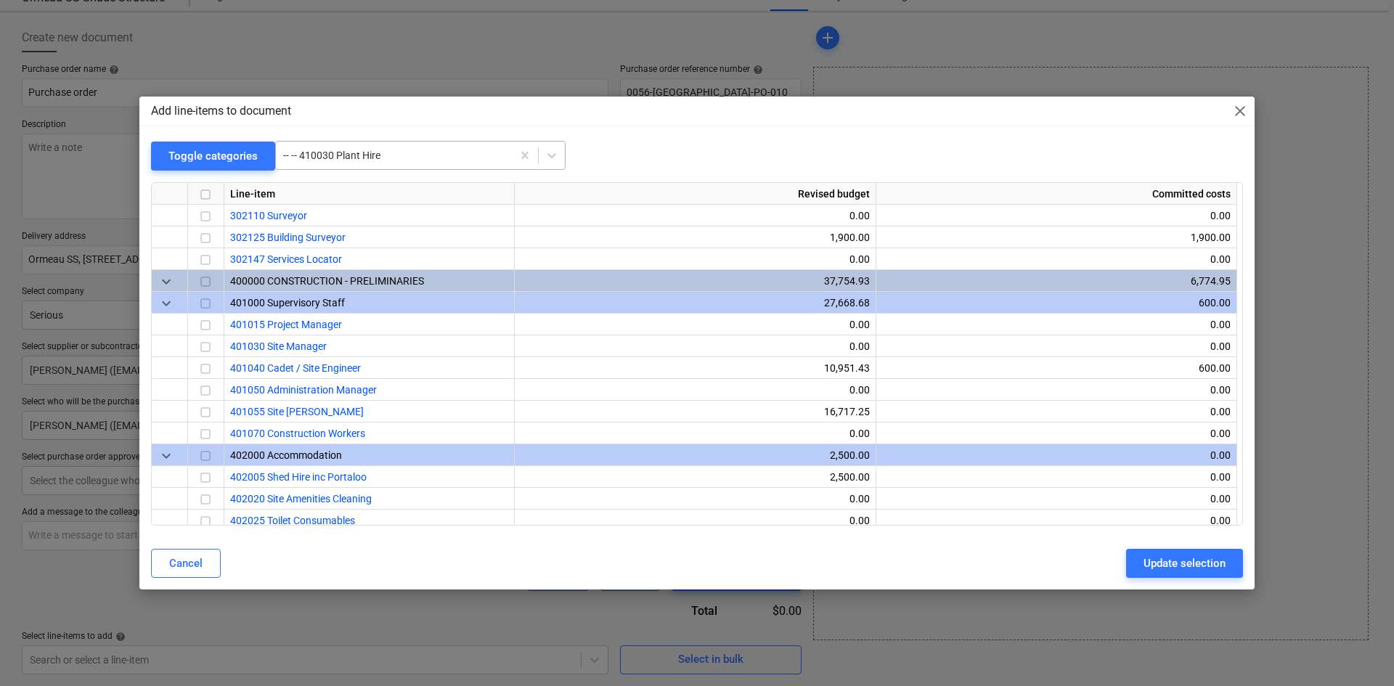
click at [369, 153] on div at bounding box center [393, 155] width 221 height 15
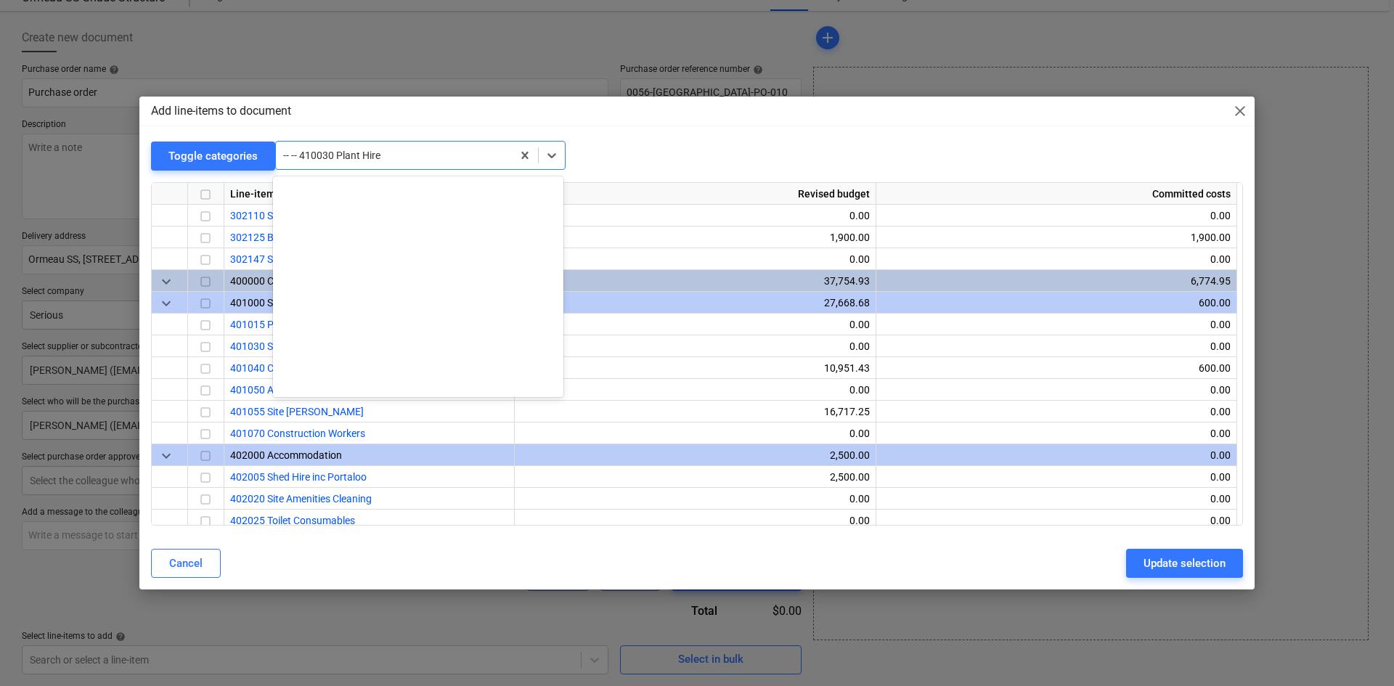
scroll to position [940, 0]
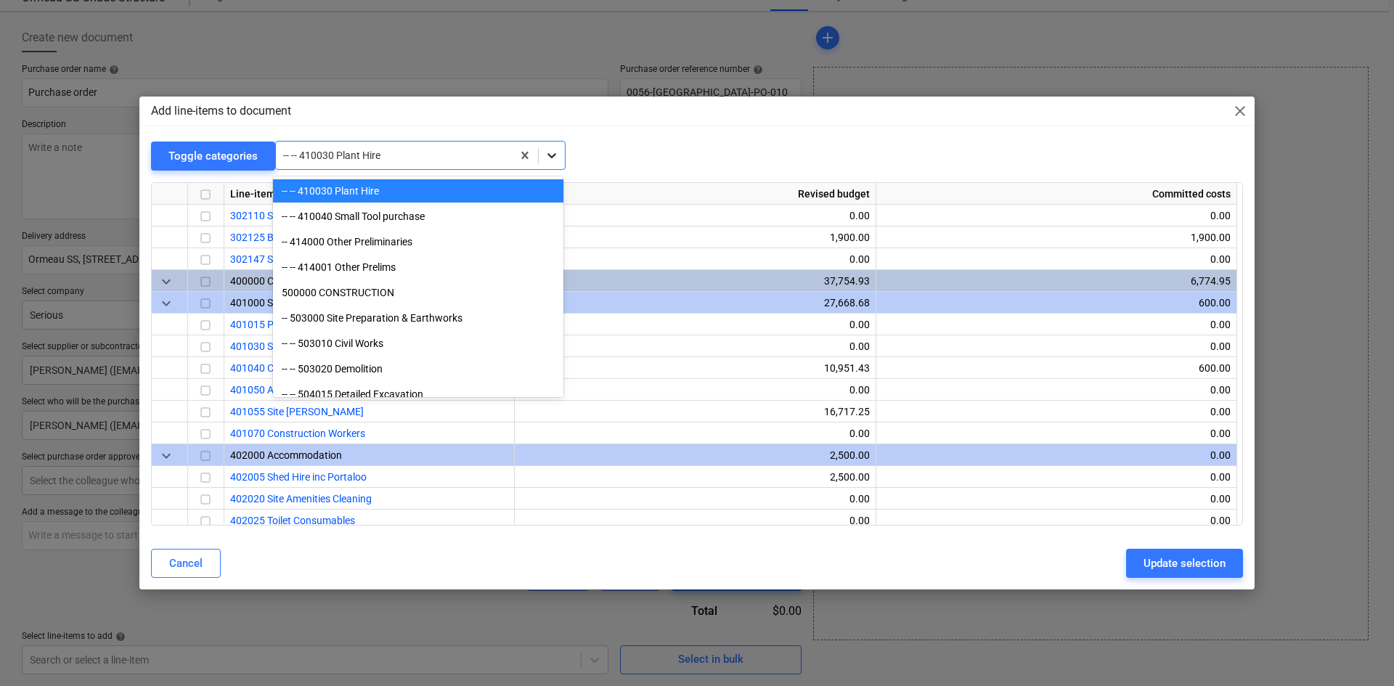
click at [540, 161] on div at bounding box center [552, 155] width 26 height 26
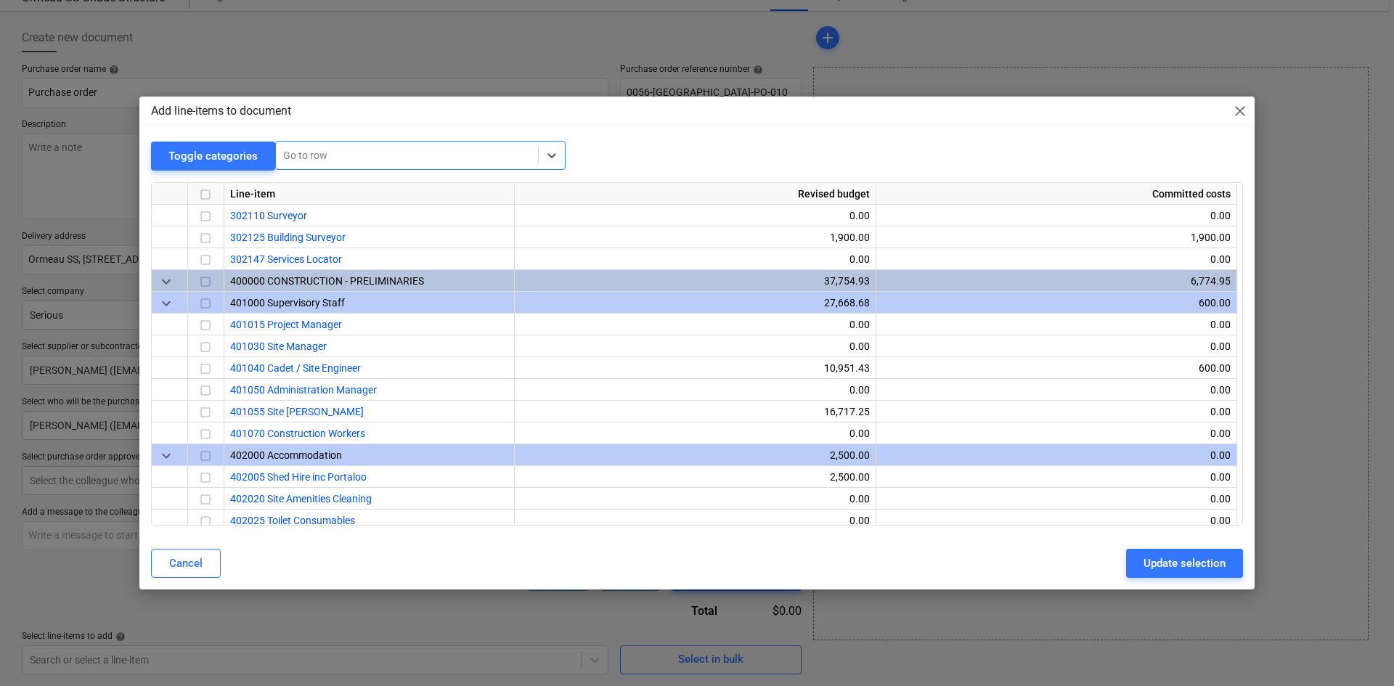
click at [417, 158] on div at bounding box center [407, 155] width 248 height 15
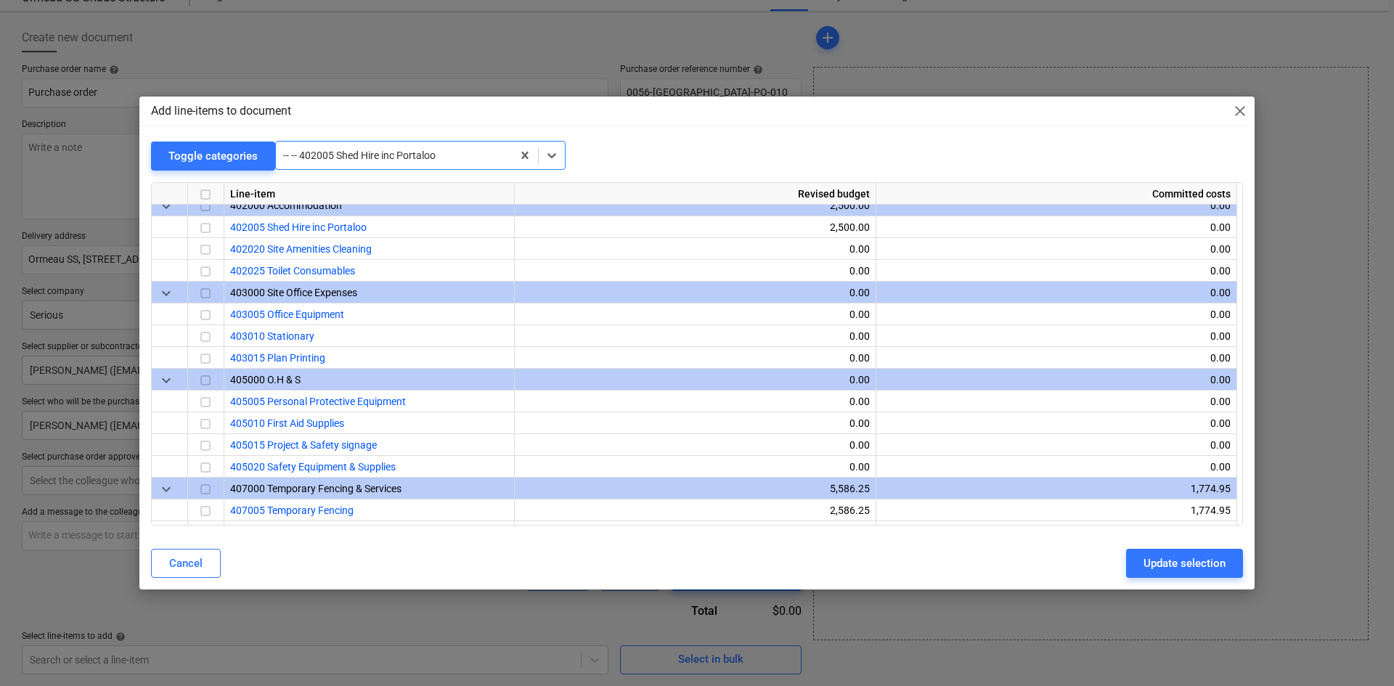
scroll to position [414, 0]
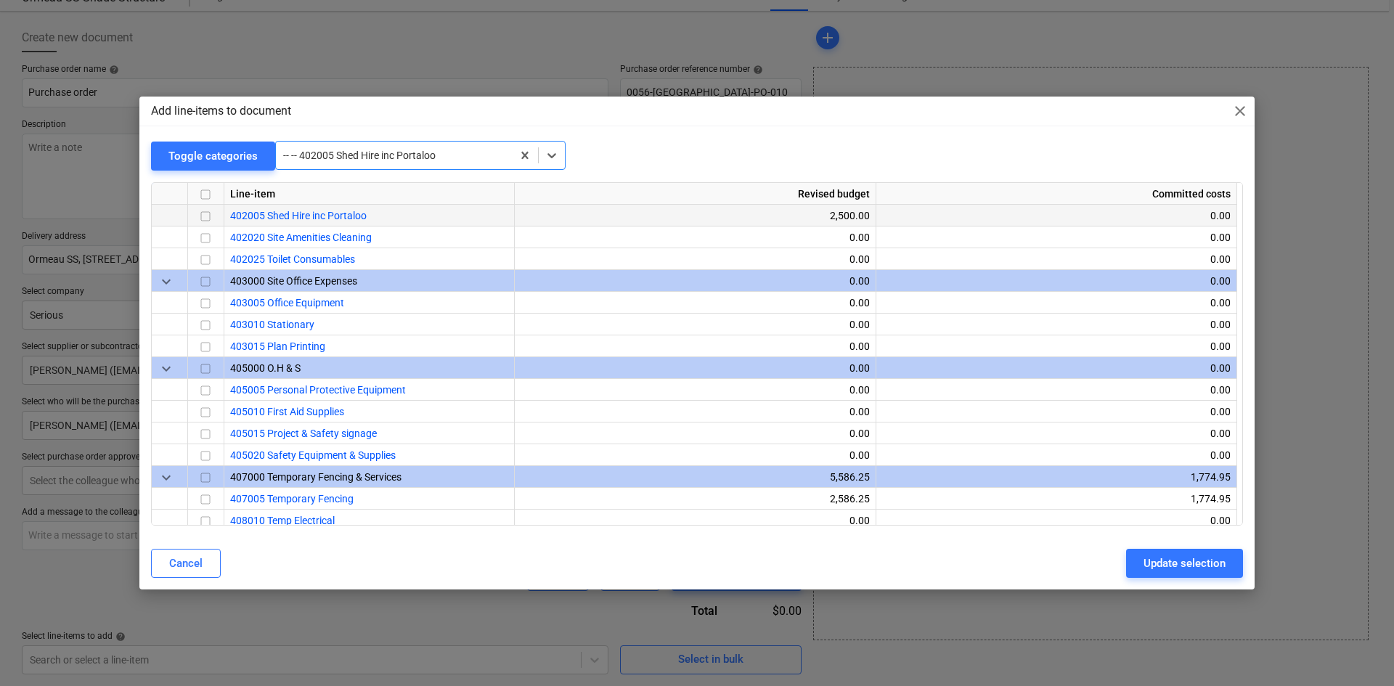
click at [200, 212] on input "checkbox" at bounding box center [205, 216] width 17 height 17
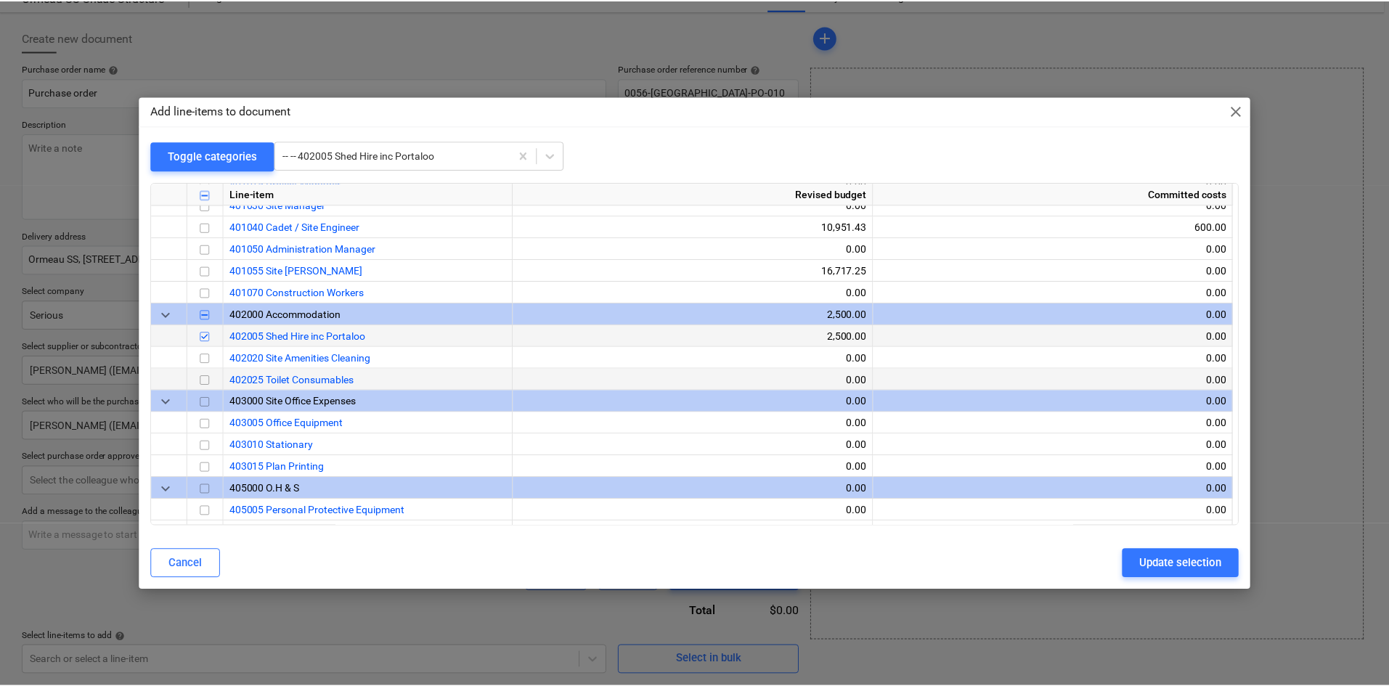
scroll to position [269, 0]
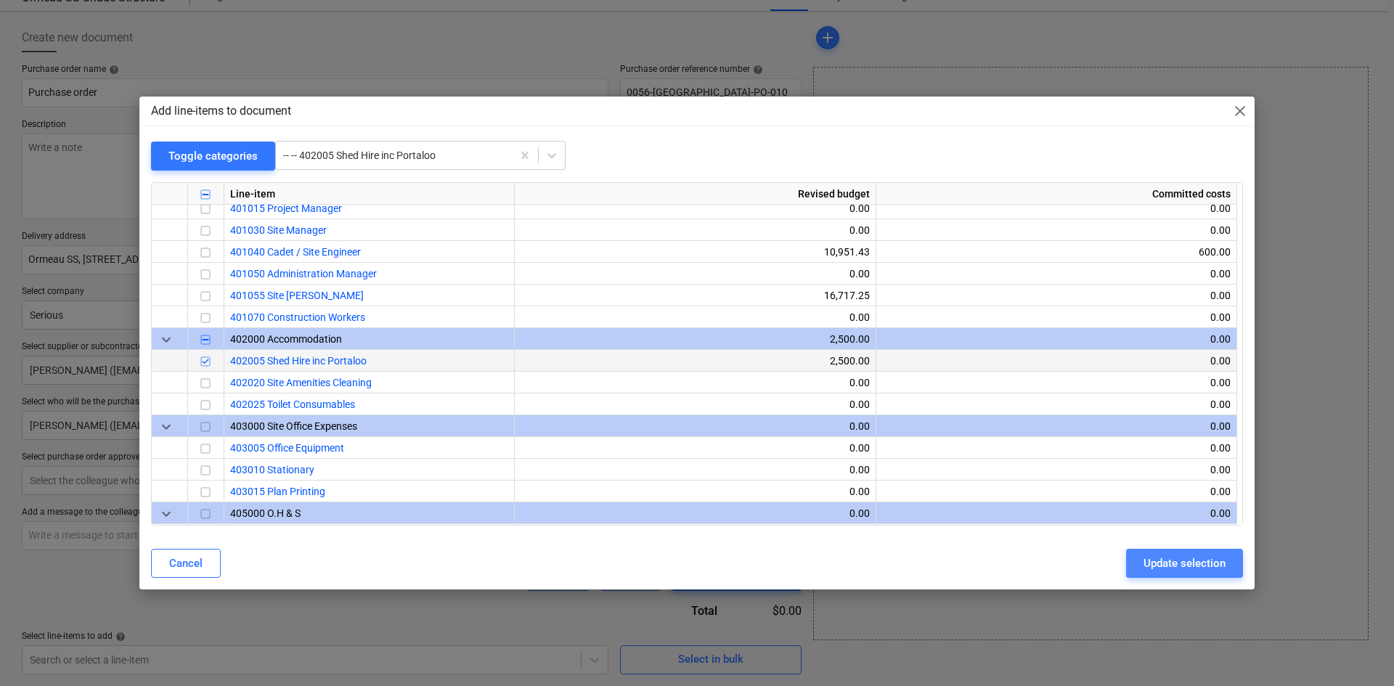
click at [1190, 562] on div "Update selection" at bounding box center [1185, 563] width 82 height 19
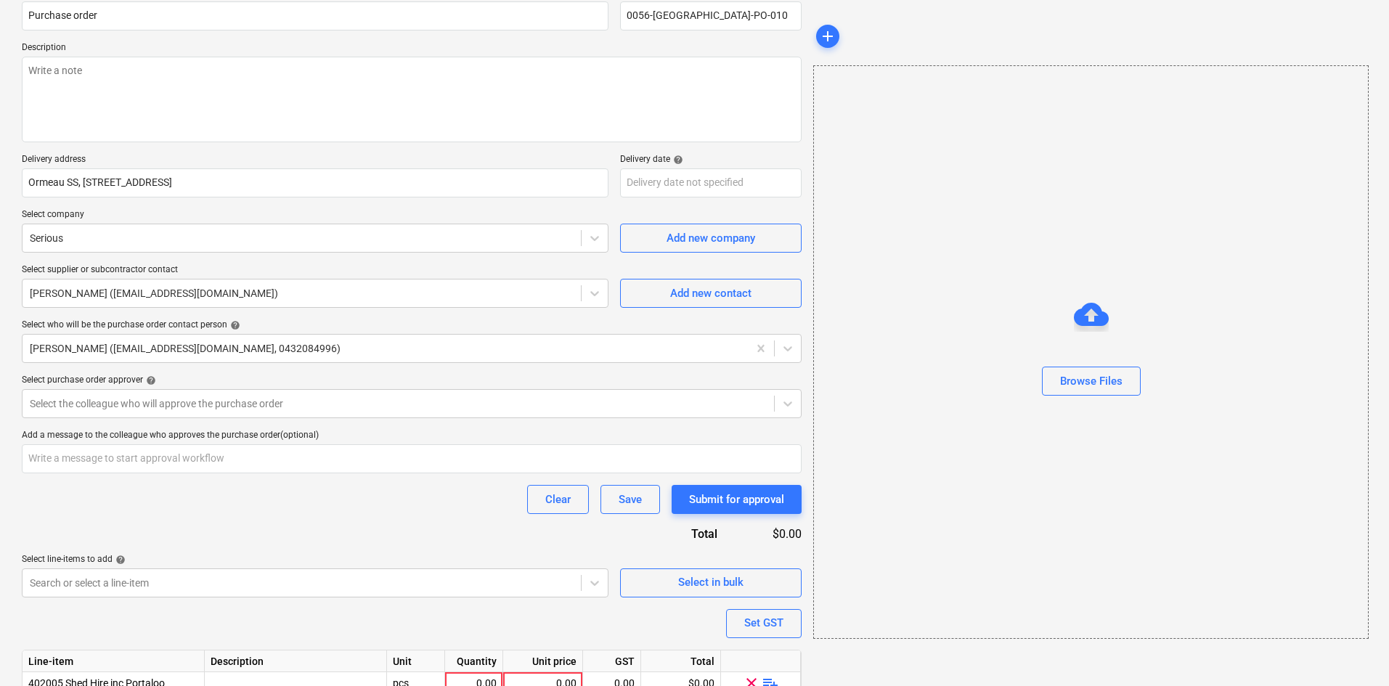
scroll to position [199, 0]
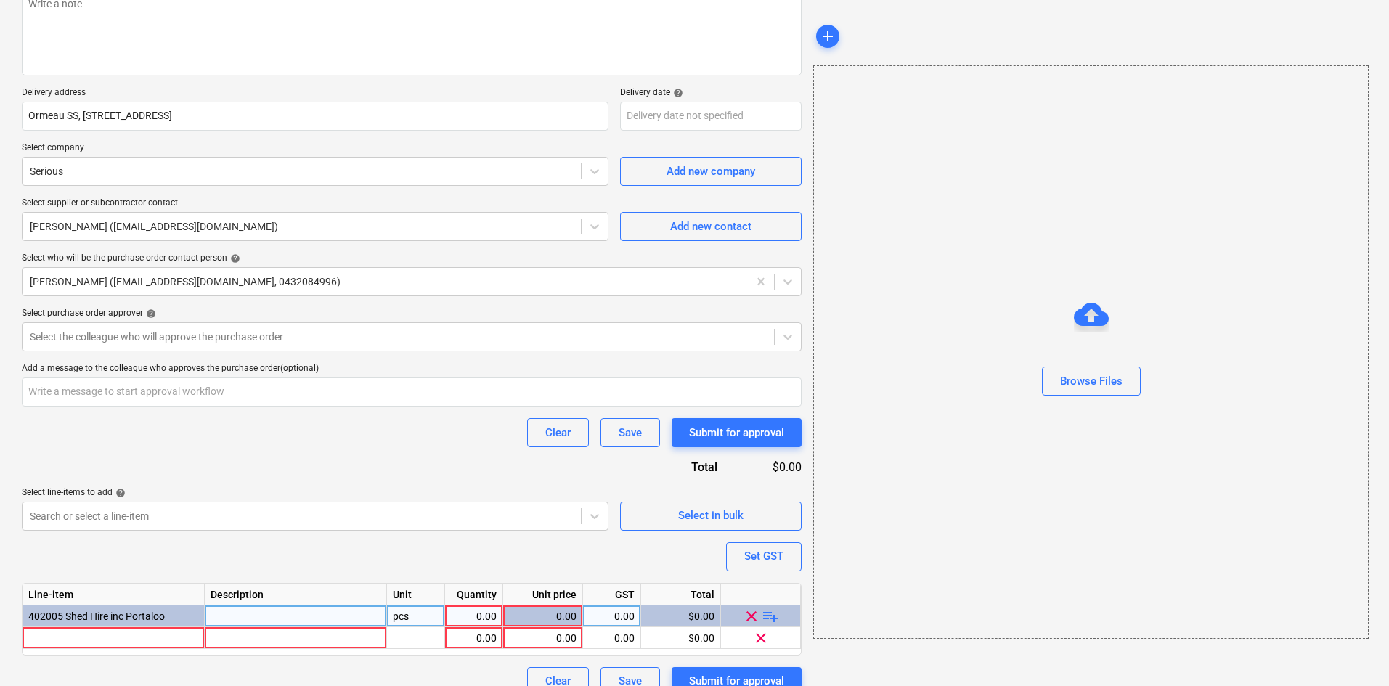
click at [773, 619] on span "playlist_add" at bounding box center [770, 615] width 17 height 17
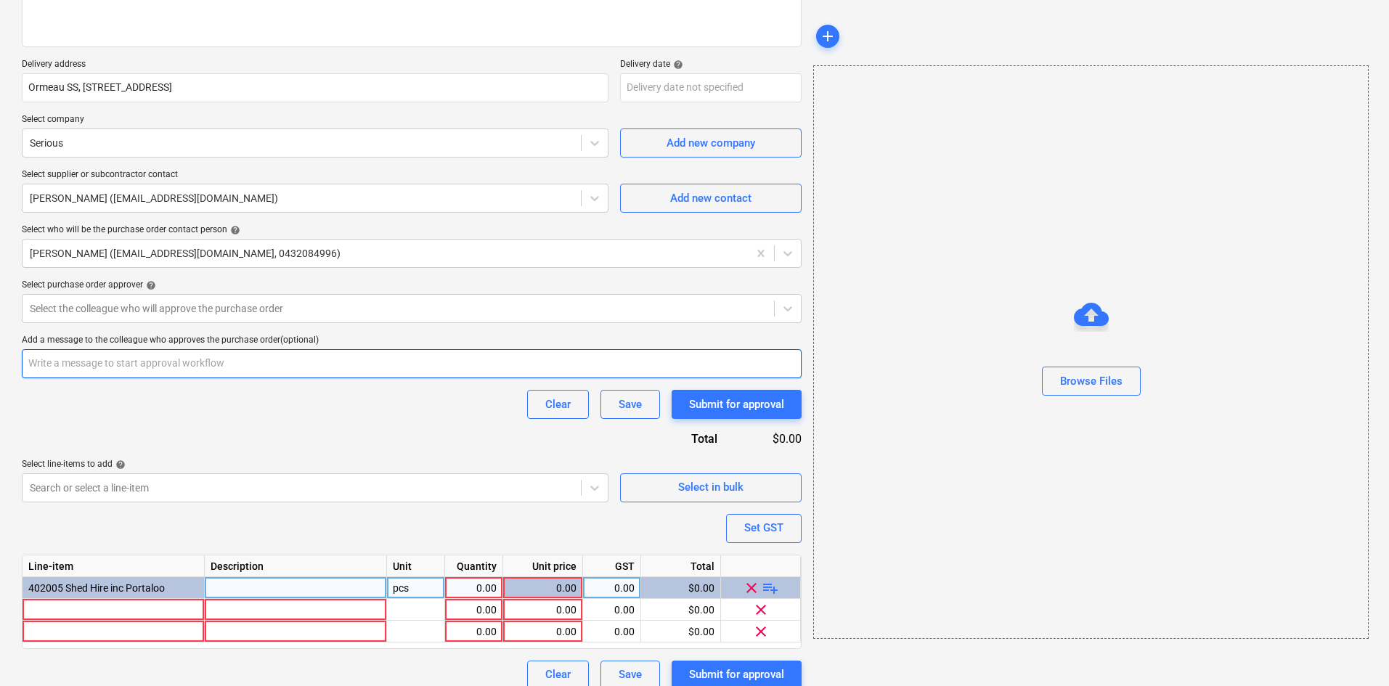
scroll to position [243, 0]
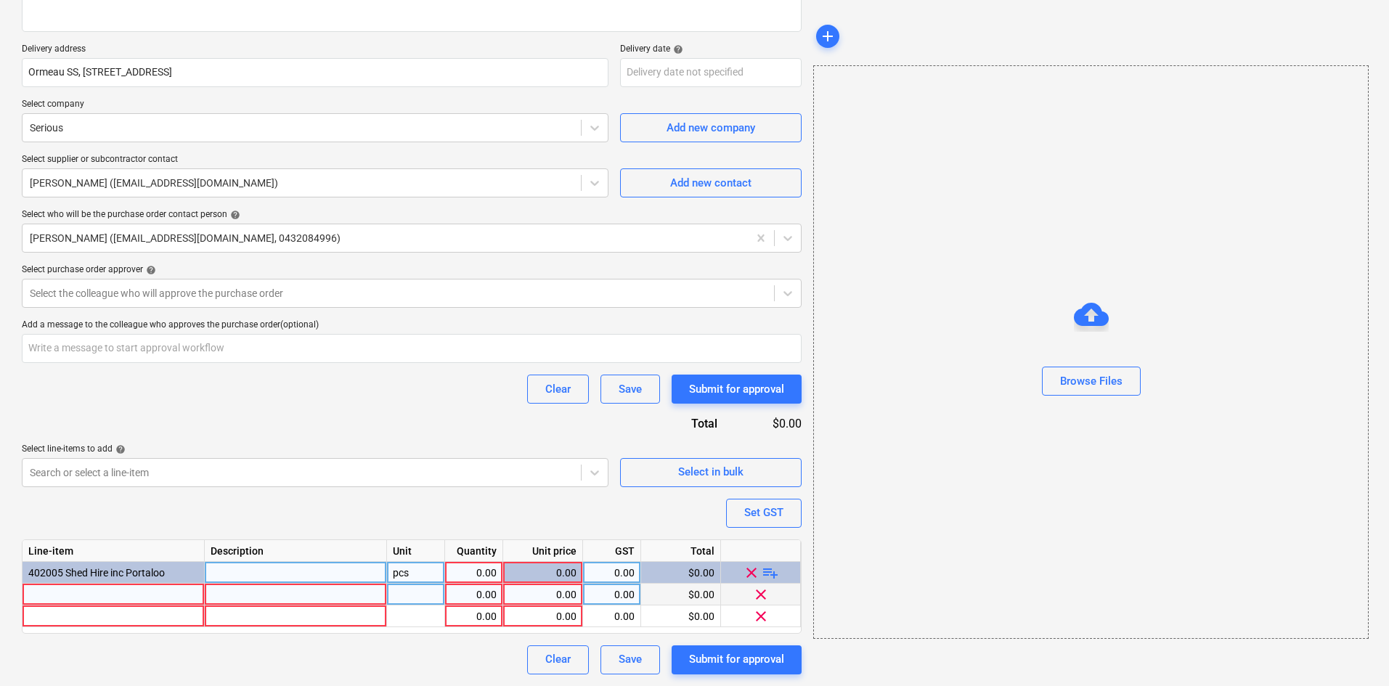
click at [97, 603] on div at bounding box center [114, 595] width 182 height 22
click at [99, 595] on input at bounding box center [114, 594] width 182 height 21
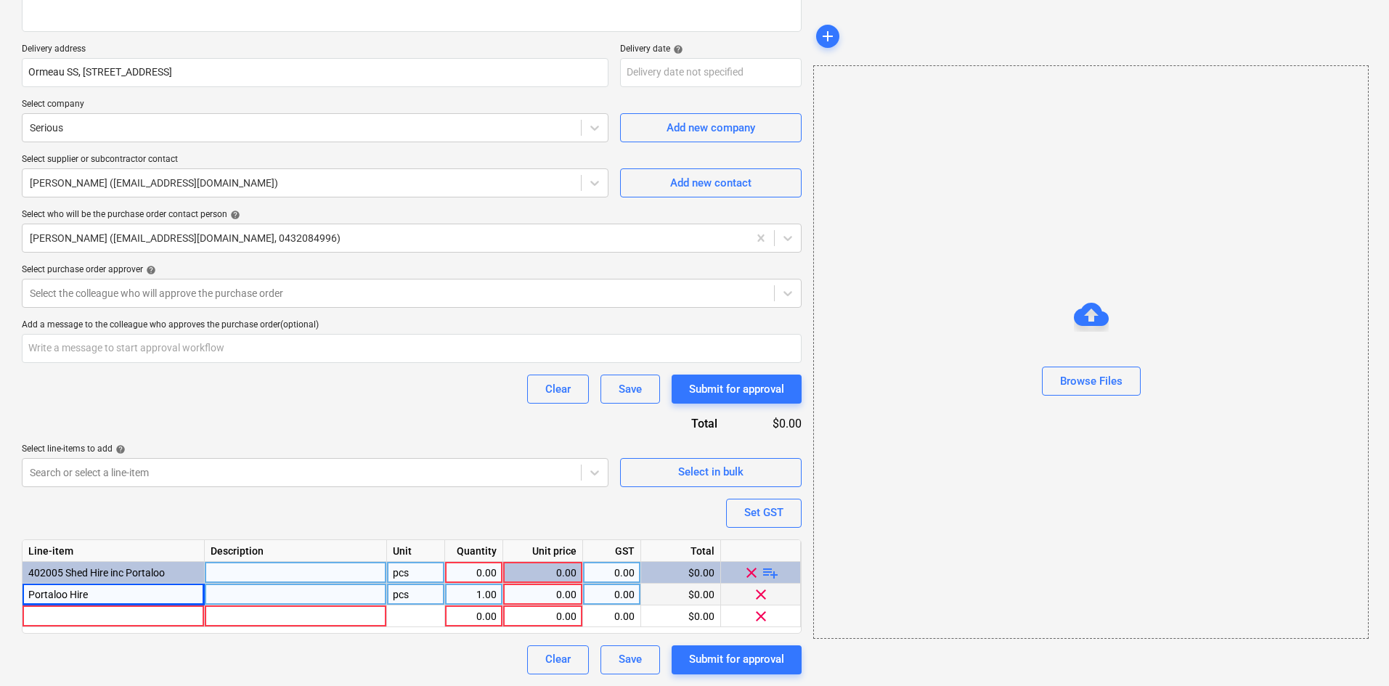
click at [297, 594] on div at bounding box center [296, 595] width 182 height 22
click at [408, 591] on div "pcs" at bounding box center [416, 595] width 58 height 22
drag, startPoint x: 434, startPoint y: 595, endPoint x: 351, endPoint y: 598, distance: 82.8
click at [0, 0] on div "Portaloo Hire Fortnightly servicing item 1.00 0.00 0.00 $0.00 clear" at bounding box center [0, 0] width 0 height 0
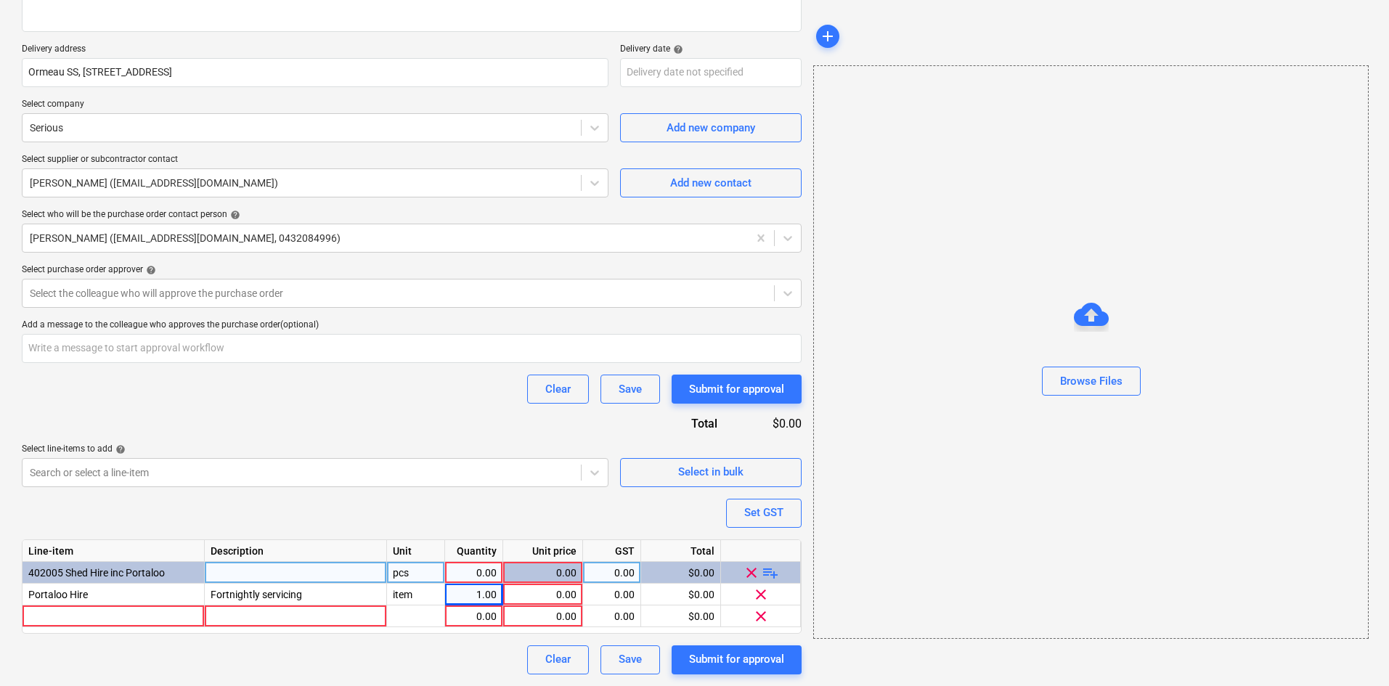
copy div "item"
click at [418, 609] on div at bounding box center [416, 617] width 58 height 22
click at [418, 572] on div "pcs" at bounding box center [416, 573] width 58 height 22
click at [434, 617] on div "[DATE] noon for [DATE] start." at bounding box center [416, 617] width 58 height 22
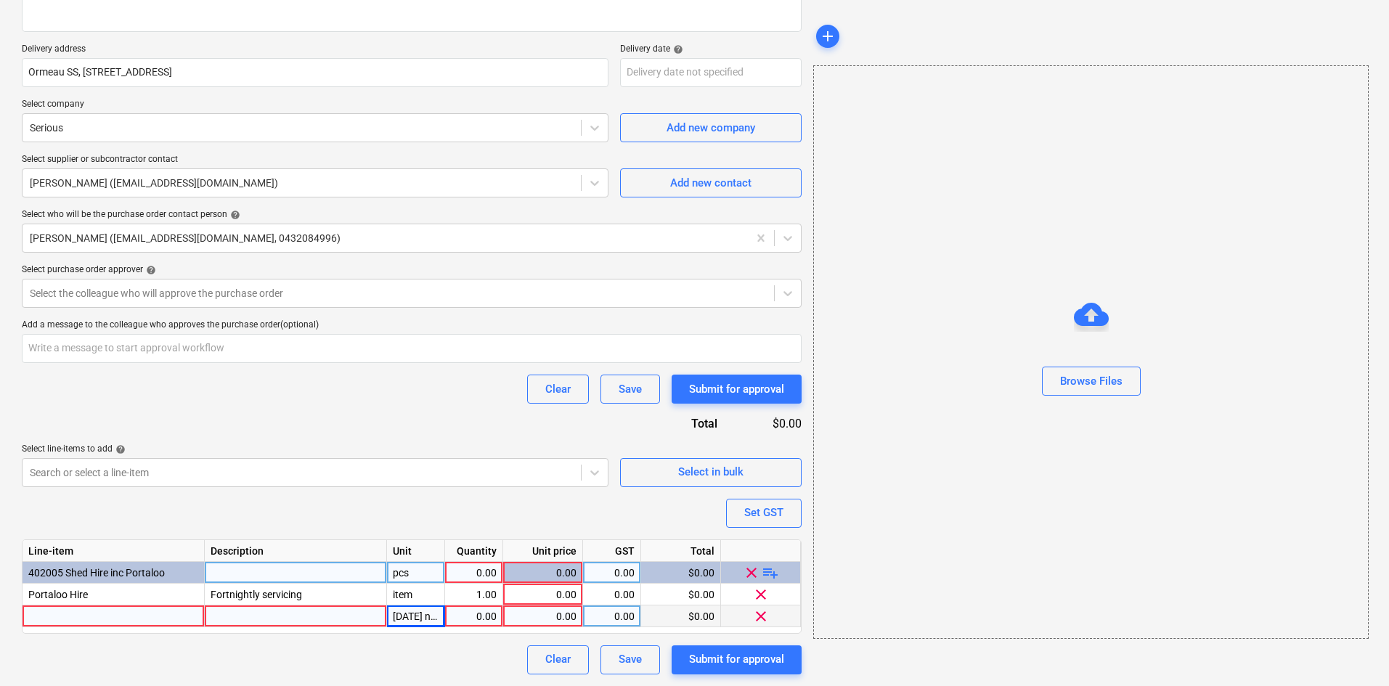
click at [407, 646] on div "Clear Save Submit for approval" at bounding box center [412, 660] width 780 height 29
click at [428, 646] on div "Clear Save Submit for approval" at bounding box center [412, 660] width 780 height 29
click at [418, 622] on div "[DATE] noon for [DATE] start." at bounding box center [416, 617] width 58 height 22
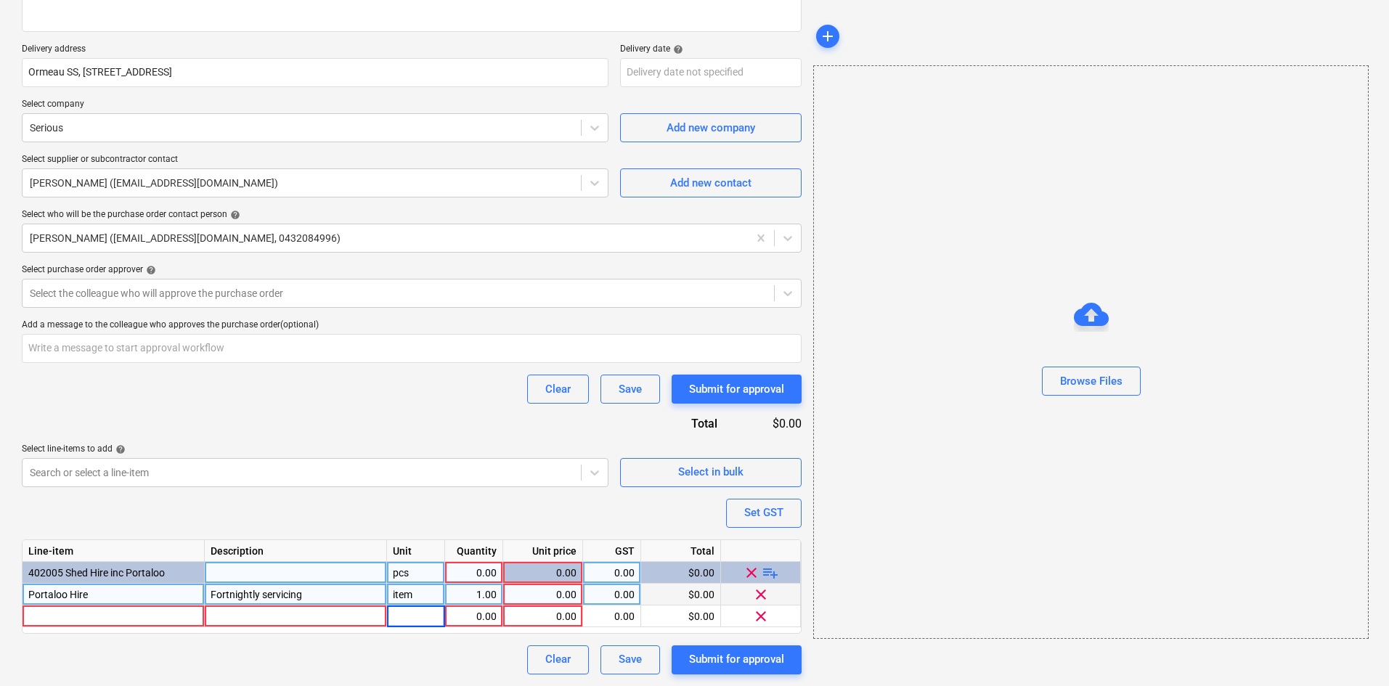
click at [413, 598] on div "item" at bounding box center [416, 595] width 58 height 22
click at [410, 592] on input "item" at bounding box center [415, 594] width 57 height 21
click at [411, 596] on input "item" at bounding box center [415, 594] width 57 height 21
click at [426, 593] on input "item" at bounding box center [415, 594] width 57 height 21
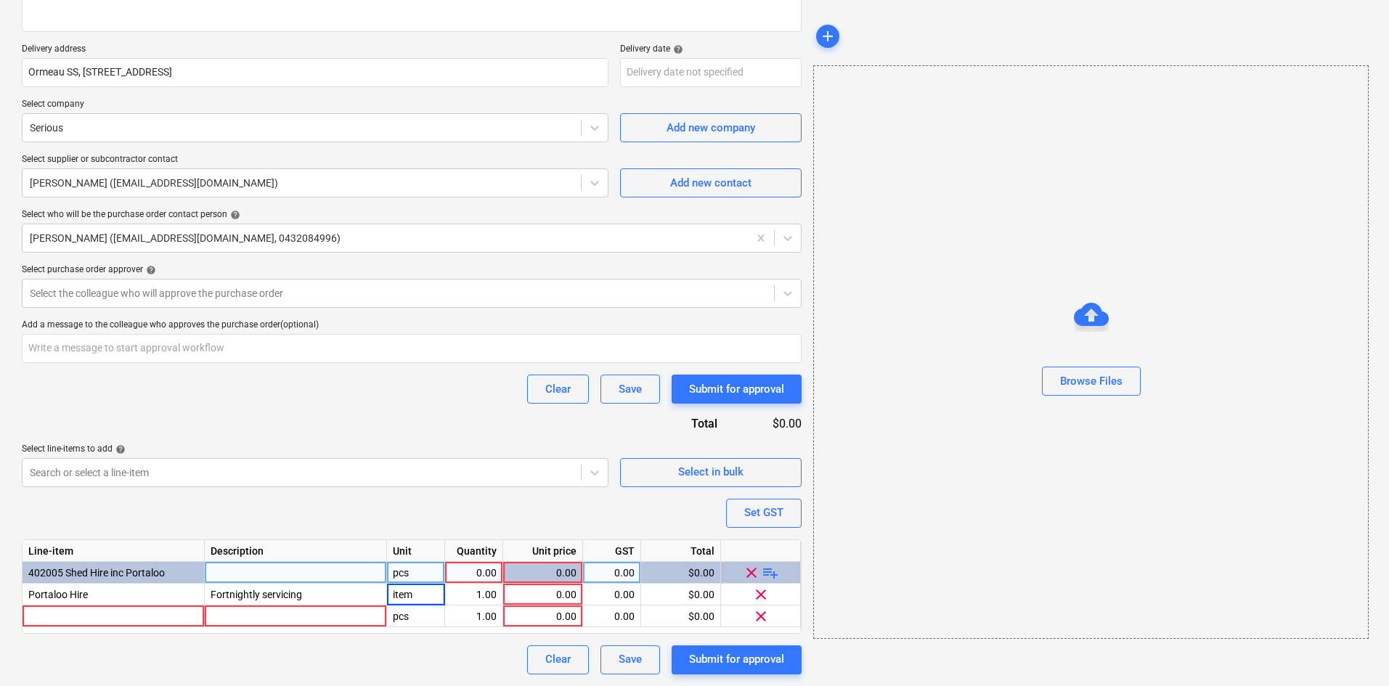
click at [415, 572] on div "pcs" at bounding box center [416, 573] width 58 height 22
click at [415, 618] on div "pcs" at bounding box center [416, 617] width 58 height 22
click at [420, 656] on div "Clear Save Submit for approval" at bounding box center [412, 660] width 780 height 29
click at [489, 577] on div "0.00" at bounding box center [474, 573] width 46 height 22
click at [85, 616] on div at bounding box center [114, 617] width 182 height 22
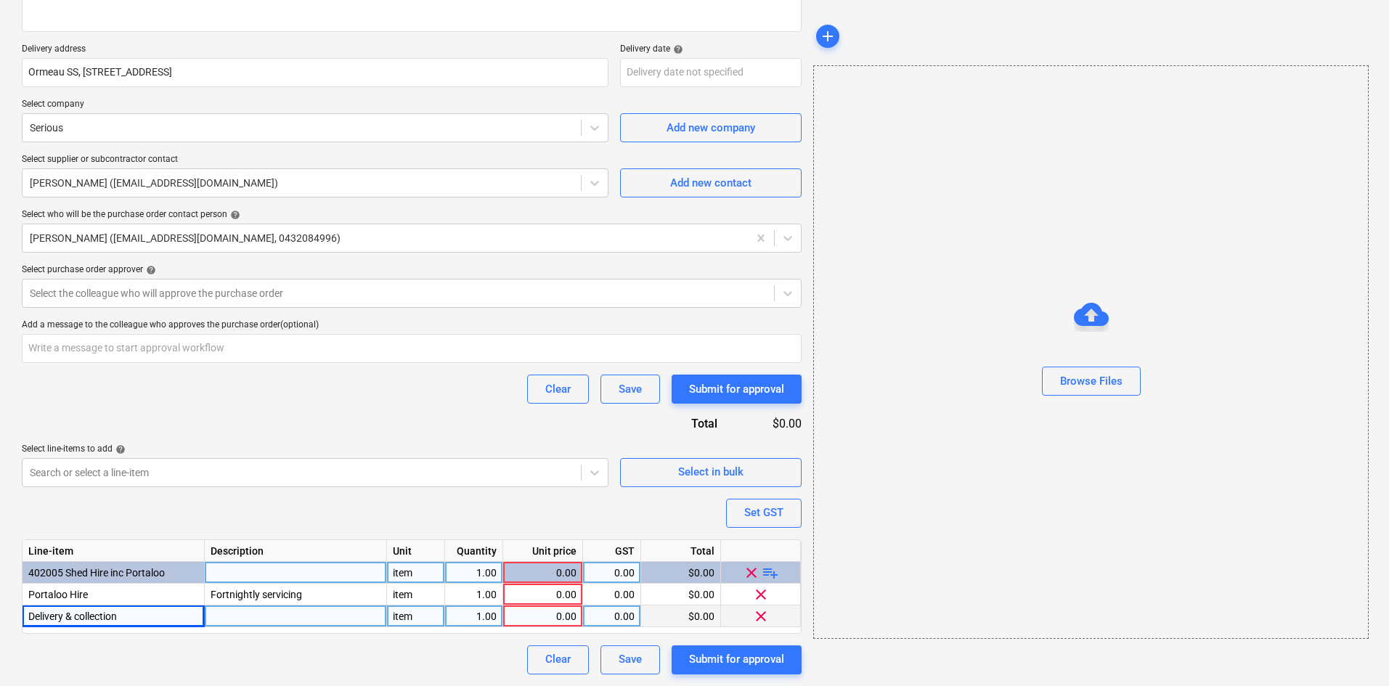
click at [467, 616] on div "1.00" at bounding box center [474, 617] width 46 height 22
click at [542, 617] on div "0.00" at bounding box center [543, 617] width 68 height 22
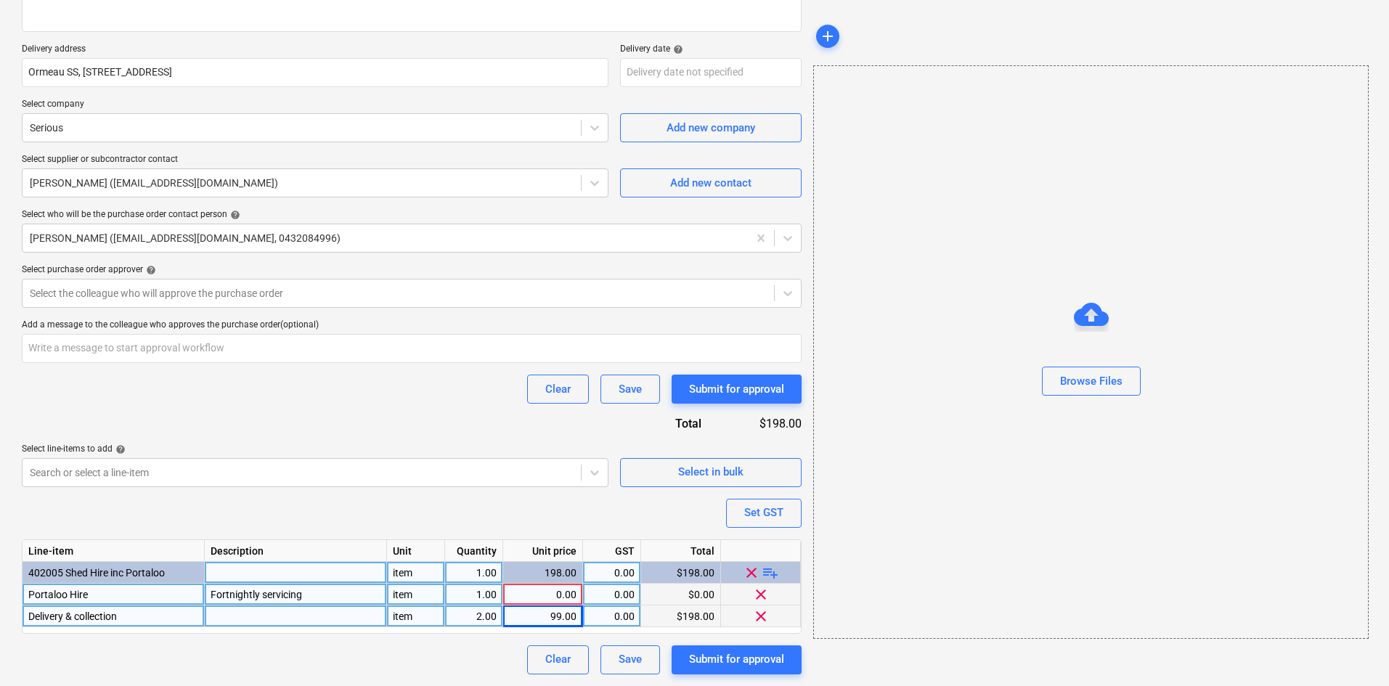
click at [561, 590] on div "0.00" at bounding box center [543, 595] width 68 height 22
click at [356, 399] on div "Clear Save Submit for approval" at bounding box center [412, 389] width 780 height 29
click at [495, 590] on div "1.00" at bounding box center [474, 595] width 46 height 22
click at [373, 386] on div "Clear Save Submit for approval" at bounding box center [412, 389] width 780 height 29
click at [755, 517] on div "Set GST" at bounding box center [763, 512] width 39 height 19
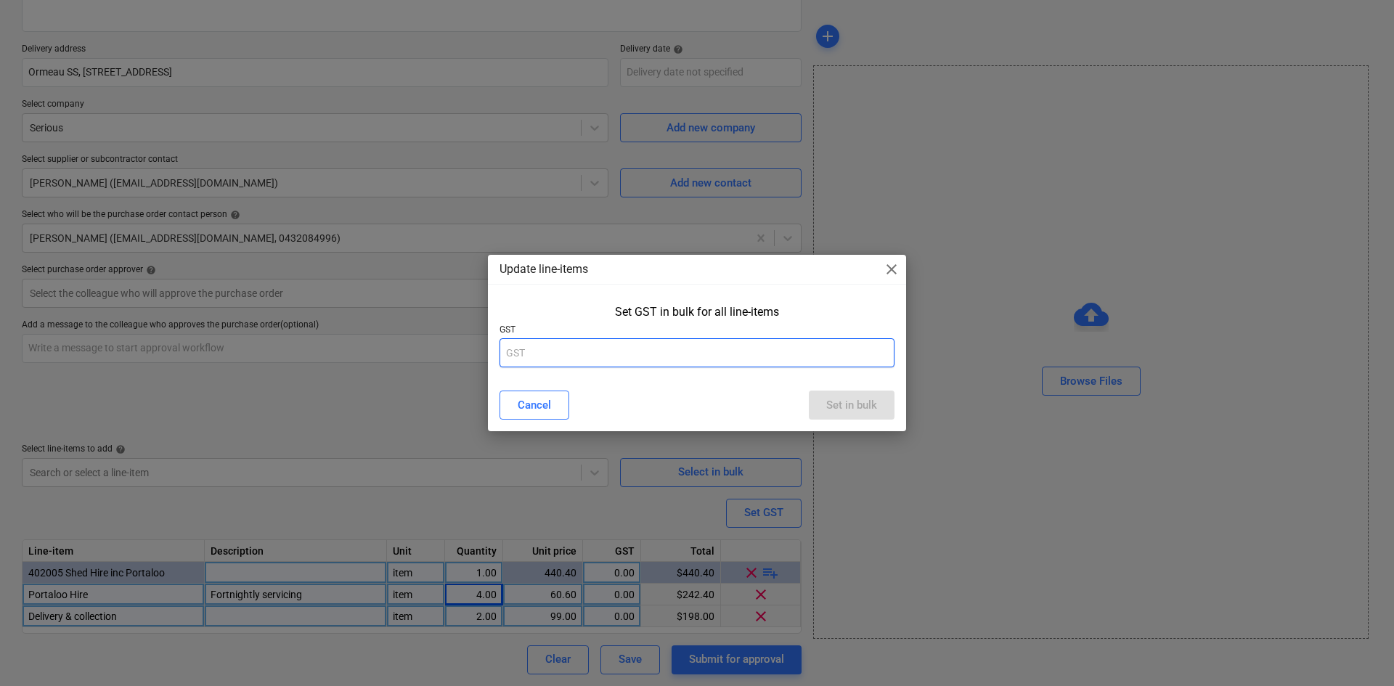
click at [639, 362] on input "text" at bounding box center [697, 352] width 395 height 29
click at [874, 399] on div "Set in bulk" at bounding box center [851, 405] width 51 height 19
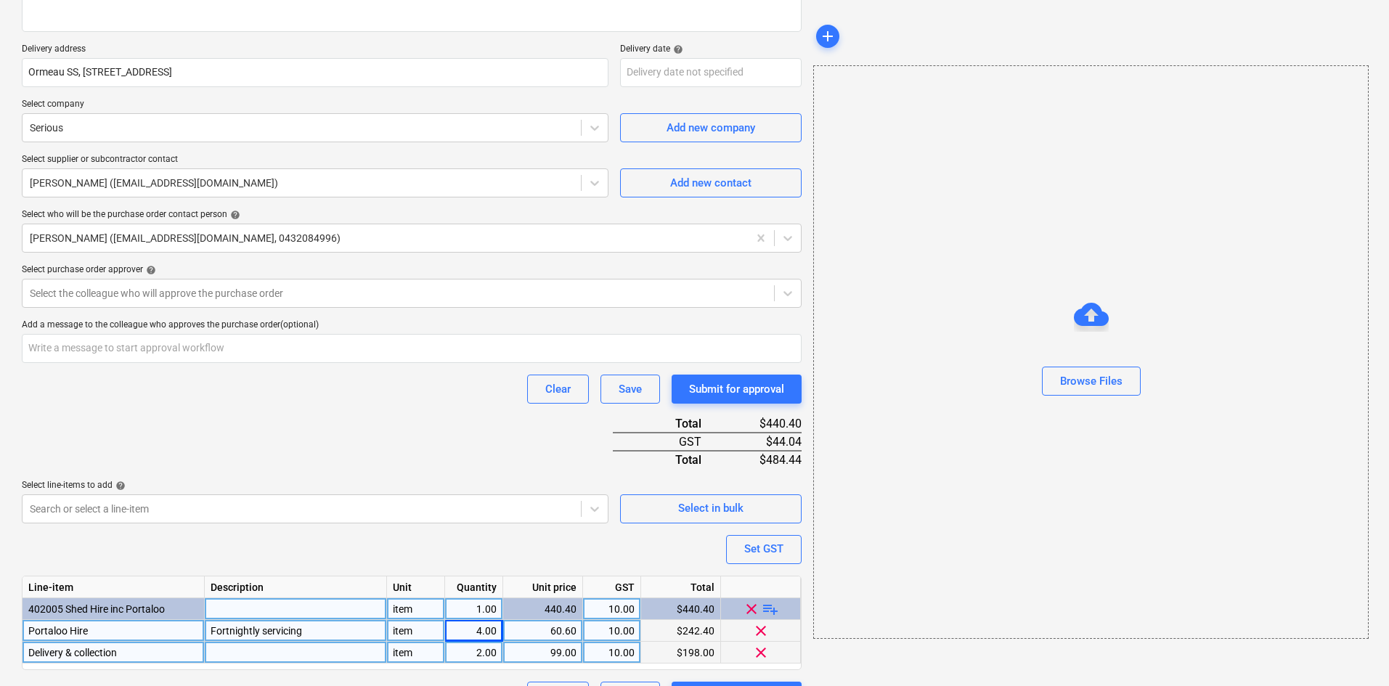
click at [323, 329] on div "Add a message to the colleague who approves the purchase order (optional)" at bounding box center [412, 326] width 780 height 12
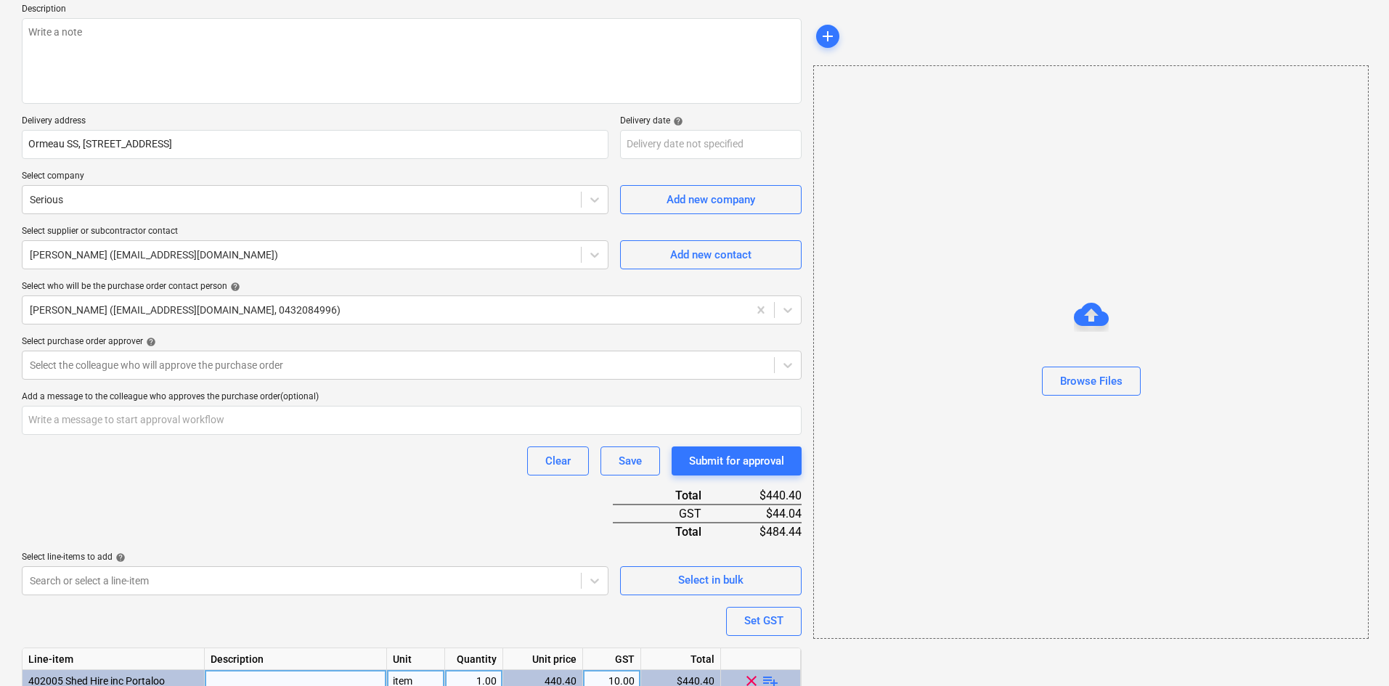
scroll to position [170, 0]
drag, startPoint x: 225, startPoint y: 386, endPoint x: 211, endPoint y: 374, distance: 18.5
click at [224, 386] on div "Purchase order name help Purchase order Purchase order reference number help 00…" at bounding box center [412, 366] width 780 height 834
click at [209, 367] on div at bounding box center [398, 366] width 737 height 15
click at [139, 70] on textarea at bounding box center [412, 62] width 780 height 86
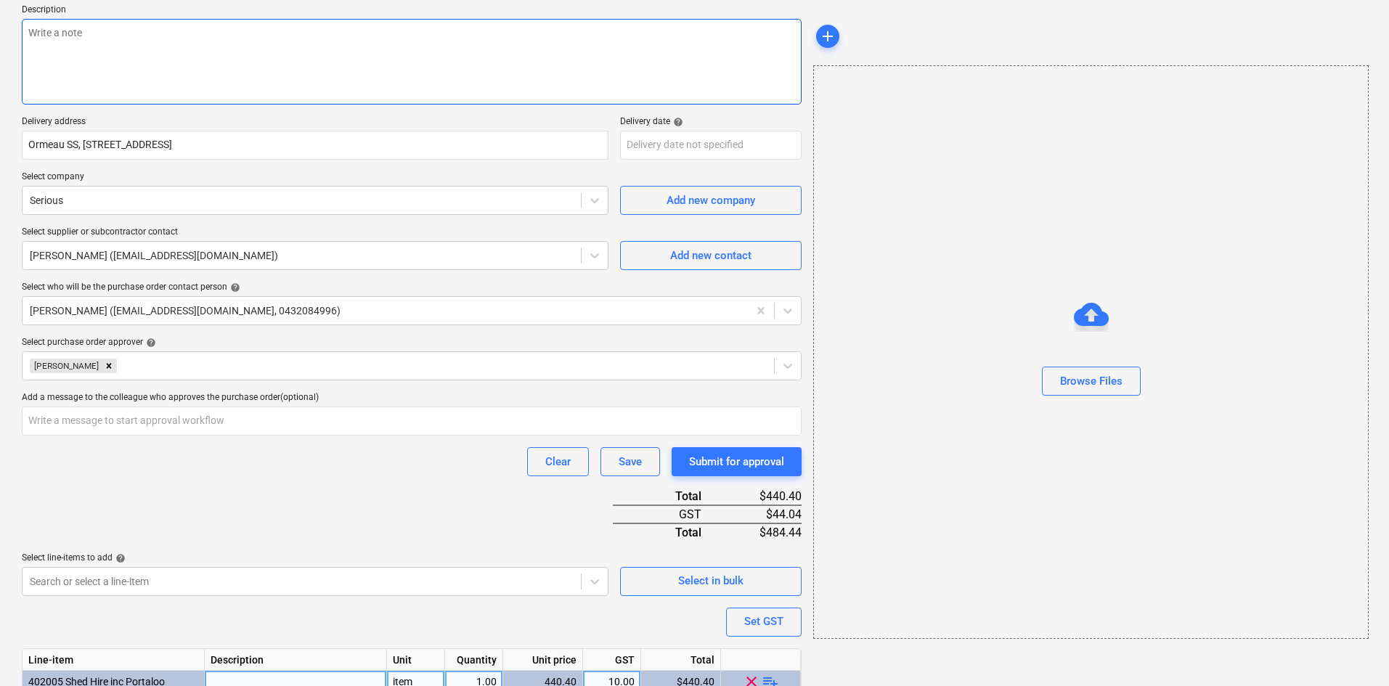
paste textarea "Site contact : [PERSON_NAME] - [PHONE_NUMBER]"
click at [671, 139] on body "Sales Projects Contacts Consolidated Invoices Inbox 9 Approvals format_size key…" at bounding box center [694, 173] width 1389 height 686
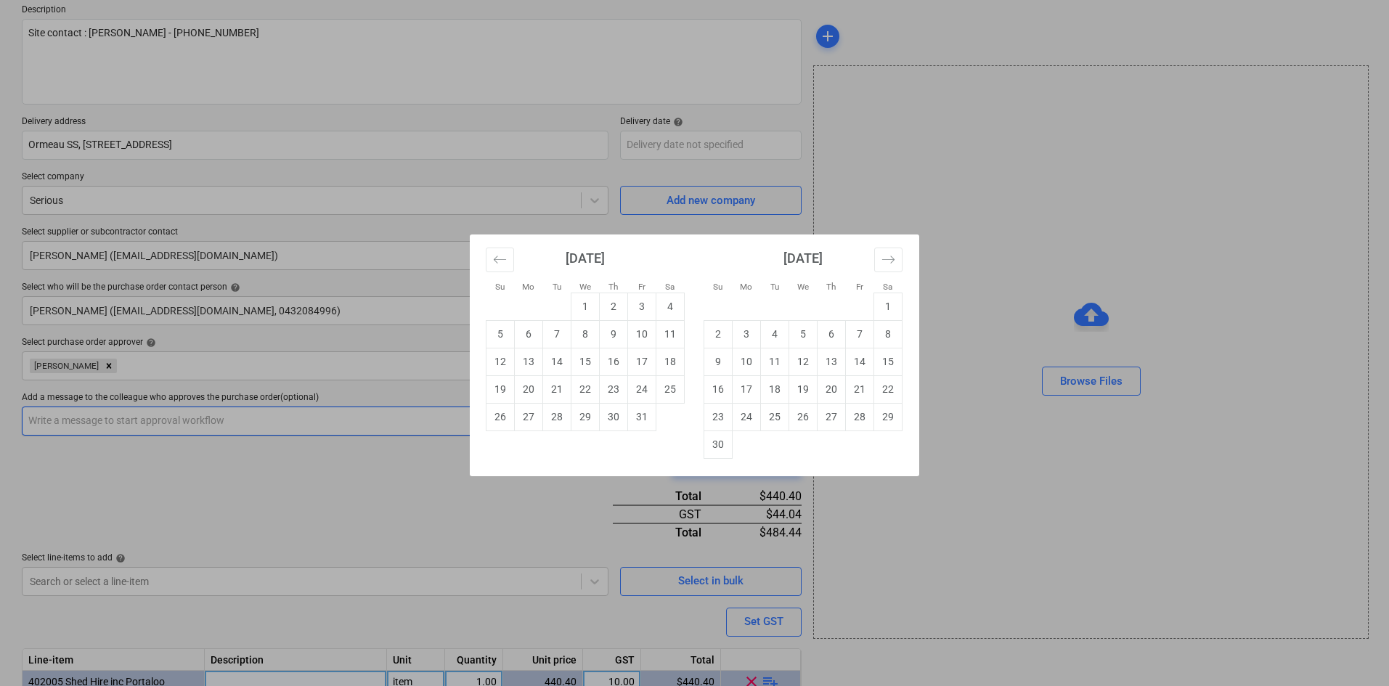
click at [524, 413] on td "27" at bounding box center [529, 417] width 28 height 28
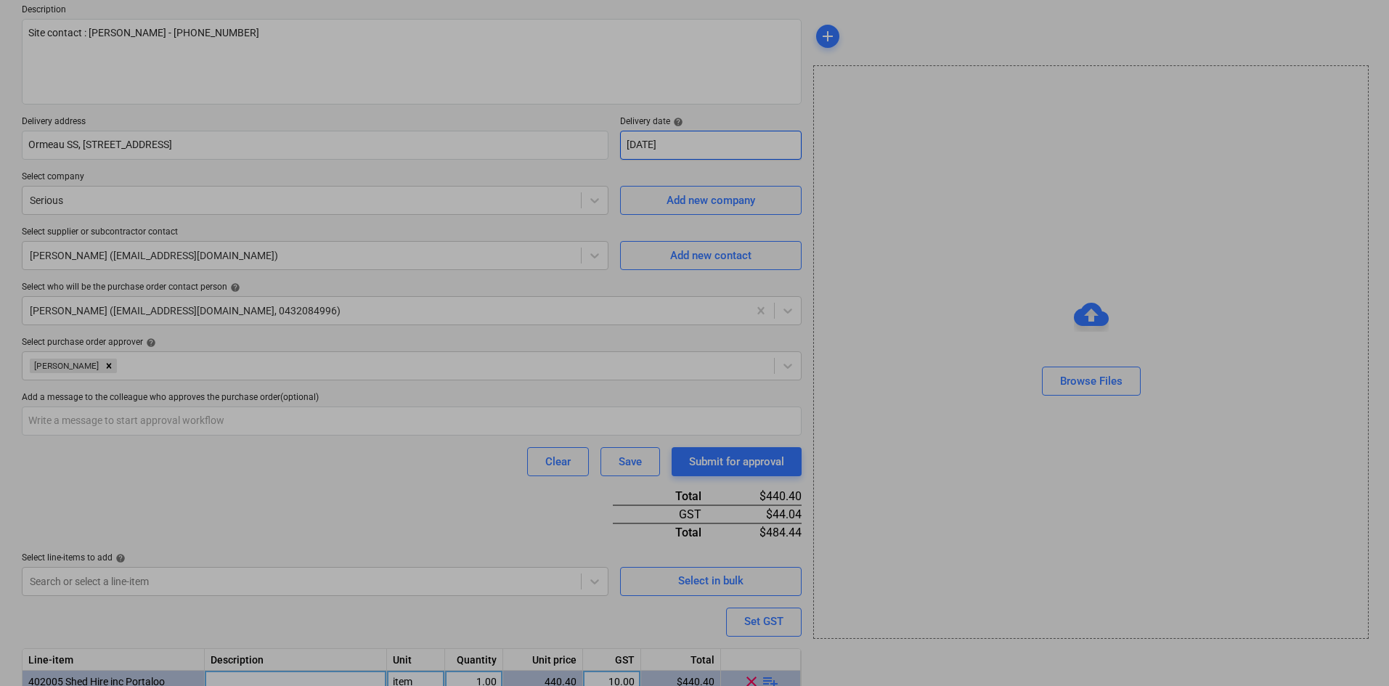
click at [758, 157] on body "Sales Projects Contacts Consolidated Invoices Inbox 9 Approvals format_size key…" at bounding box center [694, 173] width 1389 height 686
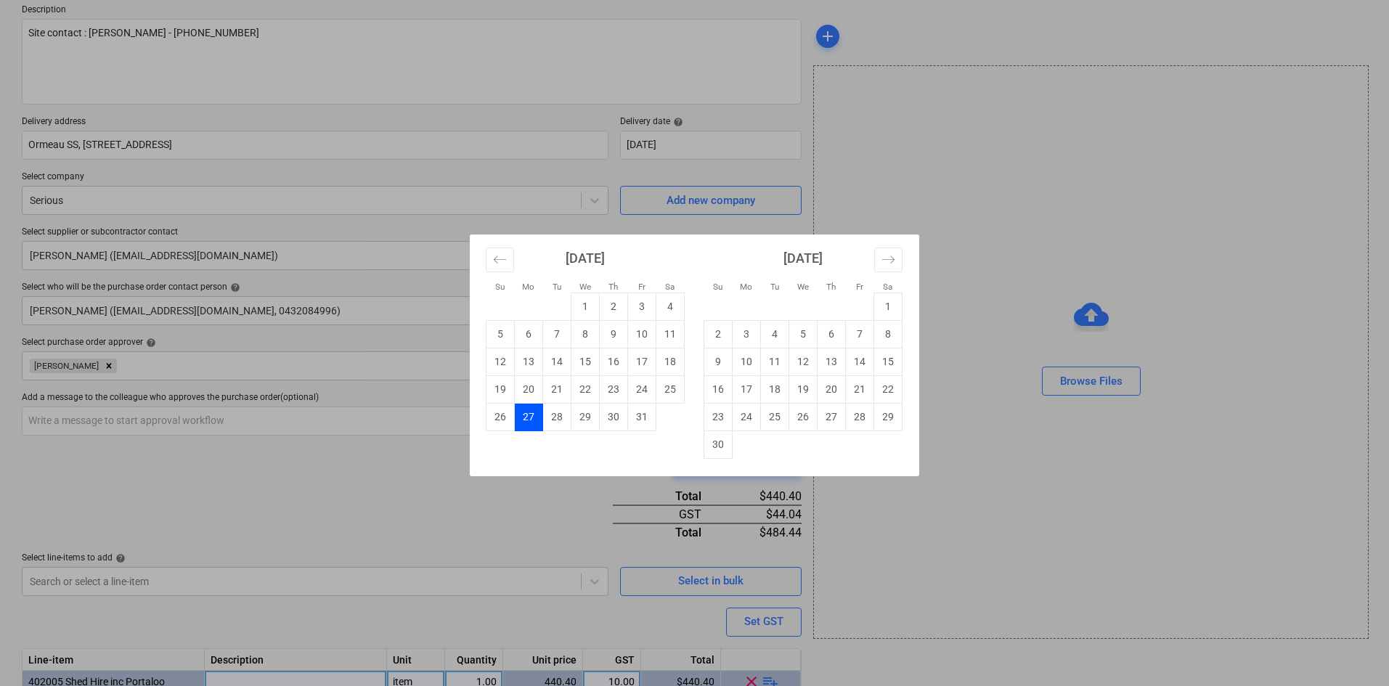
click at [410, 467] on div "Su Mo Tu We Th Fr Sa Su Mo Tu We Th Fr Sa [DATE] 1 2 3 4 5 6 7 8 9 10 11 12 13 …" at bounding box center [694, 343] width 1389 height 686
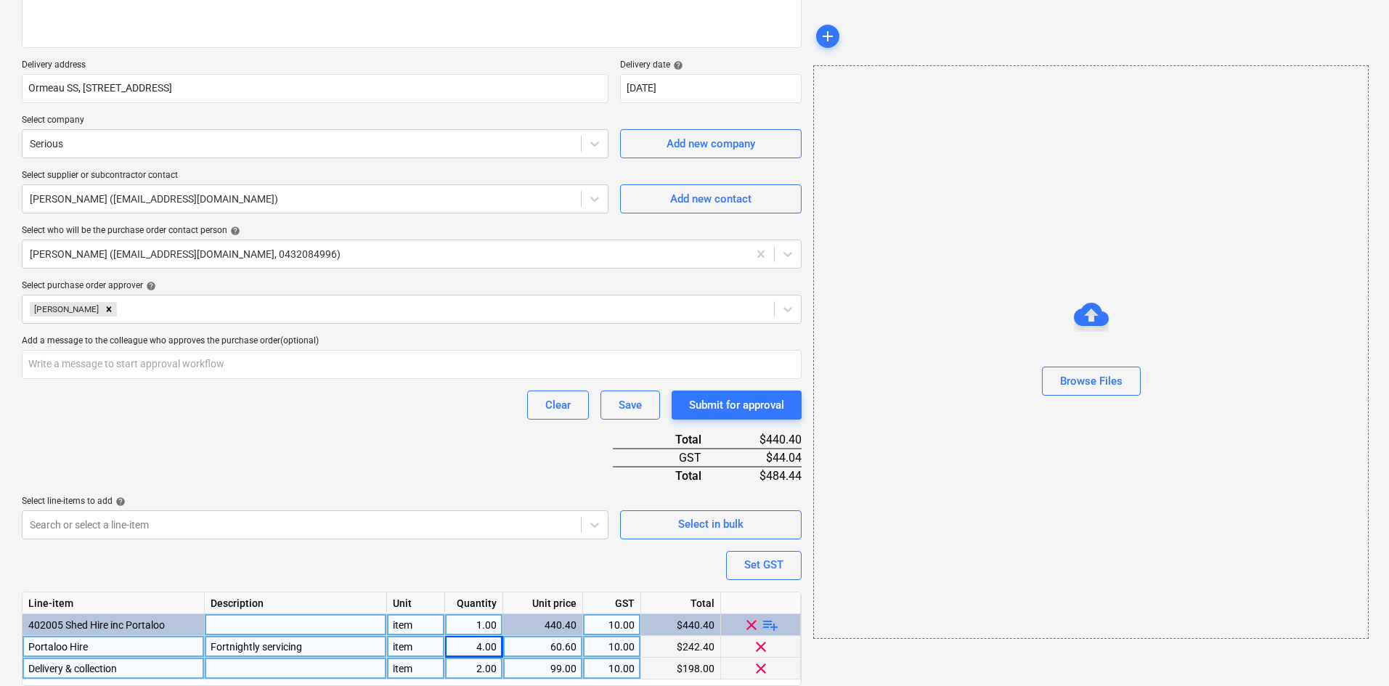
scroll to position [279, 0]
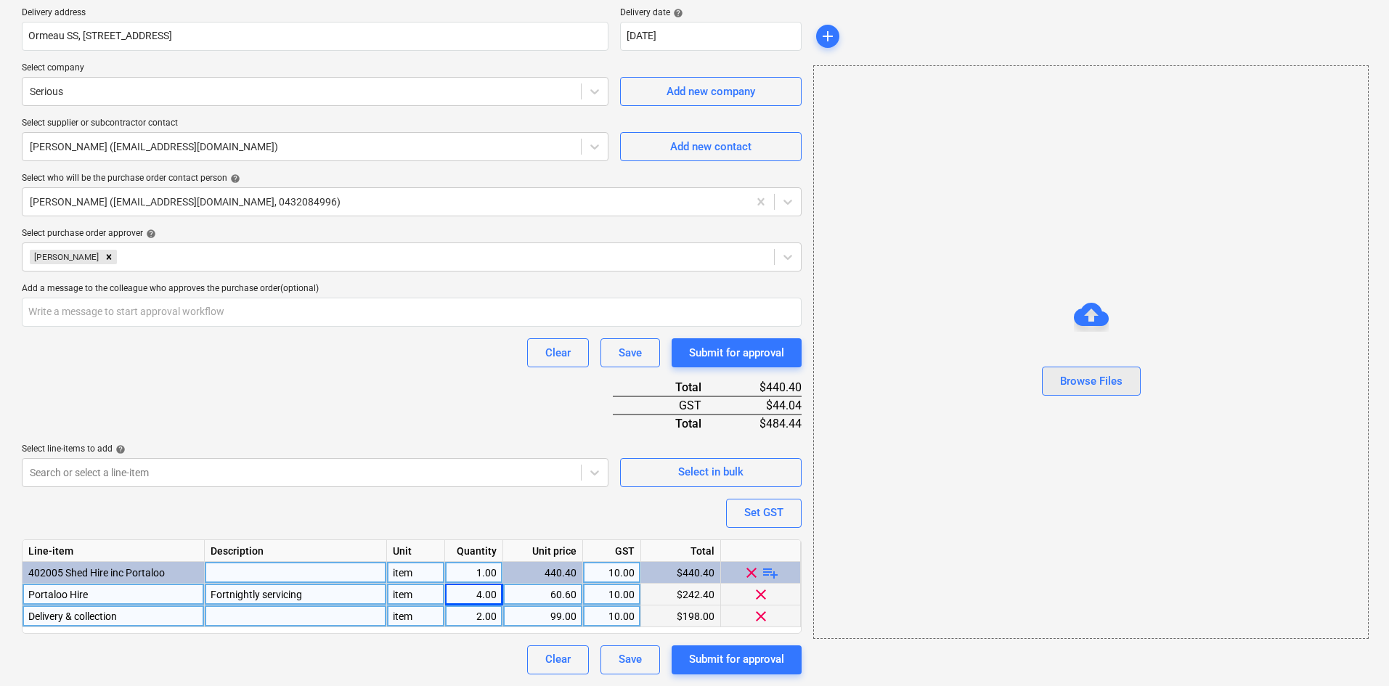
click at [1080, 388] on div "Browse Files" at bounding box center [1091, 381] width 62 height 19
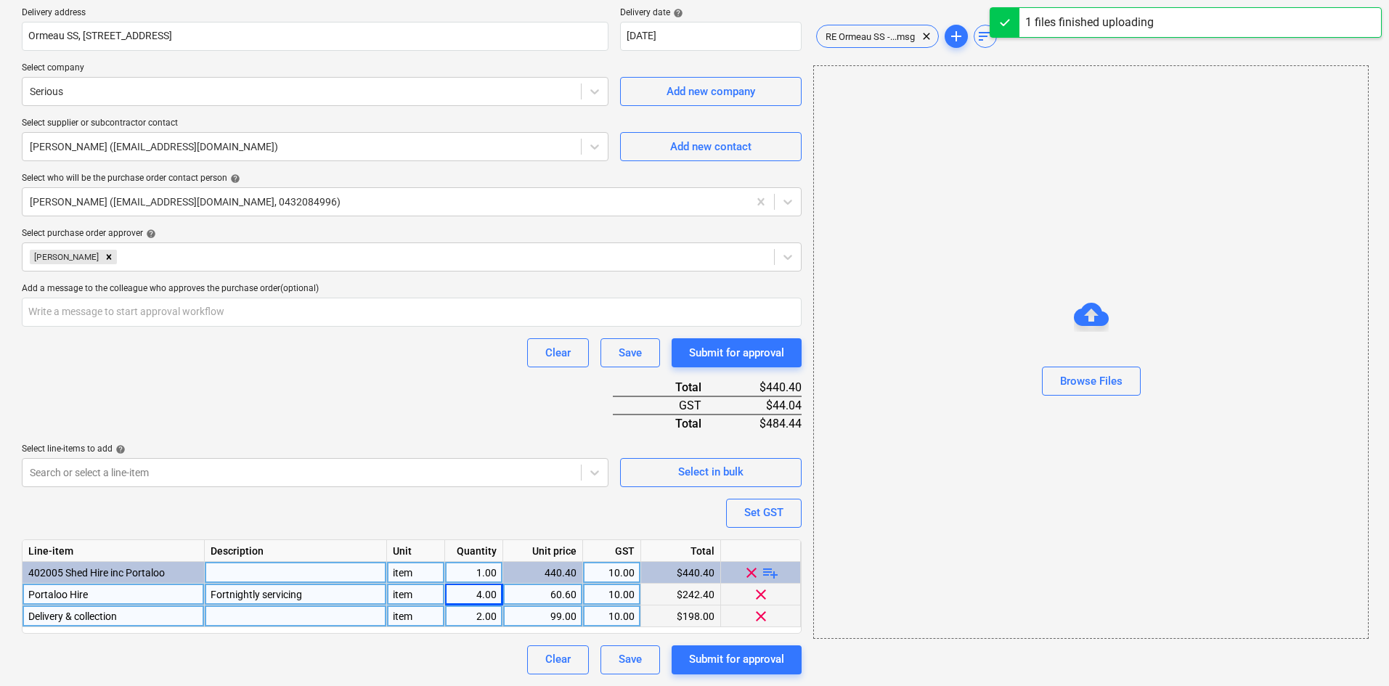
click at [454, 383] on div "Purchase order name help Purchase order Purchase order reference number help 00…" at bounding box center [412, 257] width 780 height 834
click at [749, 662] on div "Submit for approval" at bounding box center [736, 659] width 95 height 19
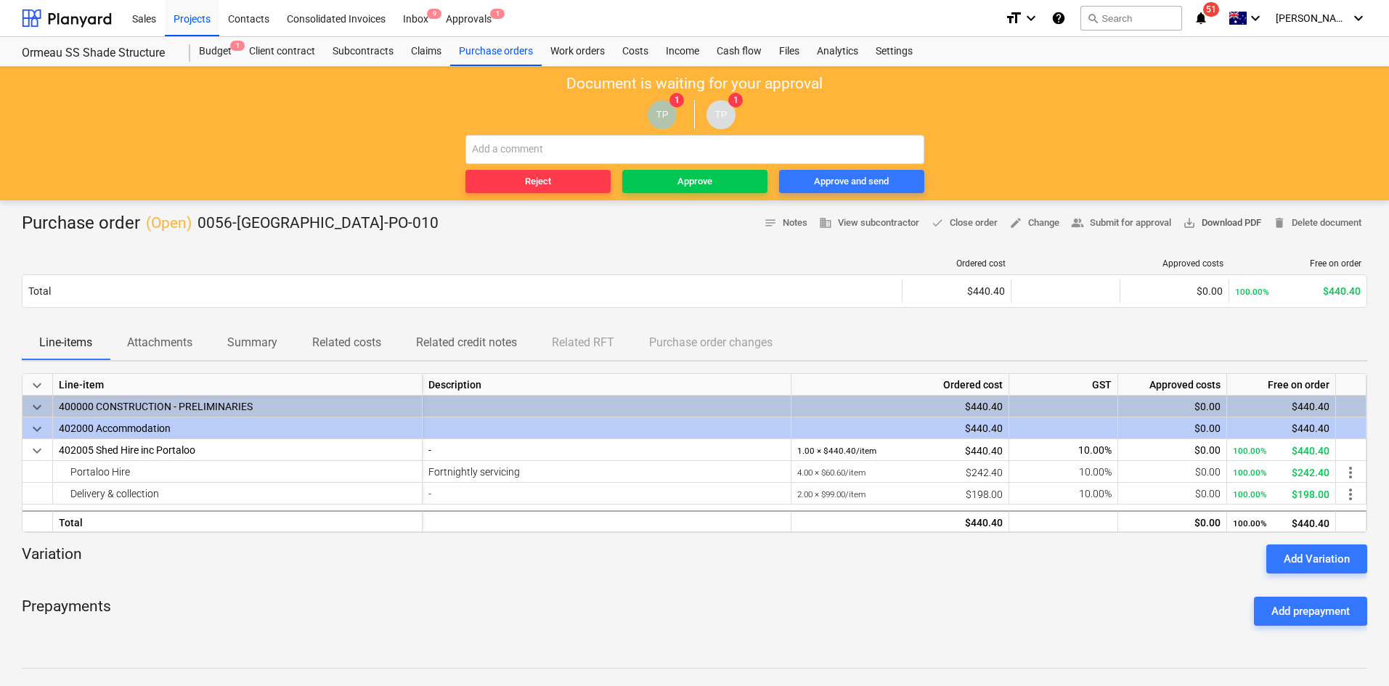
click at [1213, 223] on span "save_alt Download PDF" at bounding box center [1222, 223] width 78 height 17
click at [858, 93] on div "Document is waiting for your approval TP 1 TP 1 Reject Approve Approve and send" at bounding box center [694, 134] width 1389 height 134
click at [681, 178] on div "Approve" at bounding box center [695, 182] width 35 height 17
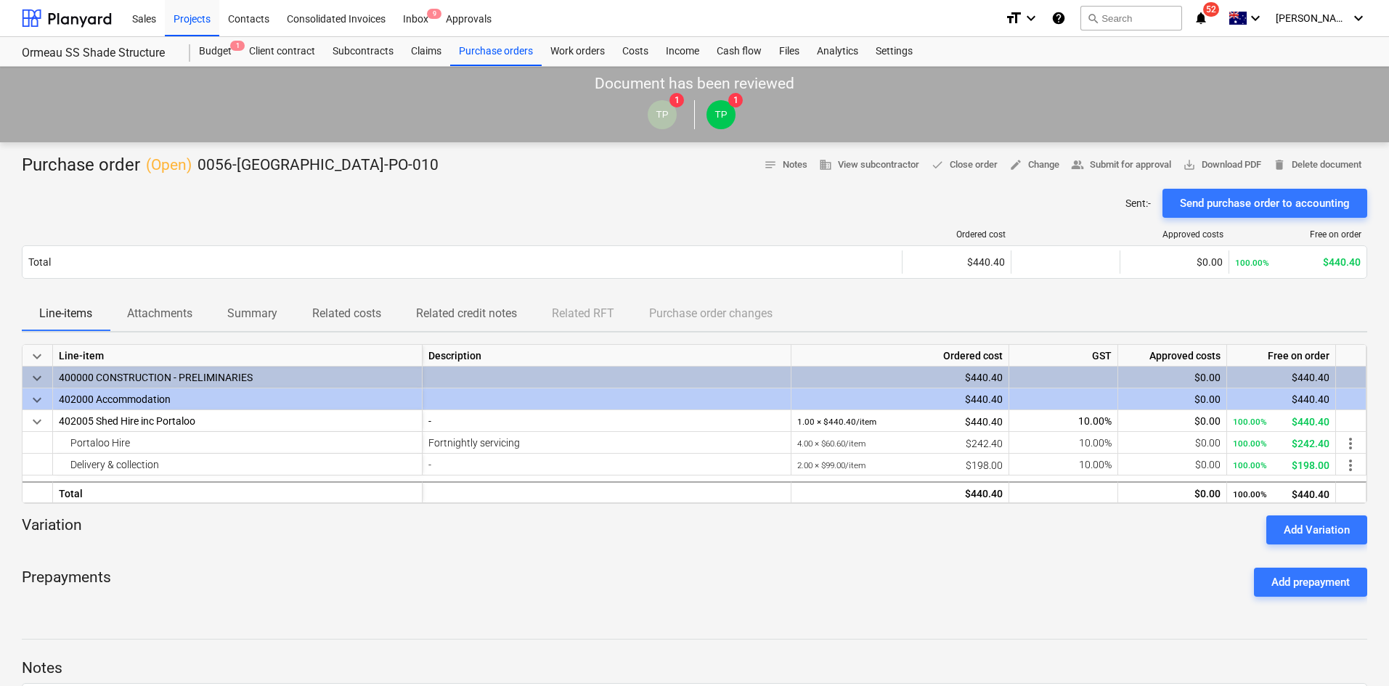
drag, startPoint x: 285, startPoint y: 228, endPoint x: 275, endPoint y: 229, distance: 11.0
click at [286, 228] on div "Ordered cost Approved costs Free on order Total $440.40 $0.00 100.00% $440.40 P…" at bounding box center [695, 257] width 1346 height 78
drag, startPoint x: 426, startPoint y: 176, endPoint x: 426, endPoint y: 166, distance: 10.2
click at [426, 176] on div "Purchase order ( Open ) 0056-Ormeau-PO-010 notes Notes business View subcontrac…" at bounding box center [695, 165] width 1346 height 23
click at [492, 48] on div "Purchase orders" at bounding box center [496, 51] width 92 height 29
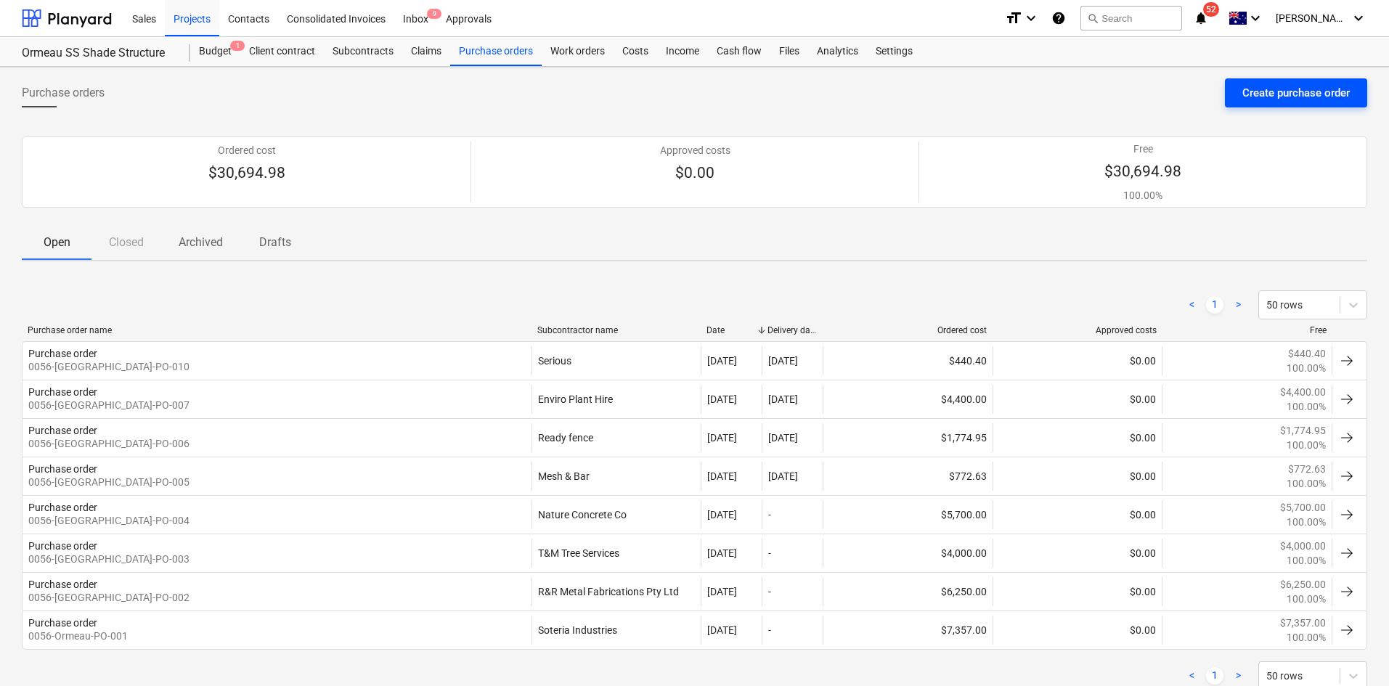
click at [1285, 88] on div "Create purchase order" at bounding box center [1296, 93] width 107 height 19
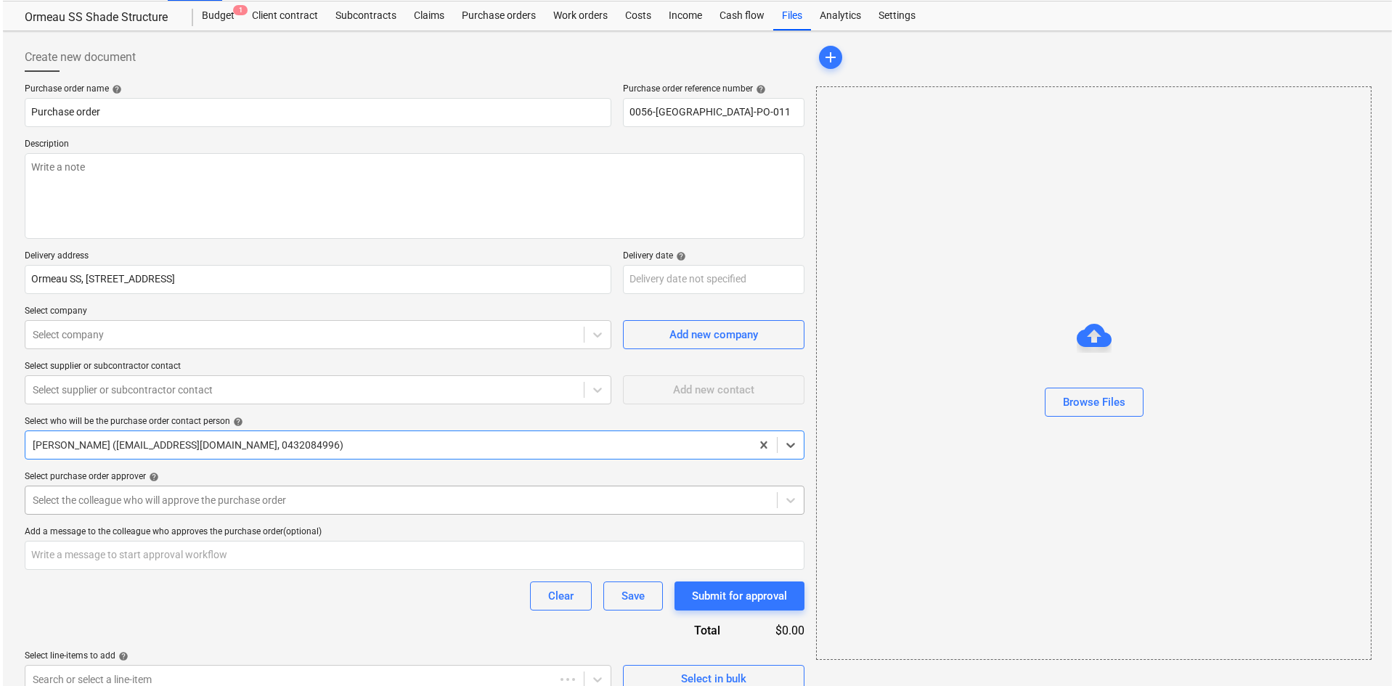
scroll to position [55, 0]
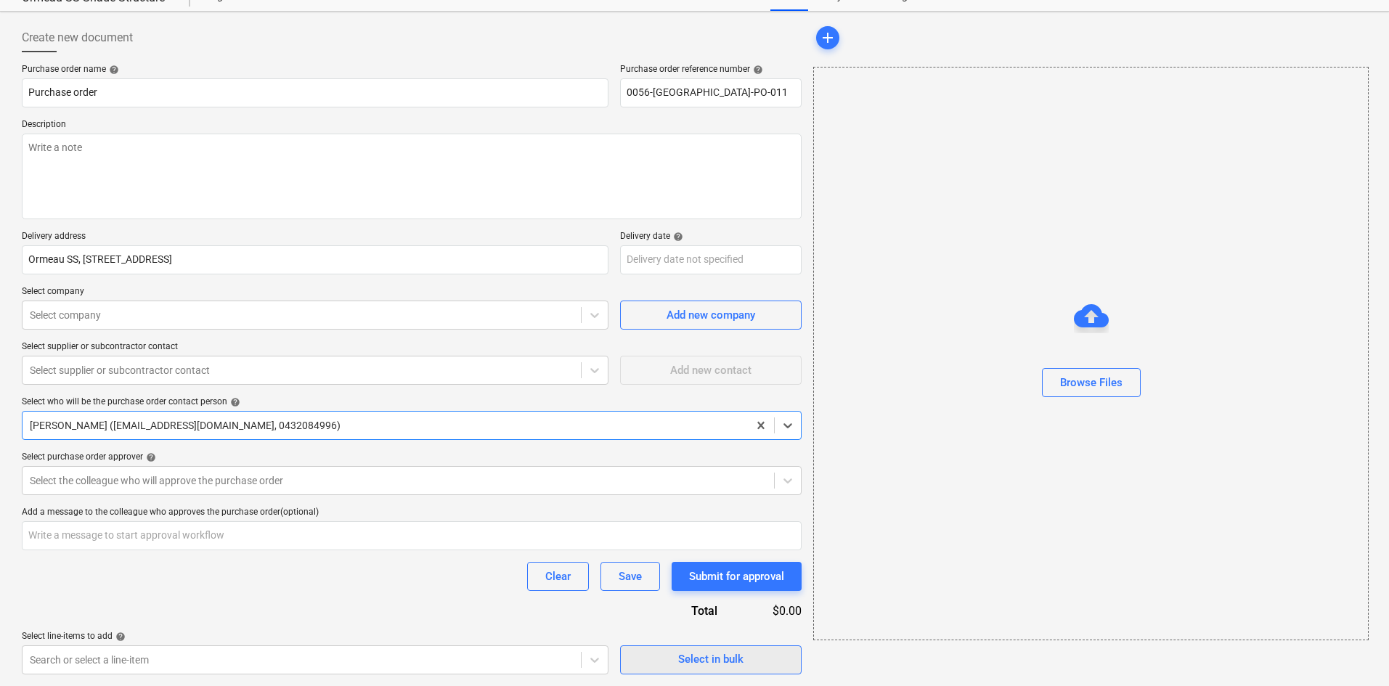
click at [712, 659] on div "Select in bulk" at bounding box center [710, 659] width 65 height 19
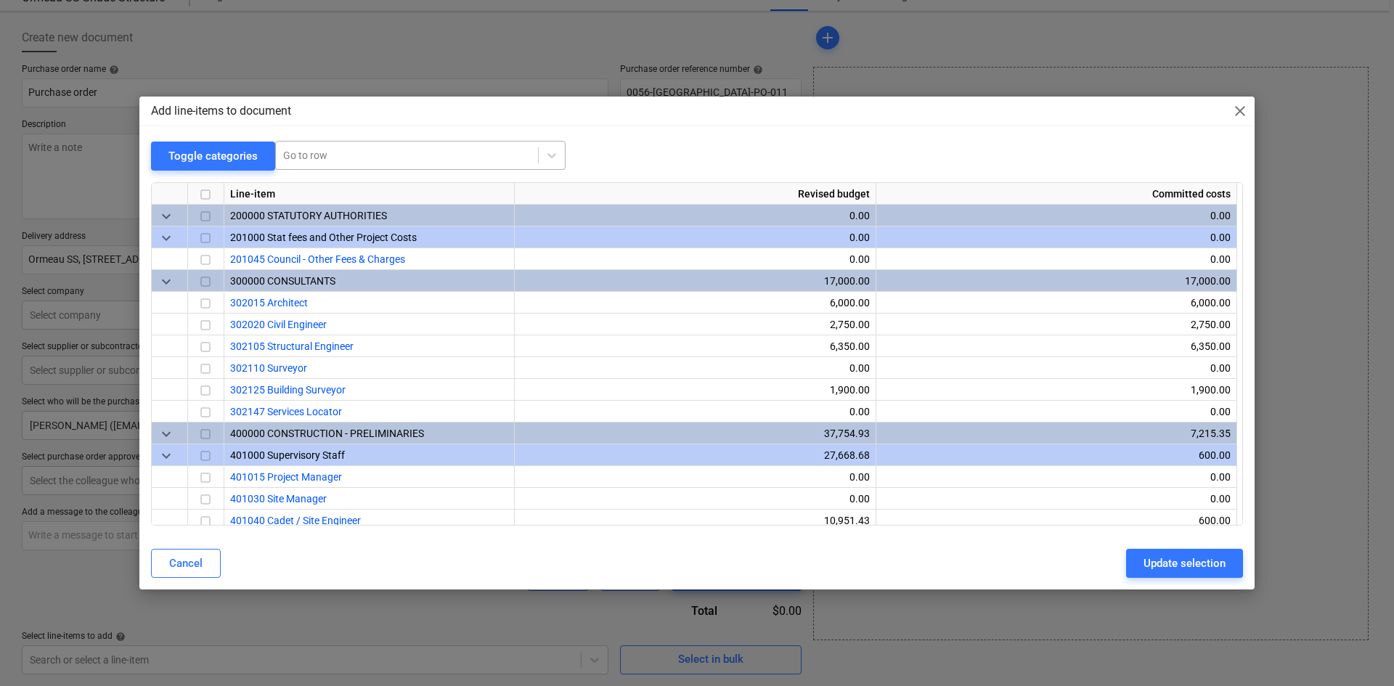
click at [373, 147] on div "Go to row" at bounding box center [407, 155] width 262 height 20
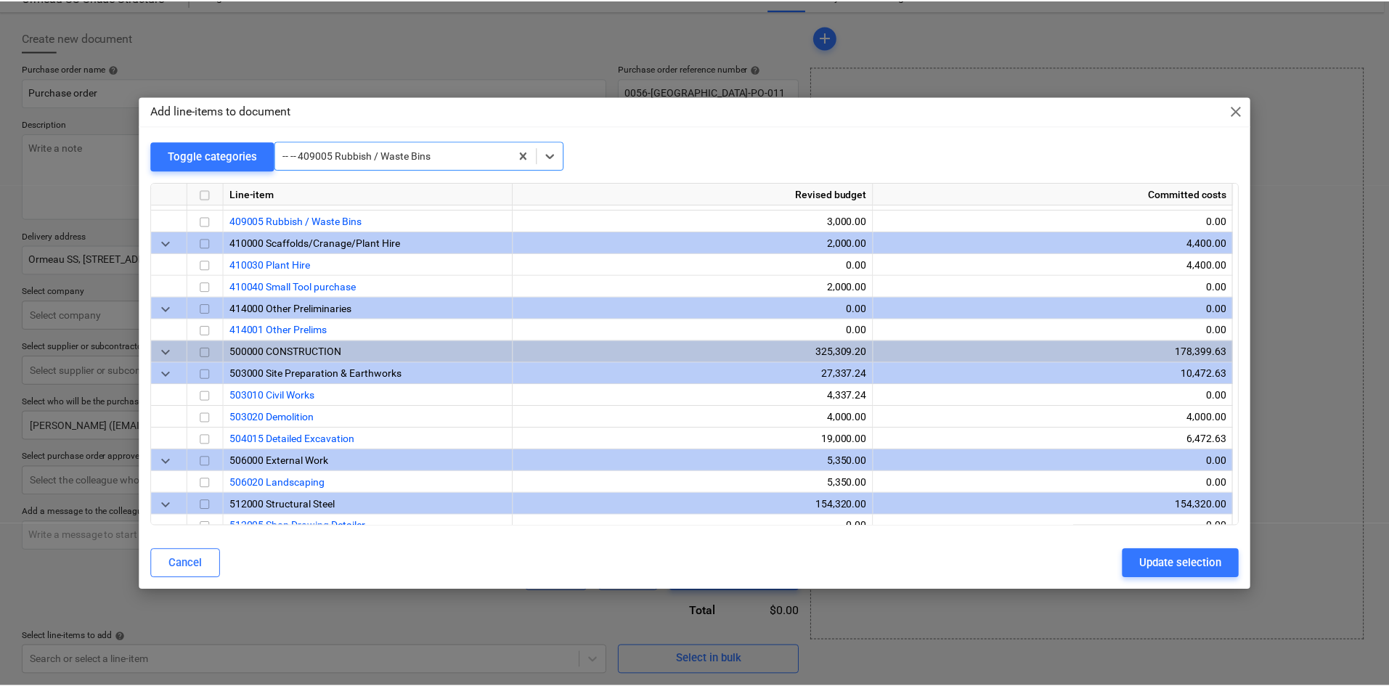
scroll to position [763, 0]
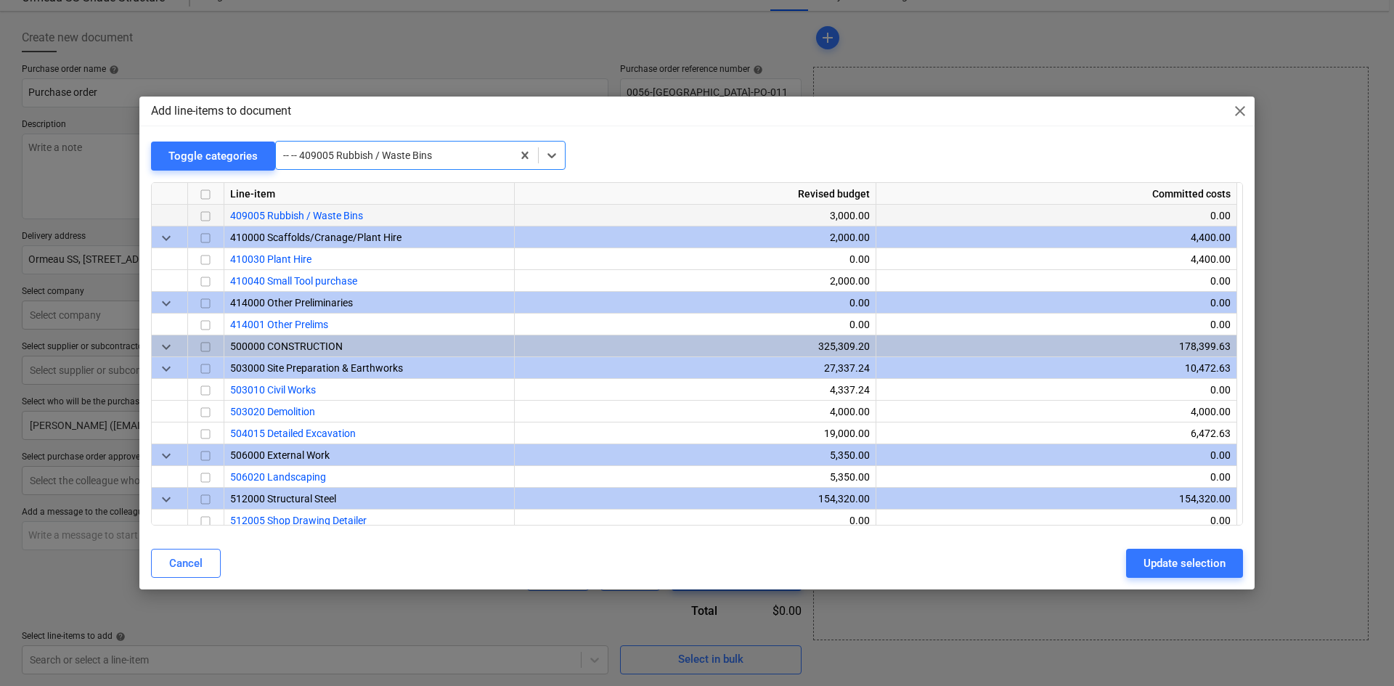
click at [210, 213] on input "checkbox" at bounding box center [205, 216] width 17 height 17
click at [1179, 566] on div "Update selection" at bounding box center [1185, 563] width 82 height 19
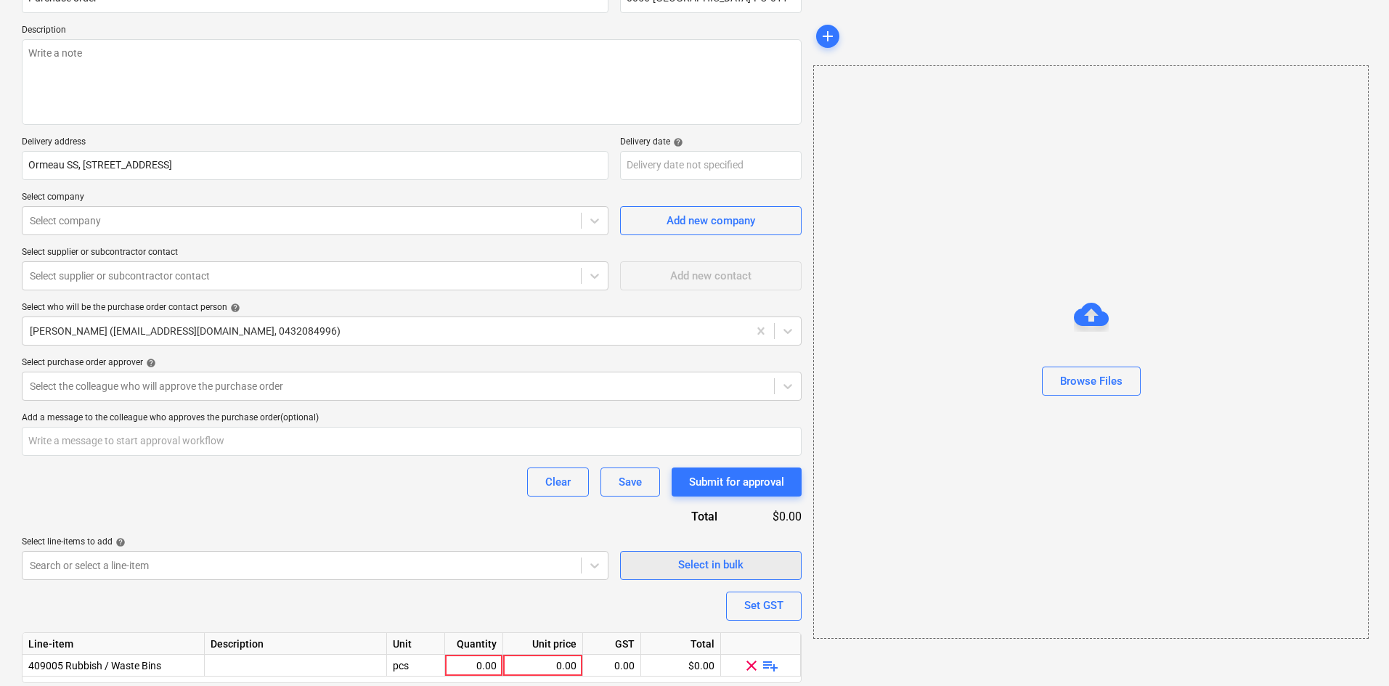
scroll to position [199, 0]
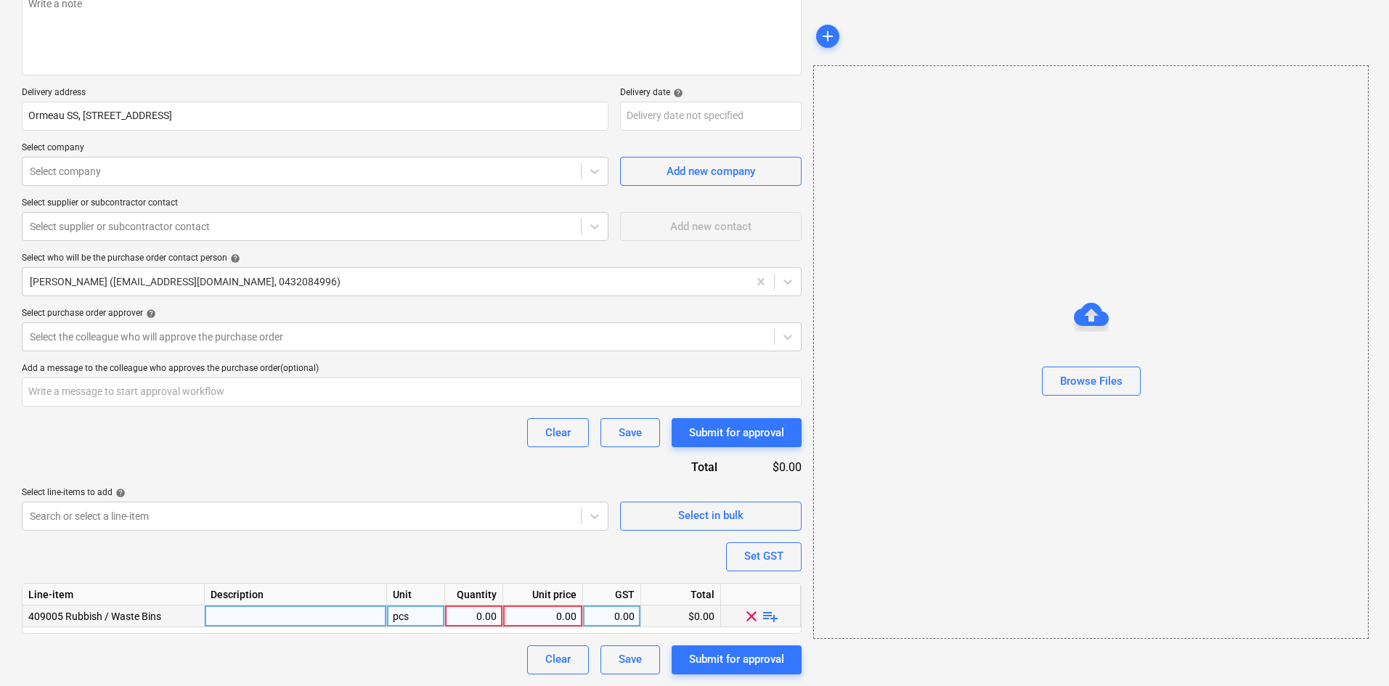
click at [770, 614] on span "playlist_add" at bounding box center [770, 615] width 17 height 17
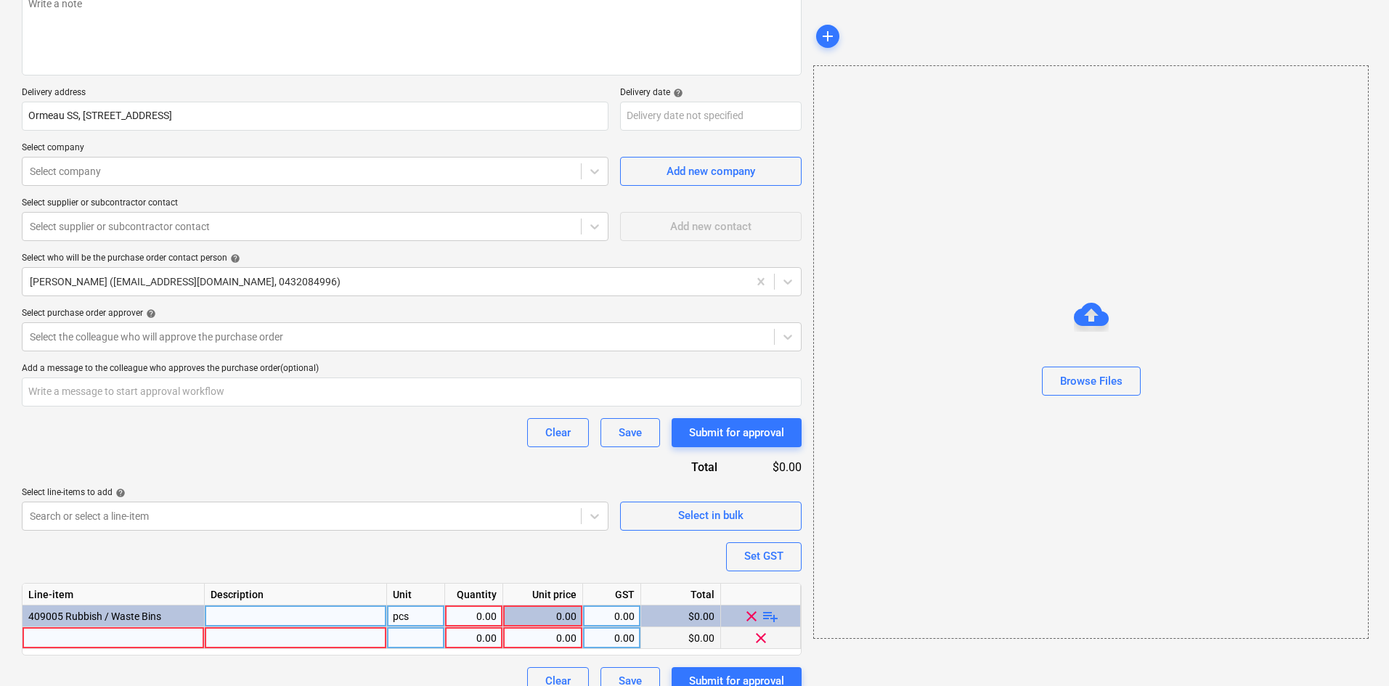
click at [115, 634] on div at bounding box center [114, 638] width 182 height 22
click at [424, 618] on div "pcs" at bounding box center [416, 617] width 58 height 22
drag, startPoint x: 424, startPoint y: 618, endPoint x: 367, endPoint y: 619, distance: 56.6
click at [0, 0] on div "409005 Rubbish / Waste Bins item 0.00 0.00 0.00 $0.00 clear playlist_add" at bounding box center [0, 0] width 0 height 0
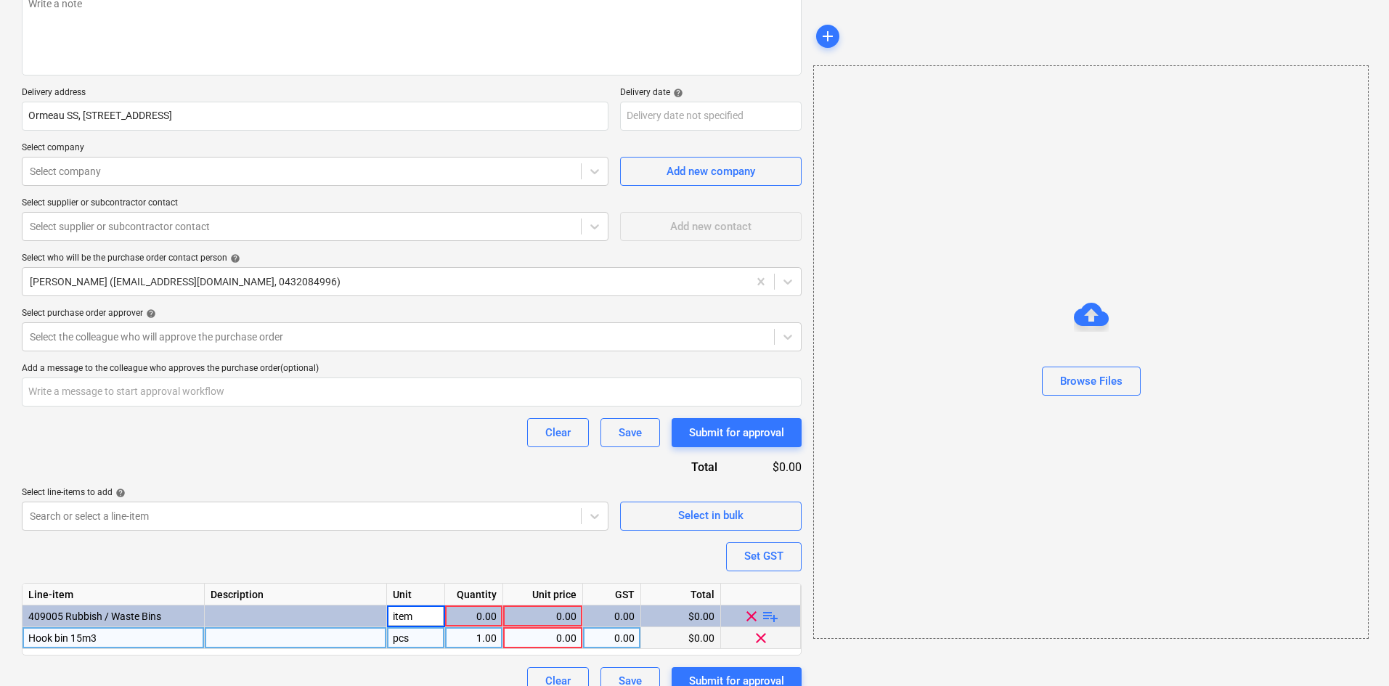
click at [410, 634] on div "pcs" at bounding box center [416, 638] width 58 height 22
click at [487, 619] on div "0.00" at bounding box center [474, 617] width 46 height 22
click at [480, 548] on div "Purchase order name help Purchase order Purchase order reference number help 00…" at bounding box center [412, 308] width 780 height 776
click at [743, 550] on button "Set GST" at bounding box center [764, 556] width 76 height 29
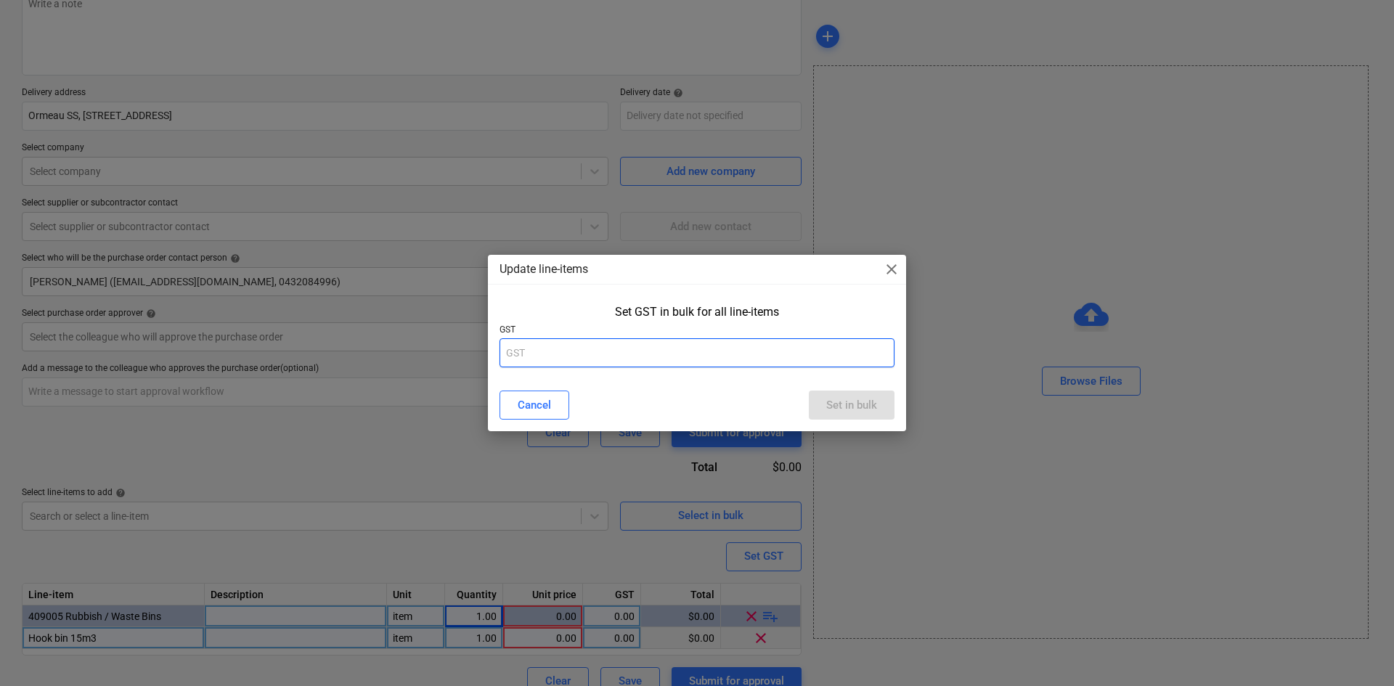
click at [603, 357] on input "text" at bounding box center [697, 352] width 395 height 29
click at [831, 409] on div "Set in bulk" at bounding box center [851, 405] width 51 height 19
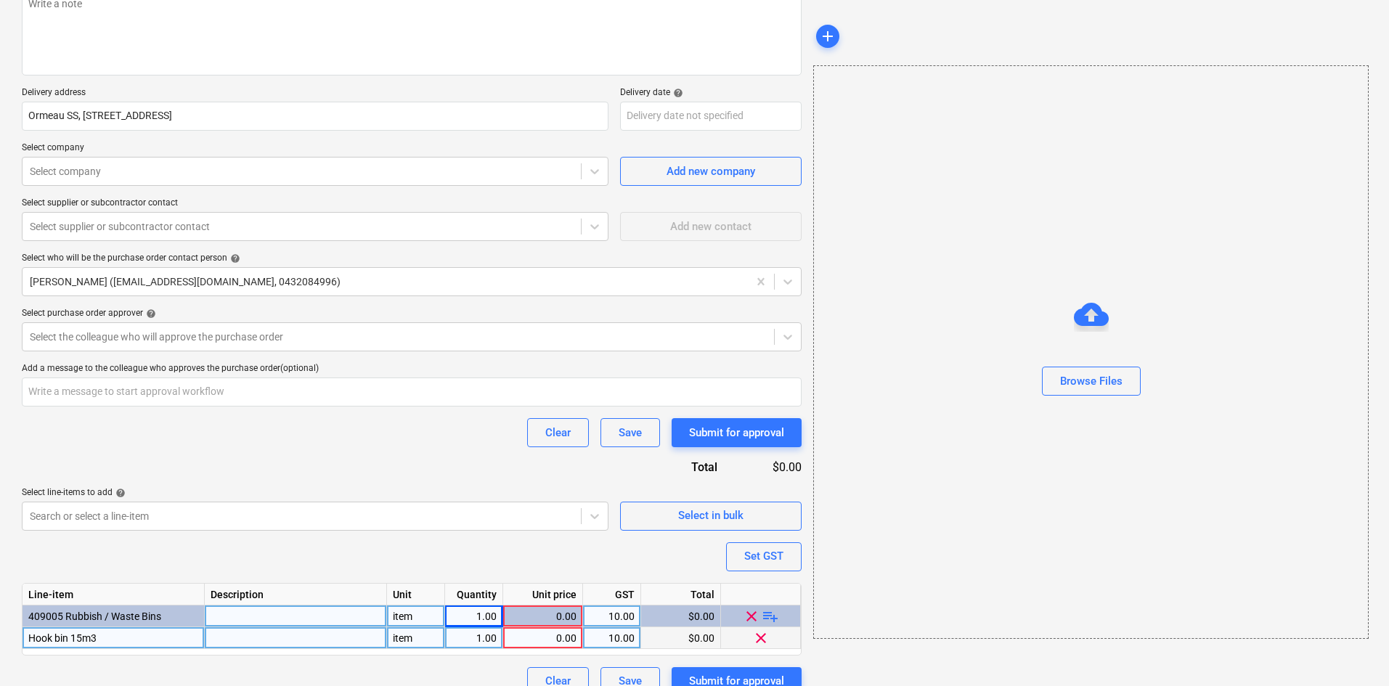
click at [542, 638] on div "0.00" at bounding box center [543, 638] width 68 height 22
click at [424, 444] on div "Clear Save Submit for approval" at bounding box center [412, 432] width 780 height 29
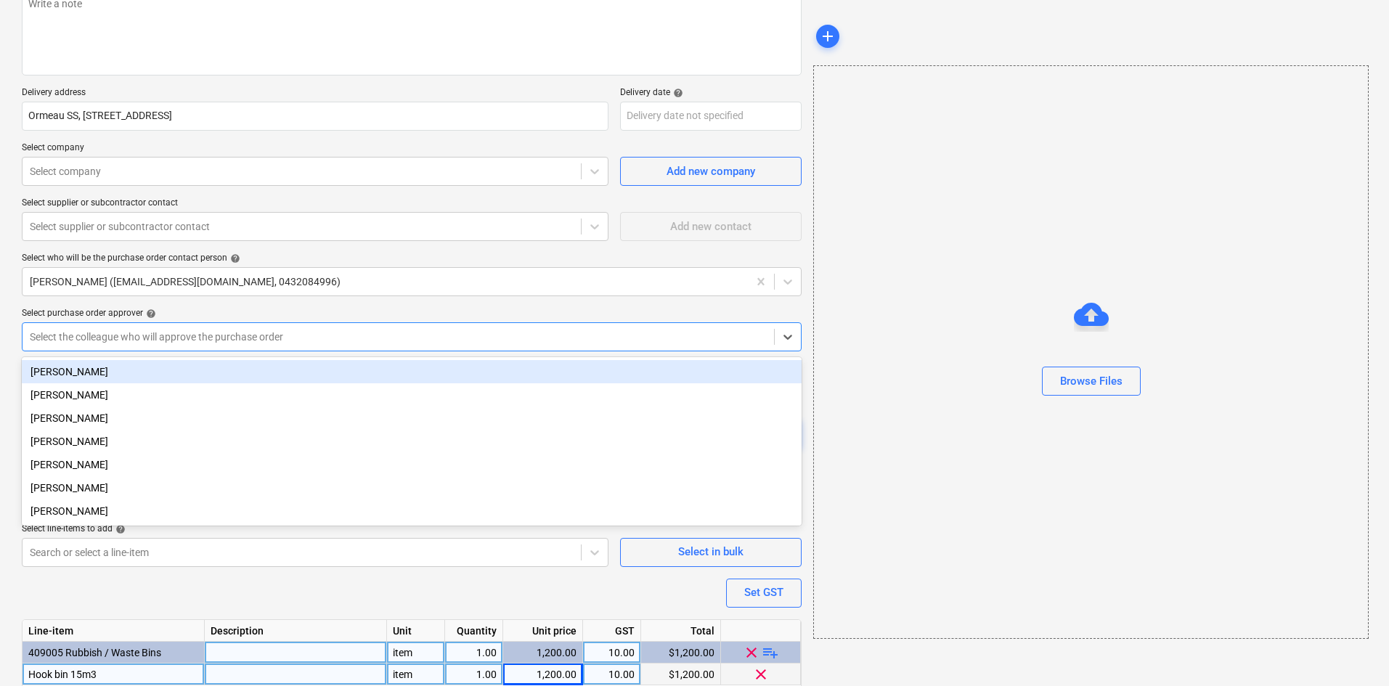
click at [263, 333] on div at bounding box center [398, 337] width 737 height 15
click at [198, 377] on div "[PERSON_NAME]" at bounding box center [412, 371] width 780 height 23
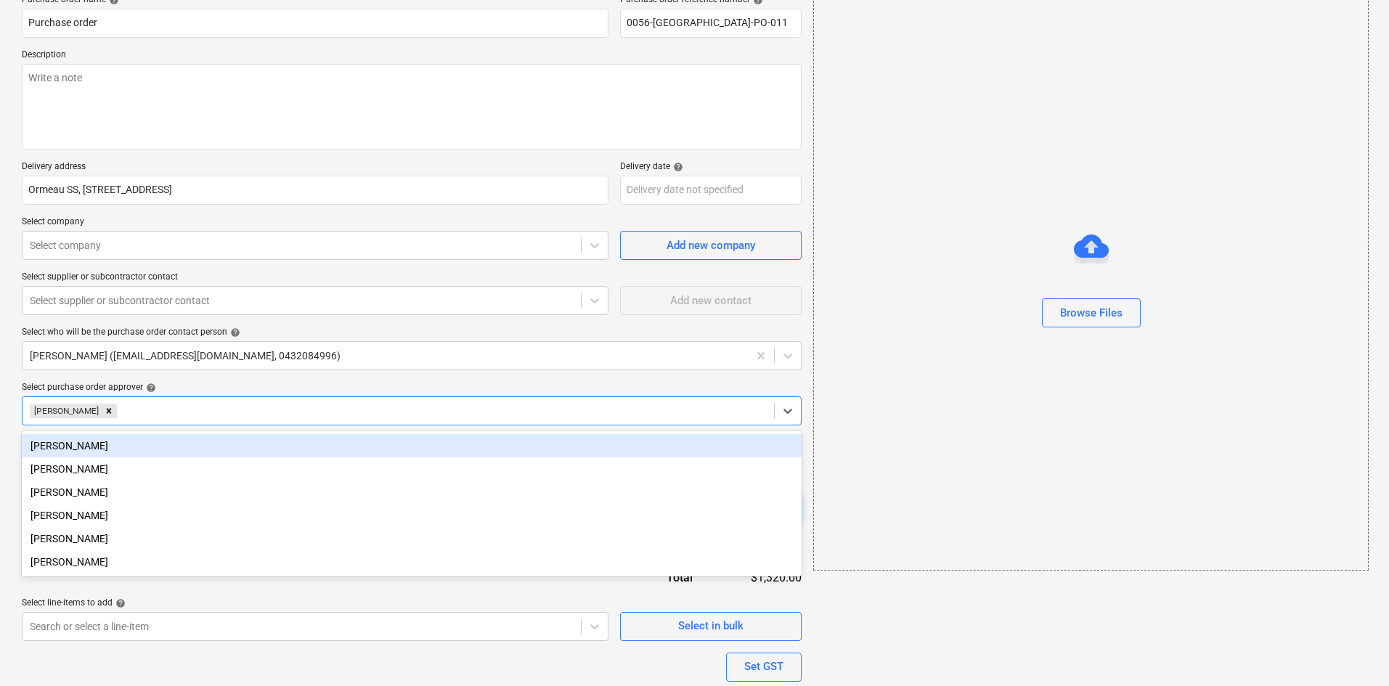
scroll to position [54, 0]
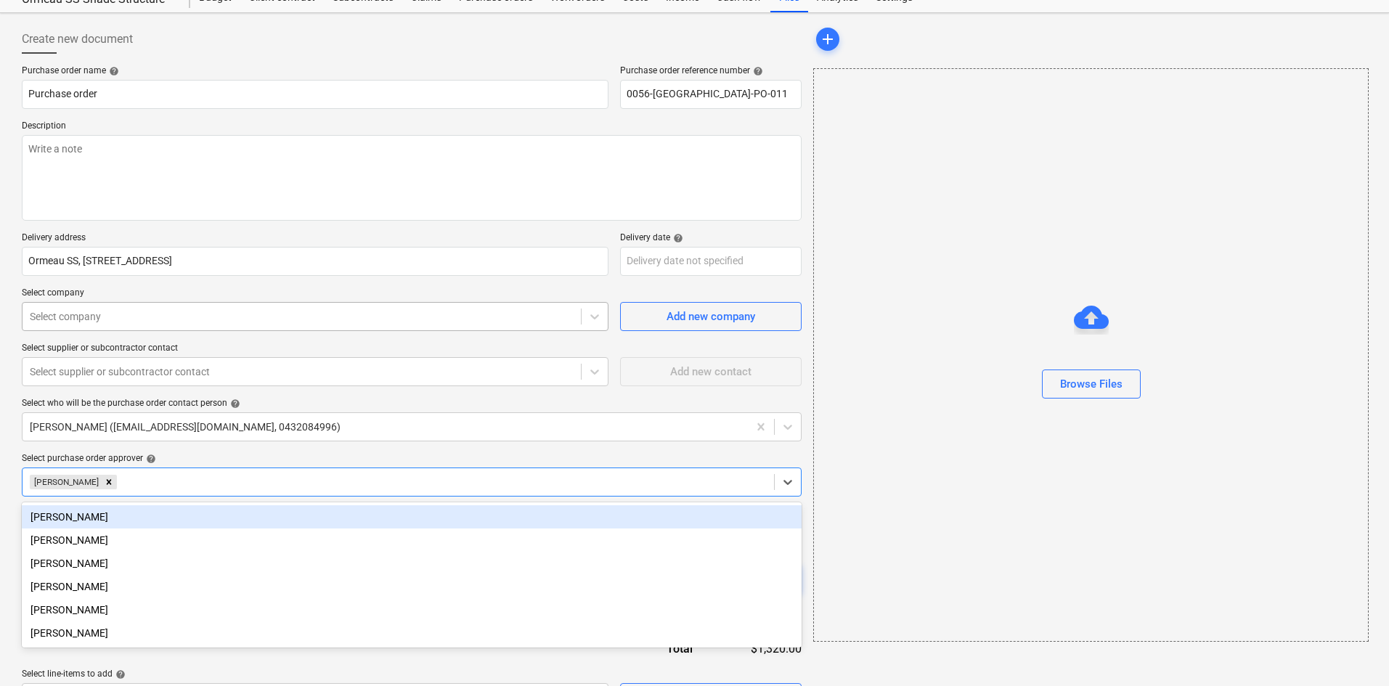
click at [115, 318] on div at bounding box center [302, 316] width 544 height 15
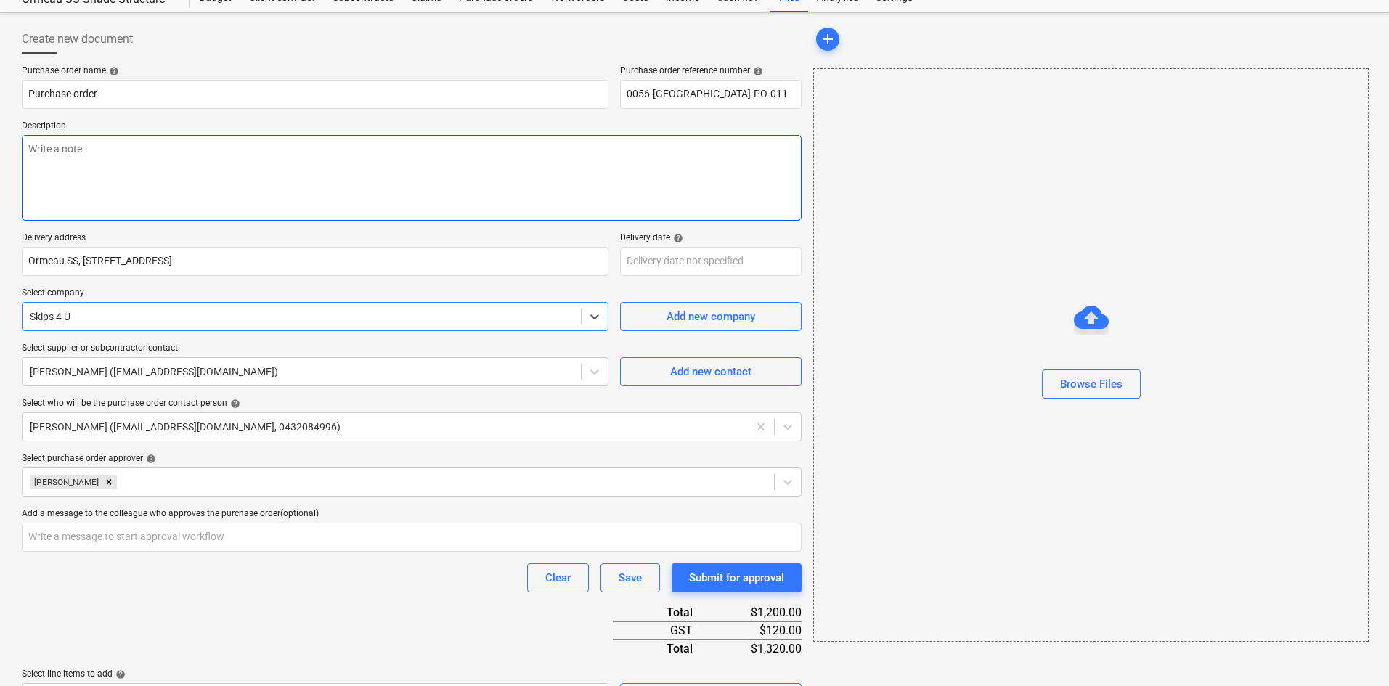
click at [177, 166] on textarea at bounding box center [412, 178] width 780 height 86
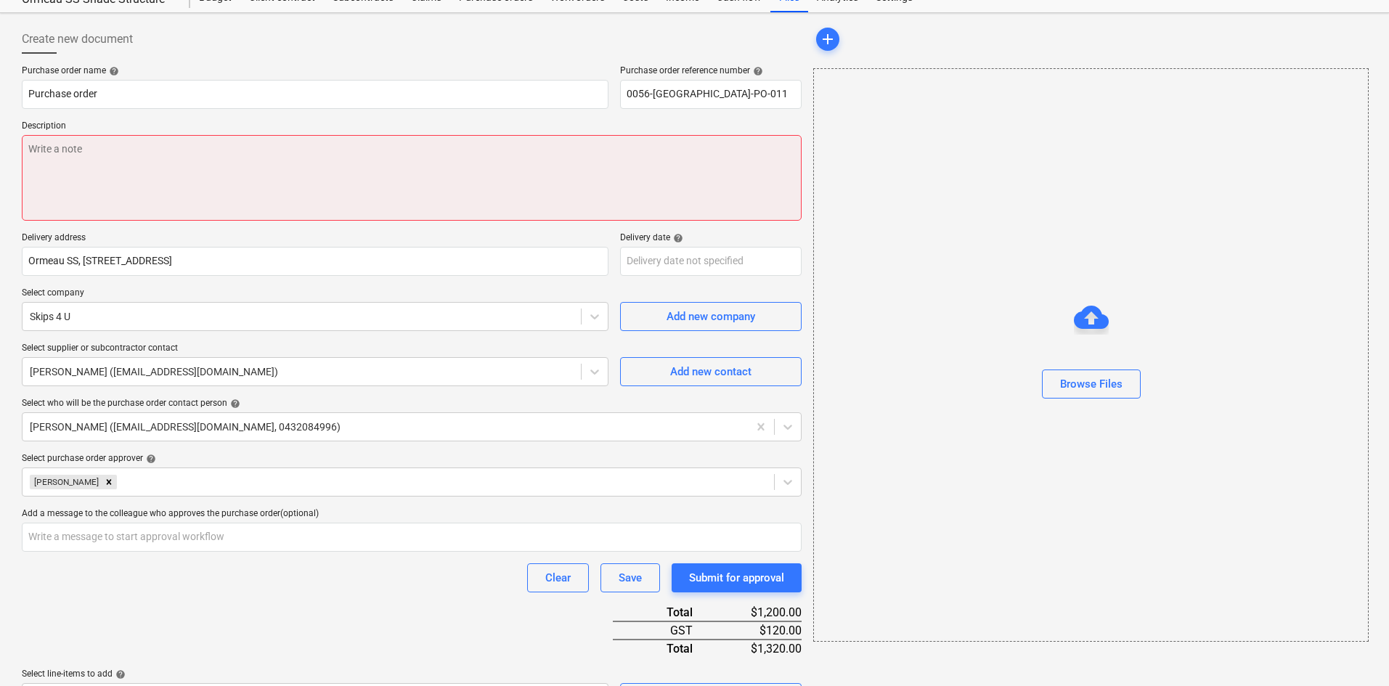
click at [240, 163] on textarea at bounding box center [412, 178] width 780 height 86
paste textarea "Site contact : [PERSON_NAME] - [PHONE_NUMBER]"
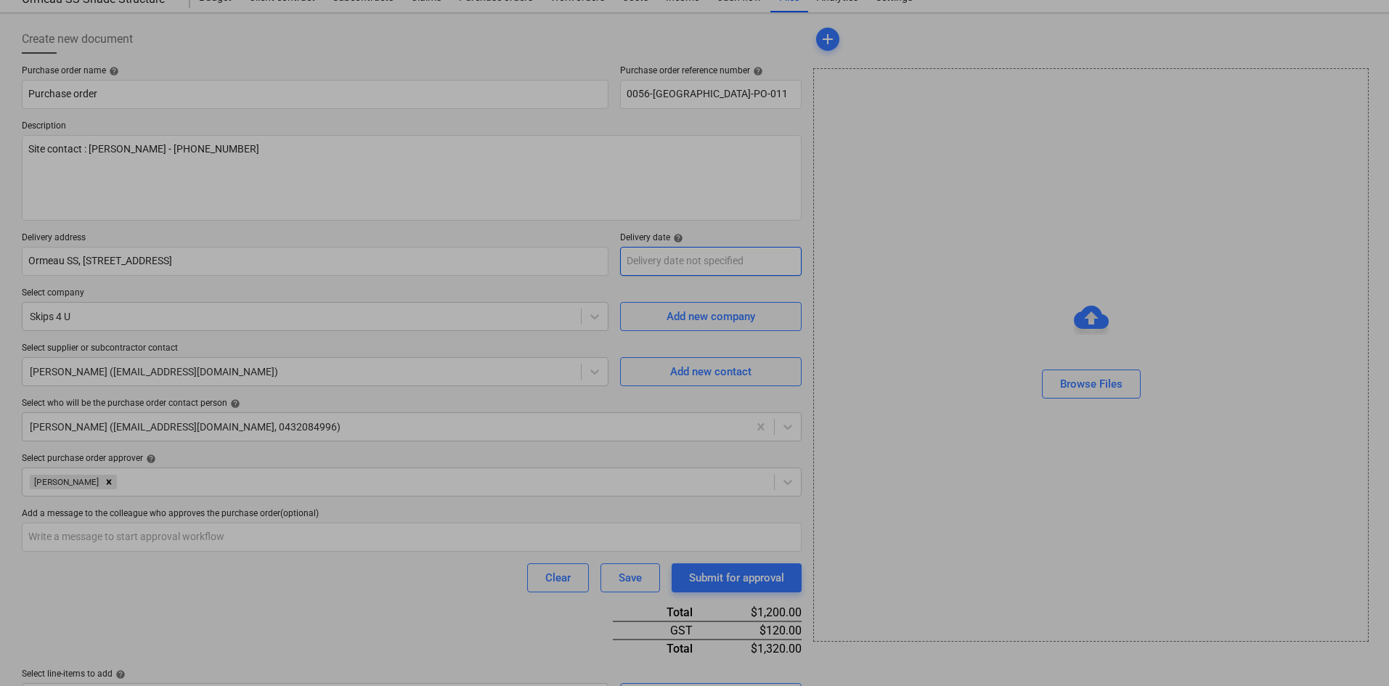
click at [656, 257] on body "Sales Projects Contacts Consolidated Invoices Inbox 9 Approvals format_size key…" at bounding box center [694, 289] width 1389 height 686
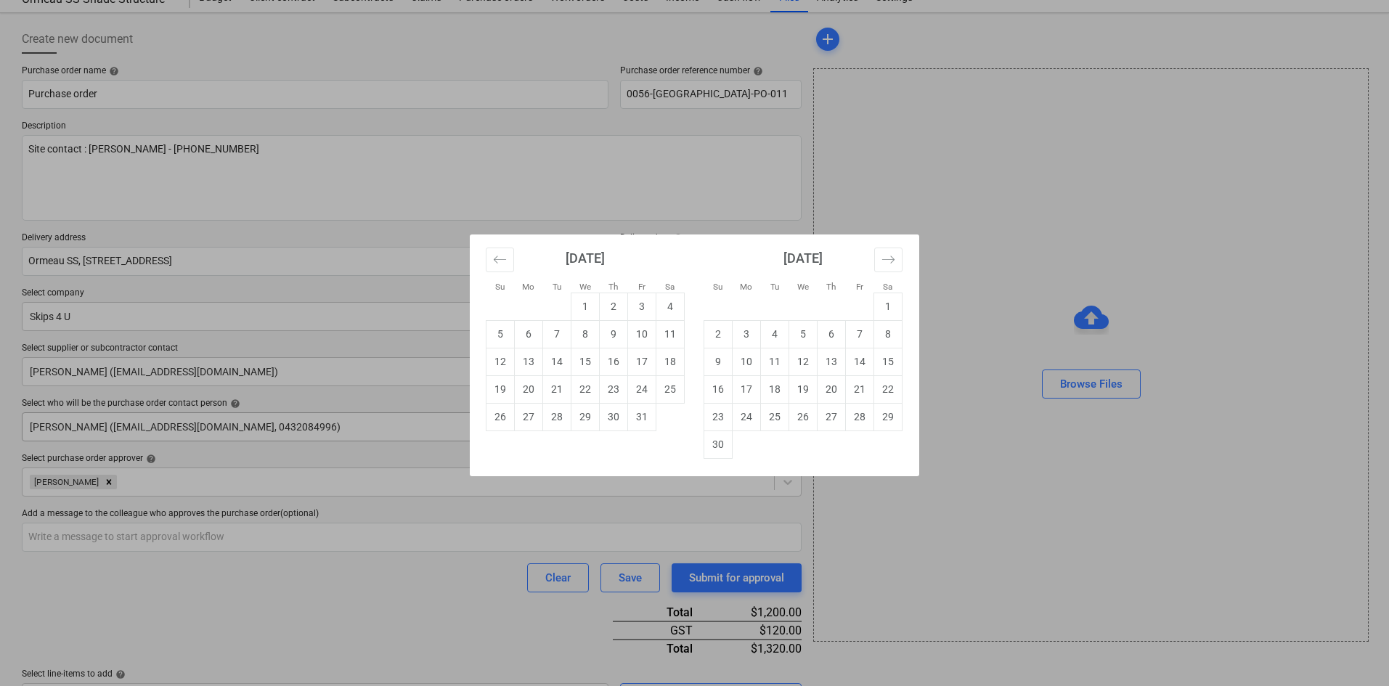
click at [529, 415] on td "27" at bounding box center [529, 417] width 28 height 28
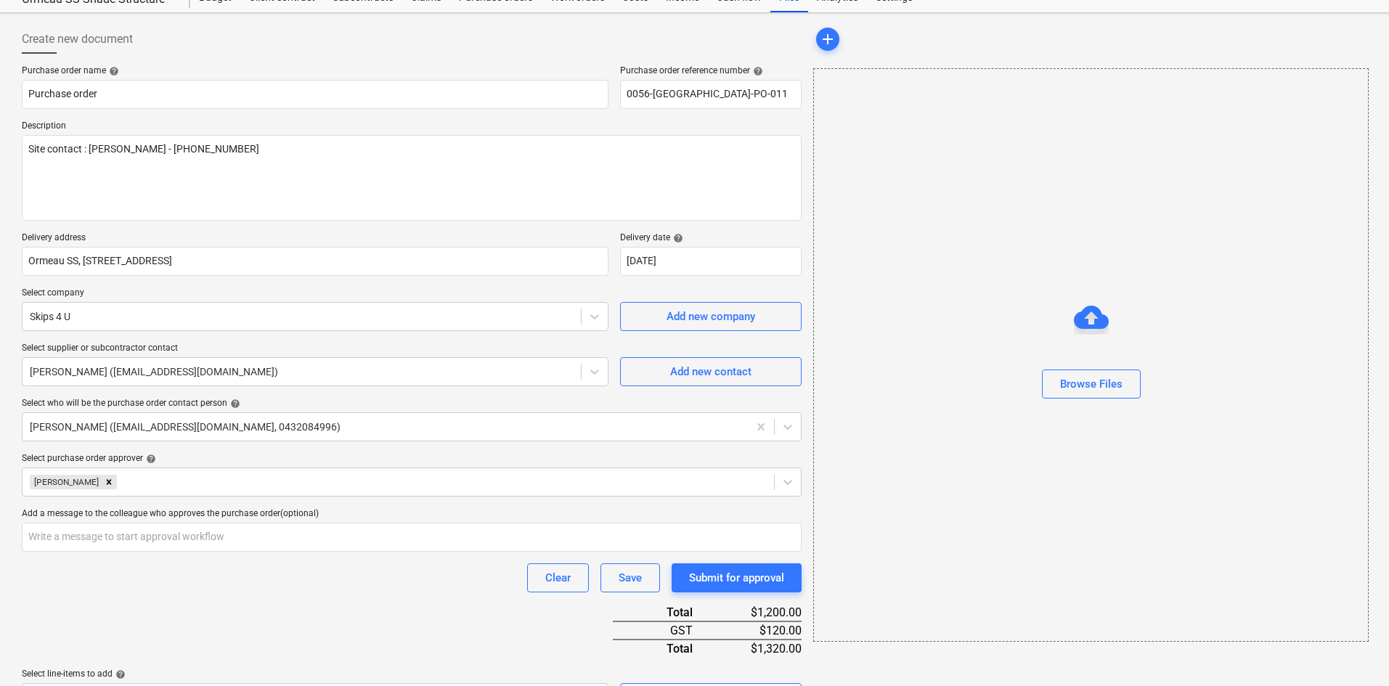
click at [364, 609] on div "Purchase order name help Purchase order Purchase order reference number help 00…" at bounding box center [412, 471] width 780 height 813
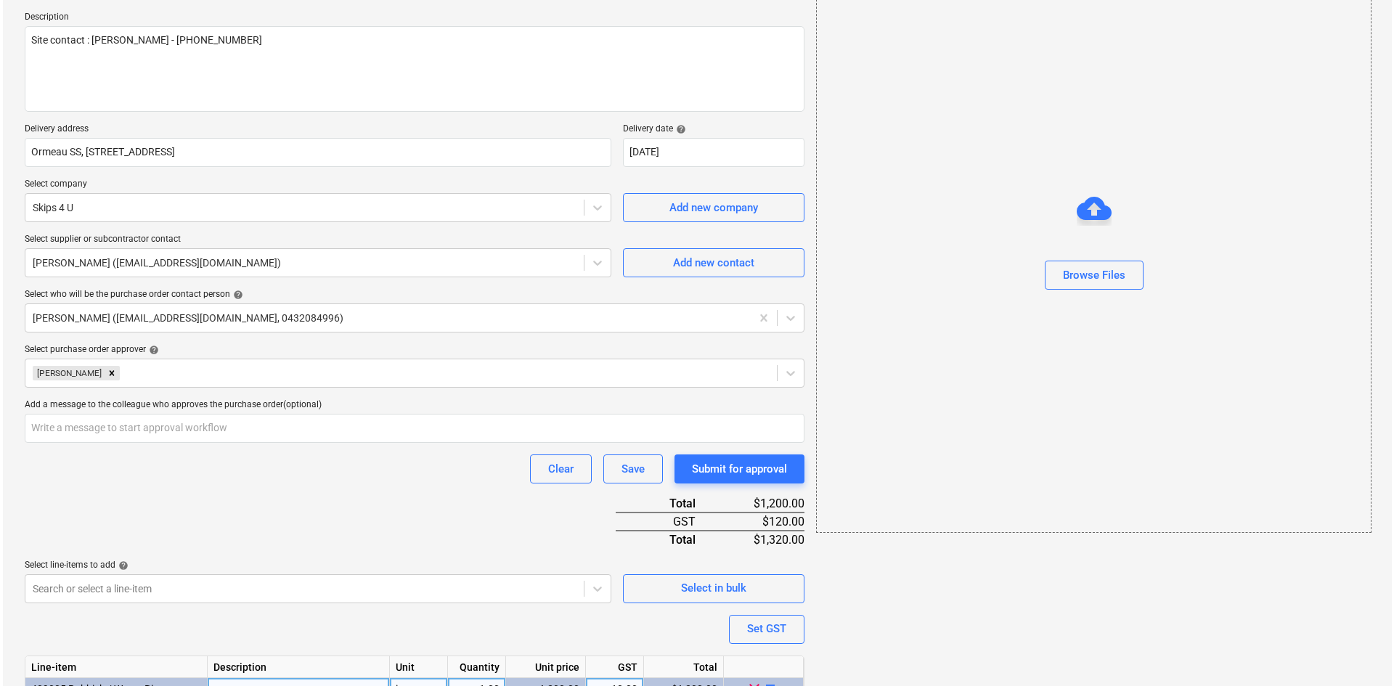
scroll to position [257, 0]
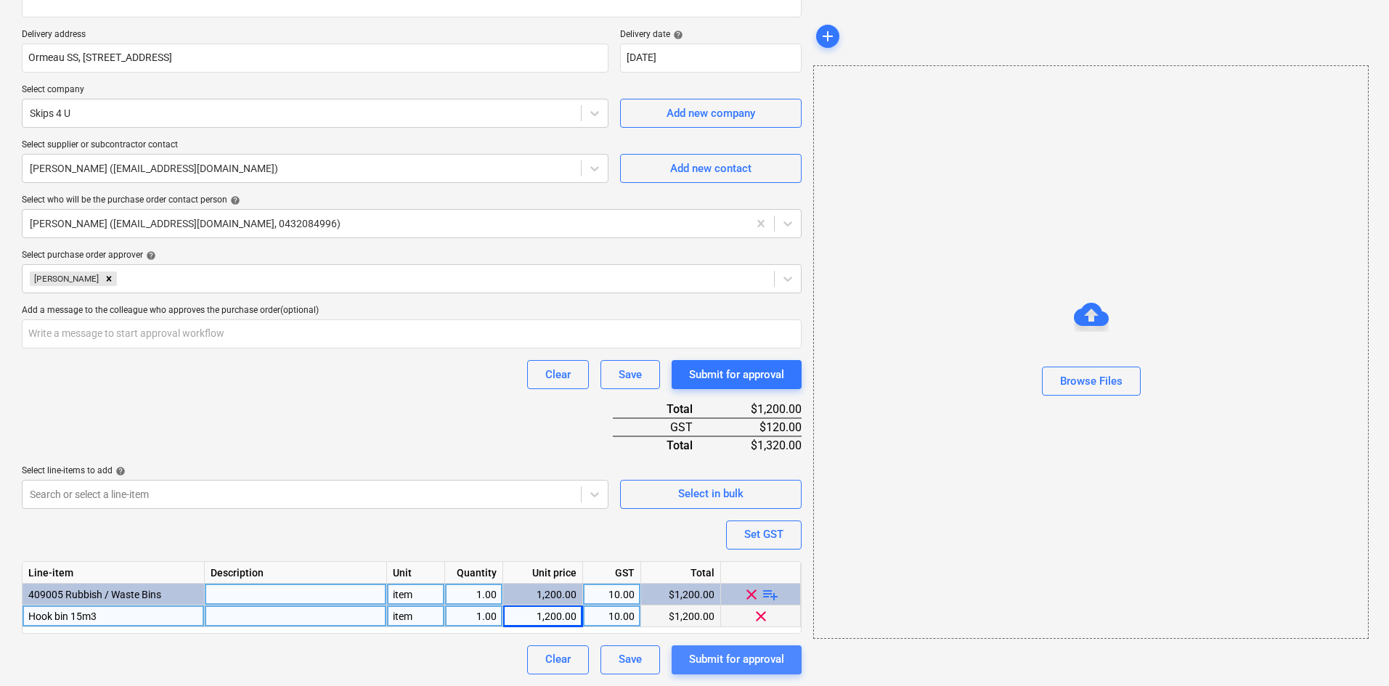
click at [748, 661] on div "Submit for approval" at bounding box center [736, 659] width 95 height 19
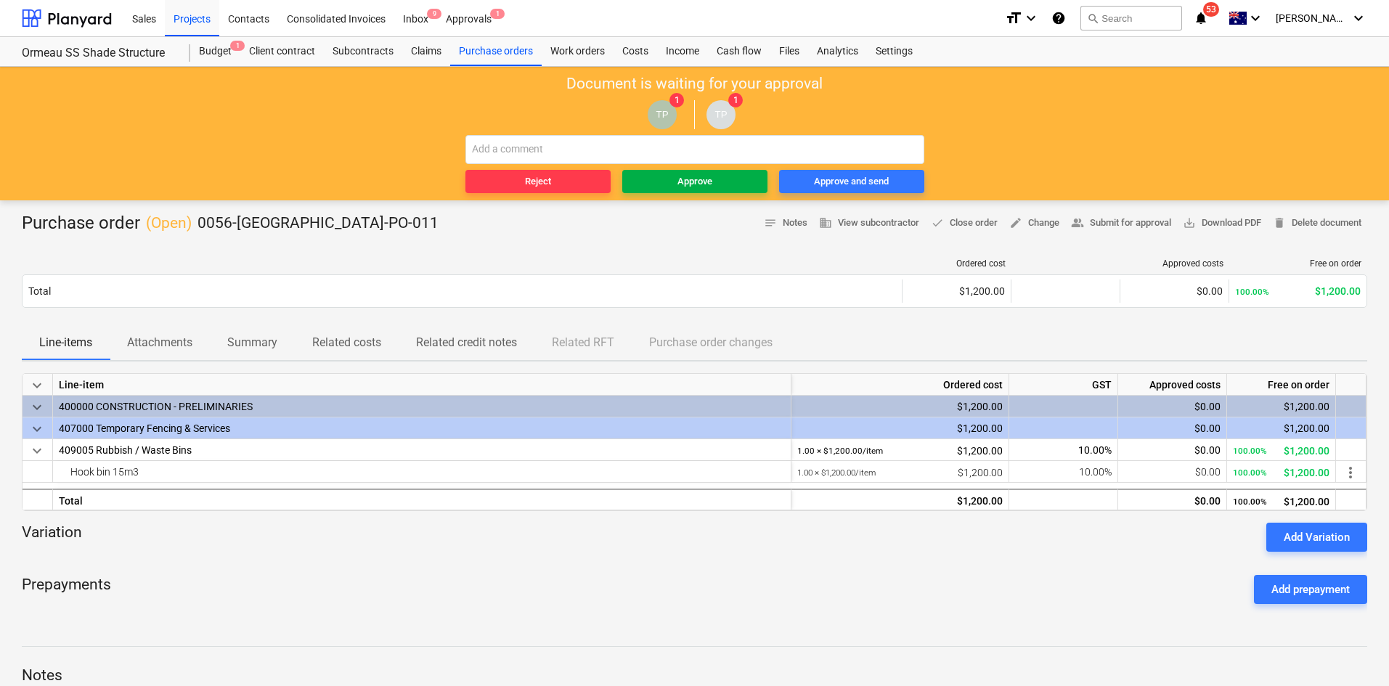
click at [669, 179] on span "Approve" at bounding box center [695, 182] width 134 height 17
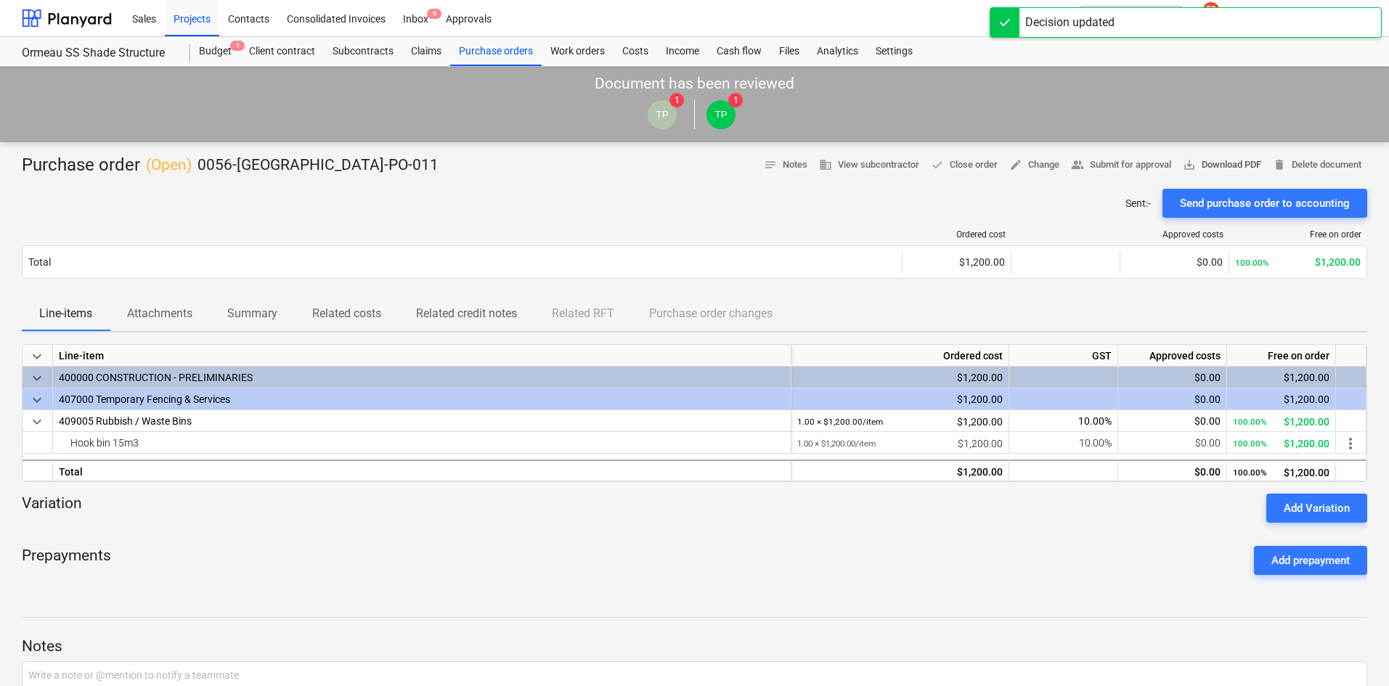
click at [1200, 159] on span "save_alt Download PDF" at bounding box center [1222, 165] width 78 height 17
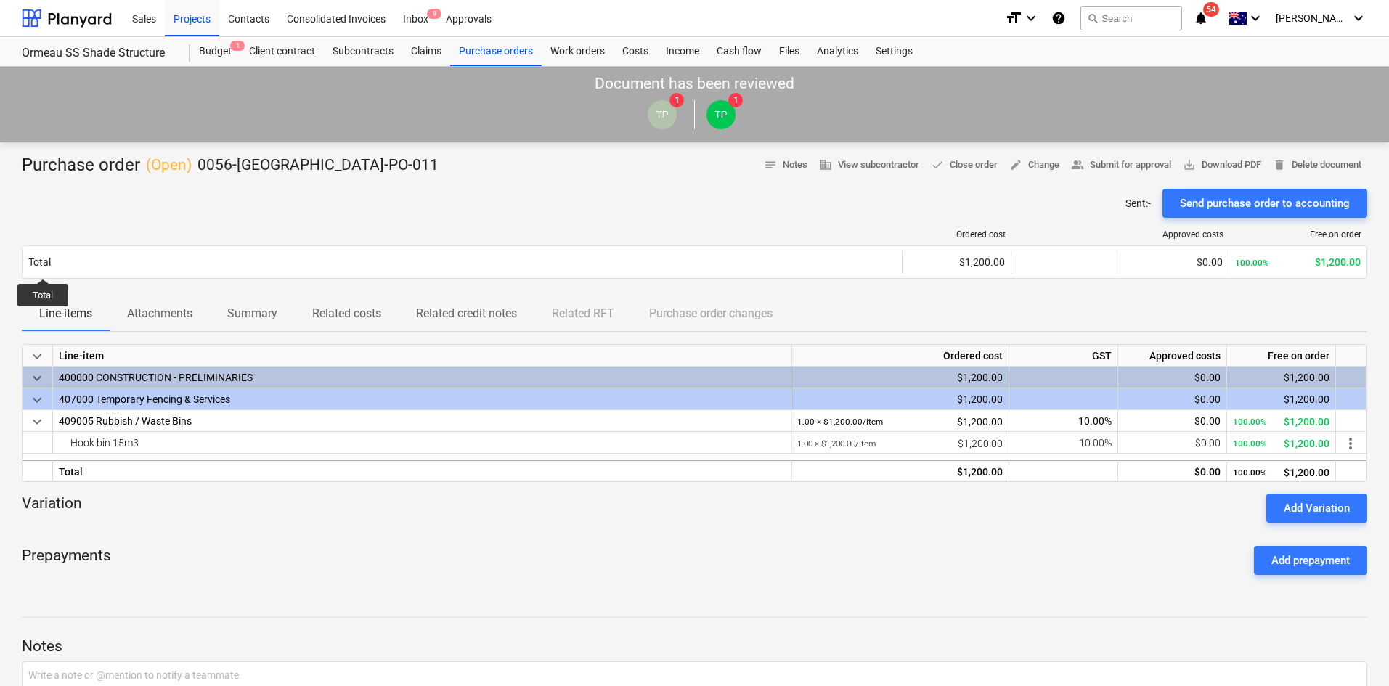
drag, startPoint x: 277, startPoint y: 622, endPoint x: 121, endPoint y: 590, distance: 160.2
click at [276, 622] on div "Notes Write a note or @mention to notify a teammate ﻿ Save" at bounding box center [695, 695] width 1346 height 195
click at [479, 48] on div "Purchase orders" at bounding box center [496, 51] width 92 height 29
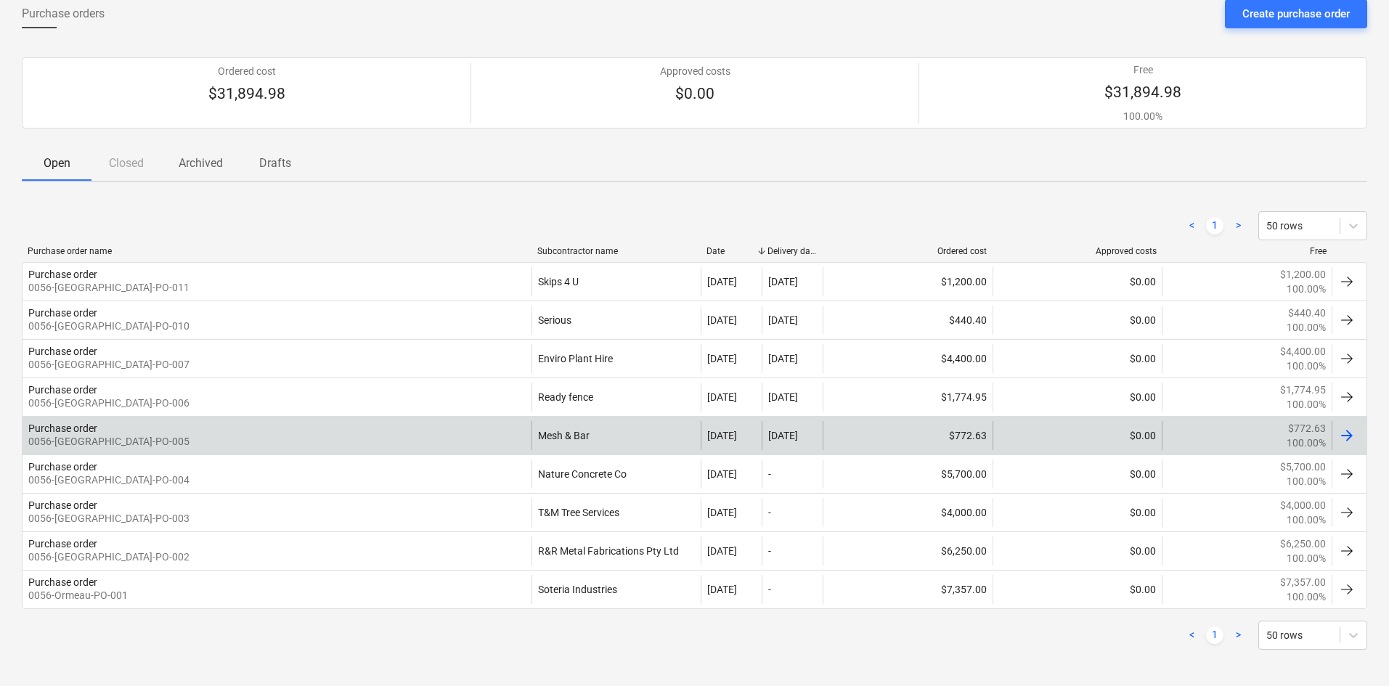
scroll to position [84, 0]
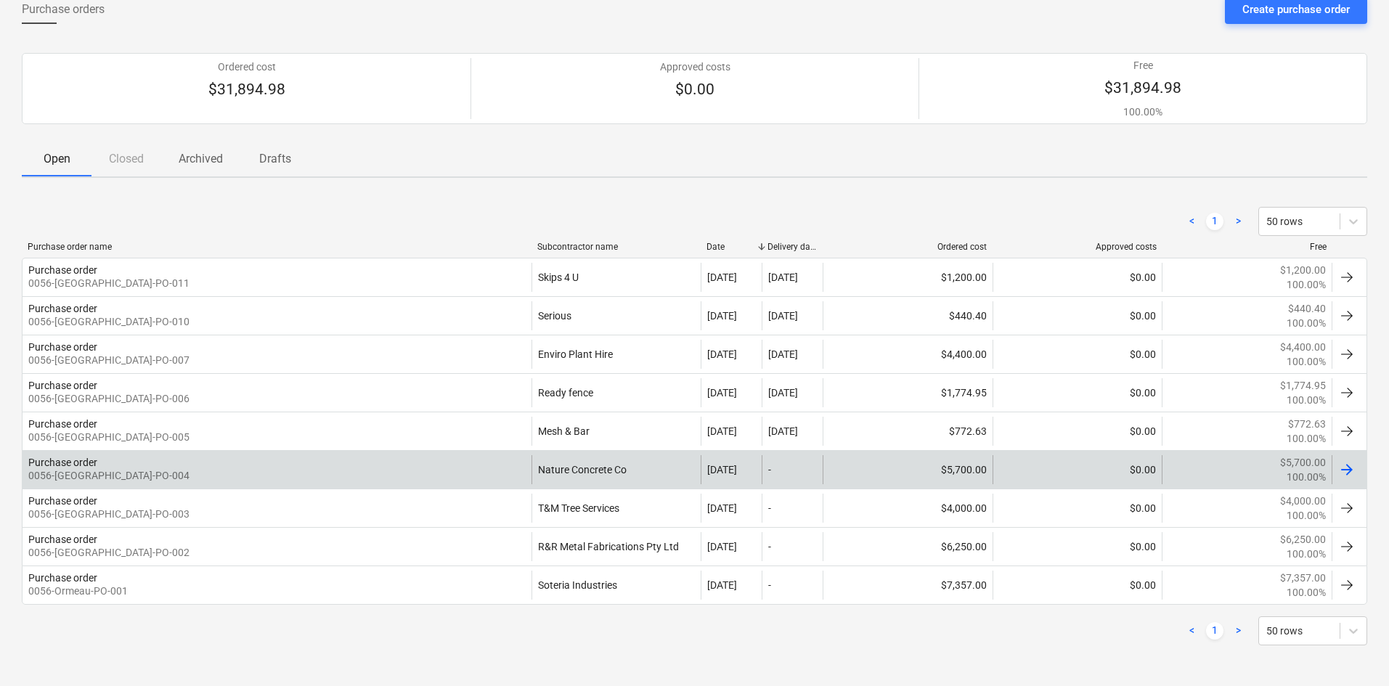
click at [514, 476] on div "Purchase order 0056-[GEOGRAPHIC_DATA]-PO-004" at bounding box center [277, 469] width 509 height 29
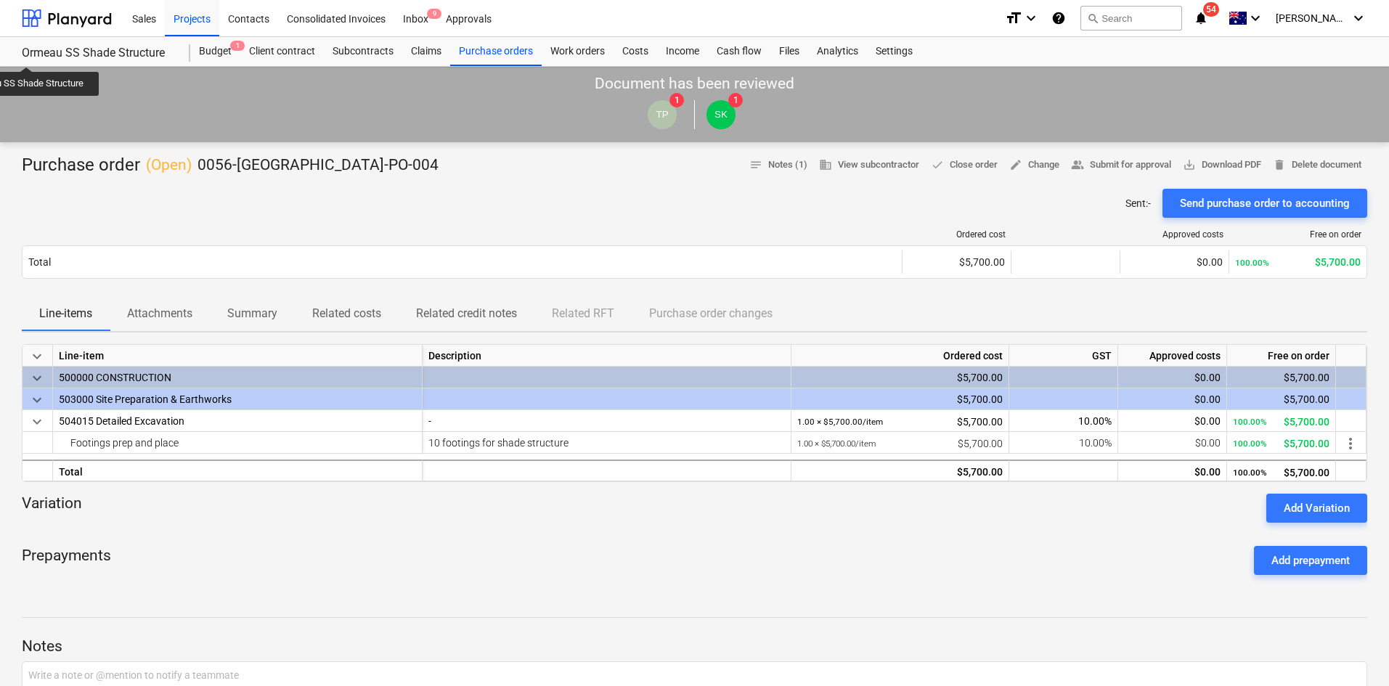
click at [436, 206] on div "Sent : - Send purchase order to accounting" at bounding box center [695, 203] width 1346 height 29
click at [519, 48] on div "Purchase orders" at bounding box center [496, 51] width 92 height 29
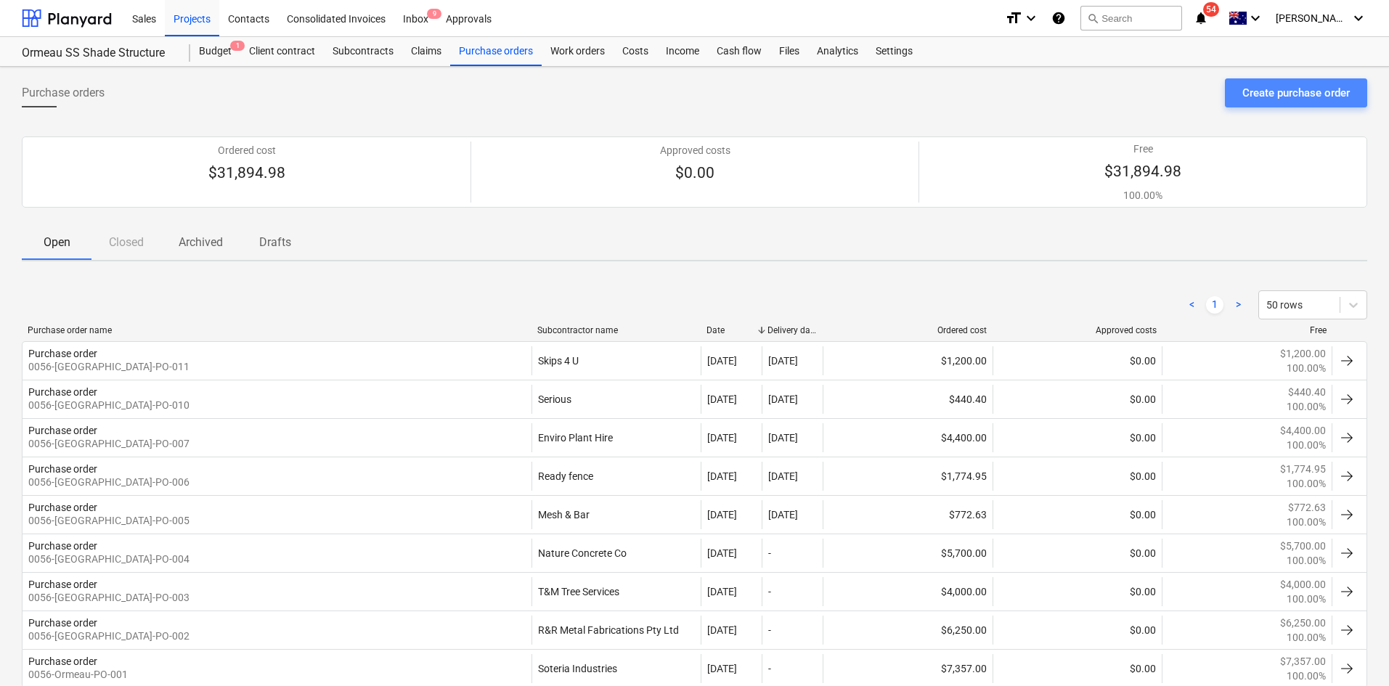
click at [1275, 87] on div "Create purchase order" at bounding box center [1296, 93] width 107 height 19
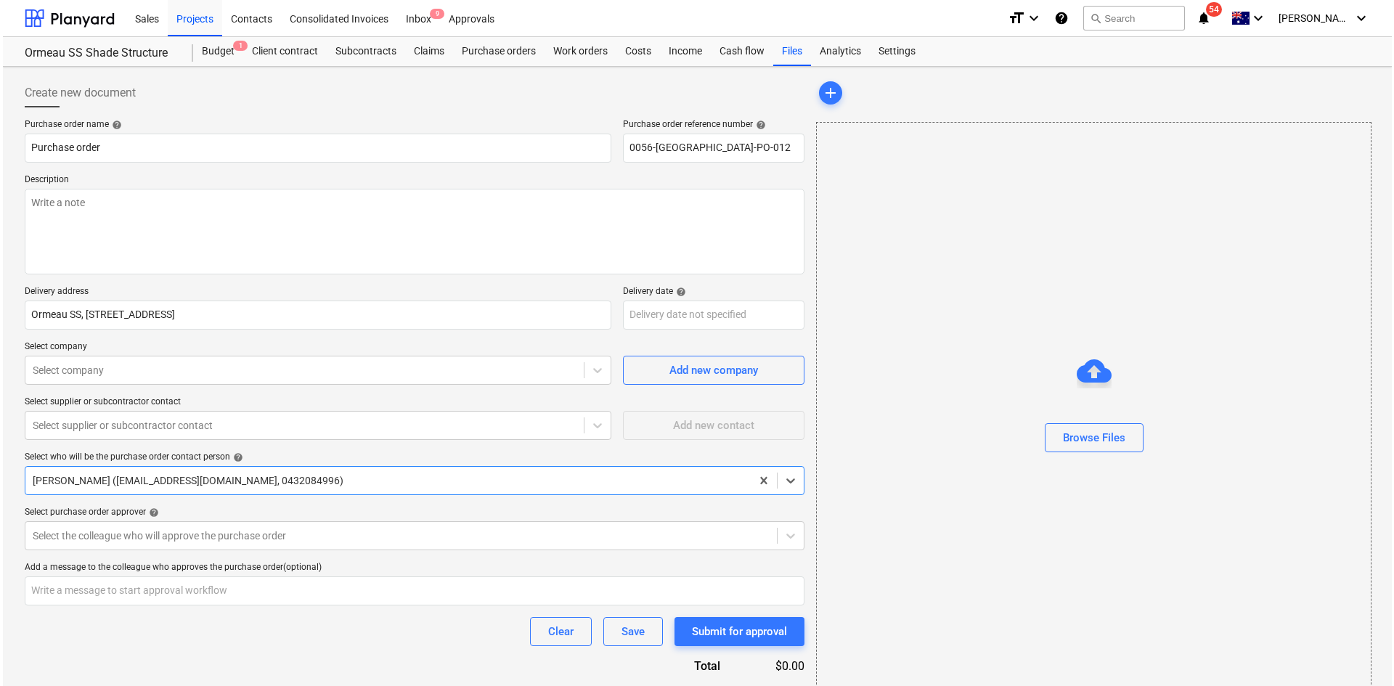
scroll to position [55, 0]
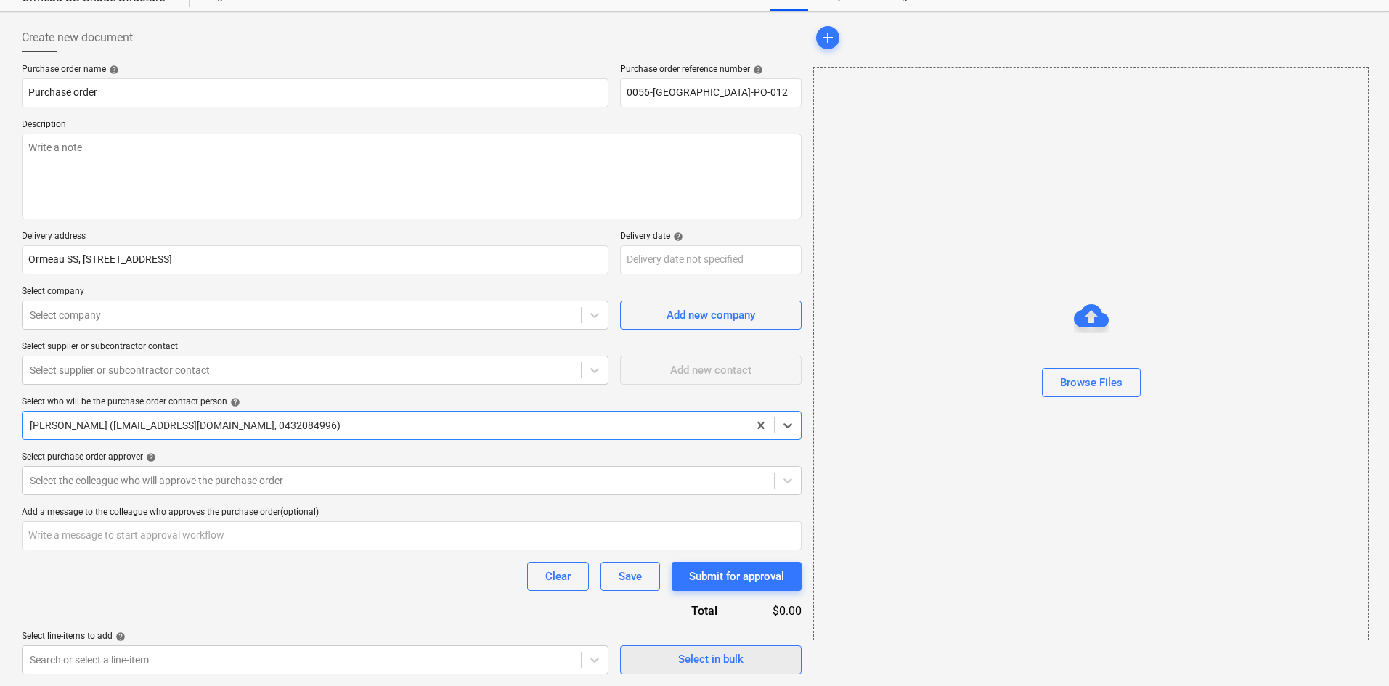
click at [722, 660] on div "Select in bulk" at bounding box center [710, 659] width 65 height 19
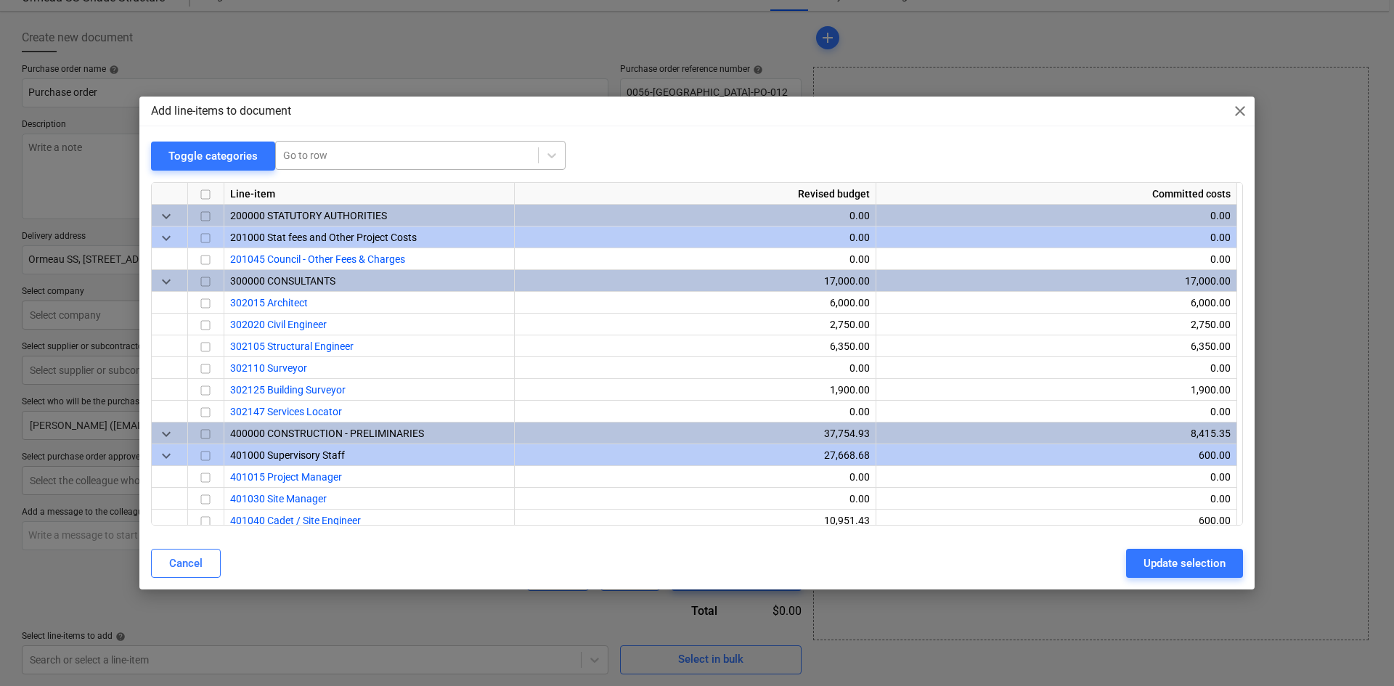
click at [297, 154] on div at bounding box center [407, 155] width 248 height 15
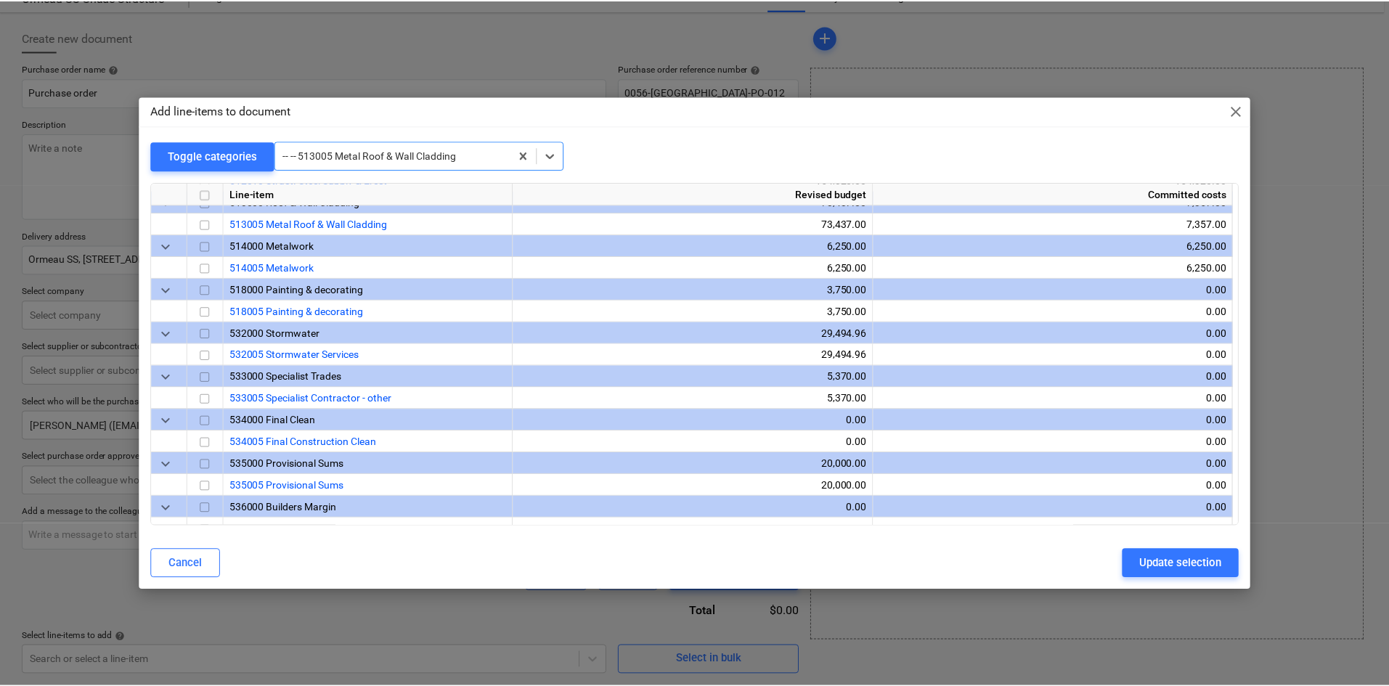
scroll to position [1133, 0]
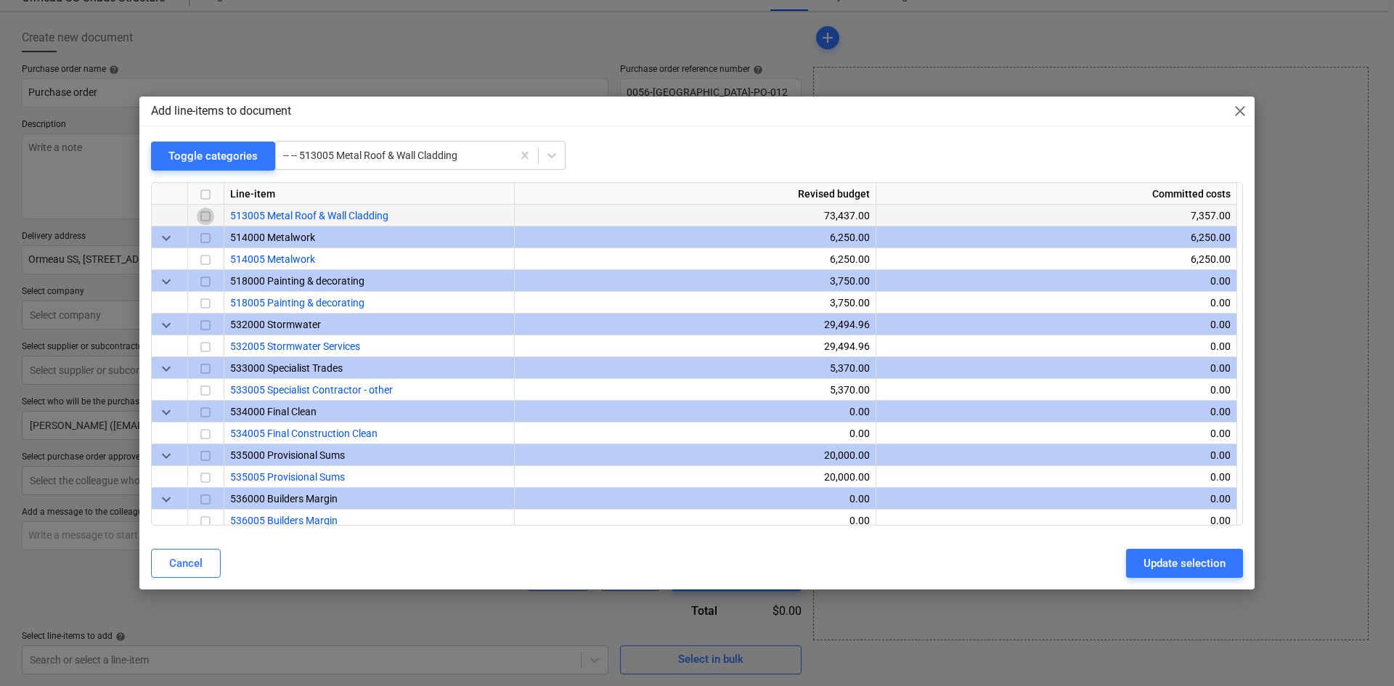
click at [205, 216] on input "checkbox" at bounding box center [205, 216] width 17 height 17
click at [1176, 557] on div "Update selection" at bounding box center [1185, 563] width 82 height 19
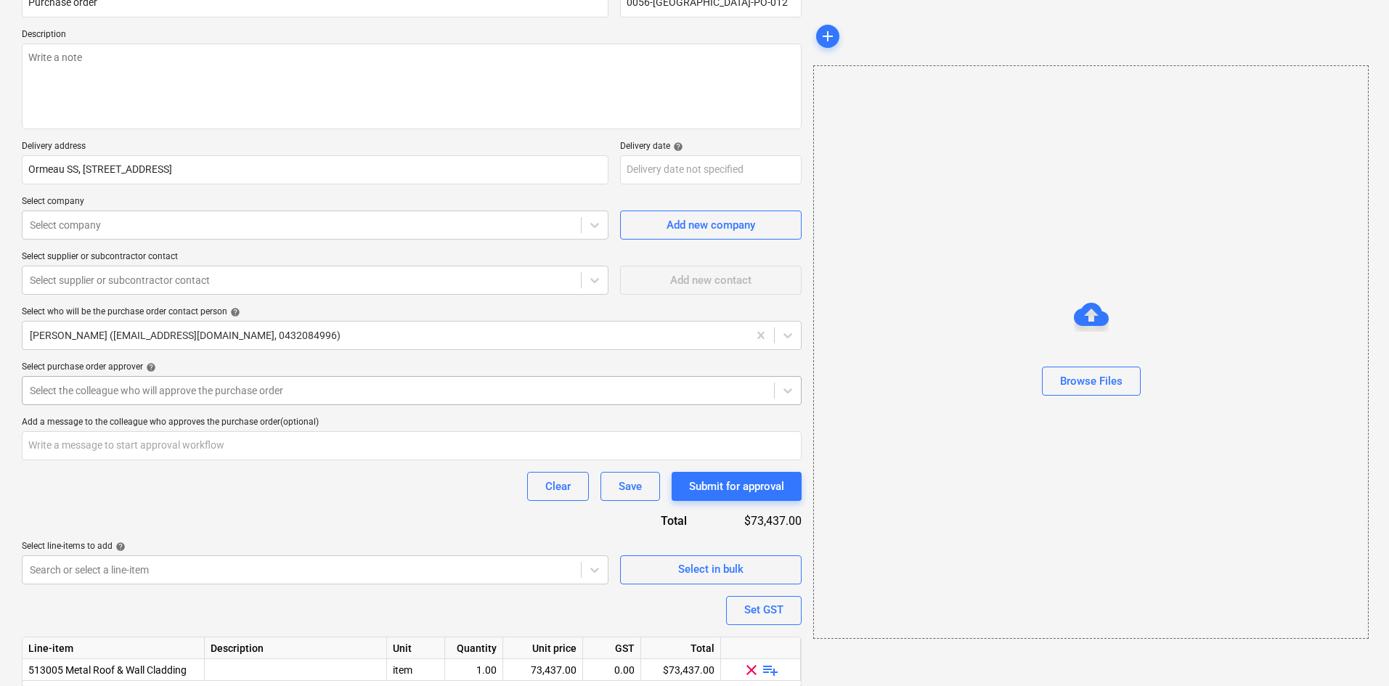
scroll to position [199, 0]
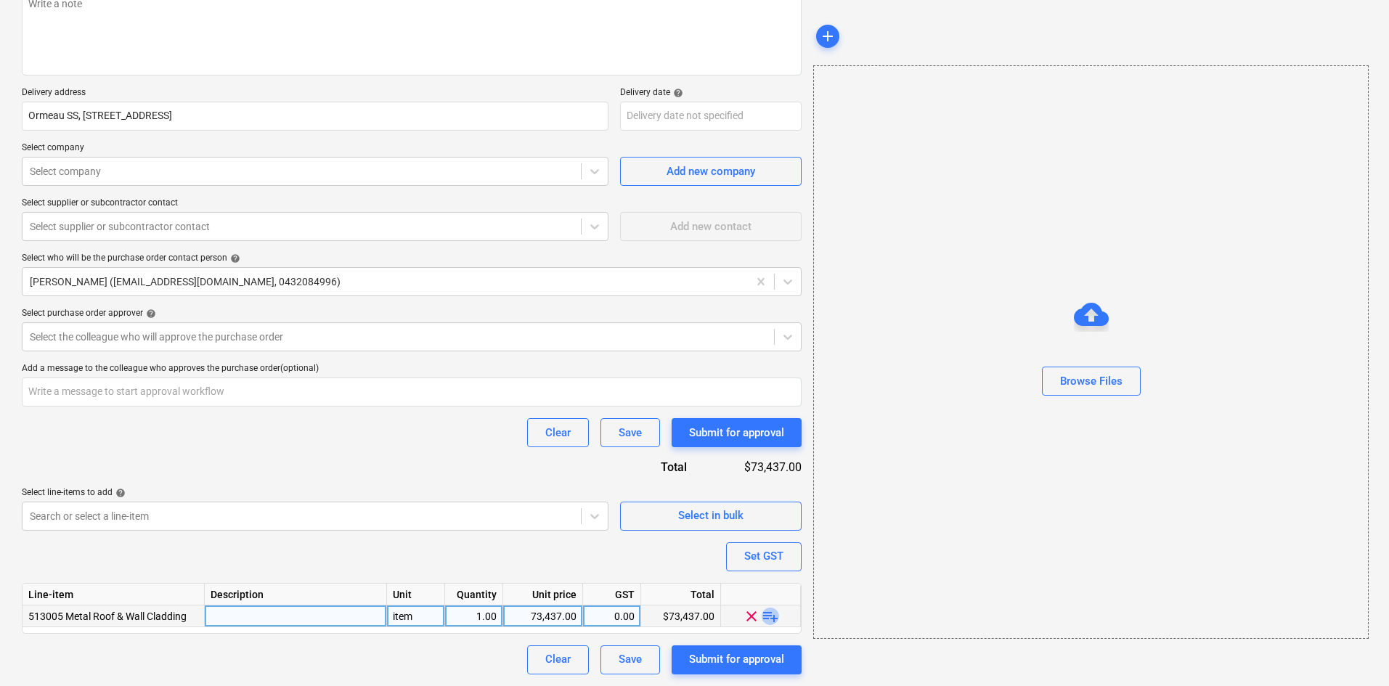
click at [773, 617] on span "playlist_add" at bounding box center [770, 615] width 17 height 17
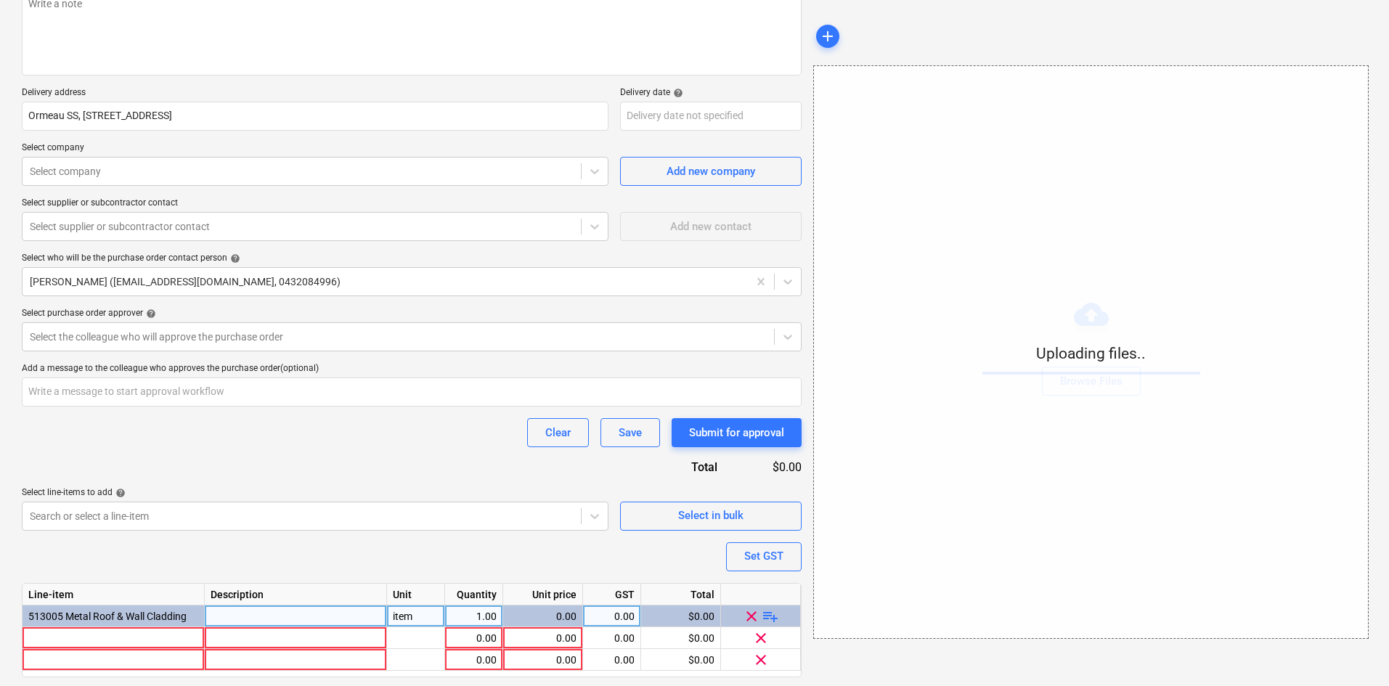
scroll to position [243, 0]
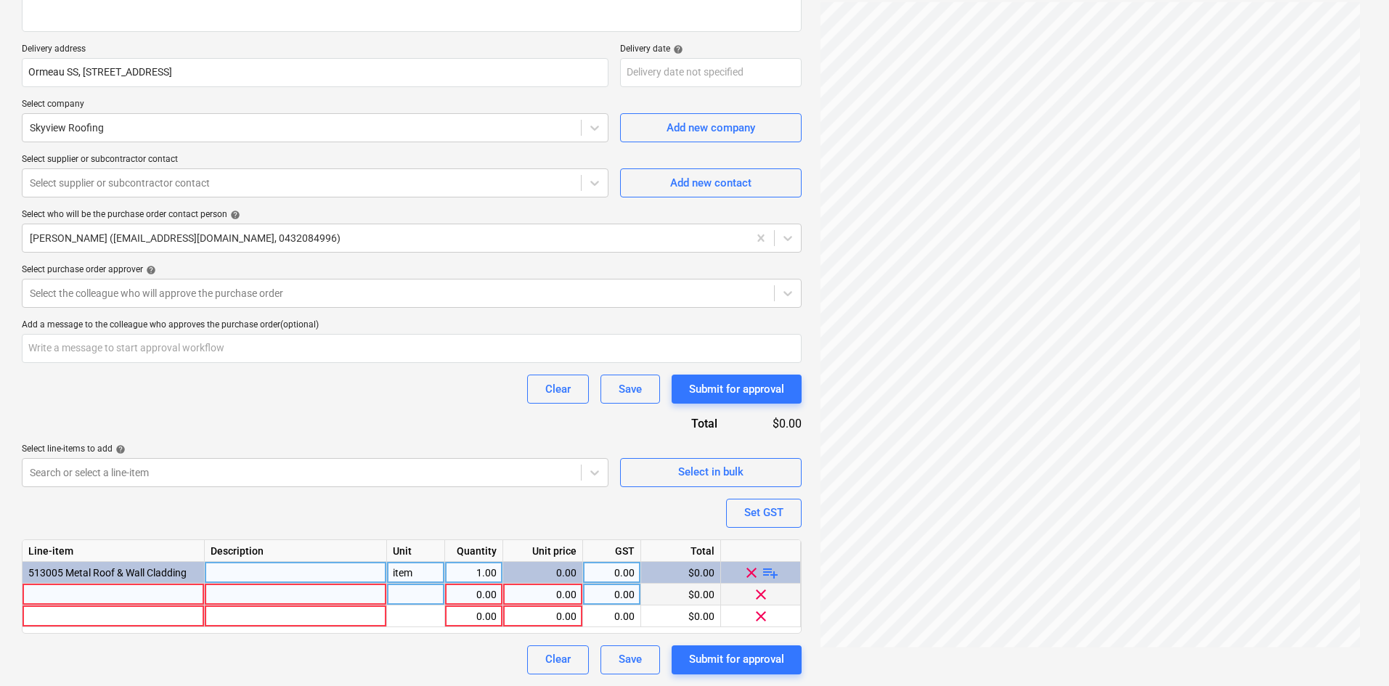
click at [110, 588] on div at bounding box center [114, 595] width 182 height 22
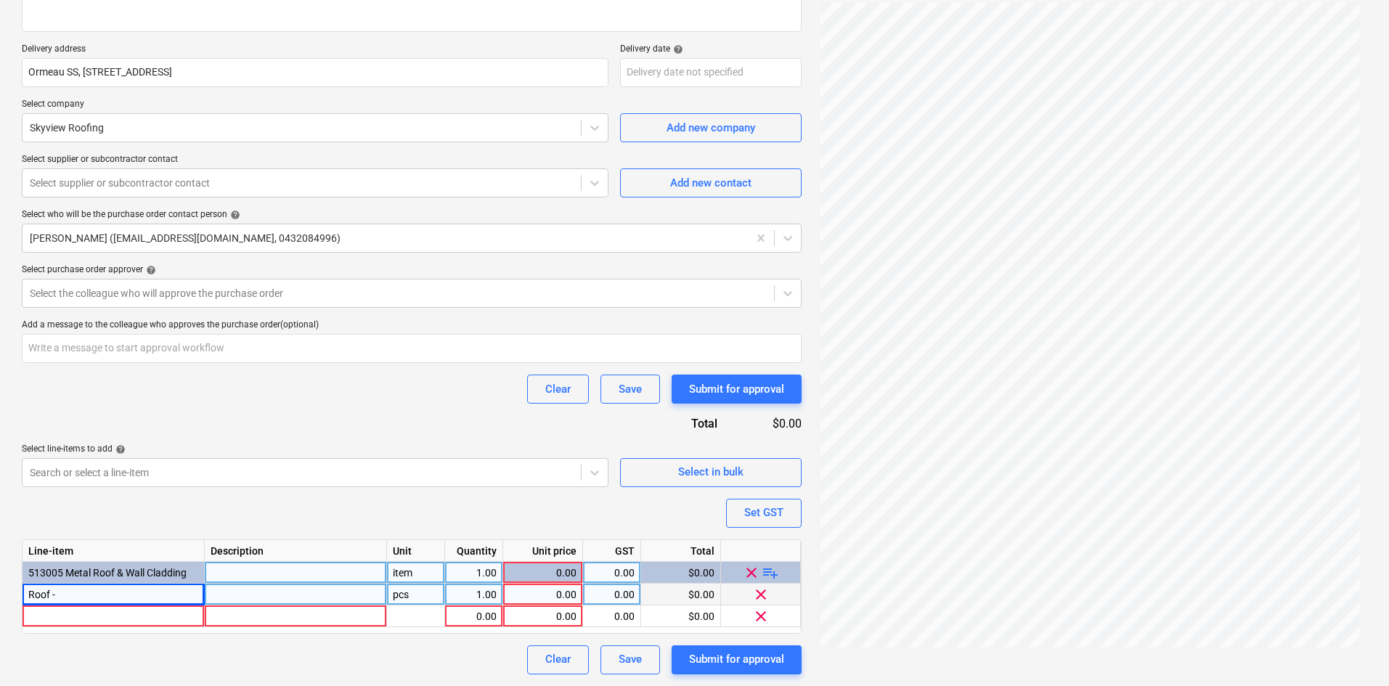
click at [119, 587] on div "Roof -" at bounding box center [114, 595] width 182 height 22
click at [232, 592] on div at bounding box center [296, 595] width 182 height 22
click at [272, 593] on input "34.4m x 21m 723m²" at bounding box center [296, 594] width 182 height 21
click at [65, 592] on div "Roof -" at bounding box center [114, 595] width 182 height 22
click at [88, 623] on div at bounding box center [114, 617] width 182 height 22
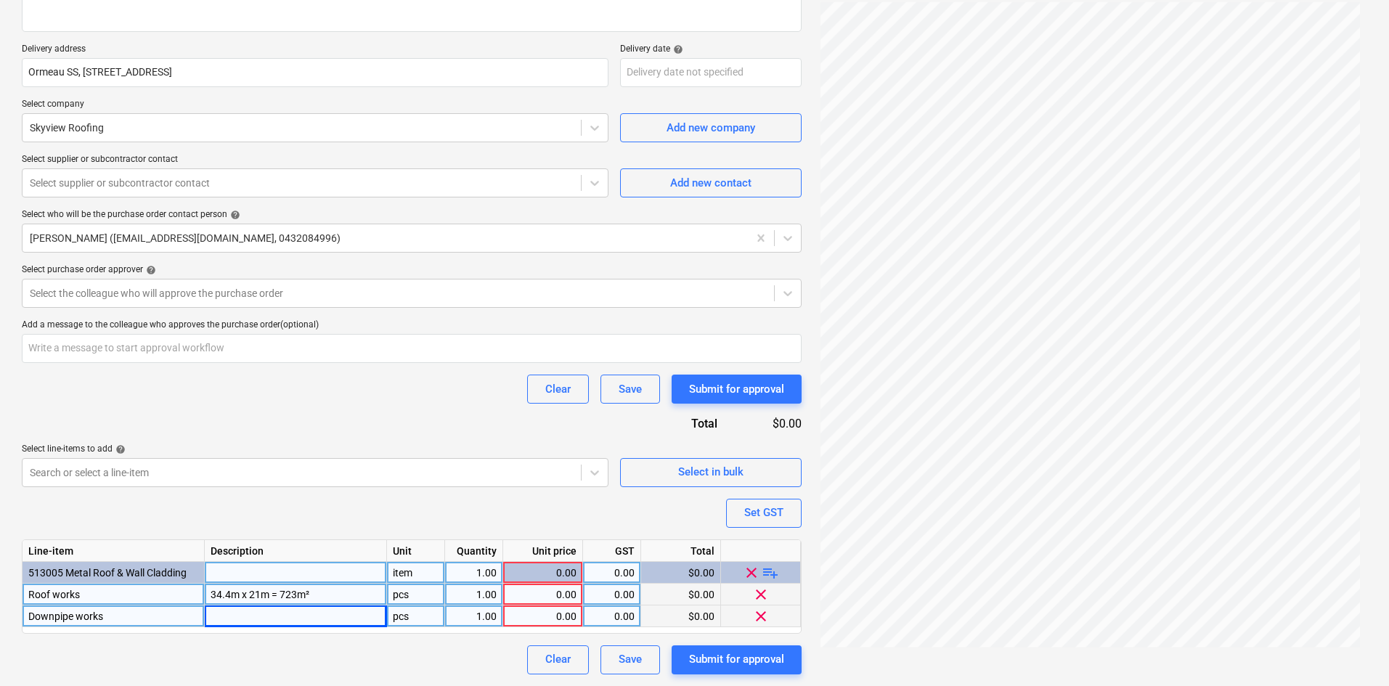
click at [403, 589] on div "pcs" at bounding box center [416, 595] width 58 height 22
click at [532, 591] on div "0.00" at bounding box center [543, 595] width 68 height 22
click at [555, 627] on div "Line-item Description Unit Quantity Unit price GST Total 513005 Metal Roof & Wa…" at bounding box center [412, 587] width 780 height 94
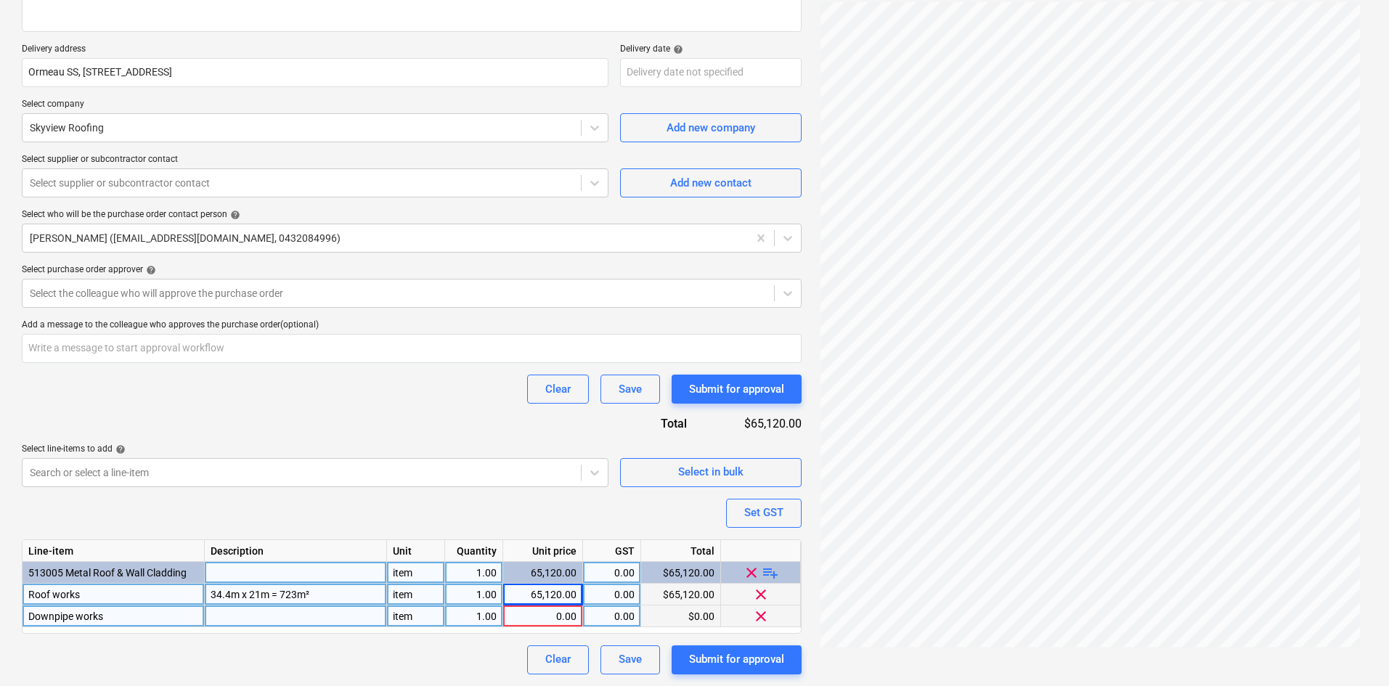
click at [553, 613] on div "0.00" at bounding box center [543, 617] width 68 height 22
click at [387, 404] on div "Purchase order name help Purchase order Purchase order reference number help 00…" at bounding box center [412, 276] width 780 height 798
click at [405, 413] on div "Purchase order name help Purchase order Purchase order reference number help 00…" at bounding box center [412, 276] width 780 height 798
click at [782, 519] on div "Set GST" at bounding box center [763, 512] width 39 height 19
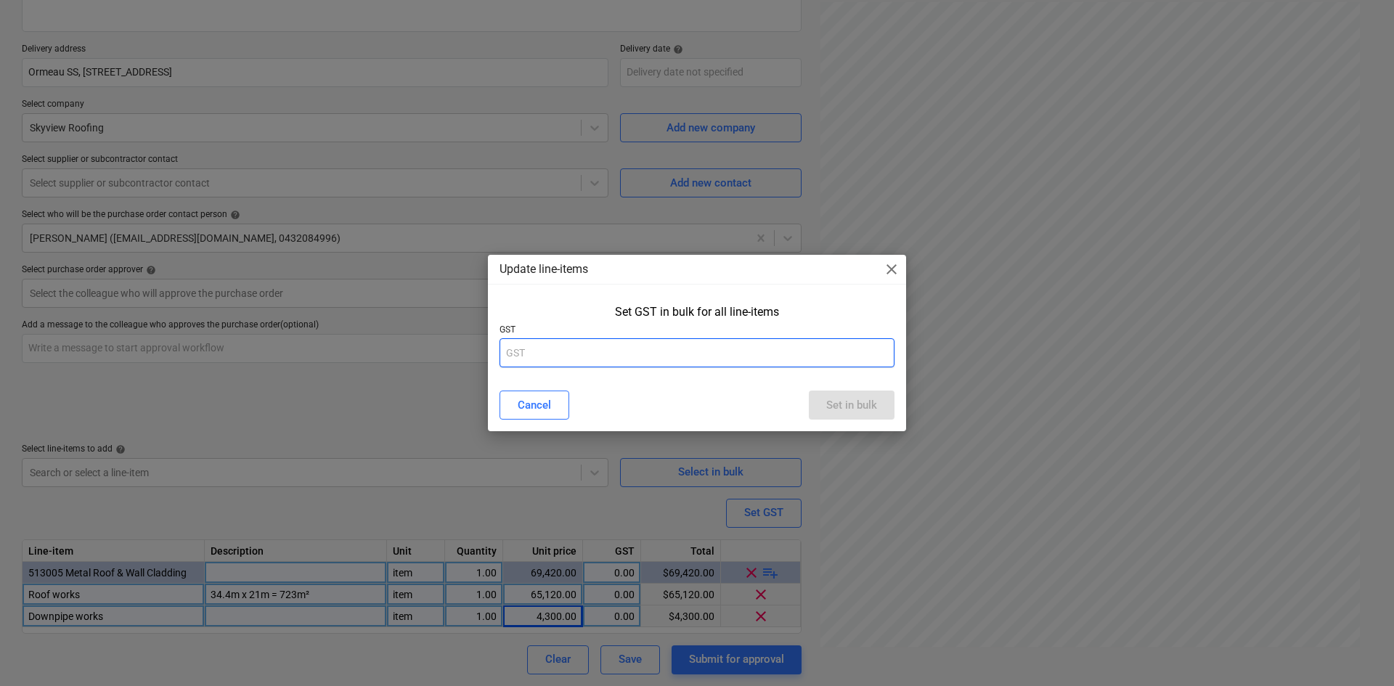
click at [605, 359] on input "text" at bounding box center [697, 352] width 395 height 29
click at [826, 402] on div "Set in bulk" at bounding box center [851, 405] width 51 height 19
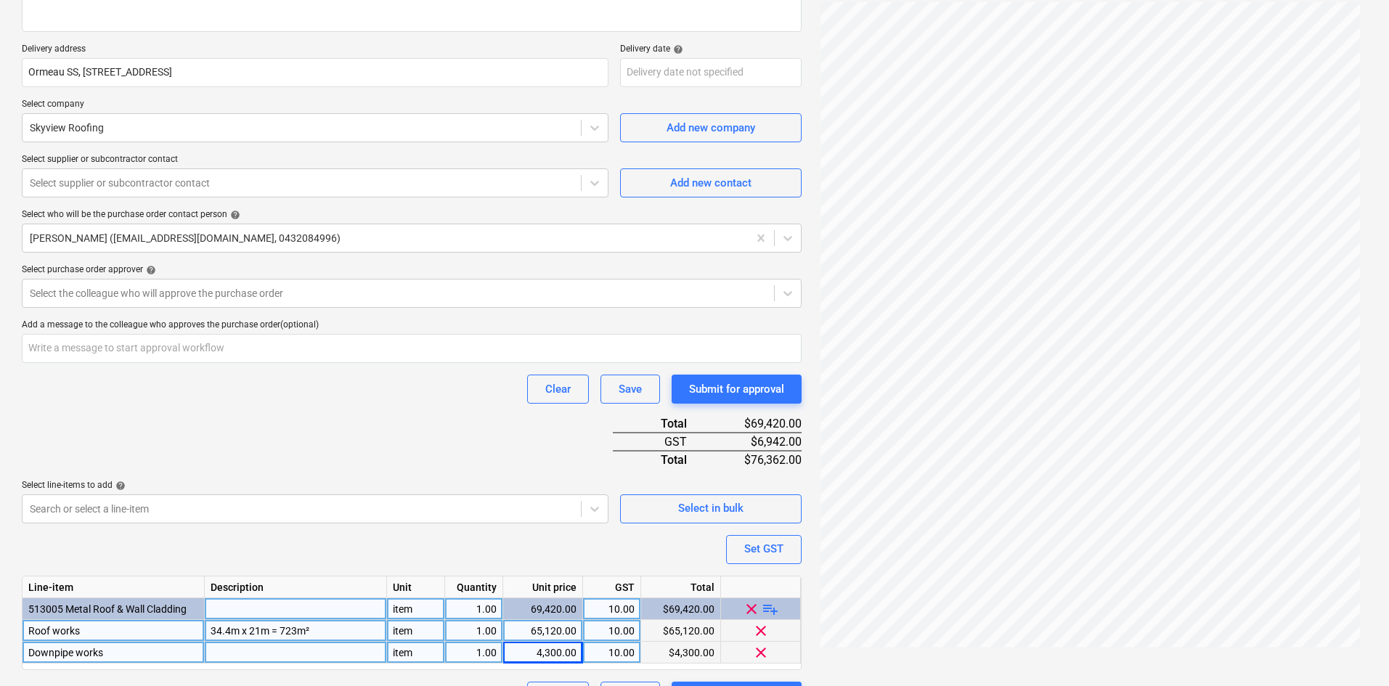
click at [272, 410] on div "Purchase order name help Purchase order Purchase order reference number help 00…" at bounding box center [412, 294] width 780 height 834
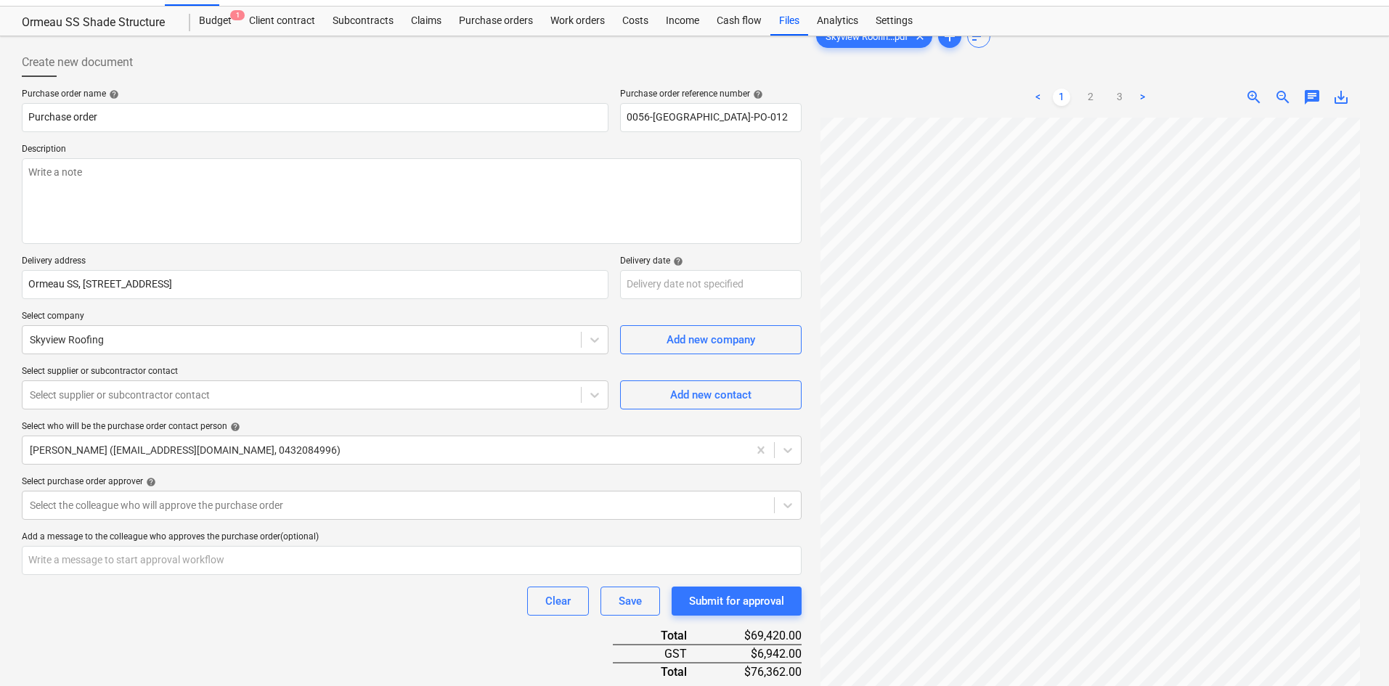
scroll to position [25, 0]
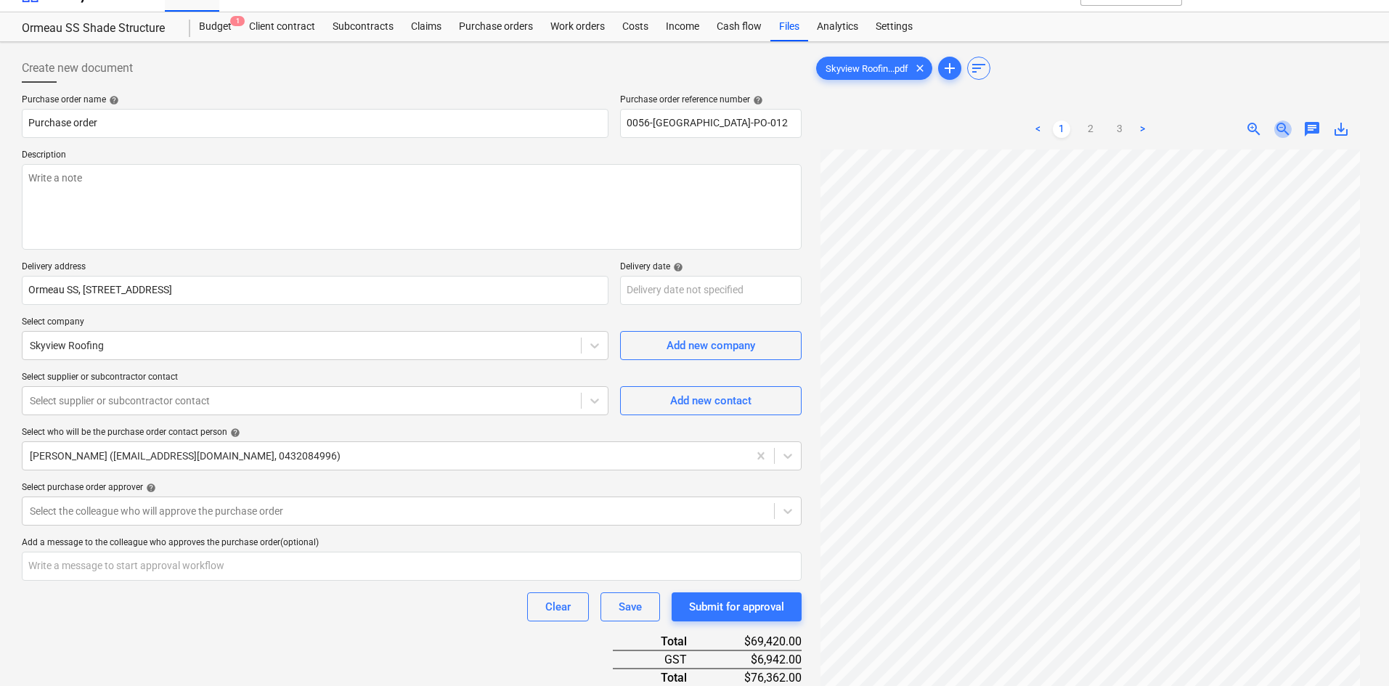
click at [1282, 128] on span "zoom_out" at bounding box center [1282, 129] width 17 height 17
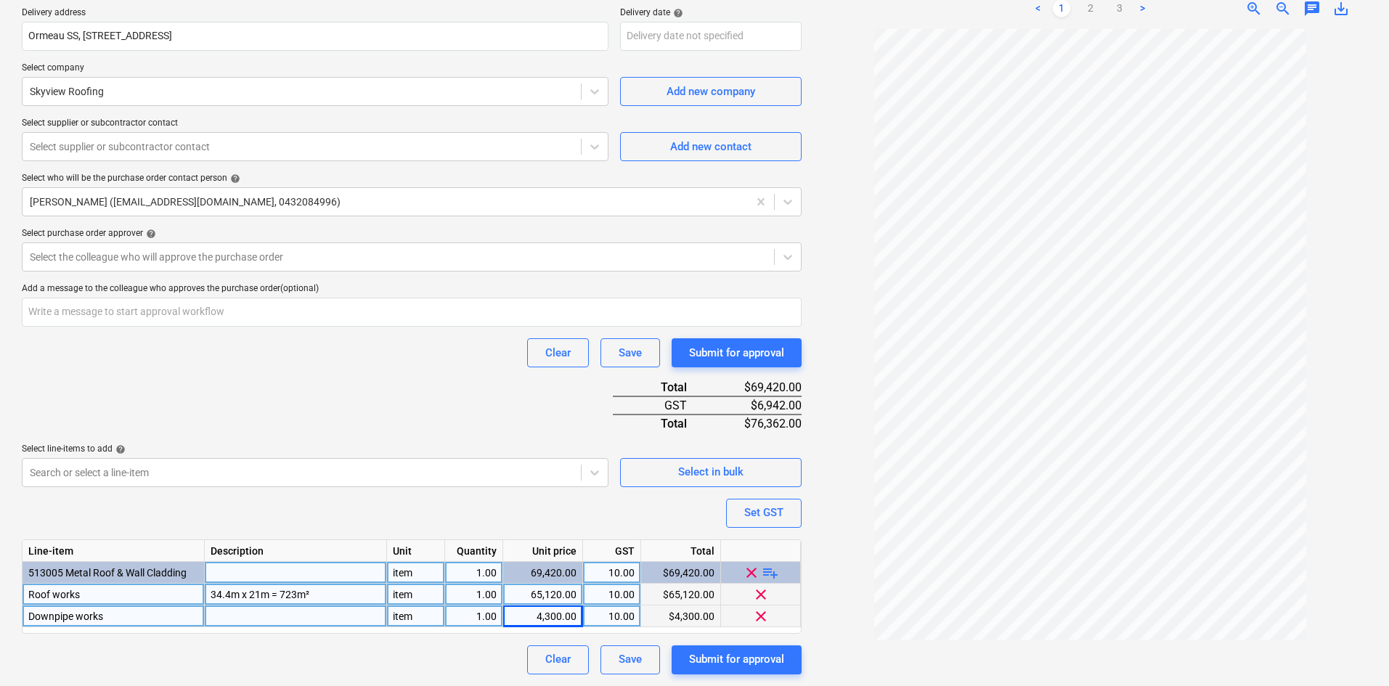
scroll to position [0, 0]
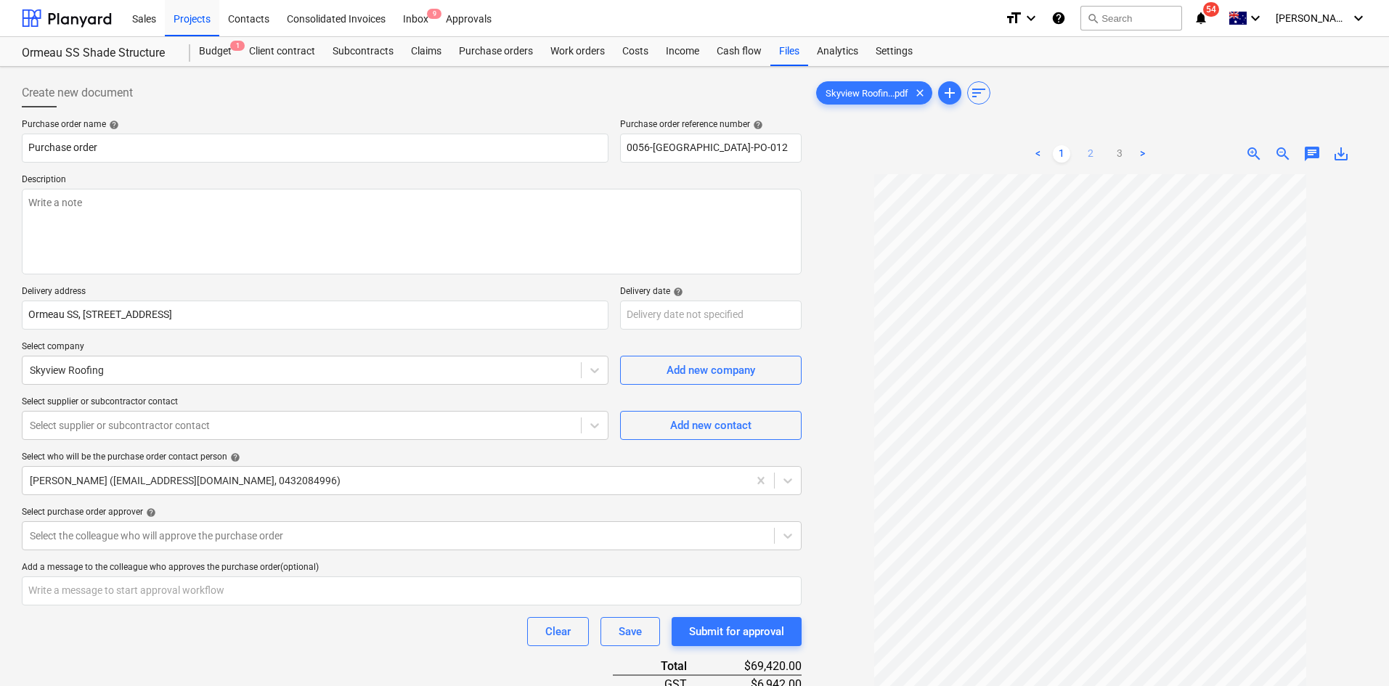
click at [1089, 157] on link "2" at bounding box center [1090, 153] width 17 height 17
click at [1110, 157] on ul "< 1 2 3 >" at bounding box center [1090, 153] width 177 height 17
click at [1121, 155] on link "3" at bounding box center [1119, 153] width 17 height 17
click at [1094, 155] on link "2" at bounding box center [1090, 153] width 17 height 17
click at [1070, 152] on link "1" at bounding box center [1061, 153] width 17 height 17
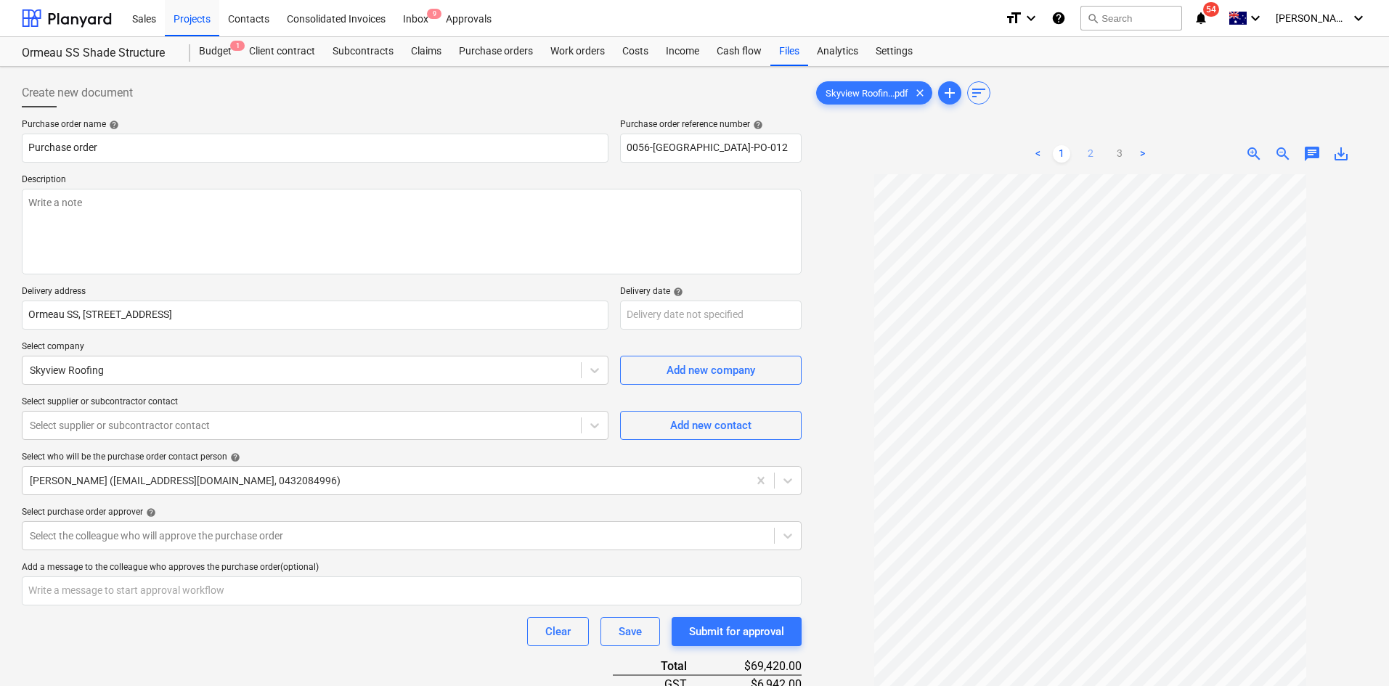
click at [1094, 153] on link "2" at bounding box center [1090, 153] width 17 height 17
click at [1060, 155] on link "1" at bounding box center [1061, 153] width 17 height 17
click at [1250, 149] on span "zoom_in" at bounding box center [1253, 153] width 17 height 17
click at [1289, 150] on span "zoom_out" at bounding box center [1282, 153] width 17 height 17
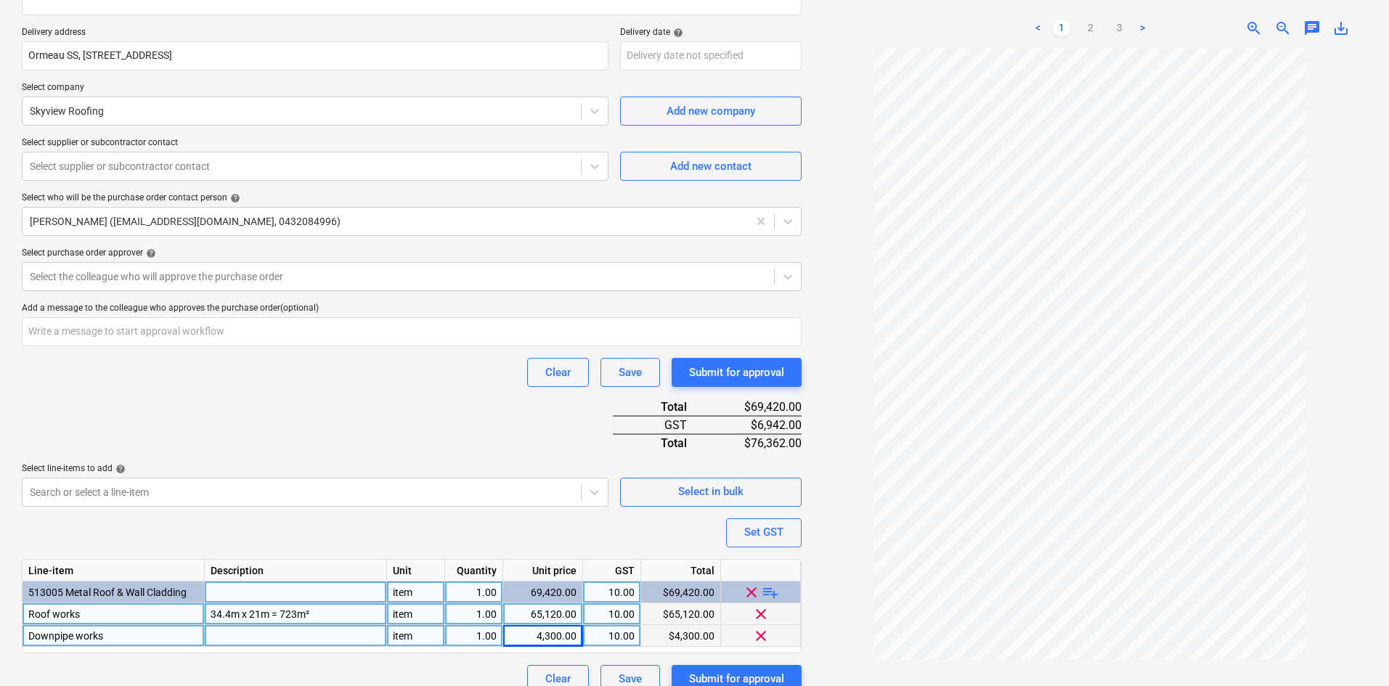
scroll to position [279, 0]
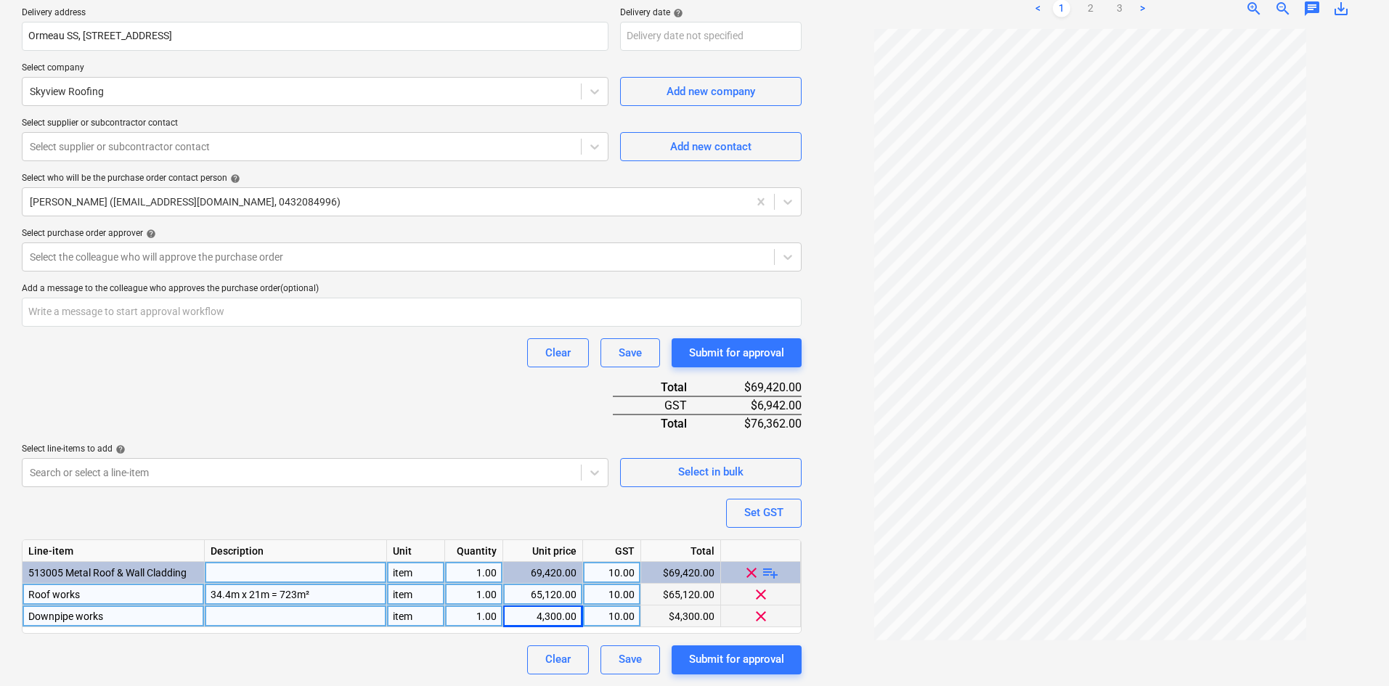
click at [368, 341] on div "Clear Save Submit for approval" at bounding box center [412, 352] width 780 height 29
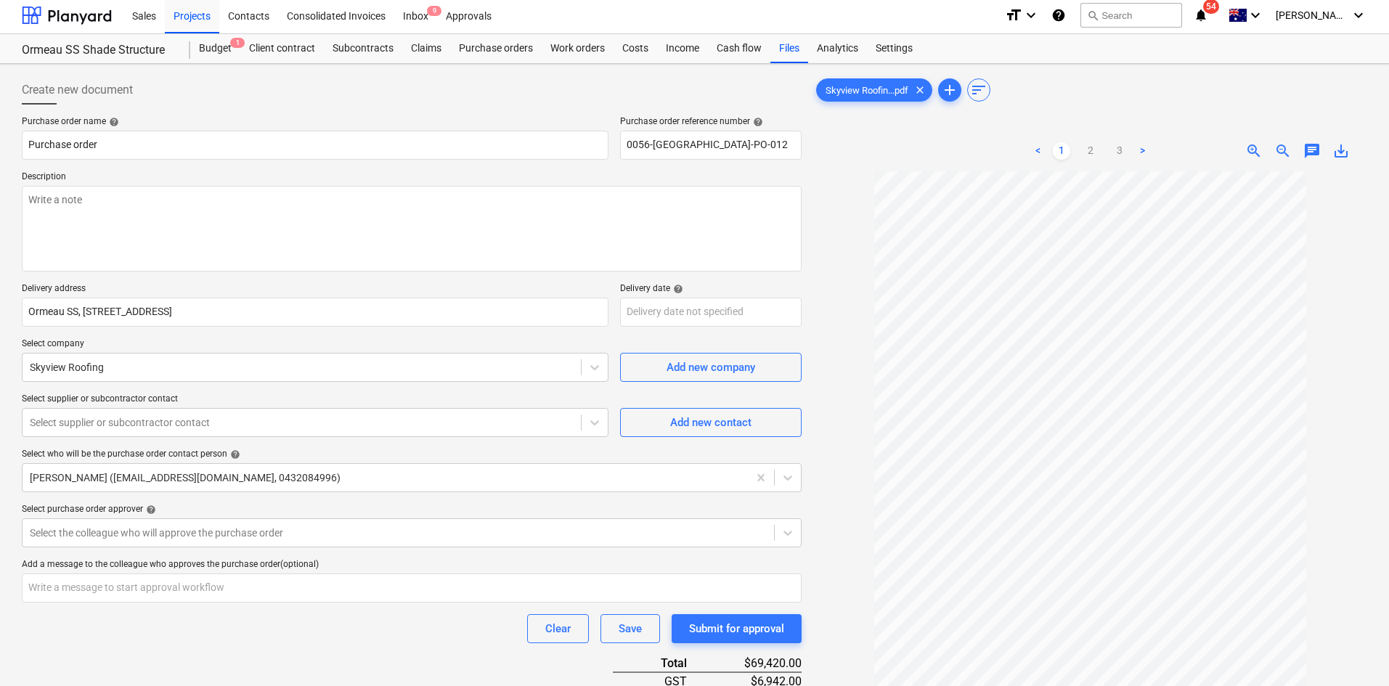
scroll to position [0, 0]
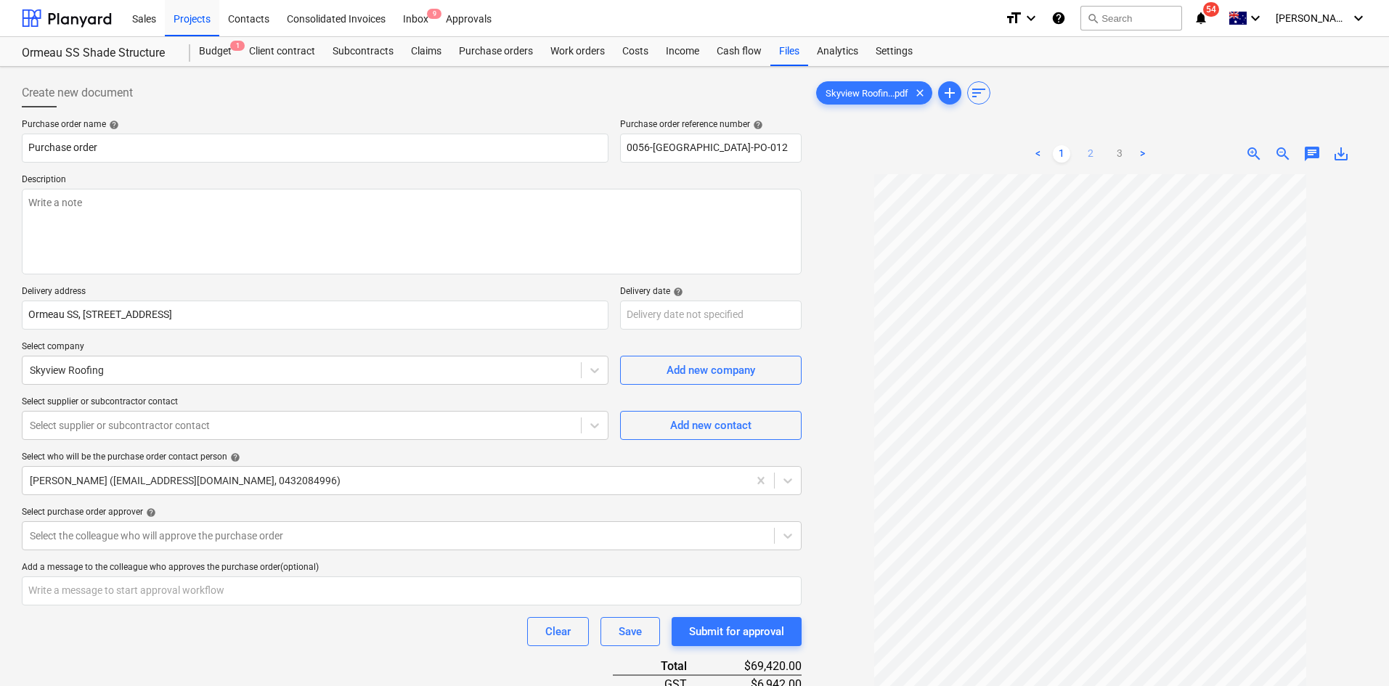
click at [1089, 149] on link "2" at bounding box center [1090, 153] width 17 height 17
click at [1057, 155] on link "1" at bounding box center [1061, 153] width 17 height 17
click at [1090, 152] on link "2" at bounding box center [1090, 153] width 17 height 17
click at [1126, 148] on link "3" at bounding box center [1119, 153] width 17 height 17
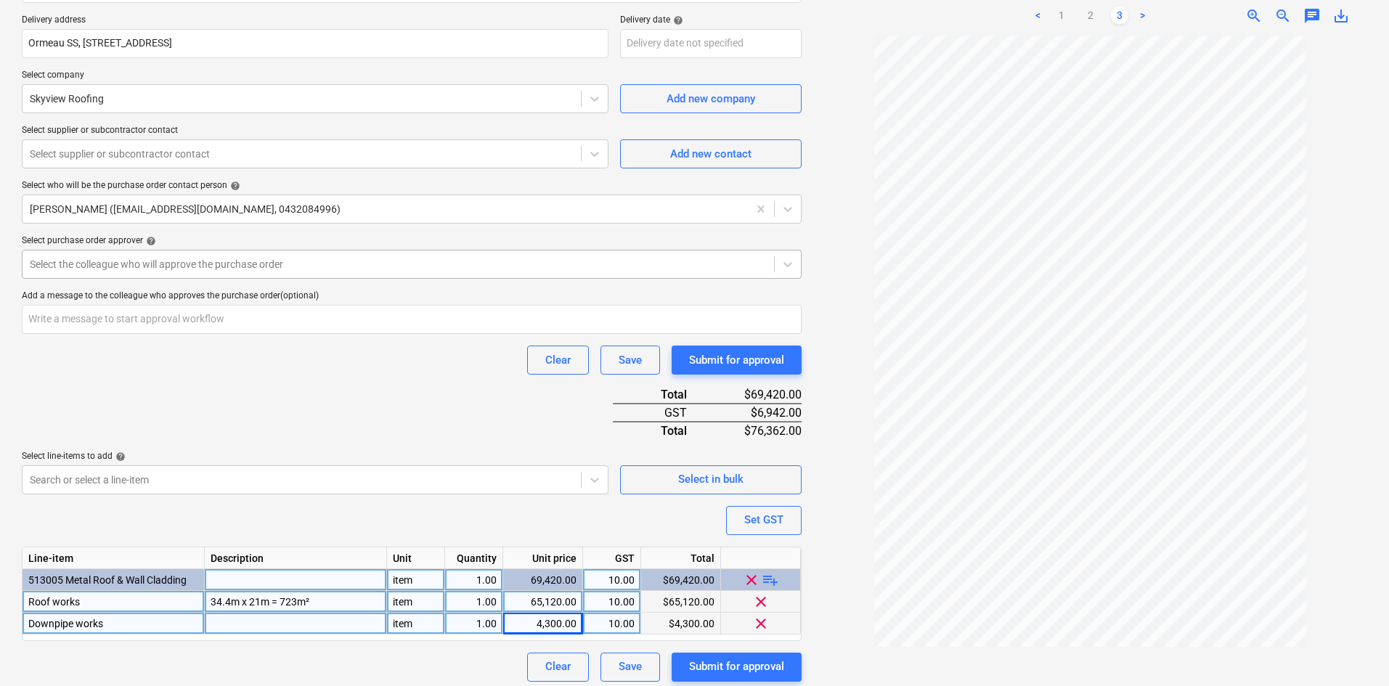
scroll to position [279, 0]
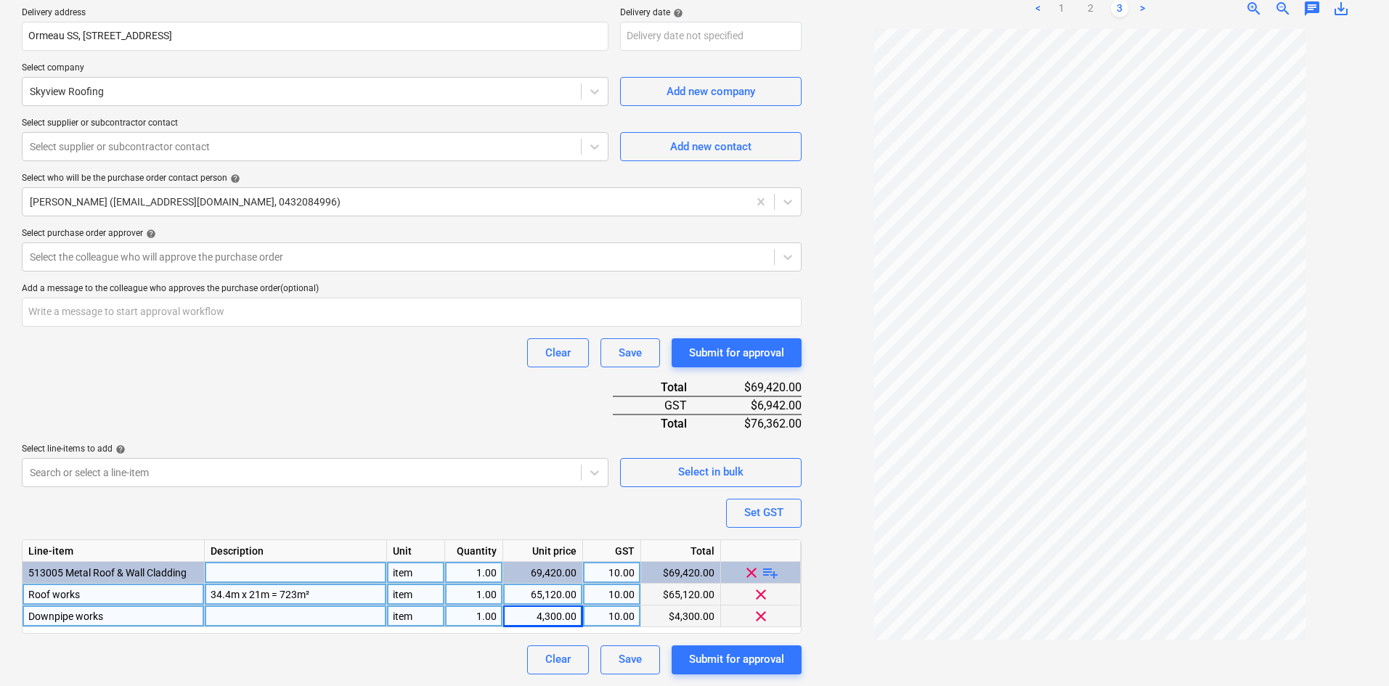
click at [336, 391] on div "Purchase order name help Purchase order Purchase order reference number help 00…" at bounding box center [412, 257] width 780 height 834
click at [444, 409] on div "Purchase order name help Purchase order Purchase order reference number help 00…" at bounding box center [412, 257] width 780 height 834
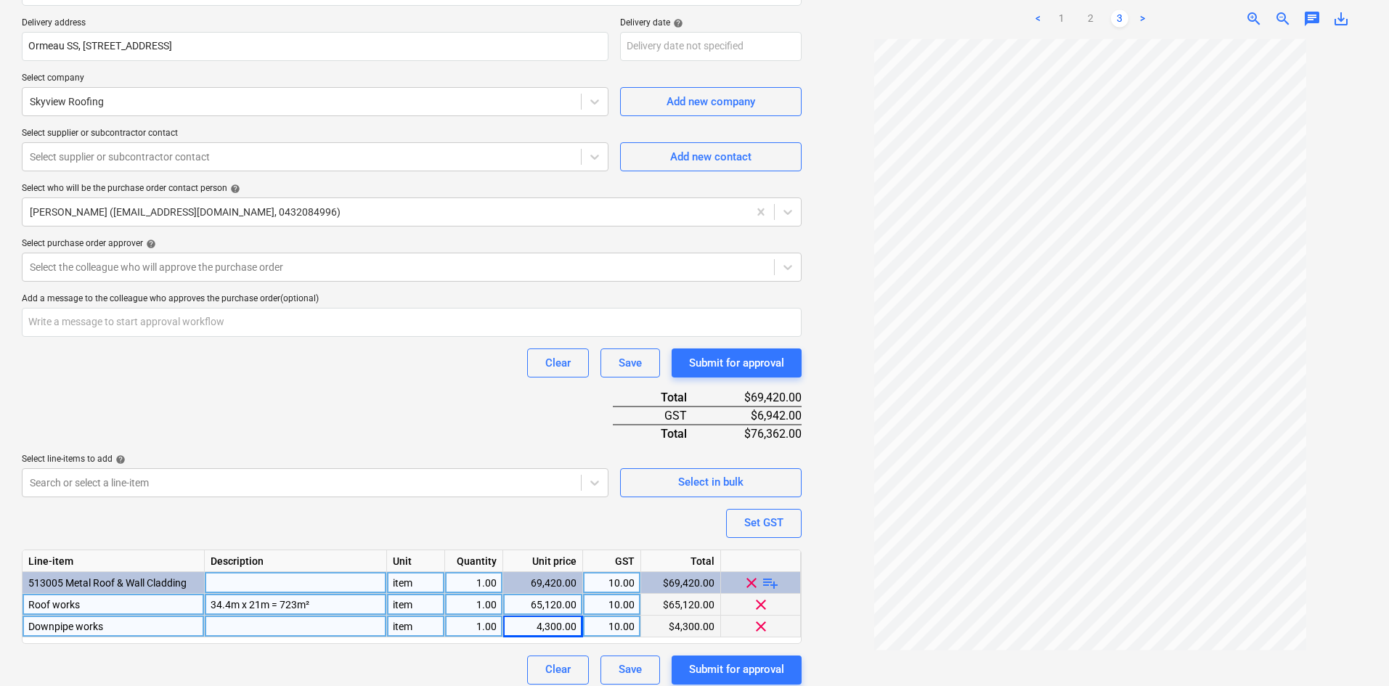
scroll to position [61, 0]
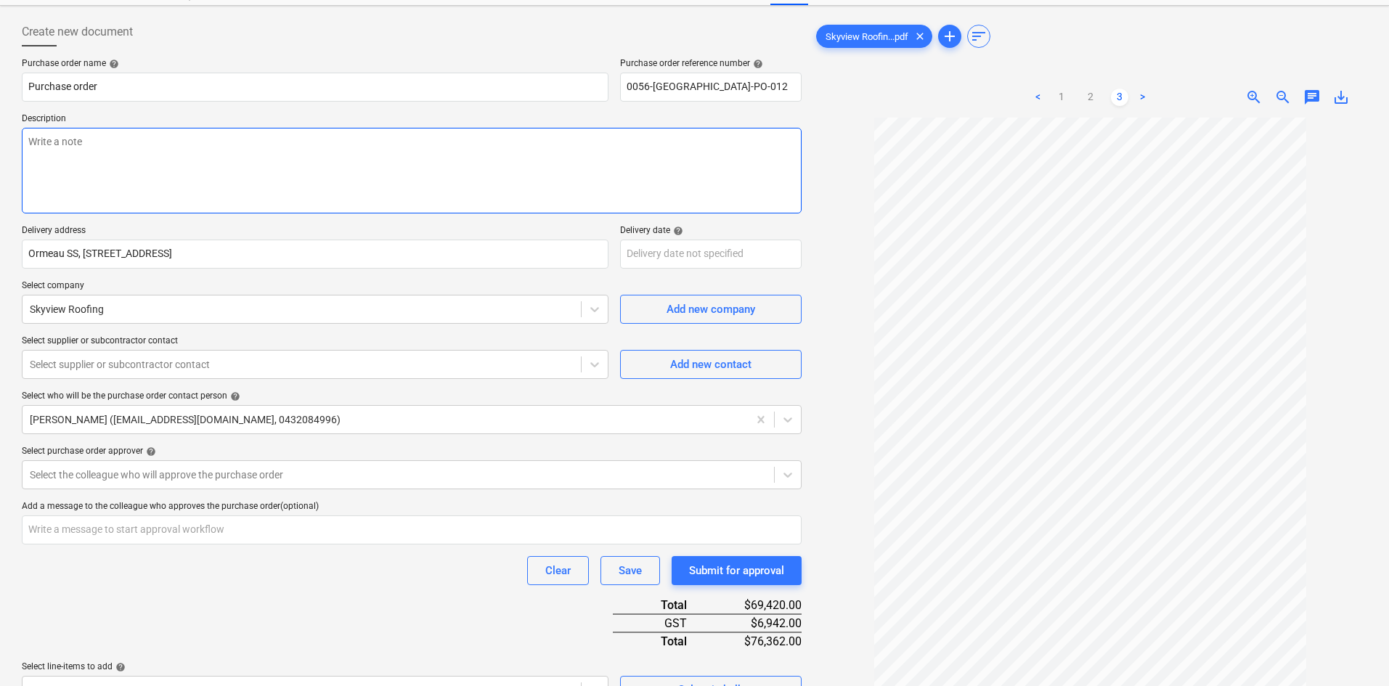
click at [216, 166] on textarea at bounding box center [412, 171] width 780 height 86
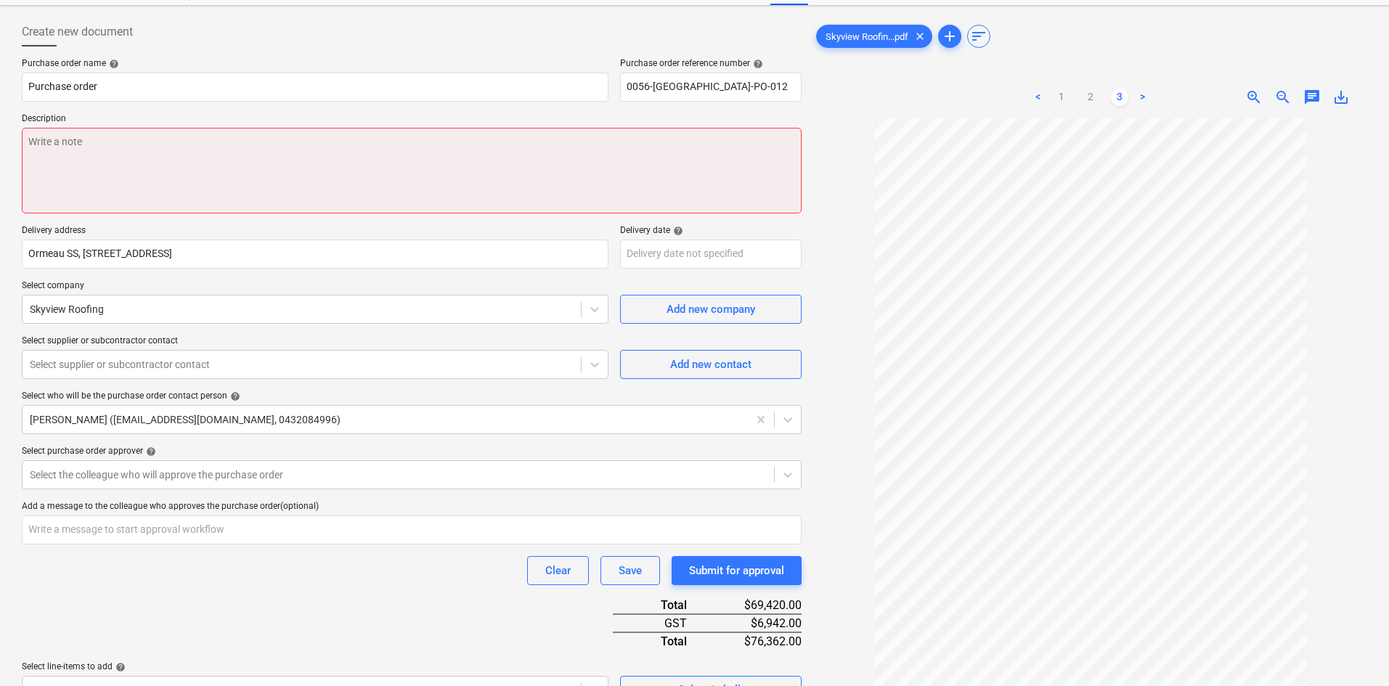
click at [284, 160] on textarea at bounding box center [412, 171] width 780 height 86
paste textarea "Site contact : [PERSON_NAME] - [PHONE_NUMBER]"
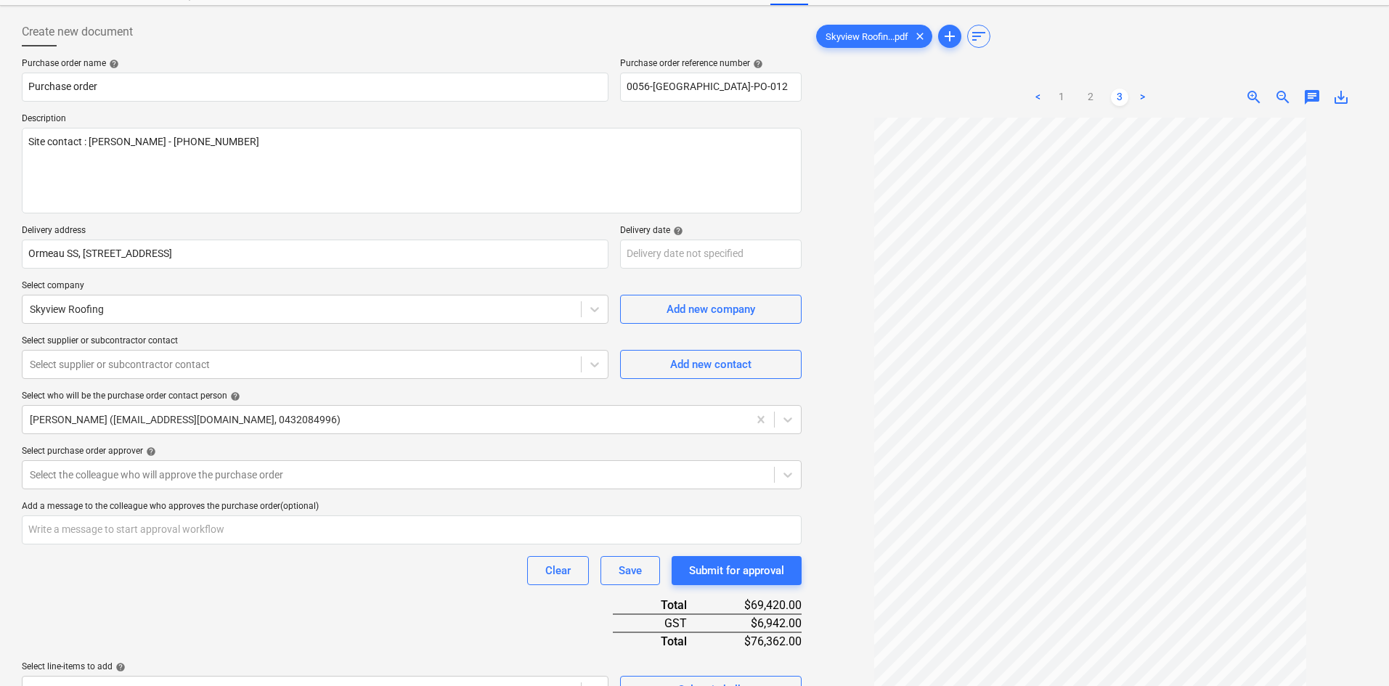
click at [263, 565] on div "Clear Save Submit for approval" at bounding box center [412, 570] width 780 height 29
click at [1060, 104] on link "1" at bounding box center [1061, 97] width 17 height 17
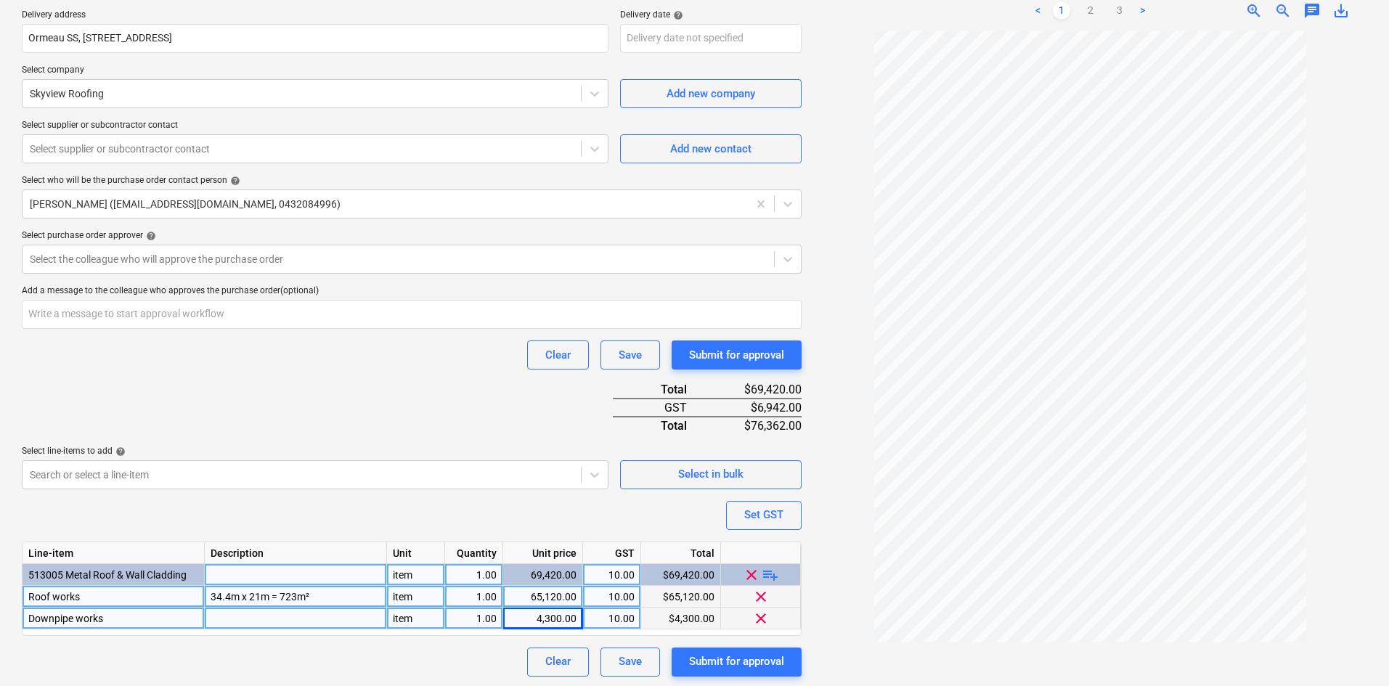
scroll to position [279, 0]
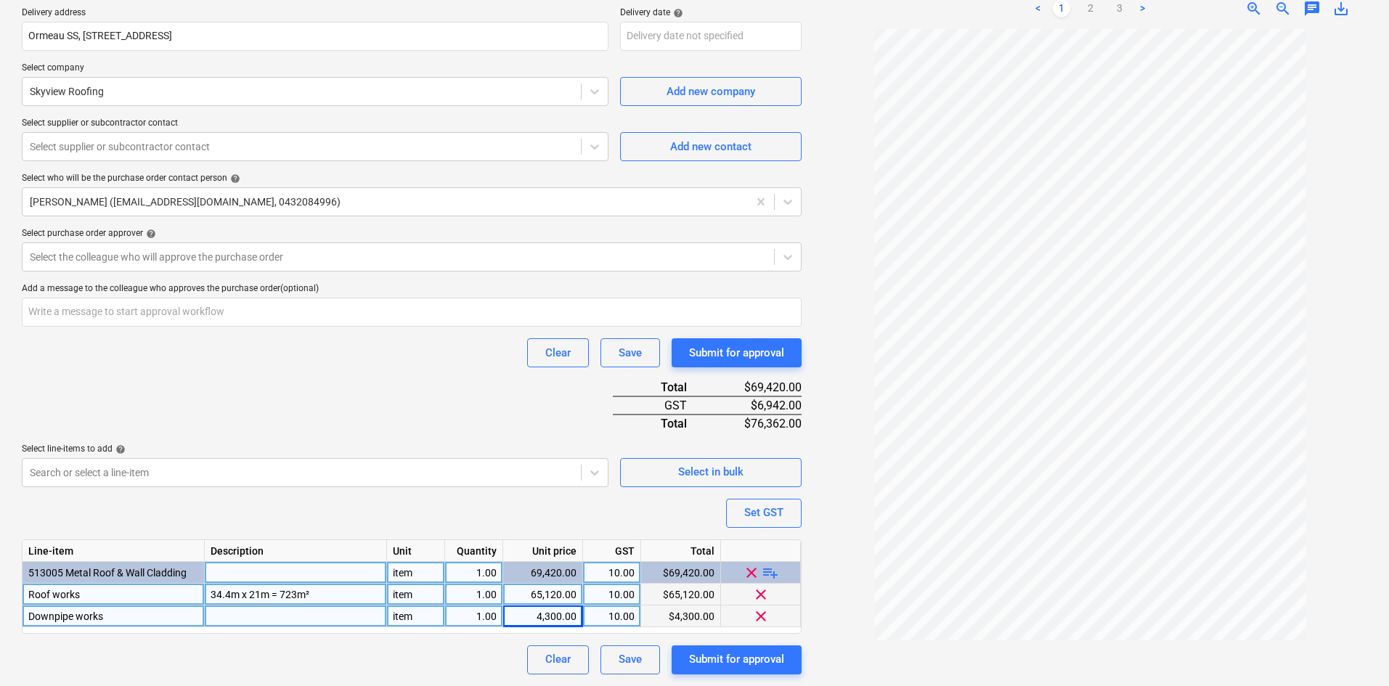
click at [390, 399] on div "Purchase order name help Purchase order Purchase order reference number help 00…" at bounding box center [412, 257] width 780 height 834
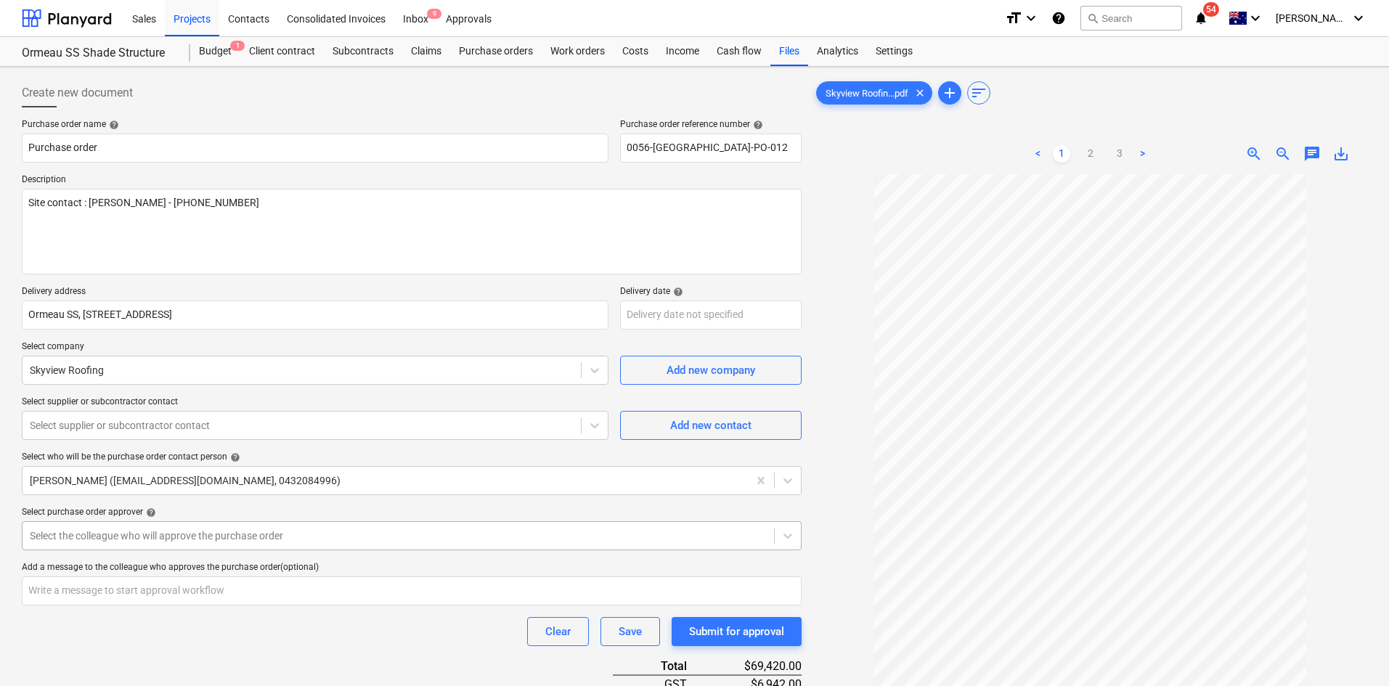
click at [266, 536] on body "Sales Projects Contacts Consolidated Invoices Inbox 9 Approvals format_size key…" at bounding box center [694, 343] width 1389 height 686
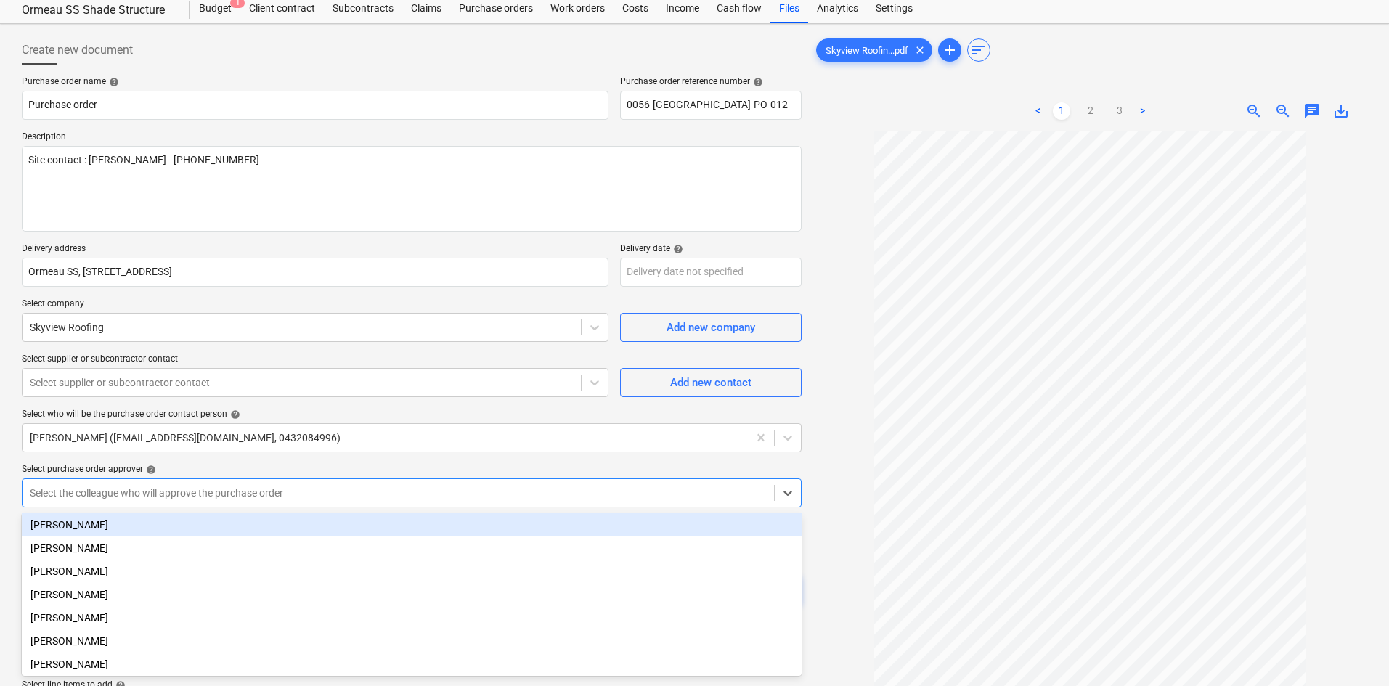
scroll to position [49, 0]
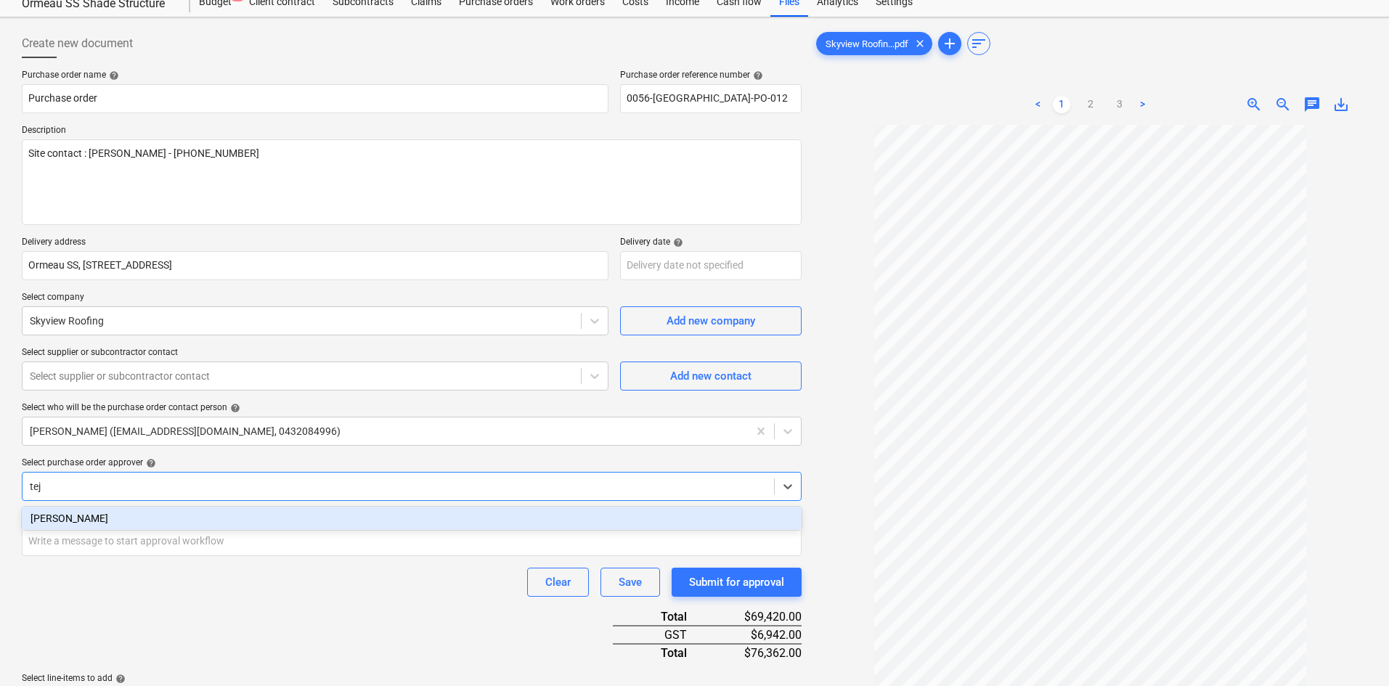
click at [184, 521] on div "[PERSON_NAME]" at bounding box center [412, 518] width 780 height 23
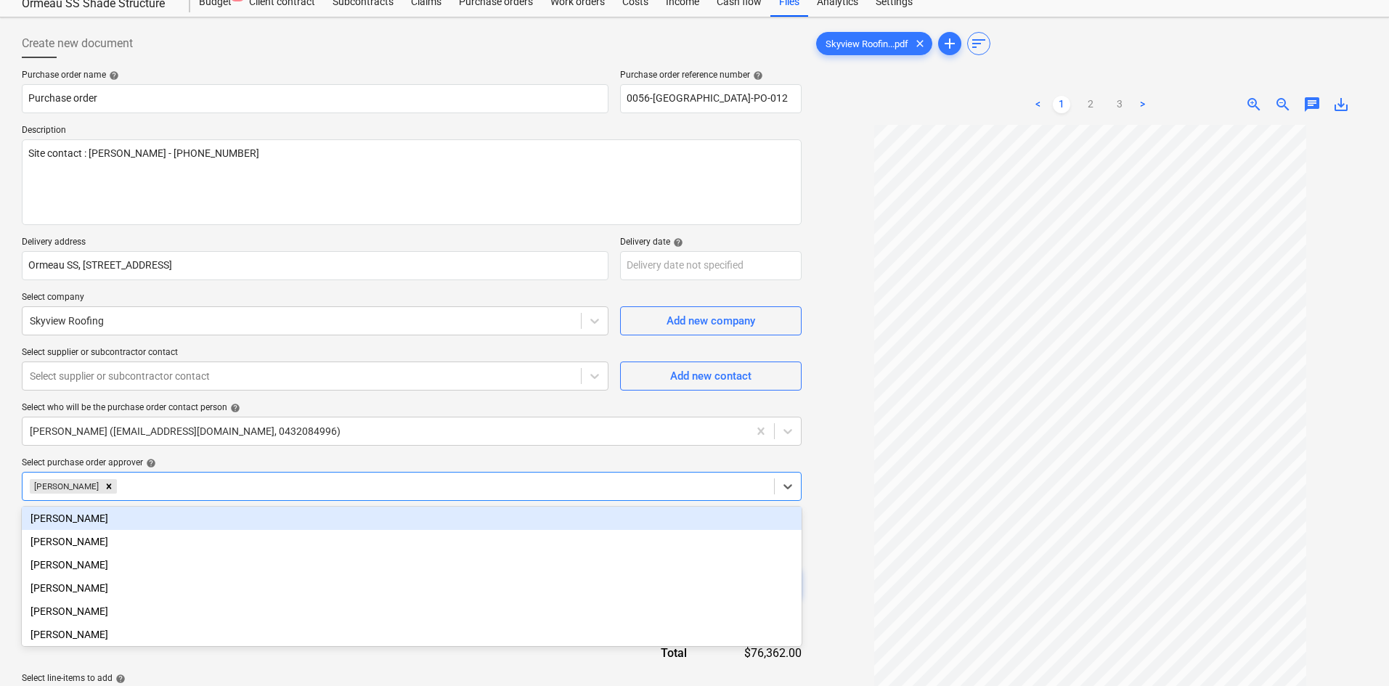
click at [229, 455] on div "Purchase order name help Purchase order Purchase order reference number help 00…" at bounding box center [412, 487] width 780 height 834
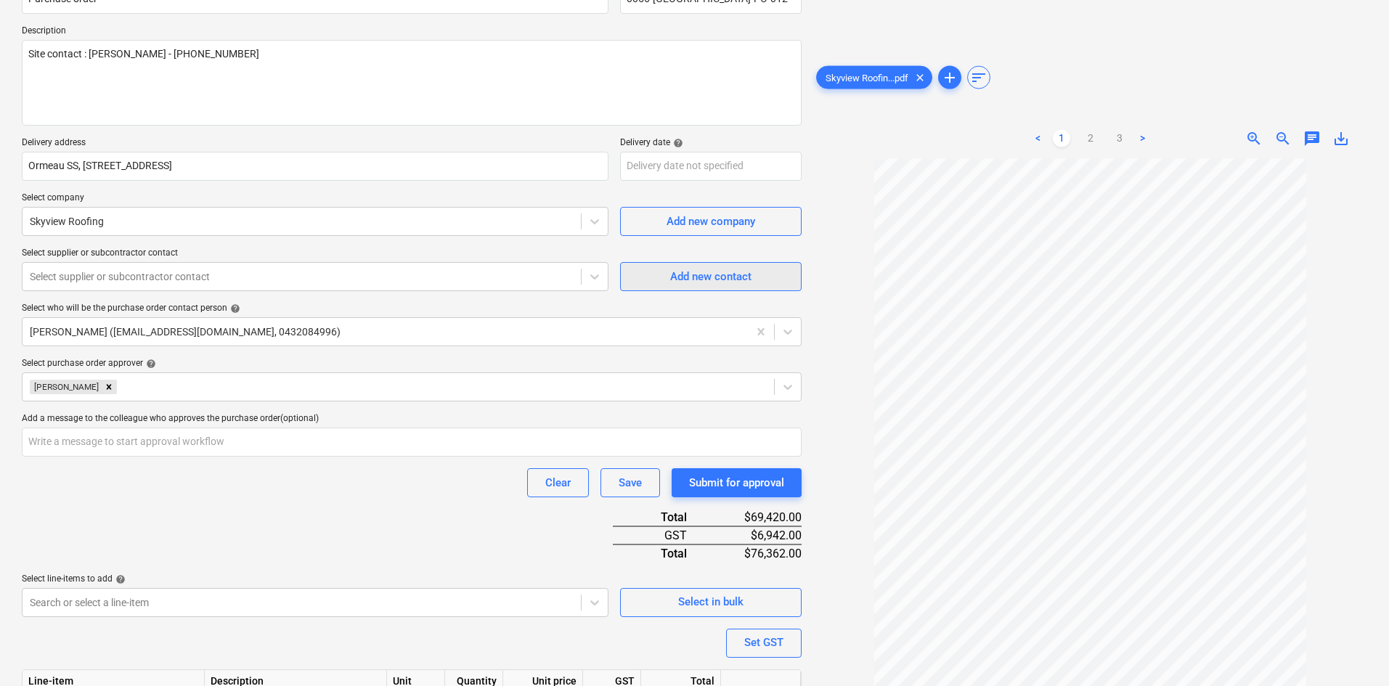
scroll to position [0, 0]
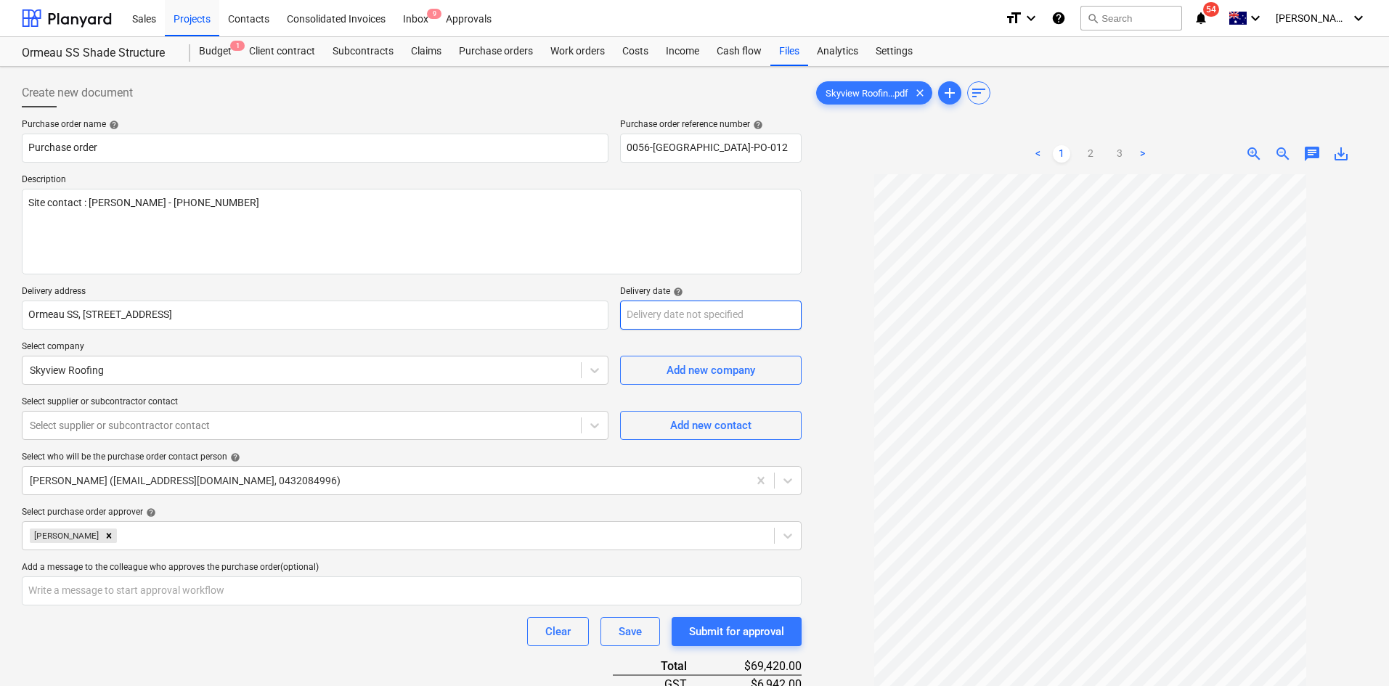
click at [760, 320] on body "Sales Projects Contacts Consolidated Invoices Inbox 9 Approvals format_size key…" at bounding box center [694, 343] width 1389 height 686
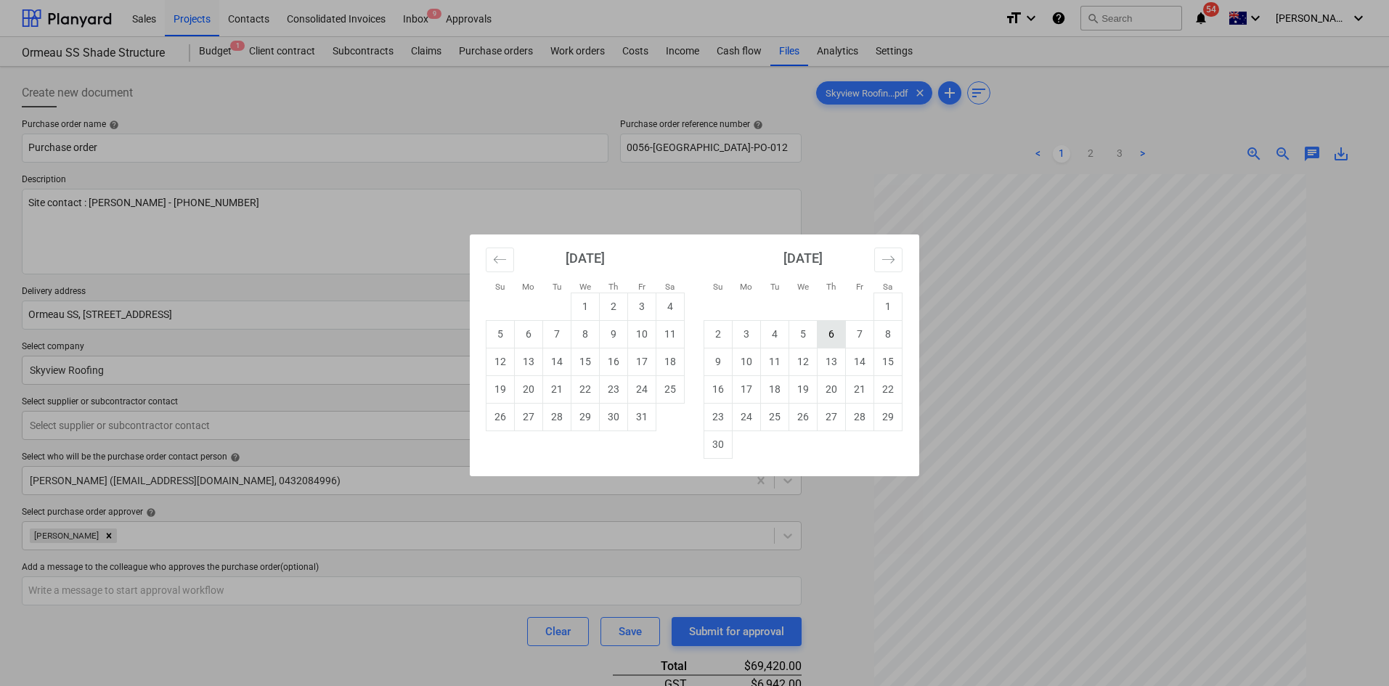
click at [824, 336] on td "6" at bounding box center [832, 334] width 28 height 28
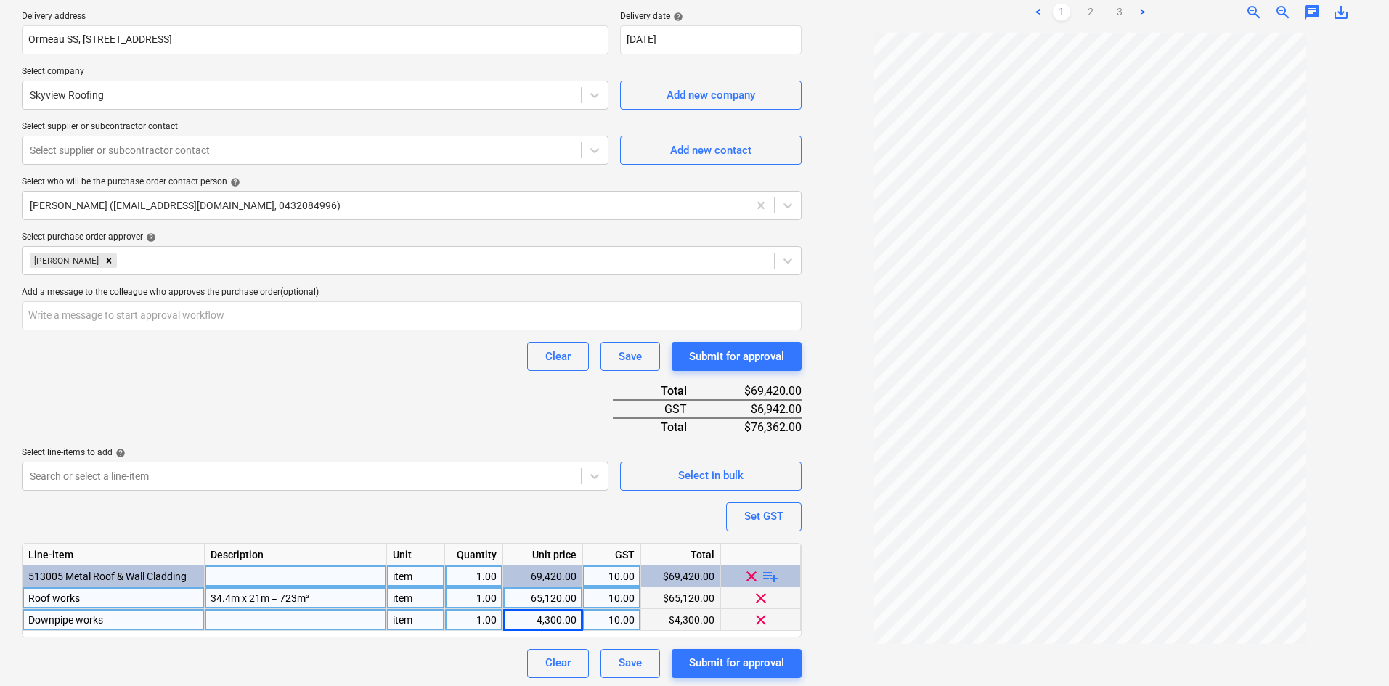
scroll to position [279, 0]
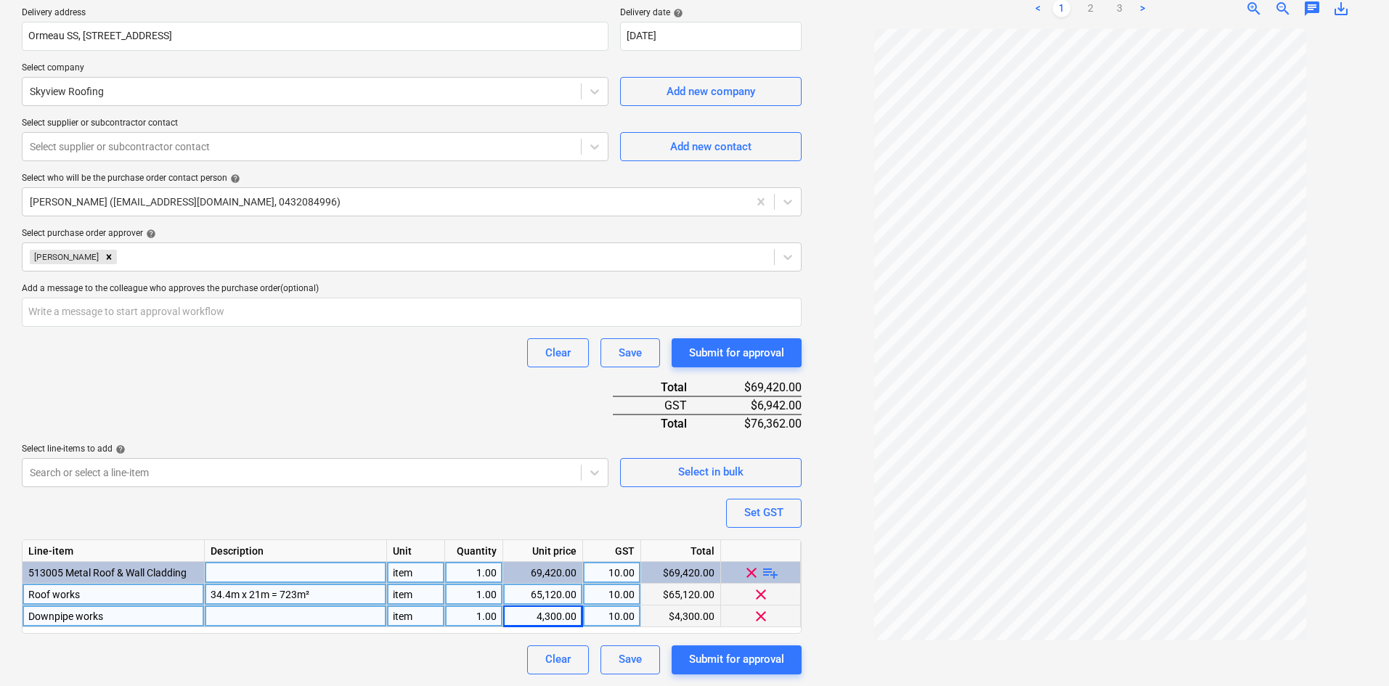
click at [268, 667] on div "Clear Save Submit for approval" at bounding box center [412, 660] width 780 height 29
click at [332, 393] on div "Purchase order name help Purchase order Purchase order reference number help 00…" at bounding box center [412, 257] width 780 height 834
click at [382, 362] on div "Clear Save Submit for approval" at bounding box center [412, 352] width 780 height 29
click at [311, 389] on div "Purchase order name help Purchase order Purchase order reference number help 00…" at bounding box center [412, 257] width 780 height 834
click at [484, 617] on div "1.00" at bounding box center [474, 617] width 46 height 22
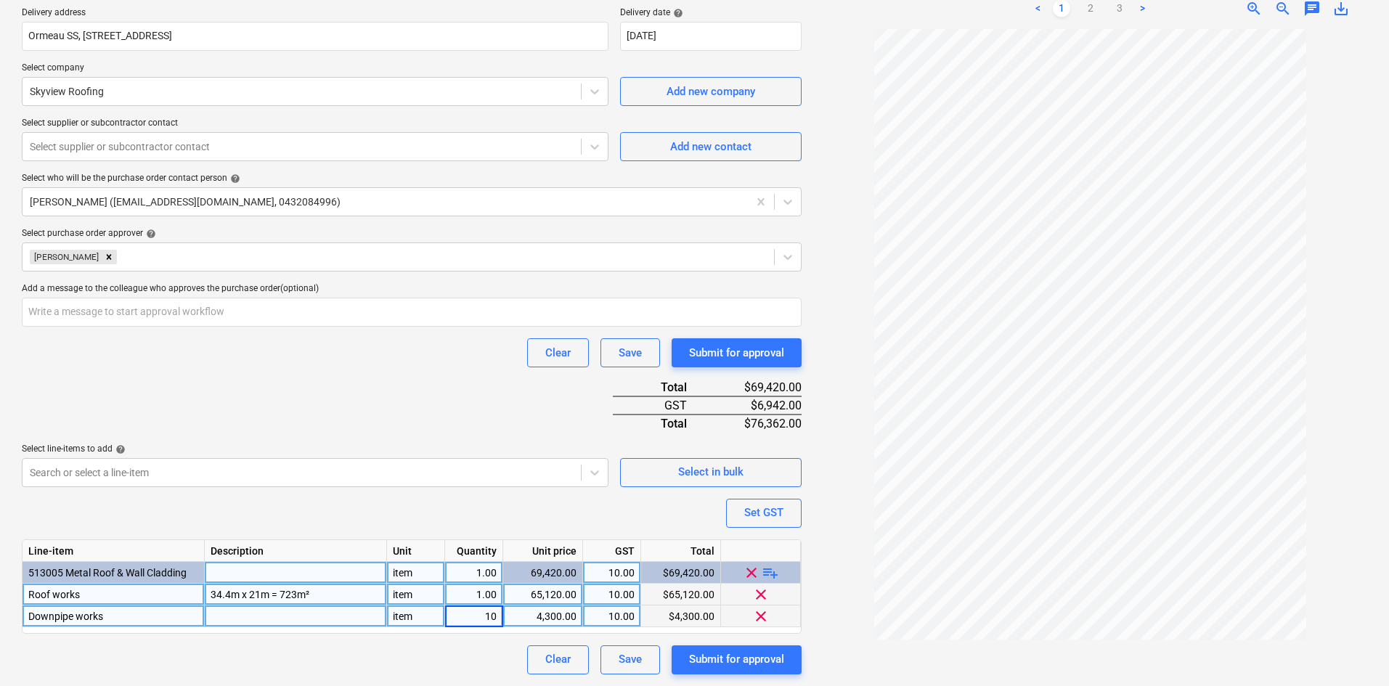
click at [553, 615] on div "4,300.00" at bounding box center [543, 617] width 68 height 22
click at [440, 382] on div "Purchase order name help Purchase order Purchase order reference number help 00…" at bounding box center [412, 257] width 780 height 834
click at [1095, 9] on div "Project fetching failed" at bounding box center [1081, 15] width 113 height 17
click at [1098, 9] on div "Project fetching failed" at bounding box center [1081, 15] width 113 height 17
click at [1088, 3] on div "Project fetching failed" at bounding box center [1082, 15] width 124 height 29
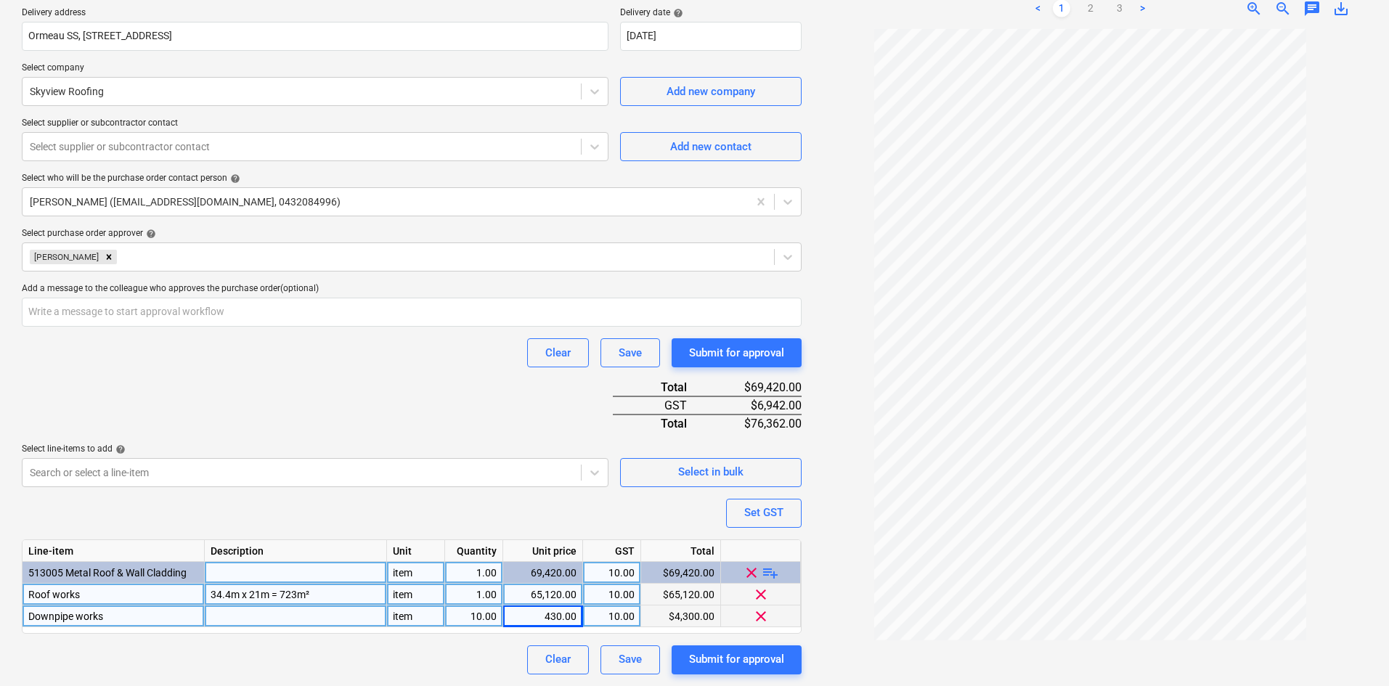
click at [1091, 5] on div "Project fetching failed" at bounding box center [1082, 15] width 124 height 29
click at [1094, 9] on div "Project fetching failed" at bounding box center [1081, 15] width 113 height 17
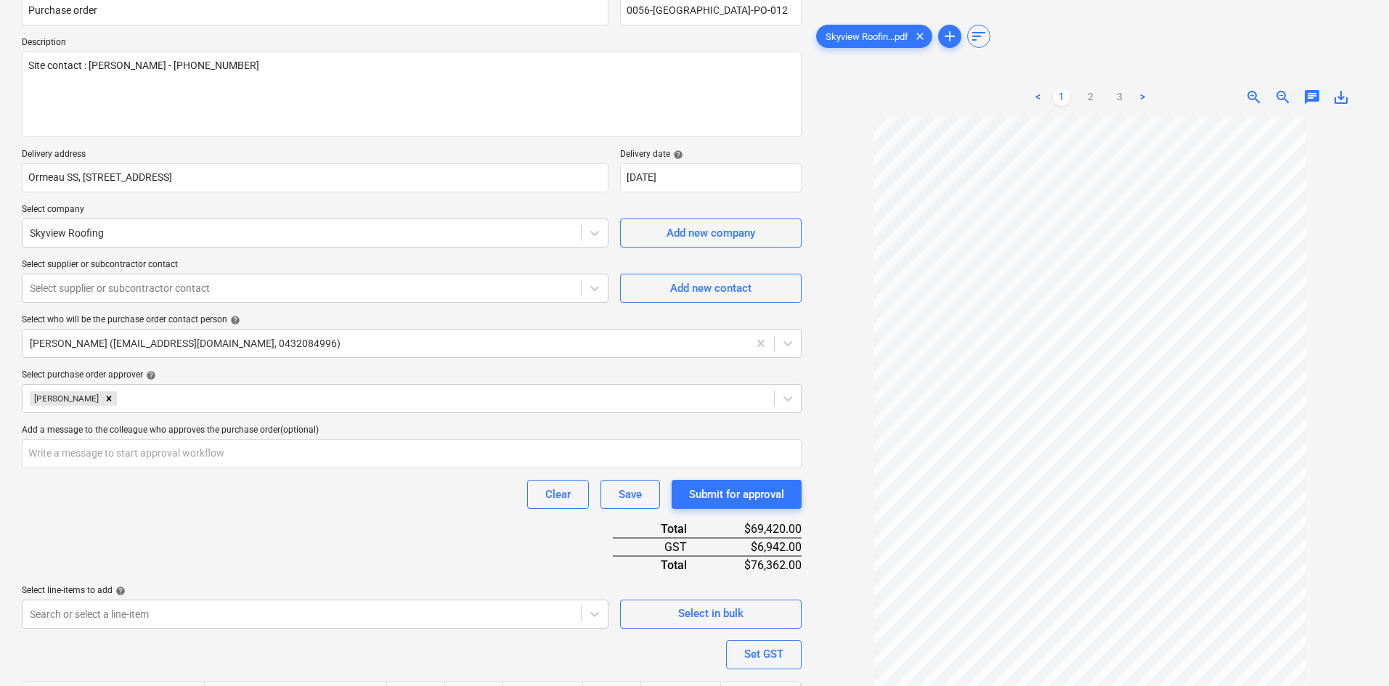
scroll to position [134, 0]
click at [1097, 106] on div "< 1 2 3 >" at bounding box center [1090, 97] width 177 height 41
click at [1086, 99] on link "2" at bounding box center [1090, 97] width 17 height 17
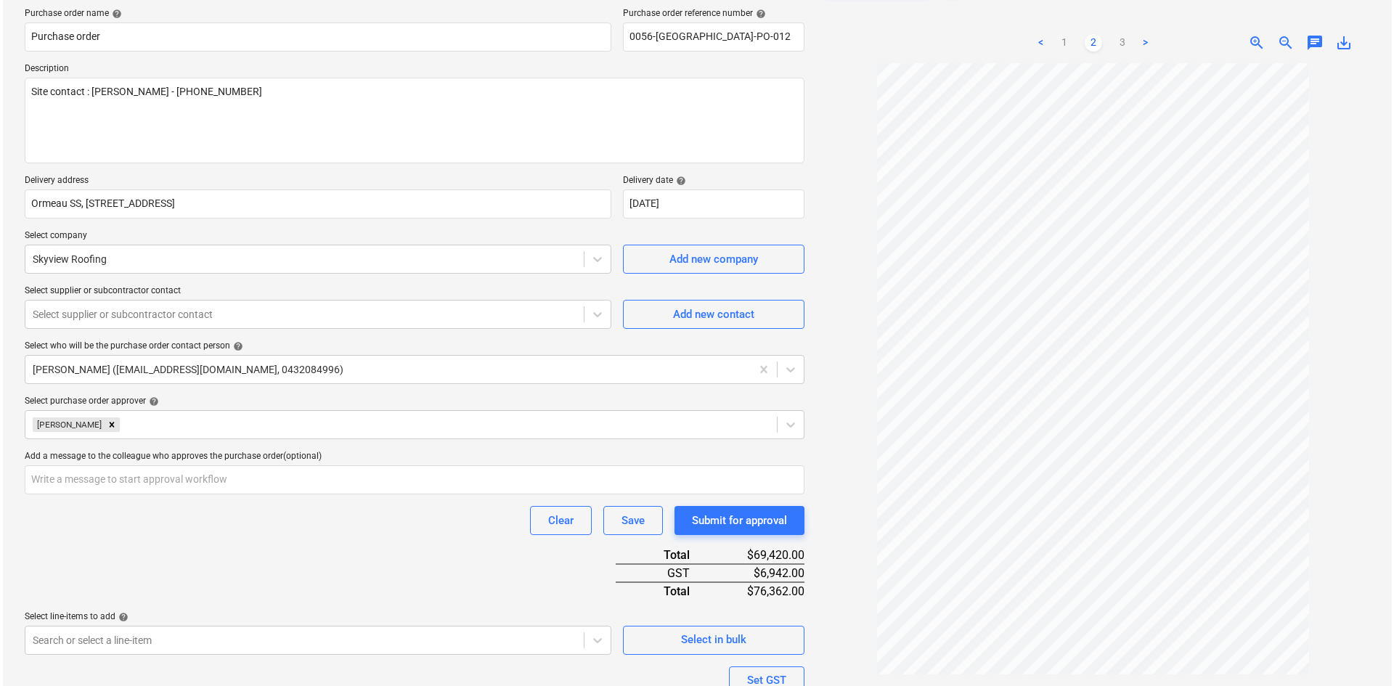
scroll to position [279, 0]
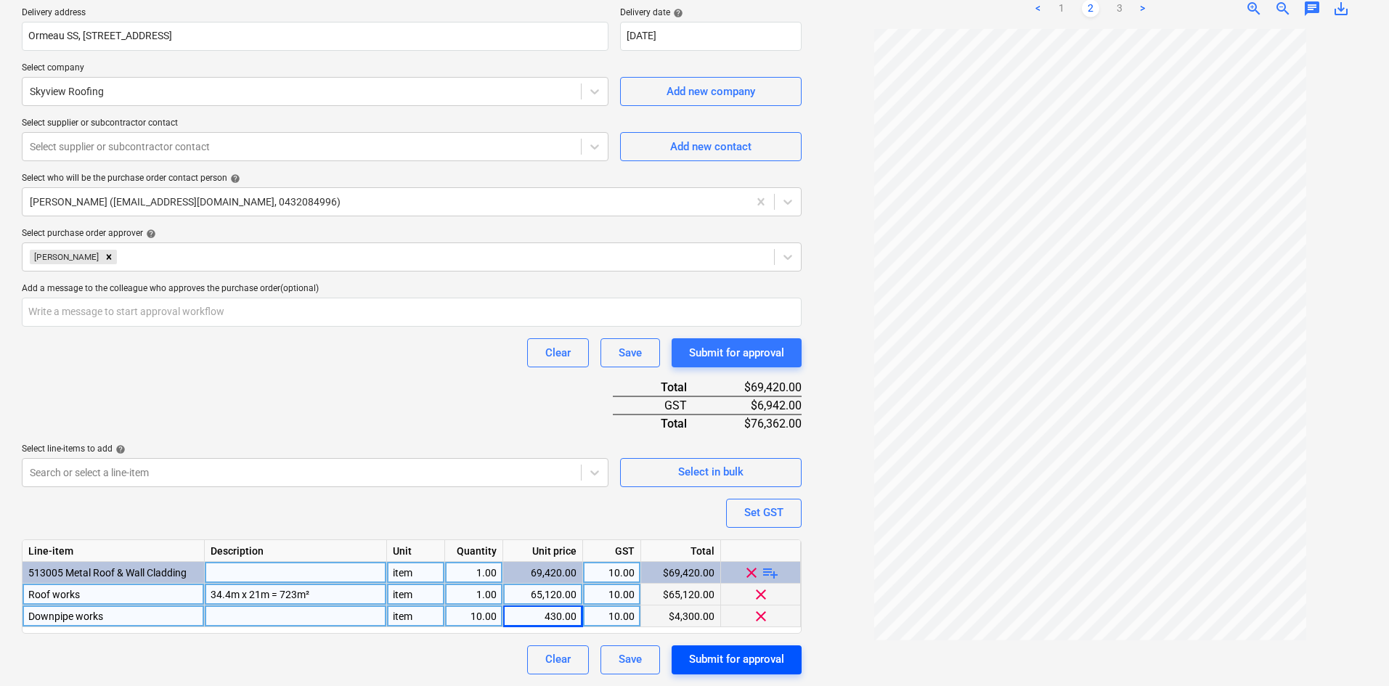
click at [721, 656] on div "Submit for approval" at bounding box center [736, 659] width 95 height 19
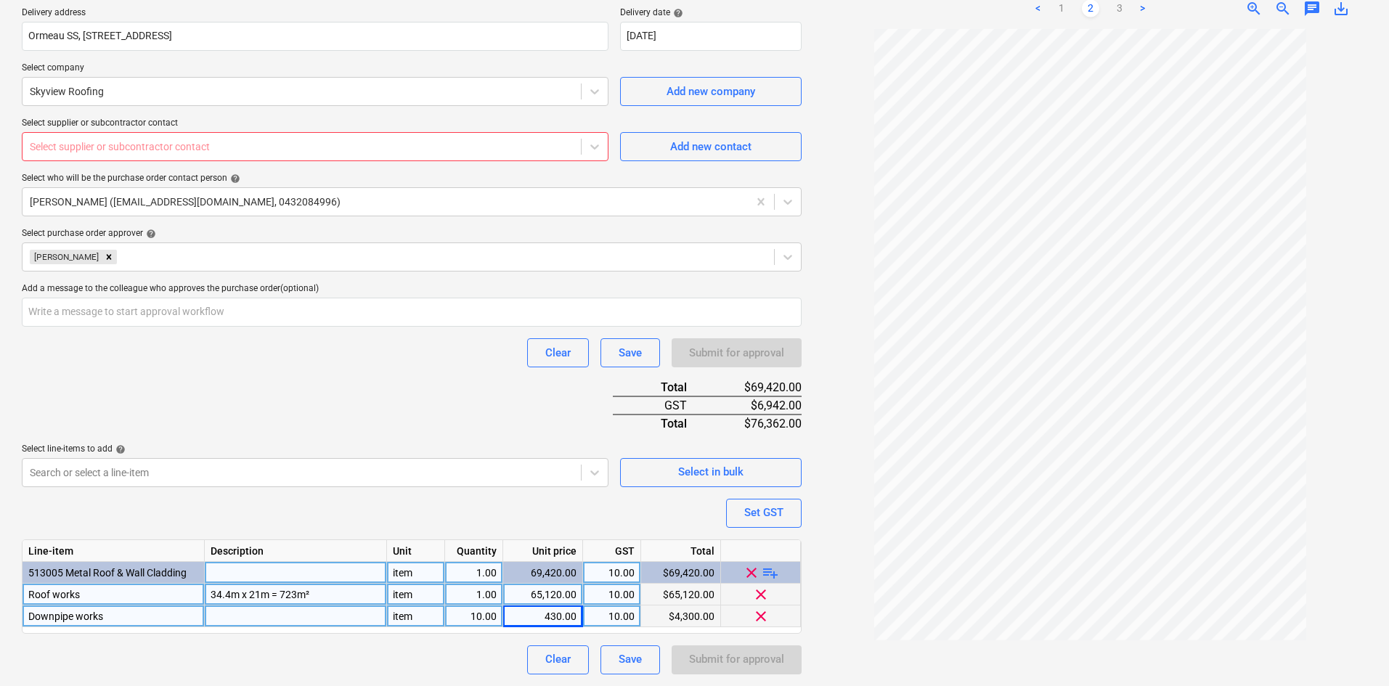
click at [244, 140] on div at bounding box center [302, 146] width 544 height 15
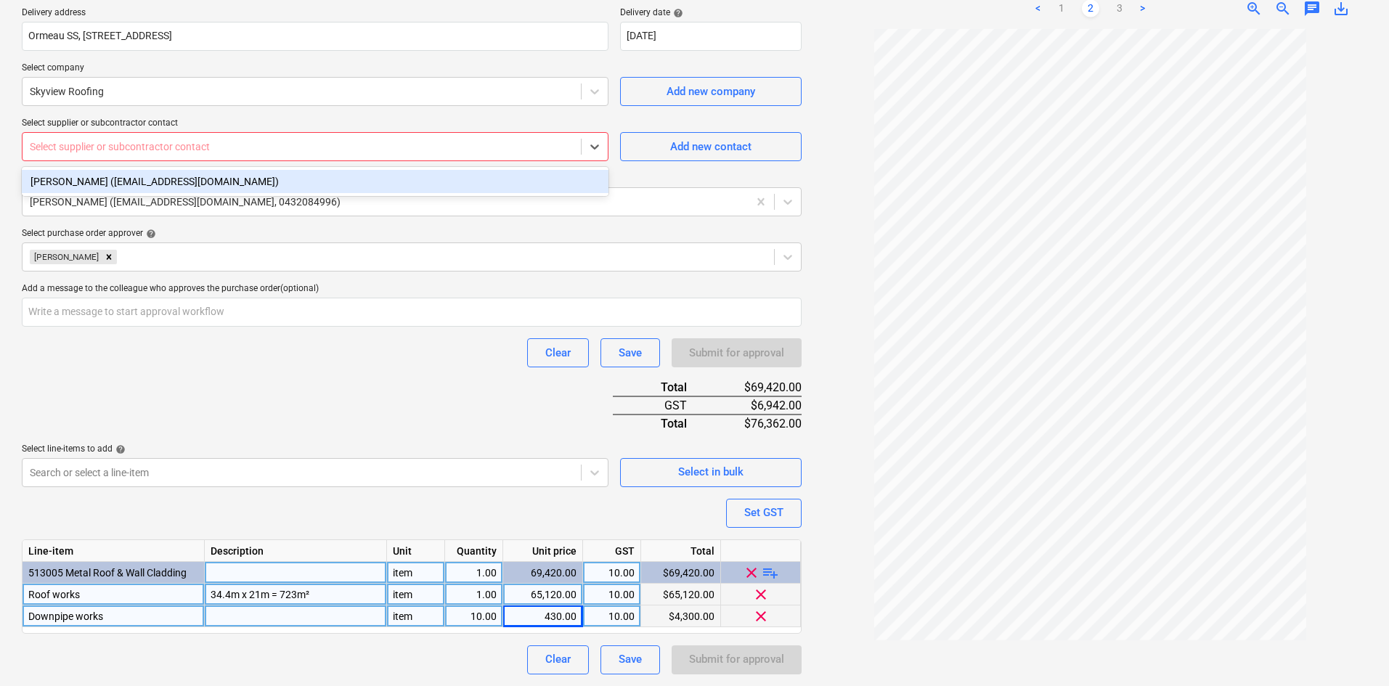
click at [131, 173] on div "[PERSON_NAME] ([EMAIL_ADDRESS][DOMAIN_NAME])" at bounding box center [315, 181] width 587 height 23
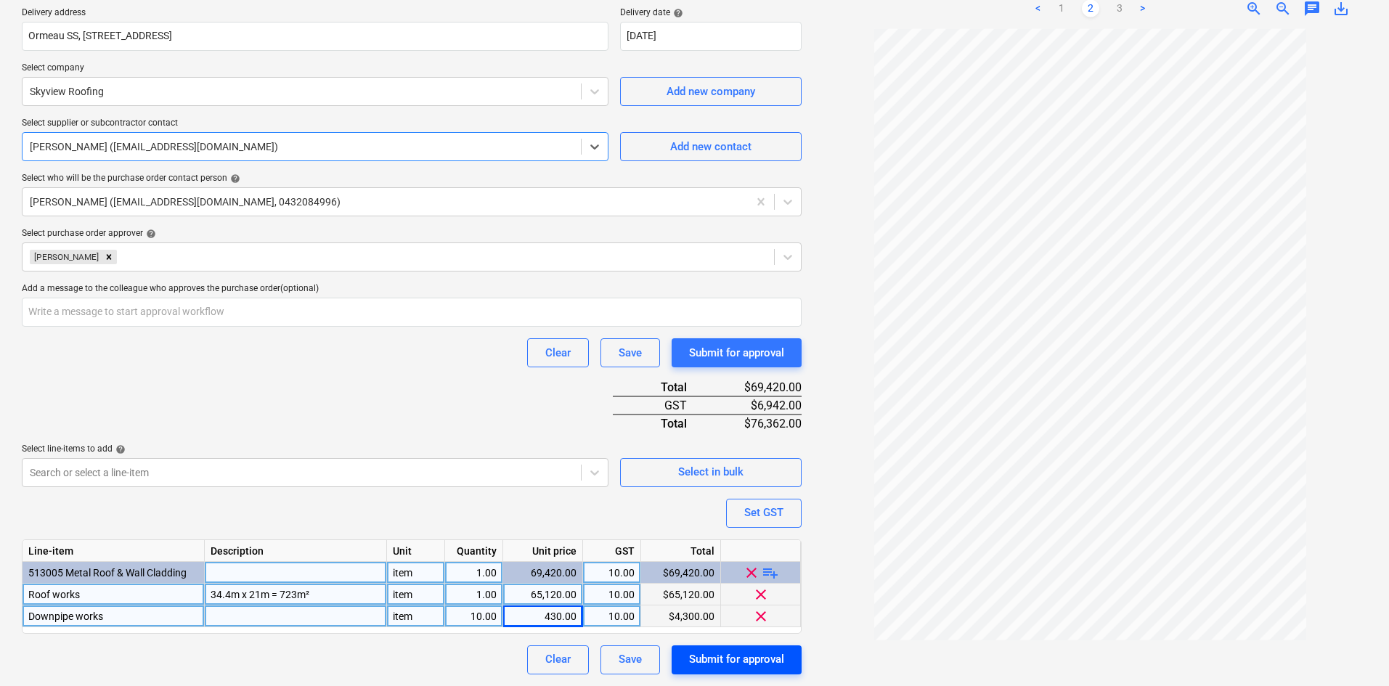
click at [715, 653] on div "Submit for approval" at bounding box center [736, 659] width 95 height 19
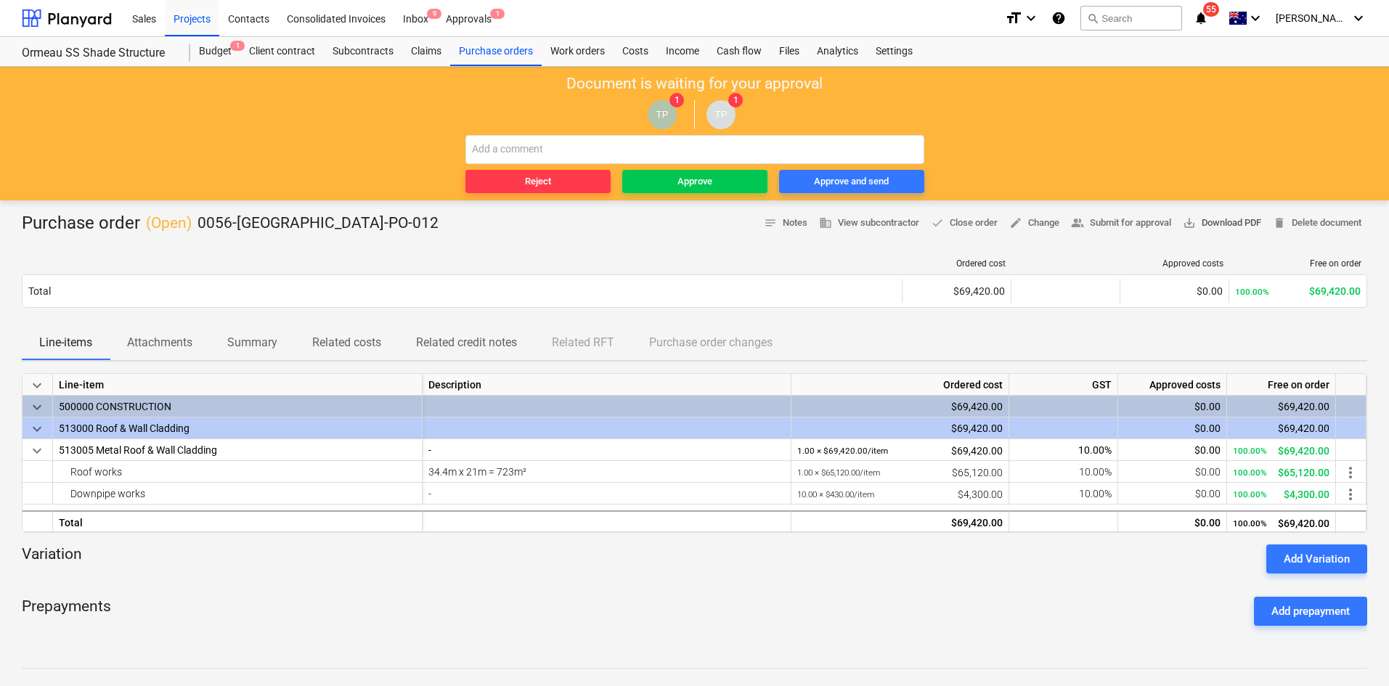
click at [1216, 221] on span "save_alt Download PDF" at bounding box center [1222, 223] width 78 height 17
click at [681, 184] on div "Approve" at bounding box center [695, 182] width 35 height 17
